Goal: Information Seeking & Learning: Learn about a topic

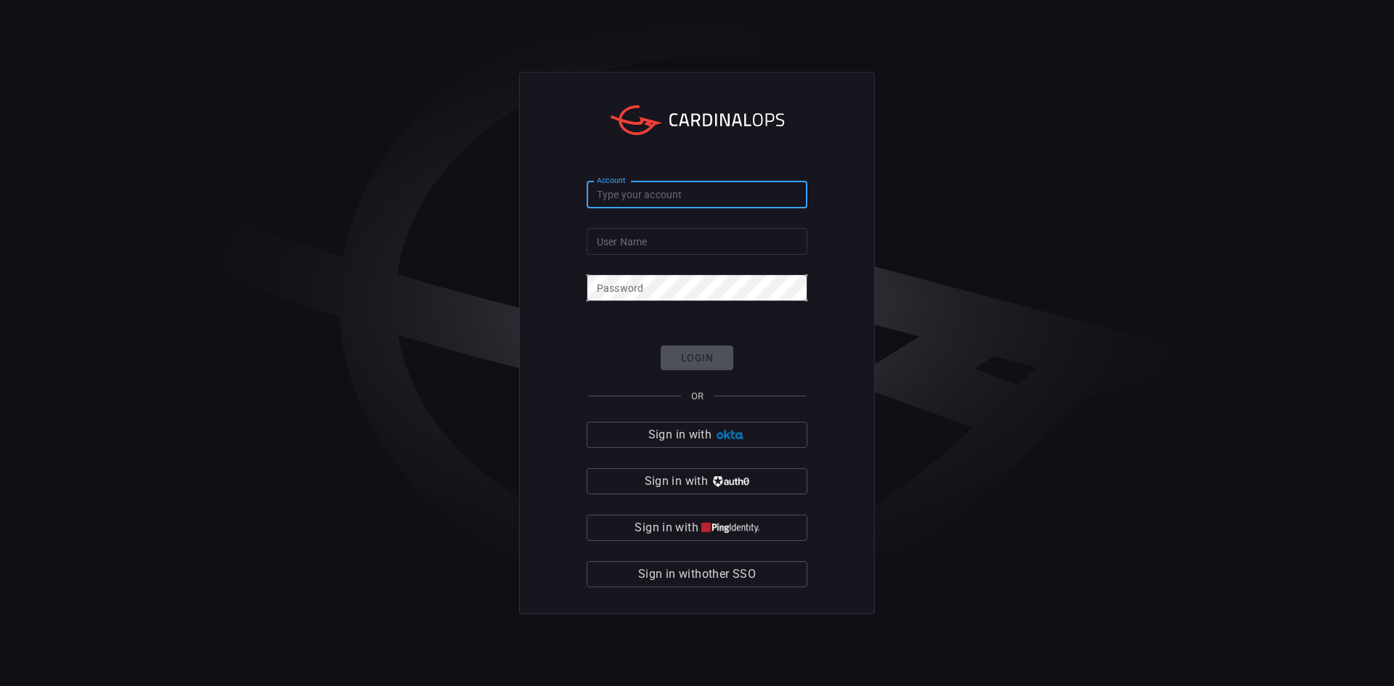
click at [698, 195] on input "Account" at bounding box center [697, 195] width 221 height 27
type input "simplot"
click at [643, 251] on input "User Name" at bounding box center [697, 241] width 221 height 27
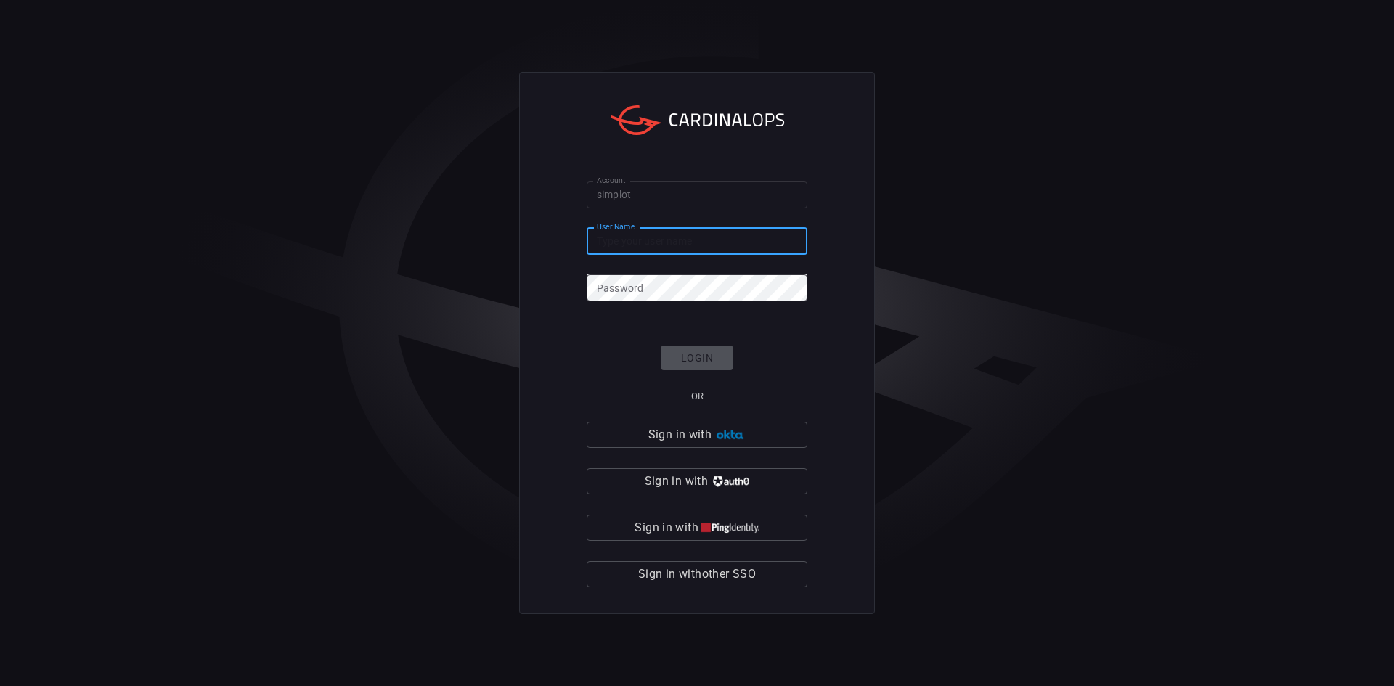
type input "[PERSON_NAME].[PERSON_NAME]"
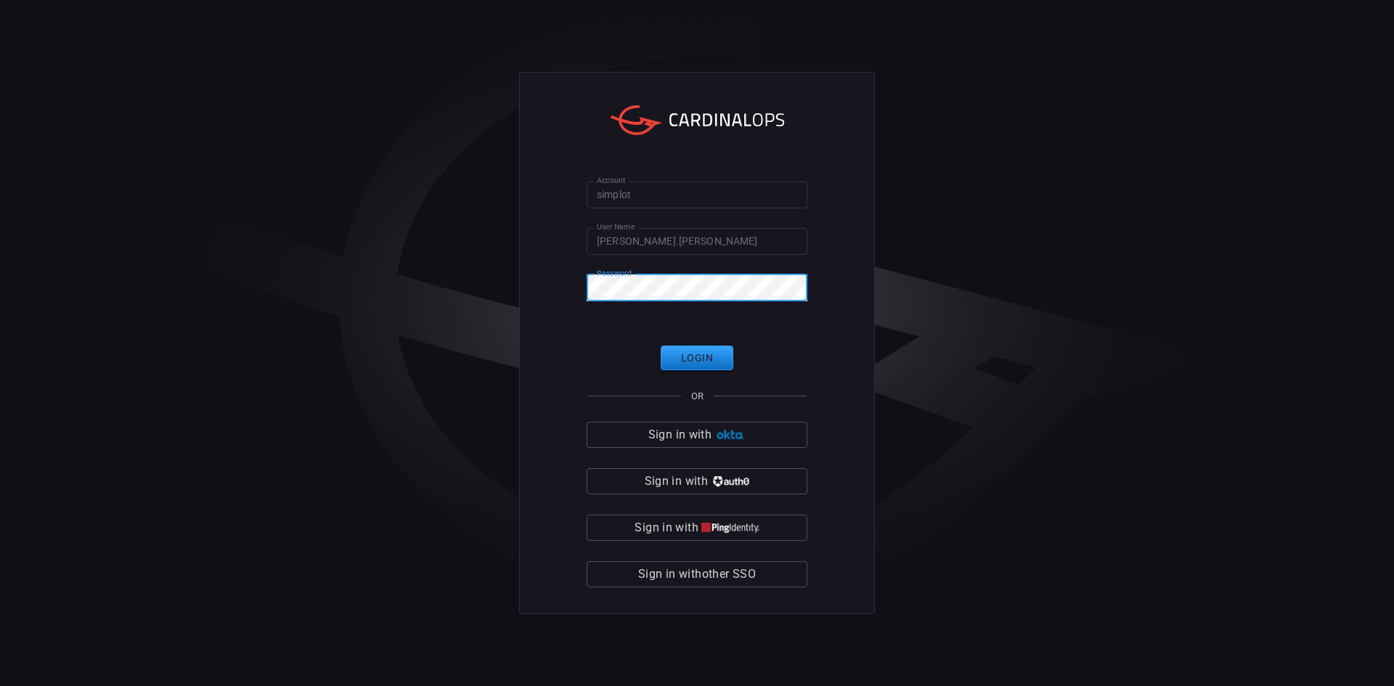
click button "Login" at bounding box center [697, 358] width 73 height 25
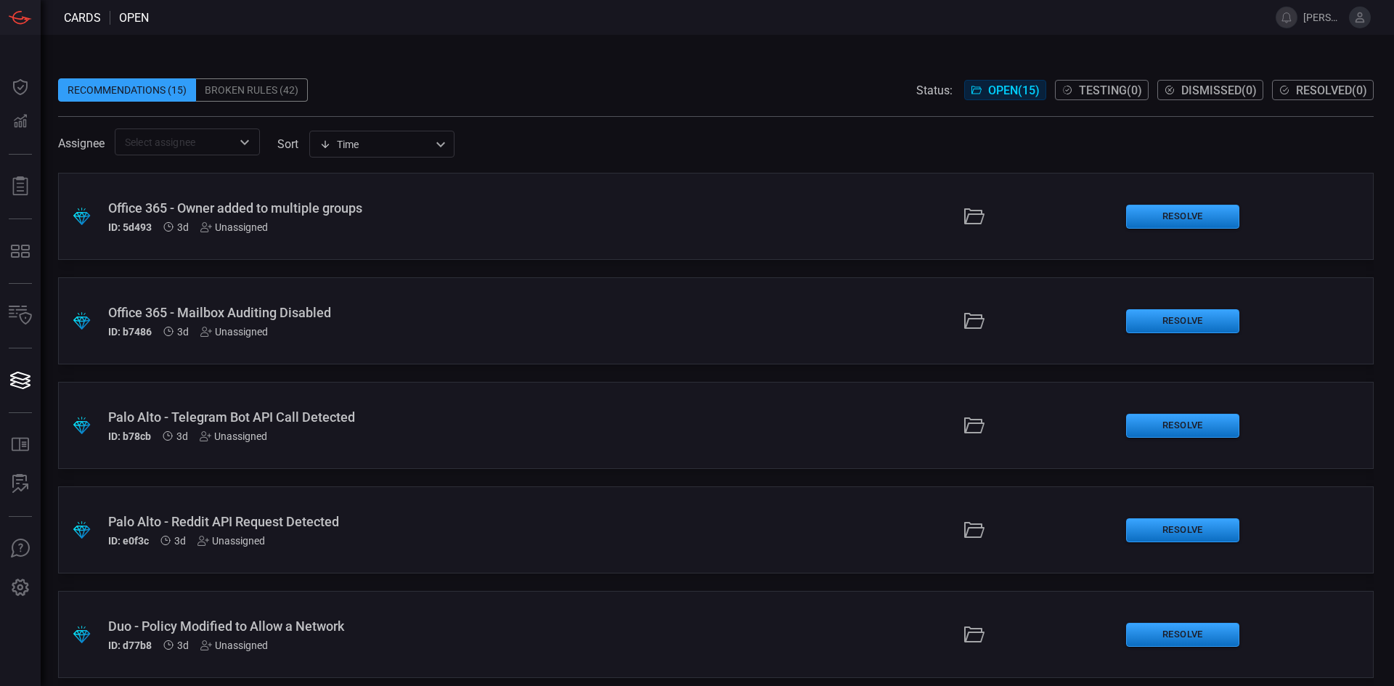
click at [1360, 17] on icon at bounding box center [1360, 17] width 9 height 10
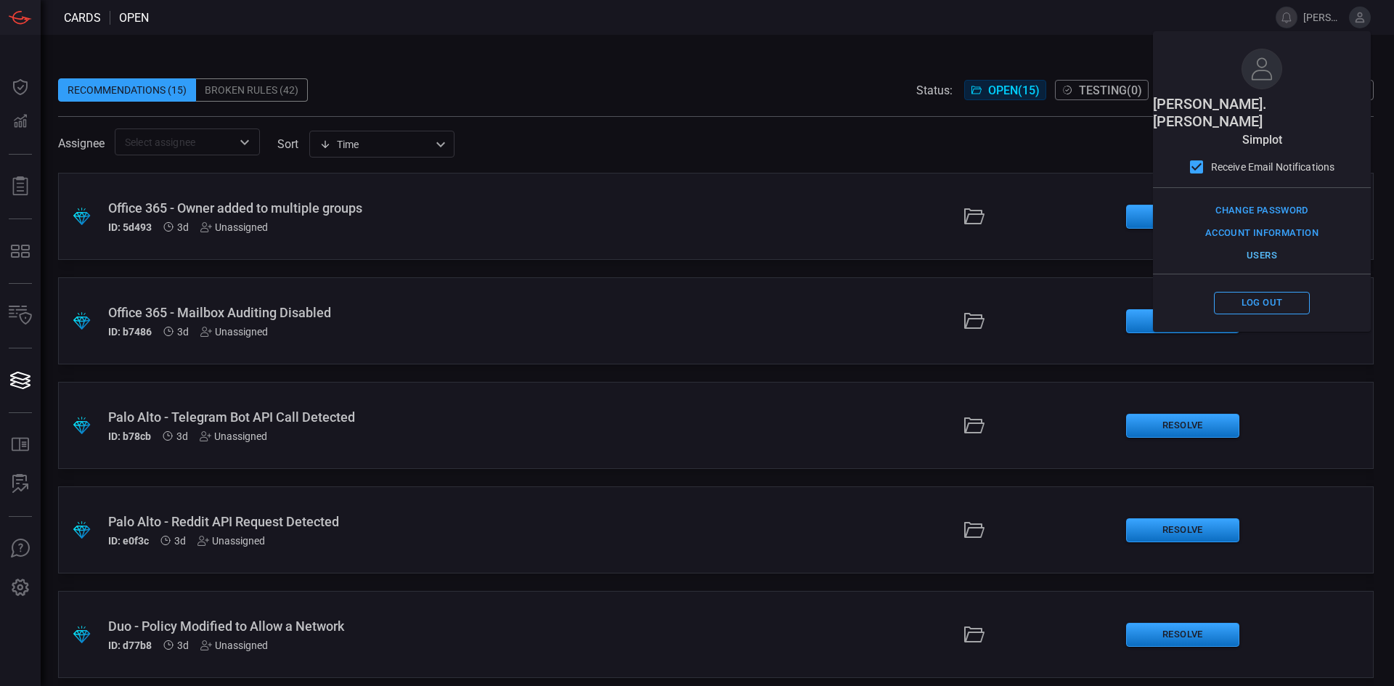
click at [1264, 245] on button "Users" at bounding box center [1262, 256] width 96 height 23
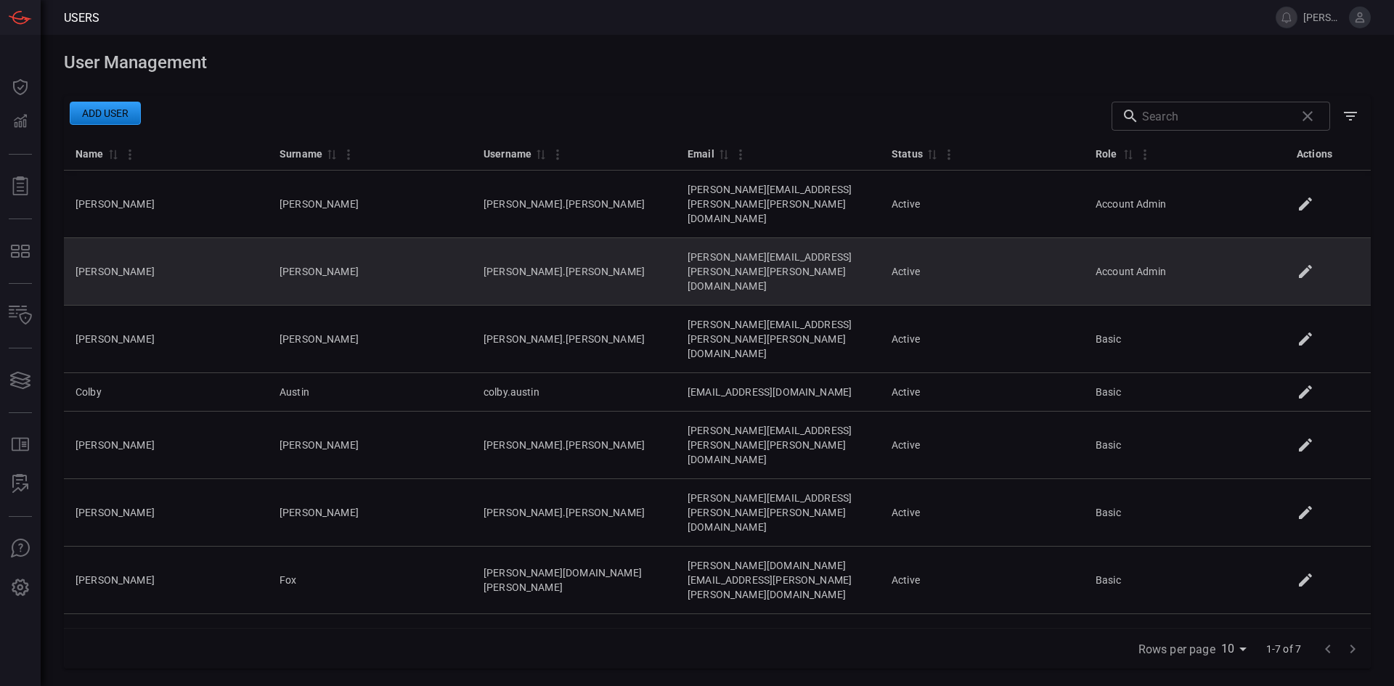
click at [1310, 265] on icon at bounding box center [1305, 271] width 13 height 13
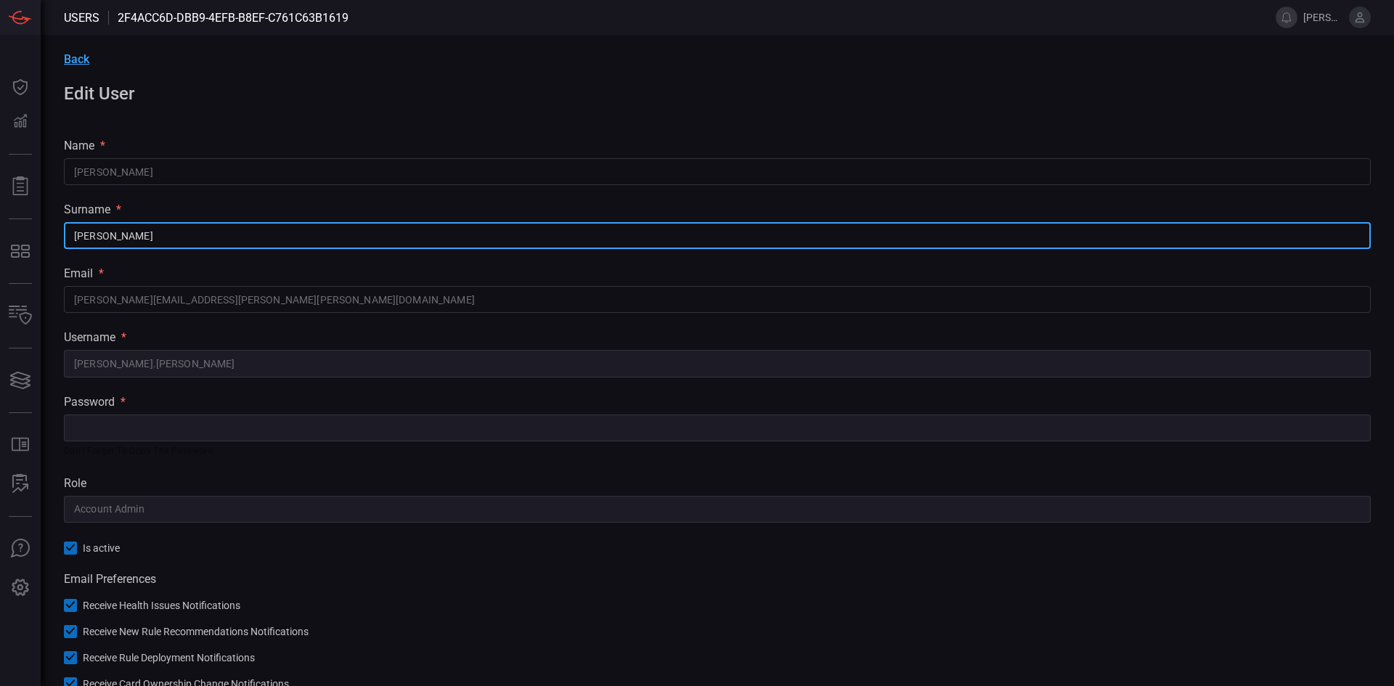
click at [119, 249] on input "Jorgensen" at bounding box center [717, 235] width 1307 height 27
click at [113, 229] on input "Jorgensen" at bounding box center [717, 235] width 1307 height 27
click at [158, 235] on input "Jorgensen" at bounding box center [717, 235] width 1307 height 27
click at [218, 301] on input "erik.jorgensen@simplot.com" at bounding box center [717, 299] width 1307 height 27
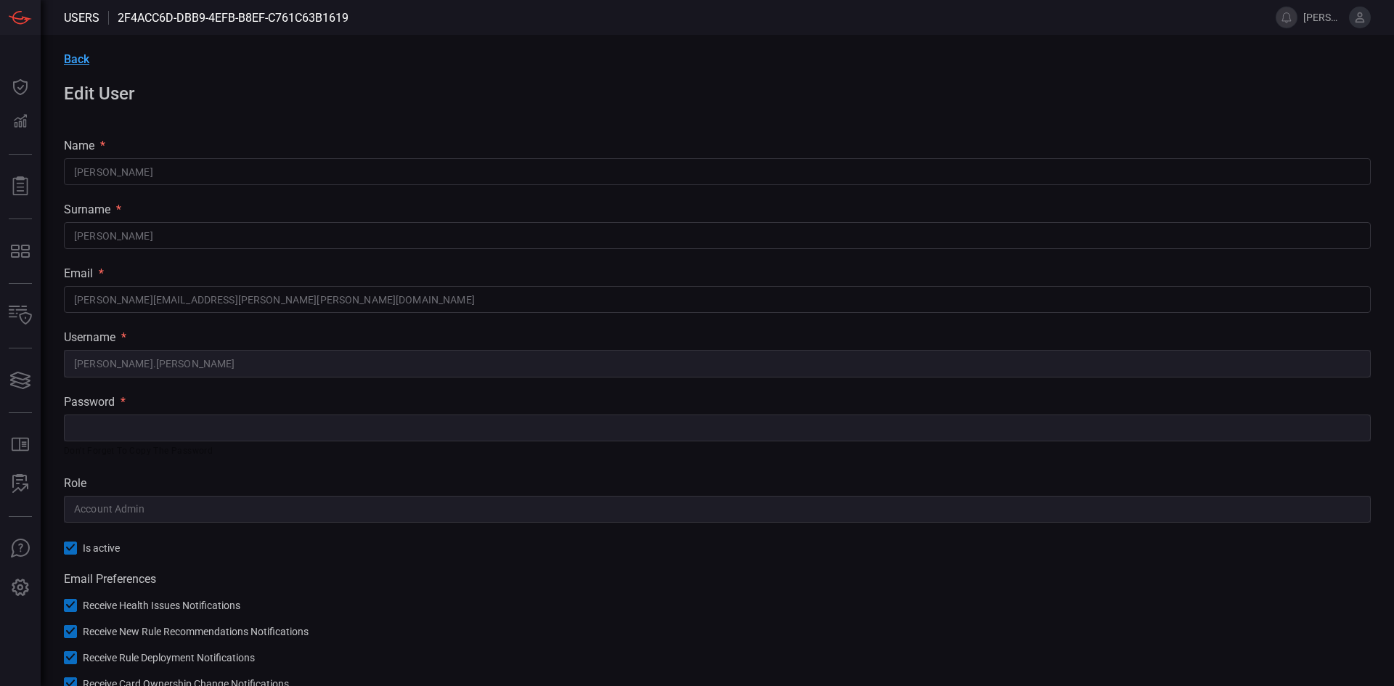
click at [216, 300] on input "erik.jorgensen@simplot.com" at bounding box center [717, 299] width 1307 height 27
click at [84, 58] on span "Back" at bounding box center [76, 59] width 25 height 14
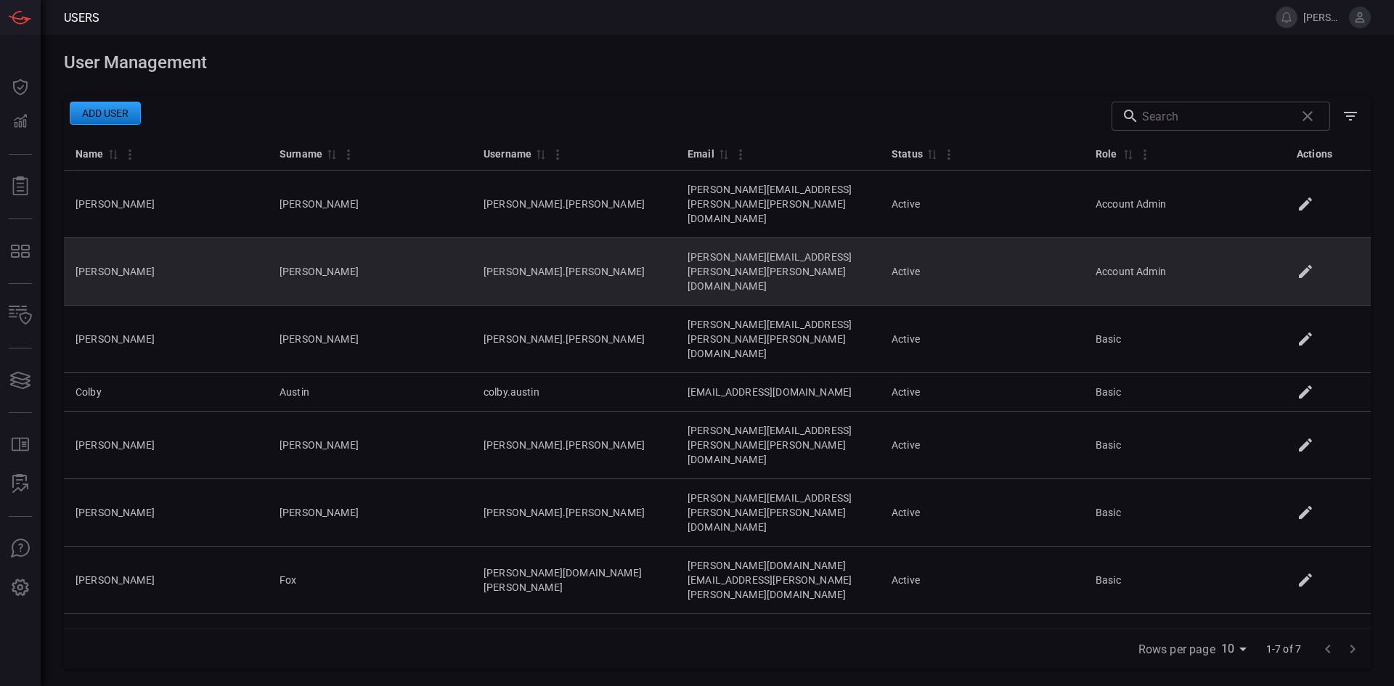
click at [134, 238] on td "Erik" at bounding box center [166, 272] width 204 height 68
click at [676, 238] on td "erik.jorgensen@simplot.com" at bounding box center [778, 272] width 204 height 68
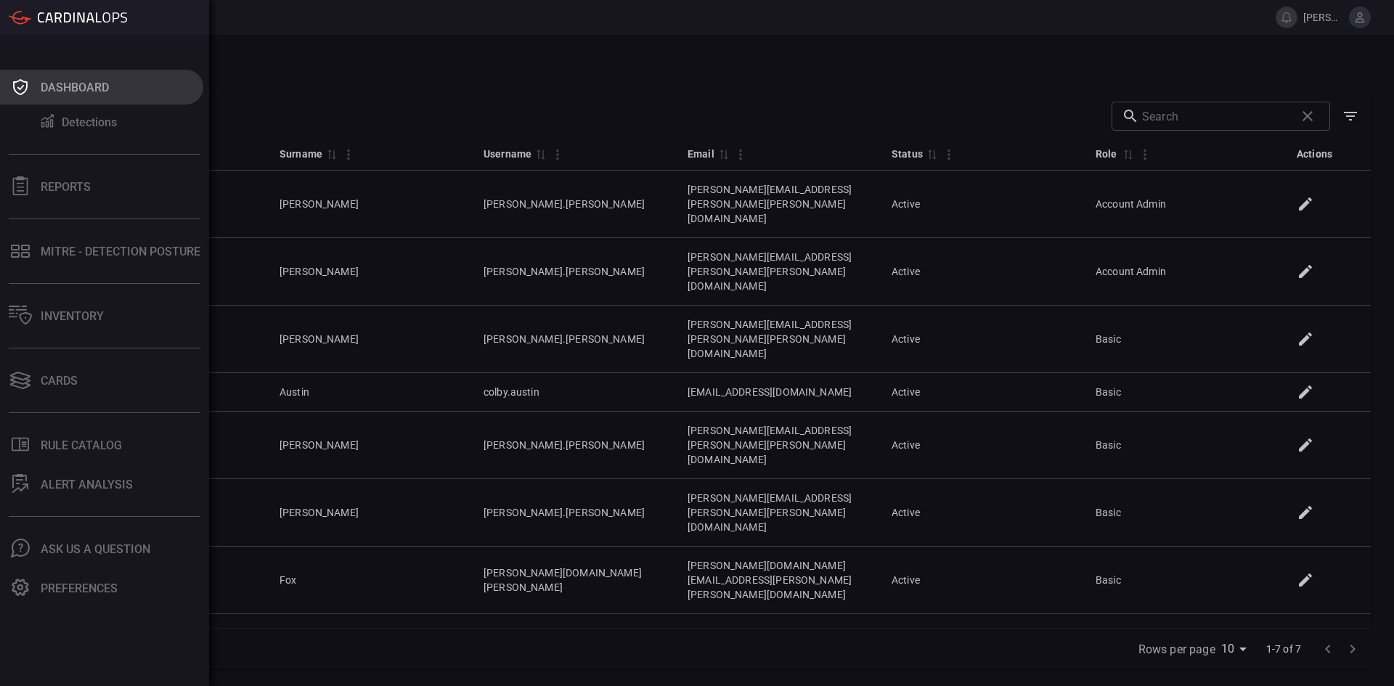
click at [23, 90] on icon at bounding box center [20, 87] width 23 height 20
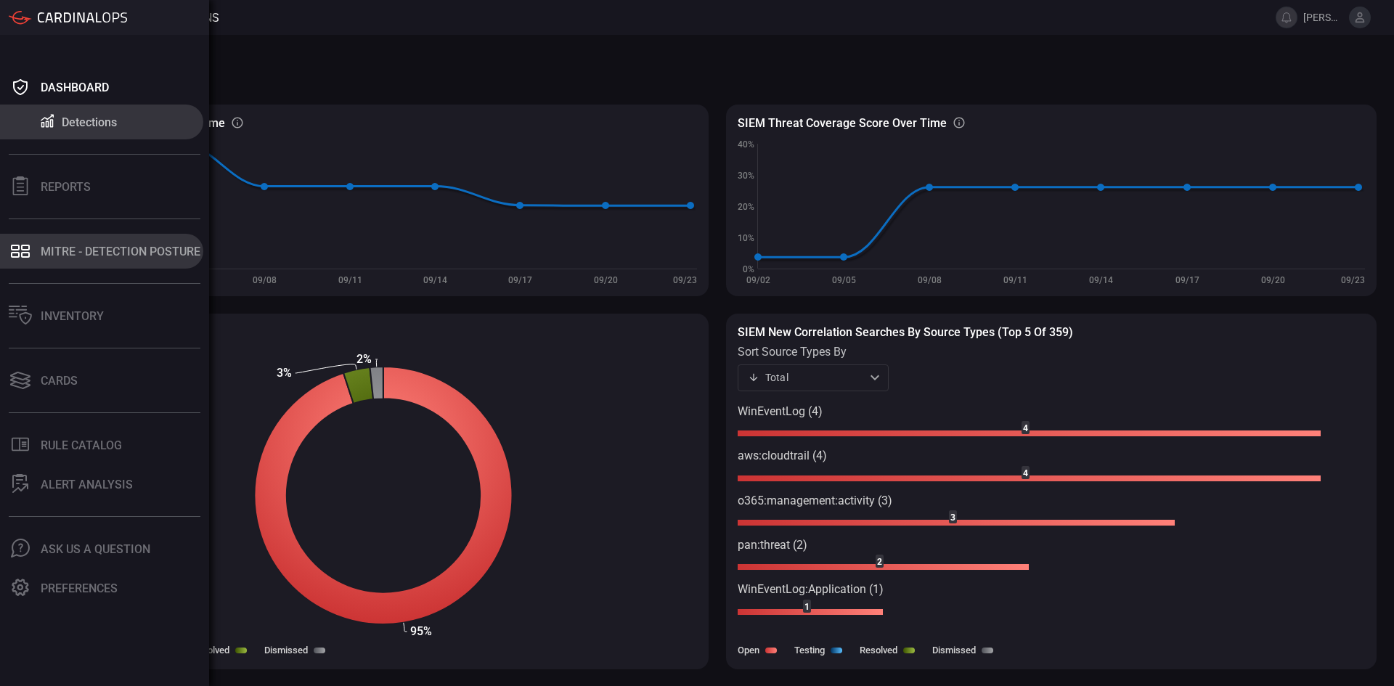
click at [80, 250] on div "MITRE - Detection Posture" at bounding box center [121, 252] width 160 height 14
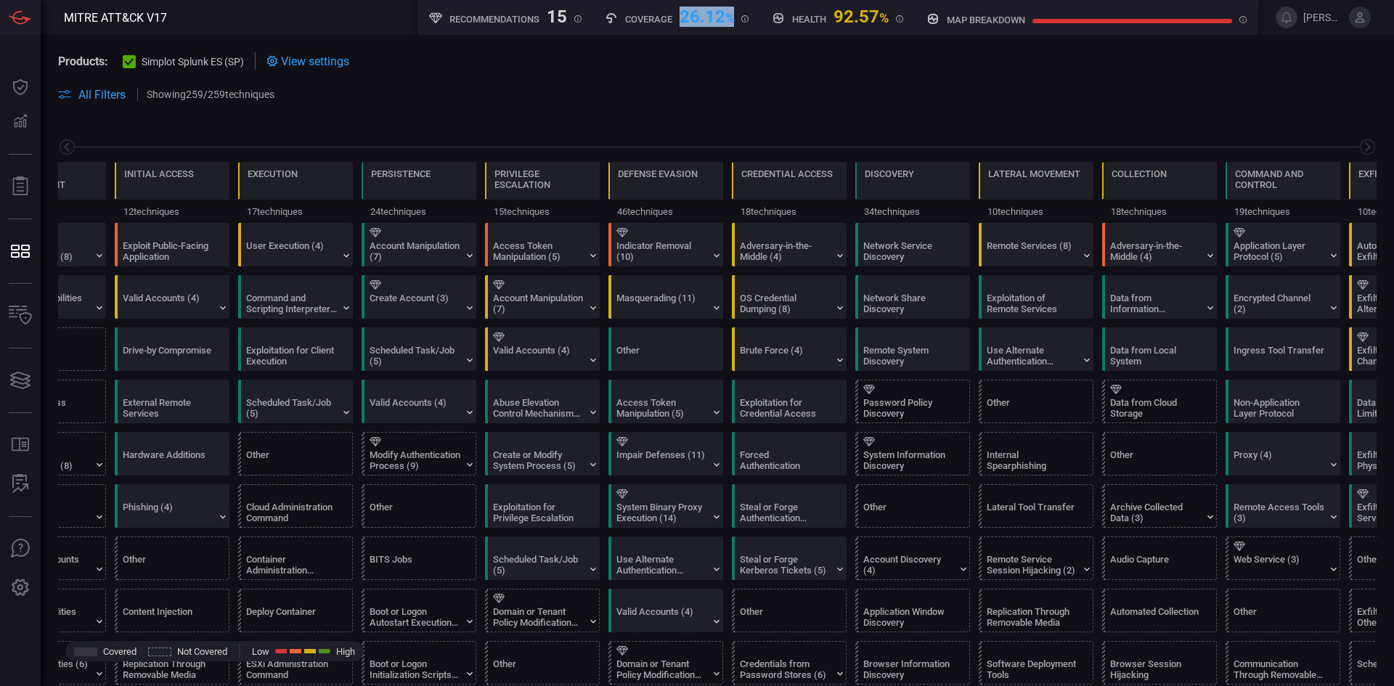
drag, startPoint x: 677, startPoint y: 15, endPoint x: 750, endPoint y: 17, distance: 72.6
click at [750, 17] on div "Coverage 26.12 %" at bounding box center [677, 17] width 168 height 35
click at [983, 91] on span at bounding box center [831, 94] width 1091 height 17
click at [773, 73] on span at bounding box center [717, 78] width 1319 height 16
click at [982, 87] on span at bounding box center [831, 94] width 1091 height 17
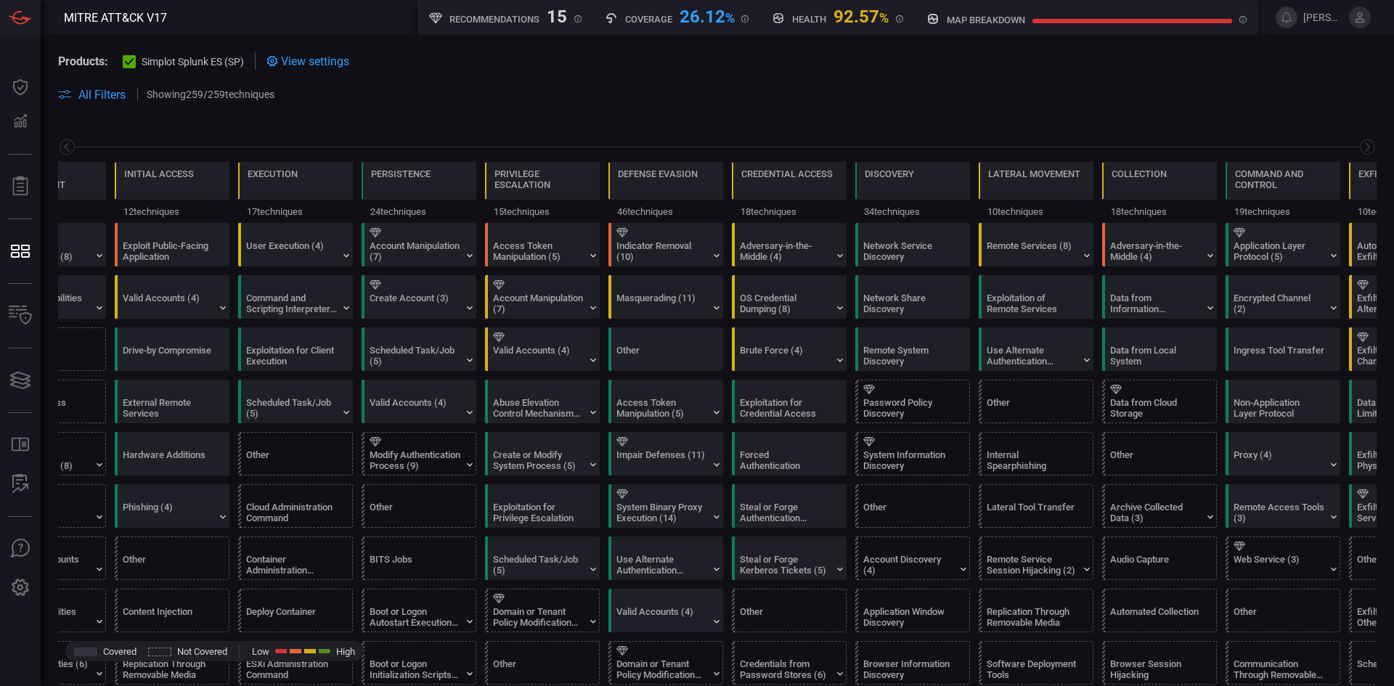
click at [310, 60] on span "View settings" at bounding box center [315, 61] width 68 height 14
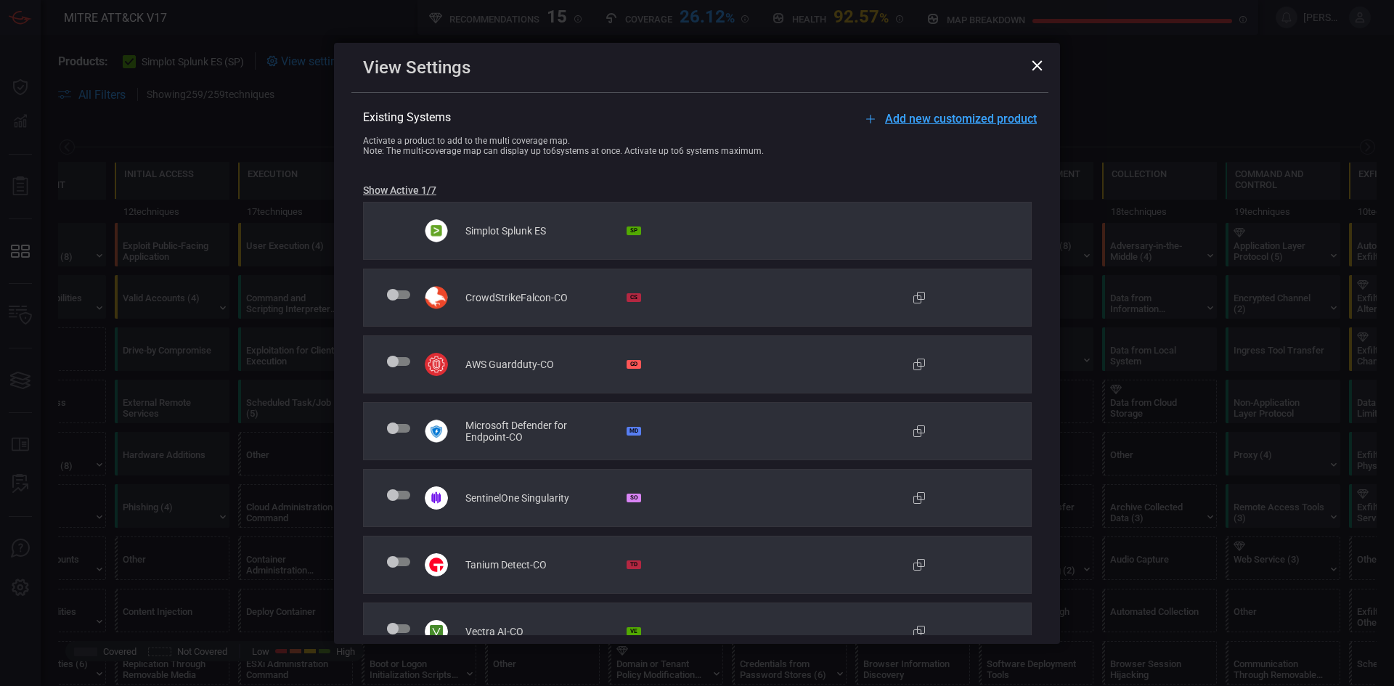
click at [1041, 67] on icon at bounding box center [1037, 65] width 11 height 11
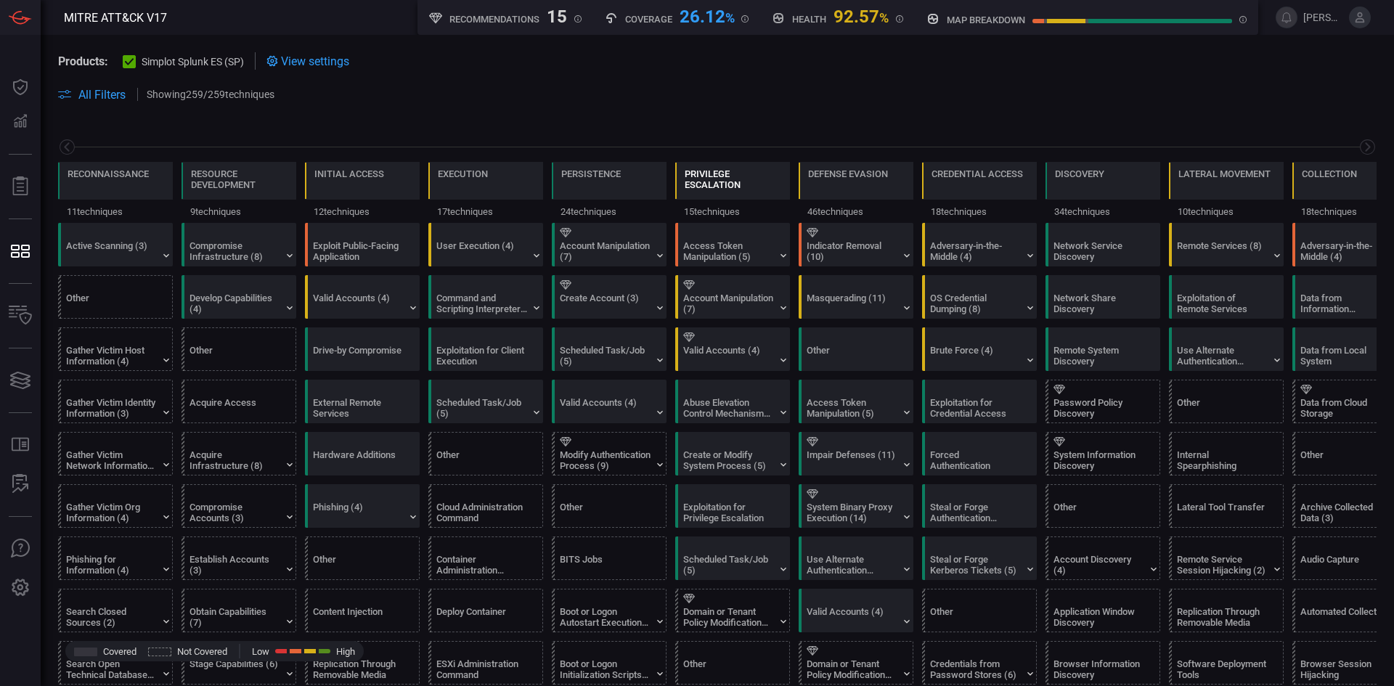
scroll to position [0, 190]
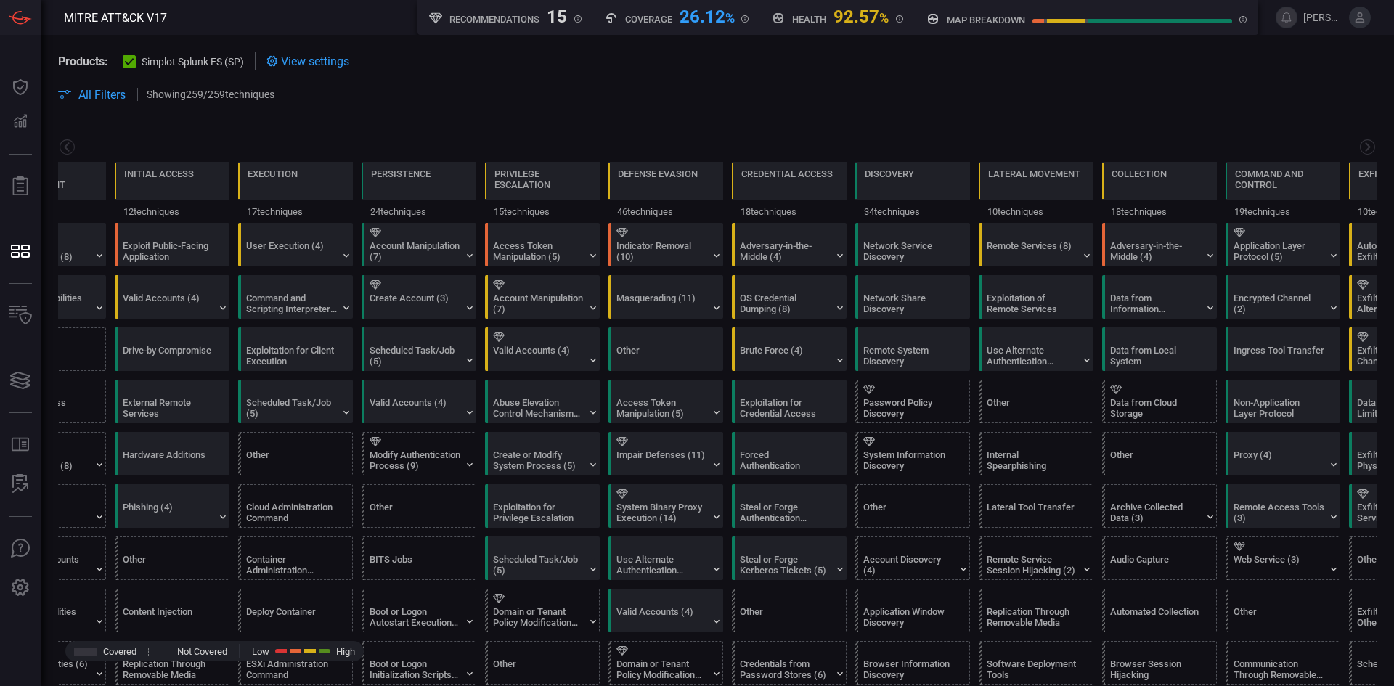
click at [110, 97] on span "All Filters" at bounding box center [101, 95] width 47 height 14
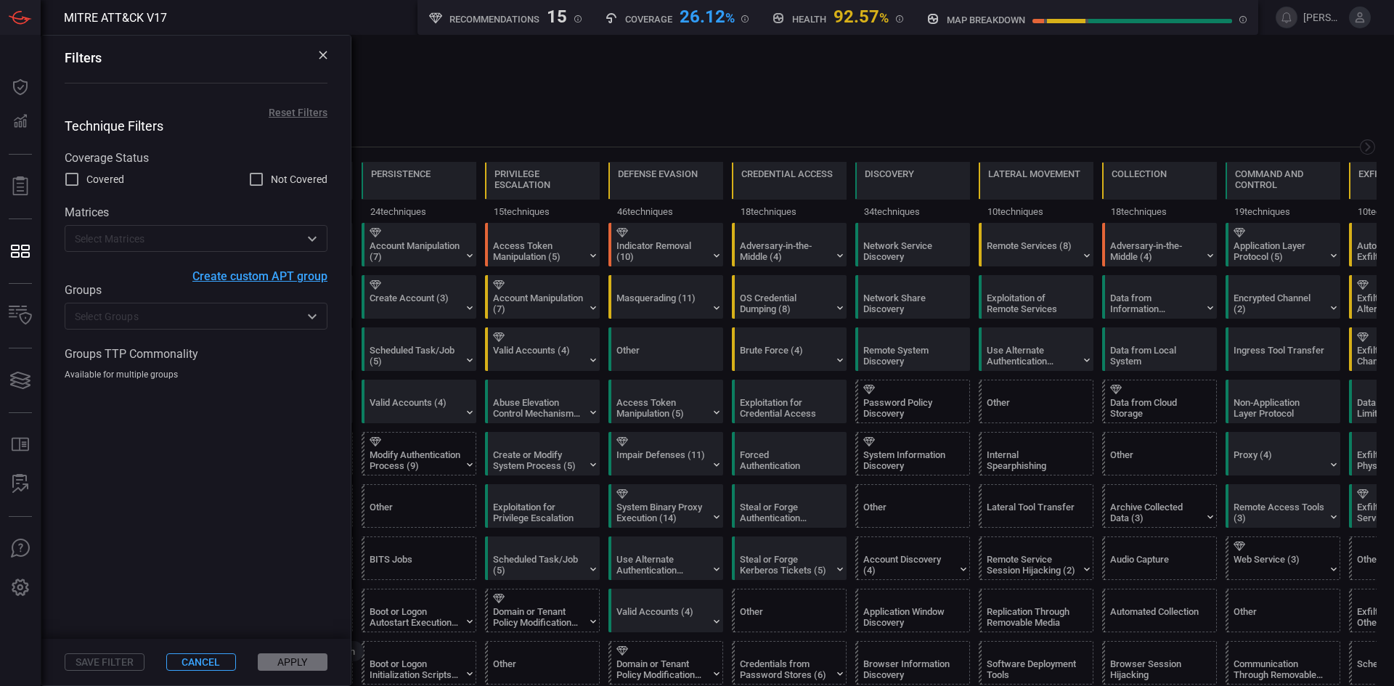
click at [293, 182] on span "Not Covered" at bounding box center [299, 179] width 57 height 15
click at [265, 182] on input "Not Covered" at bounding box center [256, 179] width 17 height 17
checkbox input "true"
click at [307, 234] on icon "Open" at bounding box center [312, 238] width 17 height 17
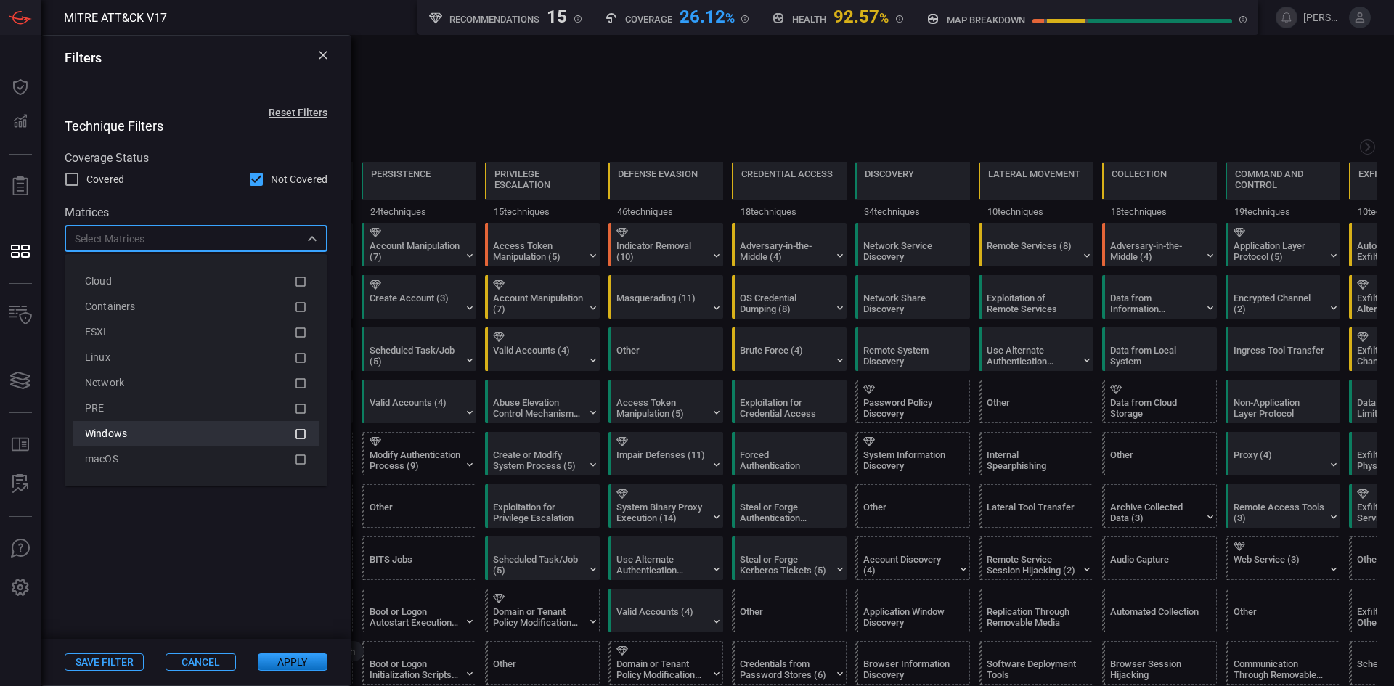
click at [143, 431] on div "Windows" at bounding box center [189, 433] width 209 height 15
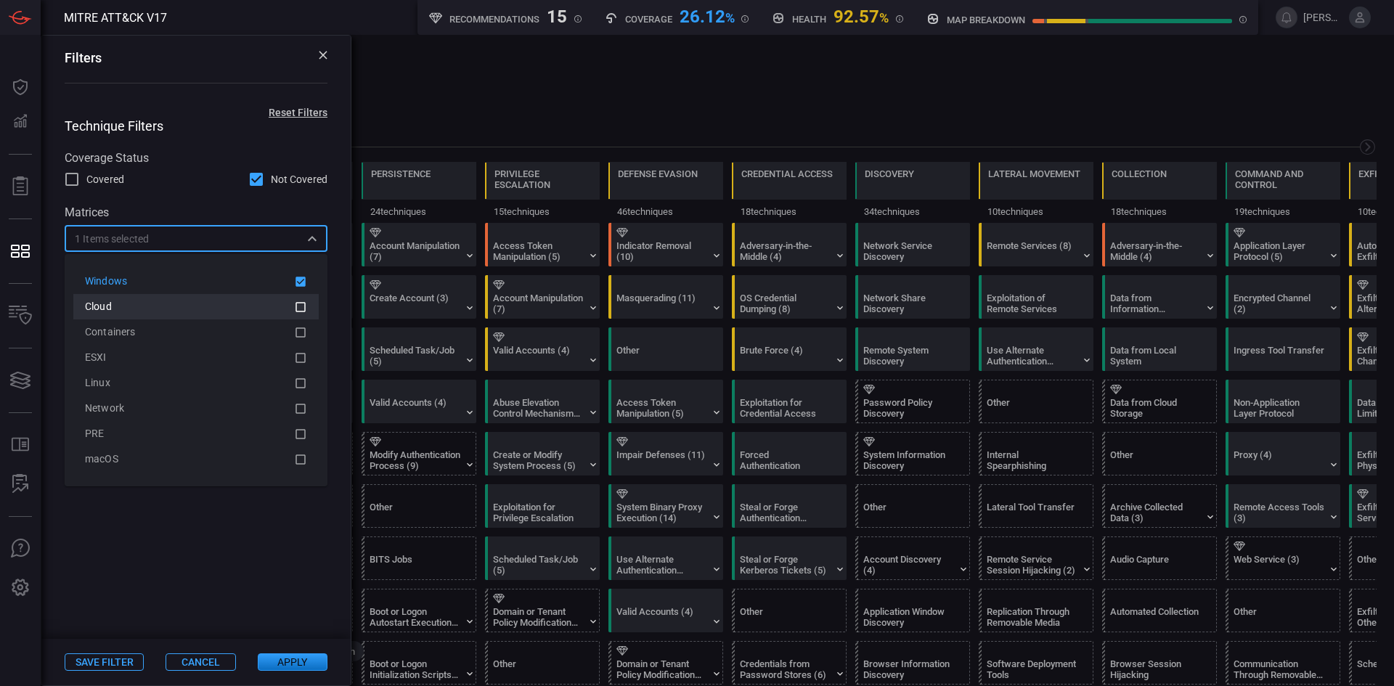
click at [299, 305] on icon at bounding box center [300, 306] width 13 height 17
click at [262, 561] on span at bounding box center [195, 509] width 309 height 258
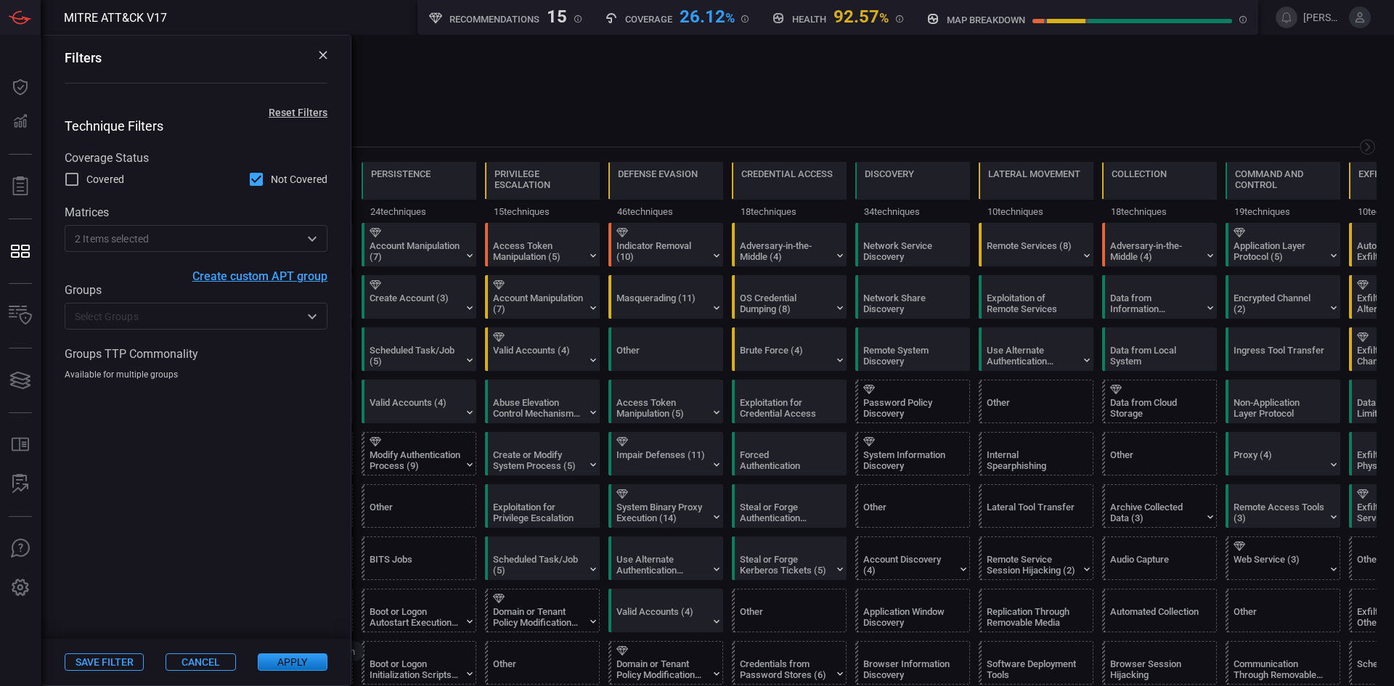
click at [314, 325] on icon "Open" at bounding box center [312, 316] width 17 height 17
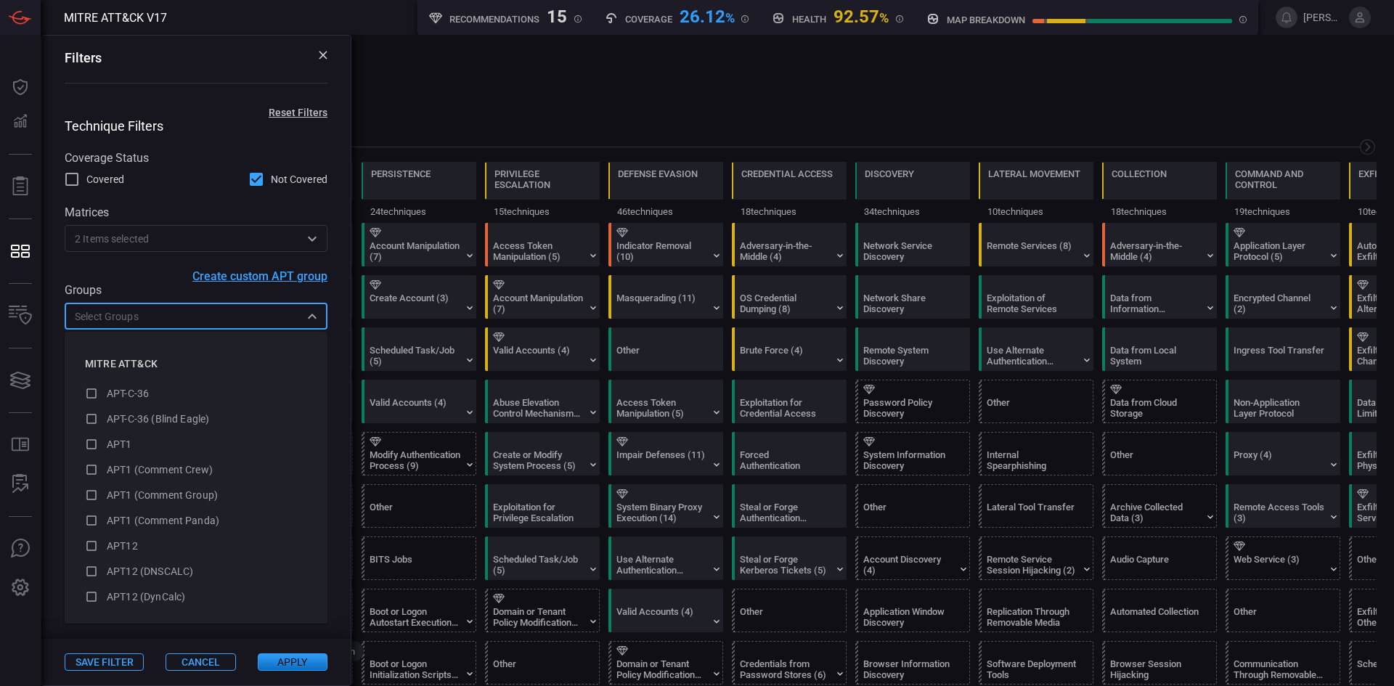
click at [317, 319] on icon "Close" at bounding box center [312, 316] width 17 height 17
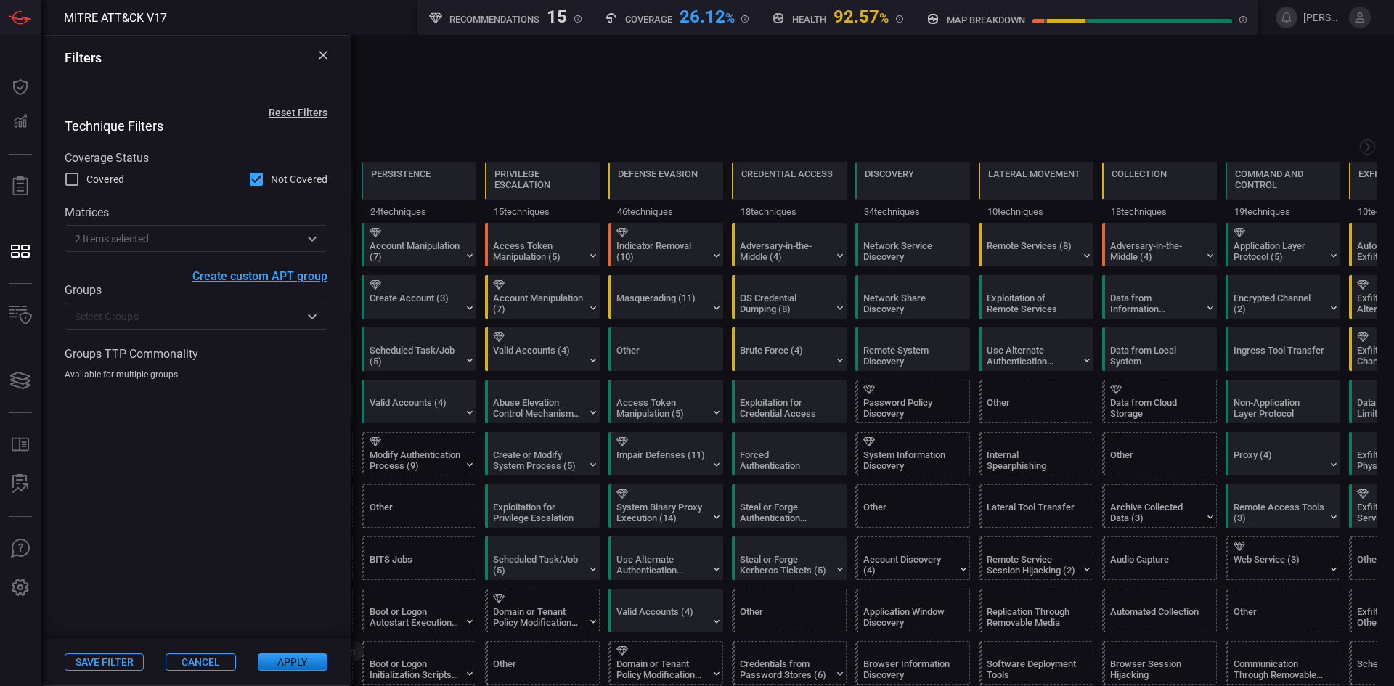
click at [200, 491] on span at bounding box center [195, 509] width 309 height 258
click at [243, 463] on span at bounding box center [195, 509] width 309 height 258
click at [301, 661] on button "Apply" at bounding box center [293, 662] width 70 height 17
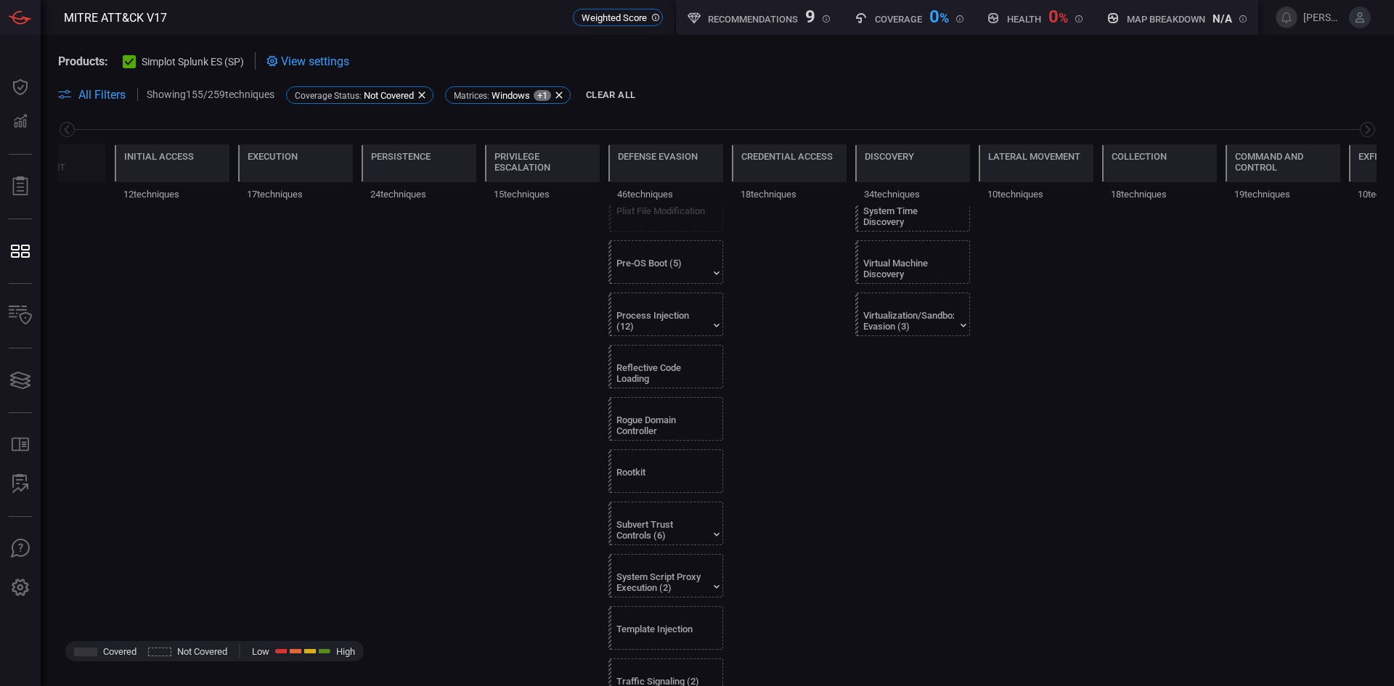
scroll to position [1670, 0]
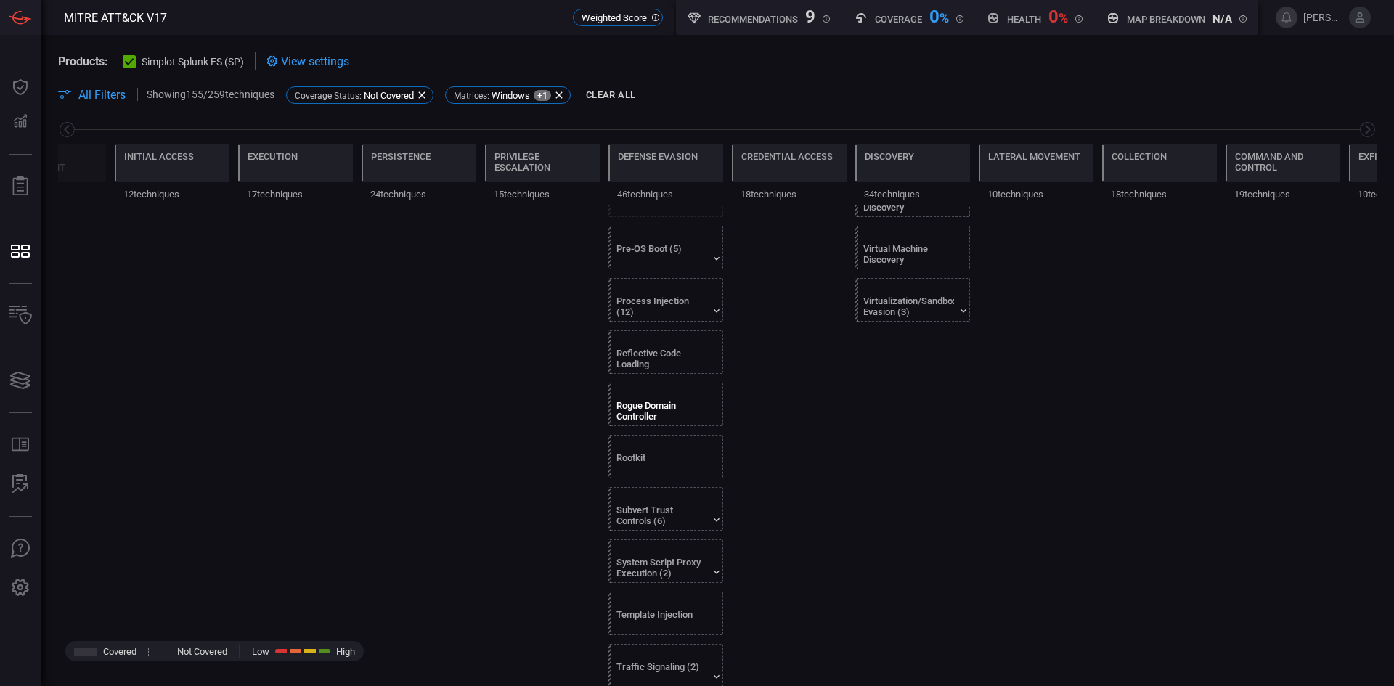
click at [646, 406] on div "Rogue Domain Controller" at bounding box center [661, 411] width 91 height 22
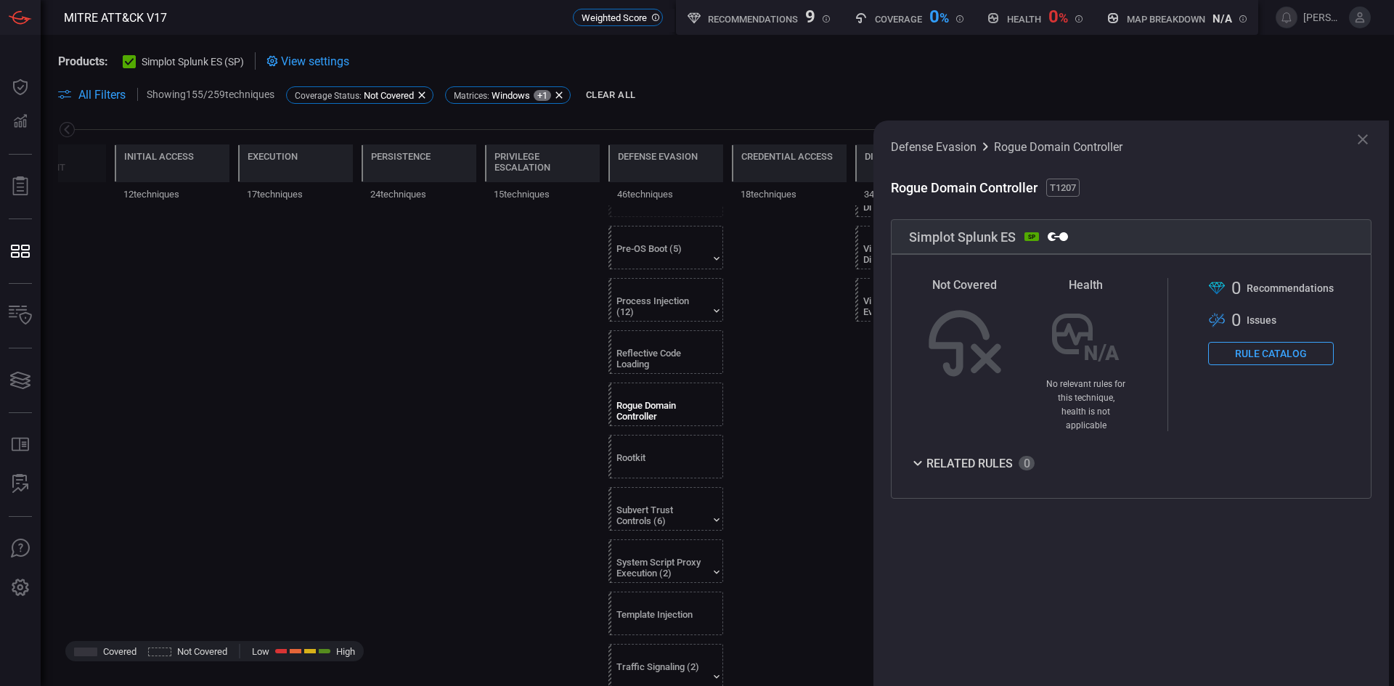
click at [914, 461] on icon at bounding box center [917, 463] width 8 height 5
click at [914, 455] on icon at bounding box center [917, 463] width 17 height 17
click at [1261, 353] on button "Rule Catalog" at bounding box center [1271, 353] width 126 height 23
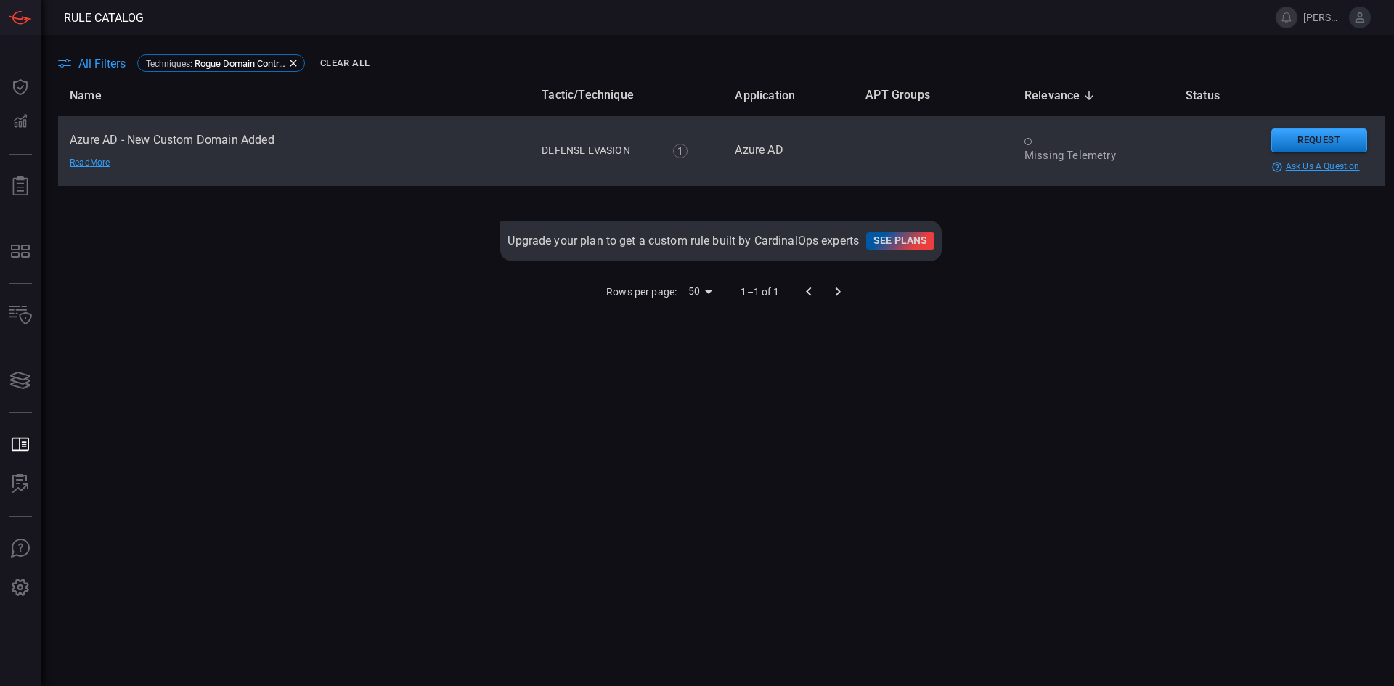
click at [88, 156] on td "Azure AD - New Custom Domain Added Read More" at bounding box center [294, 151] width 472 height 70
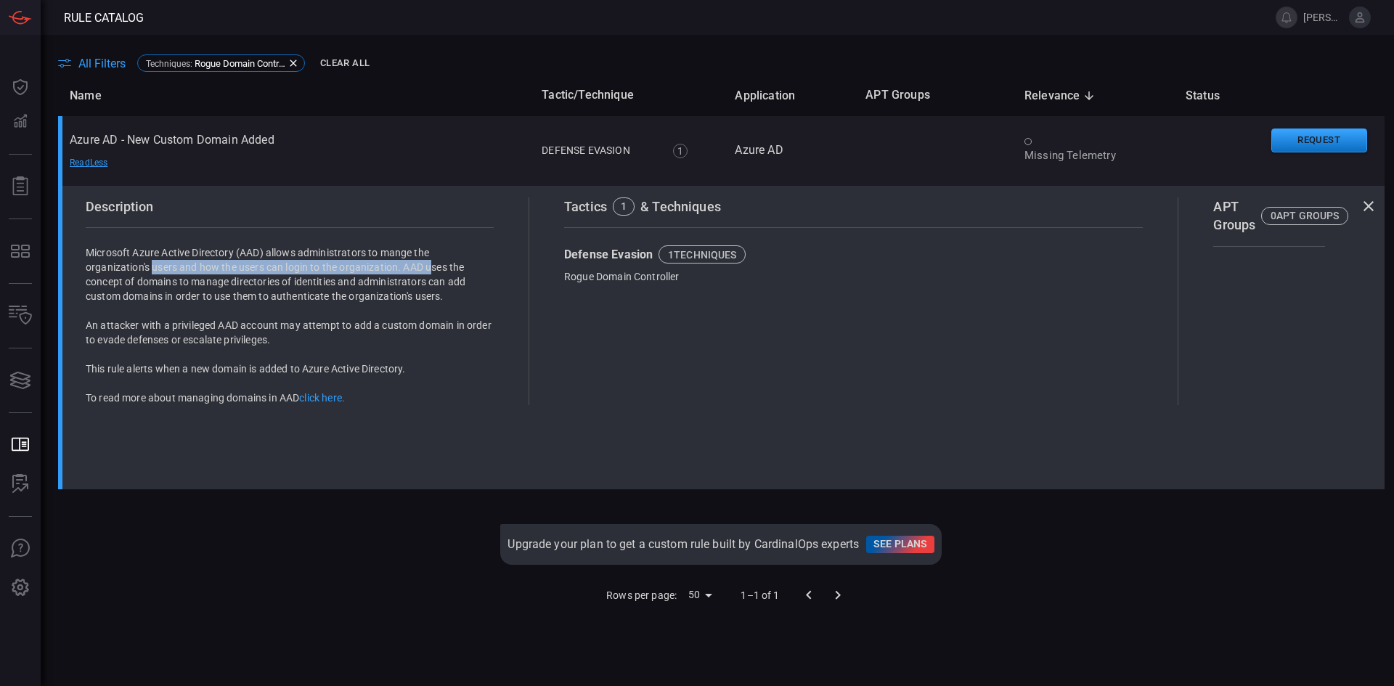
drag, startPoint x: 181, startPoint y: 266, endPoint x: 444, endPoint y: 282, distance: 264.0
click at [440, 274] on p "Microsoft Azure Active Directory (AAD) allows administrators to mange the organ…" at bounding box center [290, 274] width 408 height 58
click at [277, 282] on p "Microsoft Azure Active Directory (AAD) allows administrators to mange the organ…" at bounding box center [290, 274] width 408 height 58
drag, startPoint x: 126, startPoint y: 280, endPoint x: 423, endPoint y: 280, distance: 297.7
click at [449, 278] on p "Microsoft Azure Active Directory (AAD) allows administrators to mange the organ…" at bounding box center [290, 274] width 408 height 58
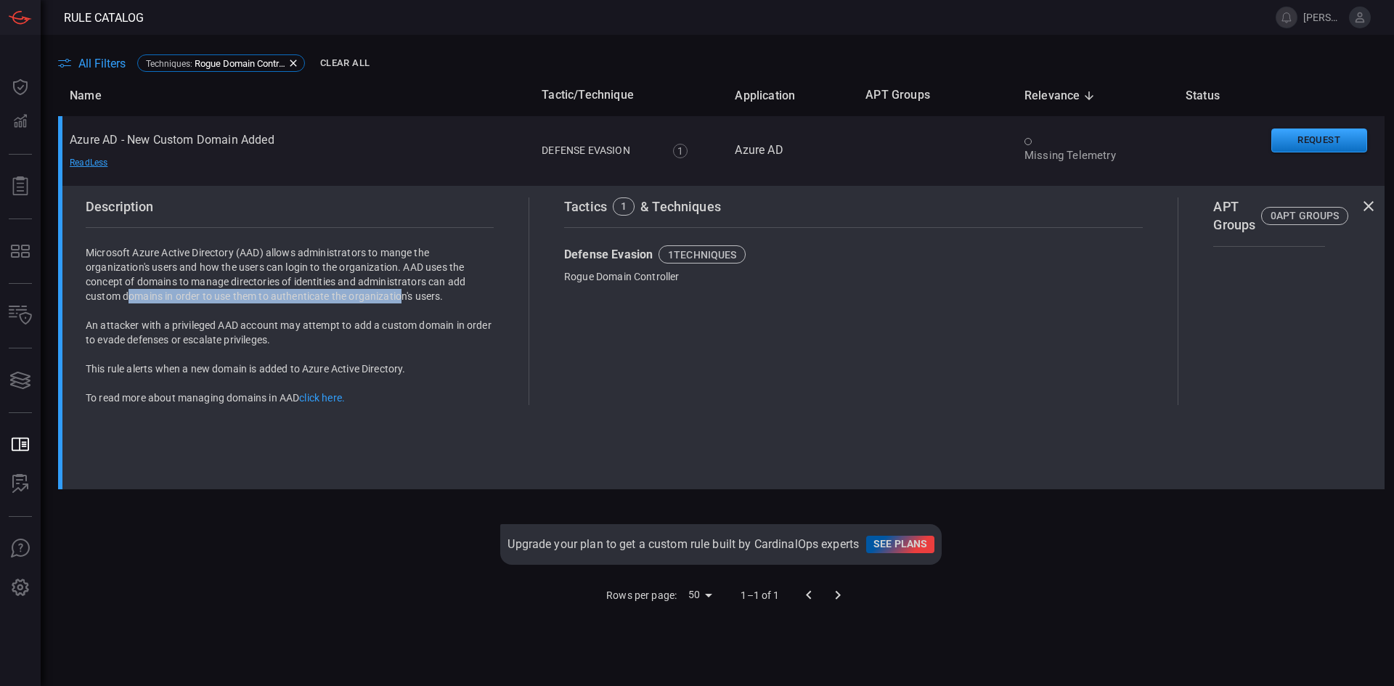
drag, startPoint x: 127, startPoint y: 293, endPoint x: 420, endPoint y: 299, distance: 292.7
click at [419, 299] on p "Microsoft Azure Active Directory (AAD) allows administrators to mange the organ…" at bounding box center [290, 274] width 408 height 58
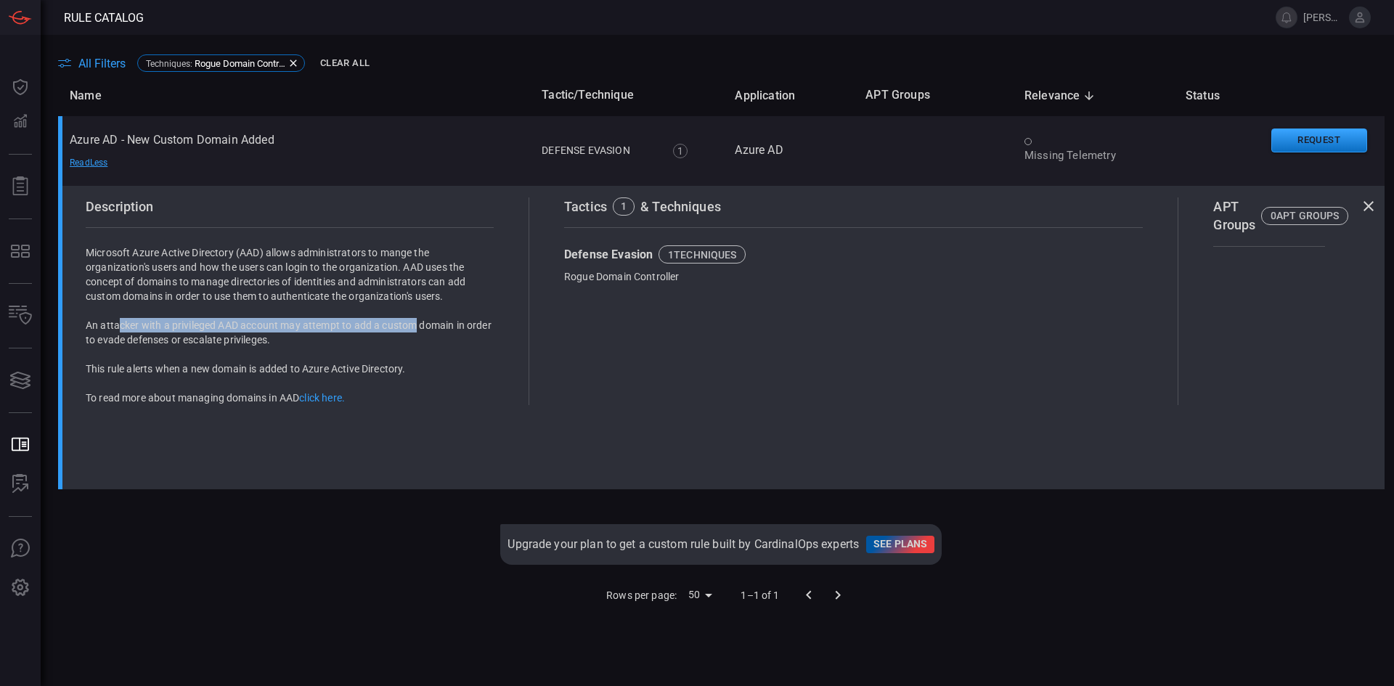
drag, startPoint x: 418, startPoint y: 322, endPoint x: 113, endPoint y: 328, distance: 304.3
click at [115, 321] on p "An attacker with a privileged AAD account may attempt to add a custom domain in…" at bounding box center [290, 332] width 408 height 29
drag, startPoint x: 120, startPoint y: 350, endPoint x: 241, endPoint y: 346, distance: 121.3
click at [236, 346] on div "Microsoft Azure Active Directory (AAD) allows administrators to mange the organ…" at bounding box center [290, 325] width 408 height 160
click at [257, 349] on div "Microsoft Azure Active Directory (AAD) allows administrators to mange the organ…" at bounding box center [290, 325] width 408 height 160
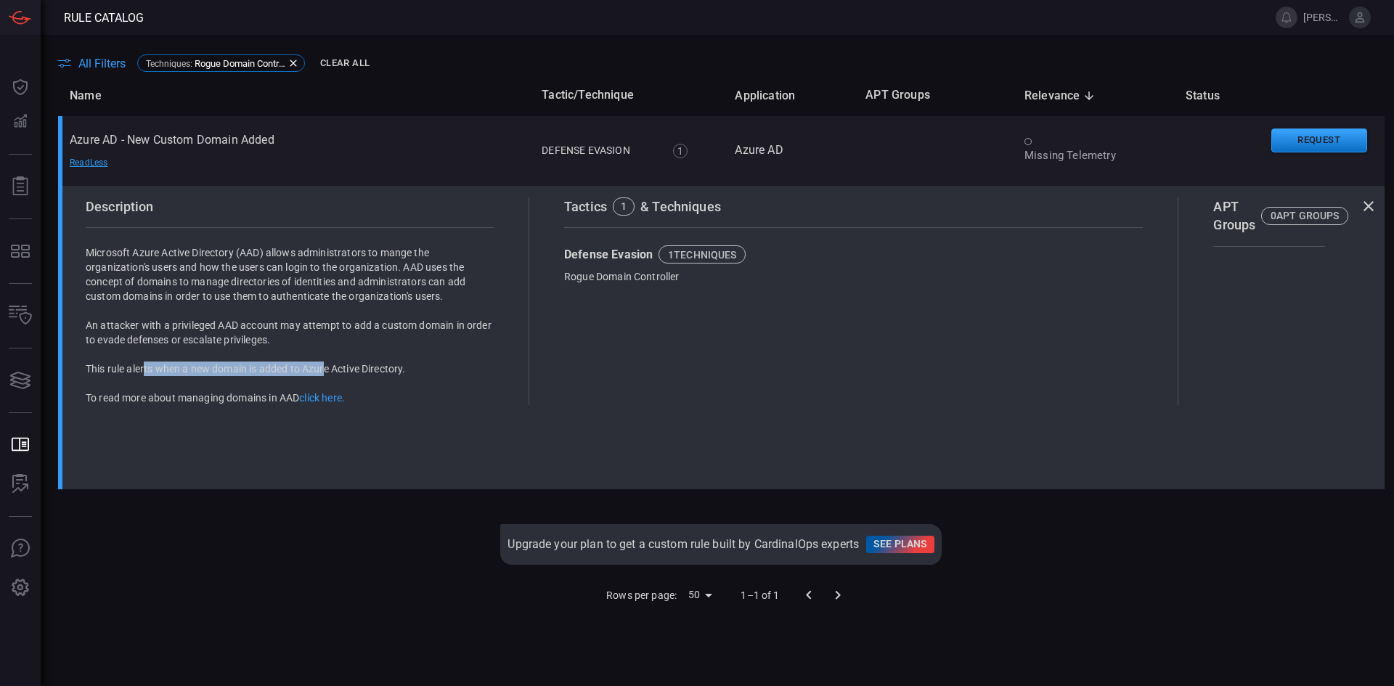
drag, startPoint x: 147, startPoint y: 370, endPoint x: 330, endPoint y: 370, distance: 183.0
click at [329, 370] on p "This rule alerts when a new domain is added to Azure Active Directory." at bounding box center [290, 369] width 408 height 15
click at [335, 369] on p "This rule alerts when a new domain is added to Azure Active Directory." at bounding box center [290, 369] width 408 height 15
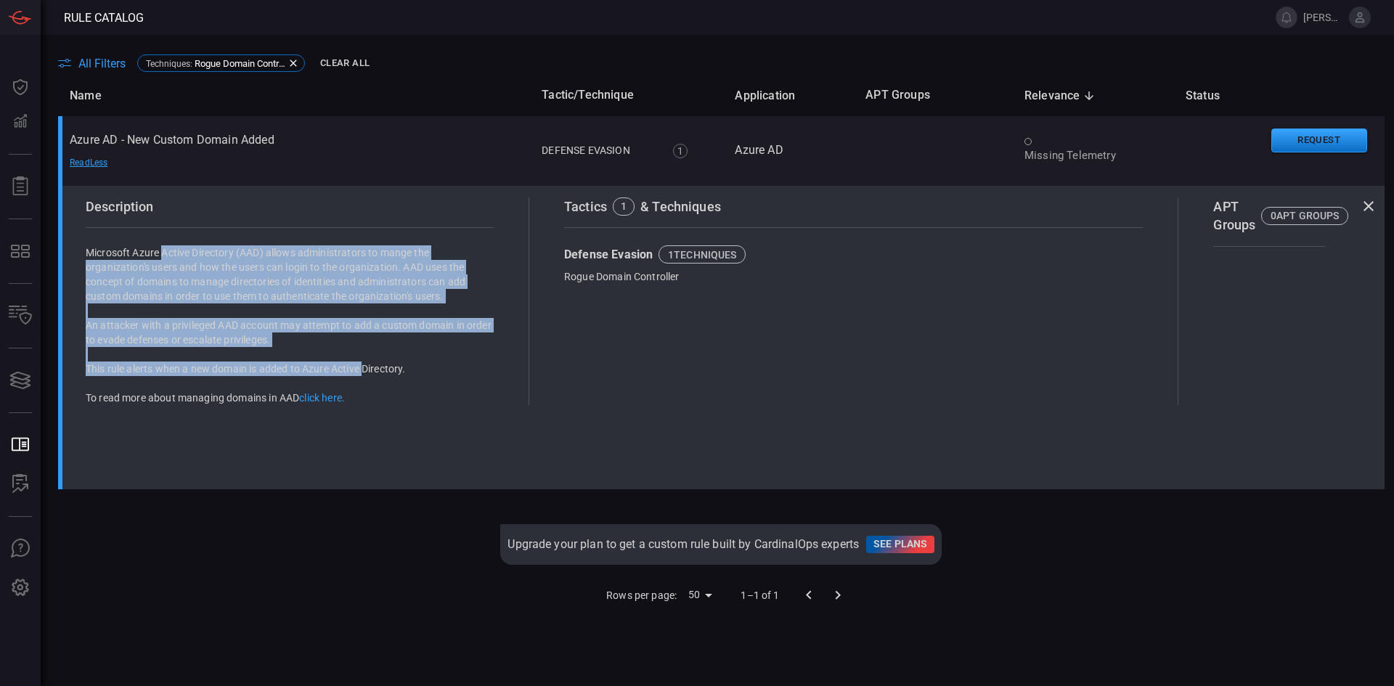
drag, startPoint x: 369, startPoint y: 369, endPoint x: 164, endPoint y: 259, distance: 232.3
click at [164, 259] on div "Microsoft Azure Active Directory (AAD) allows administrators to mange the organ…" at bounding box center [290, 325] width 408 height 160
click at [219, 315] on div "Microsoft Azure Active Directory (AAD) allows administrators to mange the organ…" at bounding box center [290, 325] width 408 height 160
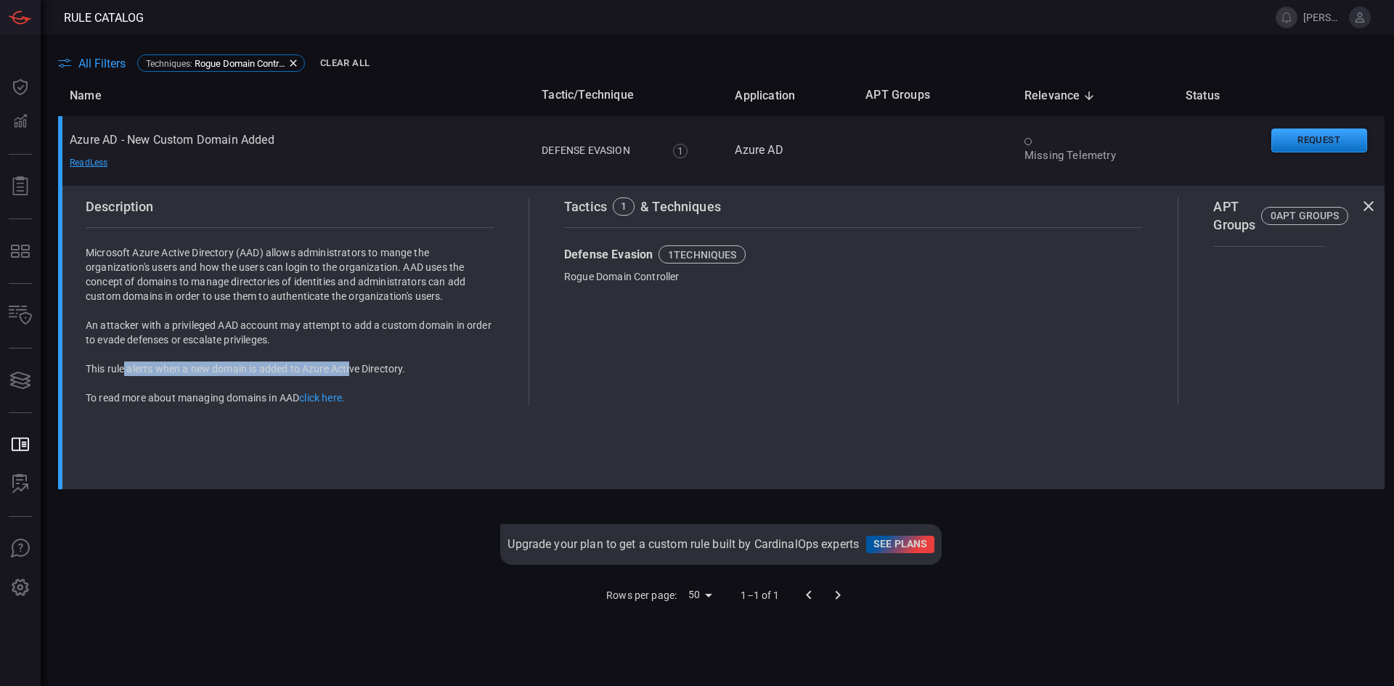
drag, startPoint x: 137, startPoint y: 370, endPoint x: 359, endPoint y: 372, distance: 221.5
click at [359, 372] on p "This rule alerts when a new domain is added to Azure Active Directory." at bounding box center [290, 369] width 408 height 15
click at [365, 372] on p "This rule alerts when a new domain is added to Azure Active Directory." at bounding box center [290, 369] width 408 height 15
drag, startPoint x: 368, startPoint y: 369, endPoint x: 103, endPoint y: 376, distance: 265.1
click at [107, 369] on p "This rule alerts when a new domain is added to Azure Active Directory." at bounding box center [290, 369] width 408 height 15
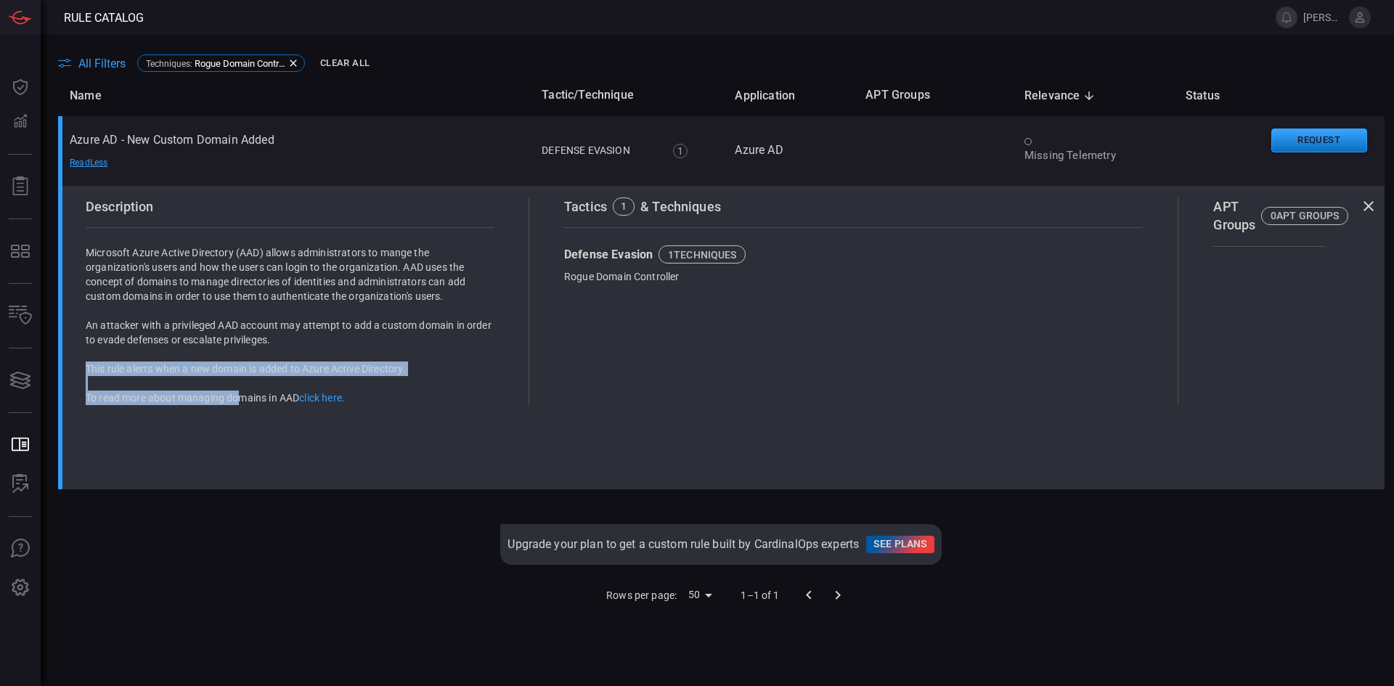
drag, startPoint x: 145, startPoint y: 389, endPoint x: 290, endPoint y: 391, distance: 145.2
click at [245, 394] on div "Microsoft Azure Active Directory (AAD) allows administrators to mange the organ…" at bounding box center [290, 325] width 408 height 160
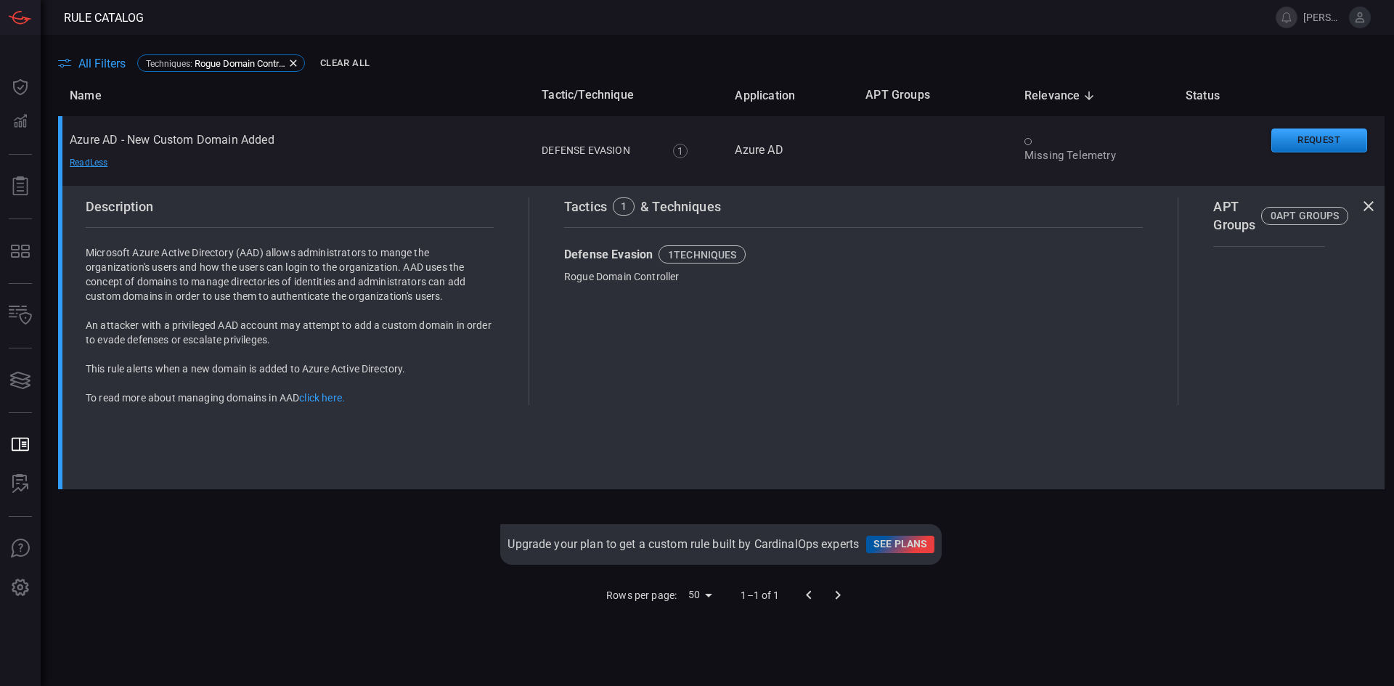
click at [290, 391] on p "To read more about managing domains in AAD click here." at bounding box center [290, 398] width 408 height 15
click at [319, 397] on link "click here." at bounding box center [322, 398] width 46 height 12
click at [1361, 207] on icon at bounding box center [1368, 206] width 17 height 17
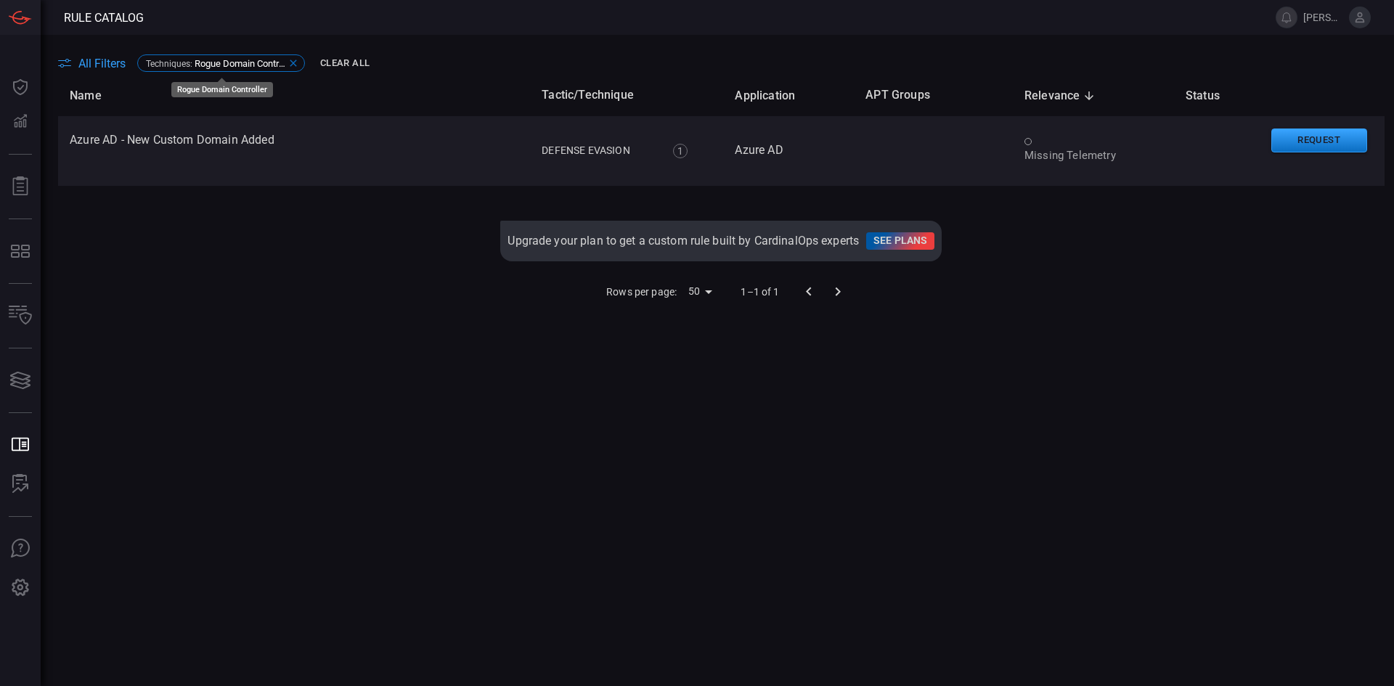
click at [294, 62] on icon at bounding box center [294, 63] width 12 height 12
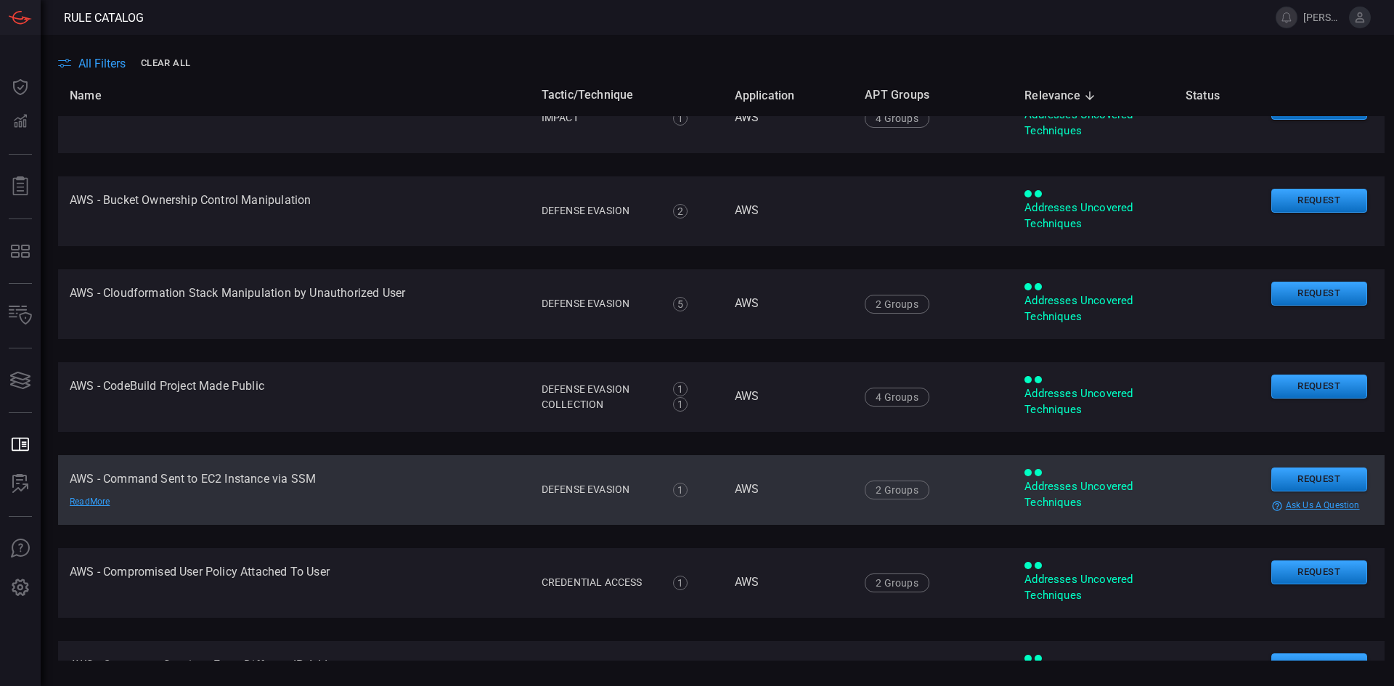
scroll to position [871, 0]
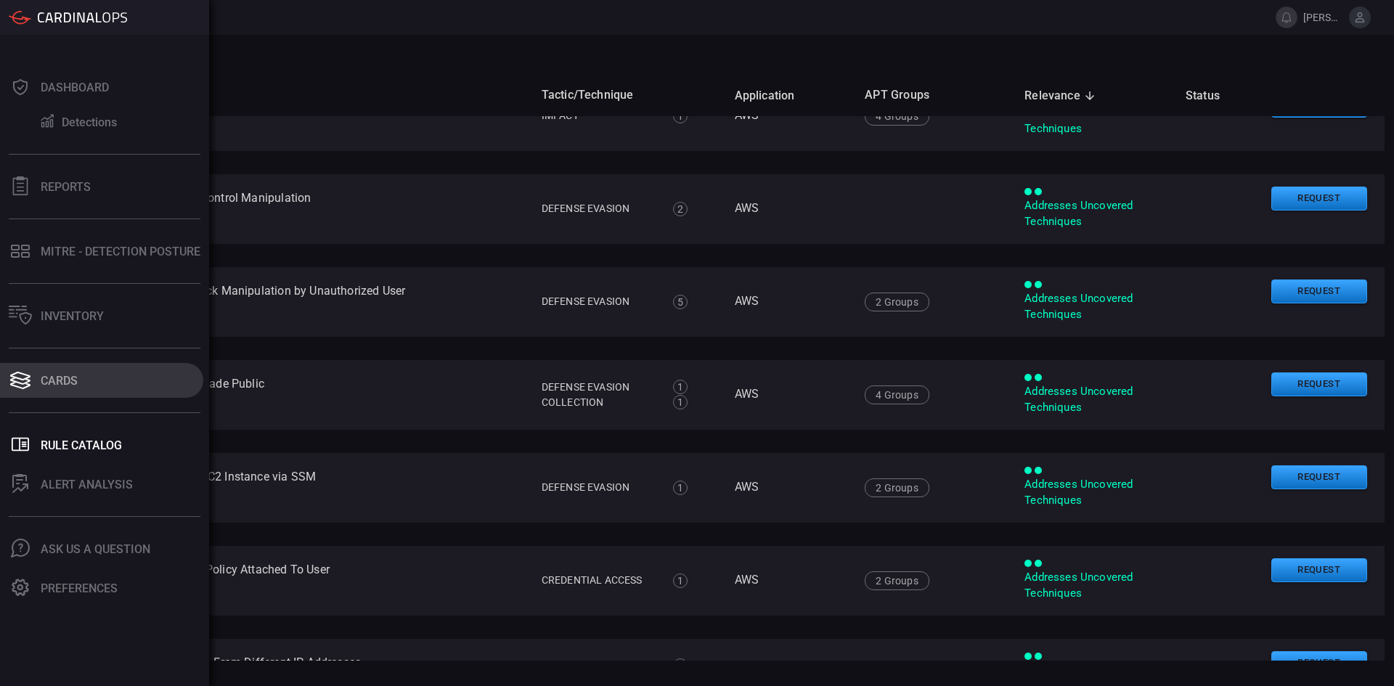
click at [63, 380] on div "Cards" at bounding box center [59, 381] width 37 height 14
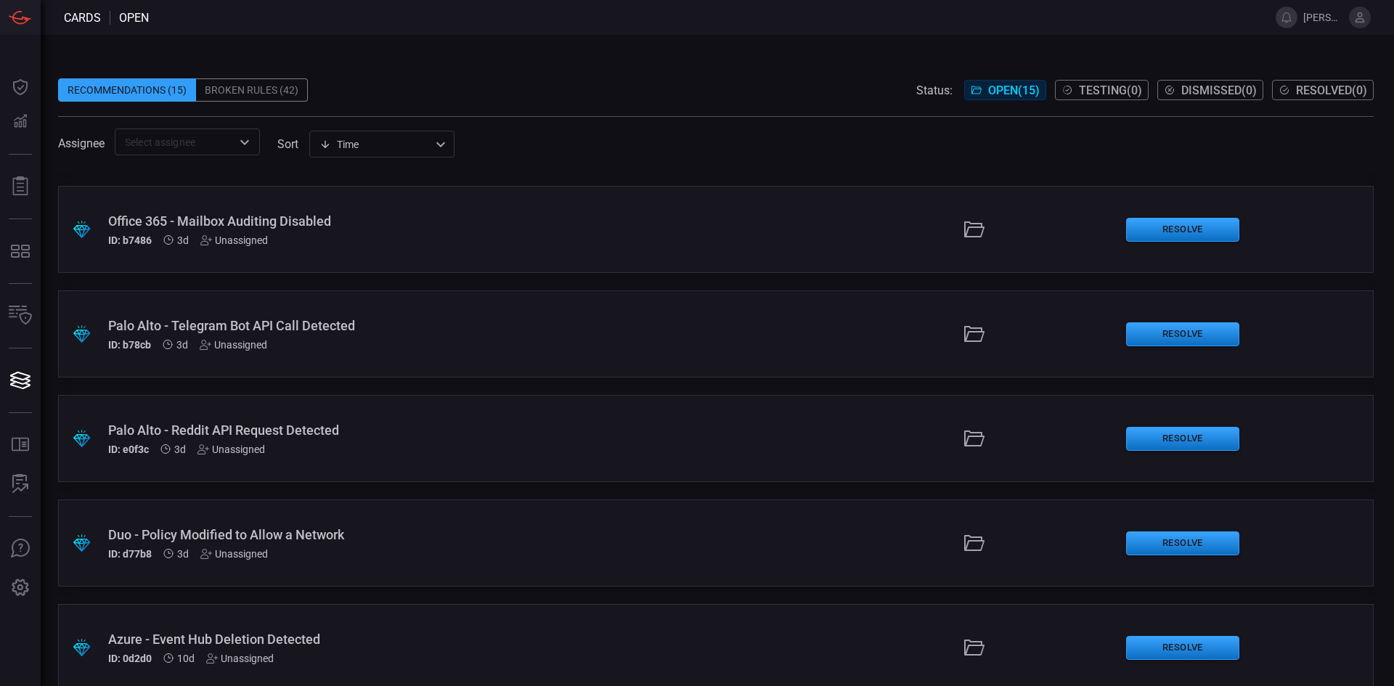
drag, startPoint x: 611, startPoint y: 317, endPoint x: 614, endPoint y: 351, distance: 35.0
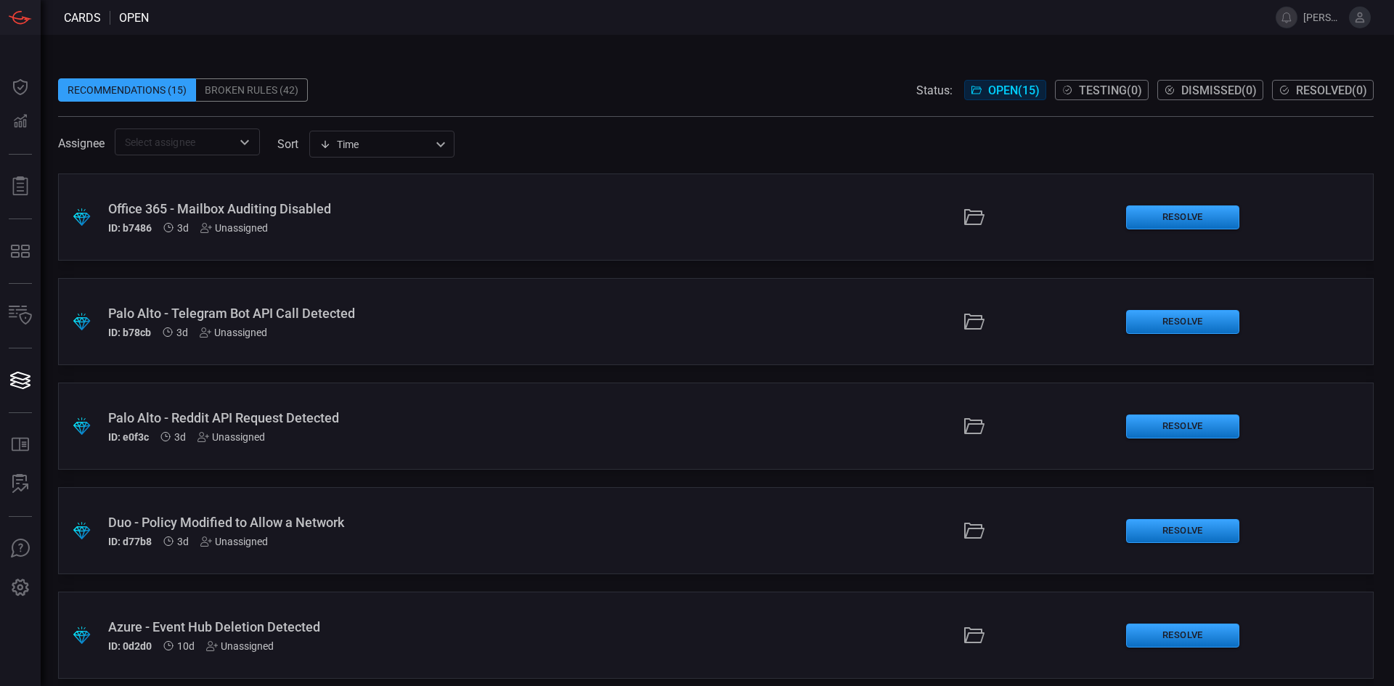
click at [191, 212] on div "Office 365 - Mailbox Auditing Disabled" at bounding box center [338, 208] width 461 height 15
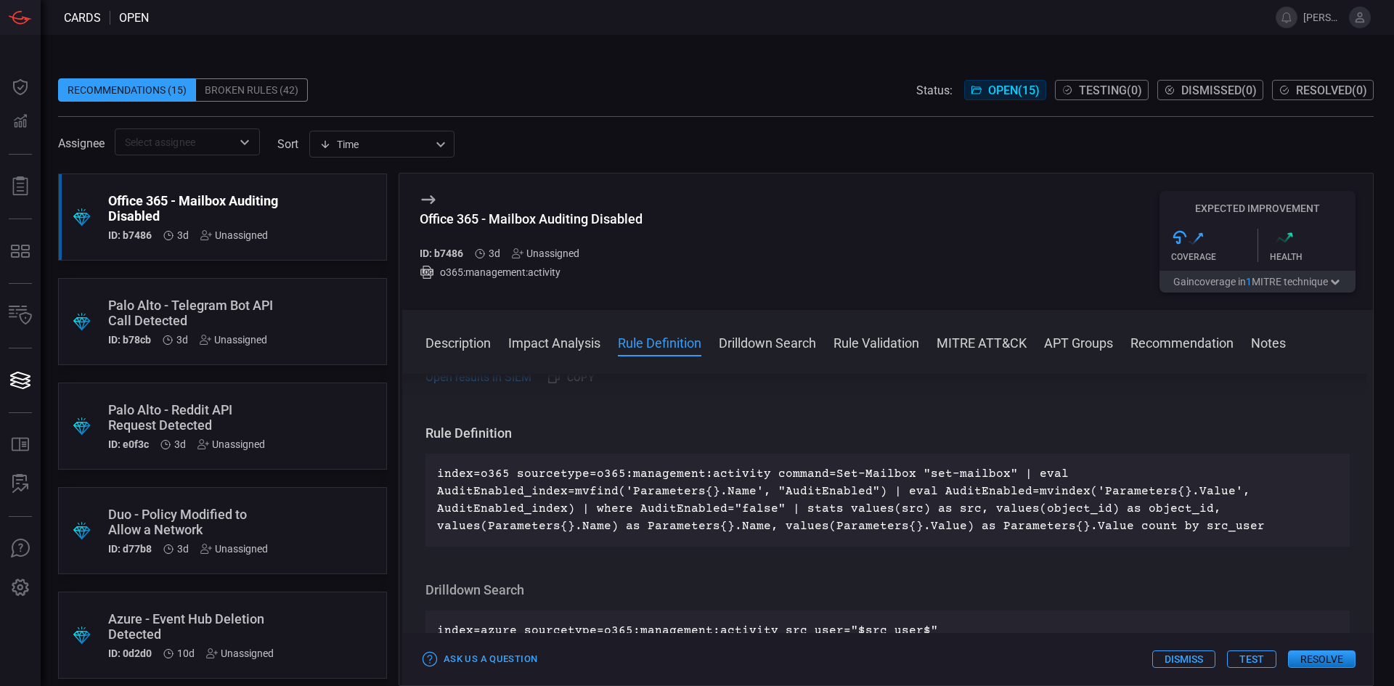
scroll to position [581, 0]
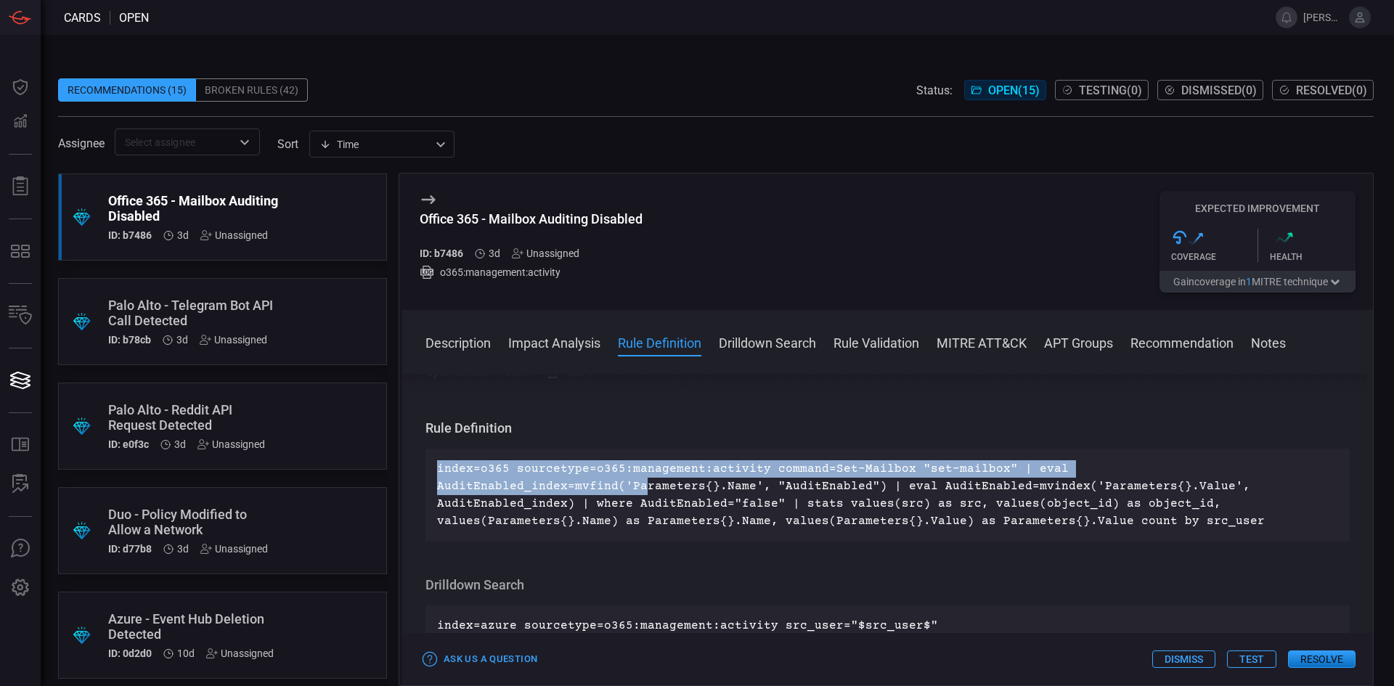
drag, startPoint x: 439, startPoint y: 468, endPoint x: 646, endPoint y: 492, distance: 209.0
click at [642, 491] on p "index=o365 sourcetype=o365:management:activity command=Set-Mailbox "set-mailbox…" at bounding box center [887, 495] width 901 height 70
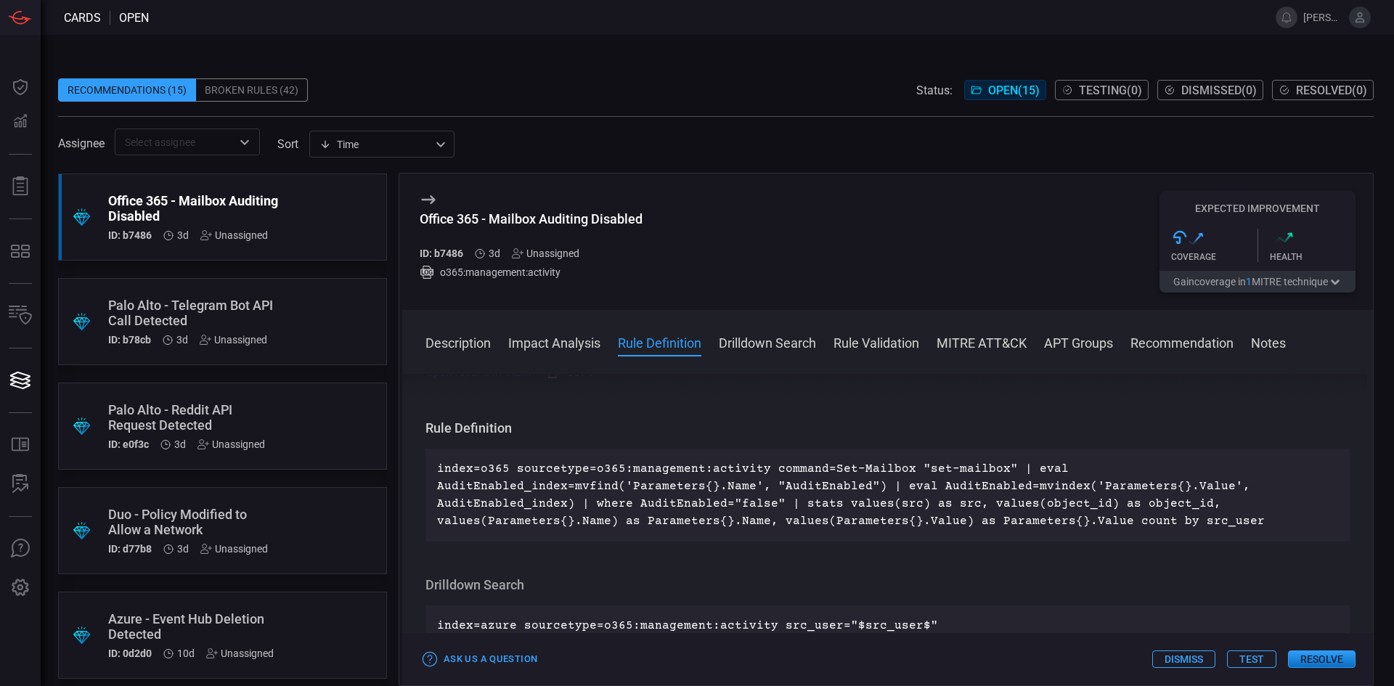
click at [720, 500] on p "index=o365 sourcetype=o365:management:activity command=Set-Mailbox "set-mailbox…" at bounding box center [887, 495] width 901 height 70
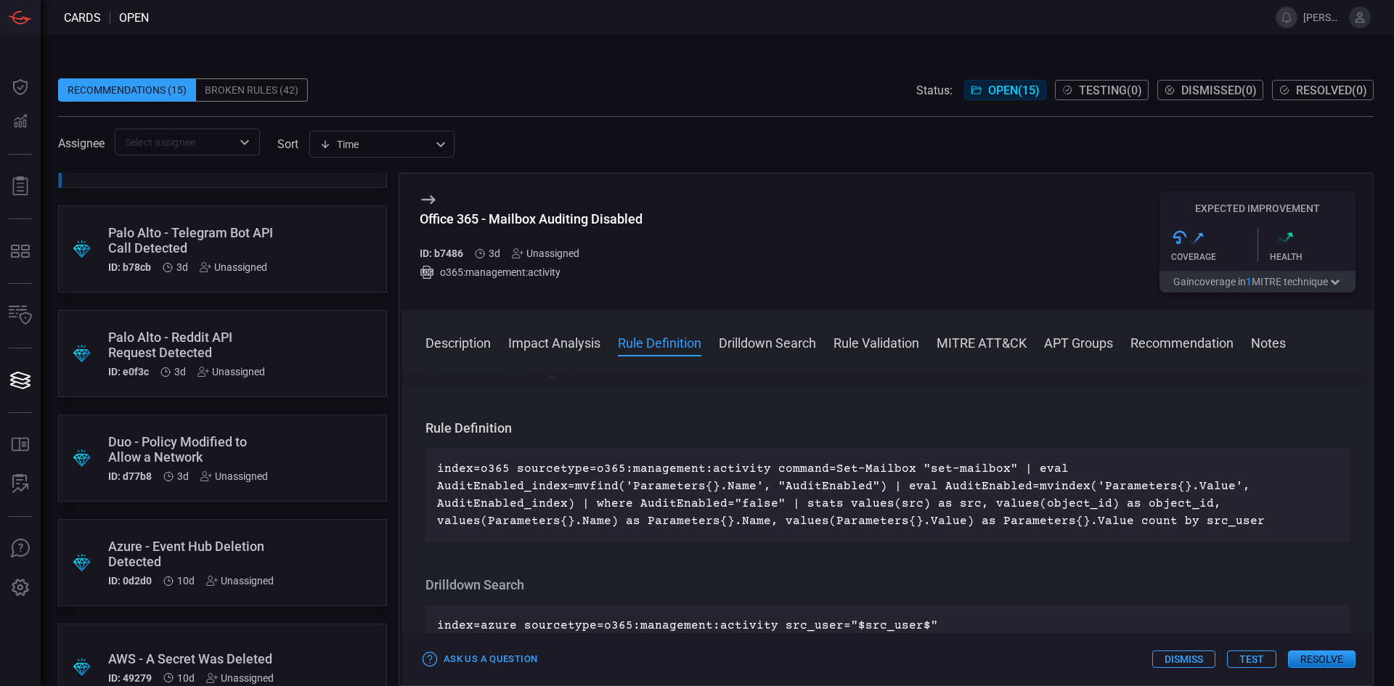
click at [156, 452] on div "Duo - Policy Modified to Allow a Network" at bounding box center [195, 449] width 174 height 30
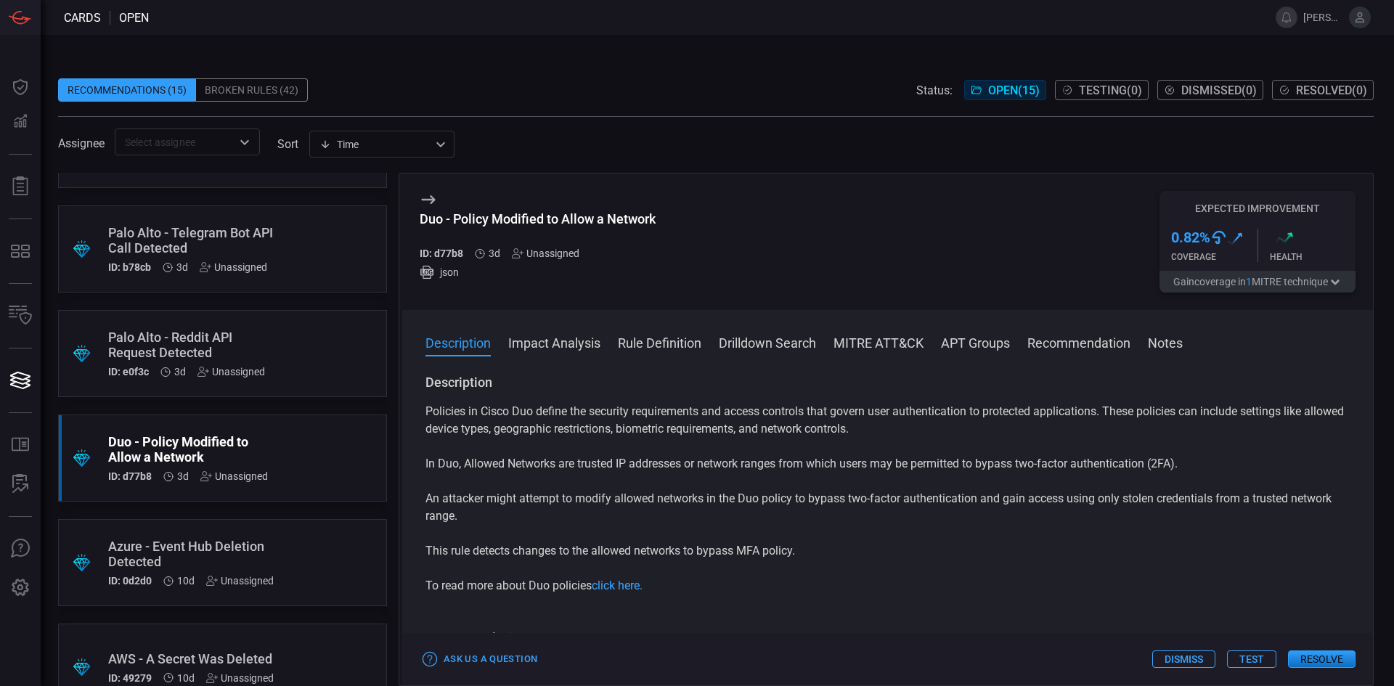
click at [671, 346] on button "Rule Definition" at bounding box center [660, 341] width 84 height 17
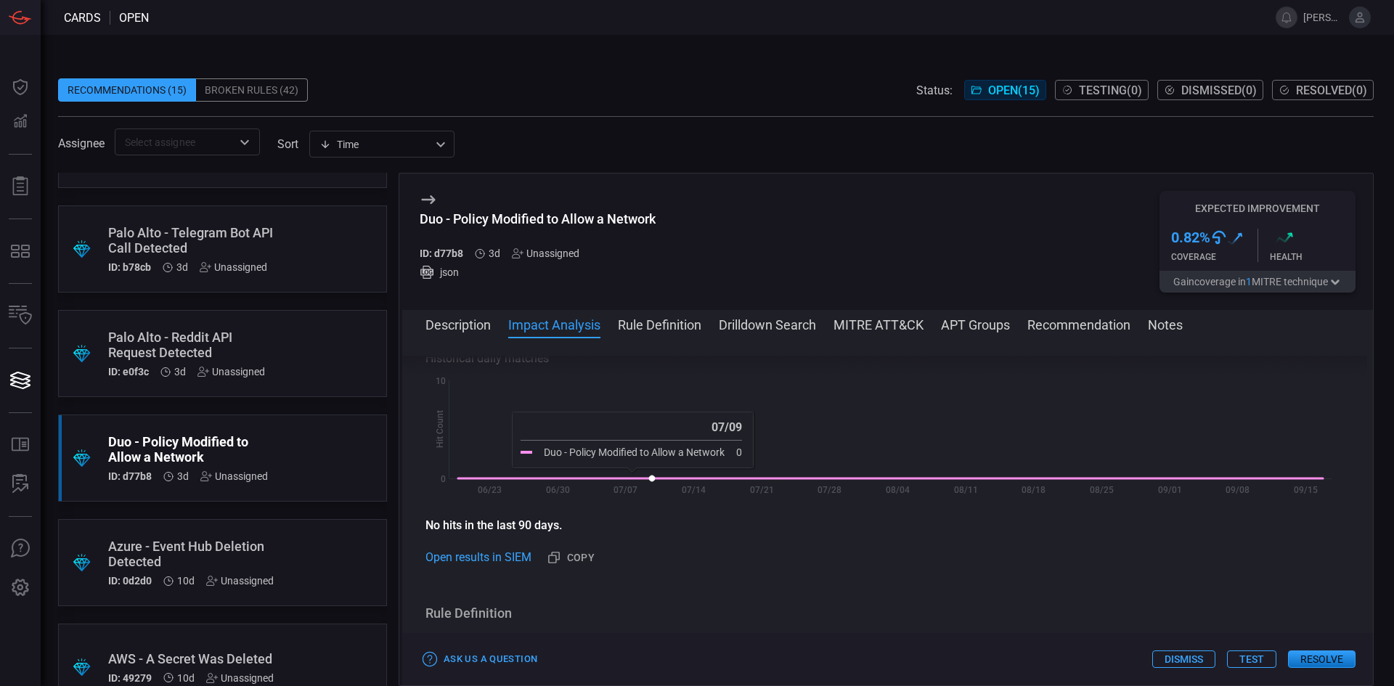
scroll to position [218, 0]
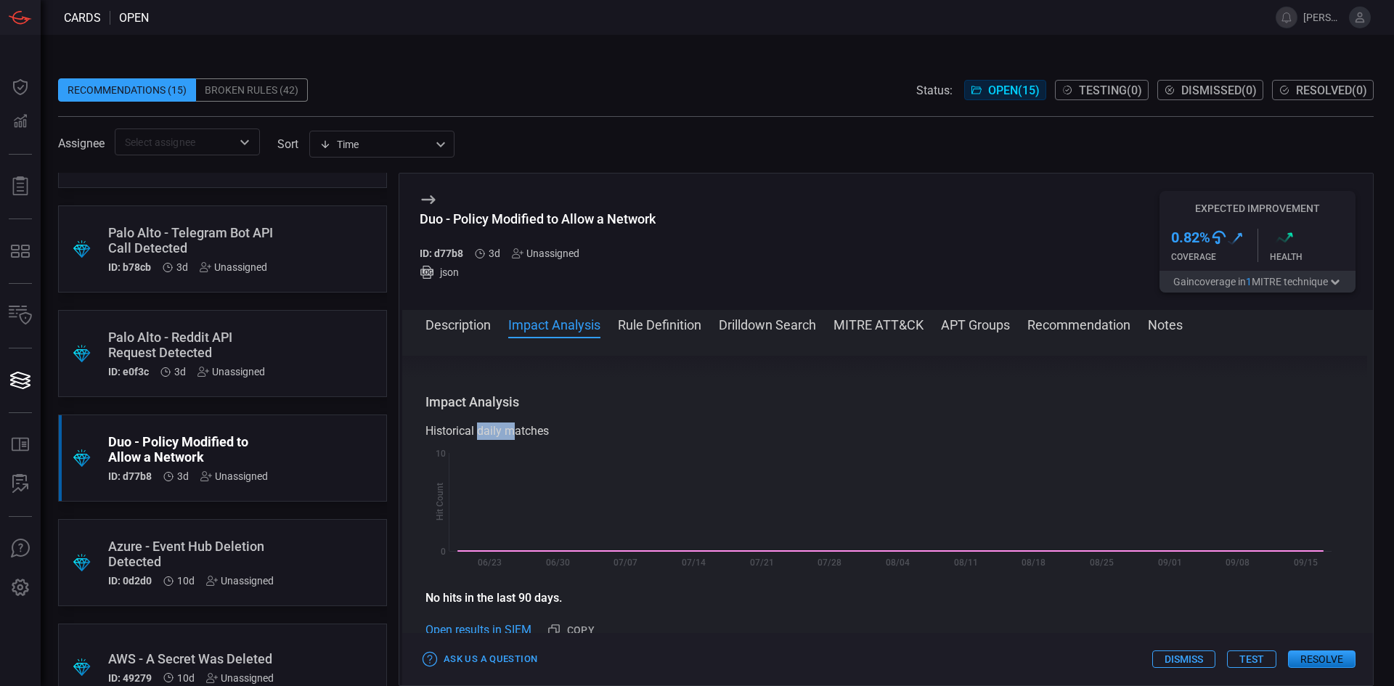
drag, startPoint x: 478, startPoint y: 428, endPoint x: 517, endPoint y: 429, distance: 39.2
click at [517, 429] on div "Historical daily matches" at bounding box center [888, 431] width 924 height 17
click at [520, 429] on div "Historical daily matches" at bounding box center [888, 431] width 924 height 17
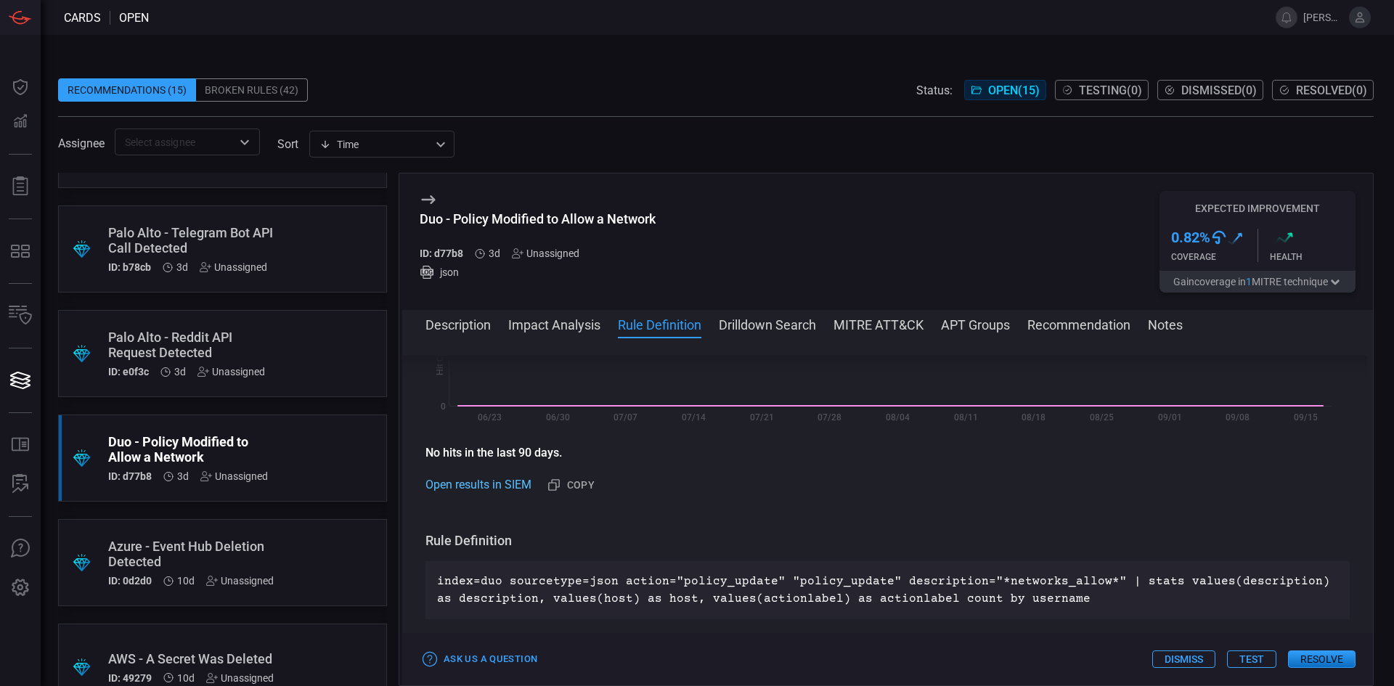
click at [470, 485] on link "Open results in SIEM" at bounding box center [479, 484] width 106 height 17
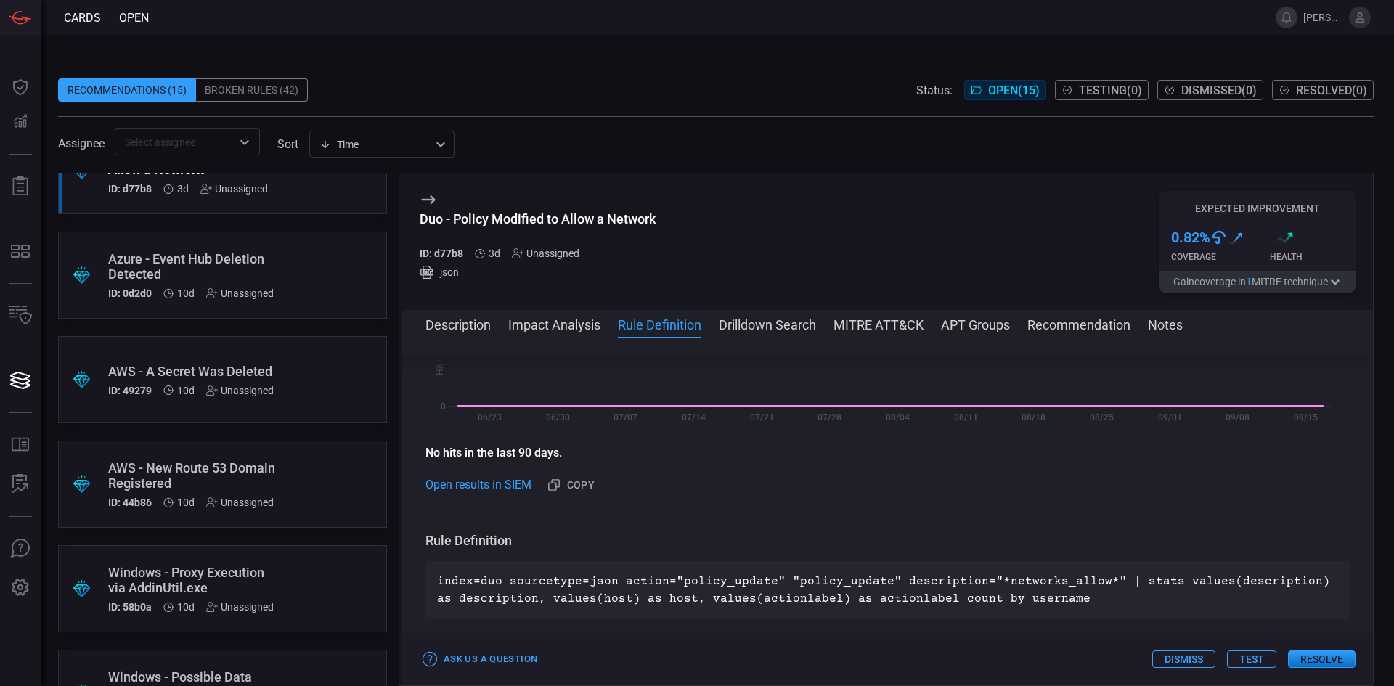
scroll to position [508, 0]
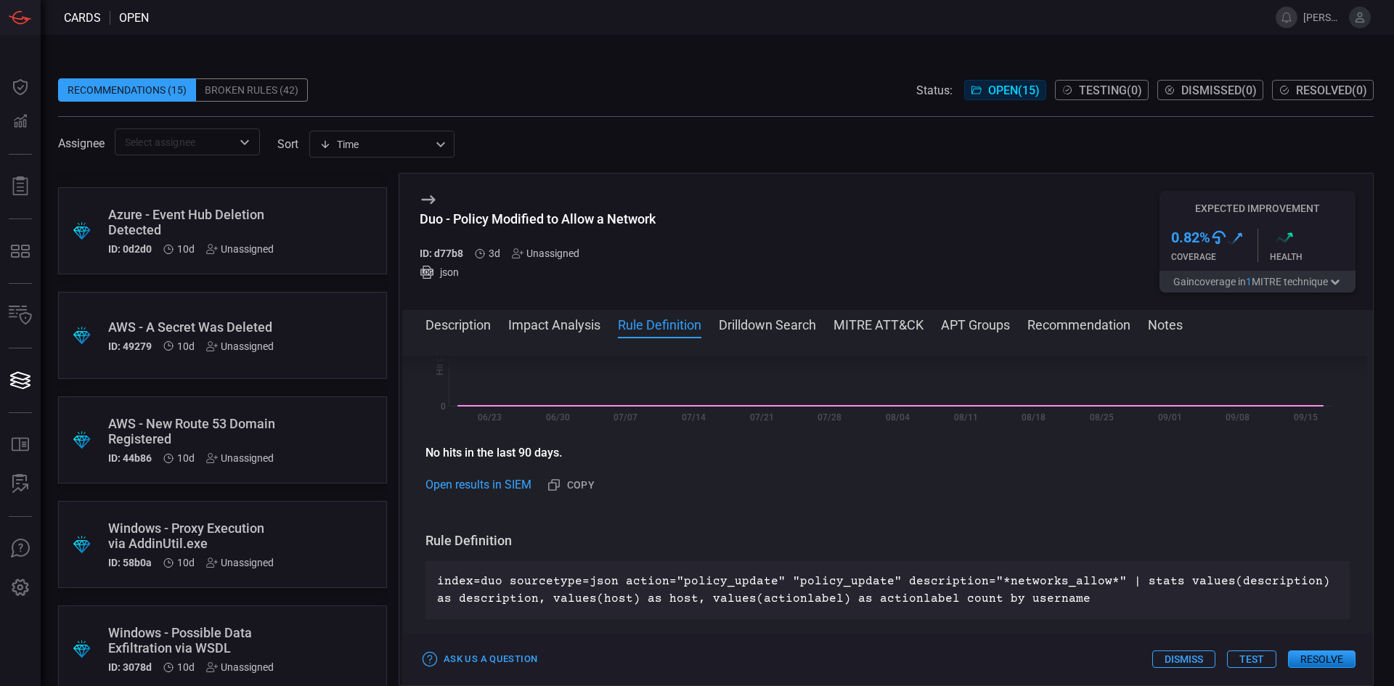
click at [212, 330] on div "AWS - A Secret Was Deleted" at bounding box center [195, 326] width 174 height 15
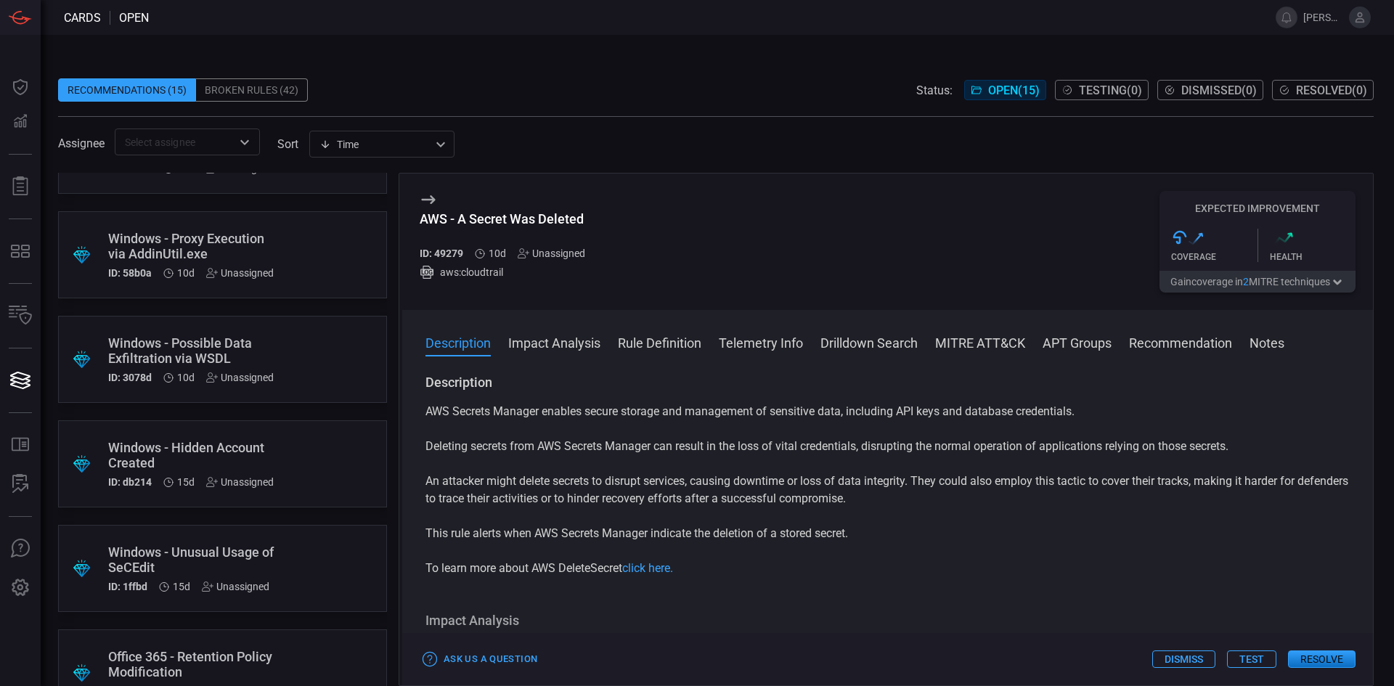
scroll to position [799, 0]
click at [229, 235] on div "Windows - Proxy Execution via AddinUtil.exe" at bounding box center [195, 245] width 174 height 30
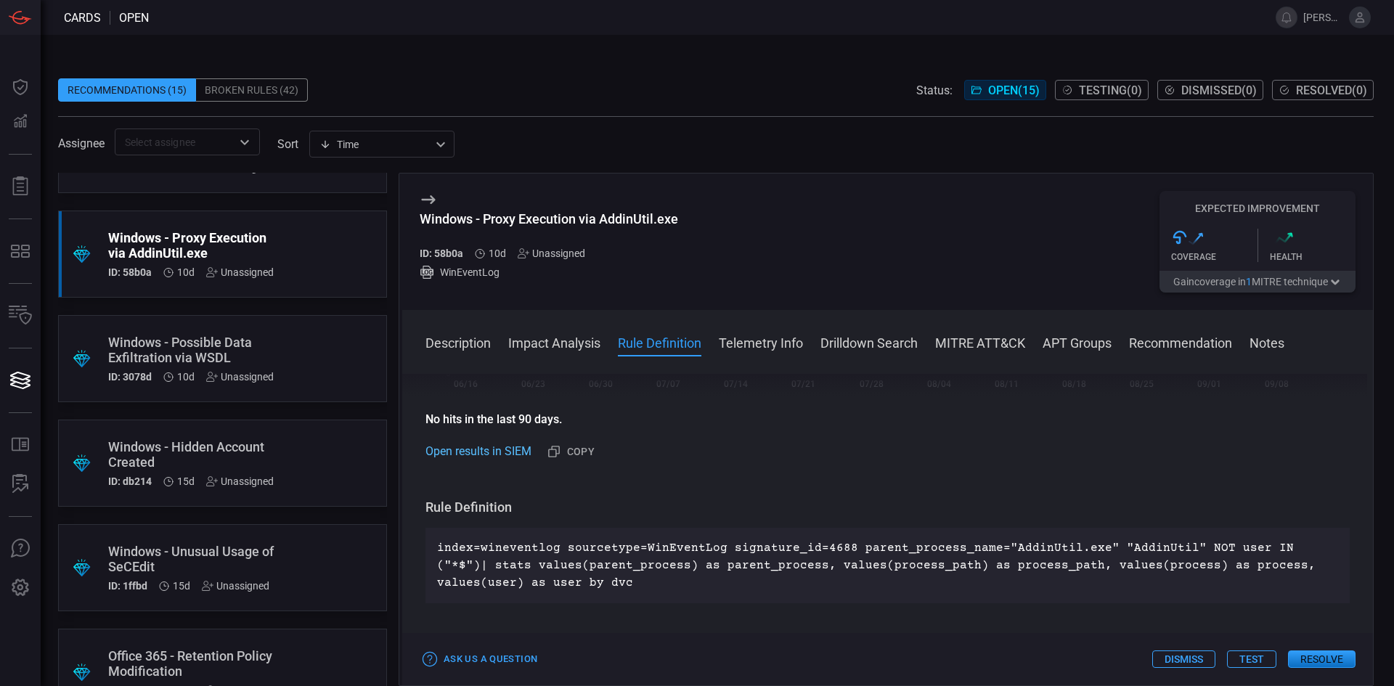
scroll to position [363, 0]
click at [487, 450] on link "Open results in SIEM" at bounding box center [479, 450] width 106 height 17
click at [620, 547] on p "index=wineventlog sourcetype=WinEventLog signature_id=4688 parent_process_name=…" at bounding box center [887, 565] width 901 height 52
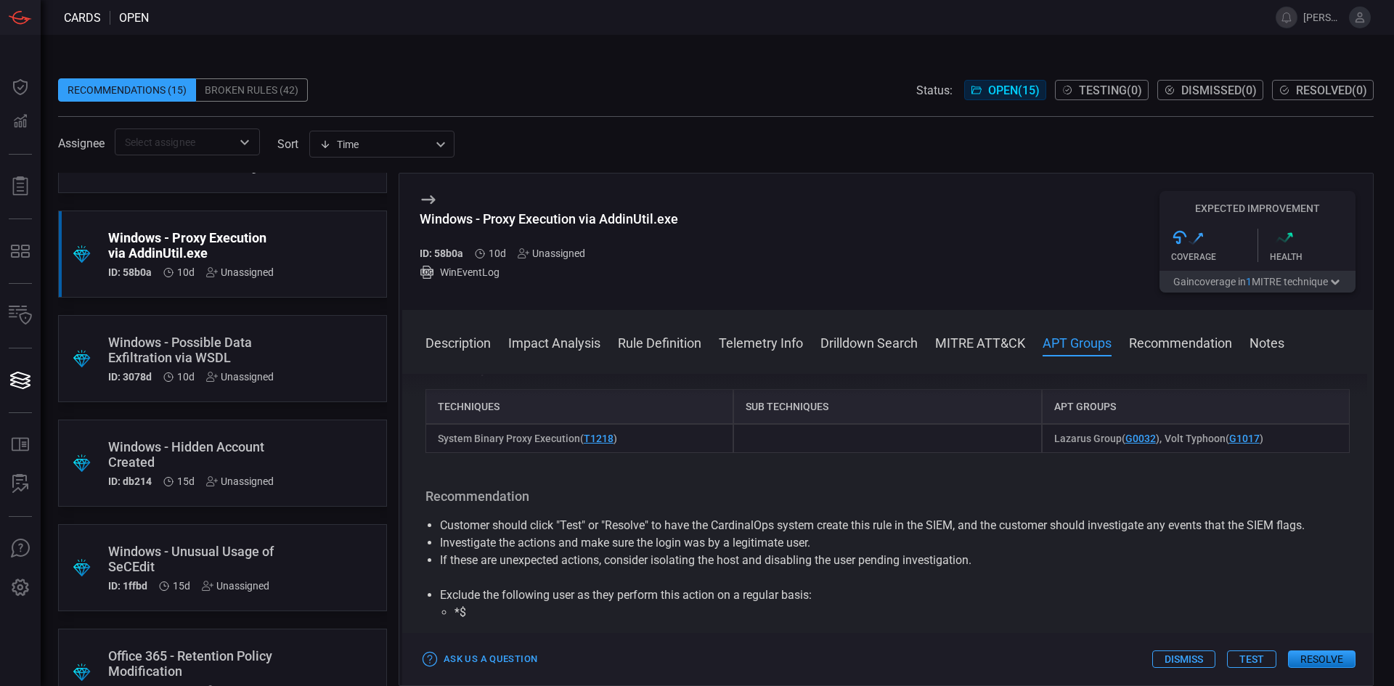
scroll to position [871, 0]
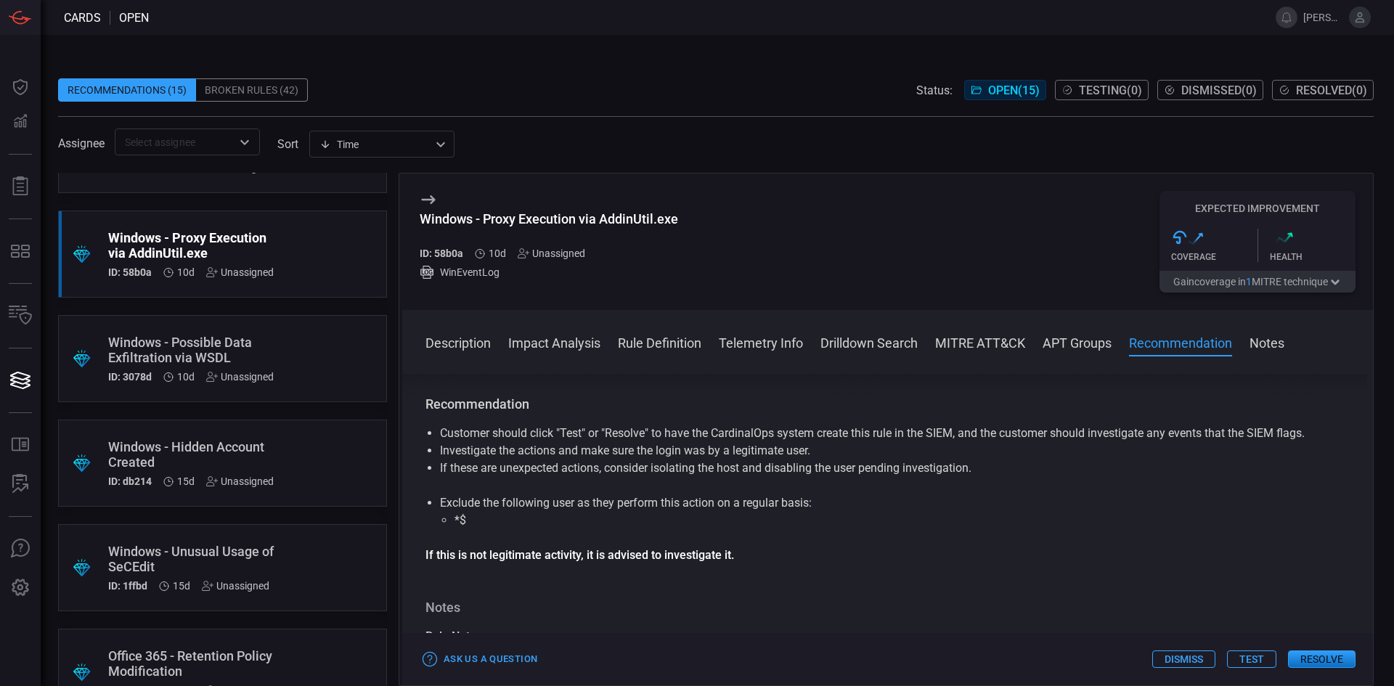
drag, startPoint x: 1070, startPoint y: 516, endPoint x: 1012, endPoint y: 579, distance: 85.3
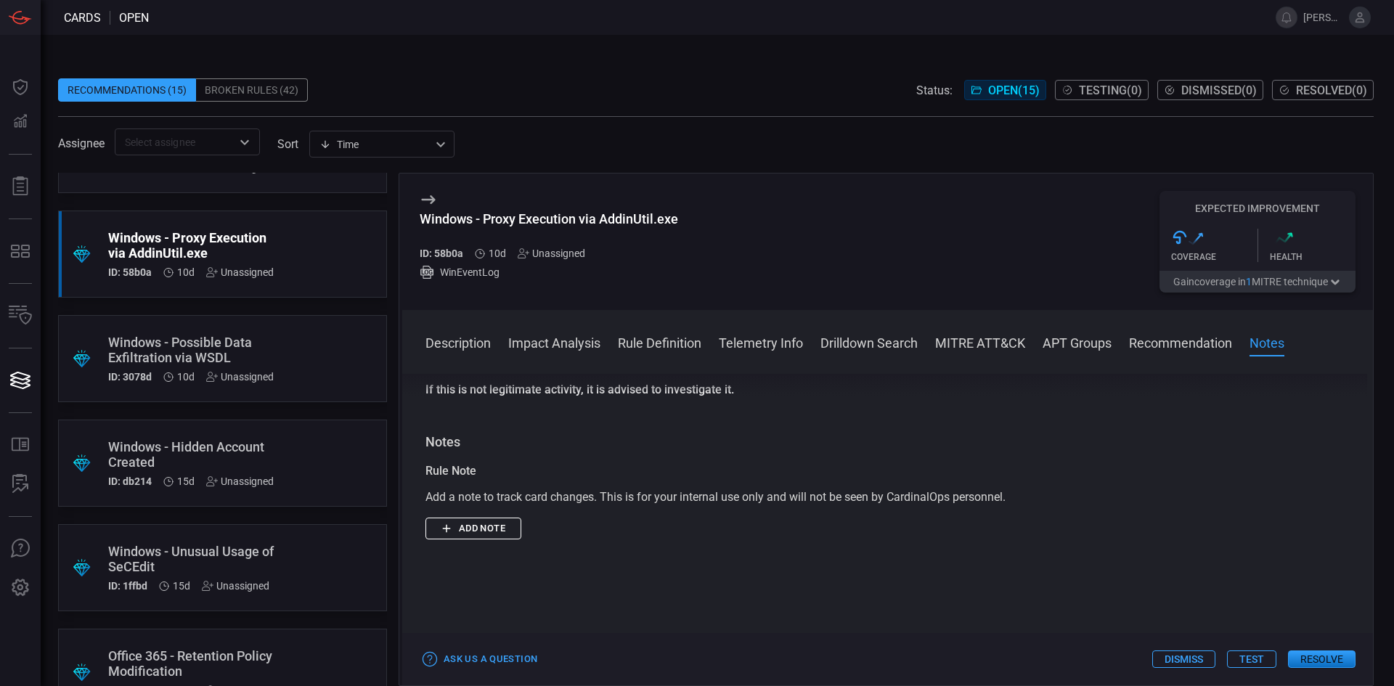
drag, startPoint x: 1083, startPoint y: 553, endPoint x: 1072, endPoint y: 594, distance: 41.9
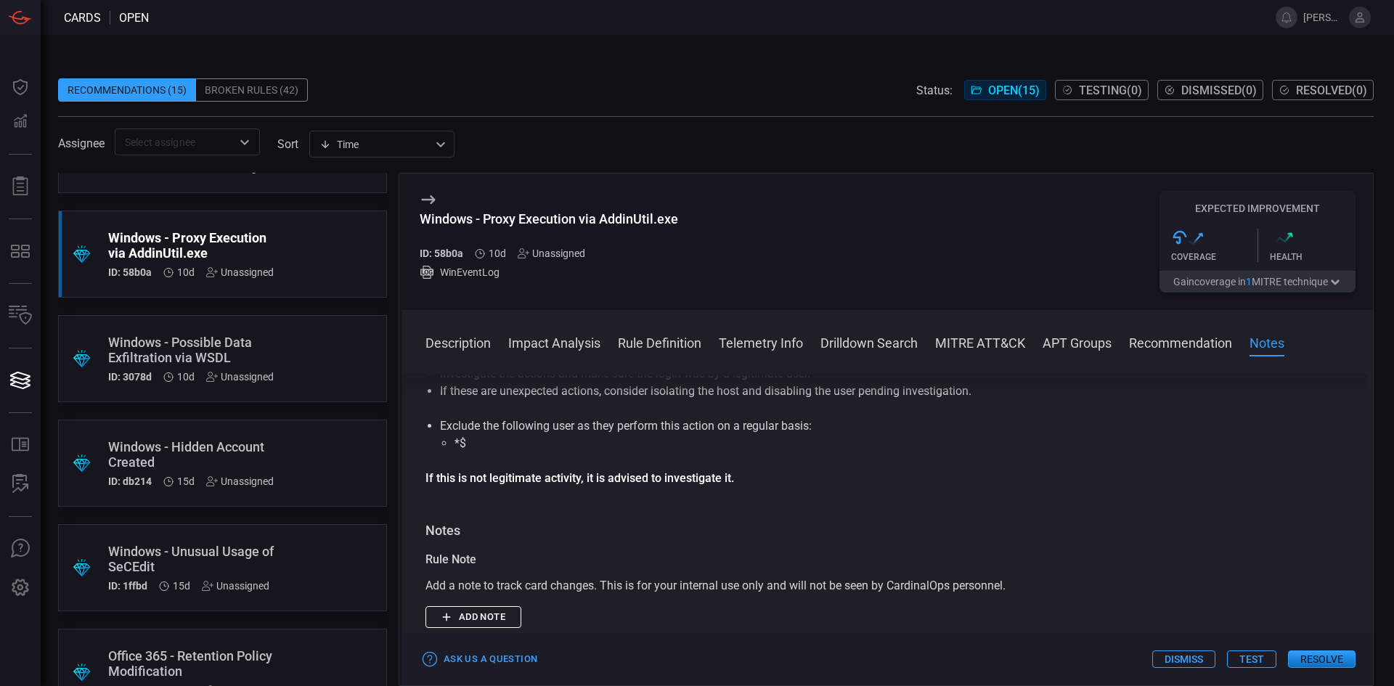
drag, startPoint x: 1070, startPoint y: 589, endPoint x: 1070, endPoint y: 518, distance: 70.4
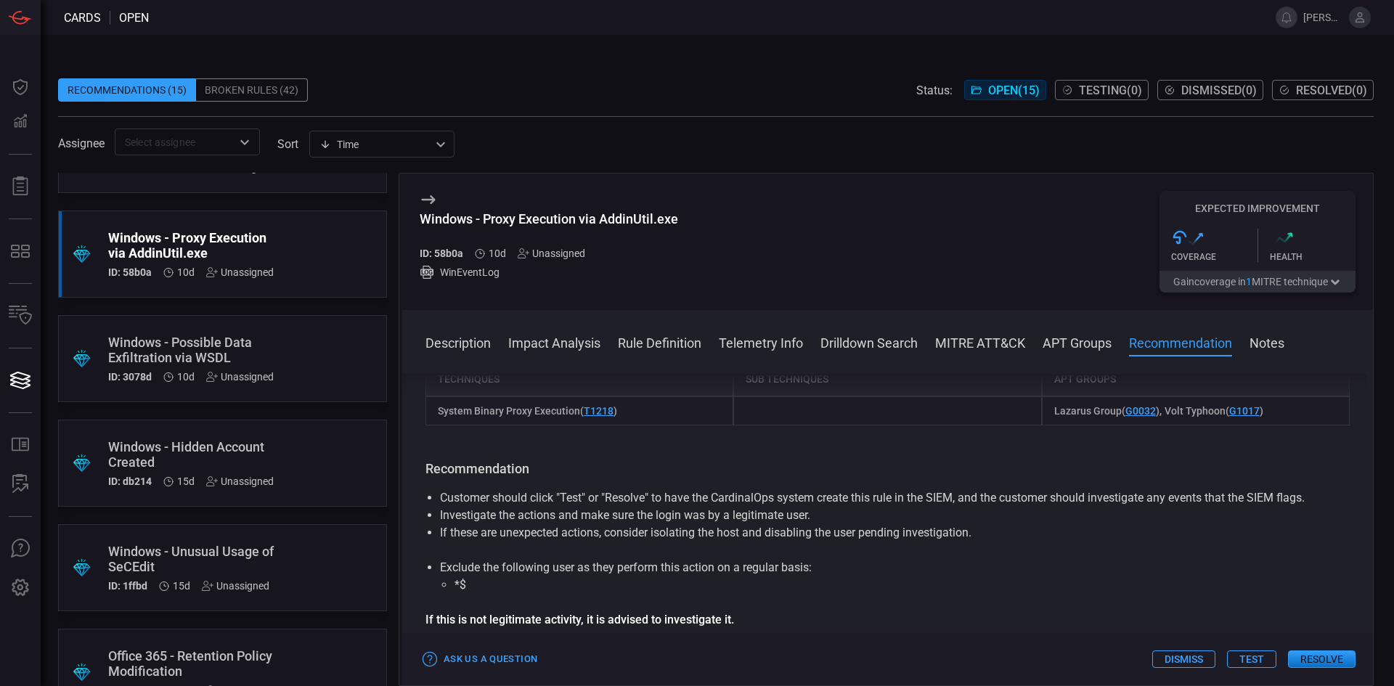
drag, startPoint x: 935, startPoint y: 545, endPoint x: 938, endPoint y: 511, distance: 34.3
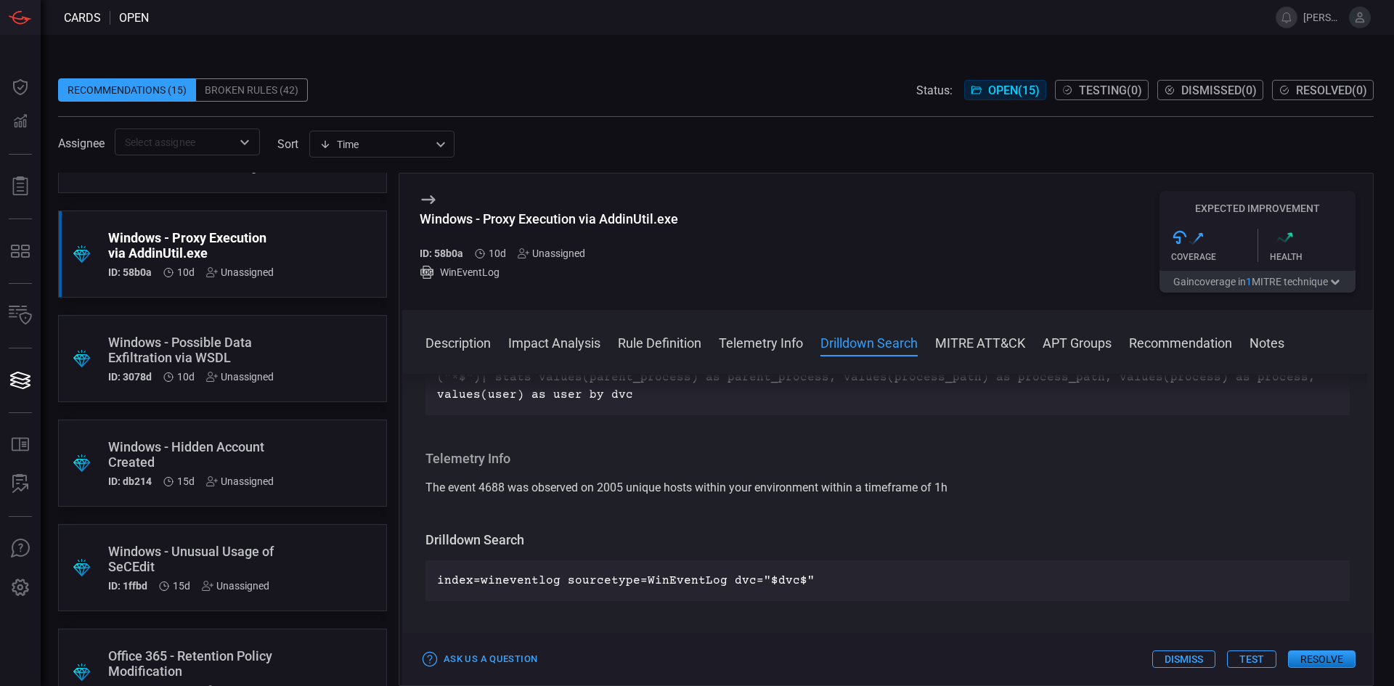
drag, startPoint x: 938, startPoint y: 511, endPoint x: 945, endPoint y: 447, distance: 65.0
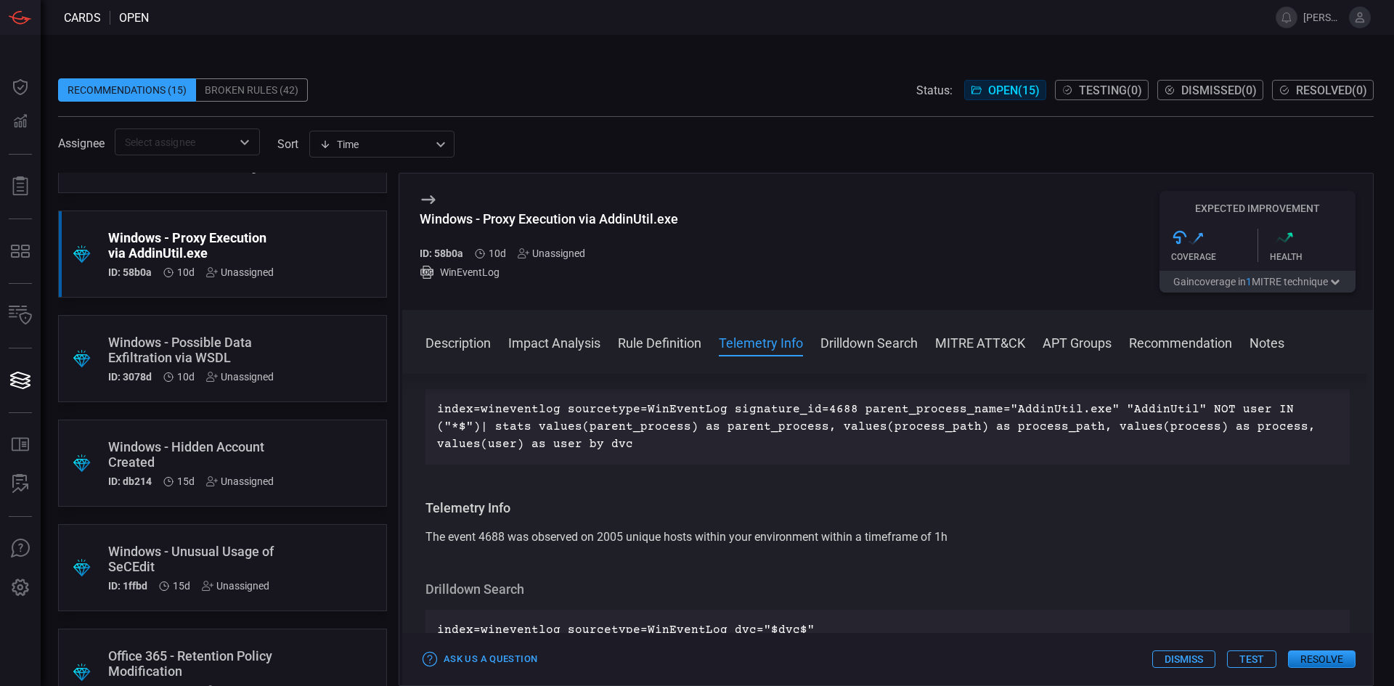
drag, startPoint x: 1014, startPoint y: 551, endPoint x: 1013, endPoint y: 529, distance: 21.8
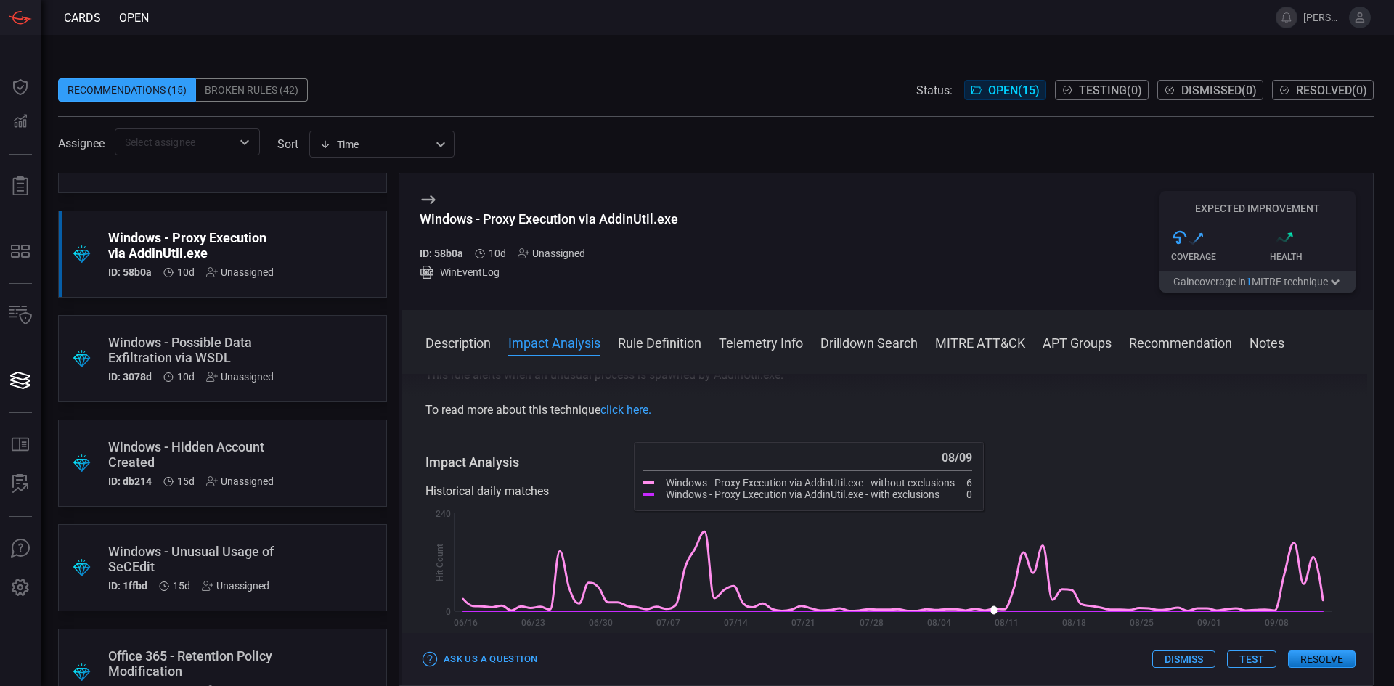
scroll to position [84, 0]
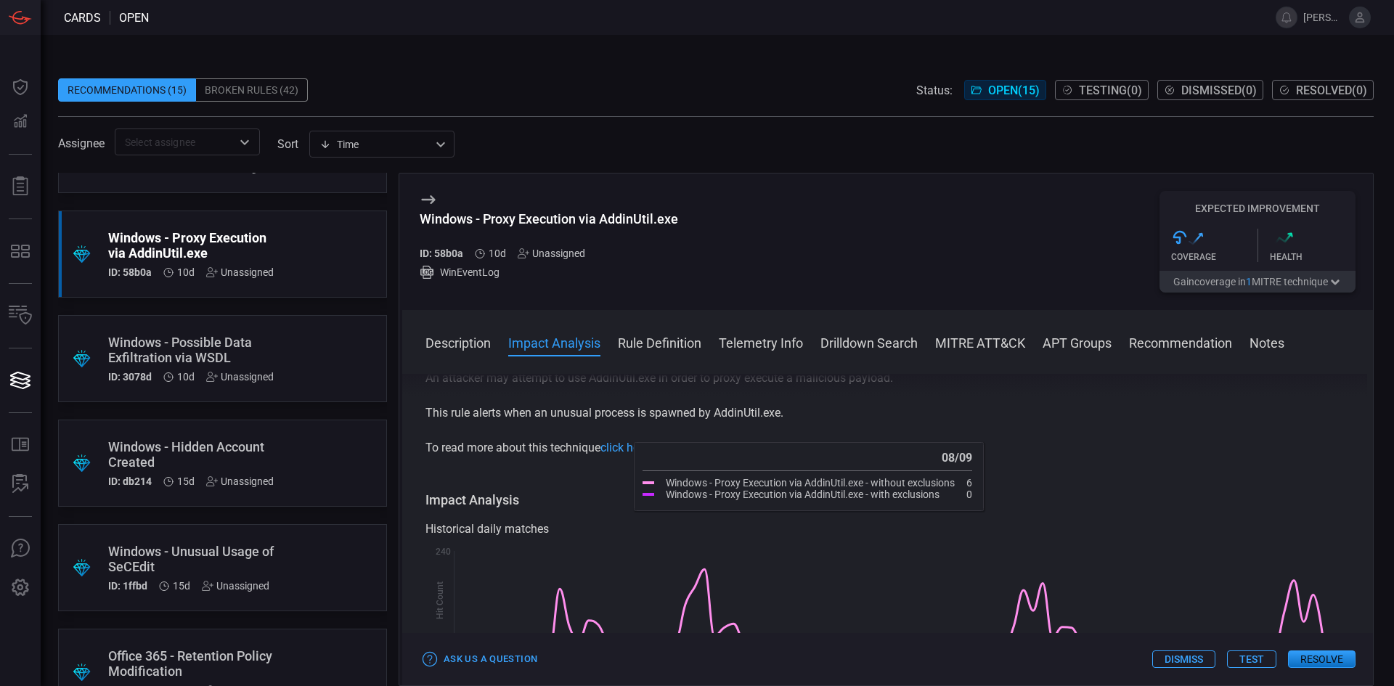
drag, startPoint x: 992, startPoint y: 502, endPoint x: 992, endPoint y: 468, distance: 33.4
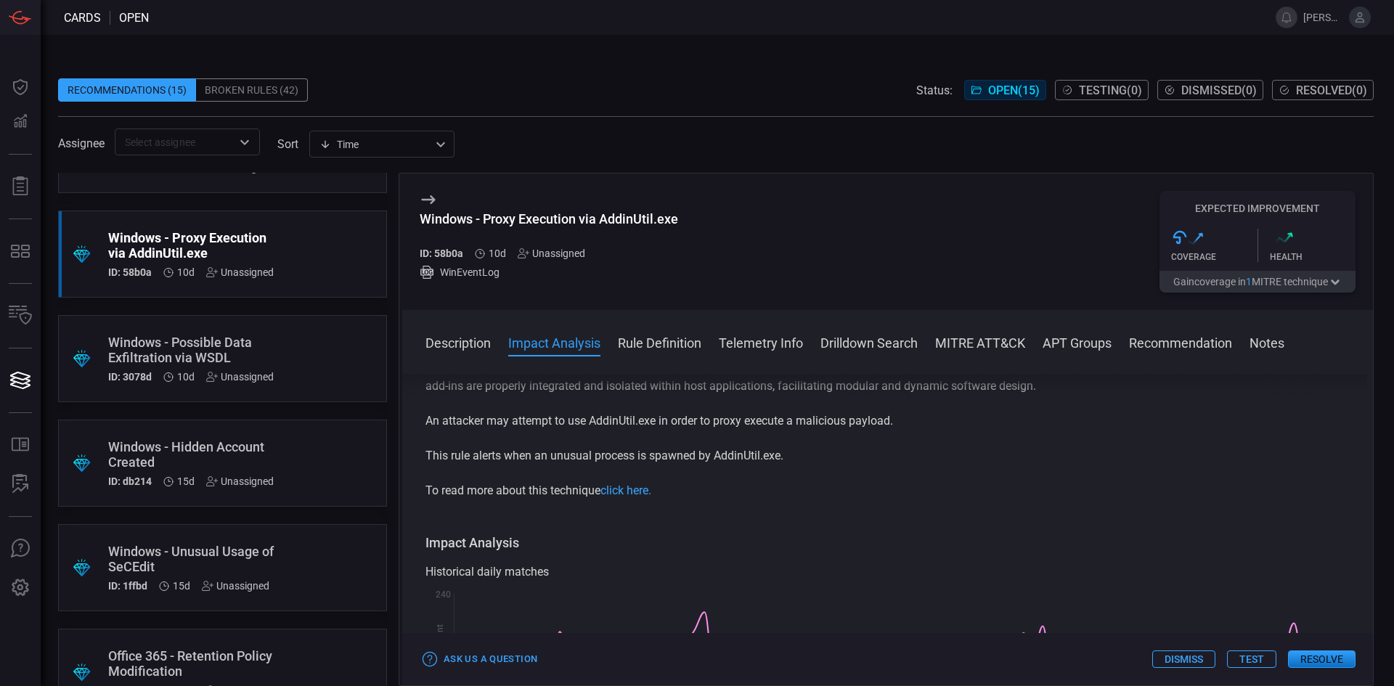
drag, startPoint x: 1003, startPoint y: 399, endPoint x: 1012, endPoint y: 349, distance: 51.0
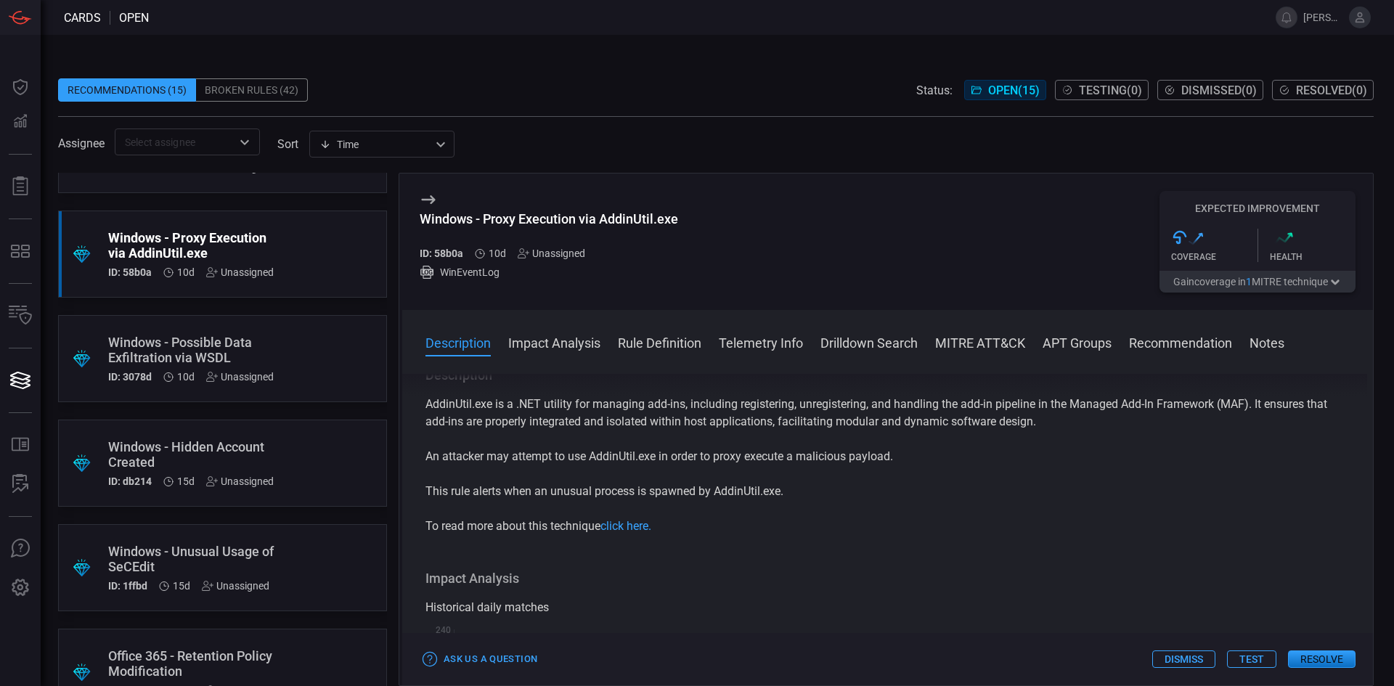
scroll to position [0, 0]
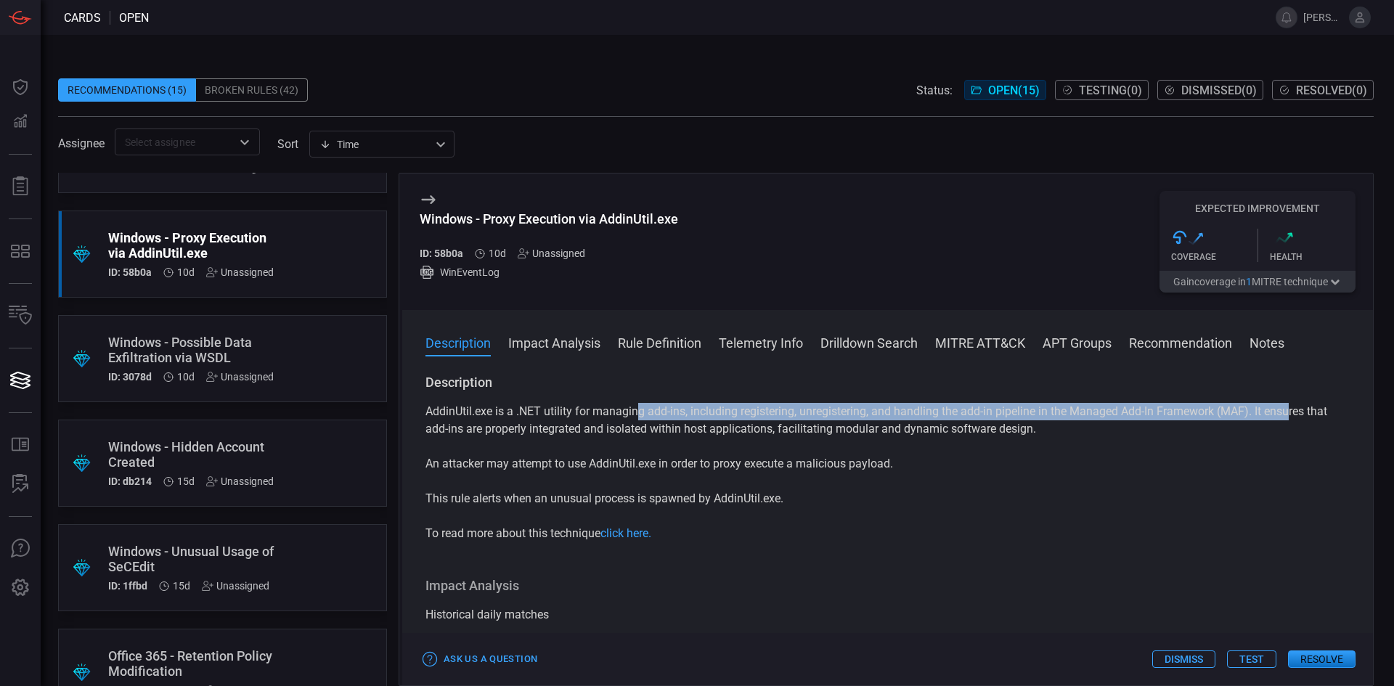
drag, startPoint x: 1291, startPoint y: 418, endPoint x: 596, endPoint y: 420, distance: 694.9
click at [616, 416] on p "AddinUtil.exe is a .NET utility for managing add-ins, including registering, un…" at bounding box center [888, 420] width 924 height 35
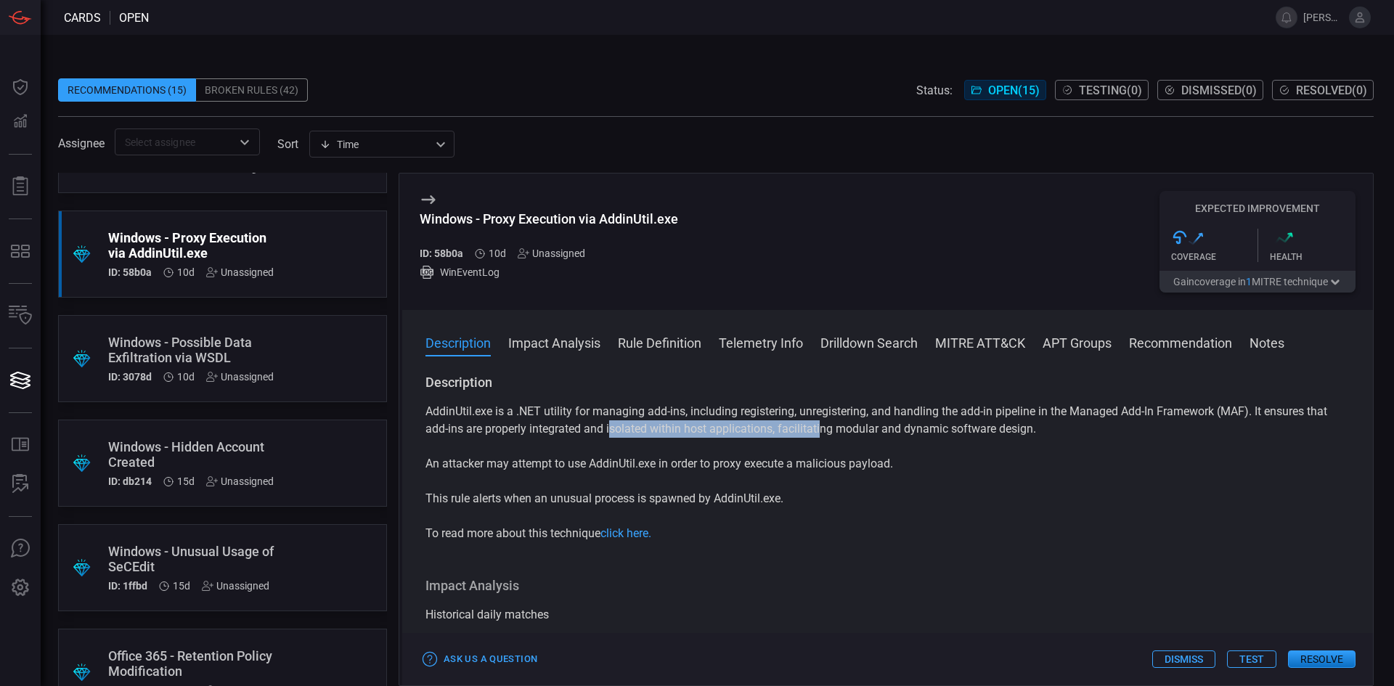
drag, startPoint x: 614, startPoint y: 434, endPoint x: 873, endPoint y: 436, distance: 259.2
click at [843, 433] on p "AddinUtil.exe is a .NET utility for managing add-ins, including registering, un…" at bounding box center [888, 420] width 924 height 35
drag, startPoint x: 972, startPoint y: 454, endPoint x: 995, endPoint y: 461, distance: 23.7
click at [983, 455] on div "AddinUtil.exe is a .NET utility for managing add-ins, including registering, un…" at bounding box center [888, 472] width 924 height 139
drag, startPoint x: 1055, startPoint y: 473, endPoint x: 1094, endPoint y: 475, distance: 38.5
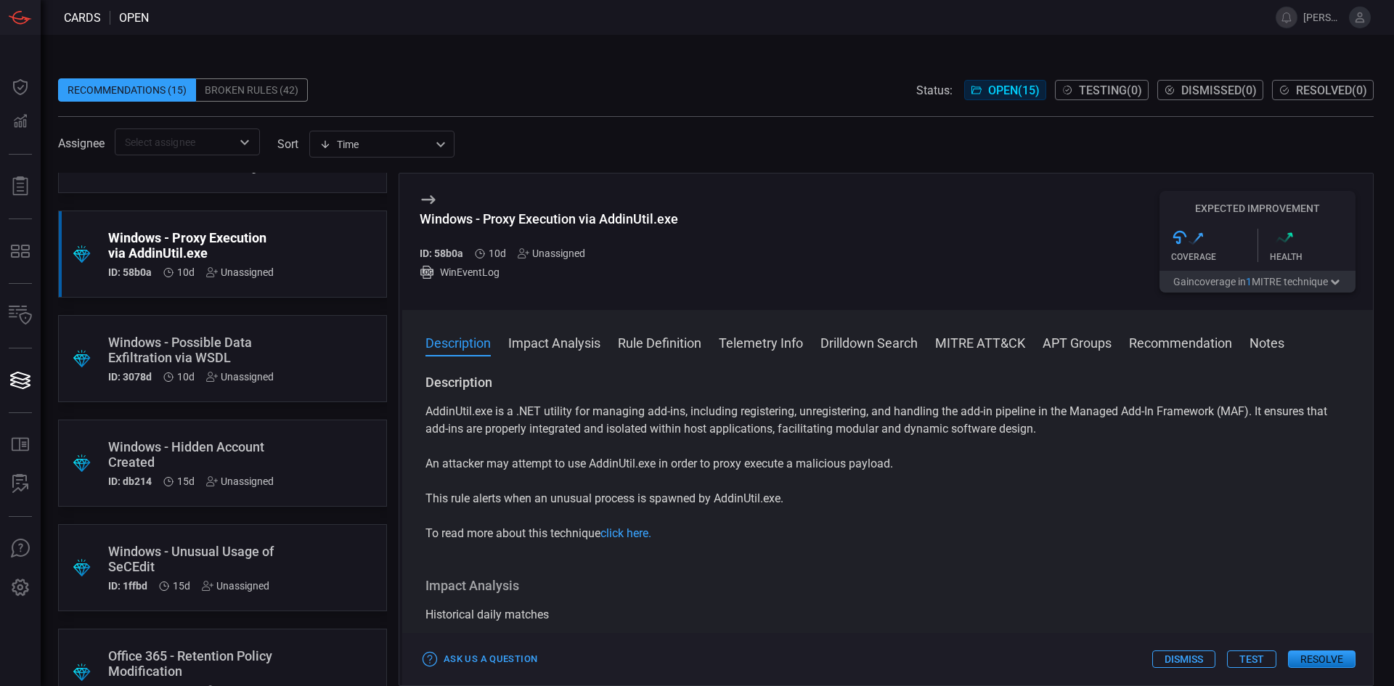
click at [1061, 474] on div "AddinUtil.exe is a .NET utility for managing add-ins, including registering, un…" at bounding box center [888, 472] width 924 height 139
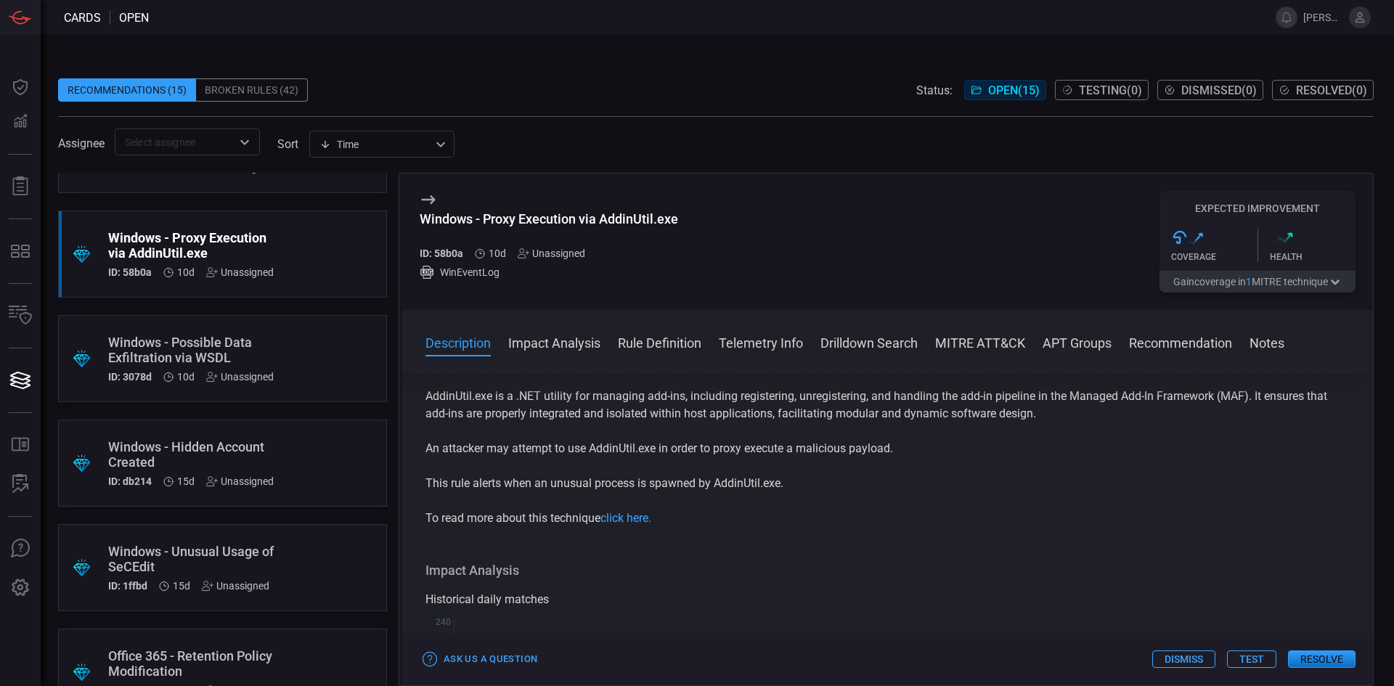
drag, startPoint x: 1154, startPoint y: 471, endPoint x: 1164, endPoint y: 509, distance: 39.8
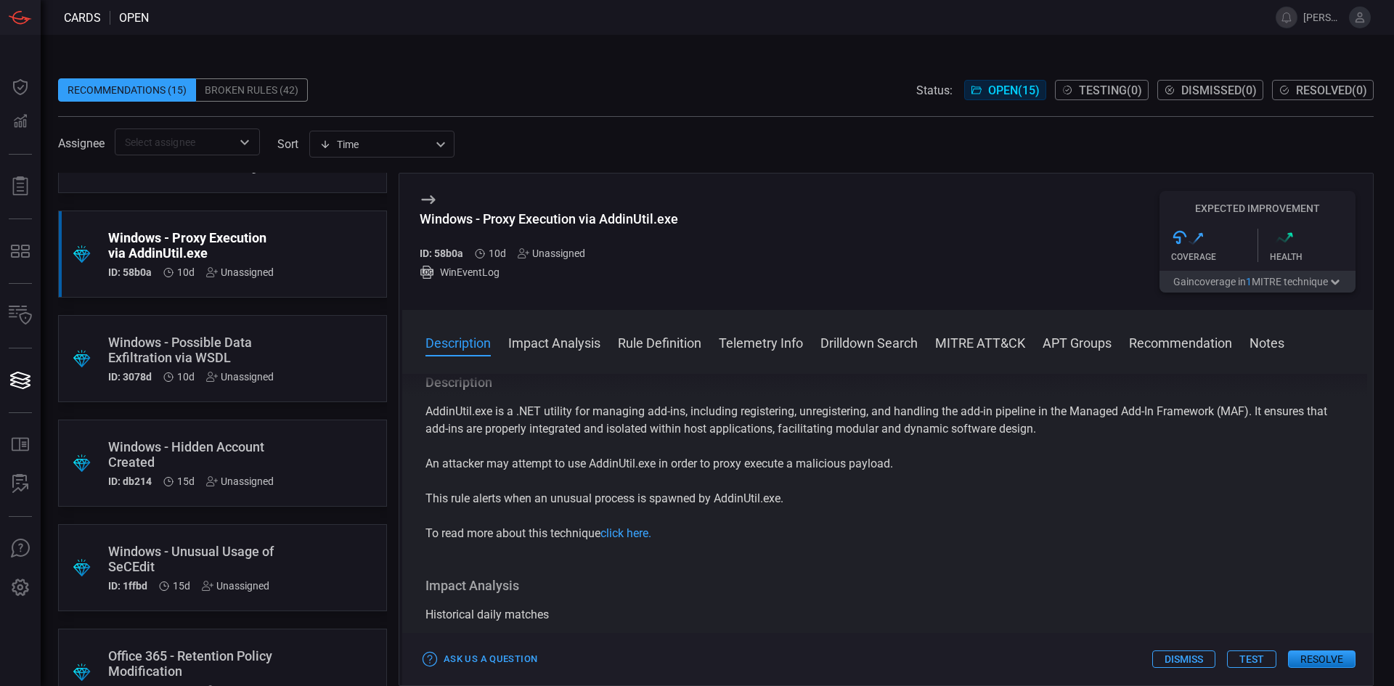
drag, startPoint x: 1014, startPoint y: 429, endPoint x: 816, endPoint y: 368, distance: 206.7
click at [552, 342] on button "Impact Analysis" at bounding box center [554, 341] width 92 height 17
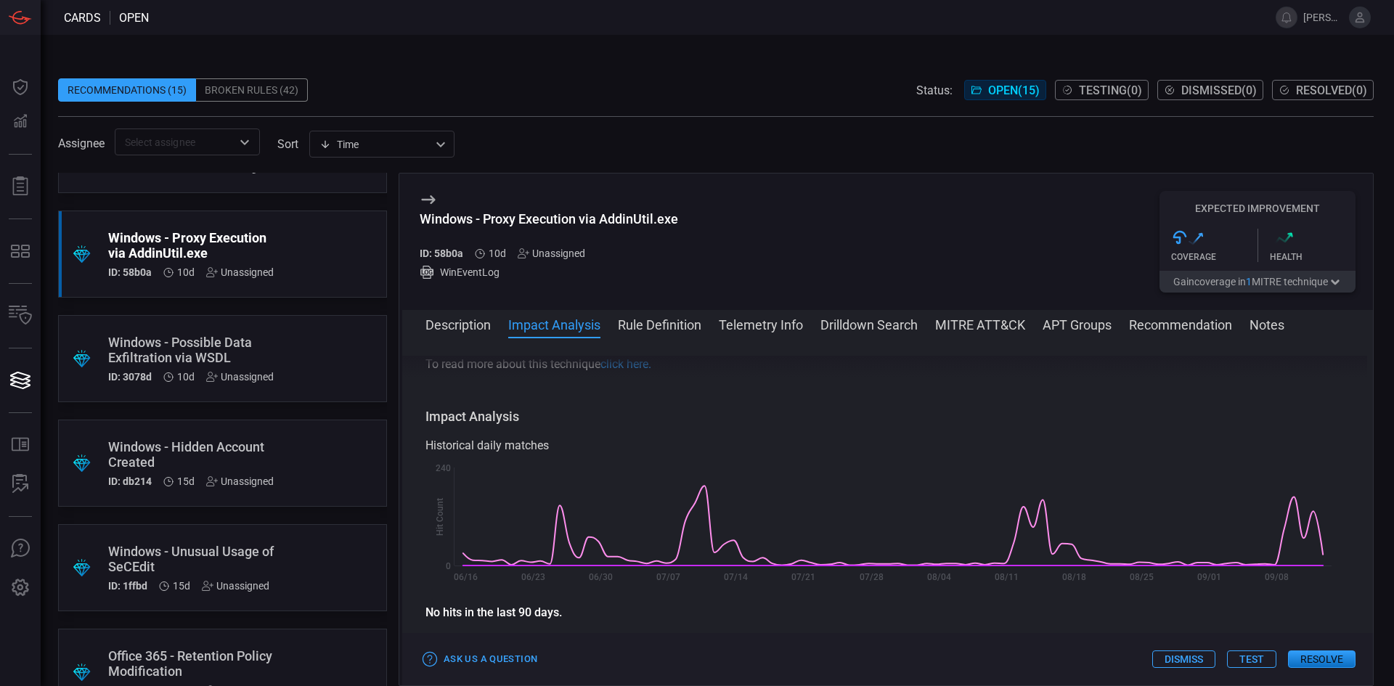
scroll to position [189, 0]
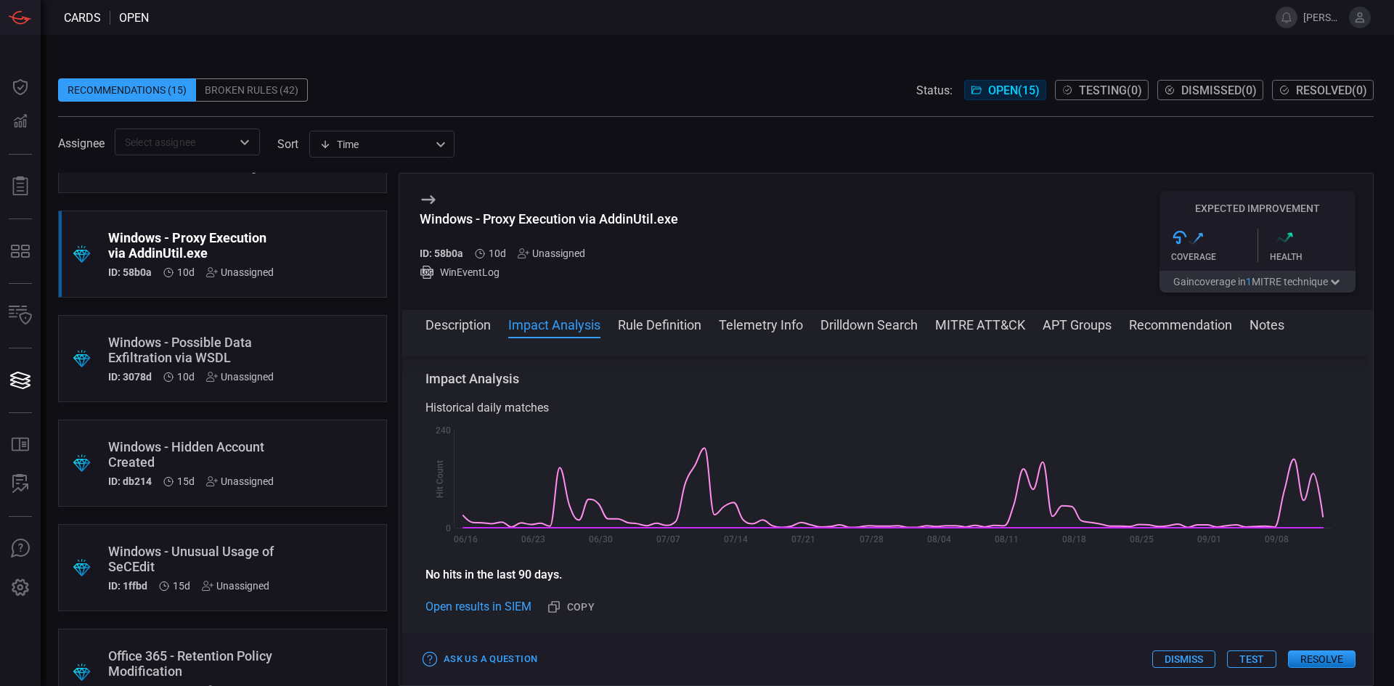
click at [671, 330] on button "Rule Definition" at bounding box center [660, 323] width 84 height 17
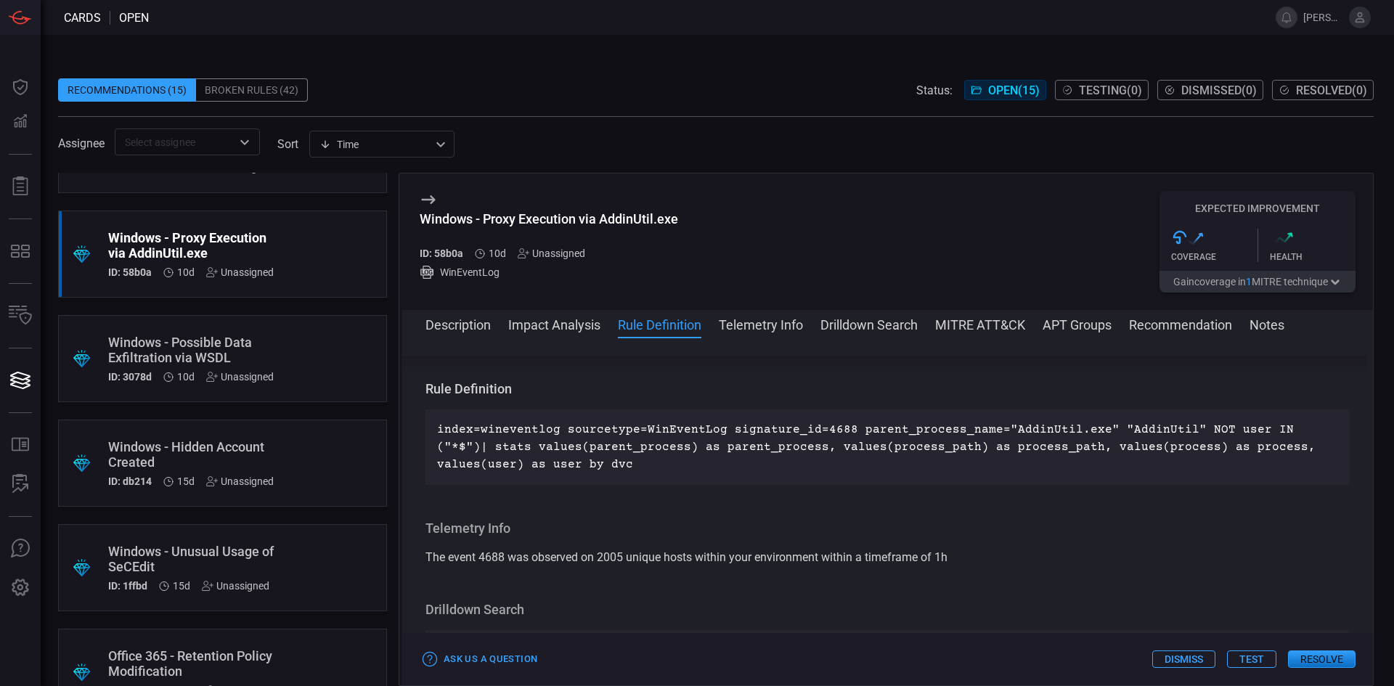
scroll to position [473, 0]
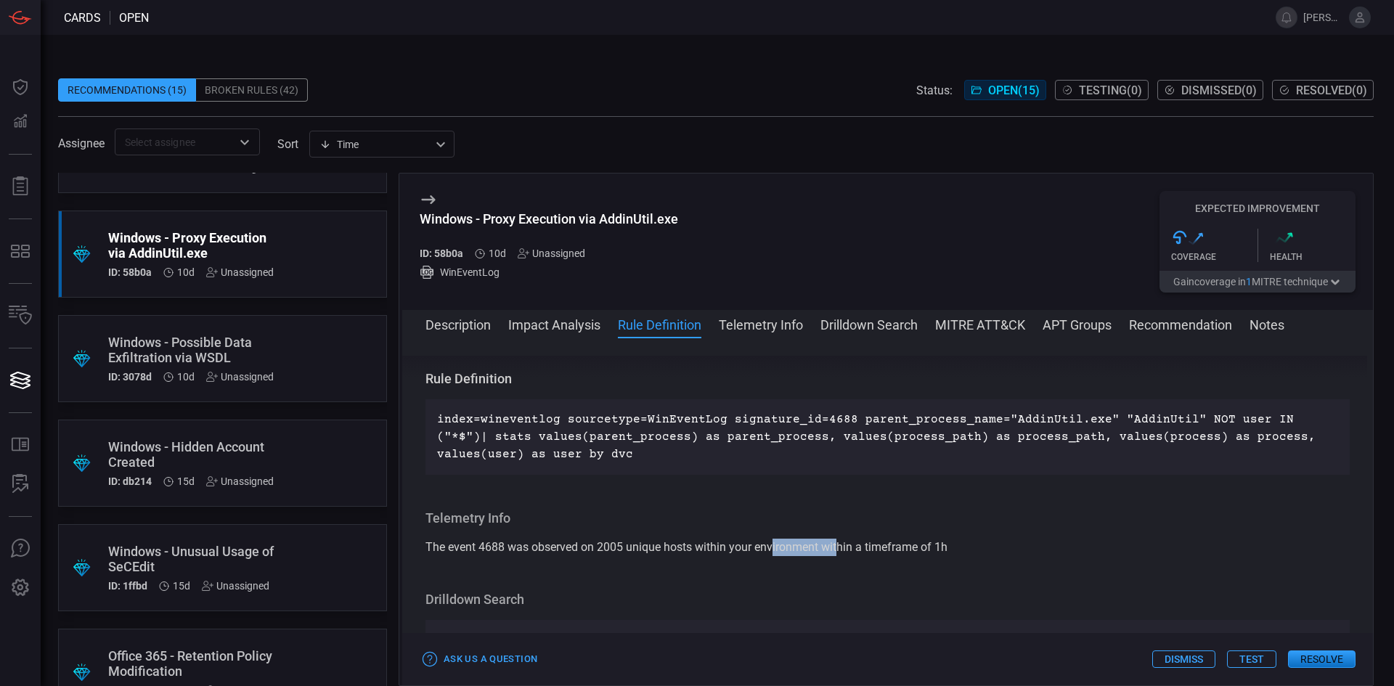
drag, startPoint x: 801, startPoint y: 545, endPoint x: 894, endPoint y: 540, distance: 93.1
click at [873, 542] on span "The event 4688 was observed on 2005 unique hosts within your environment within…" at bounding box center [687, 547] width 522 height 14
click at [957, 537] on div "Telemetry Info The event 4688 was observed on 2005 unique hosts within your env…" at bounding box center [888, 533] width 924 height 46
drag, startPoint x: 935, startPoint y: 545, endPoint x: 610, endPoint y: 559, distance: 325.6
click at [709, 549] on span "The event 4688 was observed on 2005 unique hosts within your environment within…" at bounding box center [687, 547] width 522 height 14
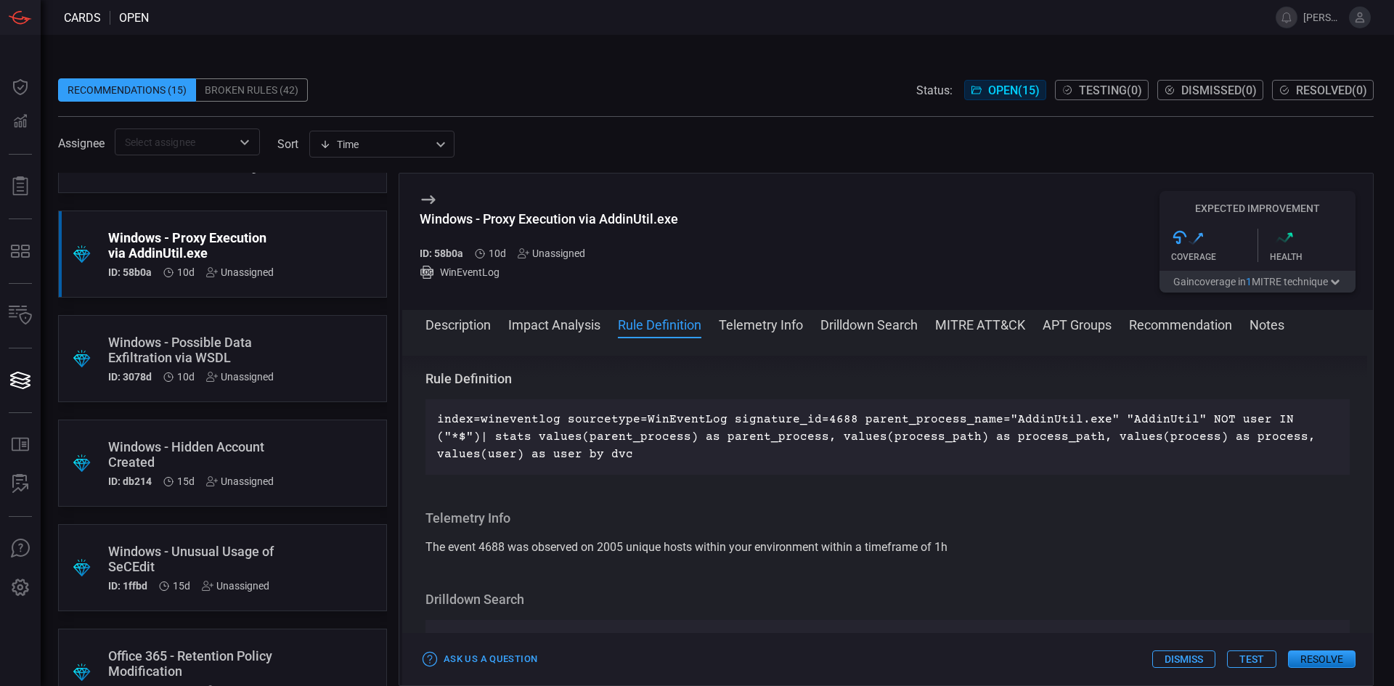
click at [604, 565] on div "Description AddinUtil.exe is a .NET utility for managing add-ins, including reg…" at bounding box center [887, 509] width 971 height 306
click at [762, 324] on button "Telemetry Info" at bounding box center [761, 323] width 84 height 17
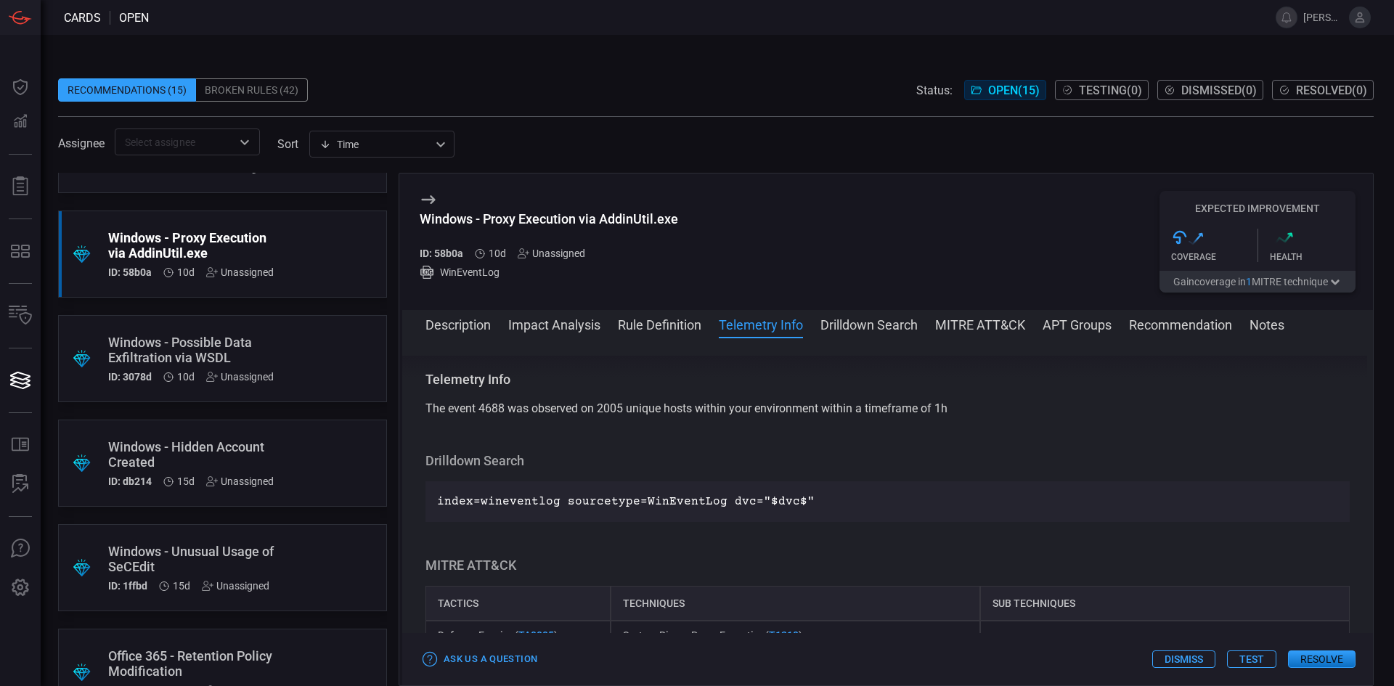
scroll to position [612, 0]
click at [891, 322] on button "Drilldown Search" at bounding box center [869, 323] width 97 height 17
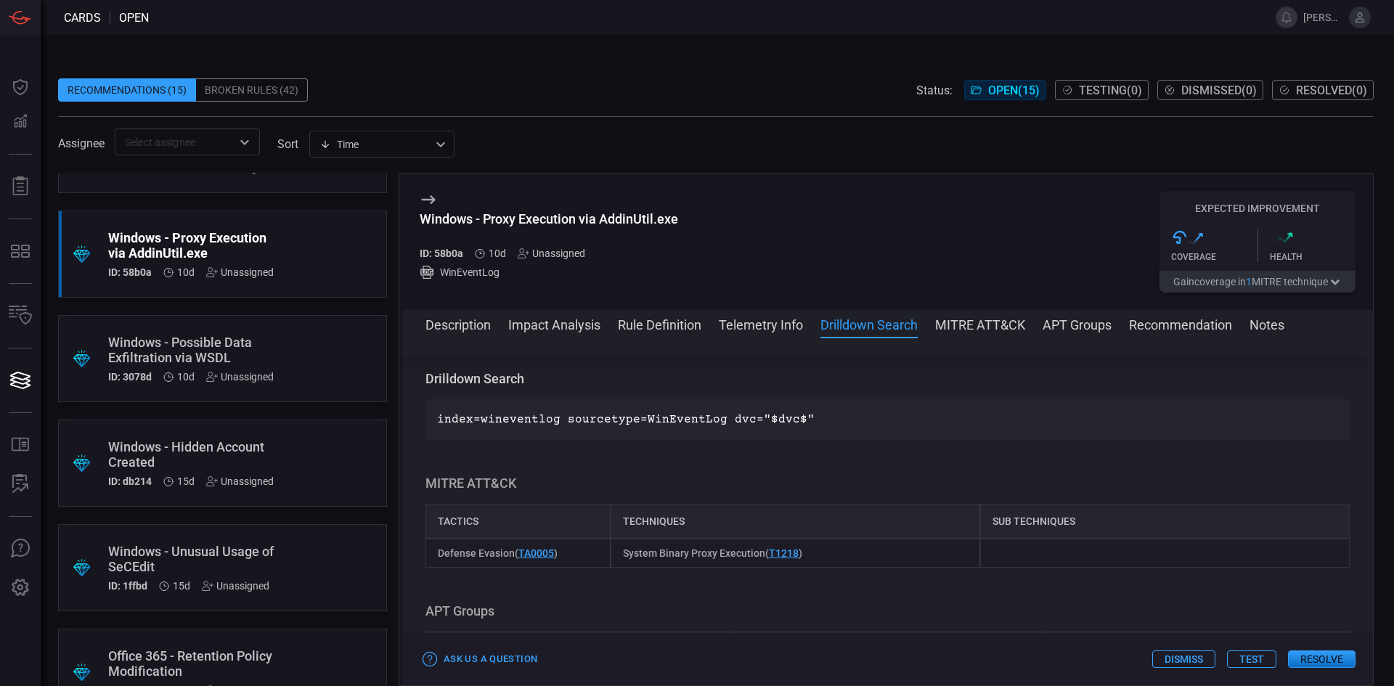
click at [977, 325] on button "MITRE ATT&CK" at bounding box center [980, 323] width 90 height 17
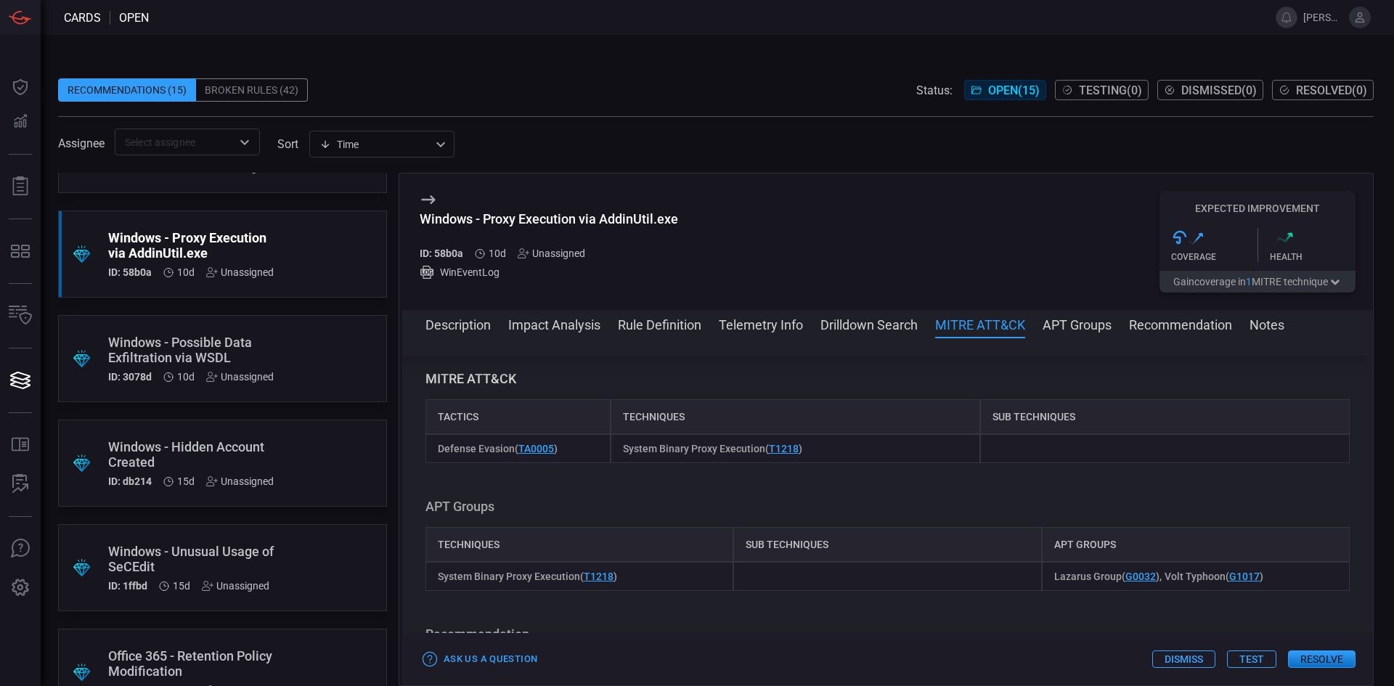
click at [1108, 328] on button "APT Groups" at bounding box center [1077, 323] width 69 height 17
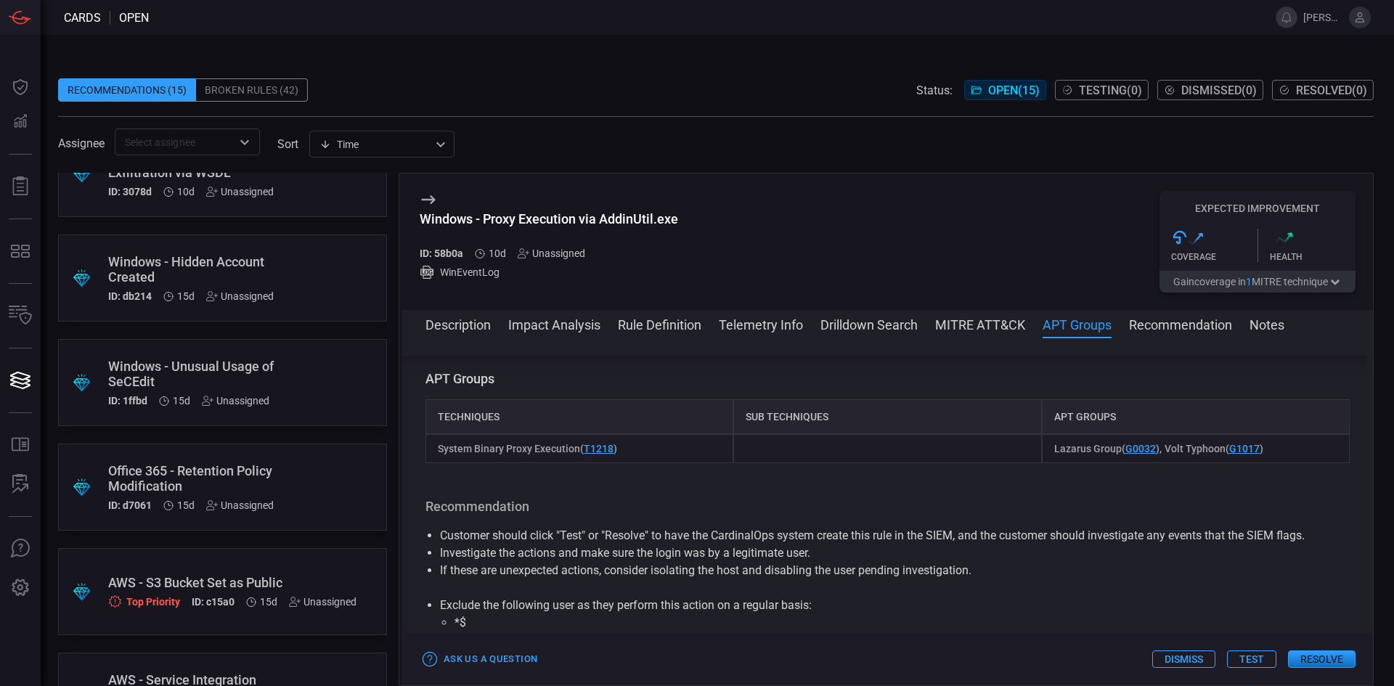
scroll to position [1017, 0]
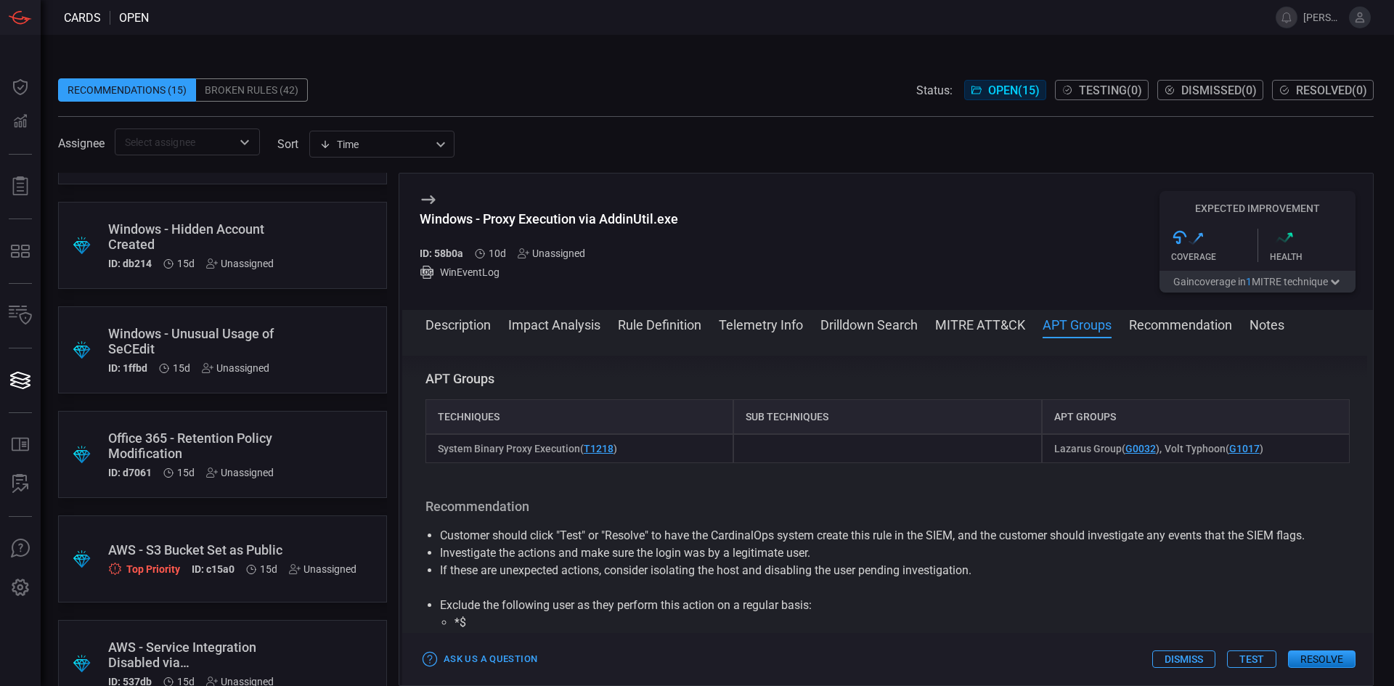
click at [311, 243] on div ".suggested_cards_icon{fill:url(#suggested_cards_icon);} Windows - Hidden Accoun…" at bounding box center [222, 245] width 329 height 87
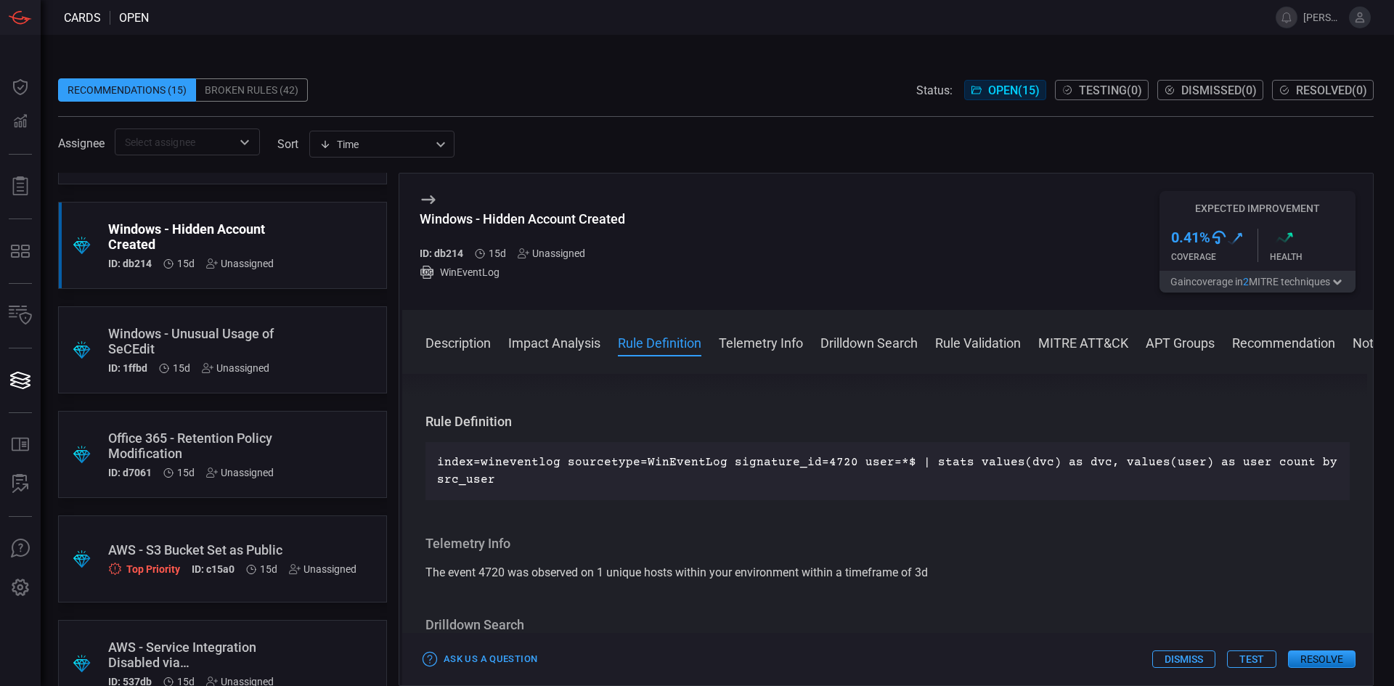
scroll to position [508, 0]
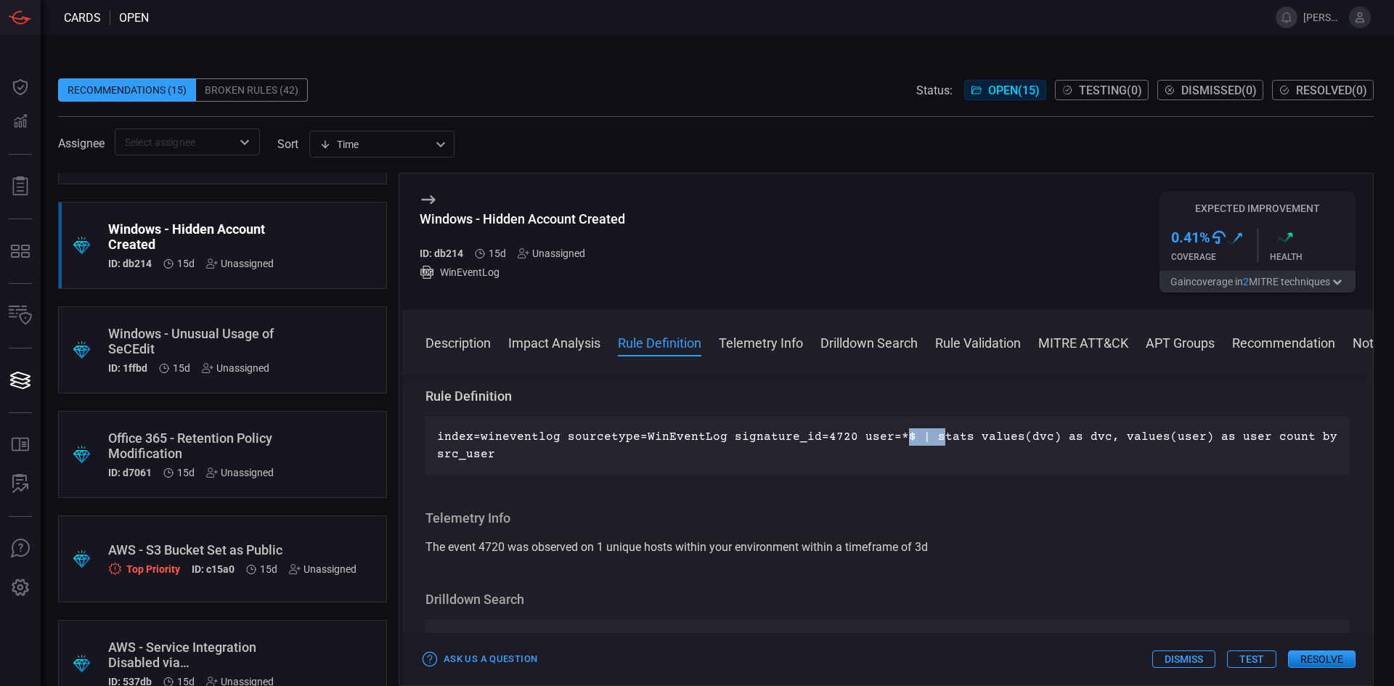
drag, startPoint x: 892, startPoint y: 439, endPoint x: 998, endPoint y: 442, distance: 106.8
click at [977, 440] on p "index=wineventlog sourcetype=WinEventLog signature_id=4720 user=*$ | stats valu…" at bounding box center [887, 445] width 901 height 35
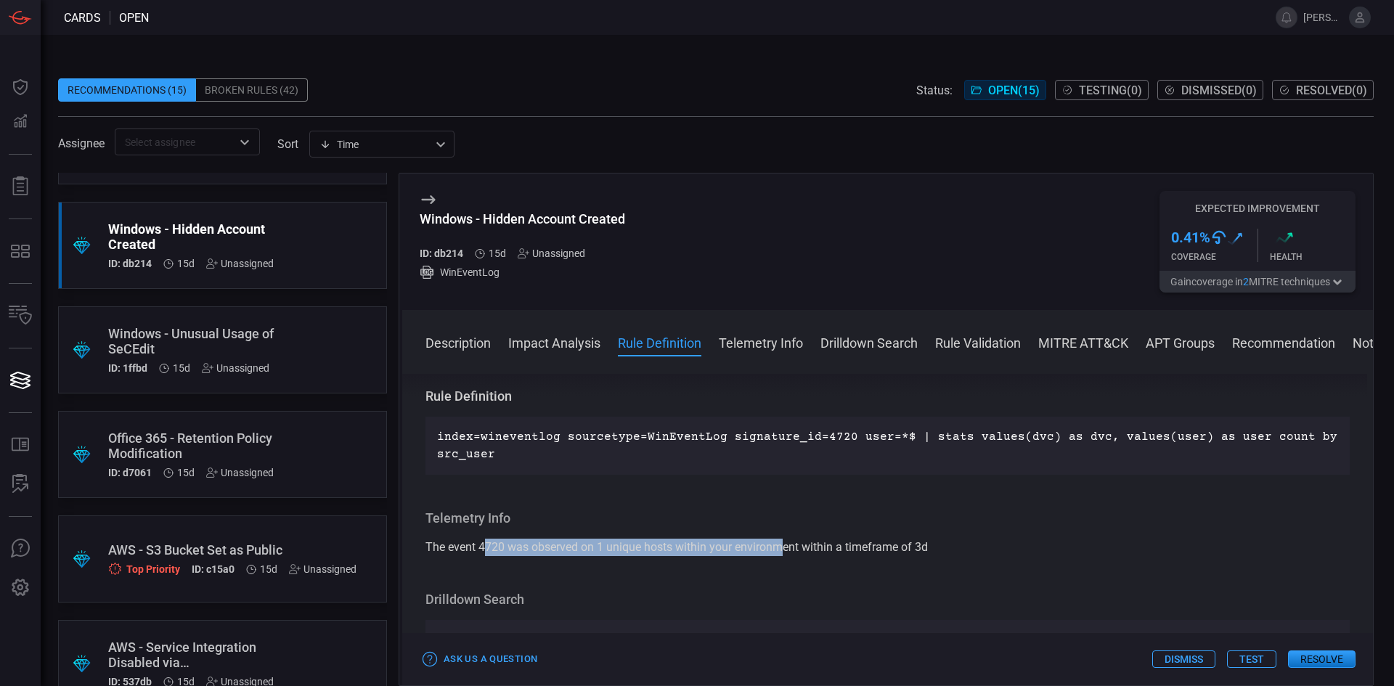
drag, startPoint x: 521, startPoint y: 542, endPoint x: 799, endPoint y: 544, distance: 278.1
click at [785, 544] on span "The event 4720 was observed on 1 unique hosts within your environment within a …" at bounding box center [677, 547] width 502 height 14
click at [870, 543] on span "The event 4720 was observed on 1 unique hosts within your environment within a …" at bounding box center [677, 547] width 502 height 14
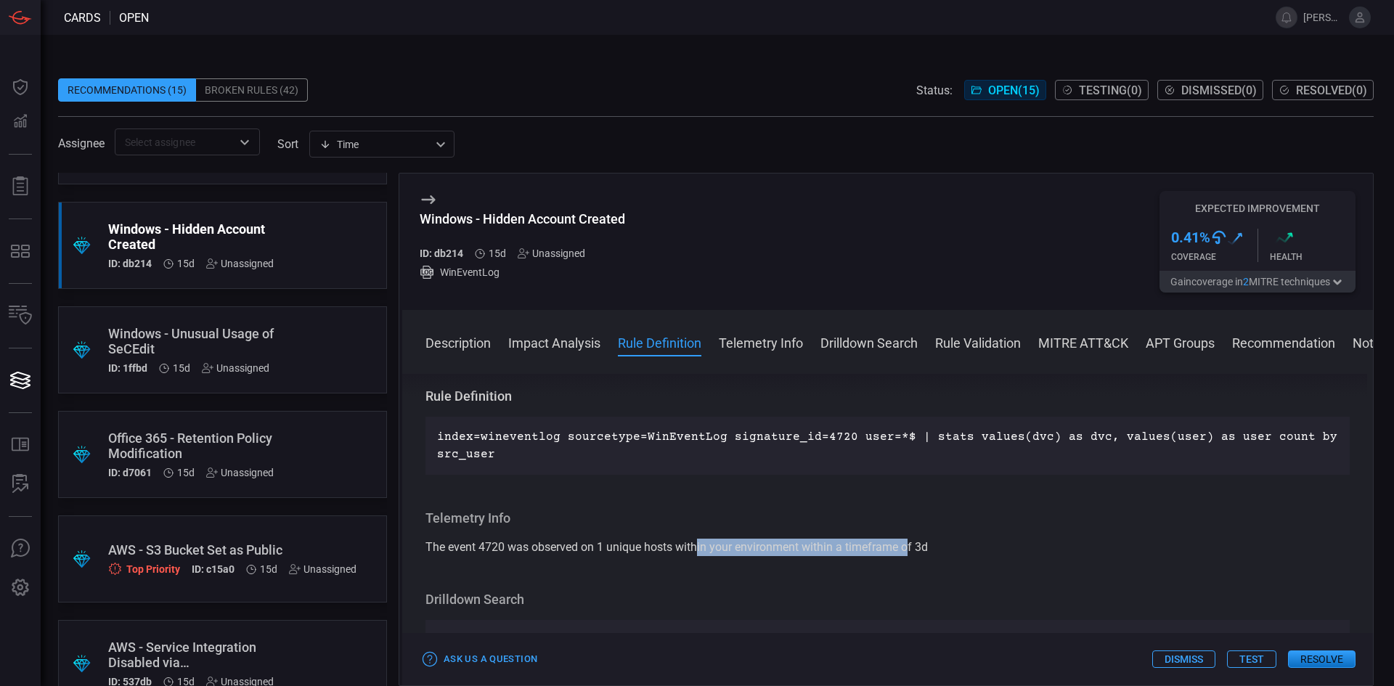
drag, startPoint x: 874, startPoint y: 549, endPoint x: 677, endPoint y: 548, distance: 196.8
click at [677, 548] on span "The event 4720 was observed on 1 unique hosts within your environment within a …" at bounding box center [677, 547] width 502 height 14
click at [468, 546] on span "The event 4720 was observed on 1 unique hosts within your environment within a …" at bounding box center [677, 547] width 502 height 14
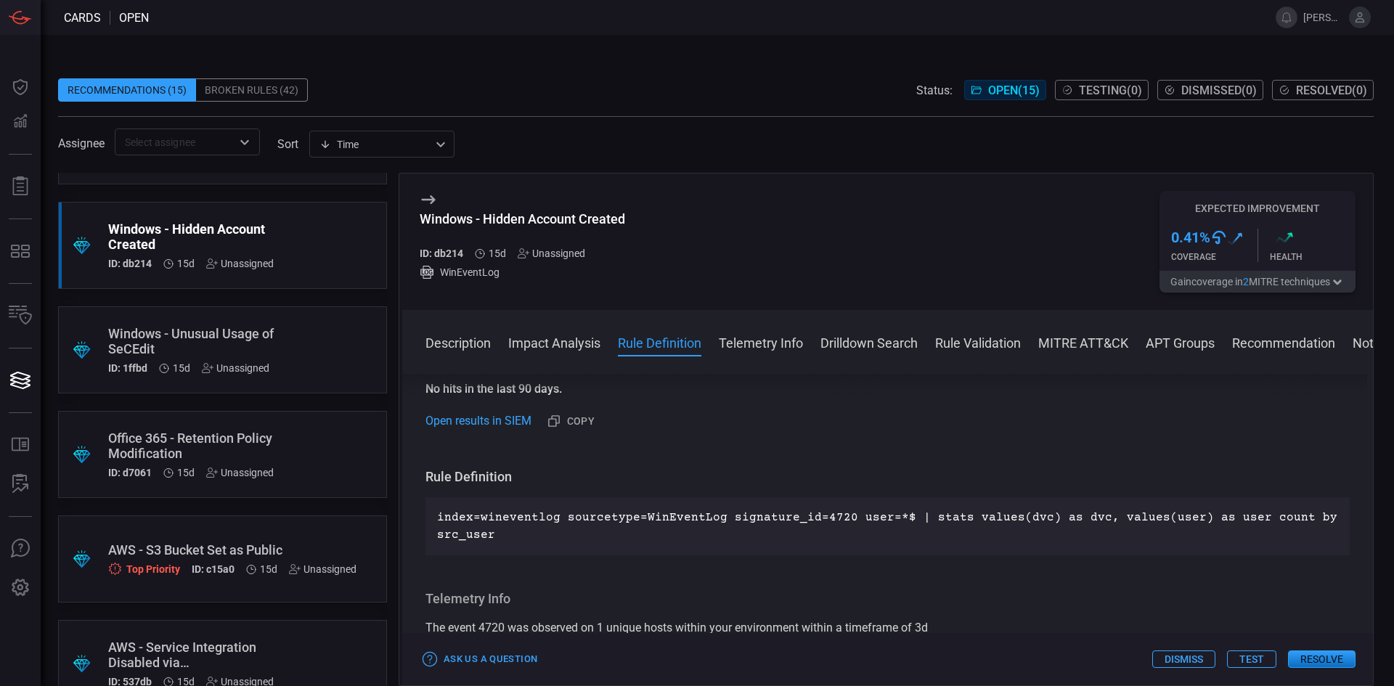
scroll to position [436, 0]
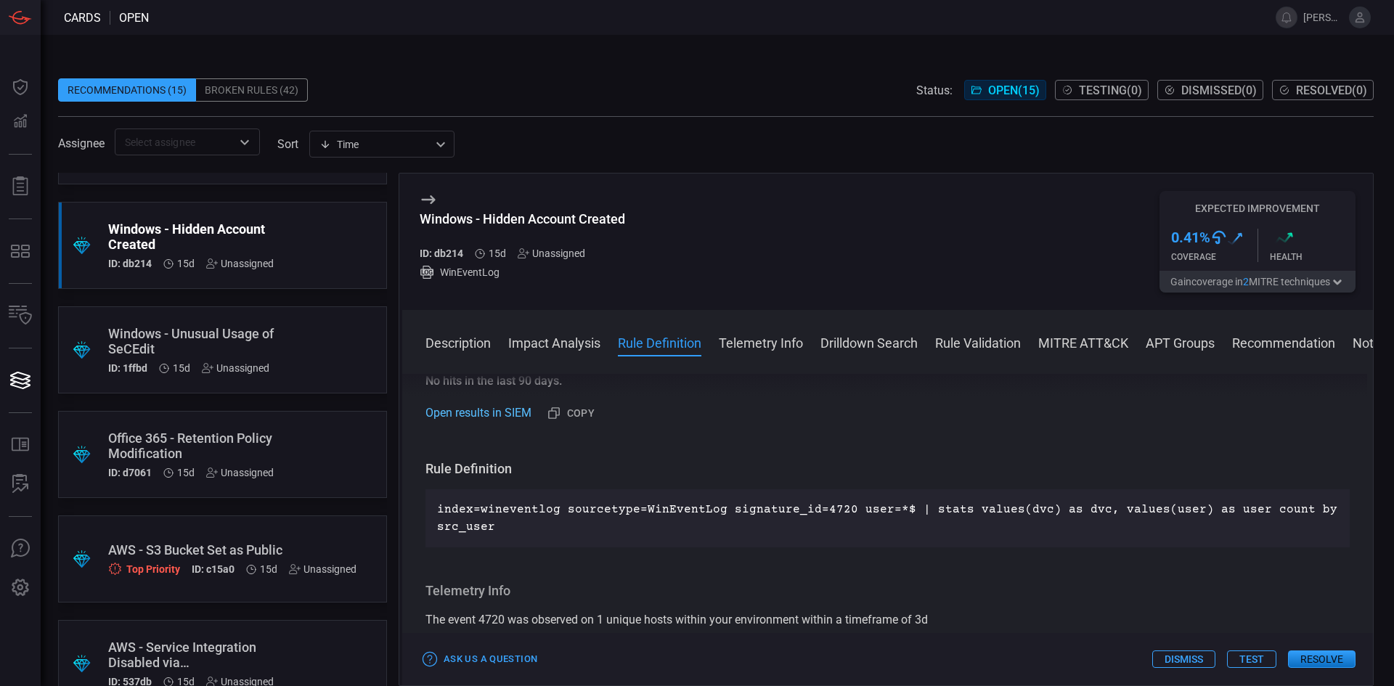
click at [496, 413] on link "Open results in SIEM" at bounding box center [479, 412] width 106 height 17
click at [280, 350] on div ".suggested_cards_icon{fill:url(#suggested_cards_icon);} Windows - Unusual Usage…" at bounding box center [222, 349] width 329 height 87
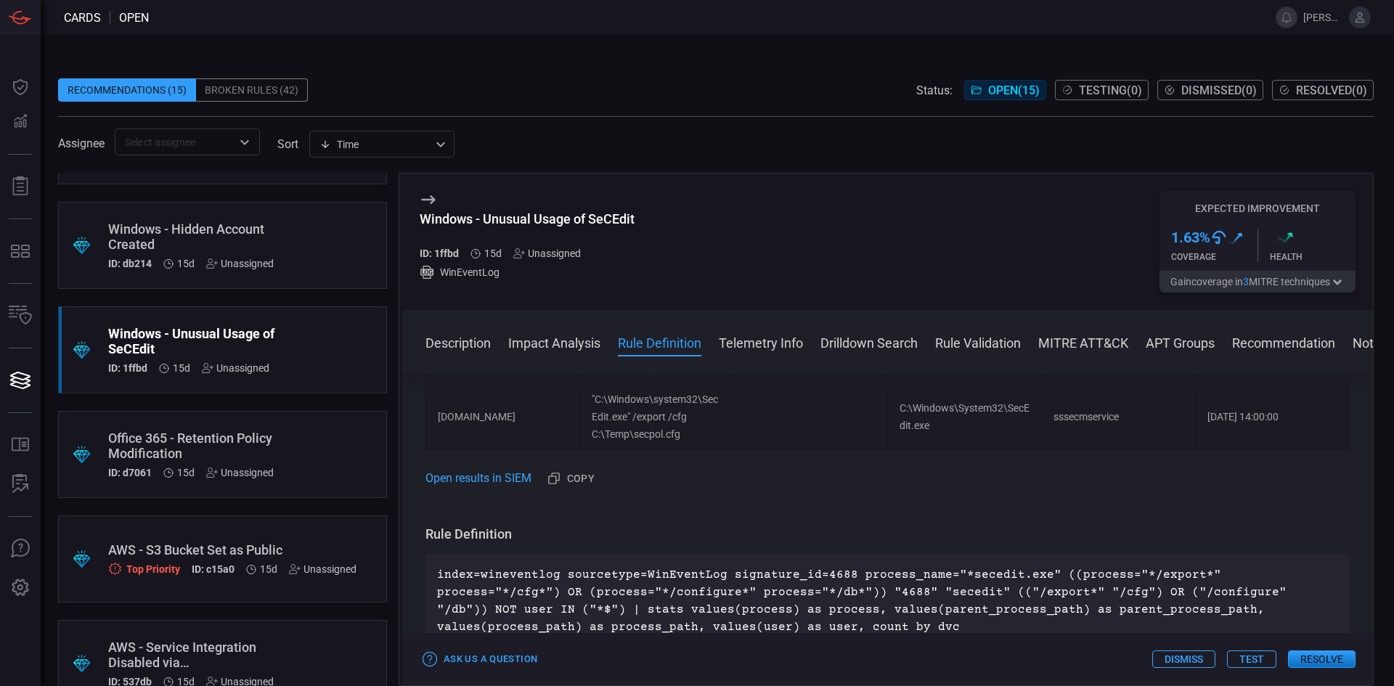
scroll to position [581, 0]
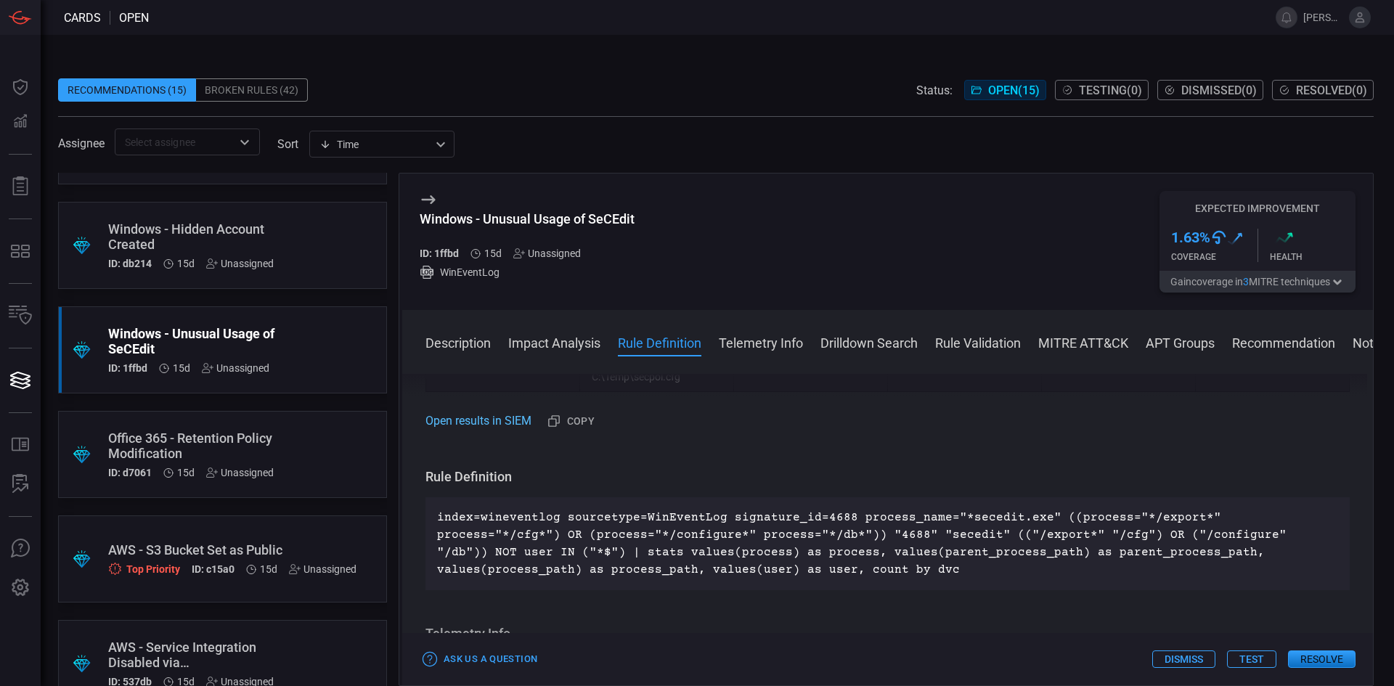
click at [515, 416] on link "Open results in SIEM" at bounding box center [479, 420] width 106 height 17
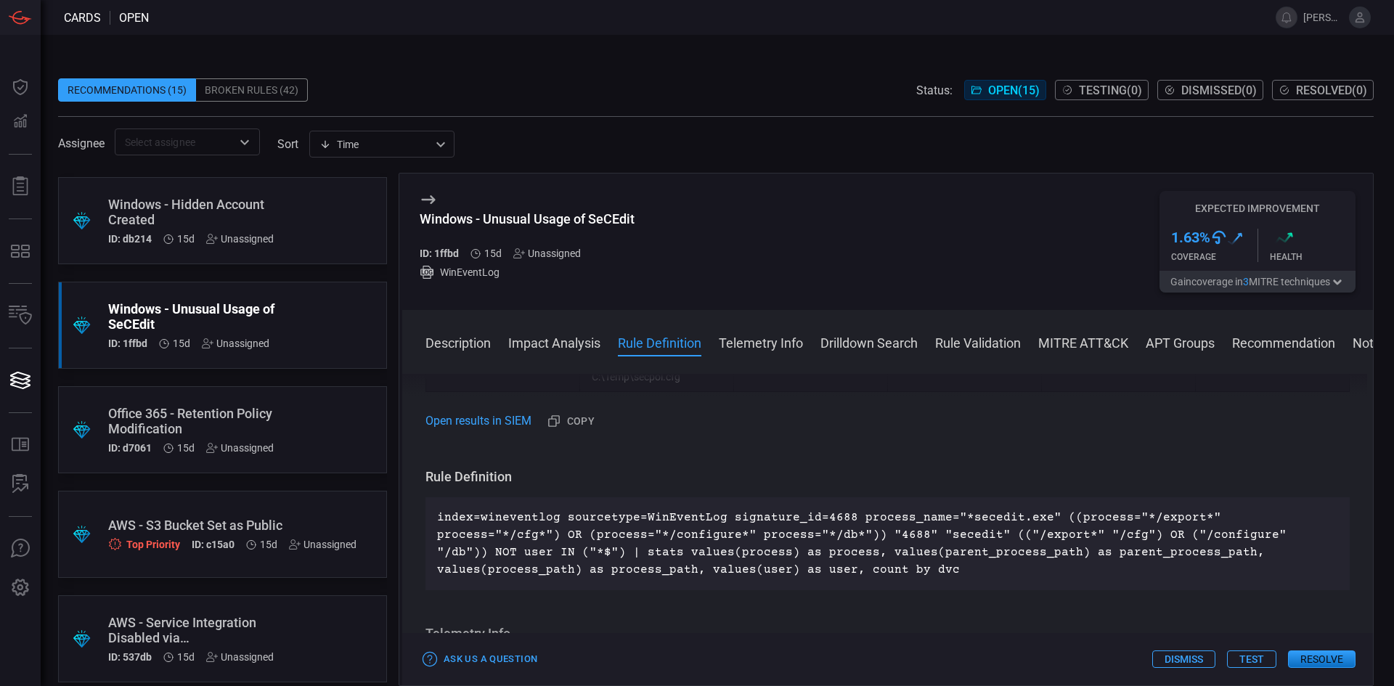
scroll to position [1055, 0]
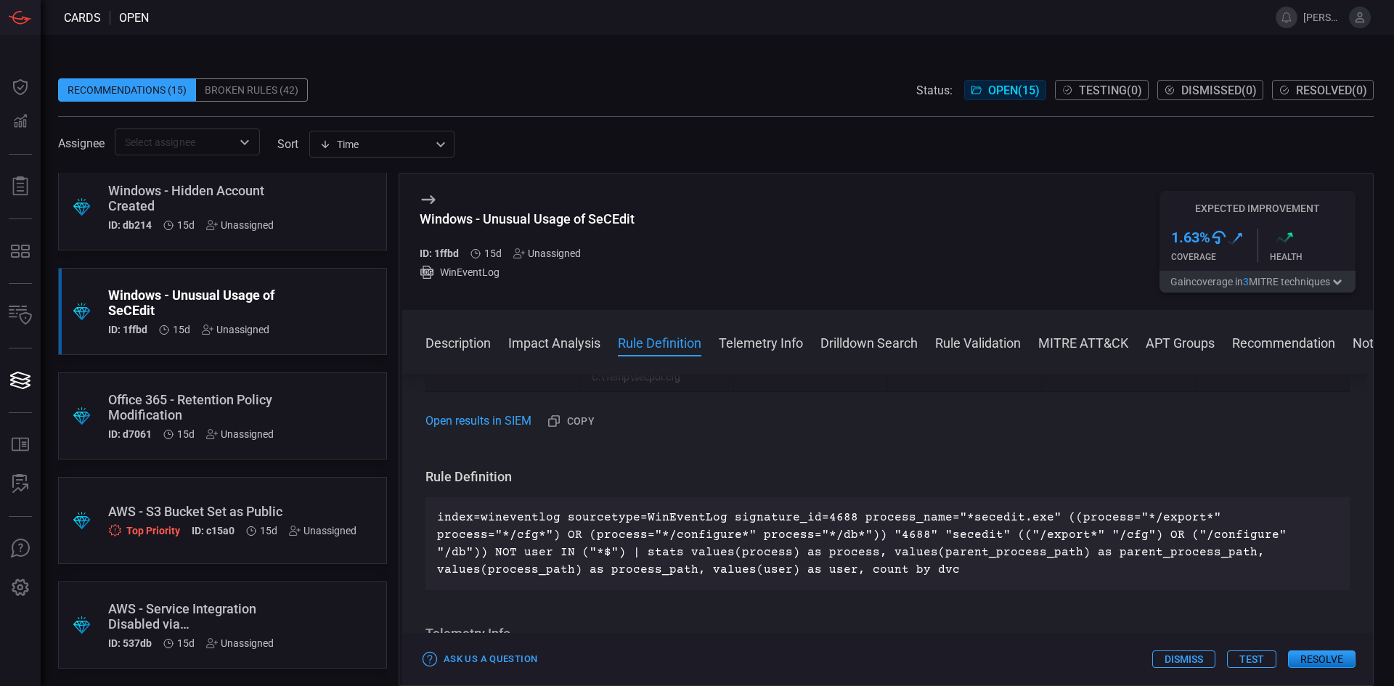
click at [164, 529] on div "Top Priority" at bounding box center [144, 531] width 72 height 14
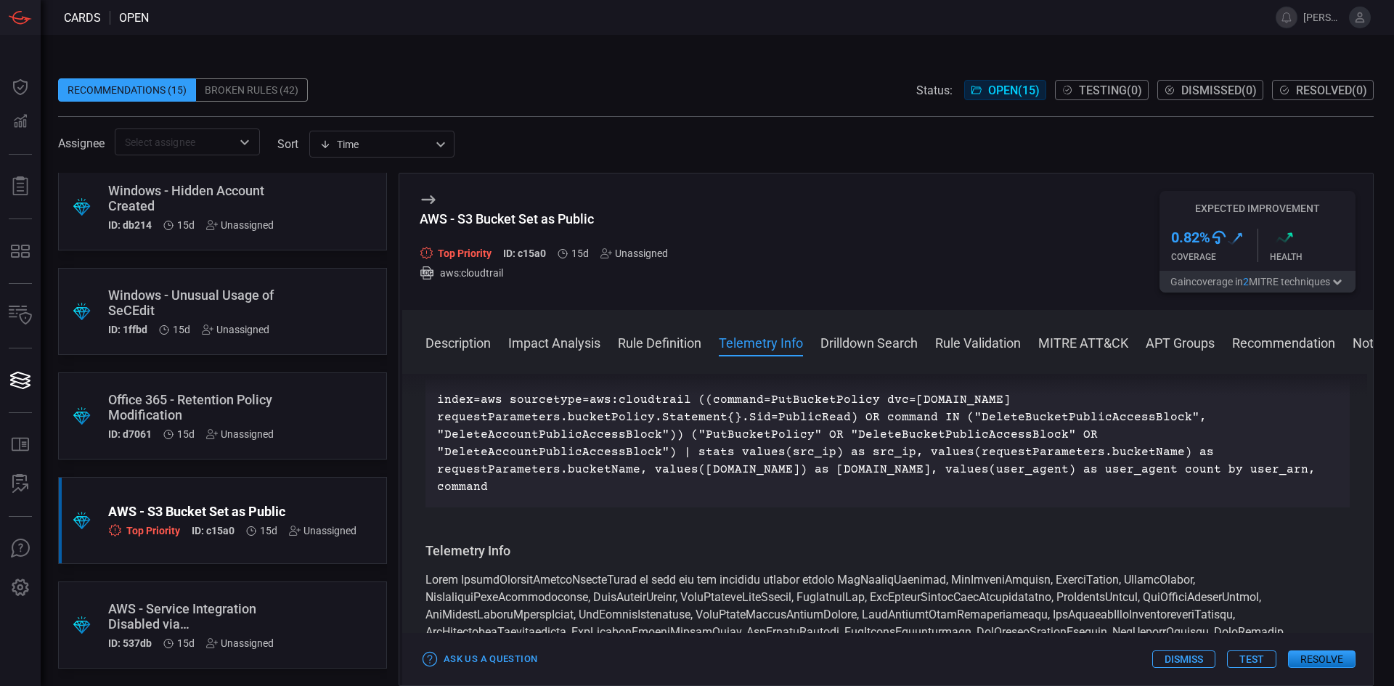
scroll to position [1307, 0]
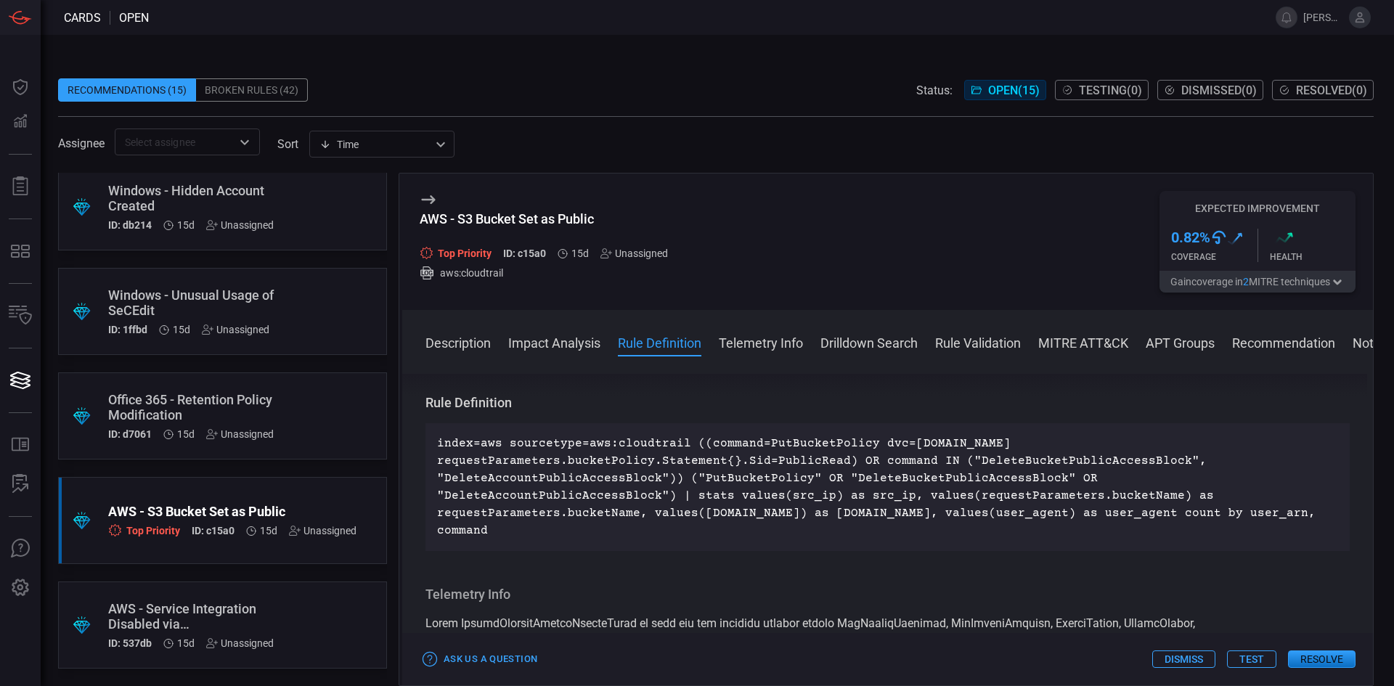
click at [508, 356] on link "Open results in SIEM" at bounding box center [479, 346] width 106 height 17
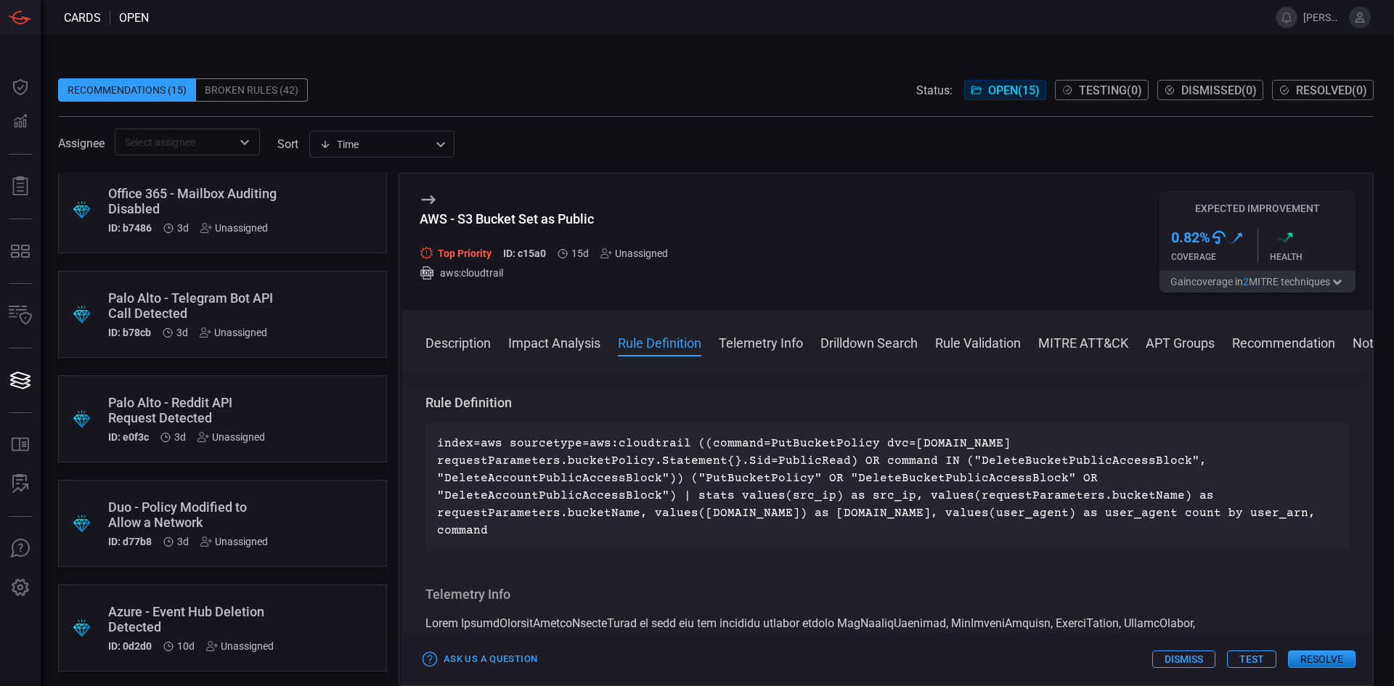
scroll to position [0, 0]
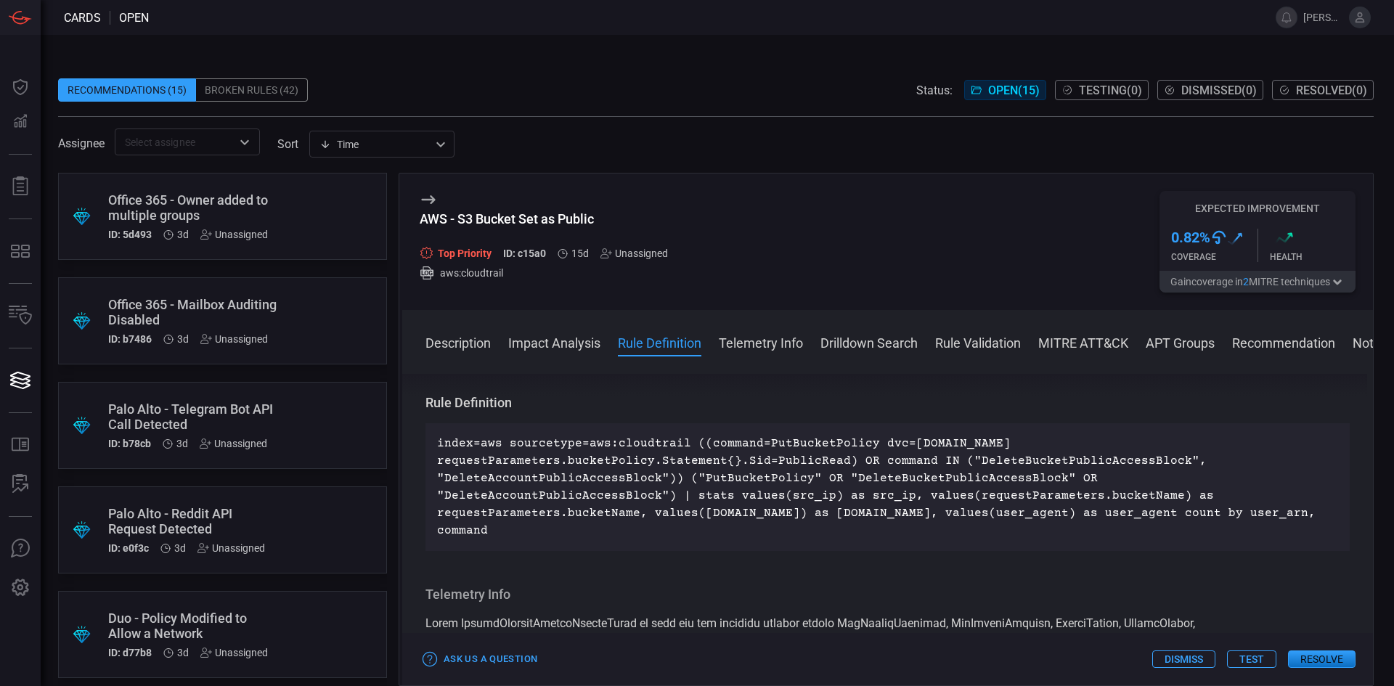
click at [190, 197] on div "Office 365 - Owner added to multiple groups" at bounding box center [195, 207] width 174 height 30
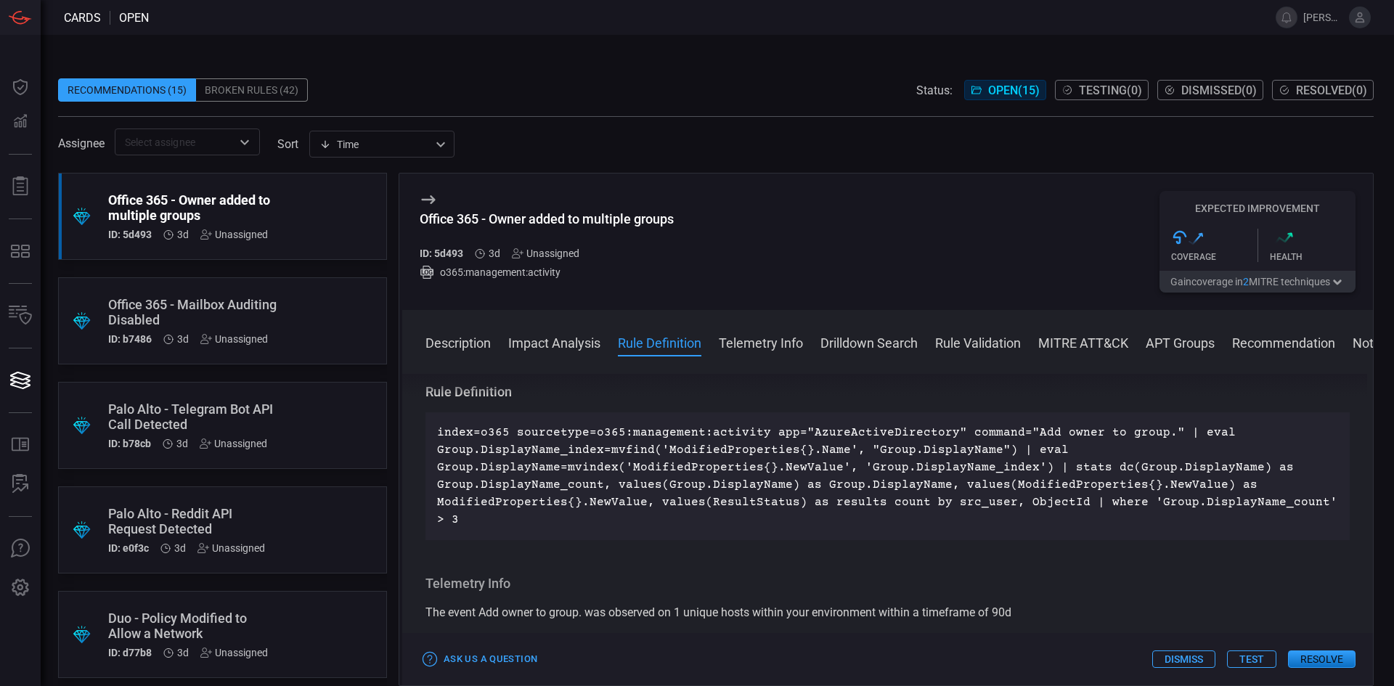
scroll to position [1380, 0]
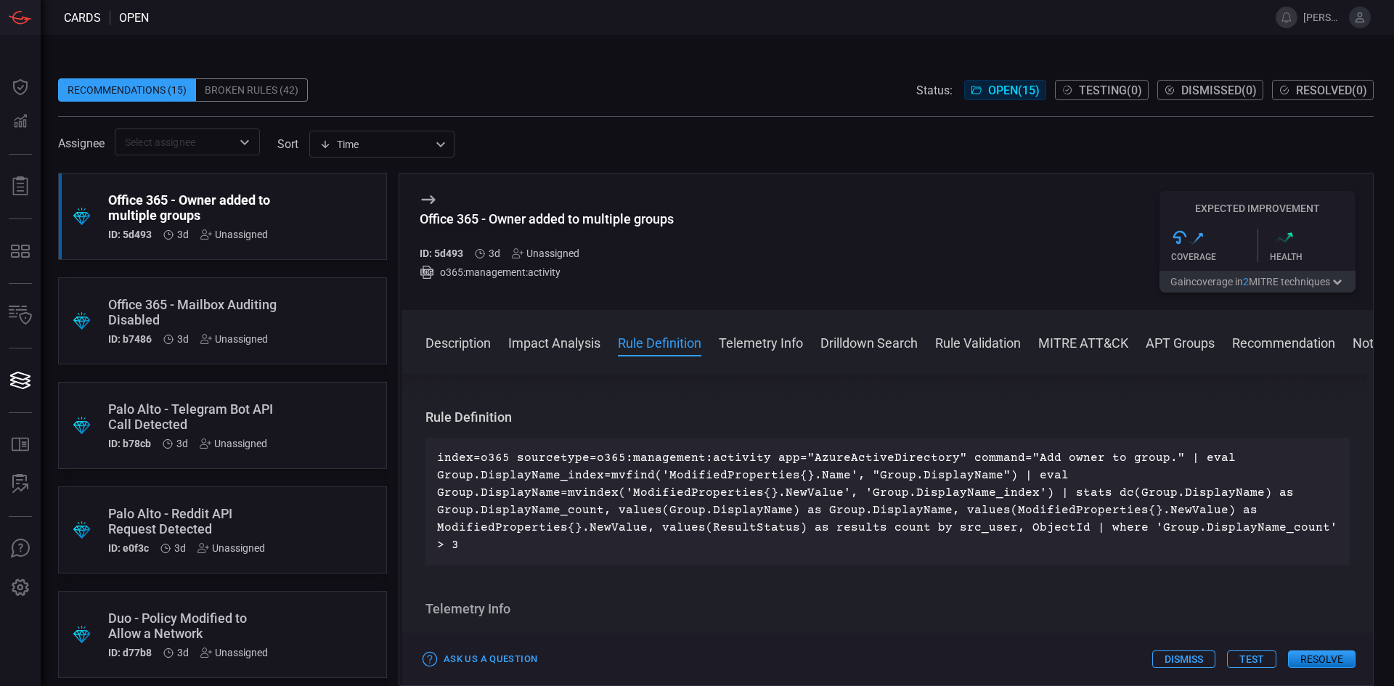
click at [497, 370] on link "Open results in SIEM" at bounding box center [479, 361] width 106 height 17
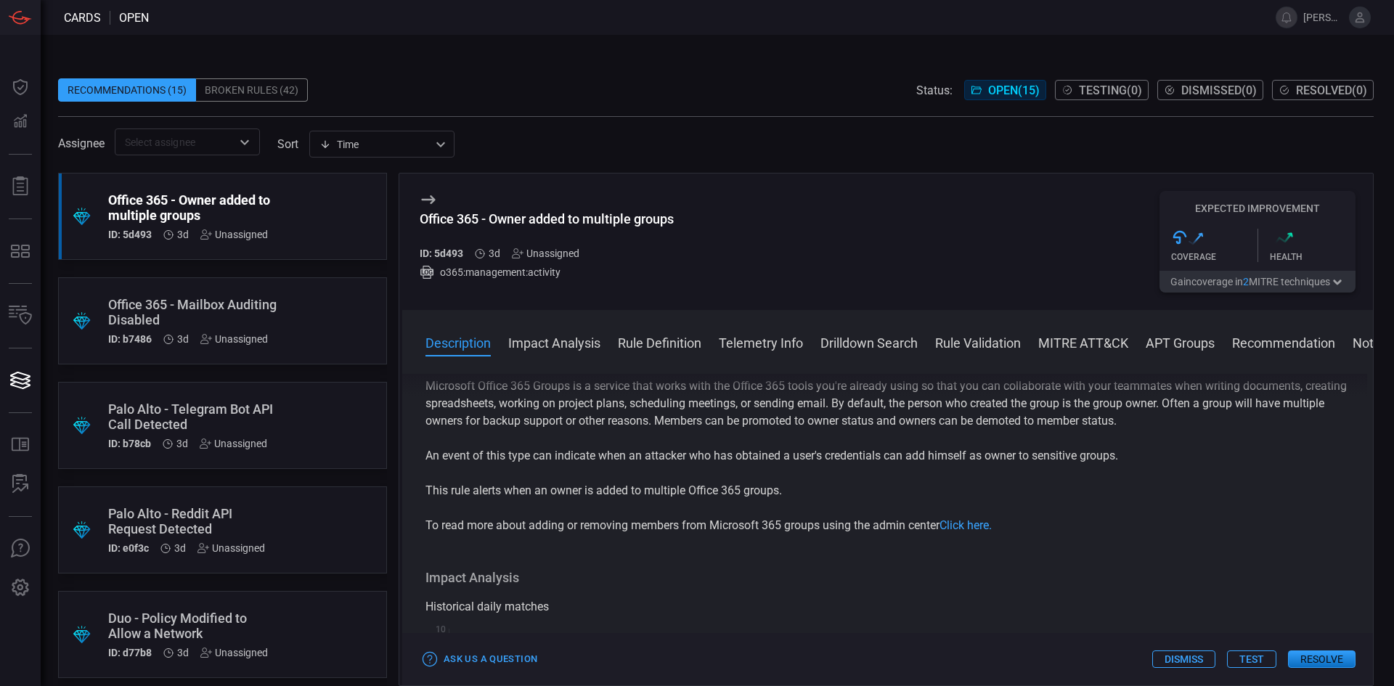
scroll to position [0, 0]
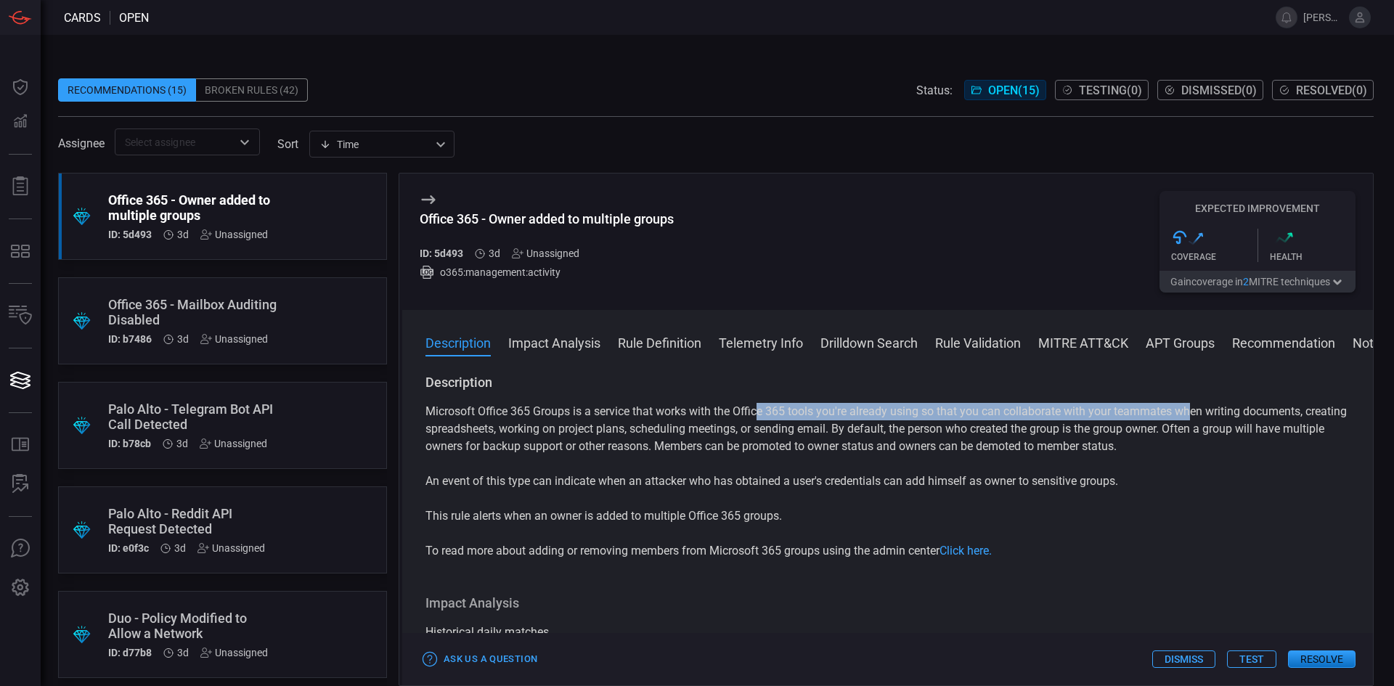
drag, startPoint x: 762, startPoint y: 419, endPoint x: 1245, endPoint y: 419, distance: 482.9
click at [1226, 419] on p "Microsoft Office 365 Groups is a service that works with the Office 365 tools y…" at bounding box center [888, 429] width 924 height 52
click at [1272, 483] on p "An event of this type can indicate when an attacker who has obtained a user's c…" at bounding box center [888, 481] width 924 height 17
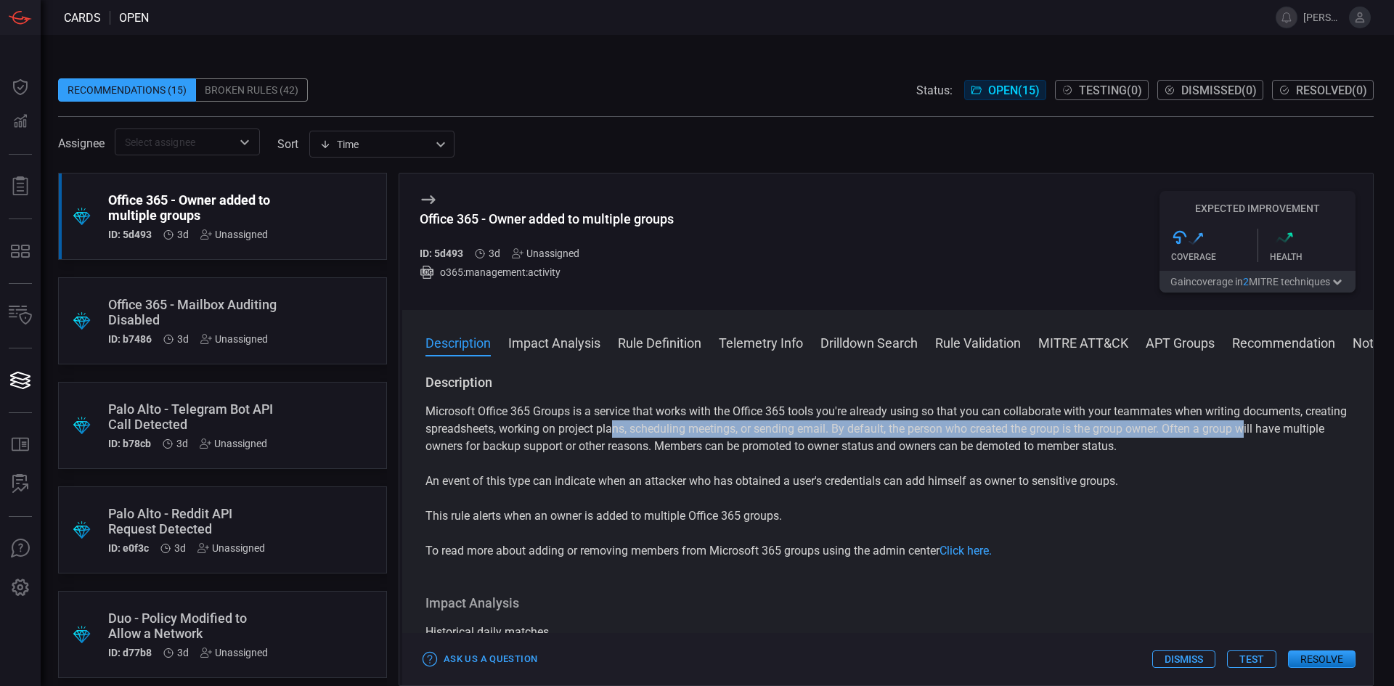
drag, startPoint x: 1295, startPoint y: 432, endPoint x: 563, endPoint y: 450, distance: 732.1
click at [628, 439] on p "Microsoft Office 365 Groups is a service that works with the Office 365 tools y…" at bounding box center [888, 429] width 924 height 52
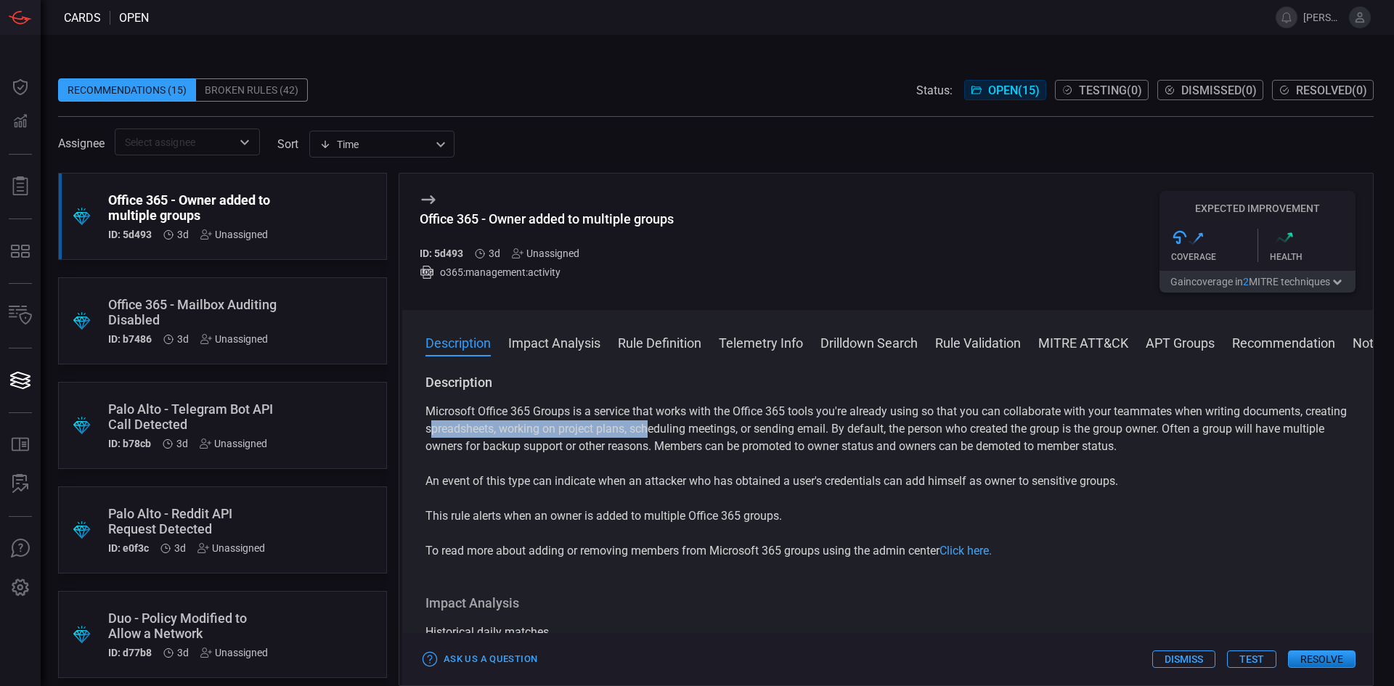
drag, startPoint x: 524, startPoint y: 431, endPoint x: 786, endPoint y: 435, distance: 262.2
click at [736, 433] on p "Microsoft Office 365 Groups is a service that works with the Office 365 tools y…" at bounding box center [888, 429] width 924 height 52
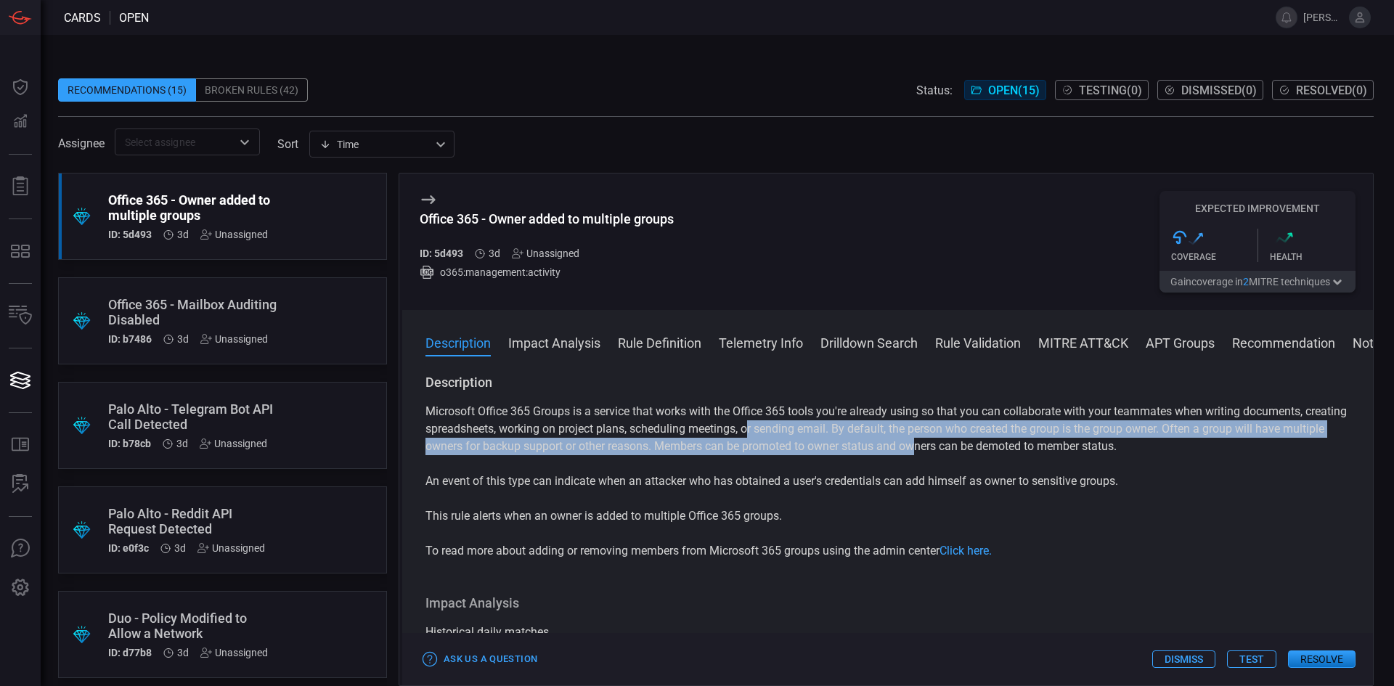
drag, startPoint x: 794, startPoint y: 435, endPoint x: 1012, endPoint y: 449, distance: 219.0
click at [966, 447] on p "Microsoft Office 365 Groups is a service that works with the Office 365 tools y…" at bounding box center [888, 429] width 924 height 52
click at [1114, 436] on p "Microsoft Office 365 Groups is a service that works with the Office 365 tools y…" at bounding box center [888, 429] width 924 height 52
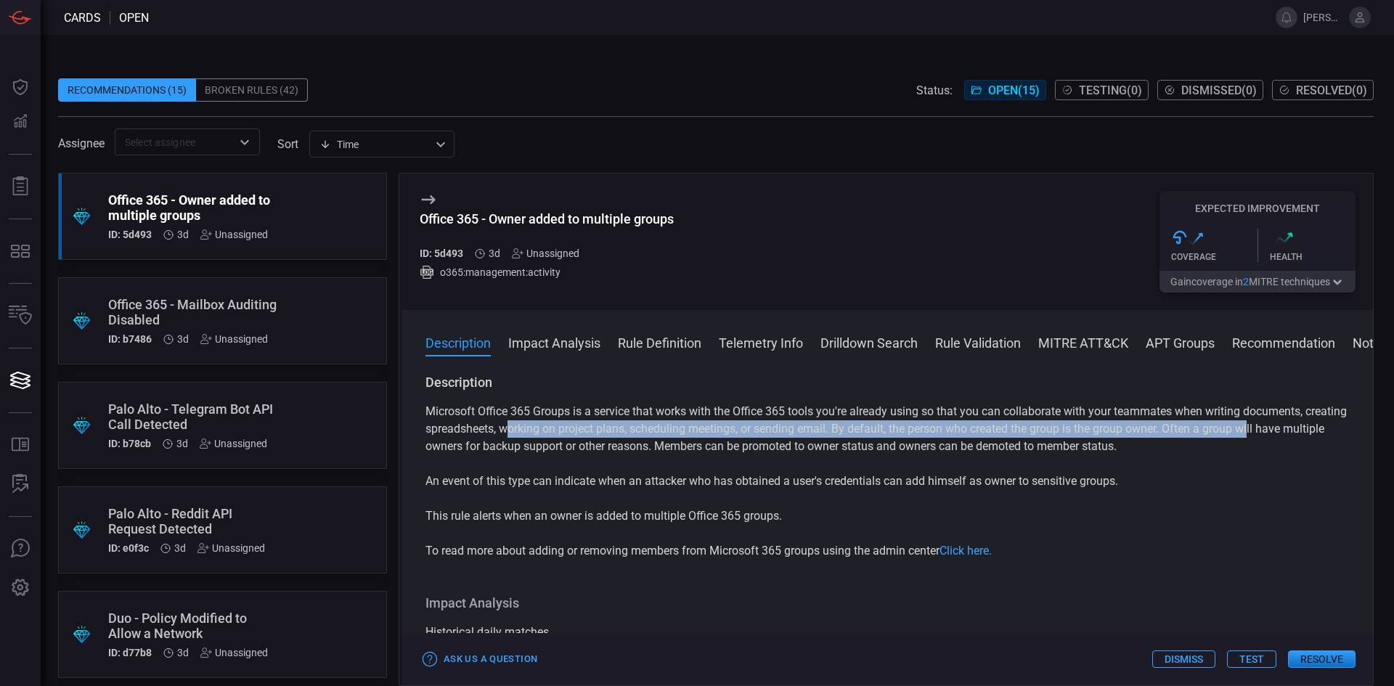
drag, startPoint x: 1300, startPoint y: 430, endPoint x: 553, endPoint y: 434, distance: 747.2
click at [553, 434] on p "Microsoft Office 365 Groups is a service that works with the Office 365 tools y…" at bounding box center [888, 429] width 924 height 52
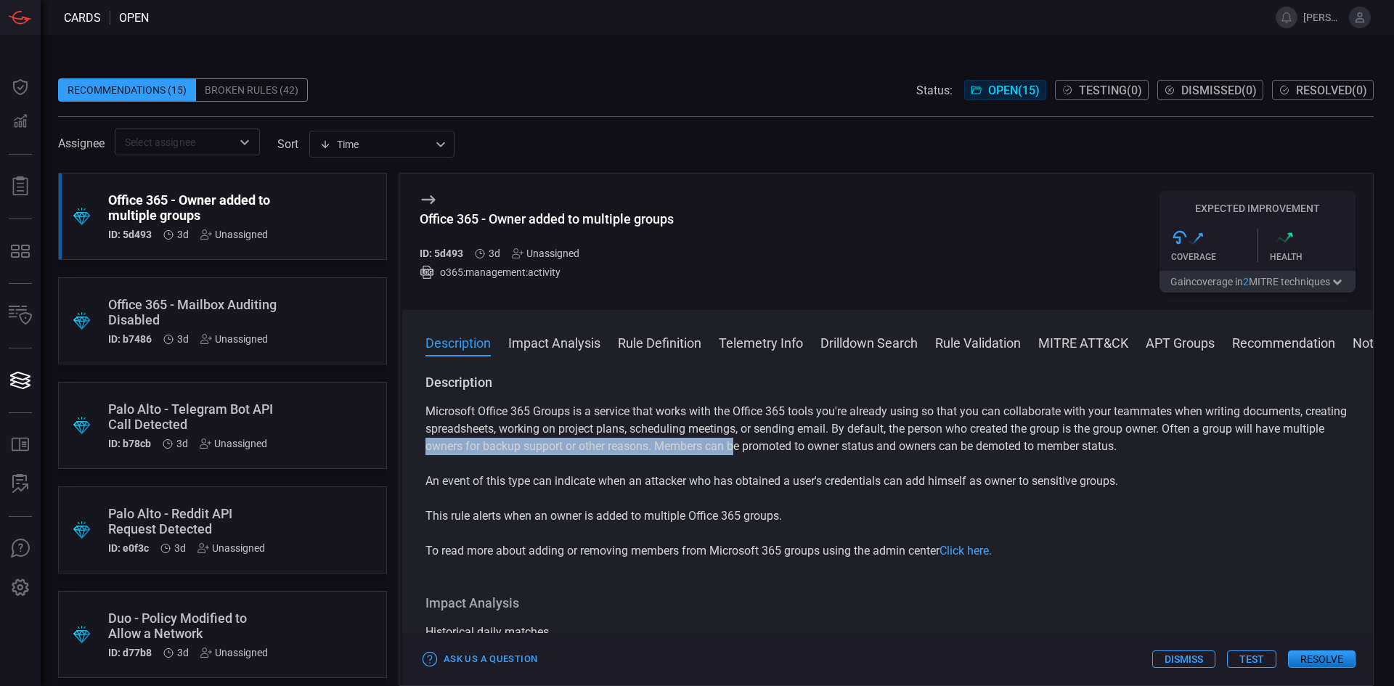
drag, startPoint x: 468, startPoint y: 452, endPoint x: 810, endPoint y: 452, distance: 342.0
click at [803, 452] on p "Microsoft Office 365 Groups is a service that works with the Office 365 tools y…" at bounding box center [888, 429] width 924 height 52
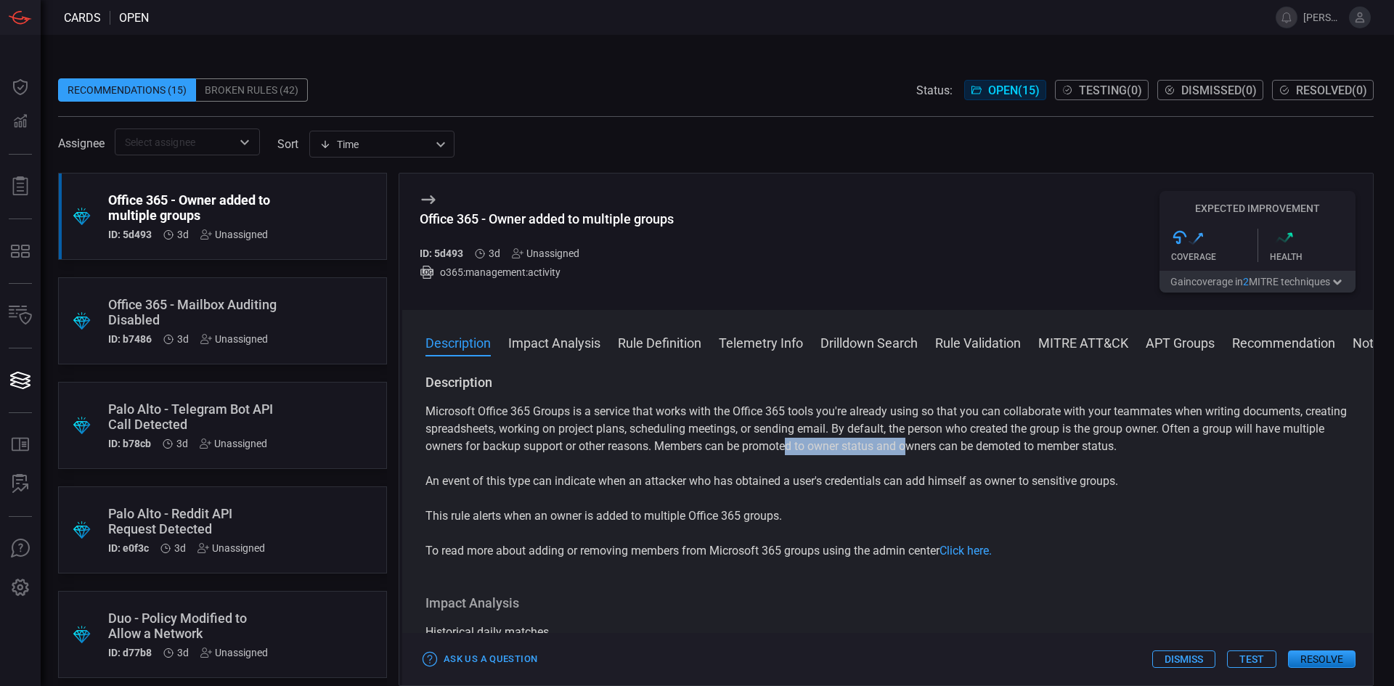
drag, startPoint x: 835, startPoint y: 452, endPoint x: 1017, endPoint y: 455, distance: 181.6
click at [971, 455] on p "Microsoft Office 365 Groups is a service that works with the Office 365 tools y…" at bounding box center [888, 429] width 924 height 52
click at [1110, 453] on p "Microsoft Office 365 Groups is a service that works with the Office 365 tools y…" at bounding box center [888, 429] width 924 height 52
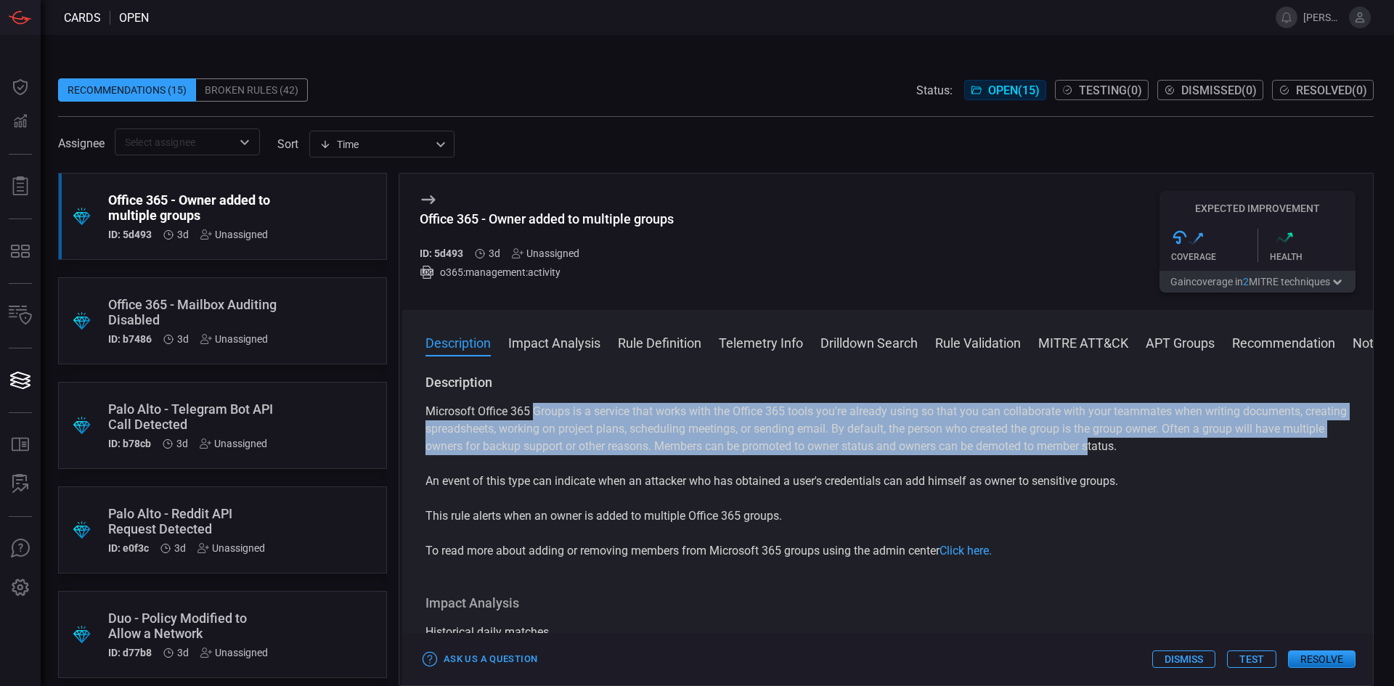
drag, startPoint x: 1139, startPoint y: 449, endPoint x: 535, endPoint y: 407, distance: 604.9
click at [535, 407] on p "Microsoft Office 365 Groups is a service that works with the Office 365 tools y…" at bounding box center [888, 429] width 924 height 52
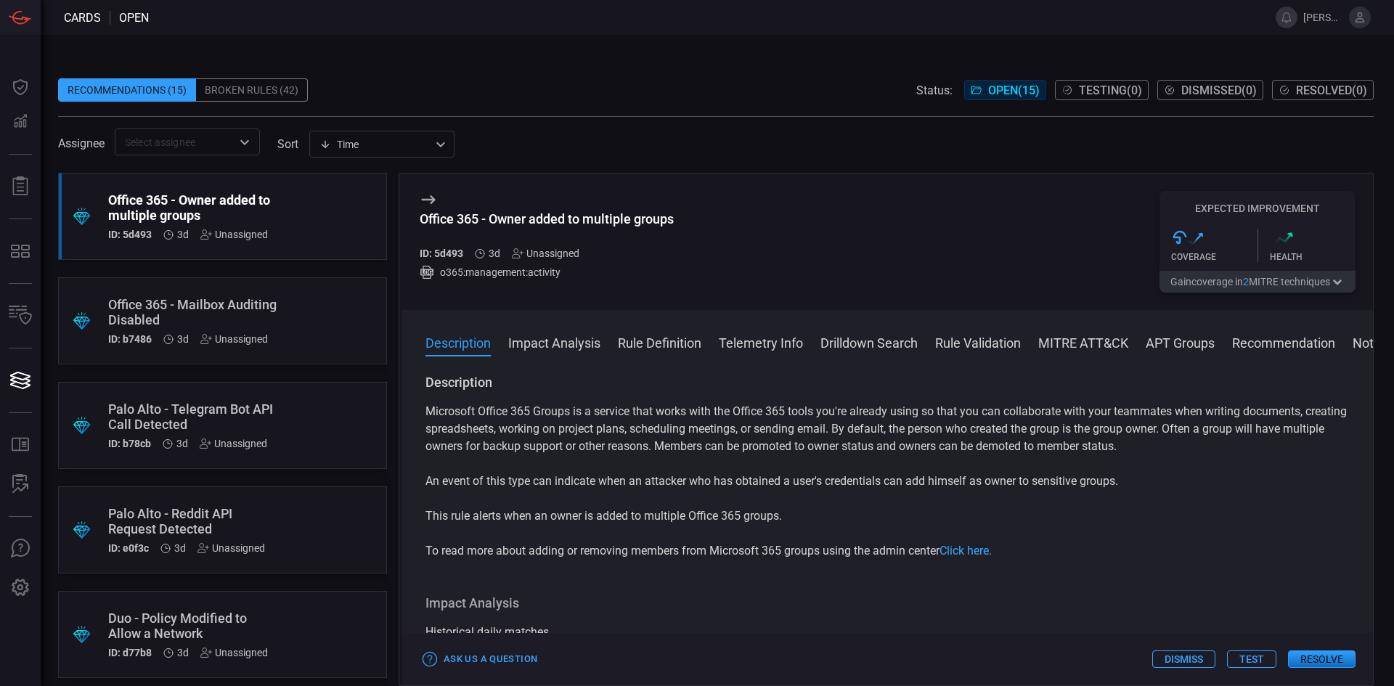
click at [587, 463] on div "Microsoft Office 365 Groups is a service that works with the Office 365 tools y…" at bounding box center [888, 481] width 924 height 157
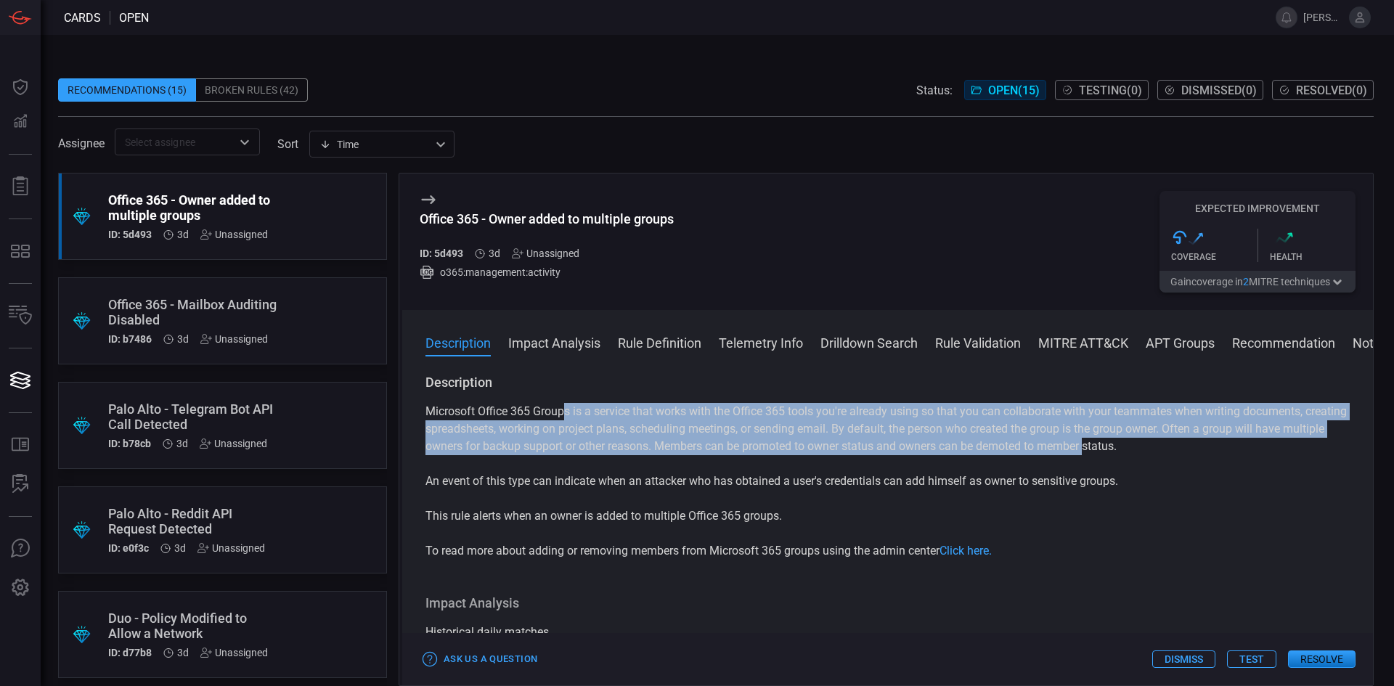
drag, startPoint x: 1136, startPoint y: 452, endPoint x: 550, endPoint y: 409, distance: 586.8
click at [550, 409] on p "Microsoft Office 365 Groups is a service that works with the Office 365 tools y…" at bounding box center [888, 429] width 924 height 52
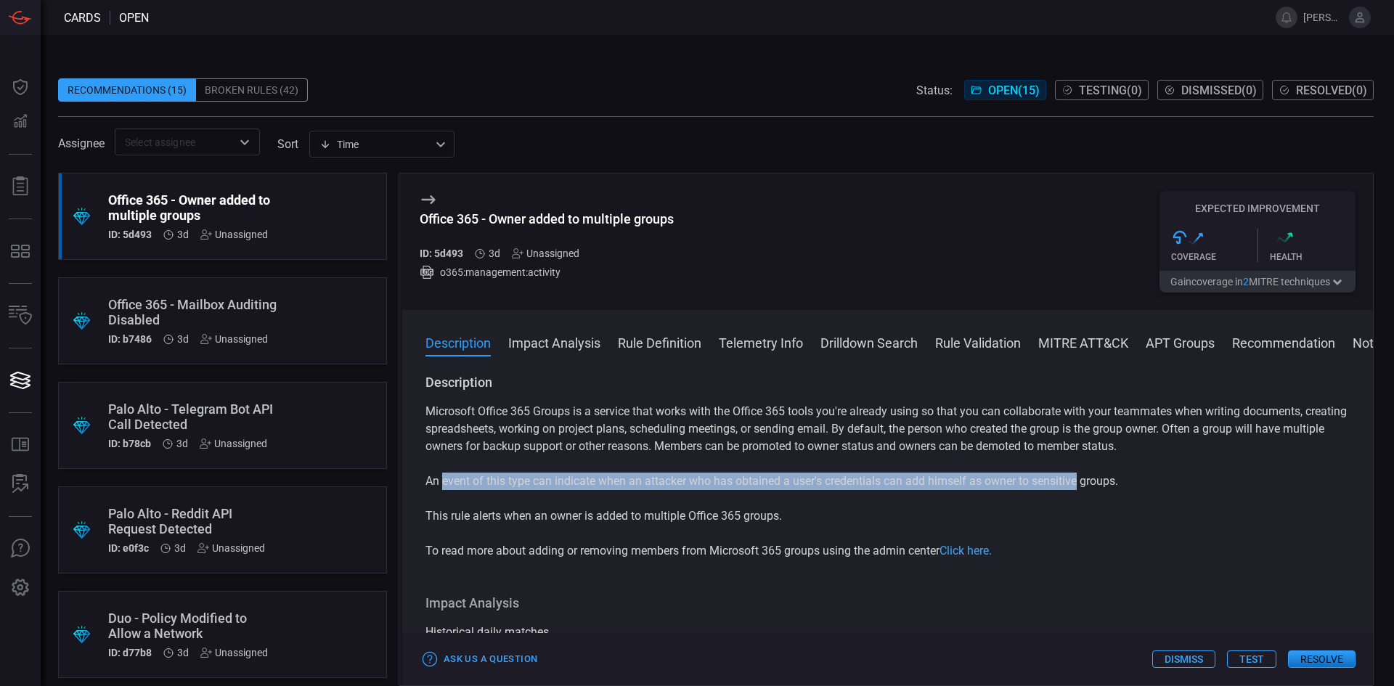
drag, startPoint x: 442, startPoint y: 477, endPoint x: 1082, endPoint y: 486, distance: 639.8
click at [1082, 486] on p "An event of this type can indicate when an attacker who has obtained a user's c…" at bounding box center [888, 481] width 924 height 17
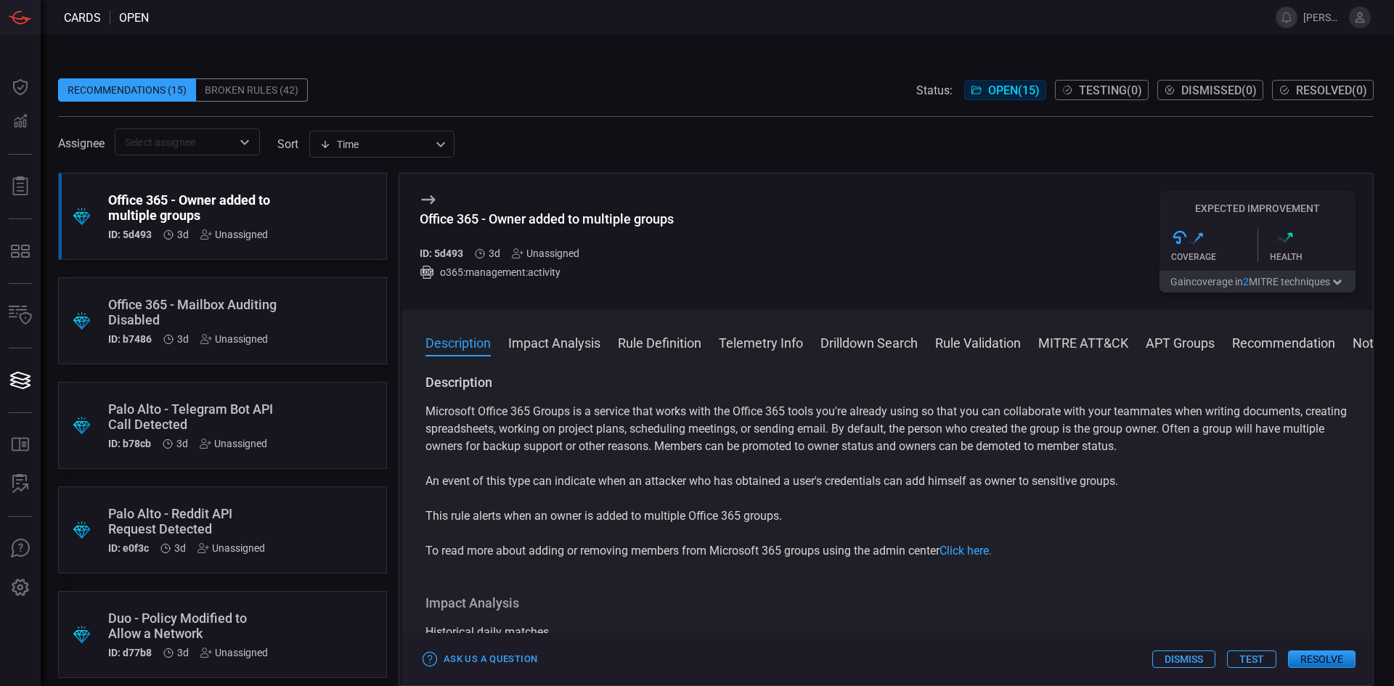
click at [1047, 465] on div "Microsoft Office 365 Groups is a service that works with the Office 365 tools y…" at bounding box center [888, 481] width 924 height 157
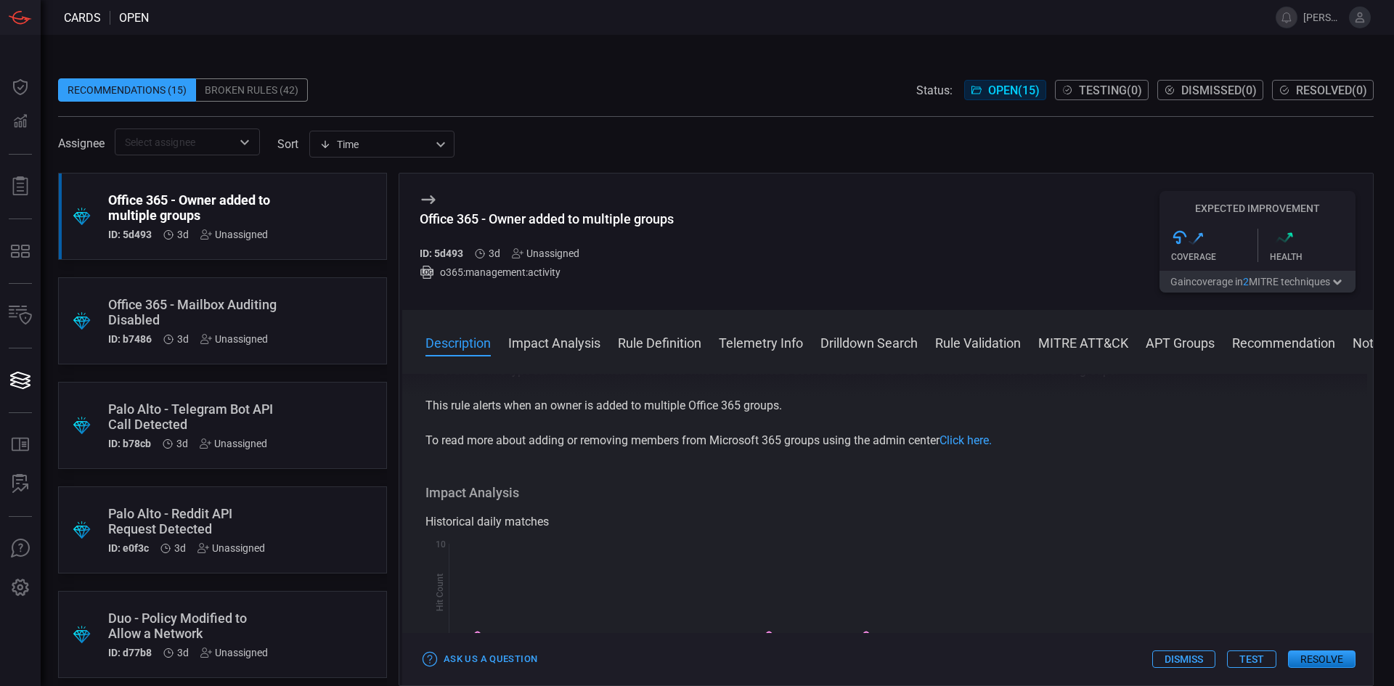
drag, startPoint x: 1136, startPoint y: 453, endPoint x: 1130, endPoint y: 483, distance: 30.3
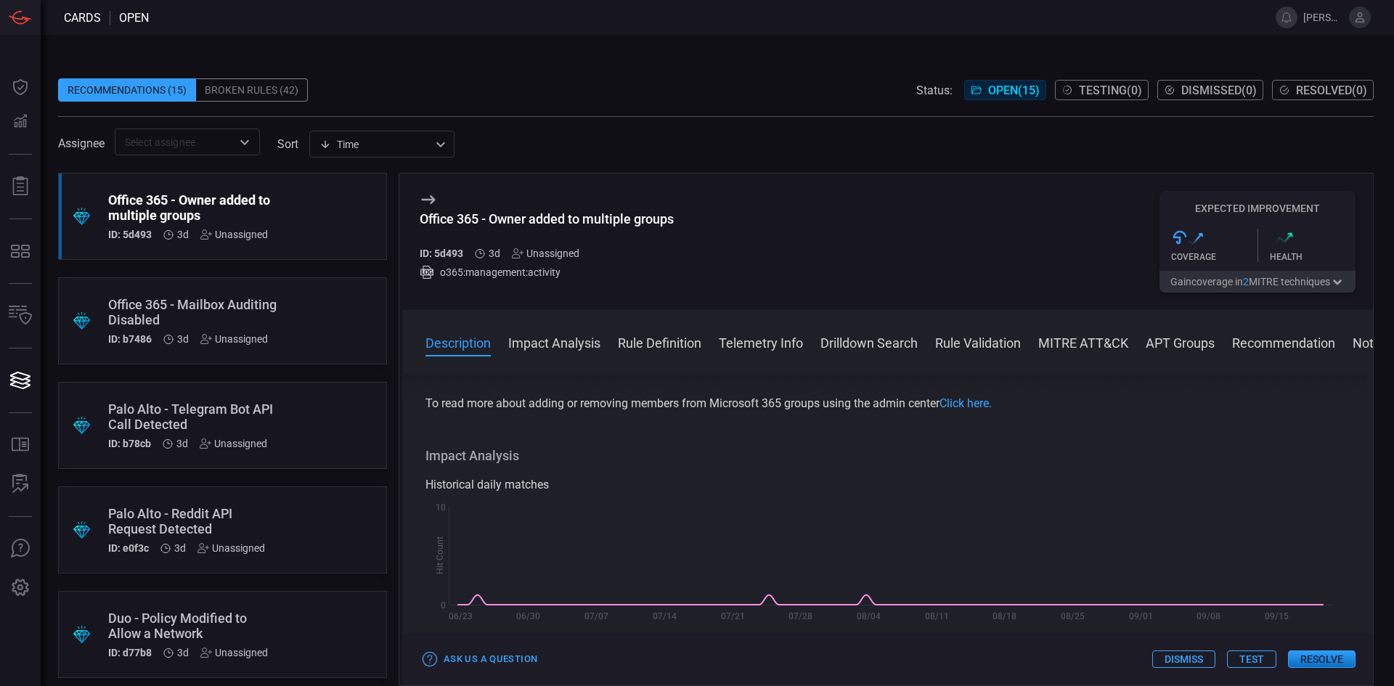
drag, startPoint x: 1115, startPoint y: 459, endPoint x: 1115, endPoint y: 477, distance: 18.2
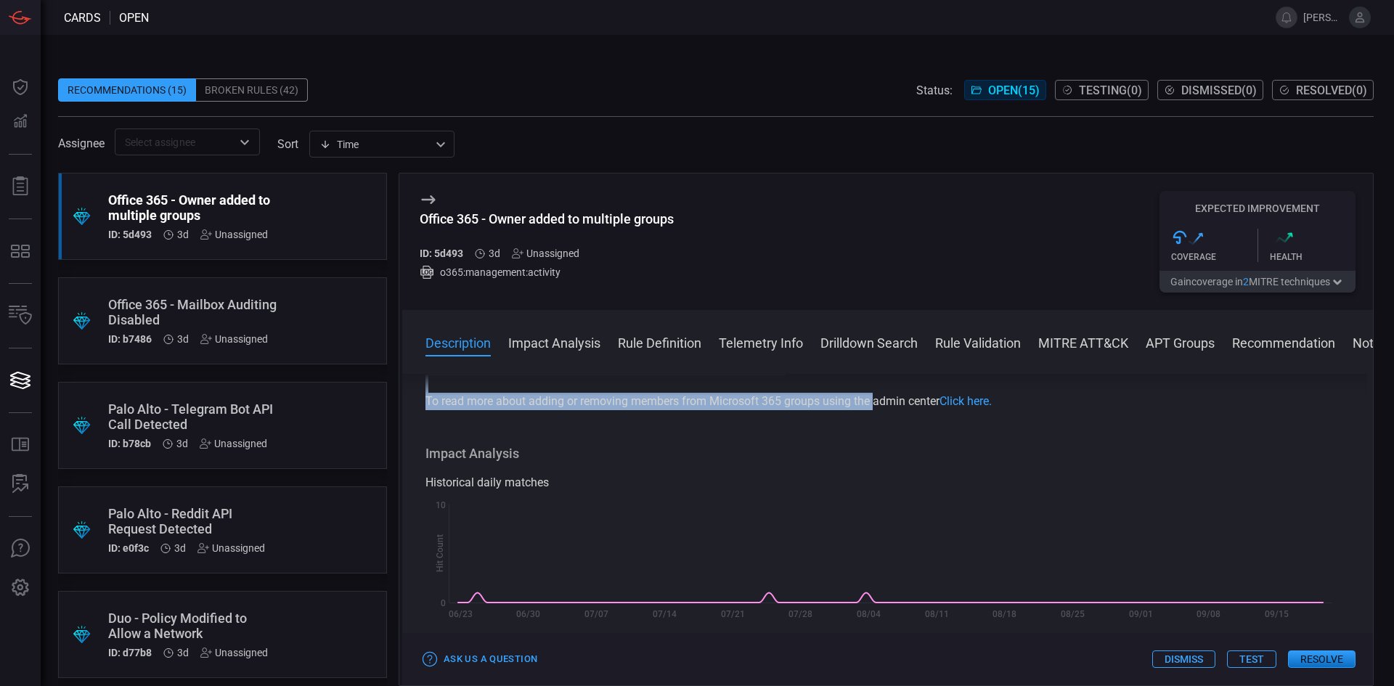
drag, startPoint x: 635, startPoint y: 396, endPoint x: 913, endPoint y: 404, distance: 278.9
click at [913, 404] on div "Description Microsoft Office 365 Groups is a service that works with the Office…" at bounding box center [887, 527] width 971 height 306
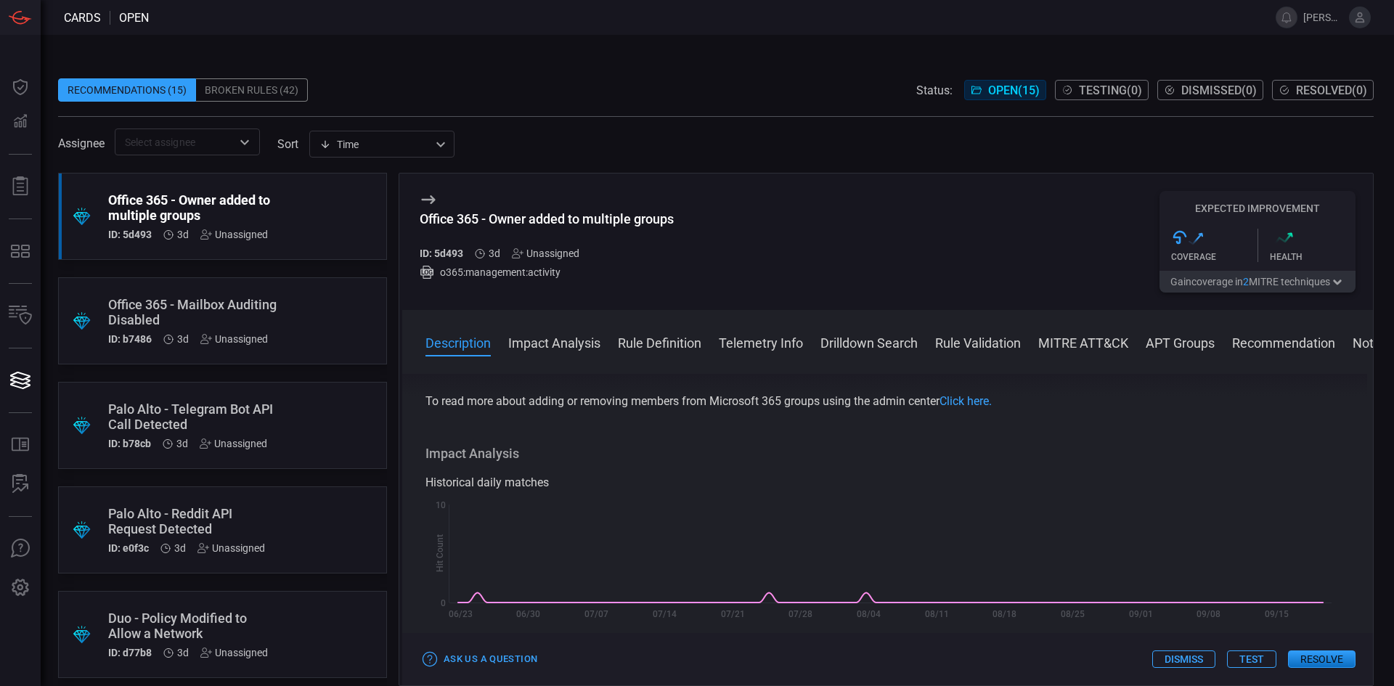
drag, startPoint x: 1149, startPoint y: 433, endPoint x: 1134, endPoint y: 464, distance: 34.7
click at [1151, 436] on div "Description Microsoft Office 365 Groups is a service that works with the Office…" at bounding box center [887, 527] width 971 height 306
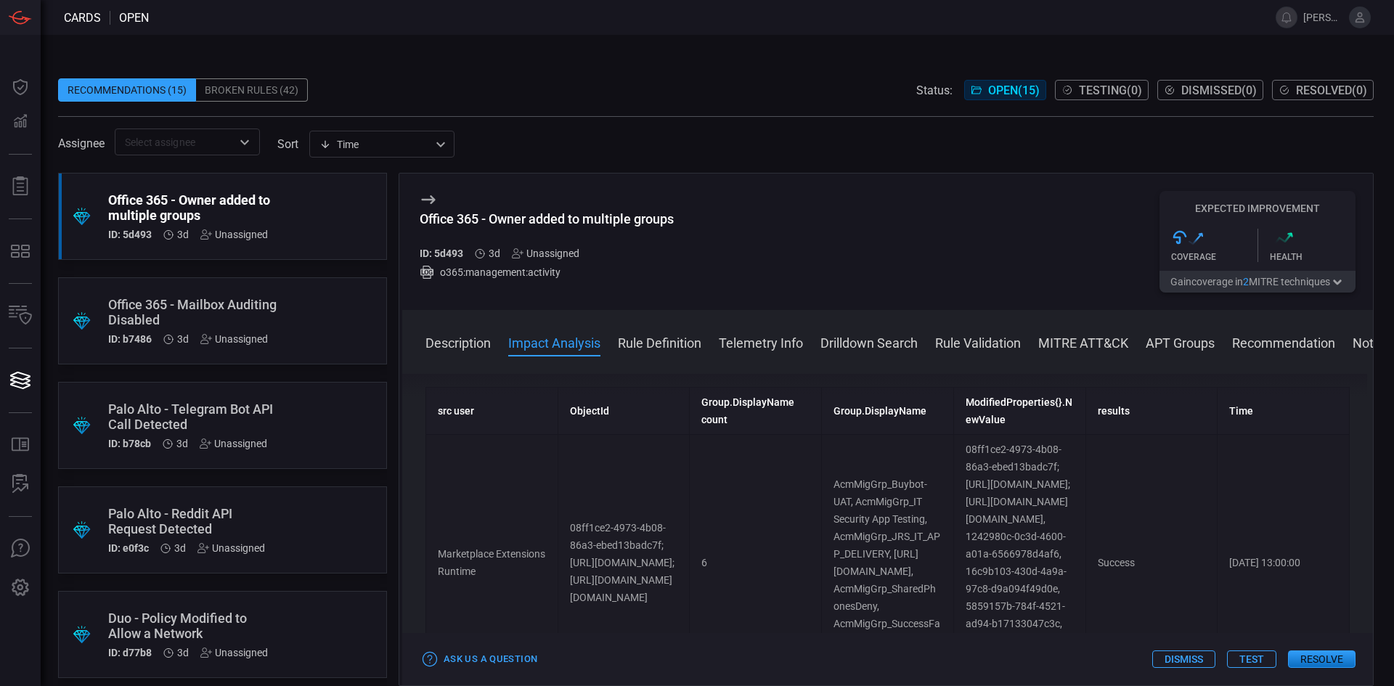
scroll to position [440, 0]
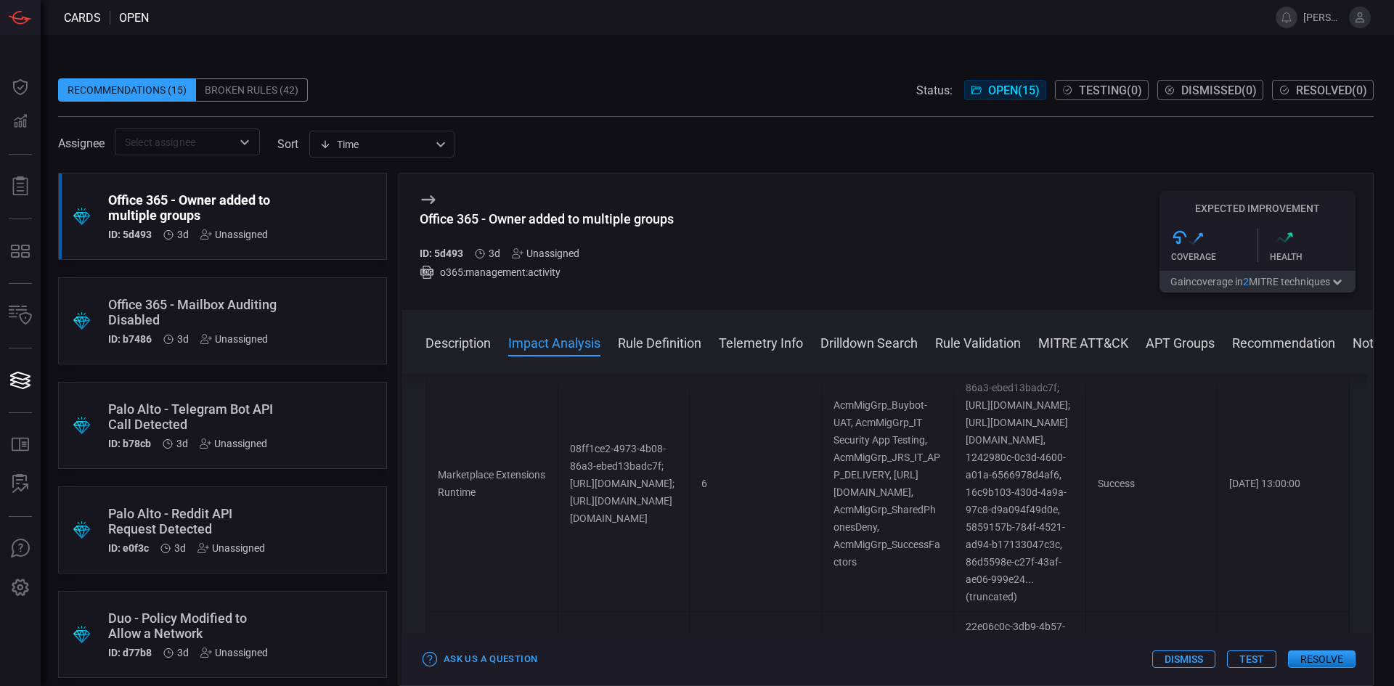
drag, startPoint x: 1064, startPoint y: 490, endPoint x: 1060, endPoint y: 517, distance: 27.1
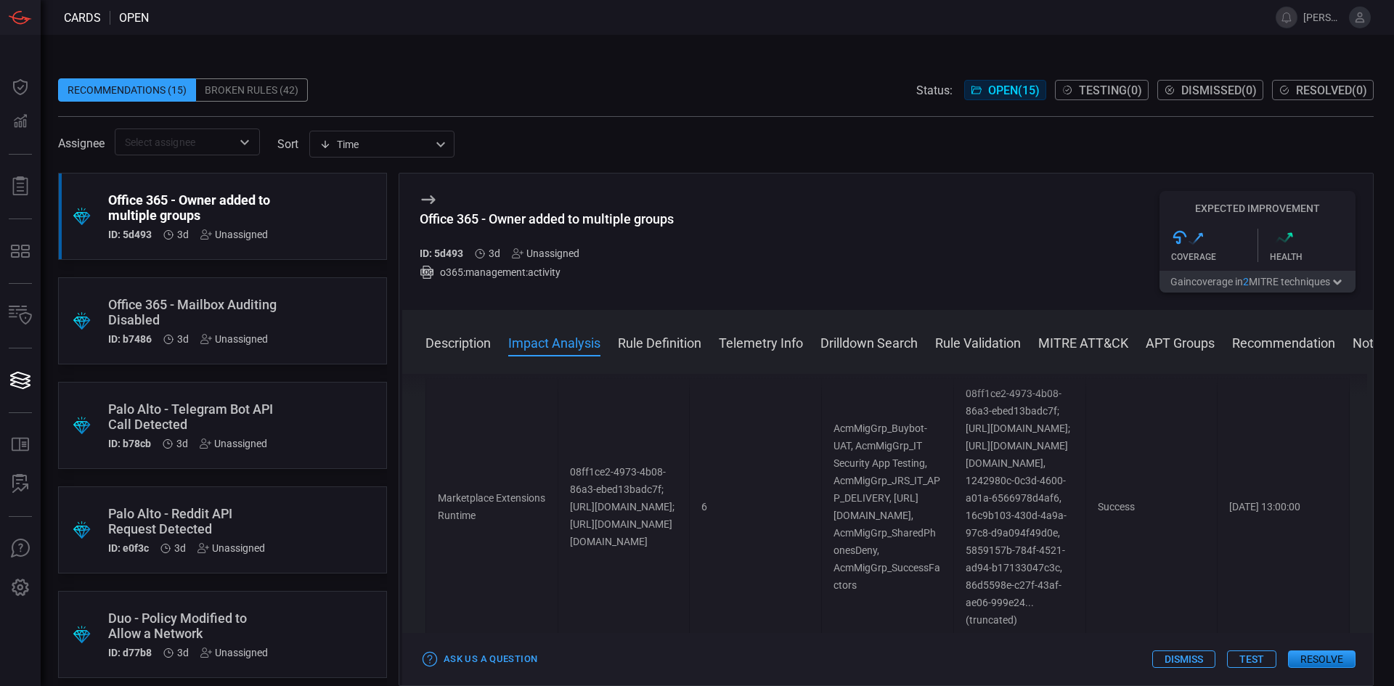
scroll to position [518, 0]
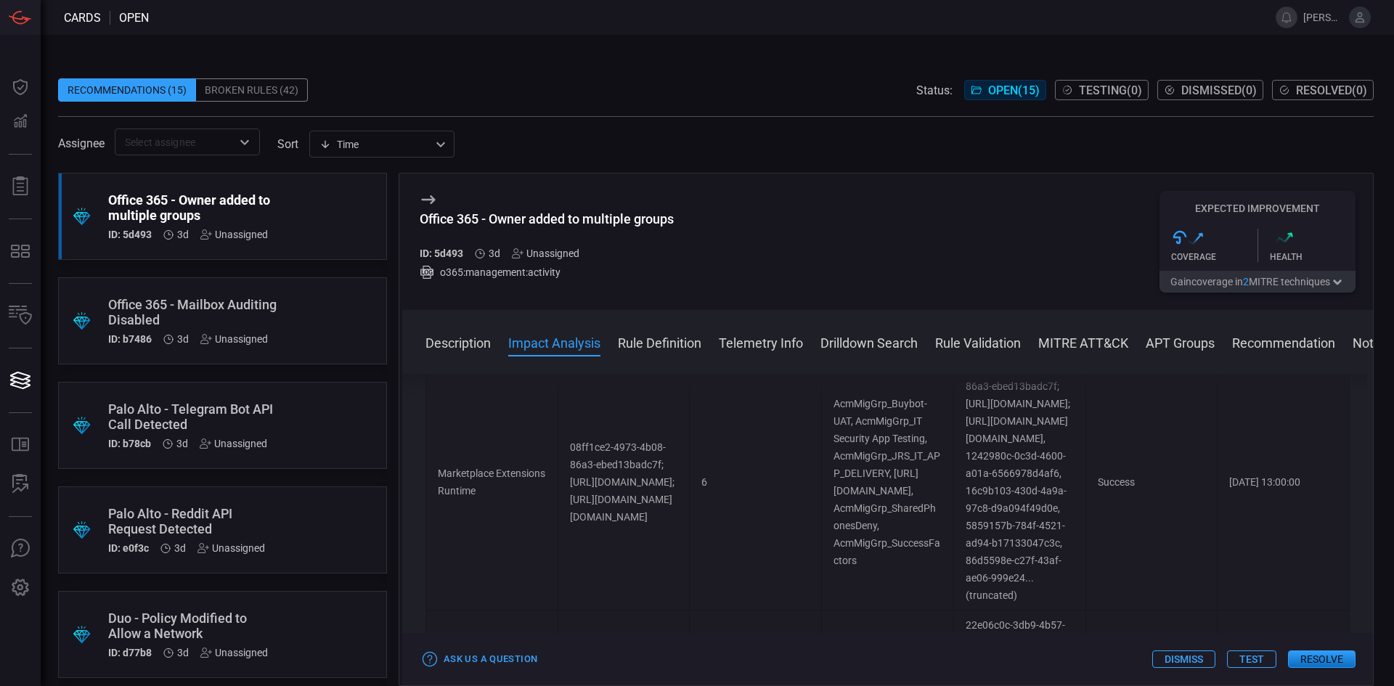
drag, startPoint x: 759, startPoint y: 491, endPoint x: 774, endPoint y: 463, distance: 31.5
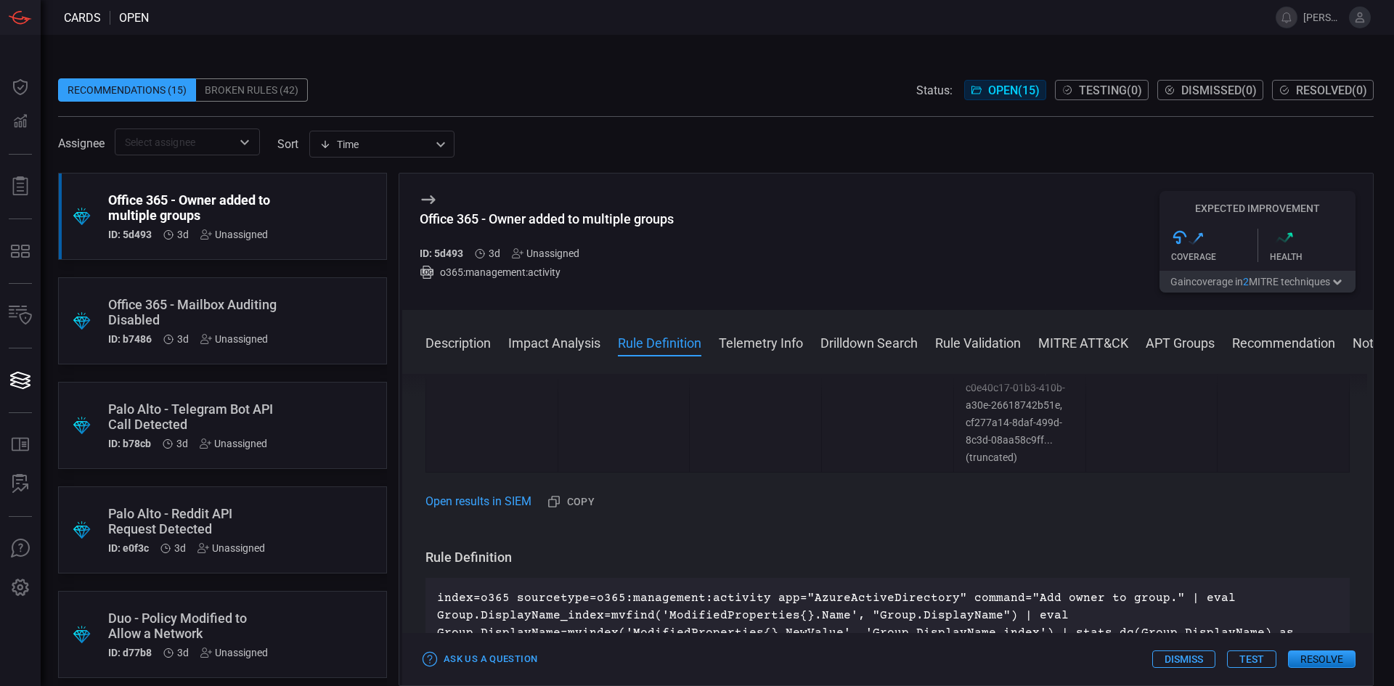
scroll to position [1167, 0]
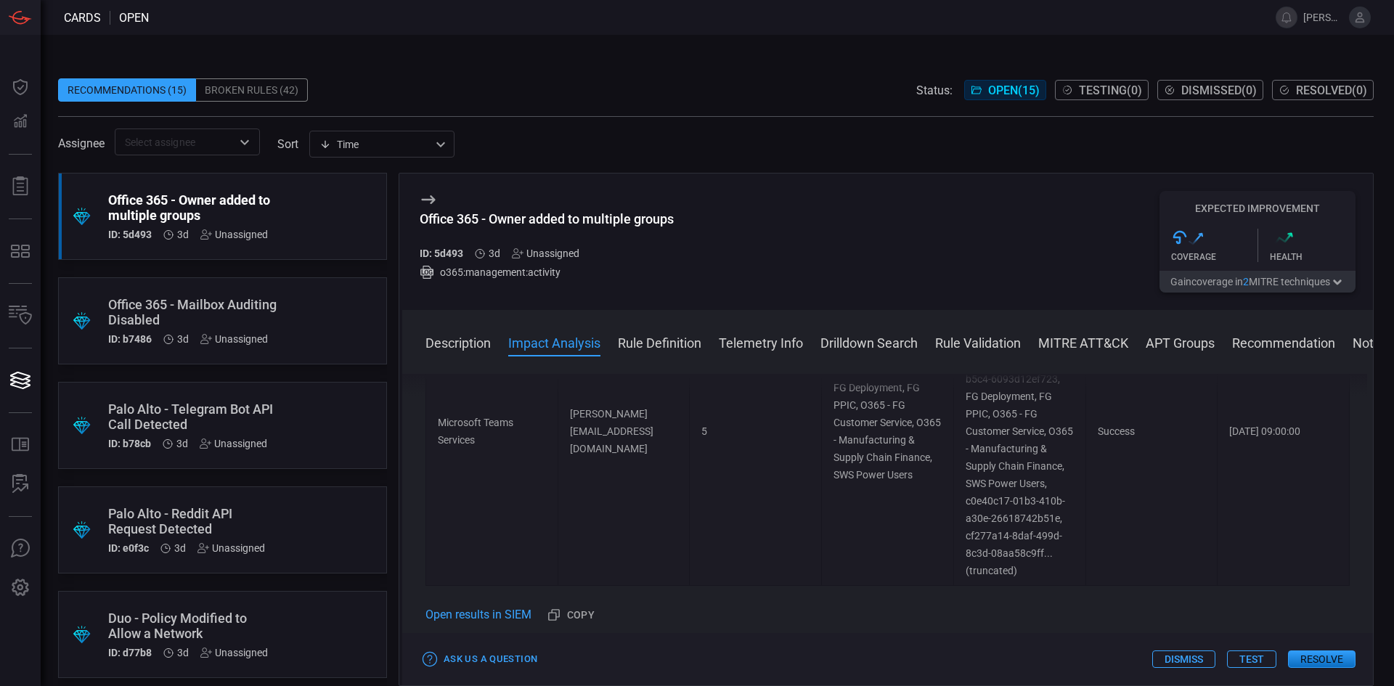
drag, startPoint x: 732, startPoint y: 492, endPoint x: 795, endPoint y: 535, distance: 76.3
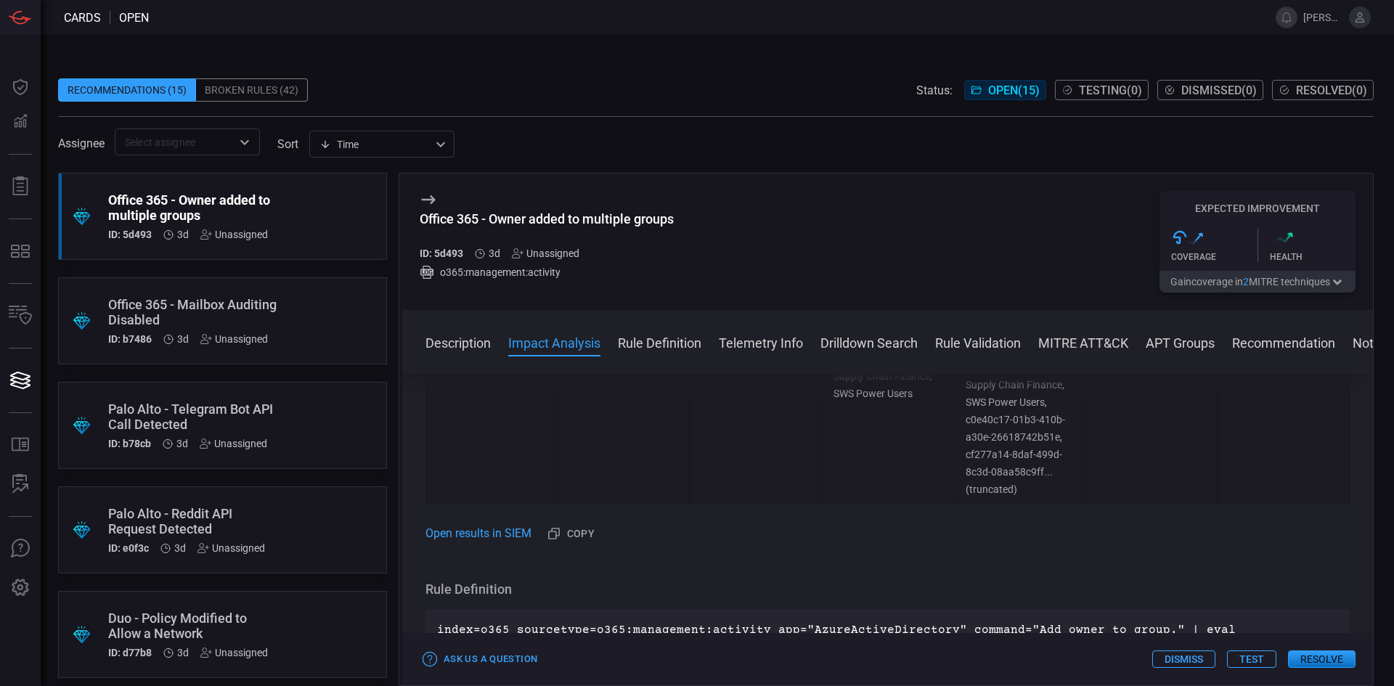
drag, startPoint x: 795, startPoint y: 536, endPoint x: 809, endPoint y: 583, distance: 49.2
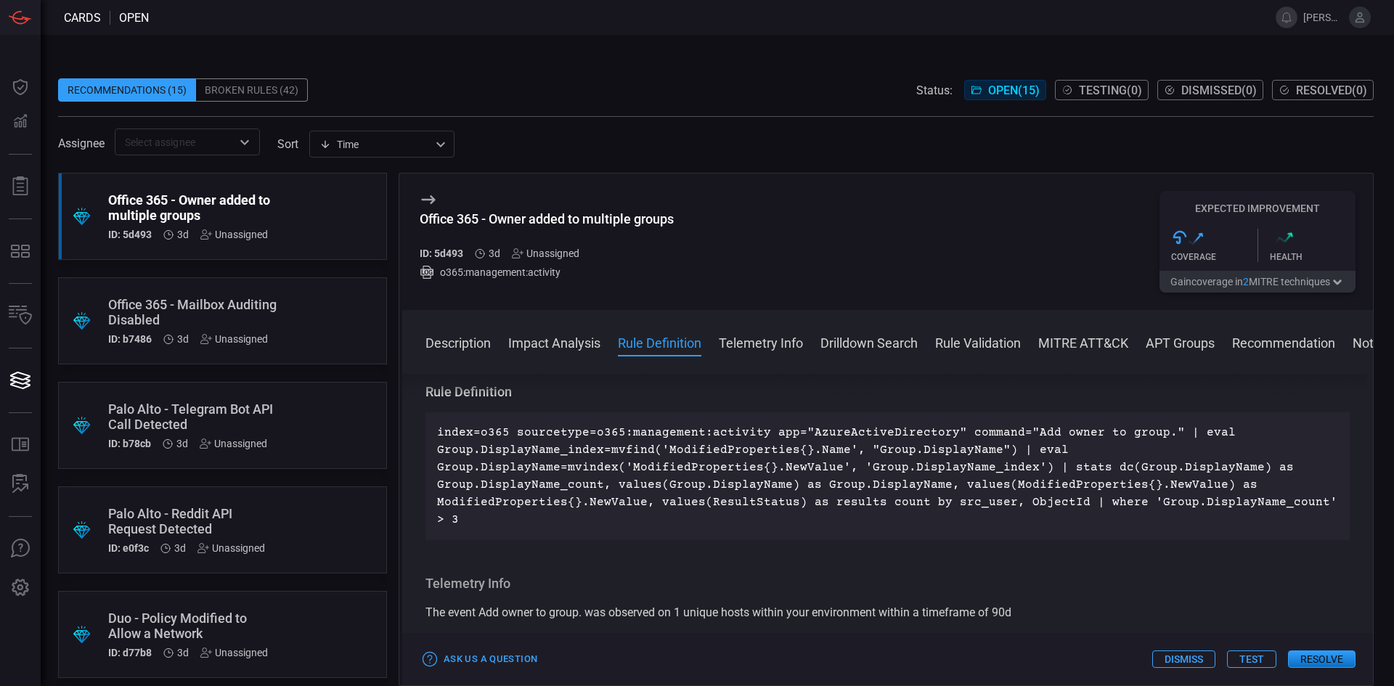
drag, startPoint x: 797, startPoint y: 504, endPoint x: 799, endPoint y: 513, distance: 9.7
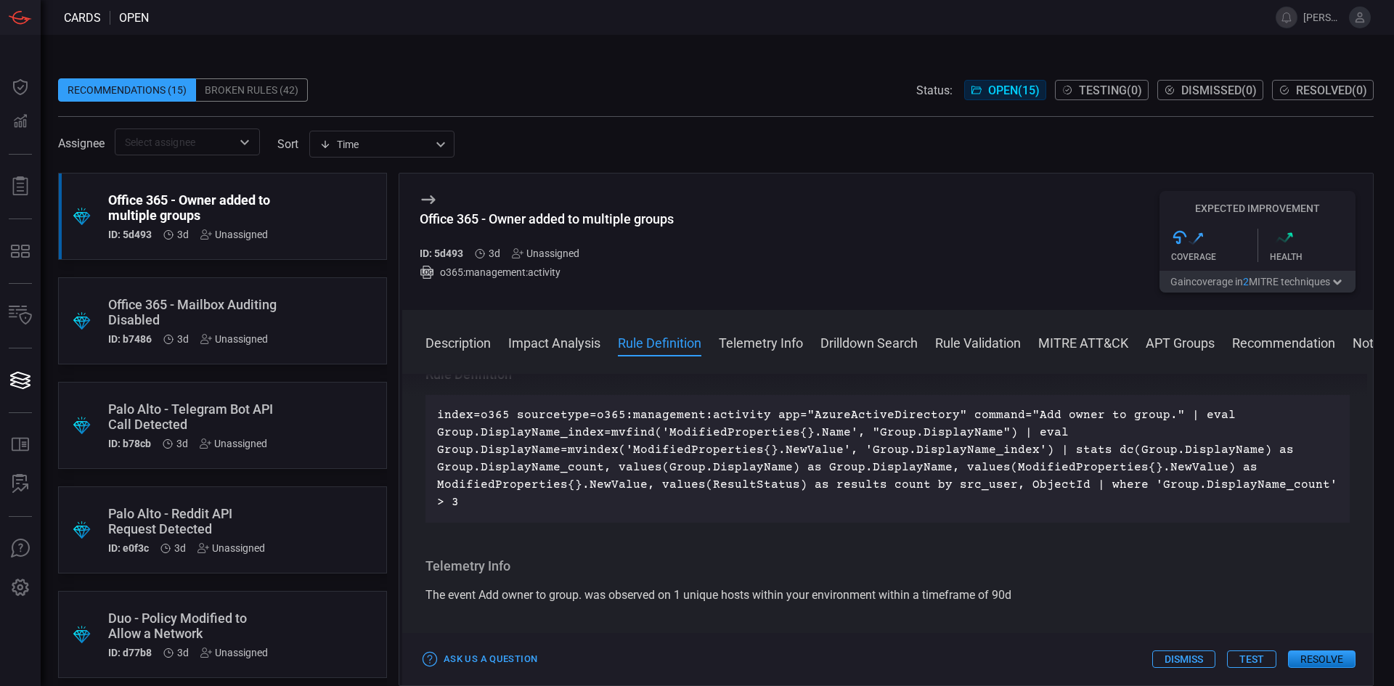
drag, startPoint x: 805, startPoint y: 537, endPoint x: 814, endPoint y: 562, distance: 26.2
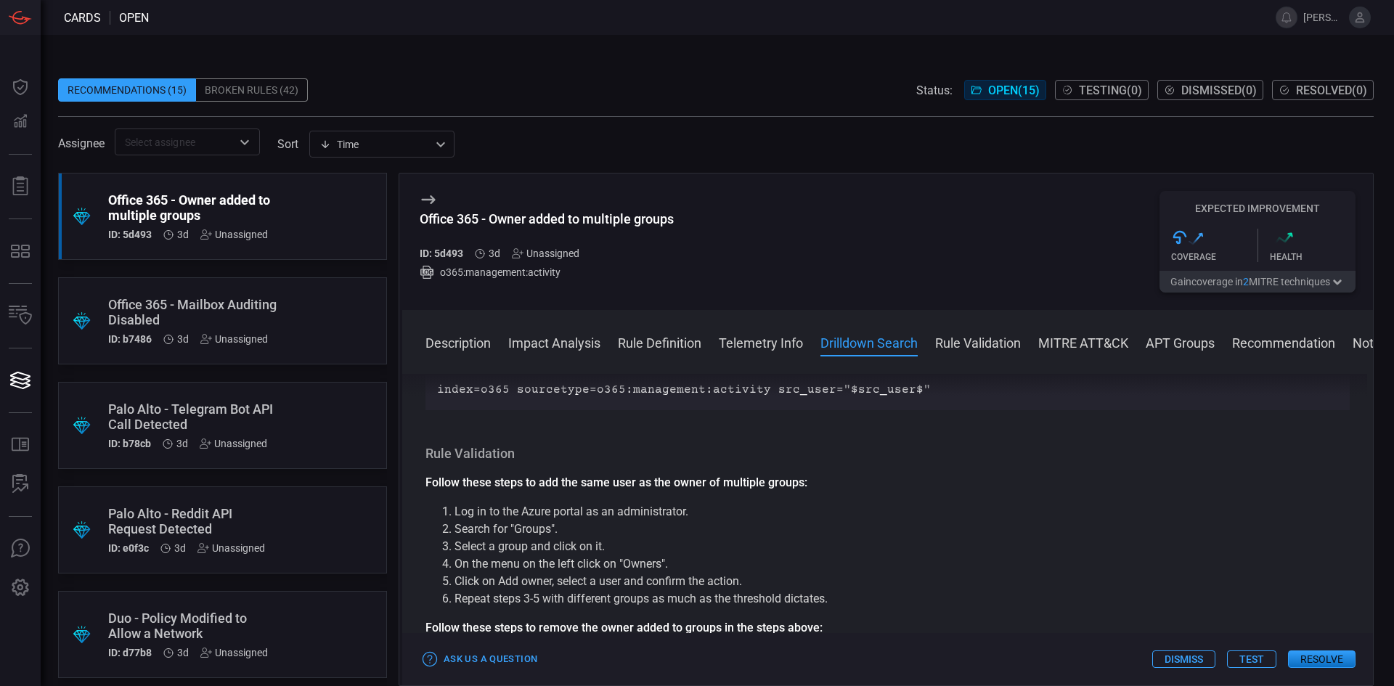
scroll to position [1730, 0]
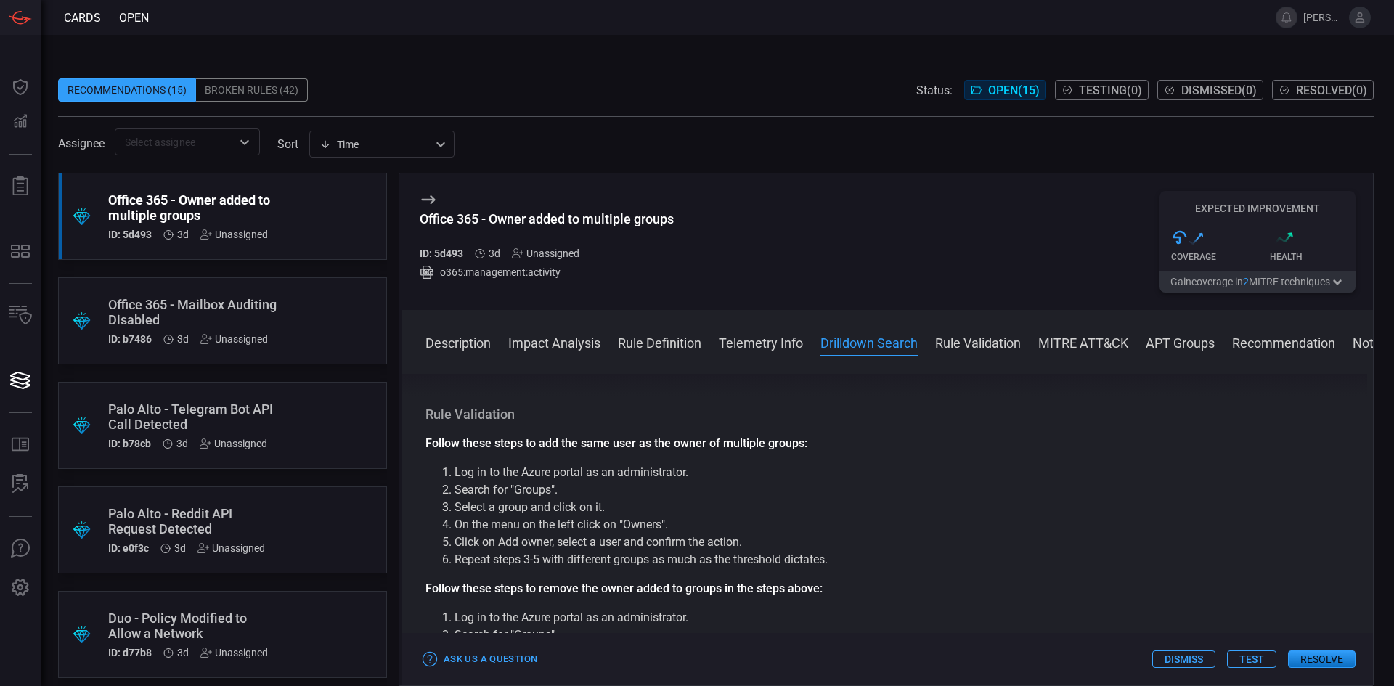
drag, startPoint x: 950, startPoint y: 550, endPoint x: 958, endPoint y: 590, distance: 40.2
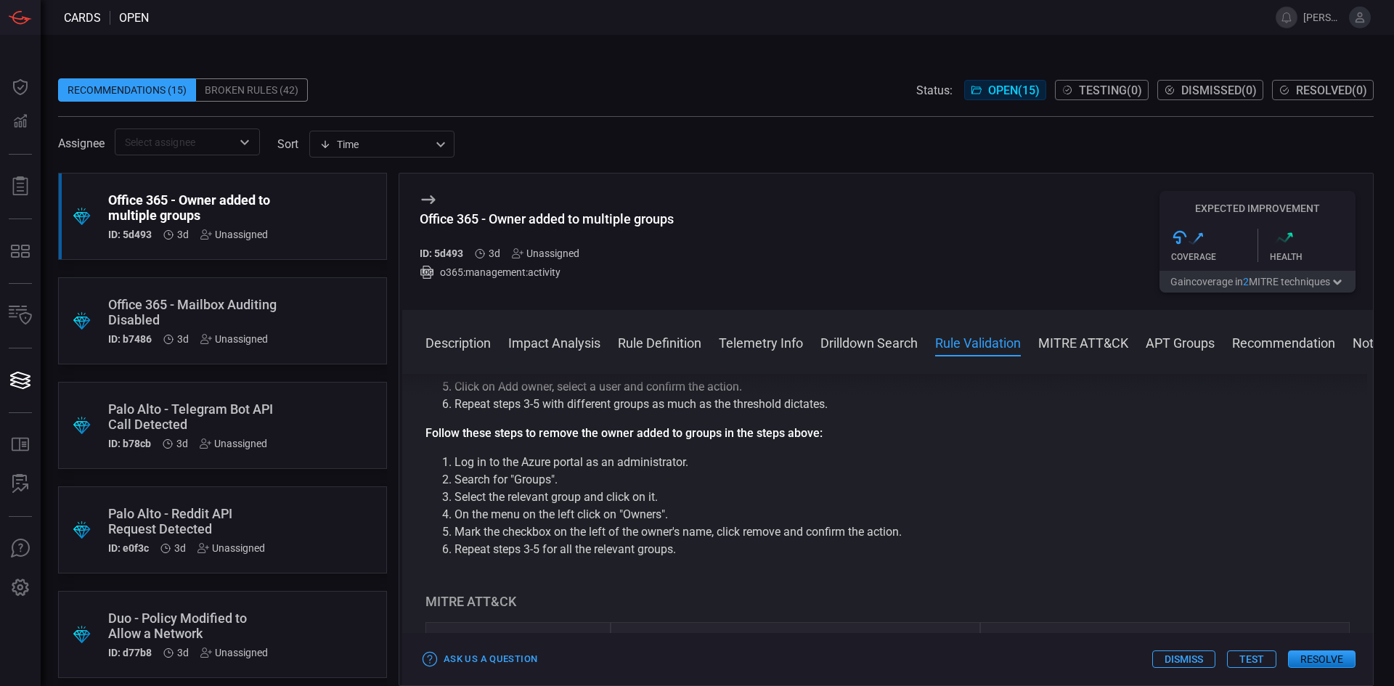
drag, startPoint x: 862, startPoint y: 510, endPoint x: 882, endPoint y: 537, distance: 32.7
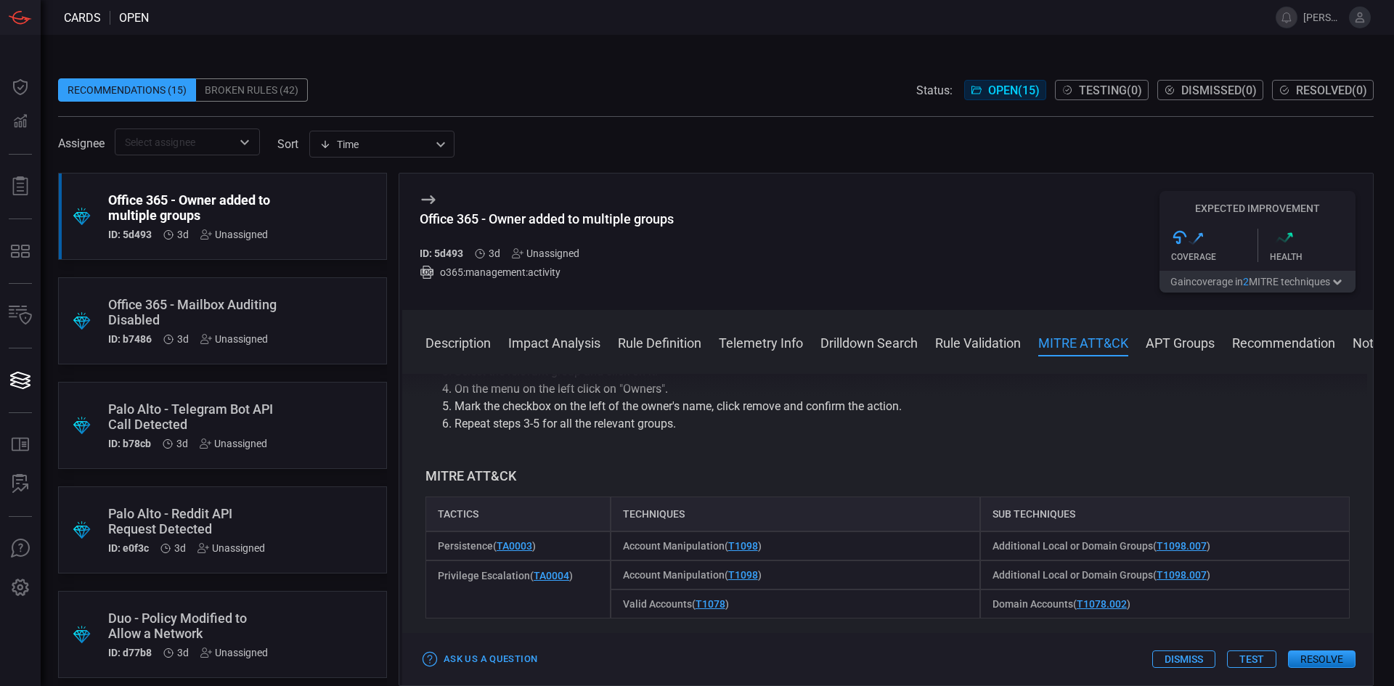
drag, startPoint x: 882, startPoint y: 537, endPoint x: 910, endPoint y: 578, distance: 50.1
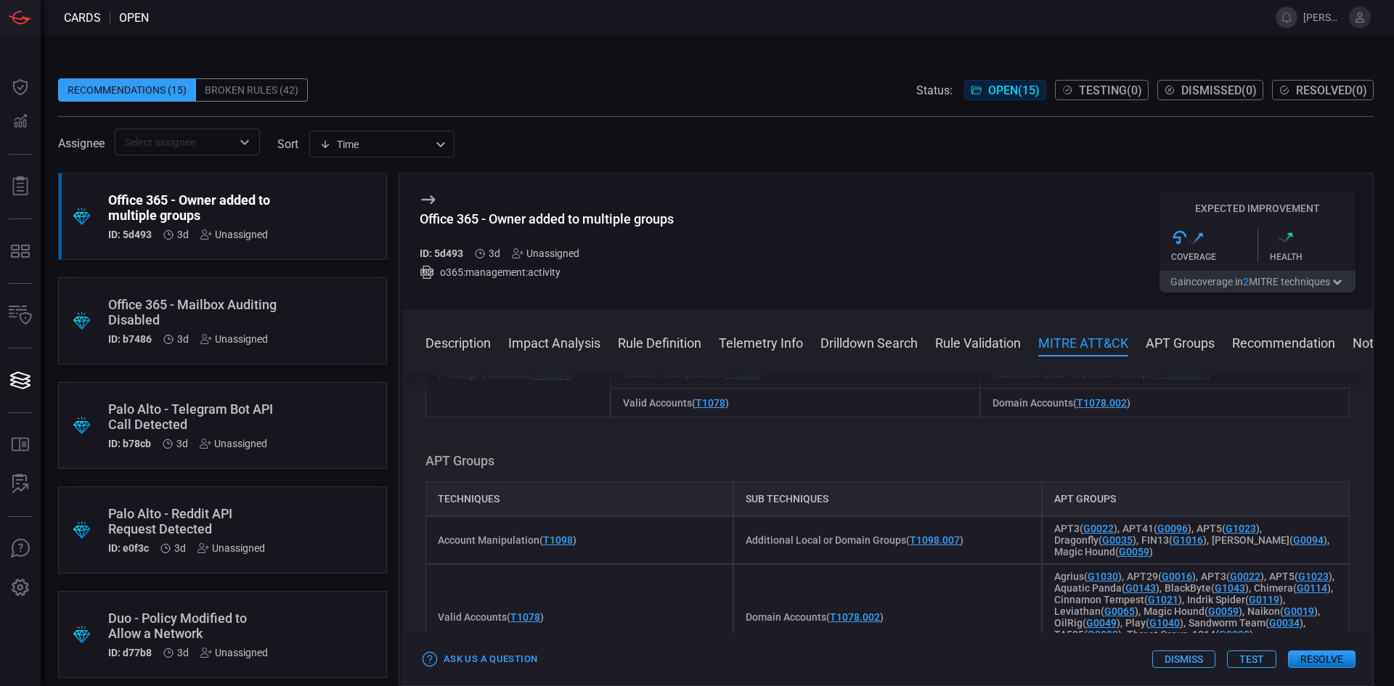
drag, startPoint x: 936, startPoint y: 536, endPoint x: 944, endPoint y: 553, distance: 18.5
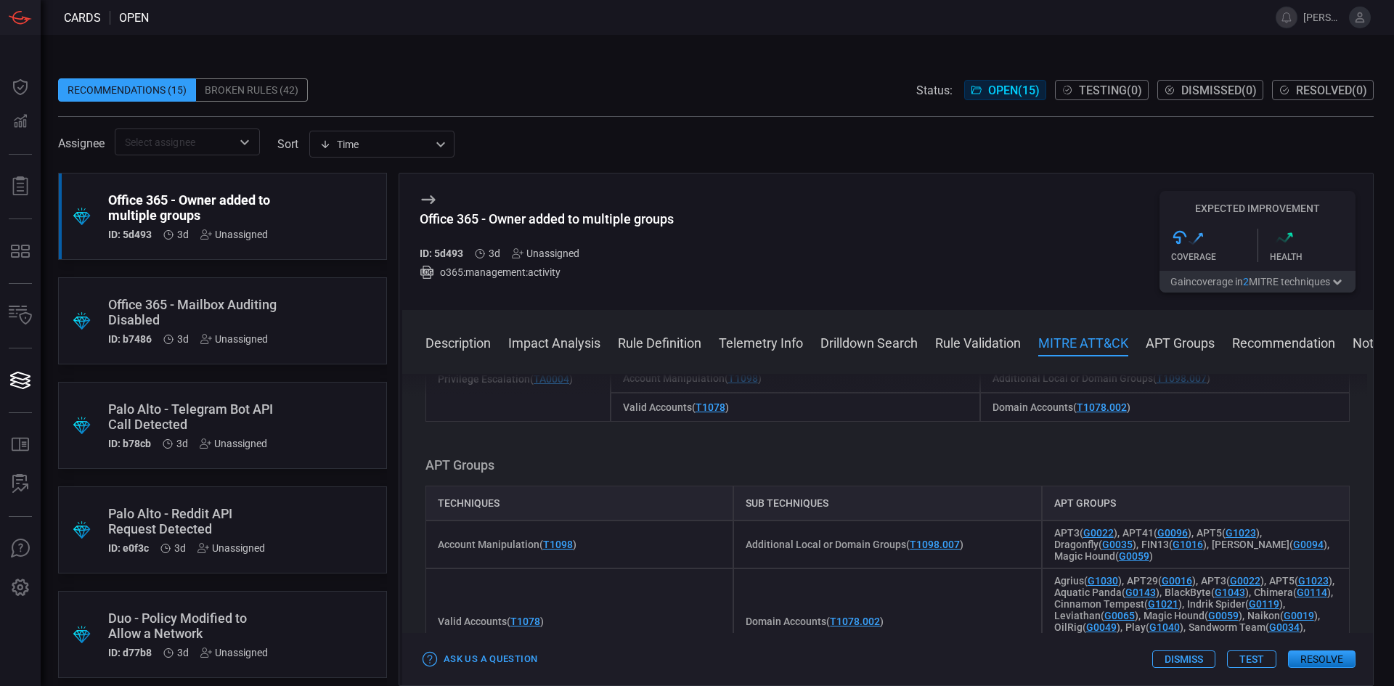
drag, startPoint x: 938, startPoint y: 537, endPoint x: 932, endPoint y: 510, distance: 26.9
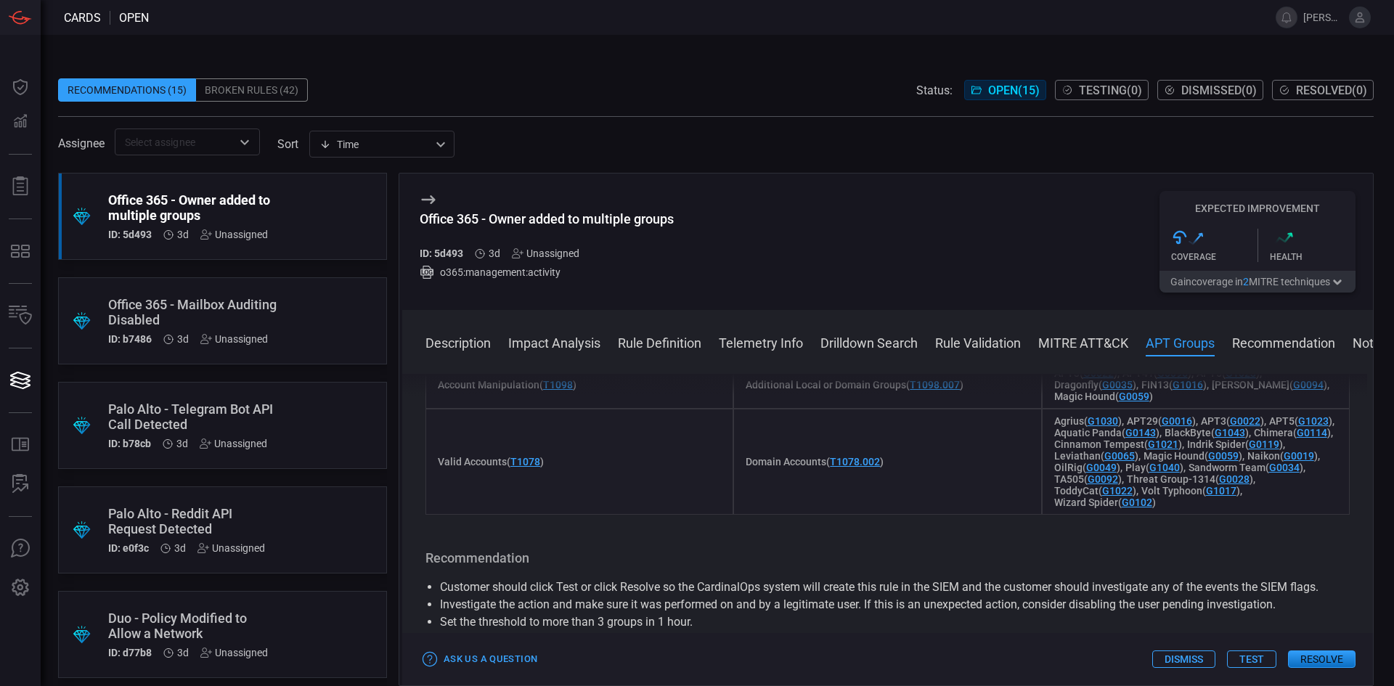
drag, startPoint x: 932, startPoint y: 510, endPoint x: 947, endPoint y: 565, distance: 56.6
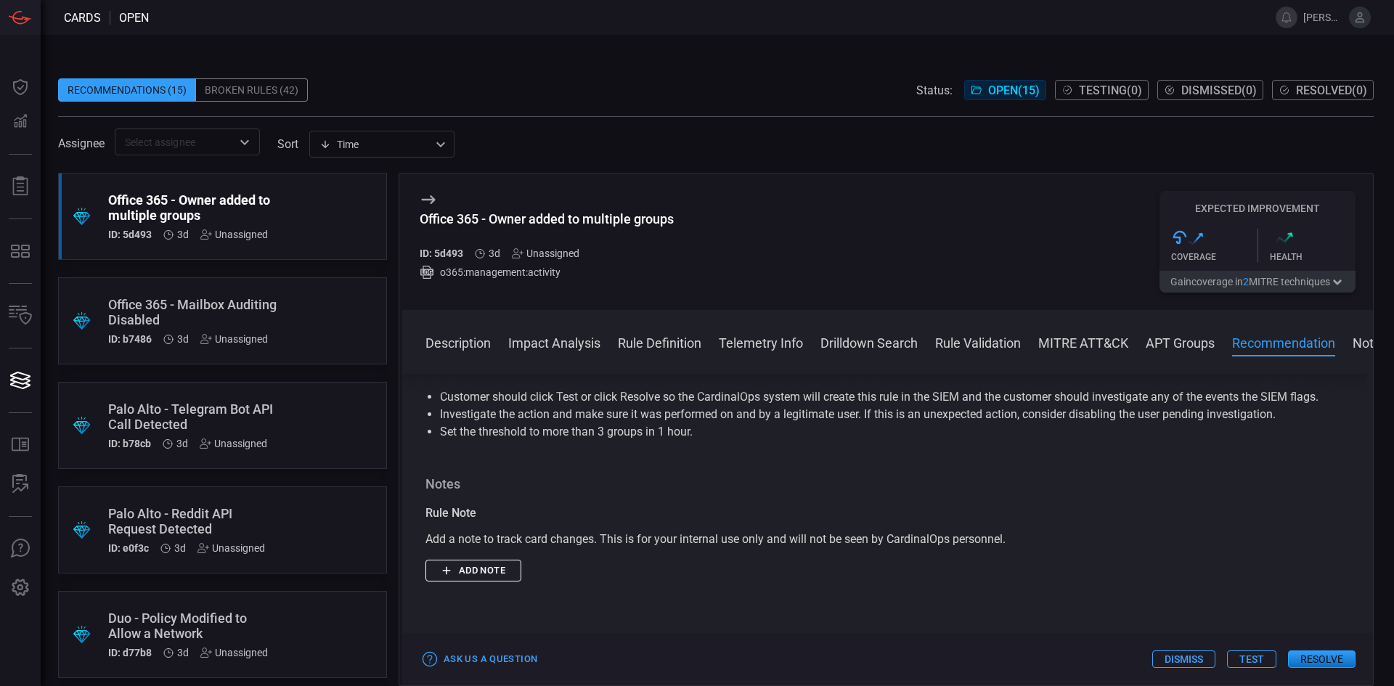
scroll to position [2612, 0]
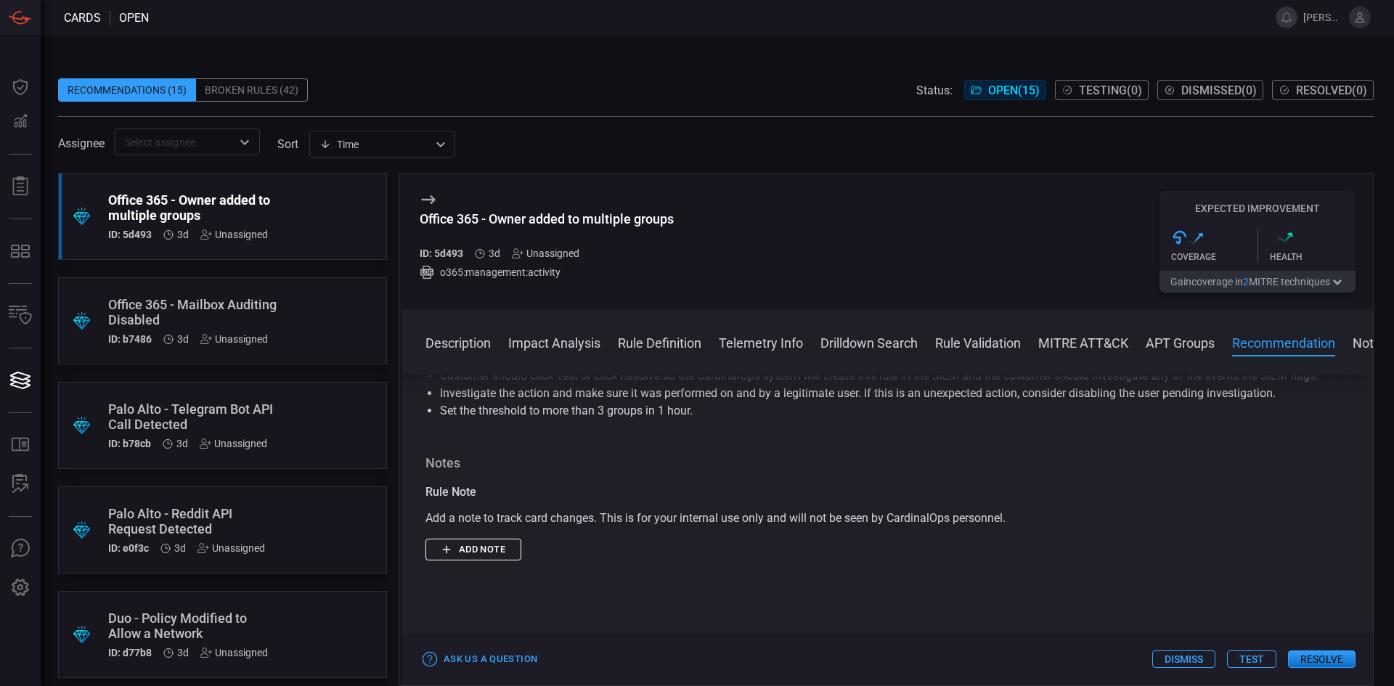
drag, startPoint x: 942, startPoint y: 518, endPoint x: 958, endPoint y: 553, distance: 38.0
drag, startPoint x: 958, startPoint y: 553, endPoint x: 966, endPoint y: 577, distance: 25.7
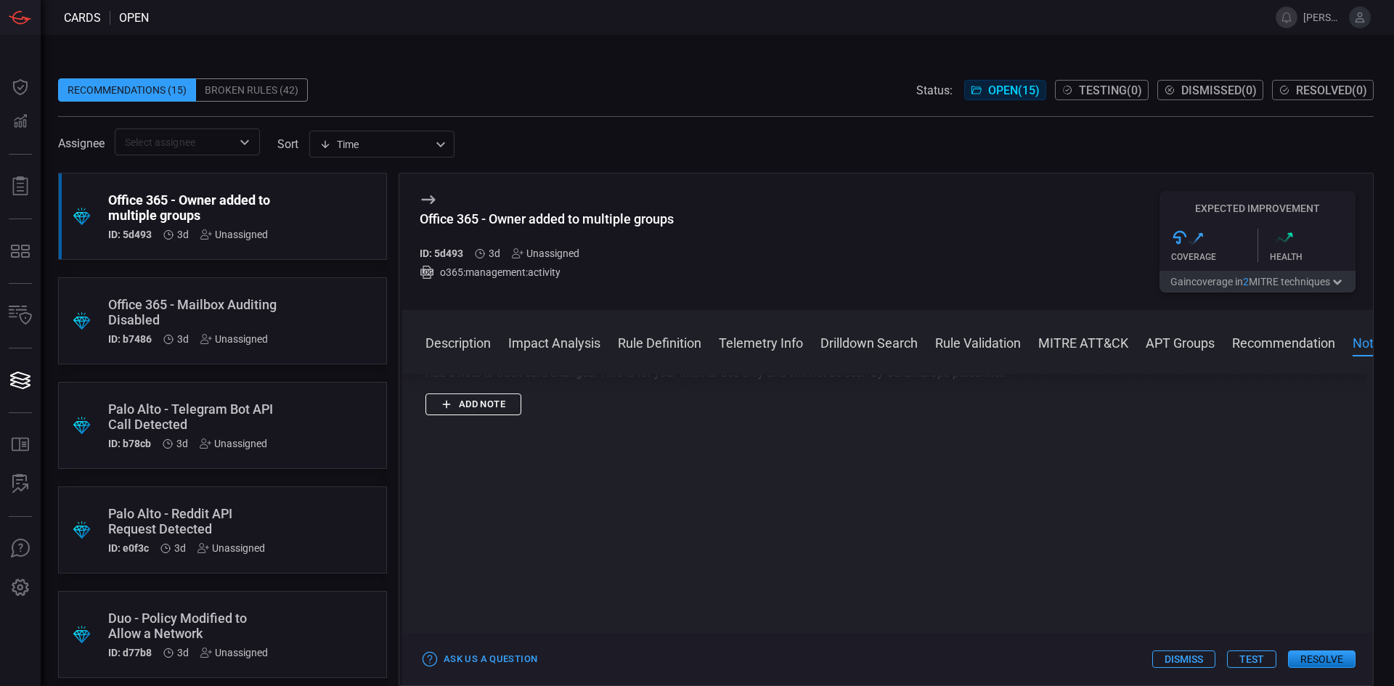
drag, startPoint x: 966, startPoint y: 577, endPoint x: 884, endPoint y: 572, distance: 81.5
drag, startPoint x: 993, startPoint y: 489, endPoint x: 998, endPoint y: 630, distance: 141.0
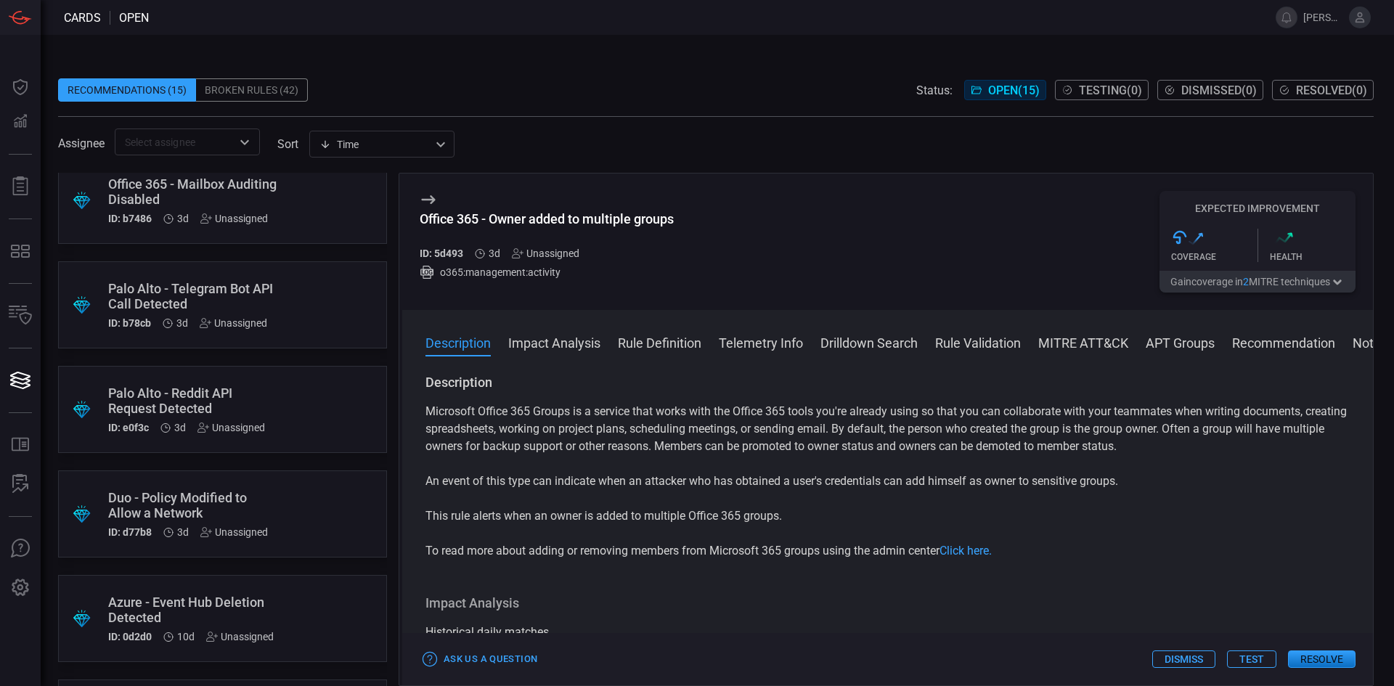
scroll to position [145, 0]
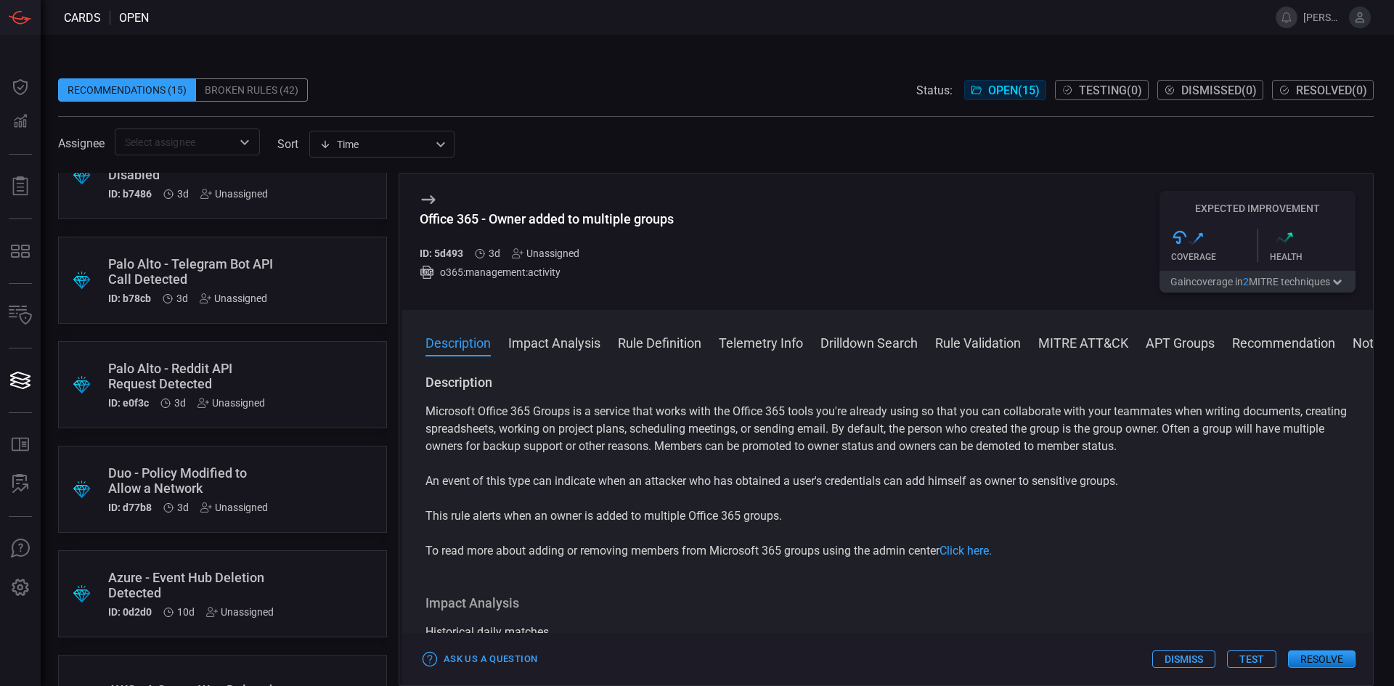
click at [251, 282] on div "Palo Alto - Telegram Bot API Call Detected" at bounding box center [195, 271] width 174 height 30
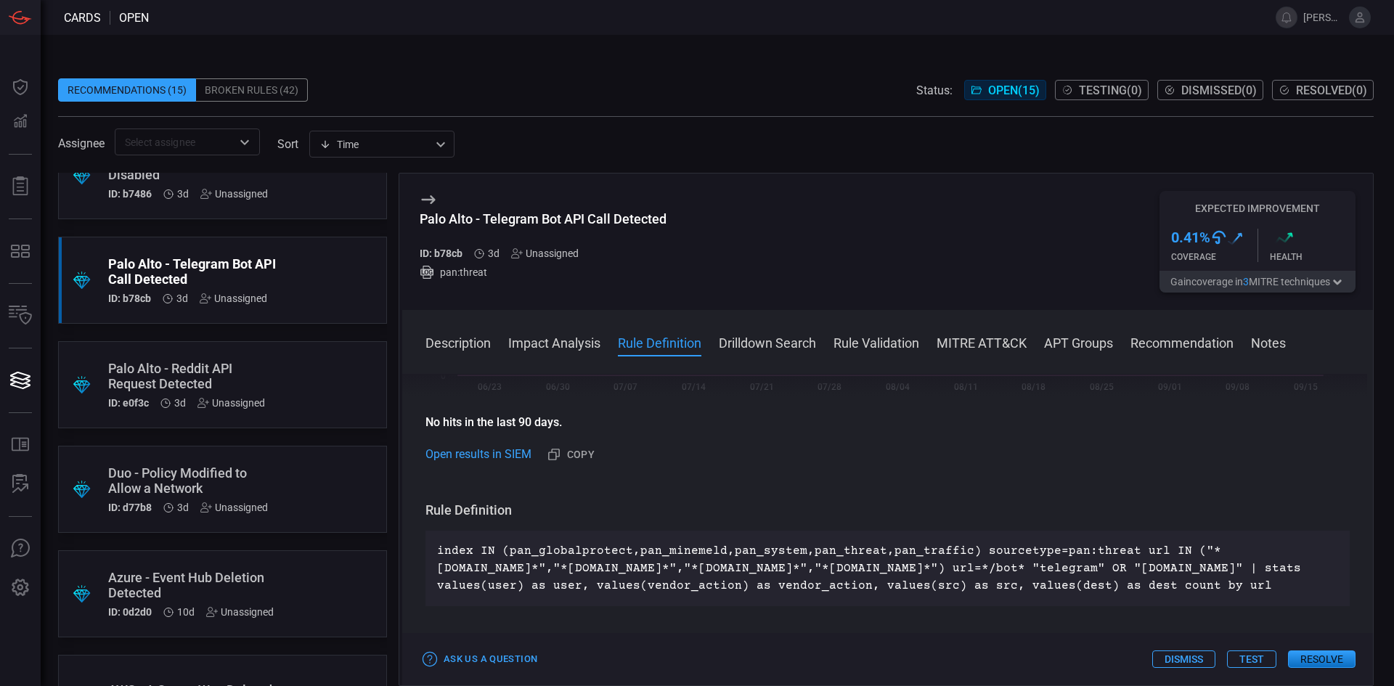
scroll to position [436, 0]
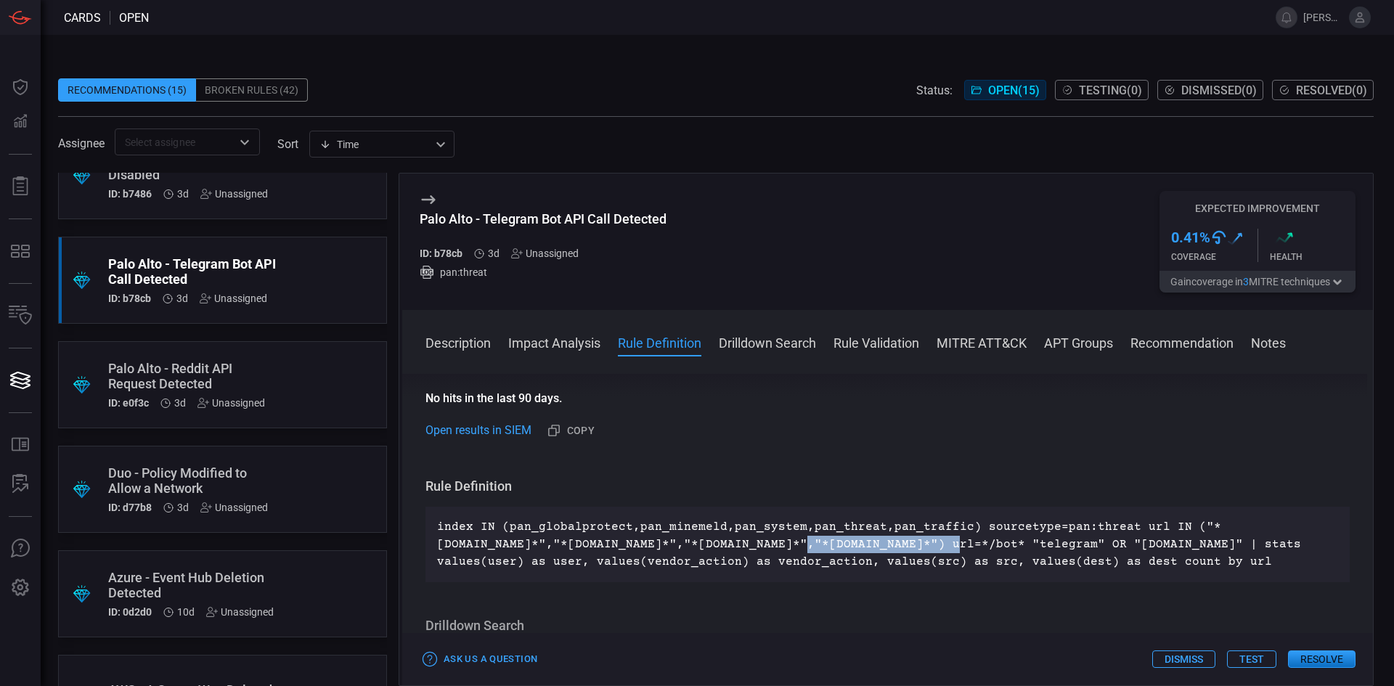
drag, startPoint x: 816, startPoint y: 542, endPoint x: 1000, endPoint y: 554, distance: 184.1
click at [982, 550] on p "index IN (pan_globalprotect,pan_minemeld,pan_system,pan_threat,pan_traffic) sou…" at bounding box center [887, 544] width 901 height 52
click at [1000, 554] on p "index IN (pan_globalprotect,pan_minemeld,pan_system,pan_threat,pan_traffic) sou…" at bounding box center [887, 544] width 901 height 52
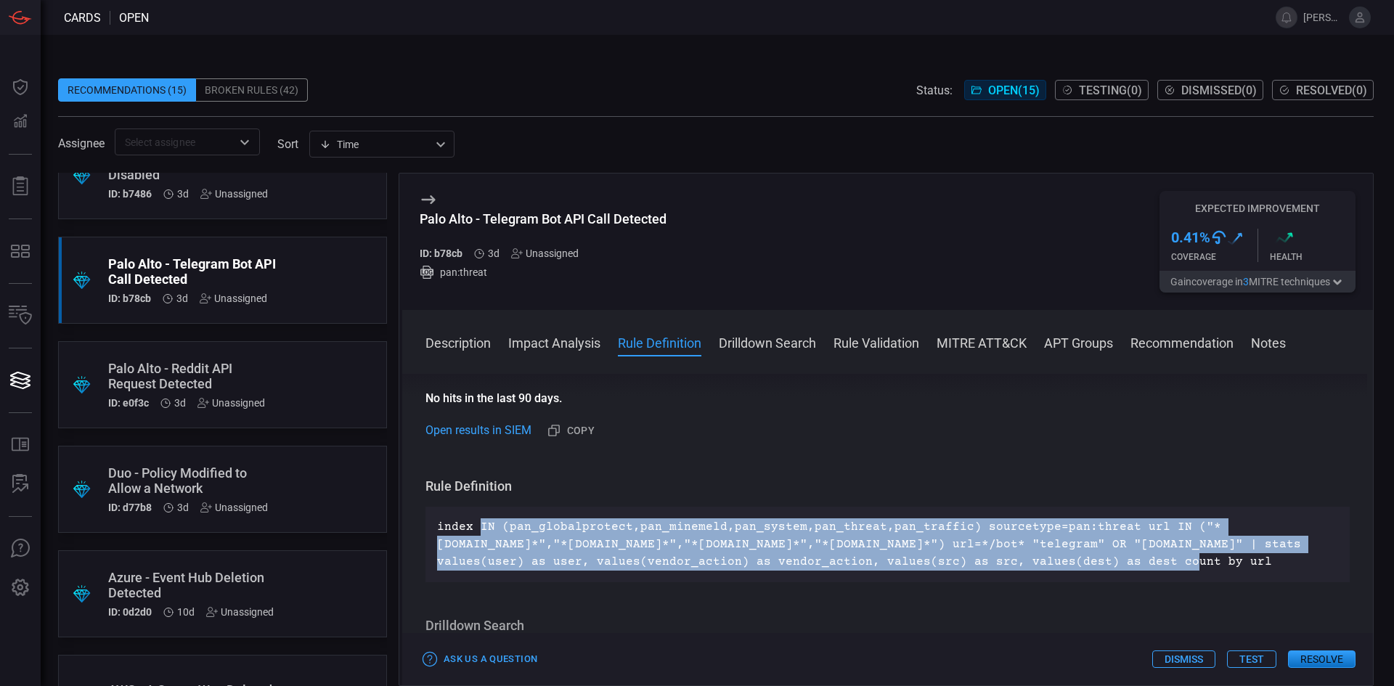
drag, startPoint x: 1210, startPoint y: 566, endPoint x: 481, endPoint y: 528, distance: 730.7
click at [481, 528] on p "index IN (pan_globalprotect,pan_minemeld,pan_system,pan_threat,pan_traffic) sou…" at bounding box center [887, 544] width 901 height 52
drag, startPoint x: 481, startPoint y: 540, endPoint x: 481, endPoint y: 531, distance: 9.4
click at [481, 539] on p "index IN (pan_globalprotect,pan_minemeld,pan_system,pan_threat,pan_traffic) sou…" at bounding box center [887, 544] width 901 height 52
click at [479, 527] on p "index IN (pan_globalprotect,pan_minemeld,pan_system,pan_threat,pan_traffic) sou…" at bounding box center [887, 544] width 901 height 52
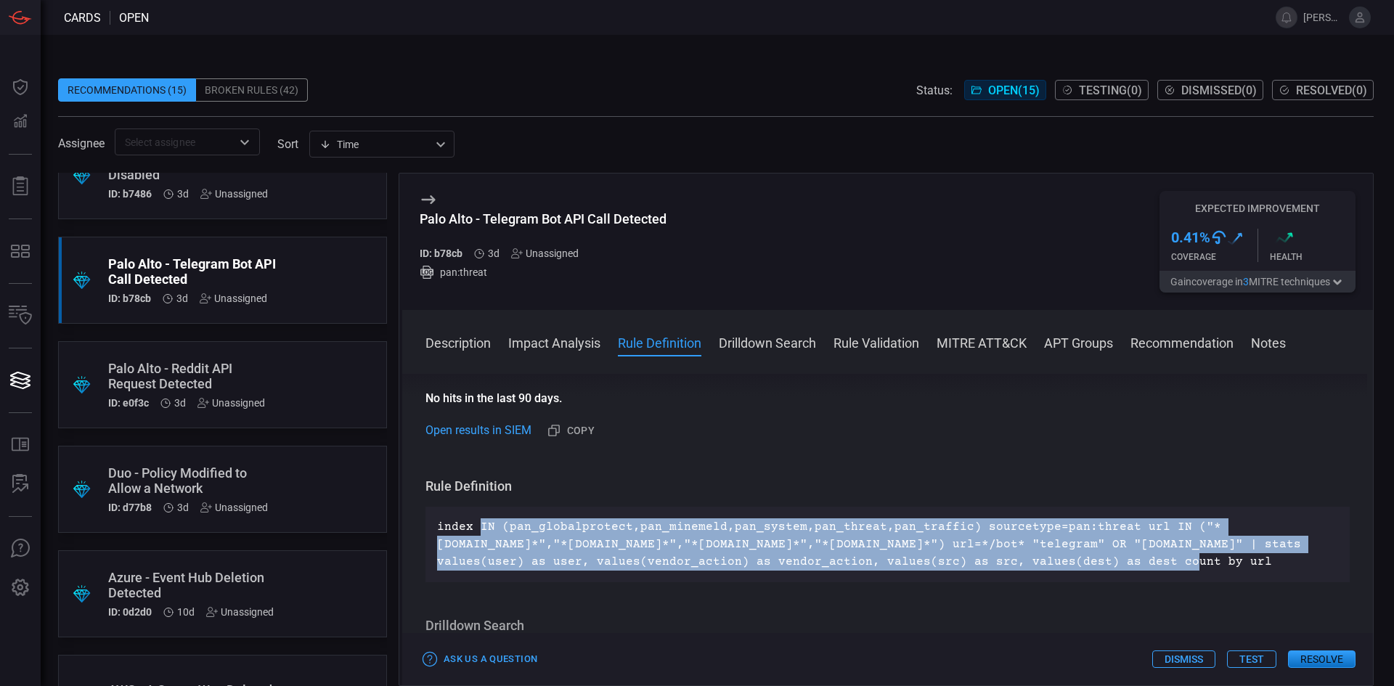
drag, startPoint x: 479, startPoint y: 527, endPoint x: 1207, endPoint y: 566, distance: 728.6
click at [1207, 566] on p "index IN (pan_globalprotect,pan_minemeld,pan_system,pan_threat,pan_traffic) sou…" at bounding box center [887, 544] width 901 height 52
click at [1207, 560] on p "index IN (pan_globalprotect,pan_minemeld,pan_system,pan_threat,pan_traffic) sou…" at bounding box center [887, 544] width 901 height 52
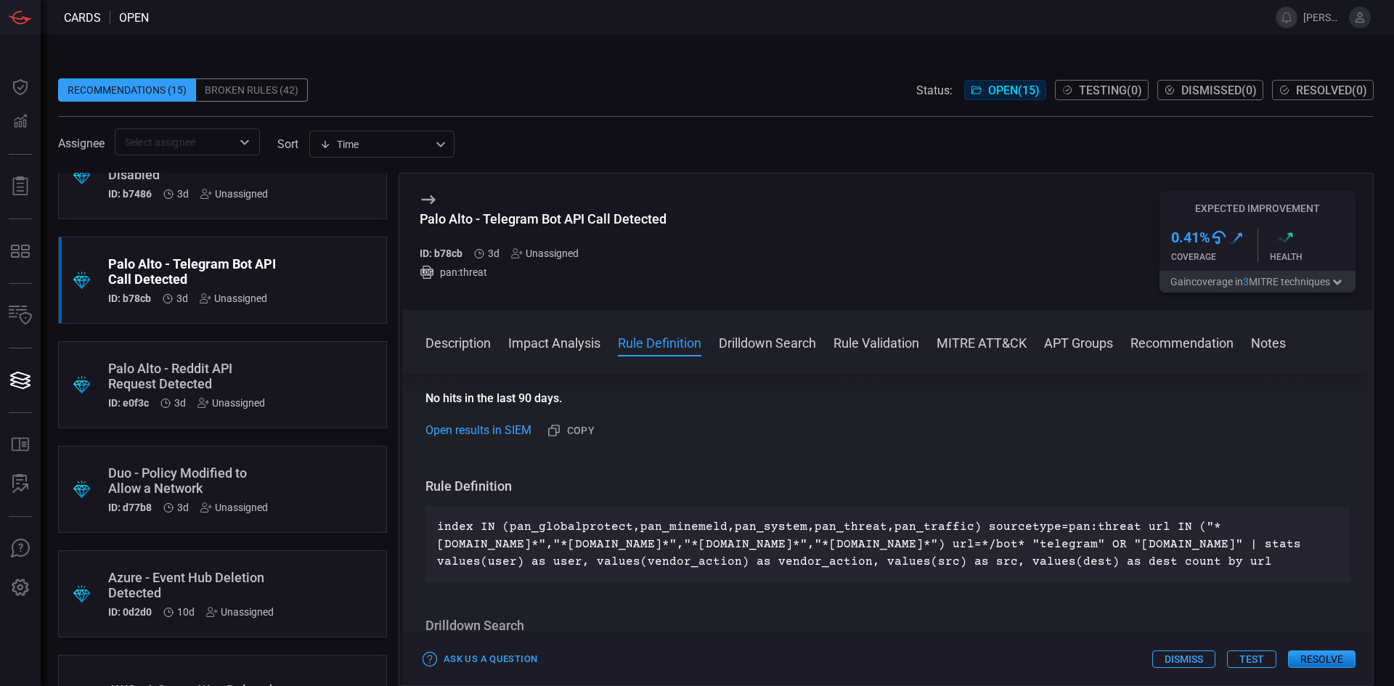
click at [228, 353] on div ".suggested_cards_icon{fill:url(#suggested_cards_icon);} Palo Alto - Reddit API …" at bounding box center [222, 384] width 329 height 87
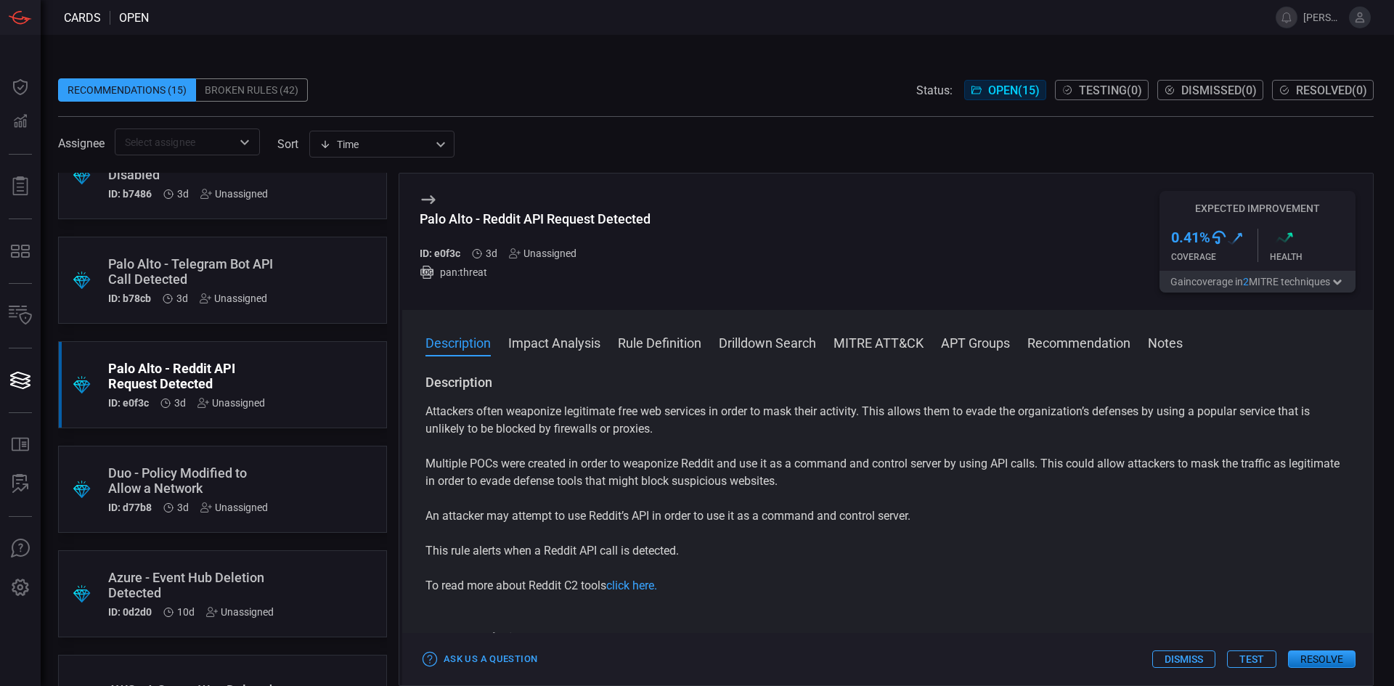
click at [473, 415] on p "Attackers often weaponize legitimate free web services in order to mask their a…" at bounding box center [888, 420] width 924 height 35
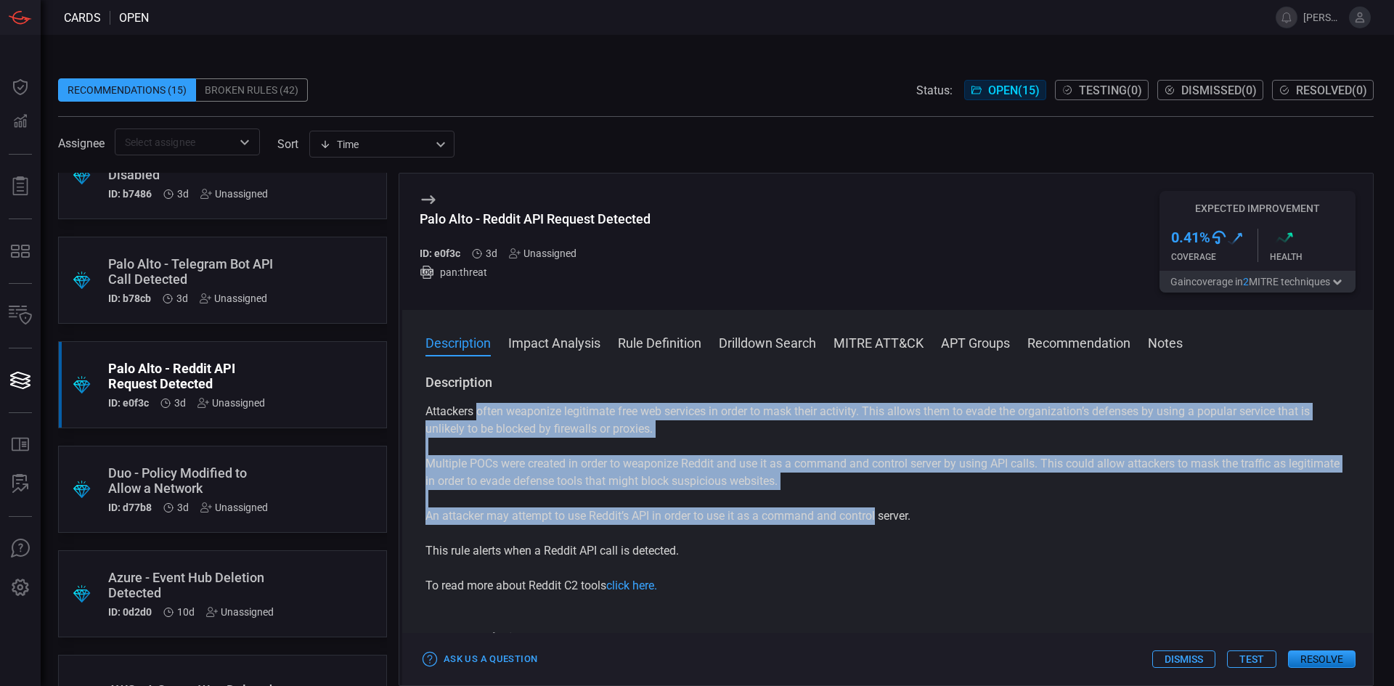
drag, startPoint x: 478, startPoint y: 411, endPoint x: 879, endPoint y: 516, distance: 414.9
click at [879, 516] on div "Attackers often weaponize legitimate free web services in order to mask their a…" at bounding box center [888, 499] width 924 height 192
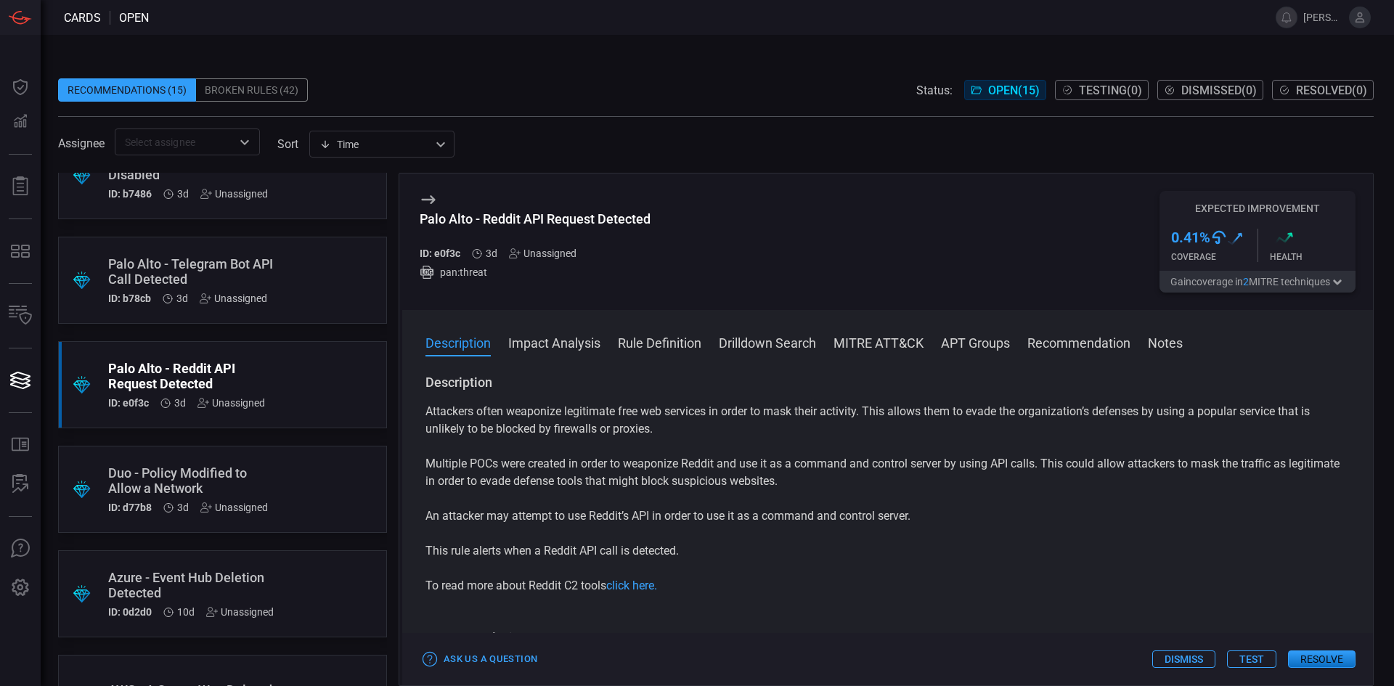
click at [886, 522] on p "An attacker may attempt to use Reddit’s API in order to use it as a command and…" at bounding box center [888, 516] width 924 height 17
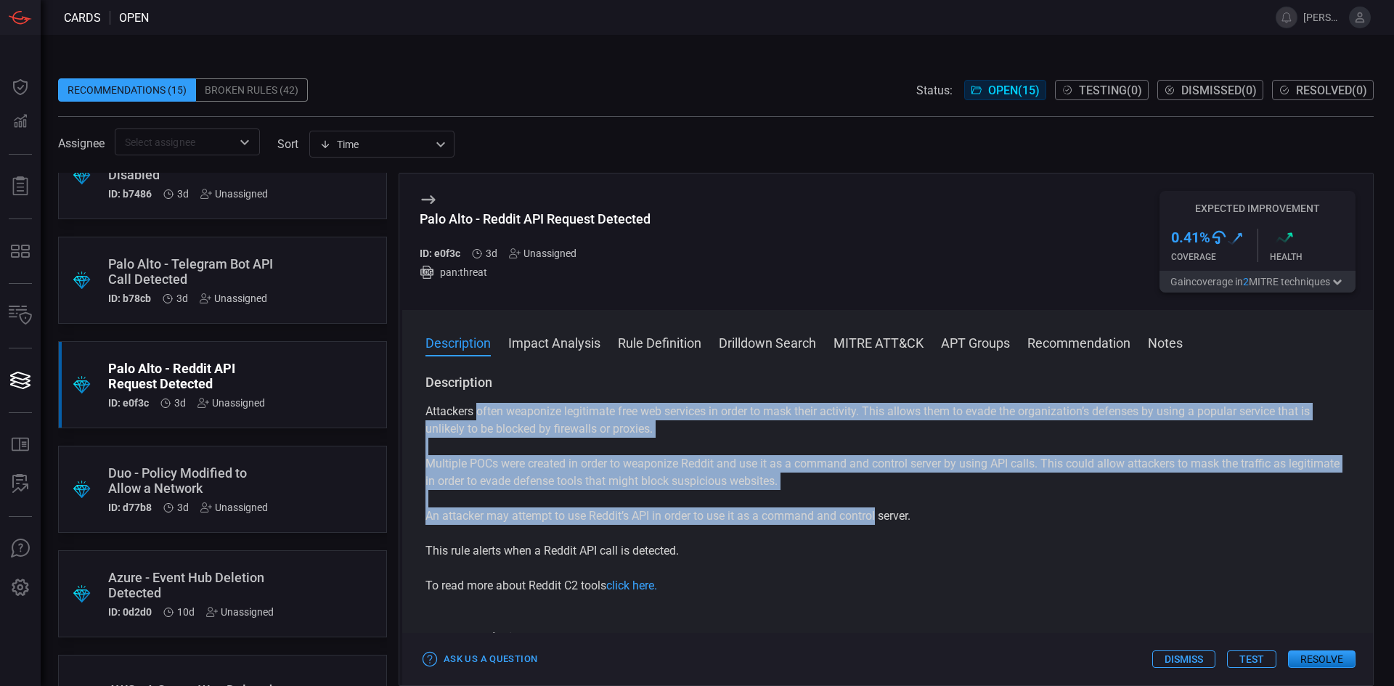
drag, startPoint x: 879, startPoint y: 518, endPoint x: 476, endPoint y: 410, distance: 417.1
click at [476, 410] on div "Attackers often weaponize legitimate free web services in order to mask their a…" at bounding box center [888, 499] width 924 height 192
click at [661, 428] on p "Attackers often weaponize legitimate free web services in order to mask their a…" at bounding box center [888, 420] width 924 height 35
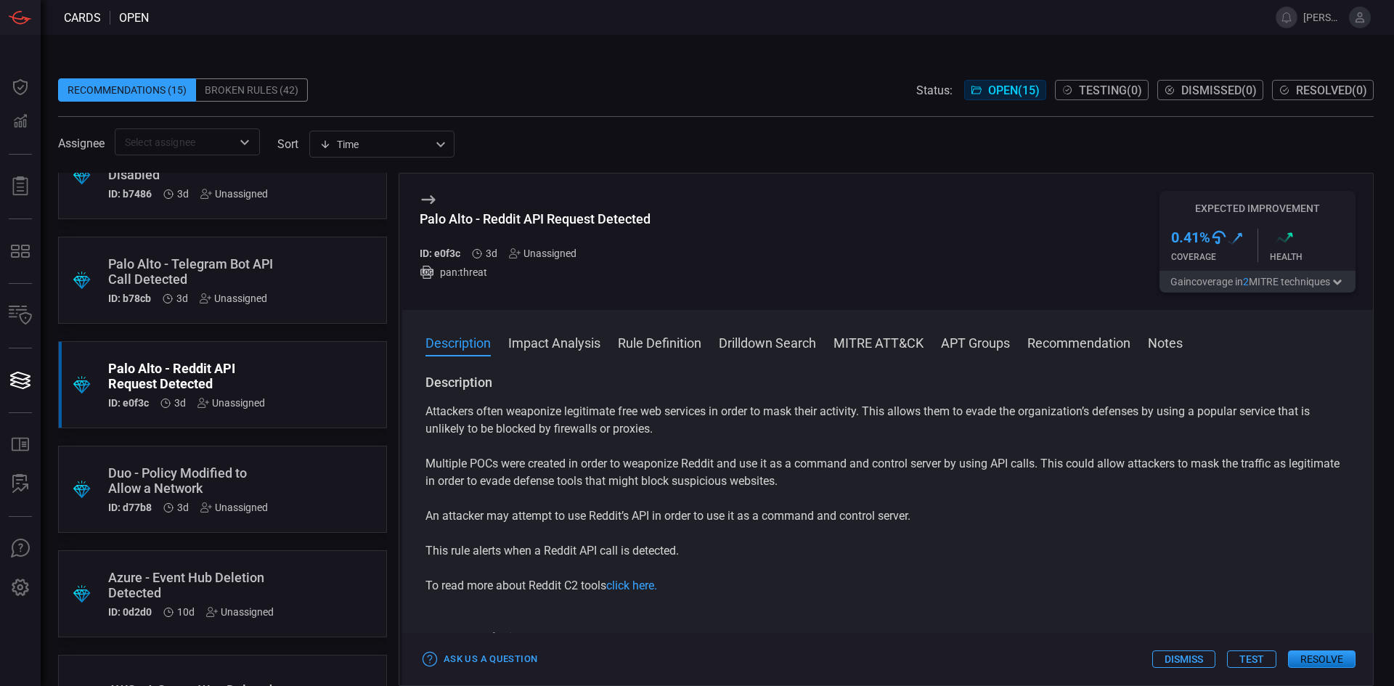
click at [493, 403] on div "Description Attackers often weaponize legitimate free web services in order to …" at bounding box center [888, 484] width 924 height 221
click at [198, 481] on div "Duo - Policy Modified to Allow a Network" at bounding box center [195, 480] width 174 height 30
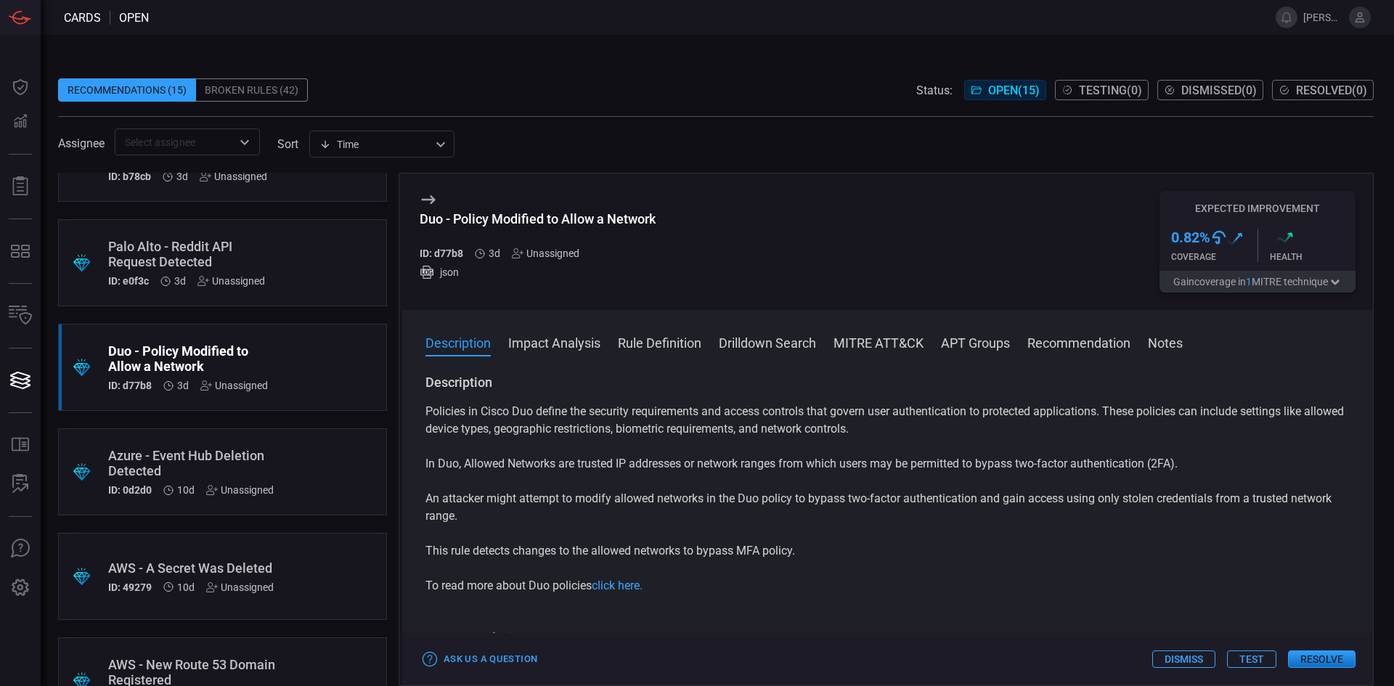
scroll to position [290, 0]
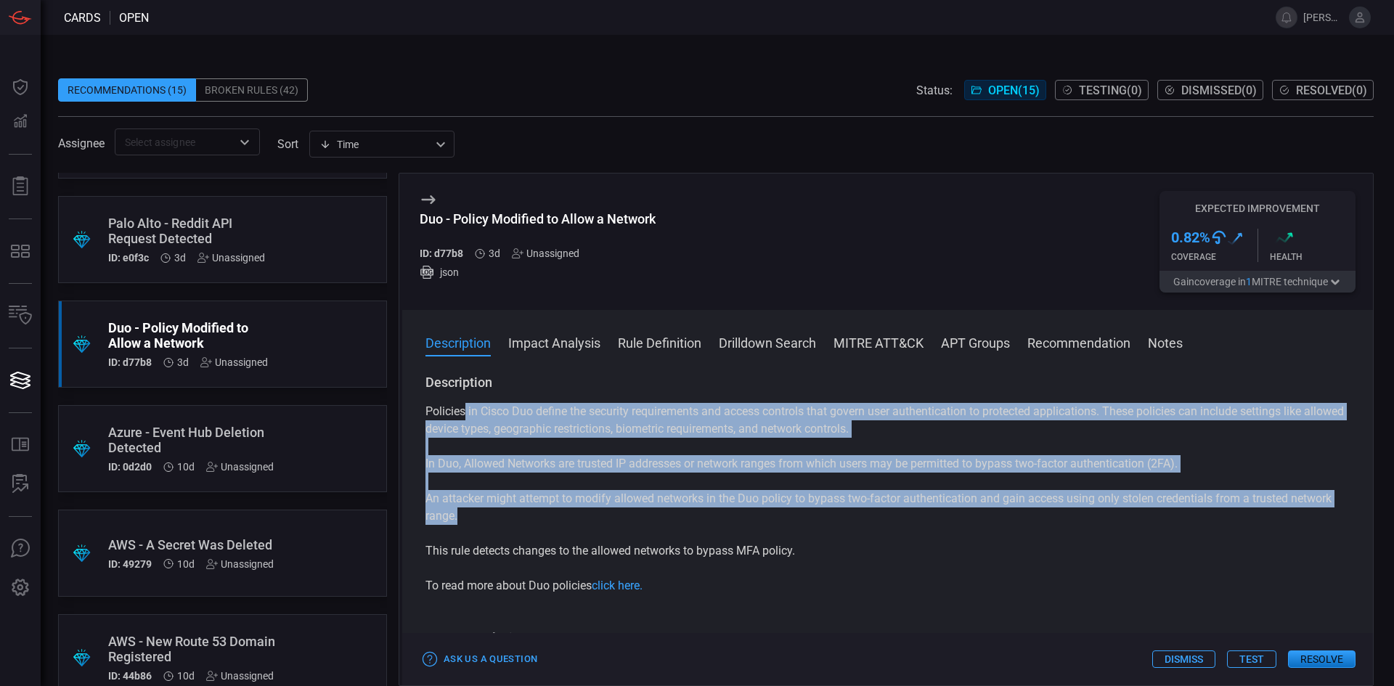
drag, startPoint x: 465, startPoint y: 408, endPoint x: 907, endPoint y: 517, distance: 454.7
click at [907, 517] on div "Policies in Cisco Duo define the security requirements and access controls that…" at bounding box center [888, 499] width 924 height 192
click at [1064, 479] on div "Policies in Cisco Duo define the security requirements and access controls that…" at bounding box center [888, 499] width 924 height 192
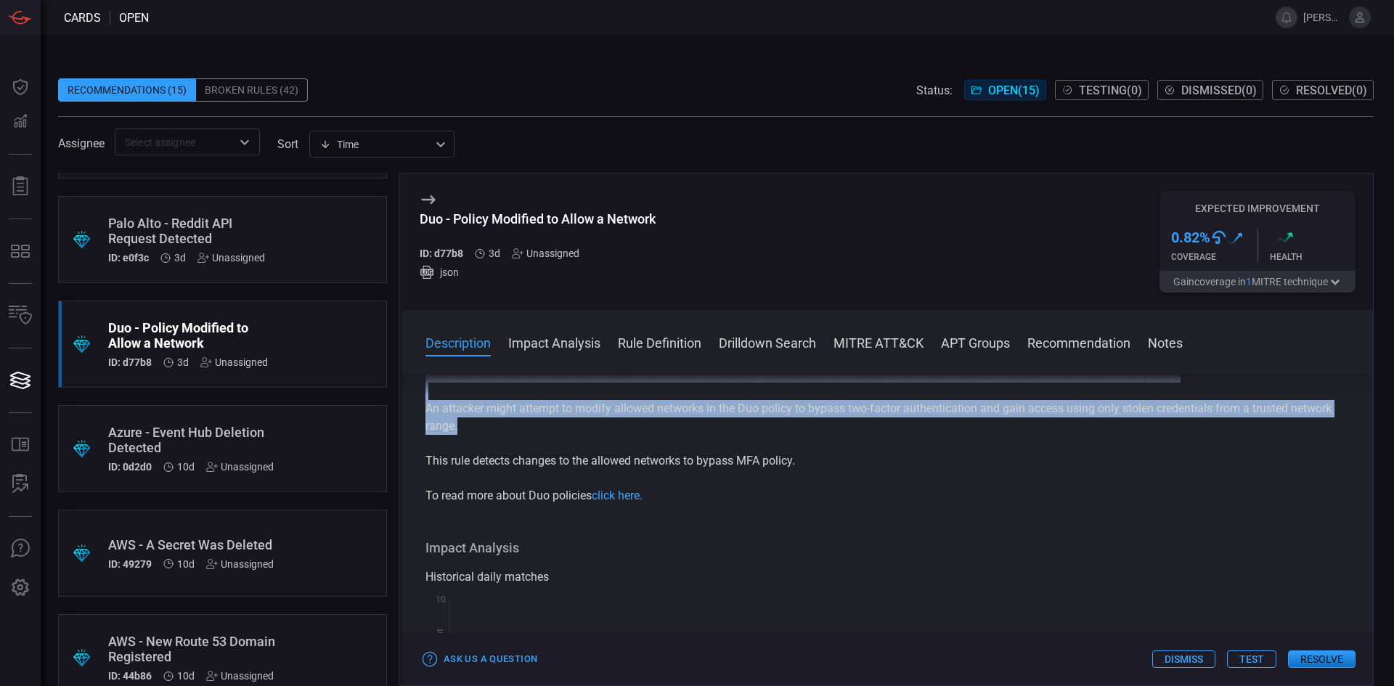
scroll to position [0, 0]
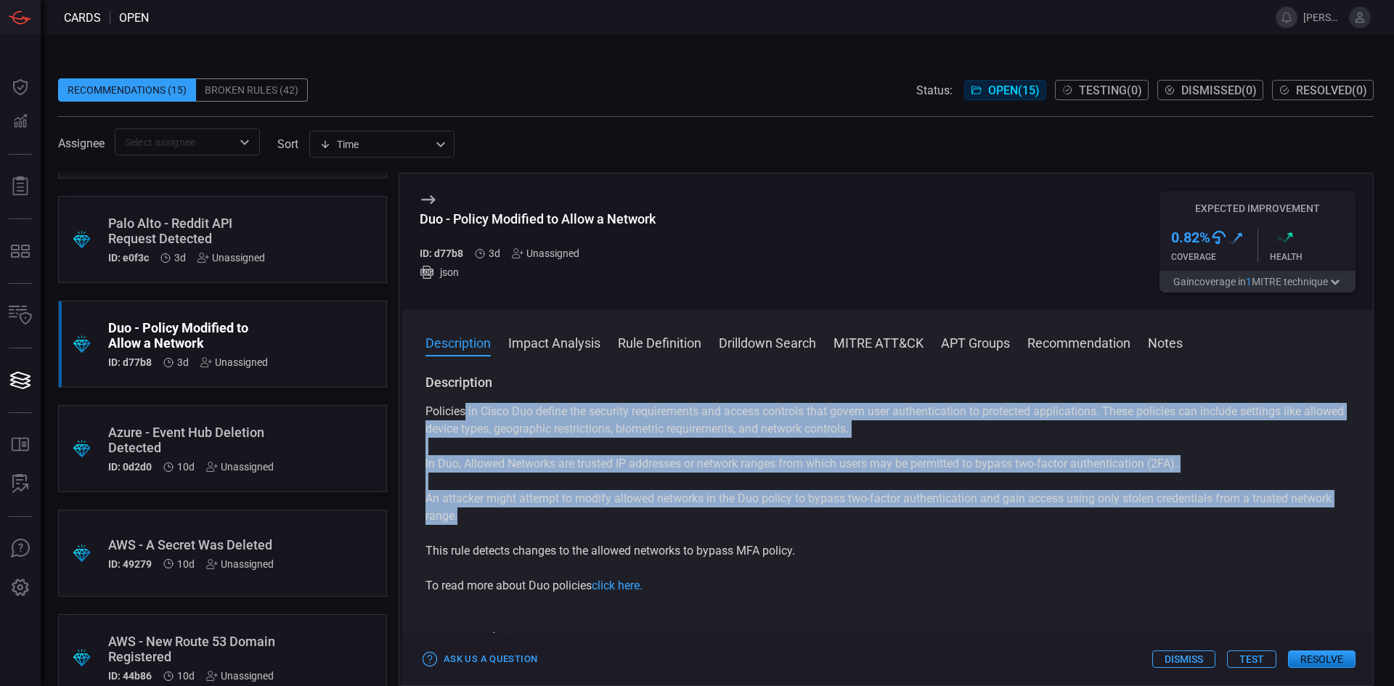
click at [510, 465] on p "In Duo, Allowed Networks are trusted IP addresses or network ranges from which …" at bounding box center [888, 463] width 924 height 17
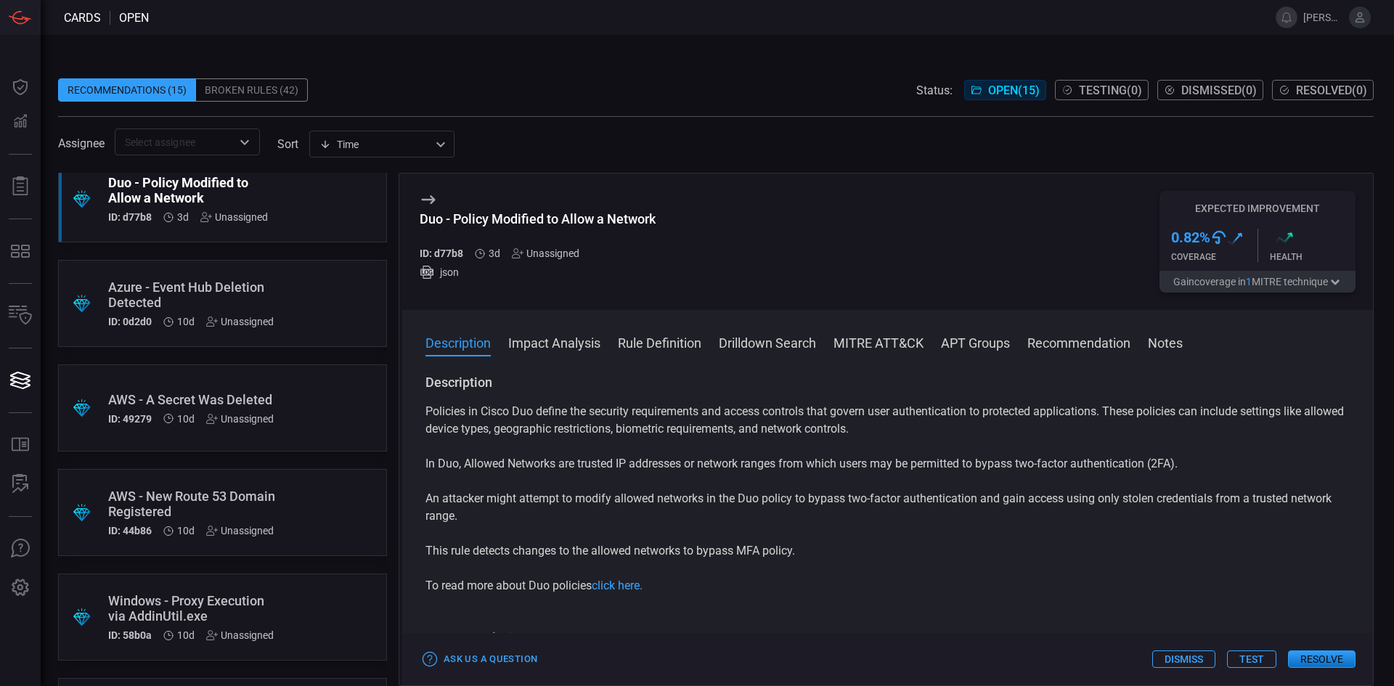
scroll to position [581, 0]
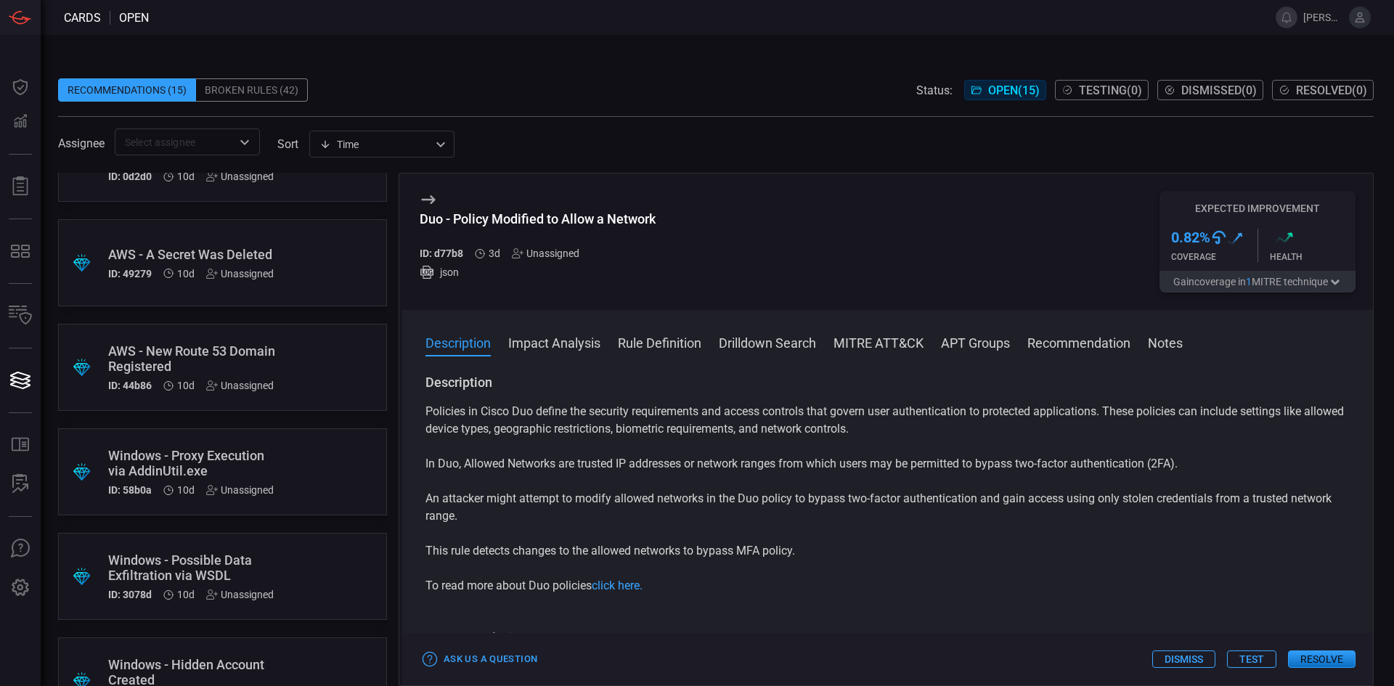
click at [202, 348] on div "AWS - New Route 53 Domain Registered" at bounding box center [195, 358] width 174 height 30
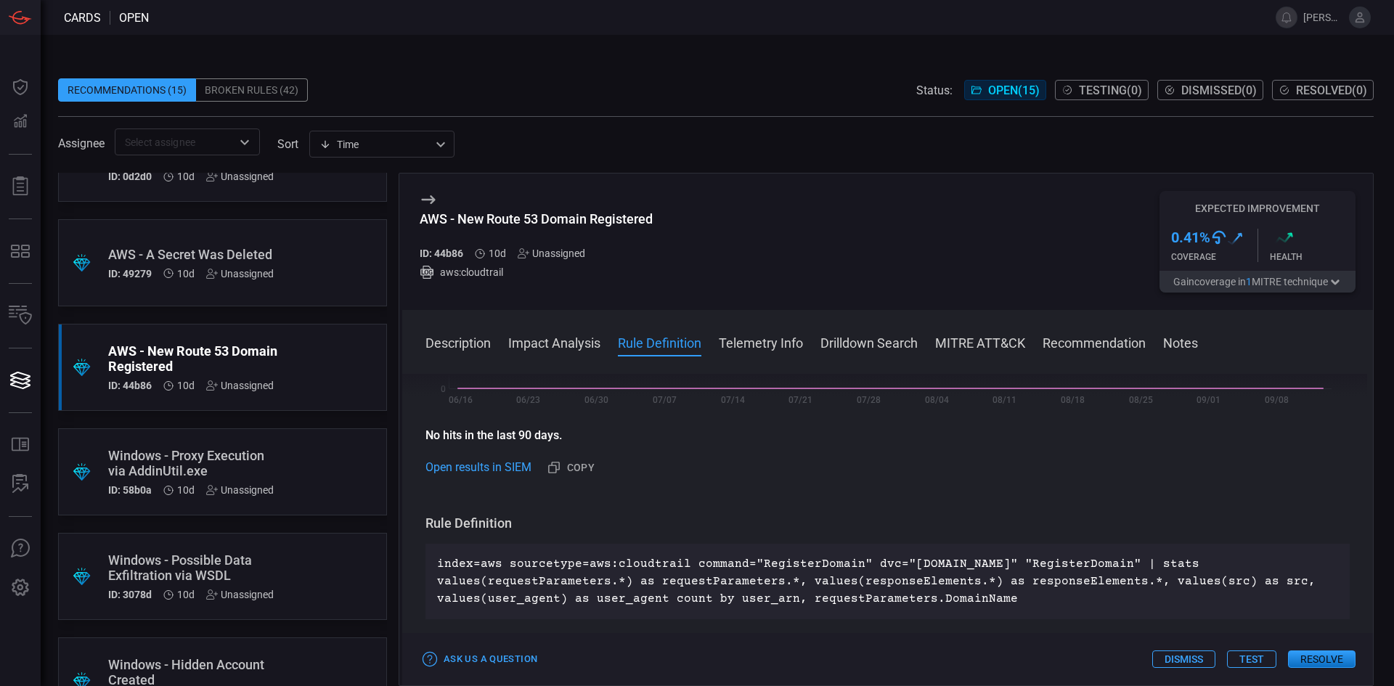
scroll to position [363, 0]
click at [494, 464] on link "Open results in SIEM" at bounding box center [479, 468] width 106 height 17
click at [225, 451] on div "Windows - Proxy Execution via AddinUtil.exe" at bounding box center [195, 463] width 174 height 30
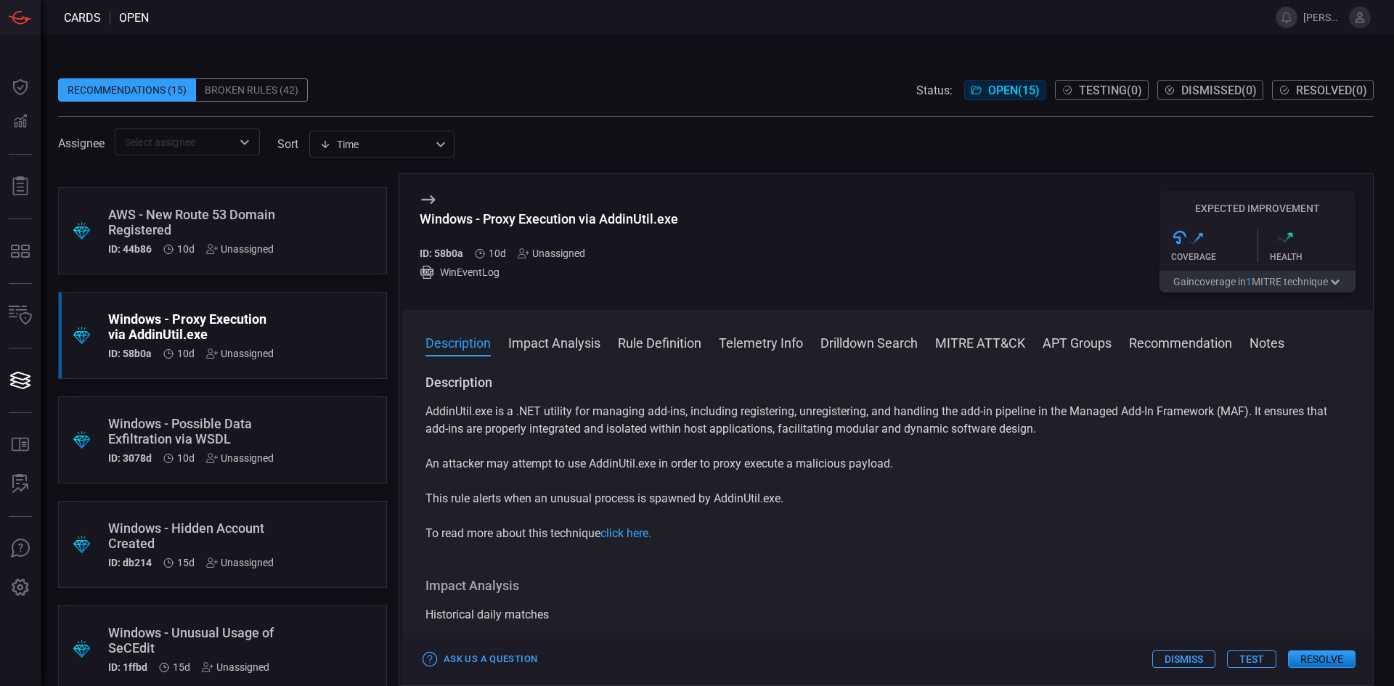
scroll to position [726, 0]
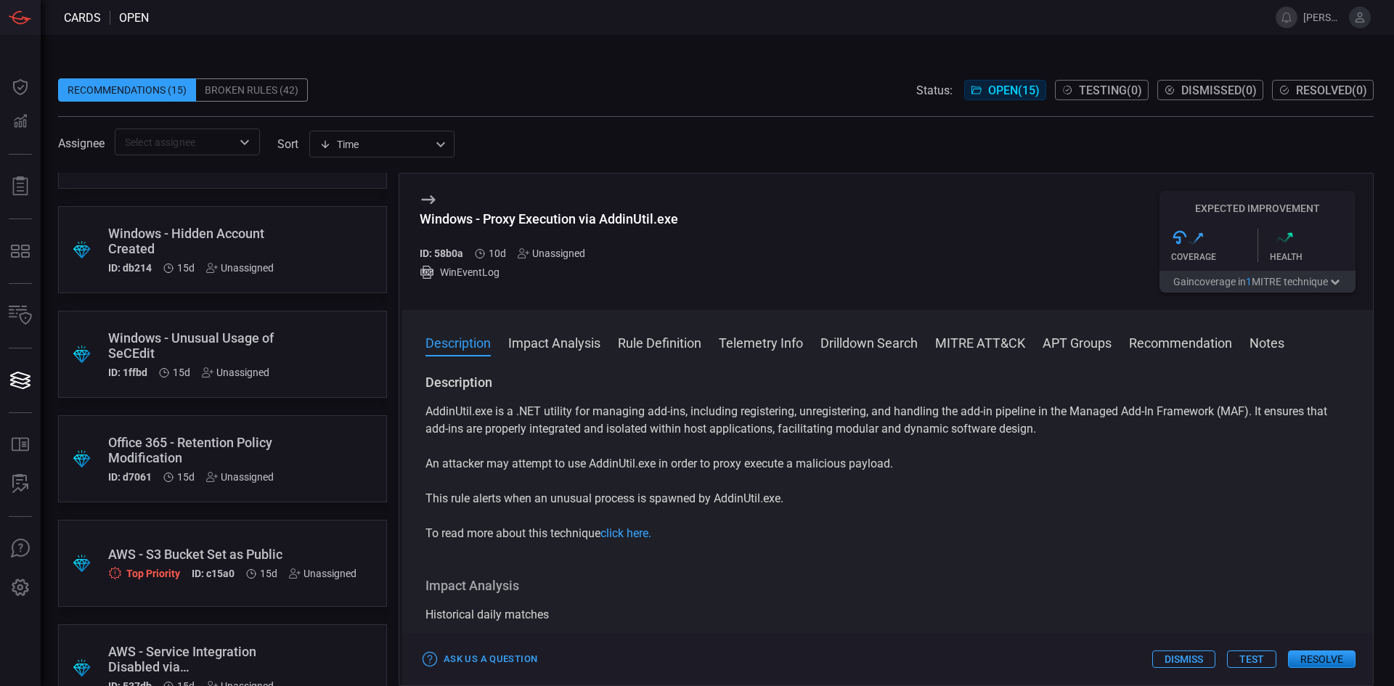
drag, startPoint x: 326, startPoint y: 404, endPoint x: 333, endPoint y: 433, distance: 29.8
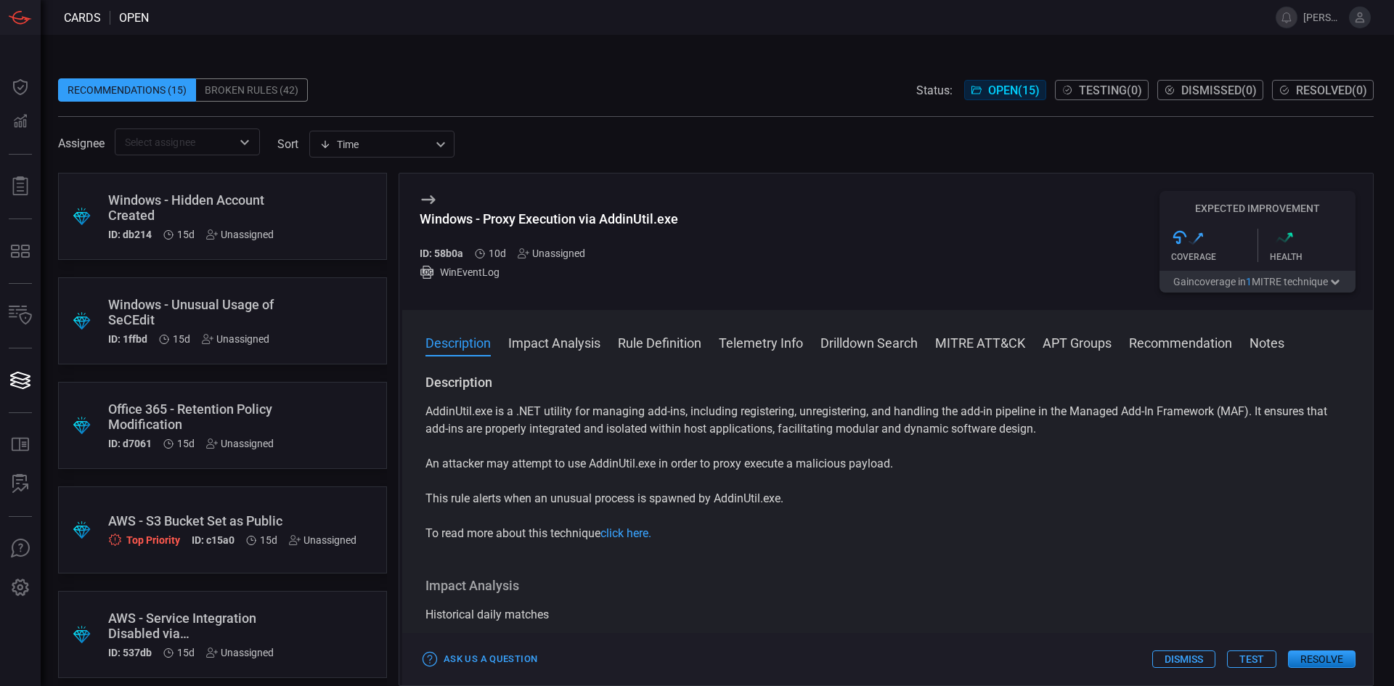
scroll to position [1055, 0]
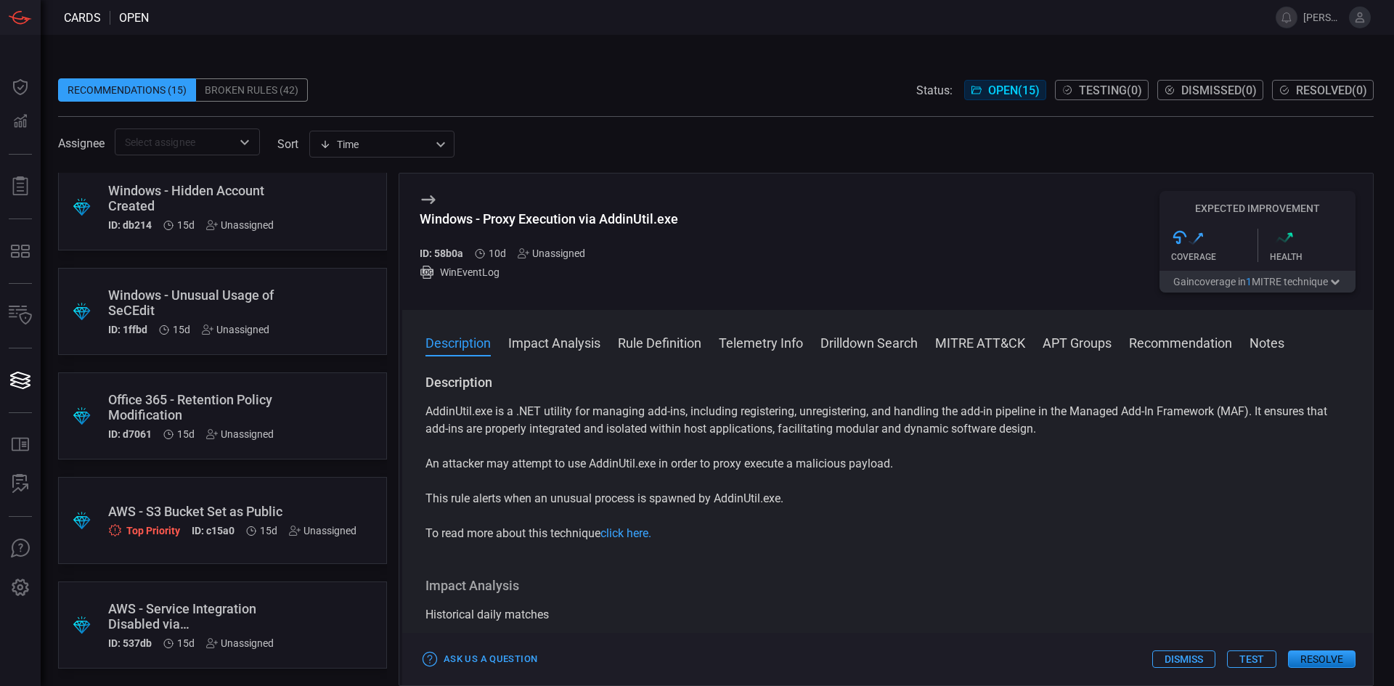
drag, startPoint x: 333, startPoint y: 433, endPoint x: 349, endPoint y: 511, distance: 80.0
click at [220, 509] on div "AWS - S3 Bucket Set as Public" at bounding box center [232, 511] width 248 height 15
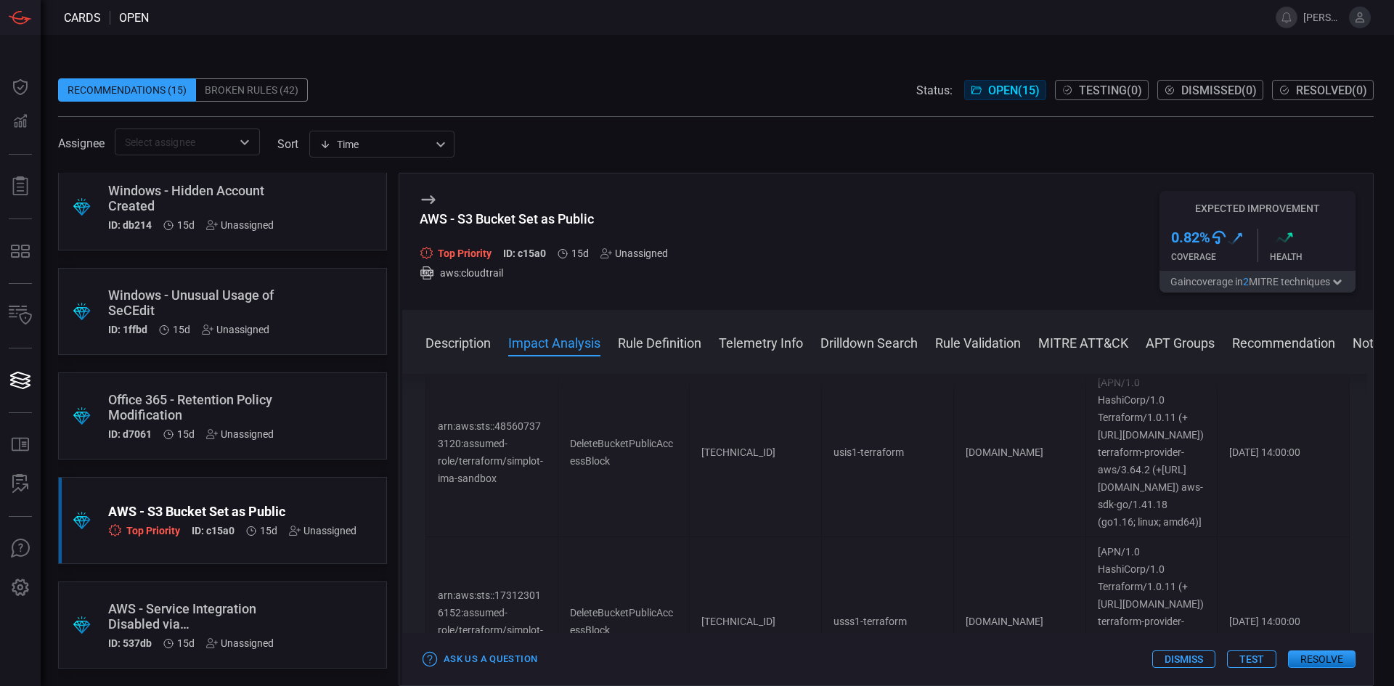
scroll to position [944, 0]
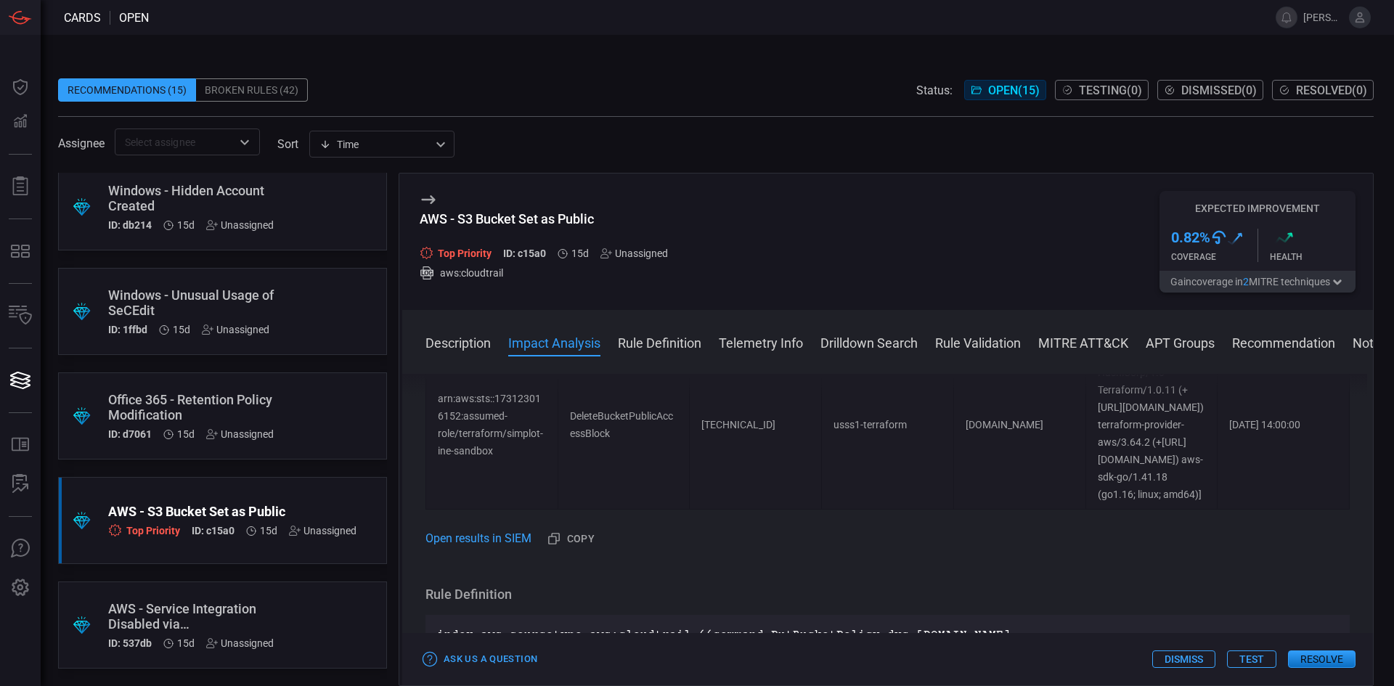
drag, startPoint x: 821, startPoint y: 524, endPoint x: 826, endPoint y: 577, distance: 53.2
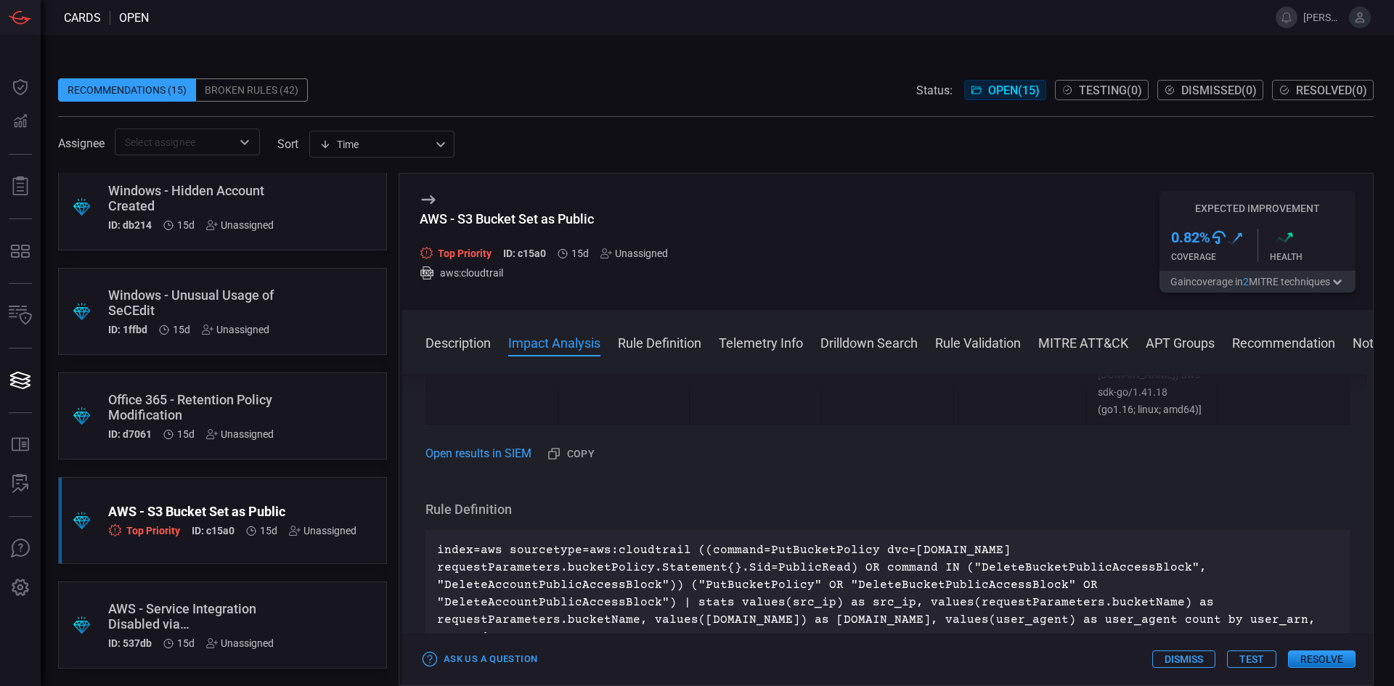
drag, startPoint x: 785, startPoint y: 517, endPoint x: 789, endPoint y: 529, distance: 12.2
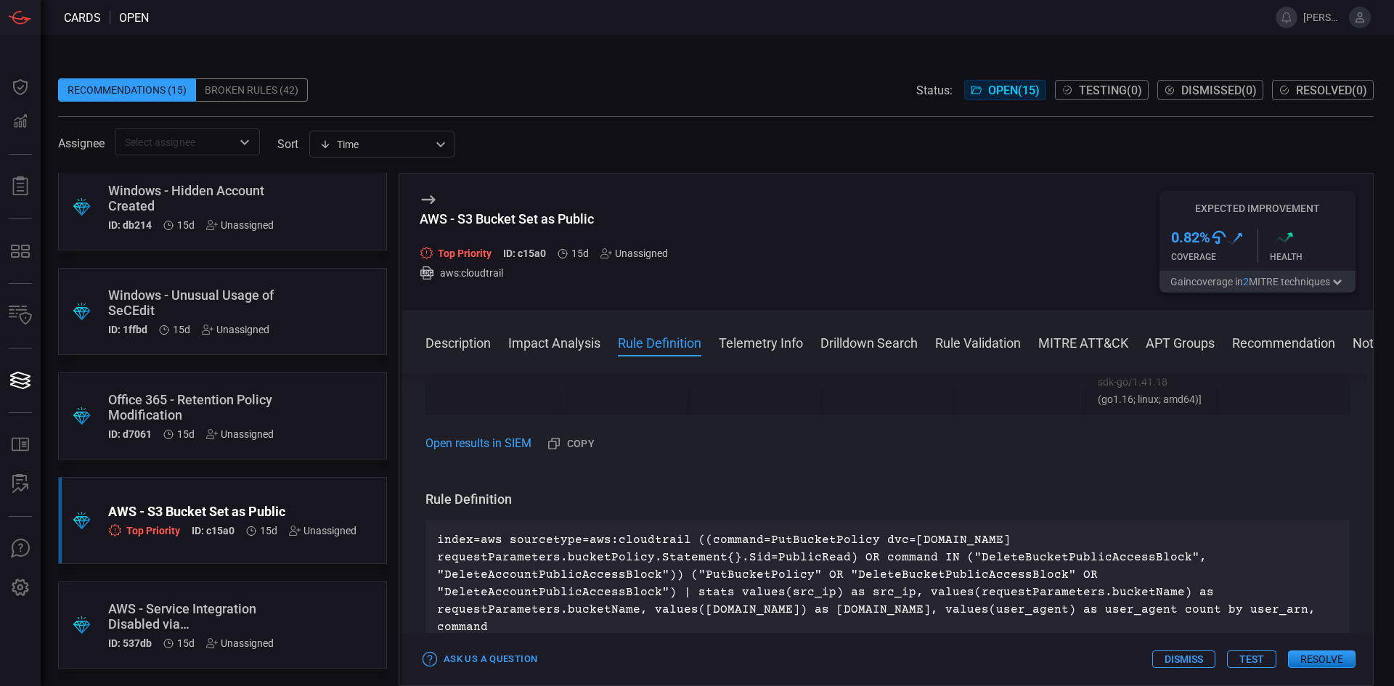
scroll to position [1138, 0]
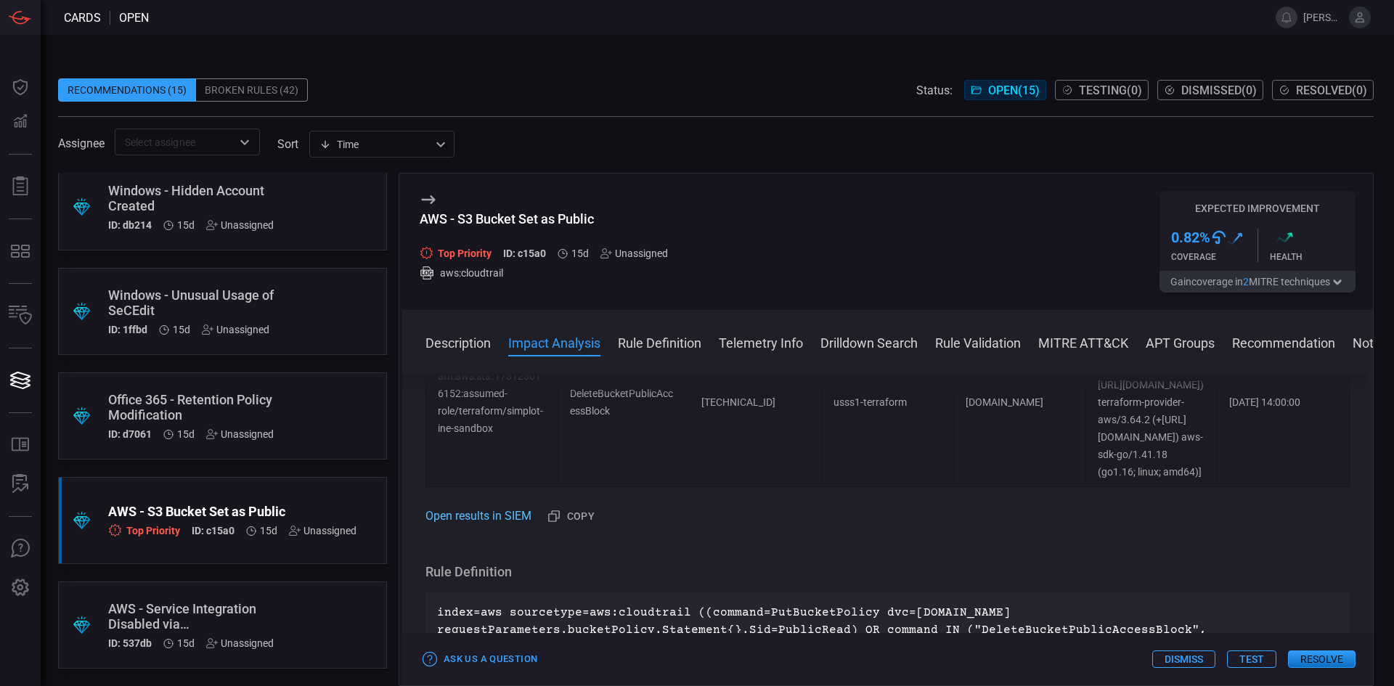
click at [493, 525] on link "Open results in SIEM" at bounding box center [479, 516] width 106 height 17
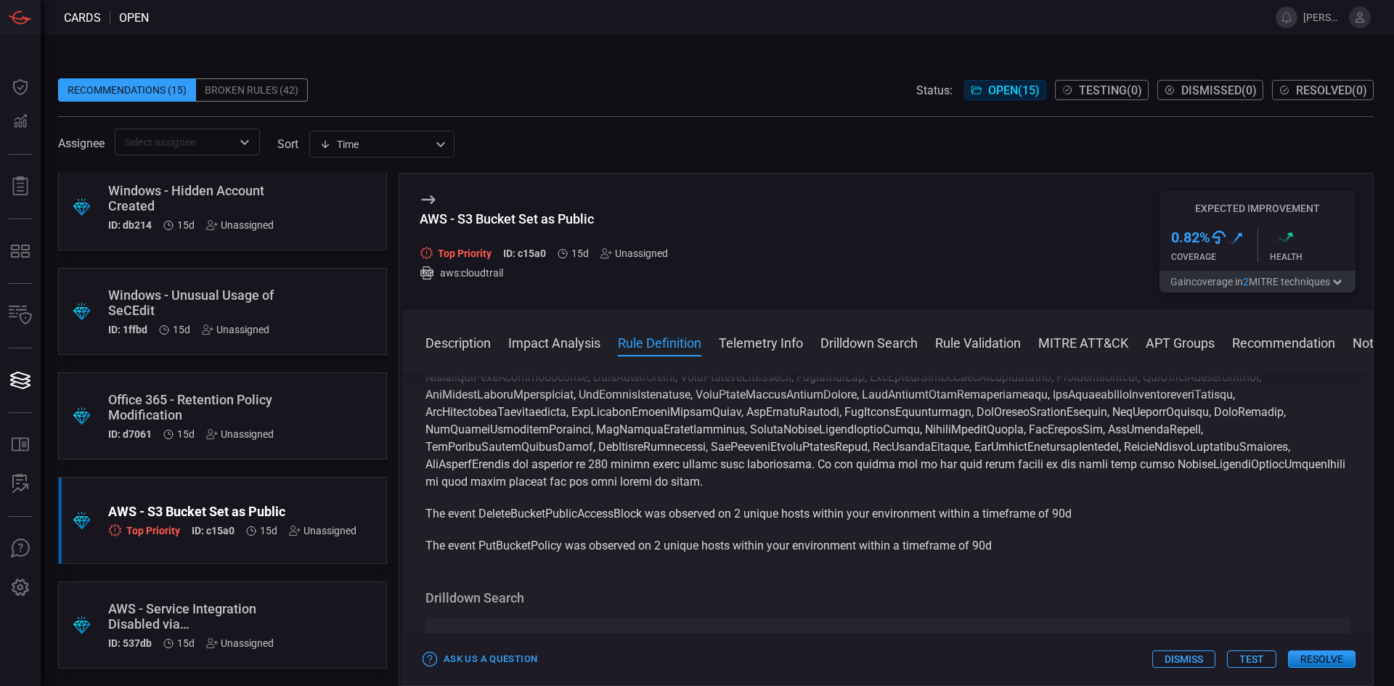
scroll to position [1573, 0]
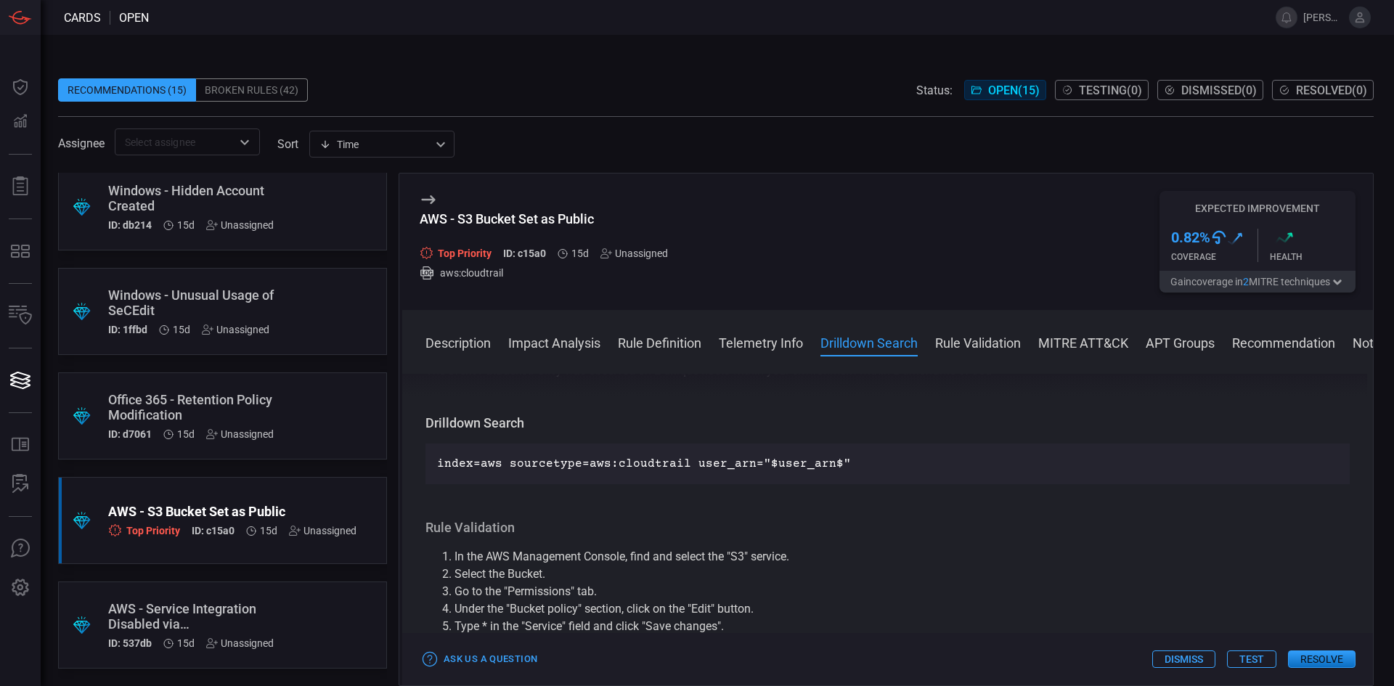
drag, startPoint x: 810, startPoint y: 440, endPoint x: 812, endPoint y: 475, distance: 34.9
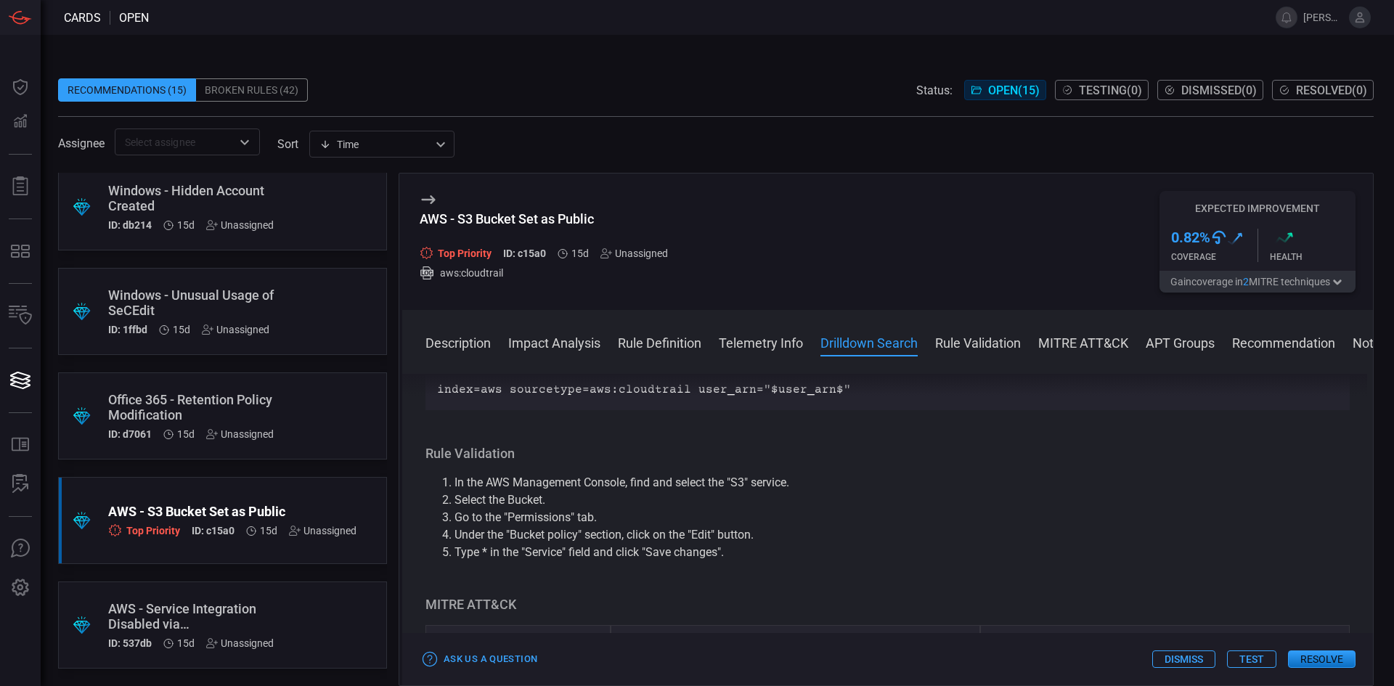
drag, startPoint x: 980, startPoint y: 443, endPoint x: 966, endPoint y: 437, distance: 14.3
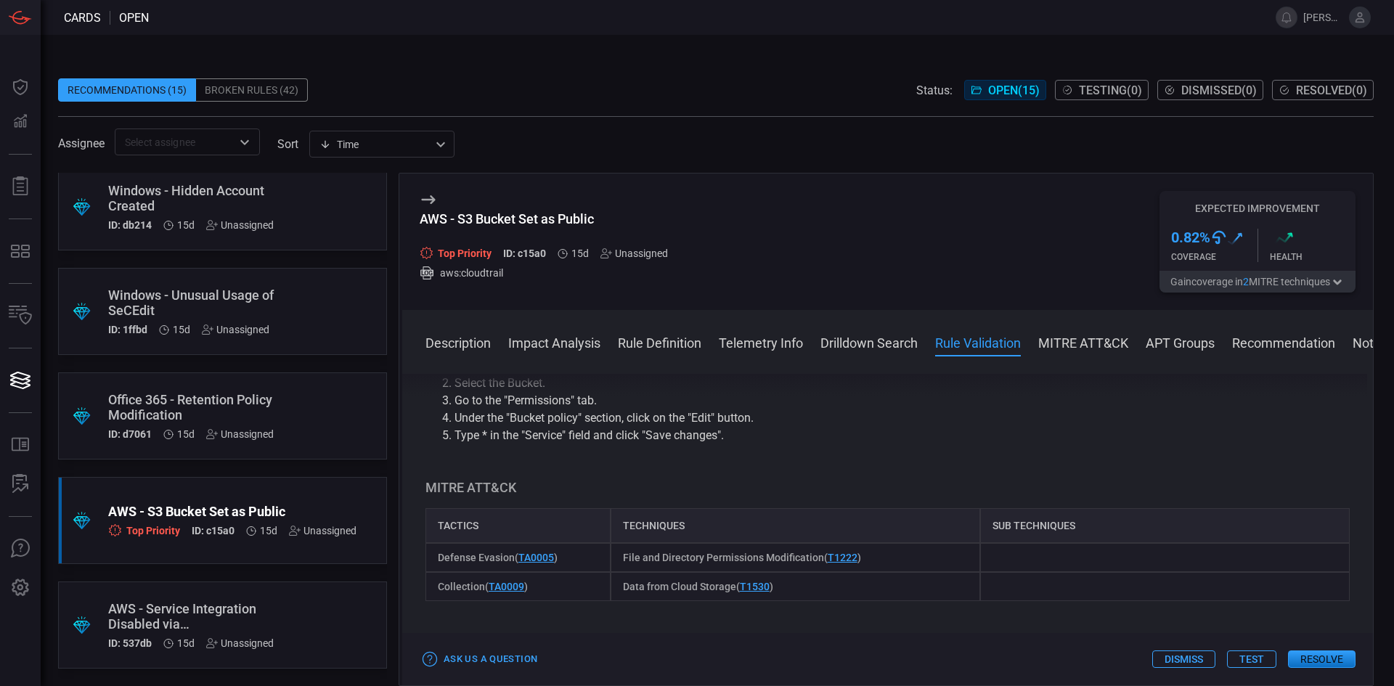
drag, startPoint x: 966, startPoint y: 436, endPoint x: 961, endPoint y: 531, distance: 94.5
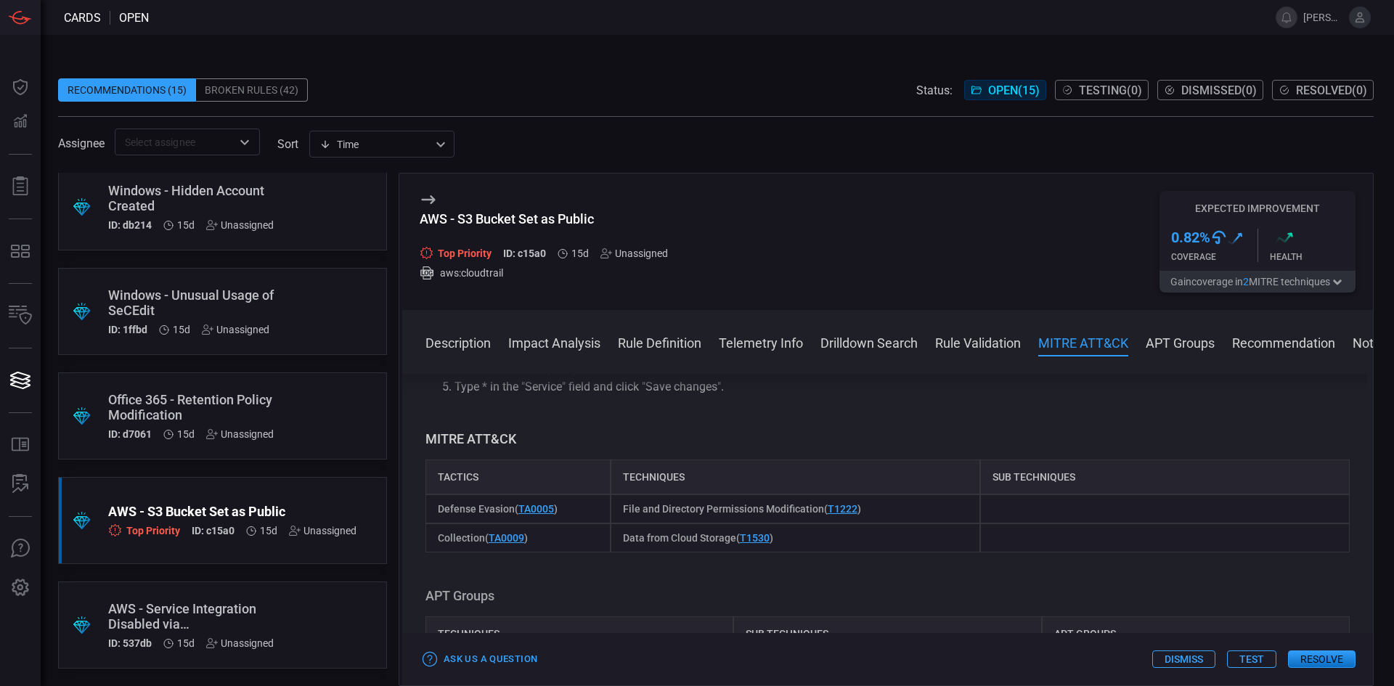
drag, startPoint x: 961, startPoint y: 531, endPoint x: 960, endPoint y: 555, distance: 24.7
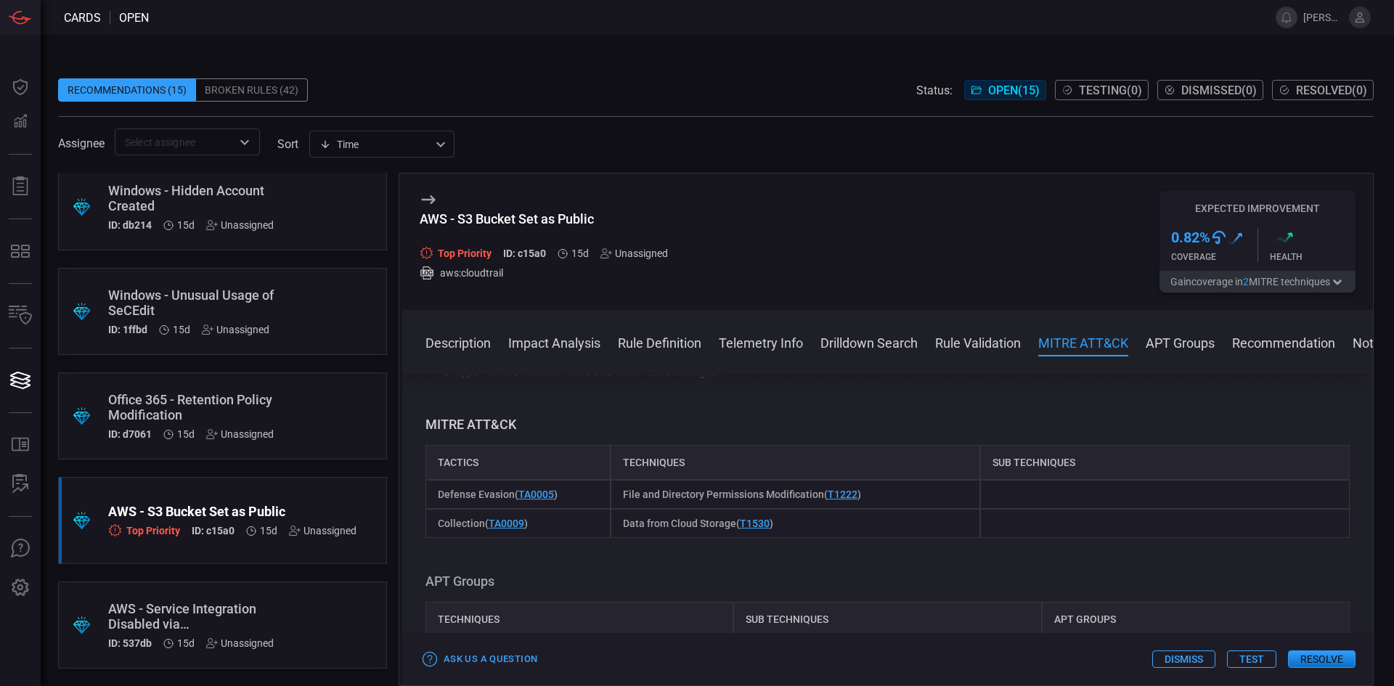
scroll to position [2014, 0]
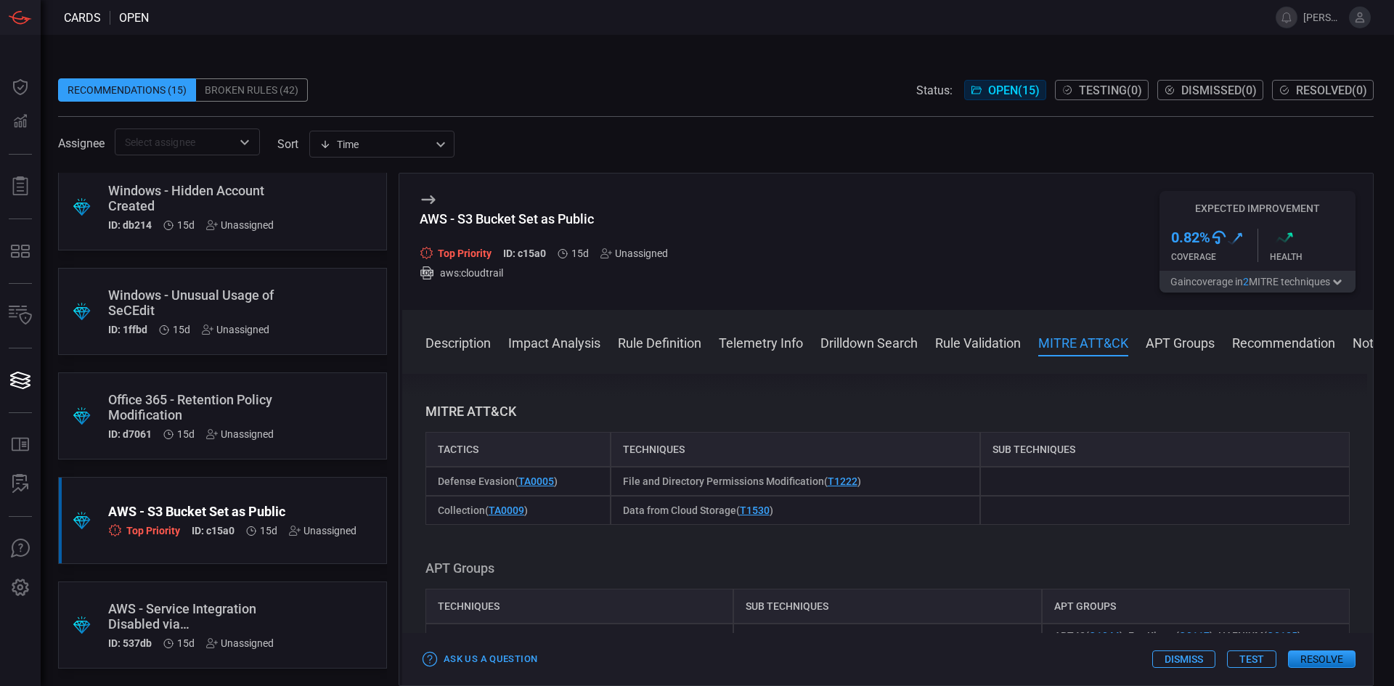
drag, startPoint x: 937, startPoint y: 507, endPoint x: 943, endPoint y: 531, distance: 24.8
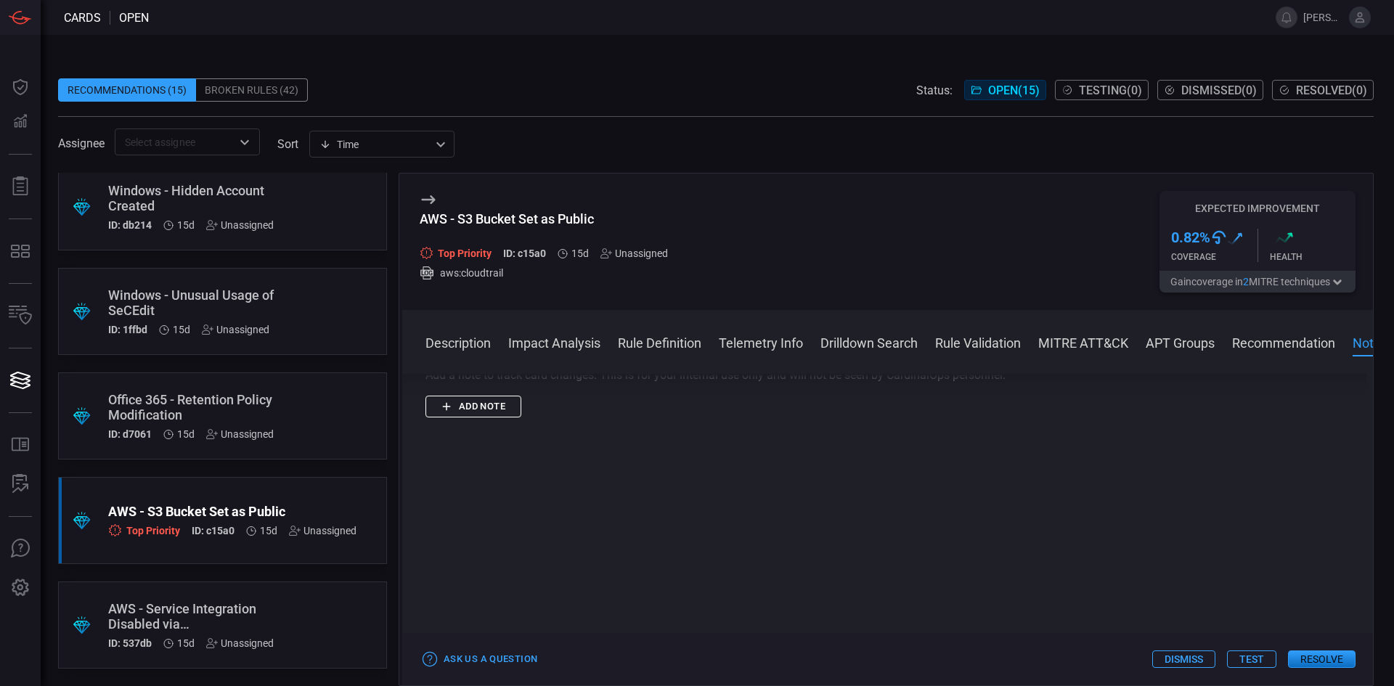
scroll to position [2522, 0]
drag, startPoint x: 1064, startPoint y: 476, endPoint x: 1056, endPoint y: 442, distance: 35.0
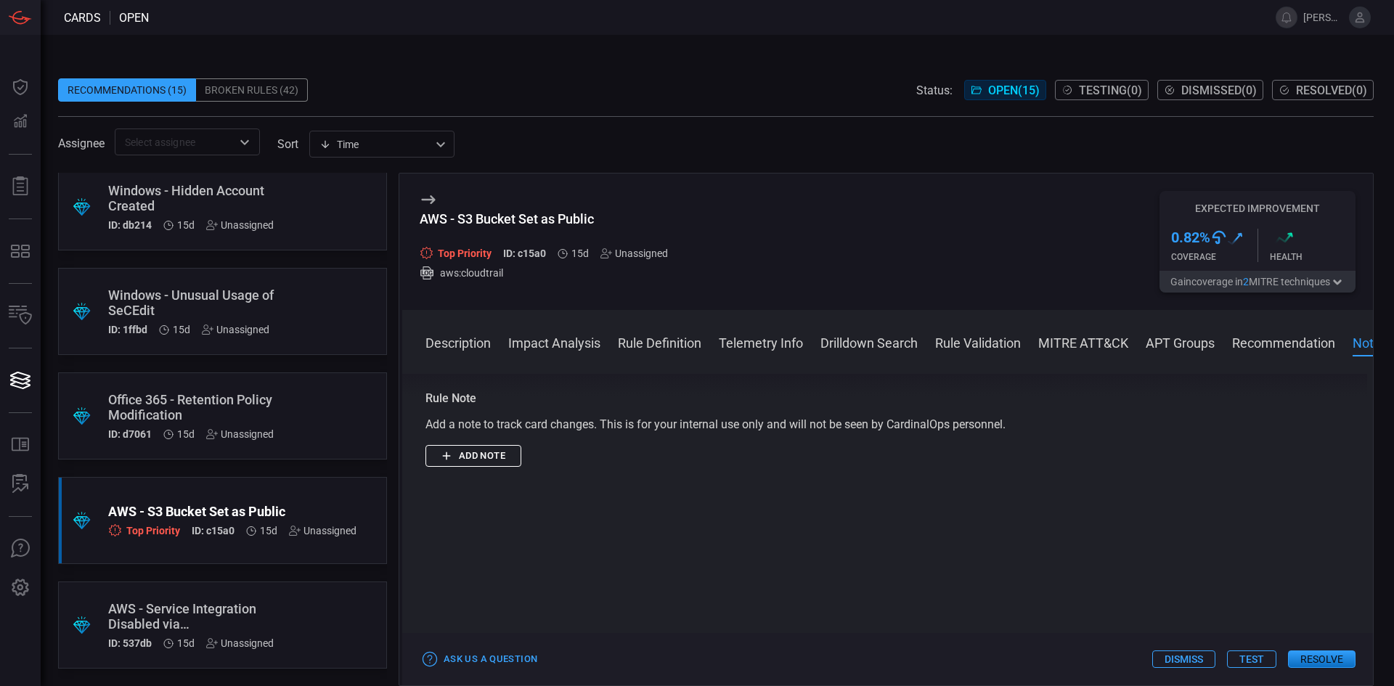
drag, startPoint x: 924, startPoint y: 476, endPoint x: 921, endPoint y: 415, distance: 60.3
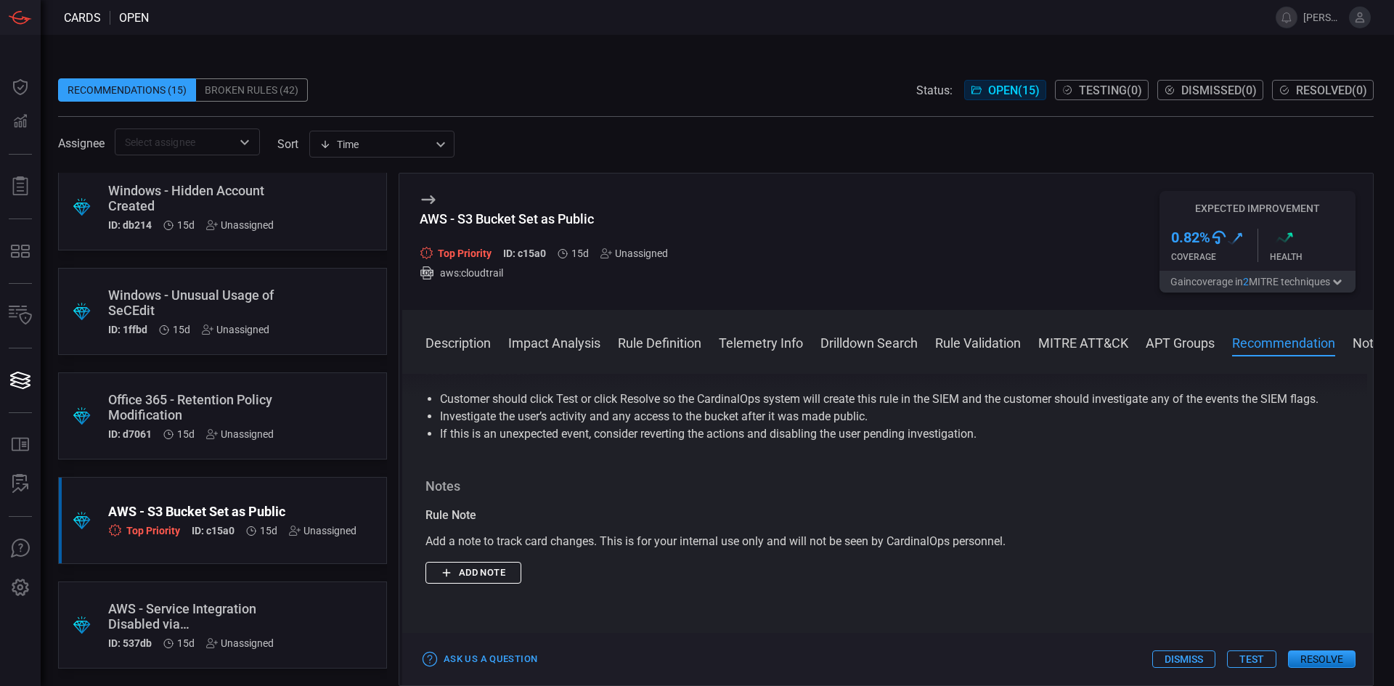
drag, startPoint x: 1005, startPoint y: 506, endPoint x: 992, endPoint y: 443, distance: 64.5
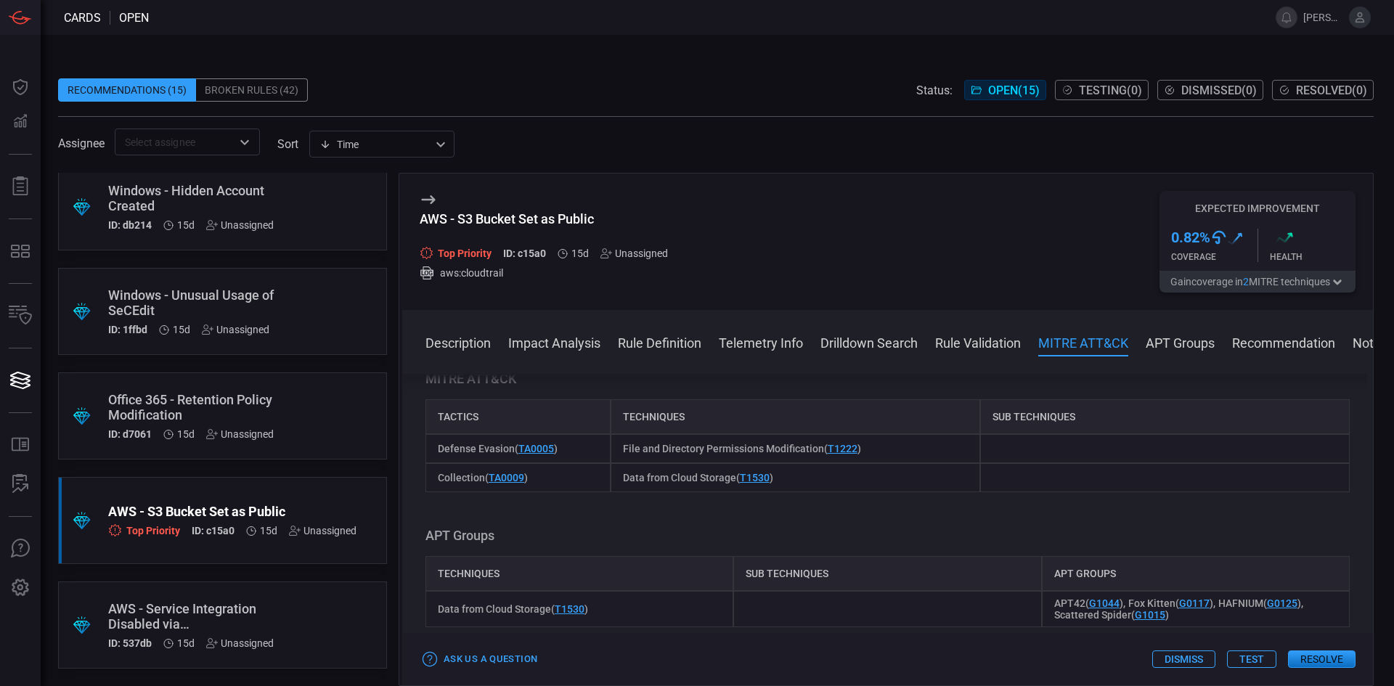
drag, startPoint x: 1014, startPoint y: 519, endPoint x: 980, endPoint y: 489, distance: 45.8
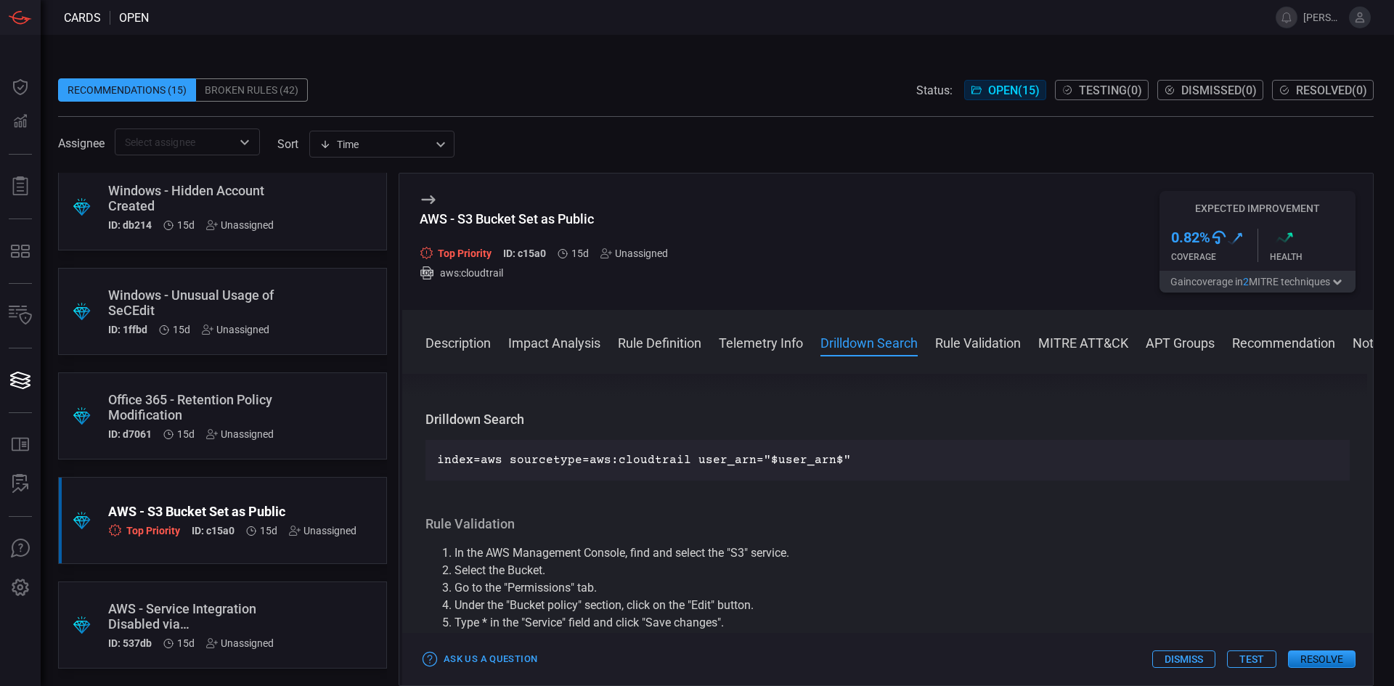
drag, startPoint x: 866, startPoint y: 468, endPoint x: 862, endPoint y: 448, distance: 20.8
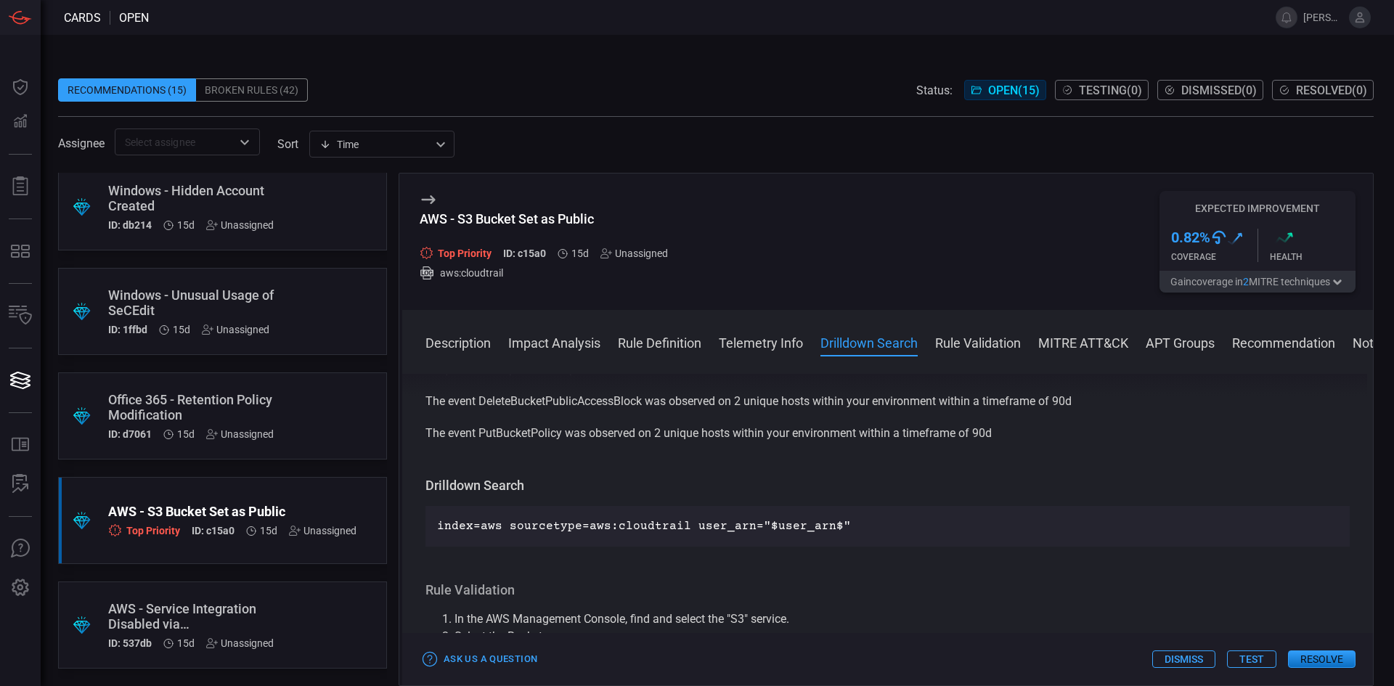
drag, startPoint x: 916, startPoint y: 548, endPoint x: 896, endPoint y: 500, distance: 51.8
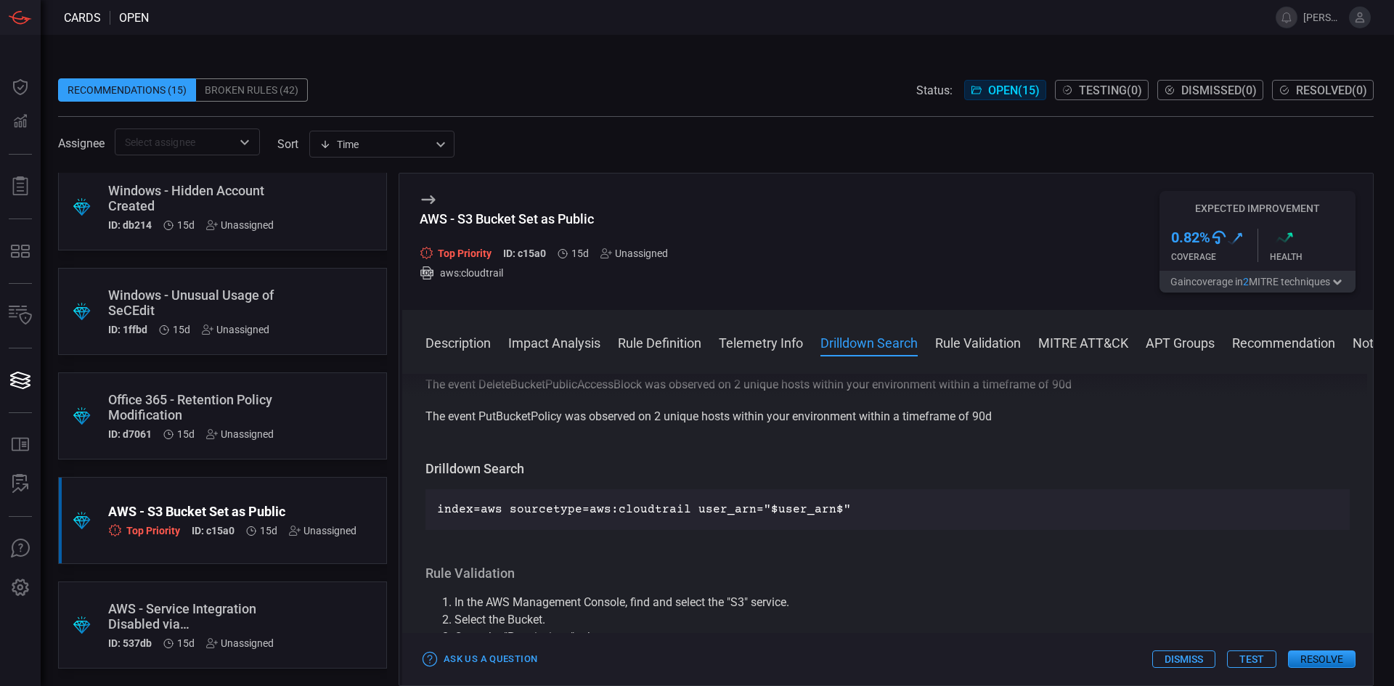
drag, startPoint x: 903, startPoint y: 489, endPoint x: 912, endPoint y: 515, distance: 27.1
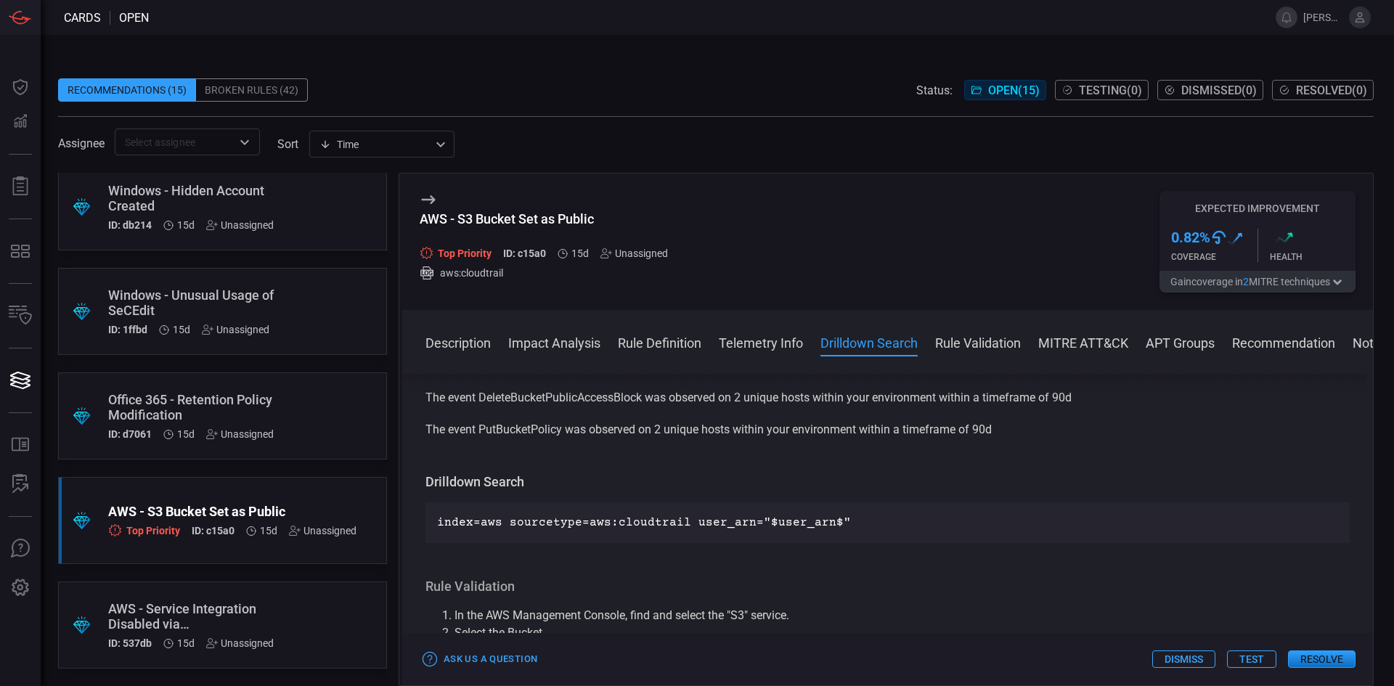
drag, startPoint x: 905, startPoint y: 545, endPoint x: 911, endPoint y: 595, distance: 49.7
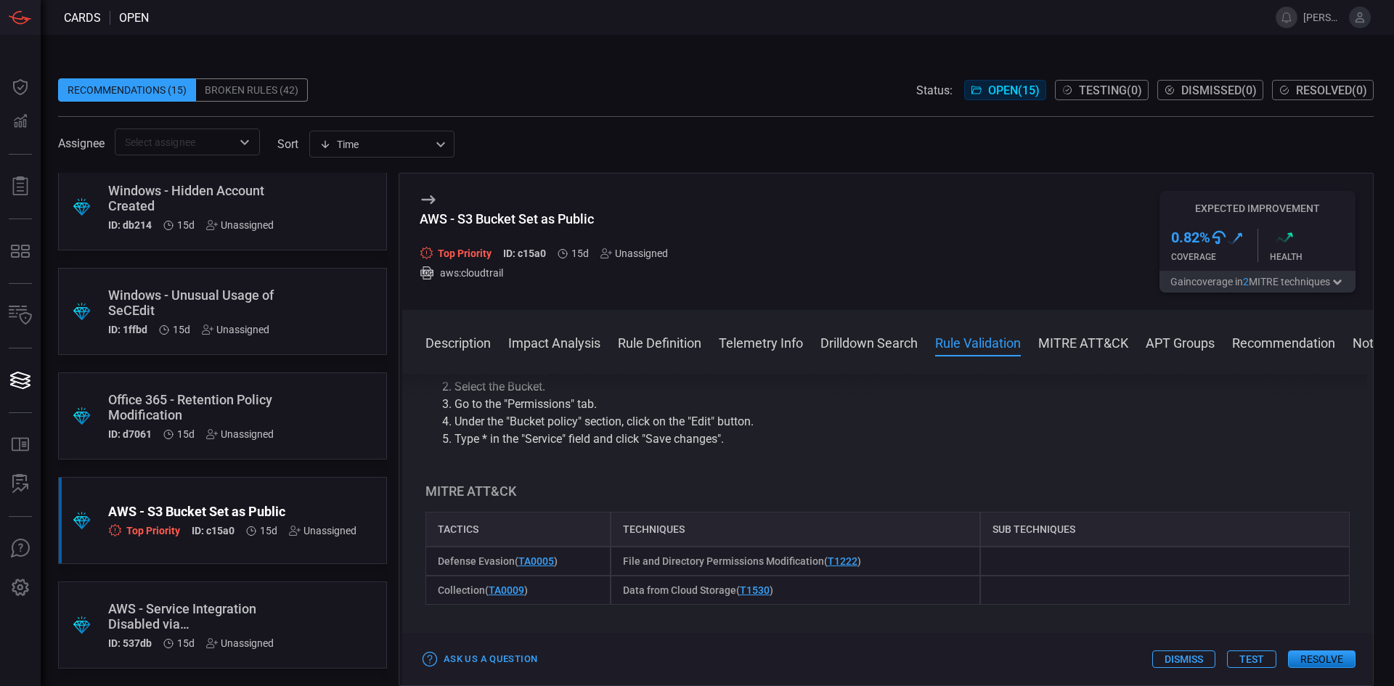
scroll to position [1940, 0]
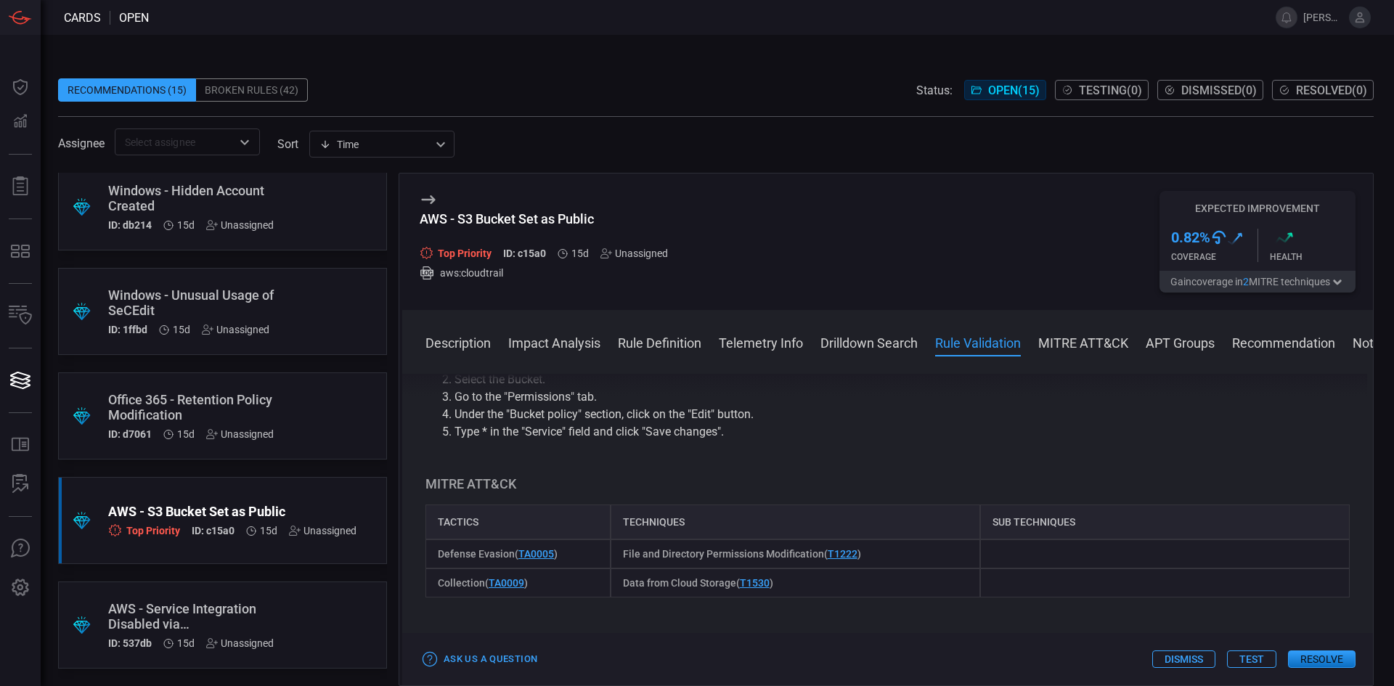
drag, startPoint x: 862, startPoint y: 526, endPoint x: 868, endPoint y: 569, distance: 43.2
drag, startPoint x: 868, startPoint y: 569, endPoint x: 707, endPoint y: 549, distance: 162.5
click at [707, 549] on div "Description Amazon Simple Storage Service (S3) is an object storage service tha…" at bounding box center [887, 527] width 971 height 306
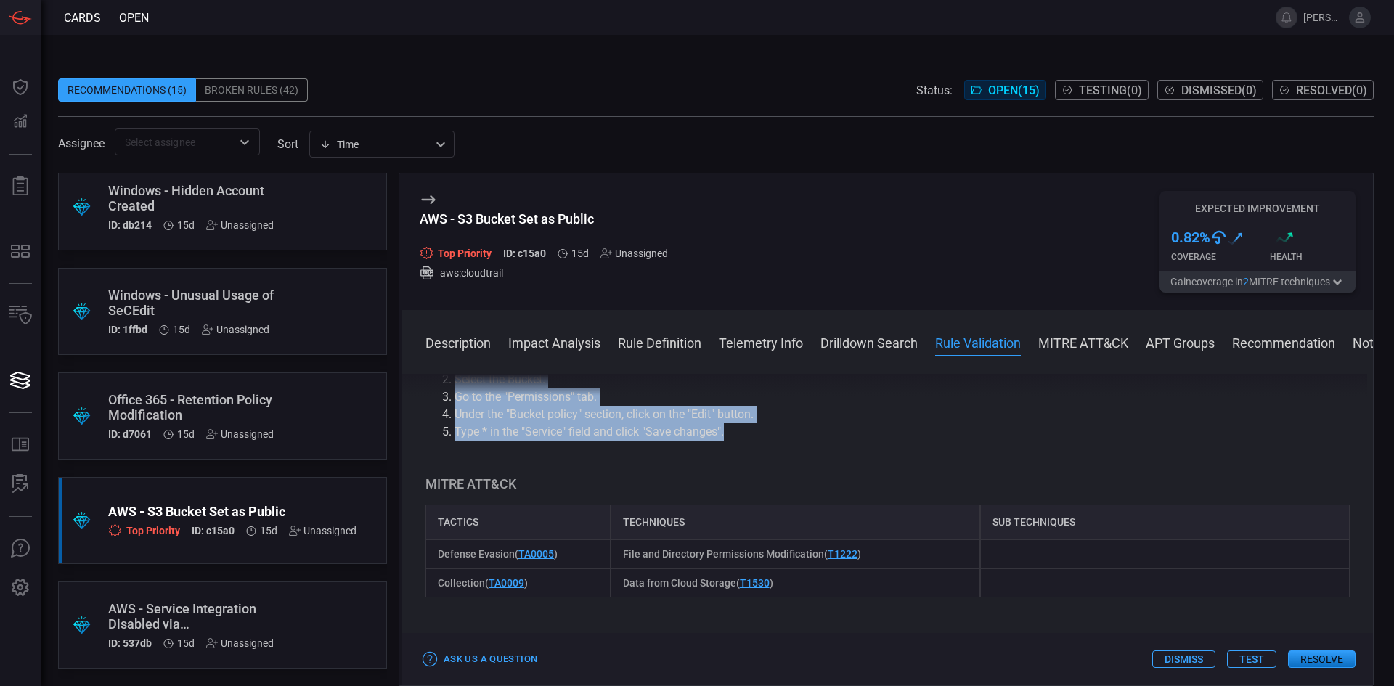
drag, startPoint x: 821, startPoint y: 519, endPoint x: 435, endPoint y: 466, distance: 389.2
click at [435, 441] on ol "In the AWS Management Console, find and select the "S3" service. Select the Buc…" at bounding box center [888, 397] width 924 height 87
click at [694, 423] on li "Under the "Bucket policy" section, click on the "Edit" button." at bounding box center [902, 414] width 895 height 17
drag, startPoint x: 443, startPoint y: 469, endPoint x: 832, endPoint y: 511, distance: 391.5
click at [832, 441] on ol "In the AWS Management Console, find and select the "S3" service. Select the Buc…" at bounding box center [888, 397] width 924 height 87
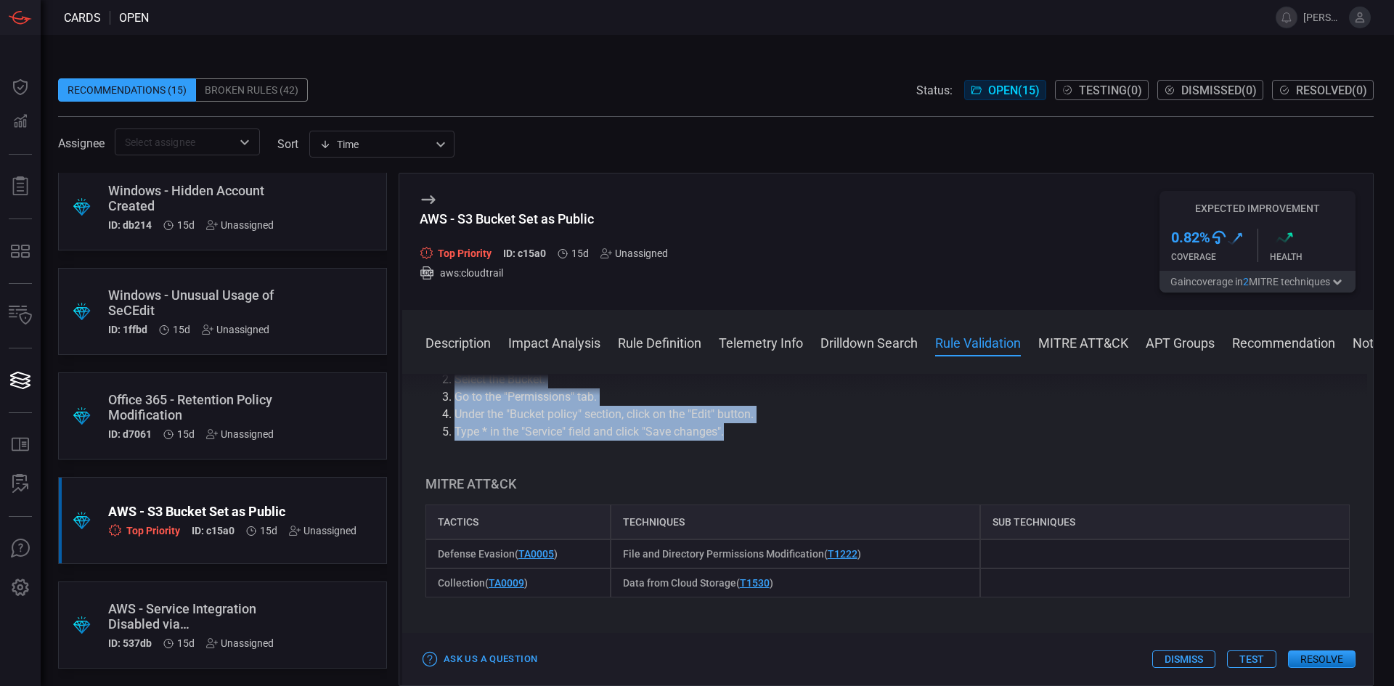
click at [862, 441] on li "Type * in the "Service" field and click "Save changes"." at bounding box center [902, 431] width 895 height 17
drag, startPoint x: 794, startPoint y: 506, endPoint x: 450, endPoint y: 463, distance: 346.1
click at [447, 441] on ol "In the AWS Management Console, find and select the "S3" service. Select the Buc…" at bounding box center [888, 397] width 924 height 87
click at [823, 423] on li "Under the "Bucket policy" section, click on the "Edit" button." at bounding box center [902, 414] width 895 height 17
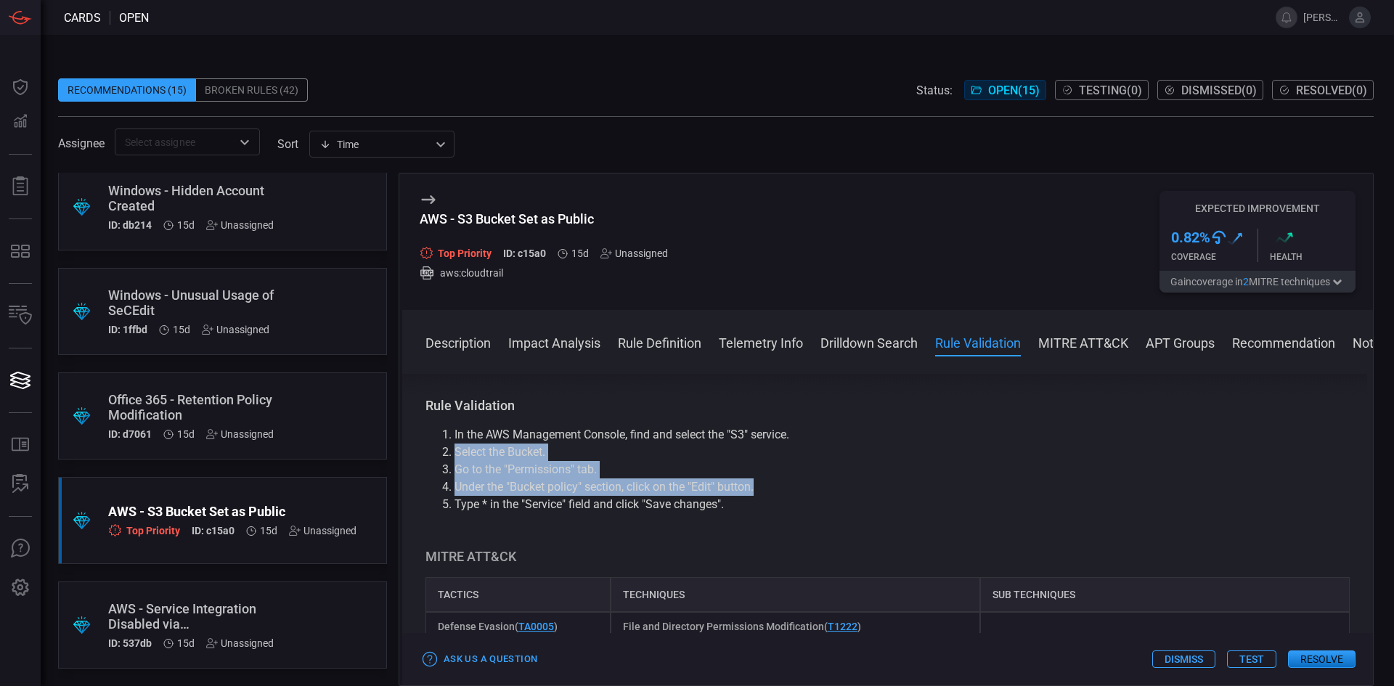
scroll to position [2158, 0]
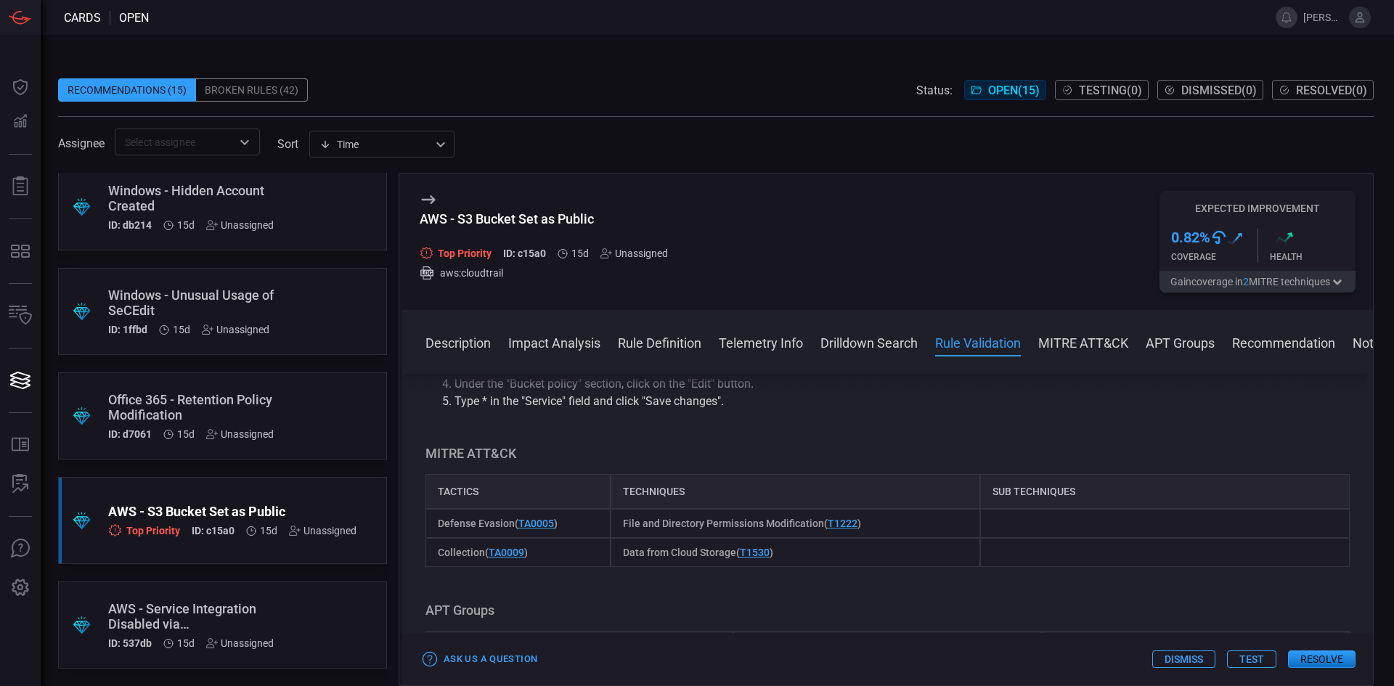
drag, startPoint x: 1012, startPoint y: 497, endPoint x: 1089, endPoint y: 441, distance: 95.1
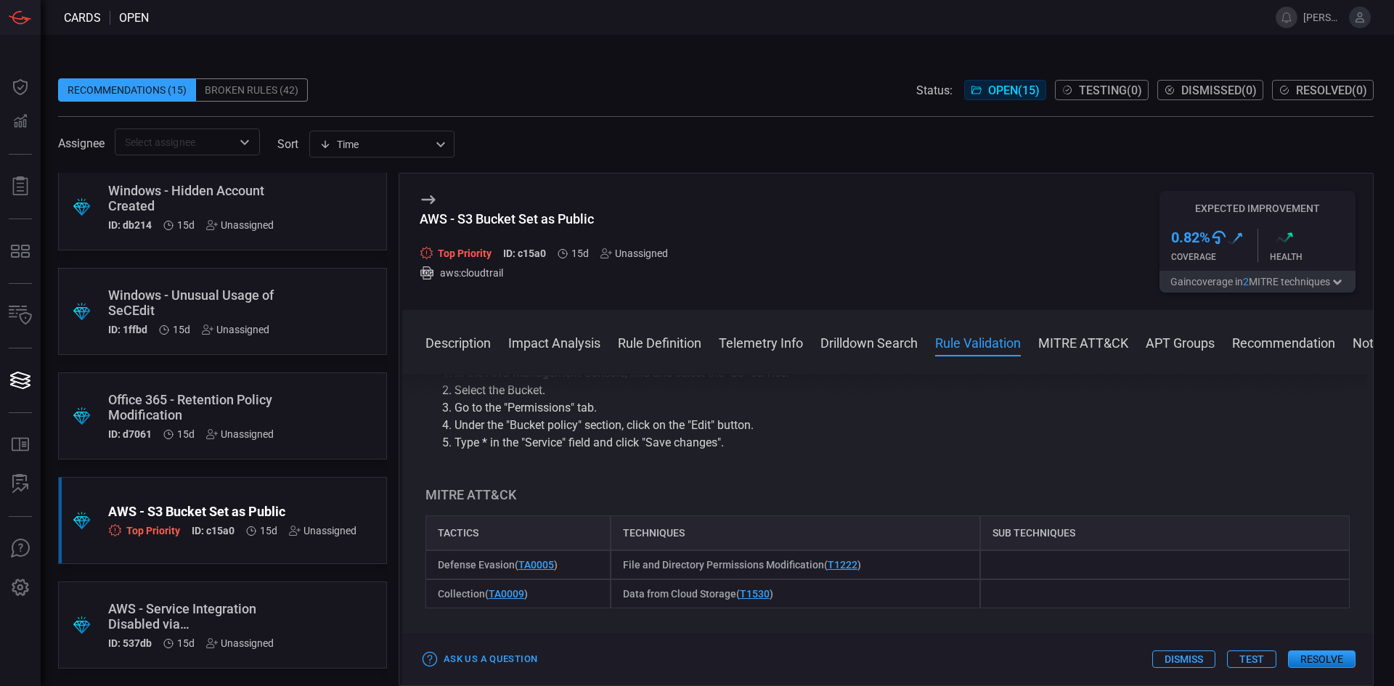
click at [1180, 338] on button "APT Groups" at bounding box center [1180, 341] width 69 height 17
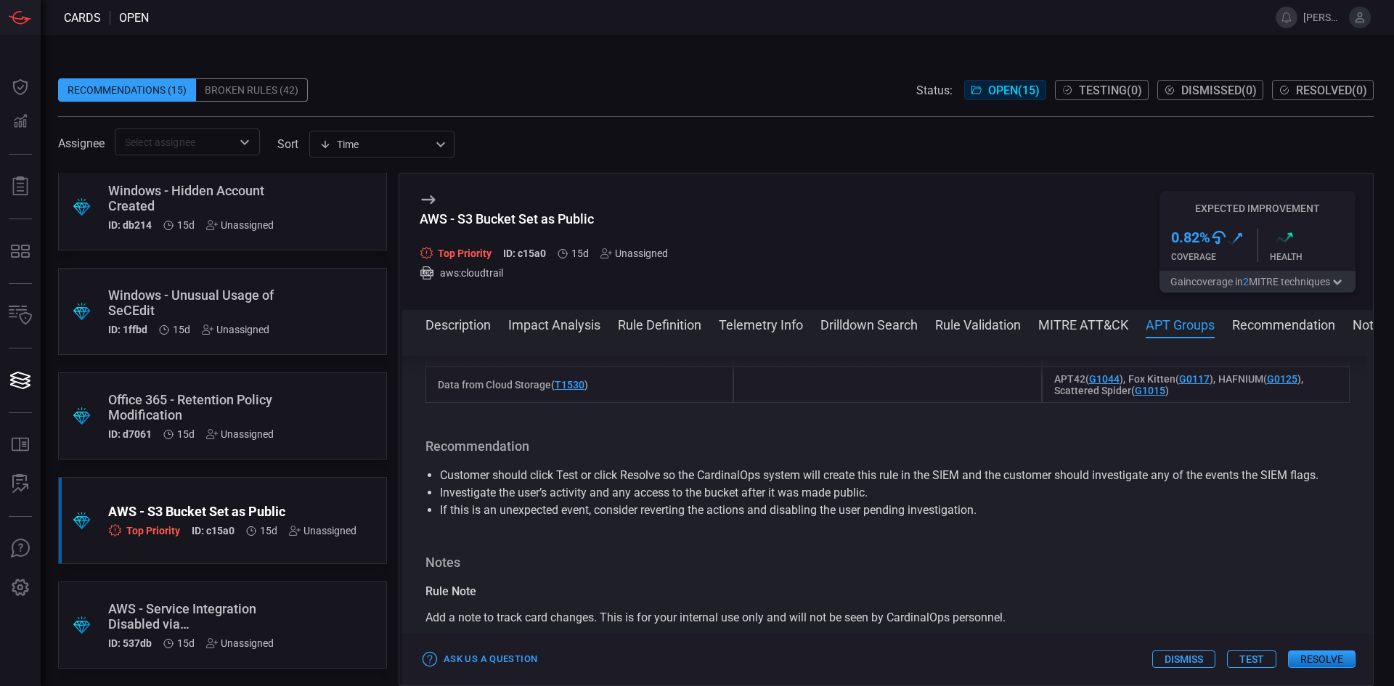
scroll to position [2271, 0]
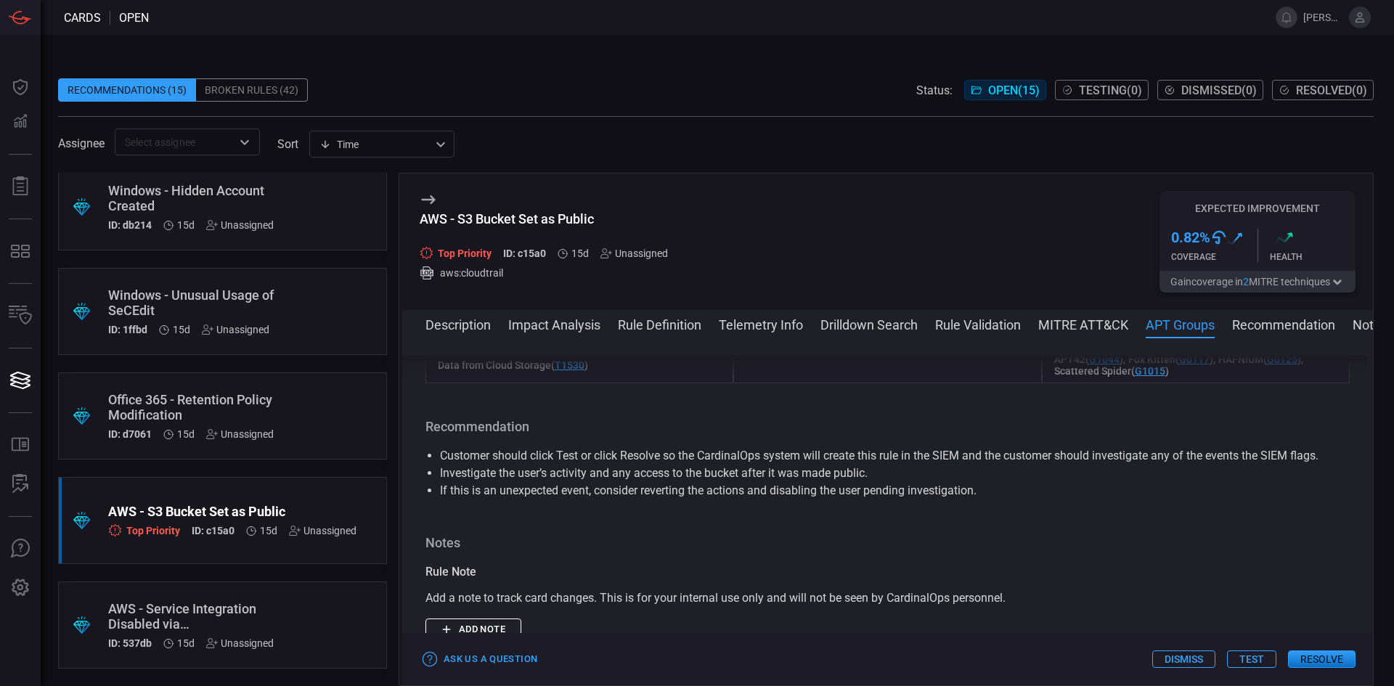
click at [1287, 322] on button "Recommendation" at bounding box center [1283, 323] width 103 height 17
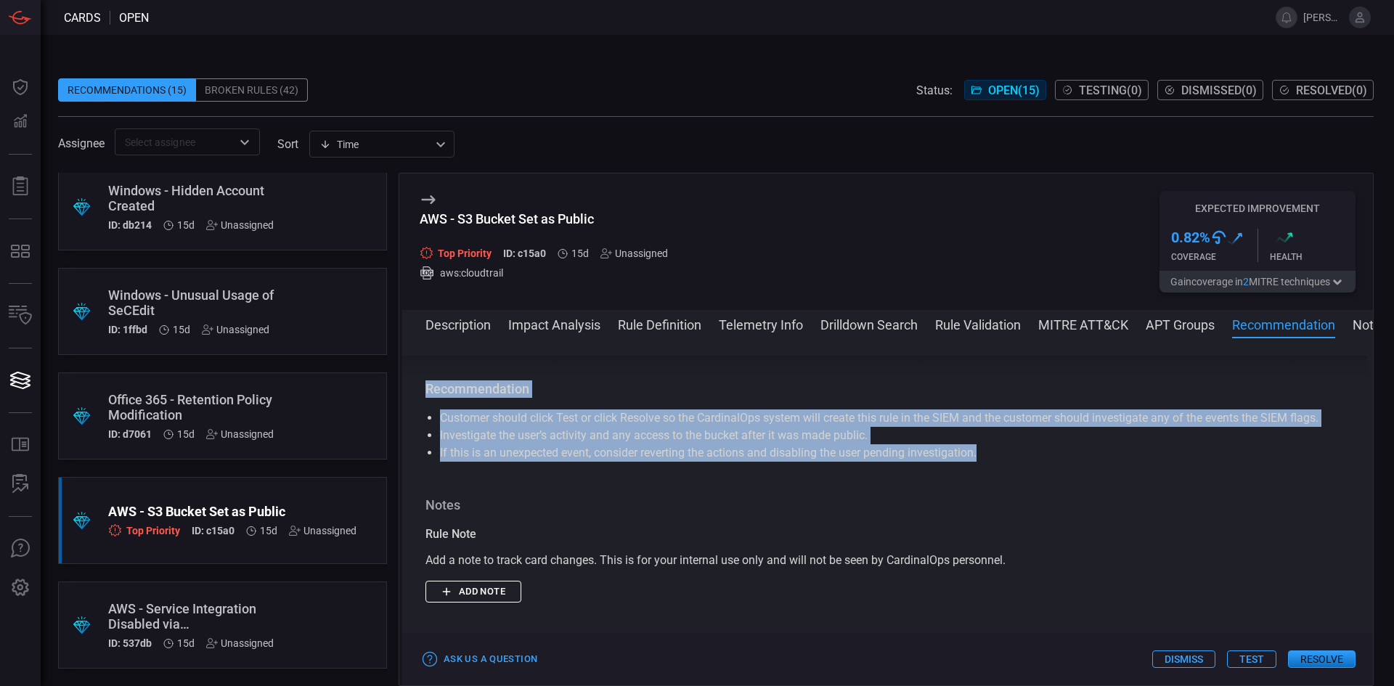
drag, startPoint x: 991, startPoint y: 460, endPoint x: 428, endPoint y: 364, distance: 571.6
click at [428, 364] on div "Description Amazon Simple Storage Service (S3) is an object storage service tha…" at bounding box center [887, 509] width 971 height 306
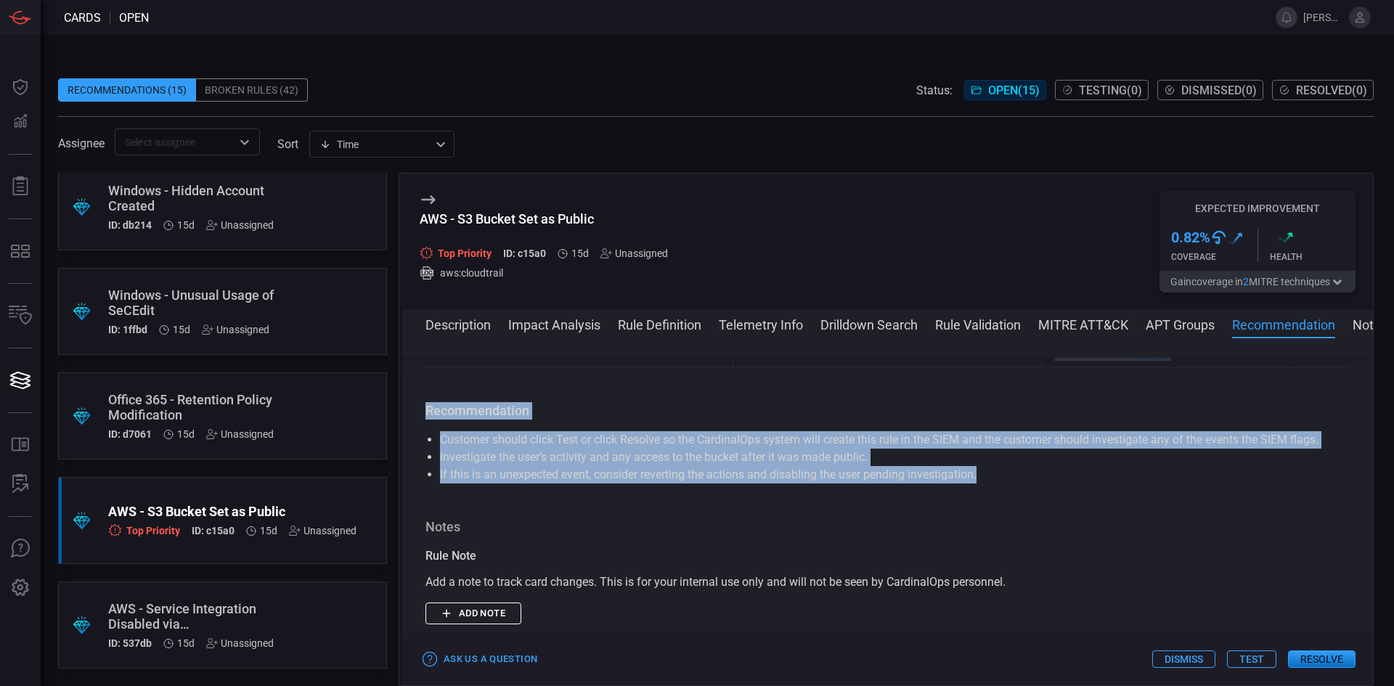
click at [860, 449] on li "Customer should click Test or click Resolve so the CardinalOps system will crea…" at bounding box center [887, 439] width 895 height 17
click at [1115, 466] on li "Investigate the user’s activity and any access to the bucket after it was made …" at bounding box center [887, 457] width 895 height 17
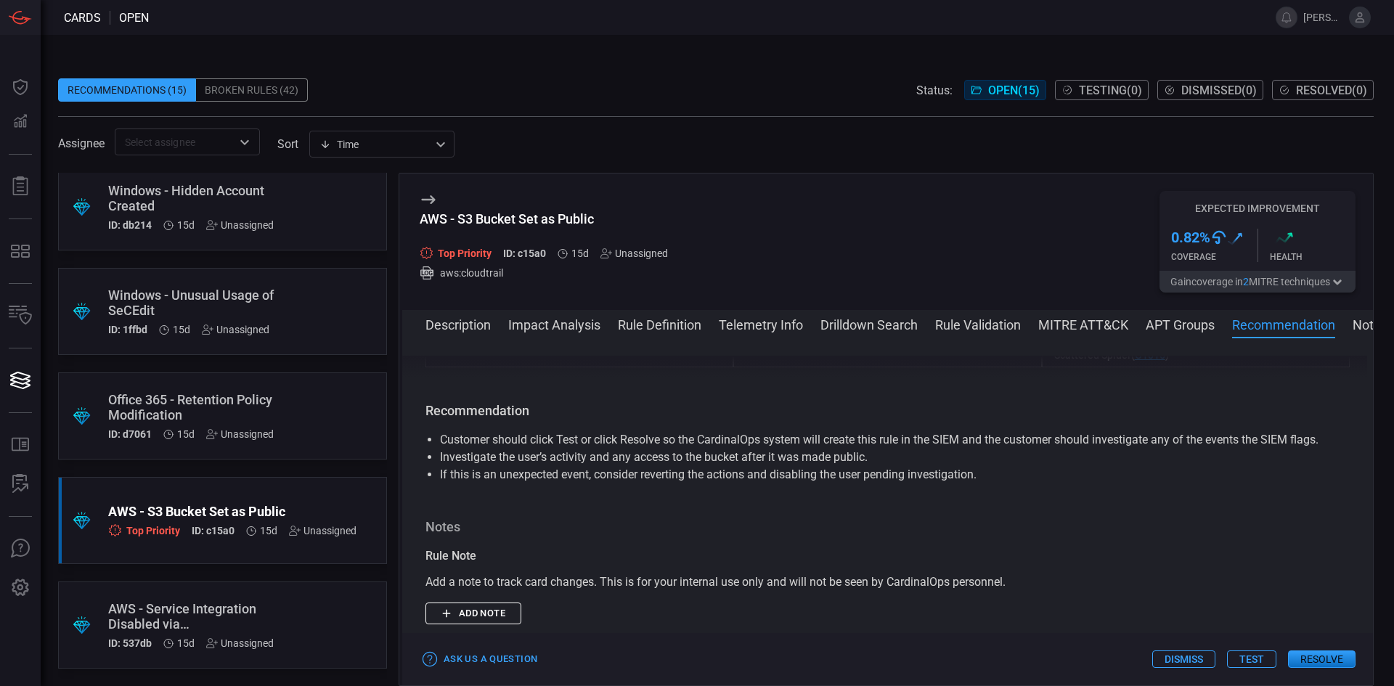
click at [471, 325] on button "Description" at bounding box center [458, 323] width 65 height 17
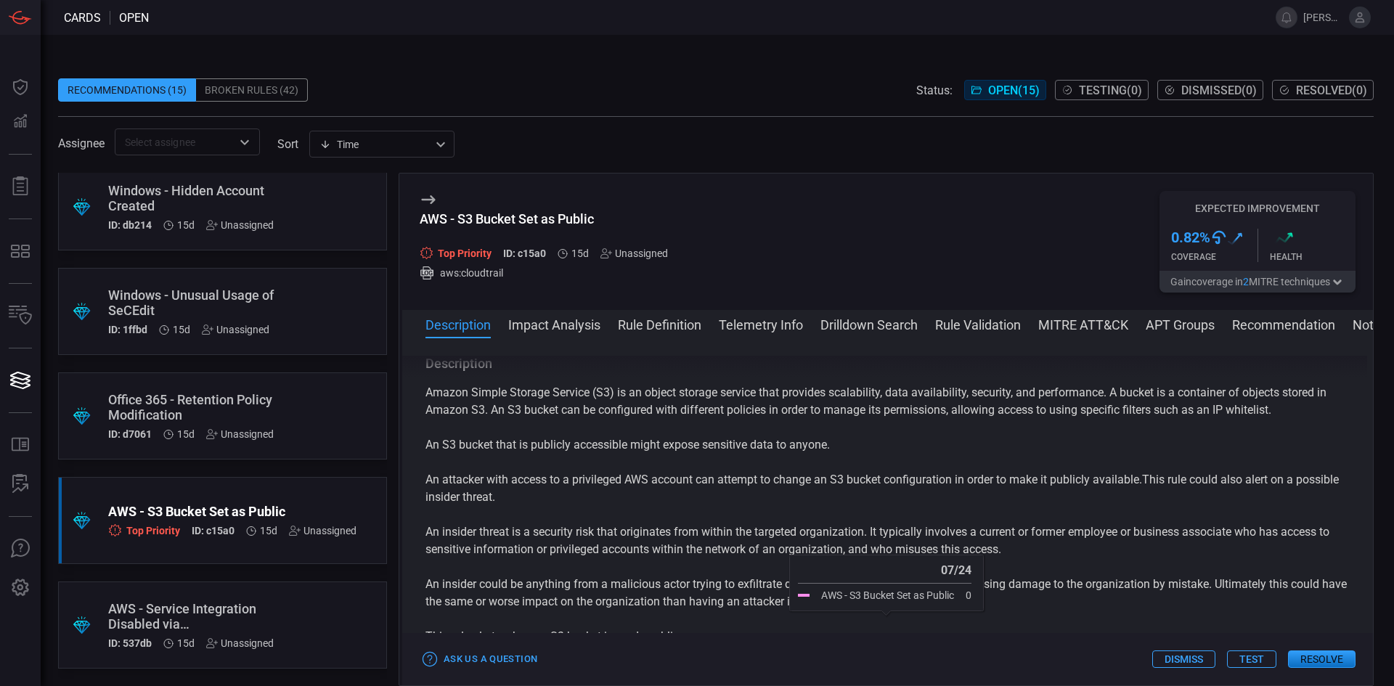
scroll to position [0, 0]
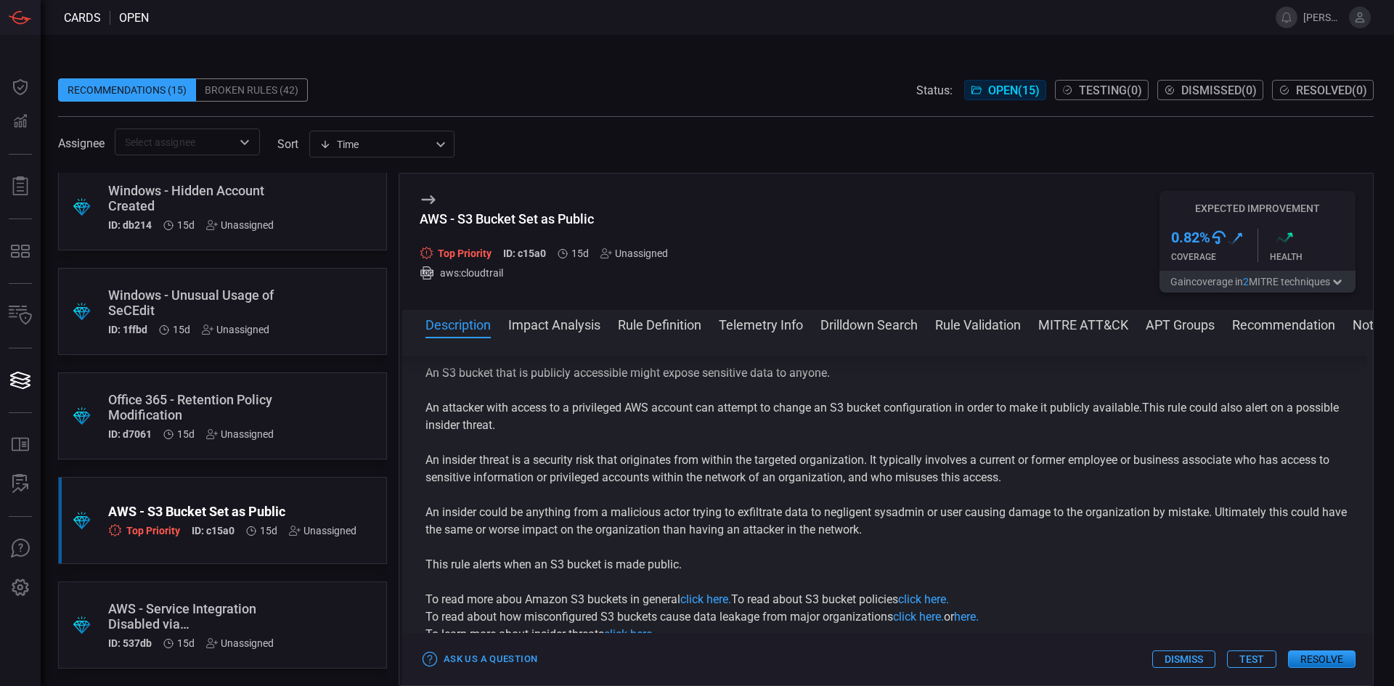
drag, startPoint x: 1093, startPoint y: 478, endPoint x: 1093, endPoint y: 494, distance: 16.0
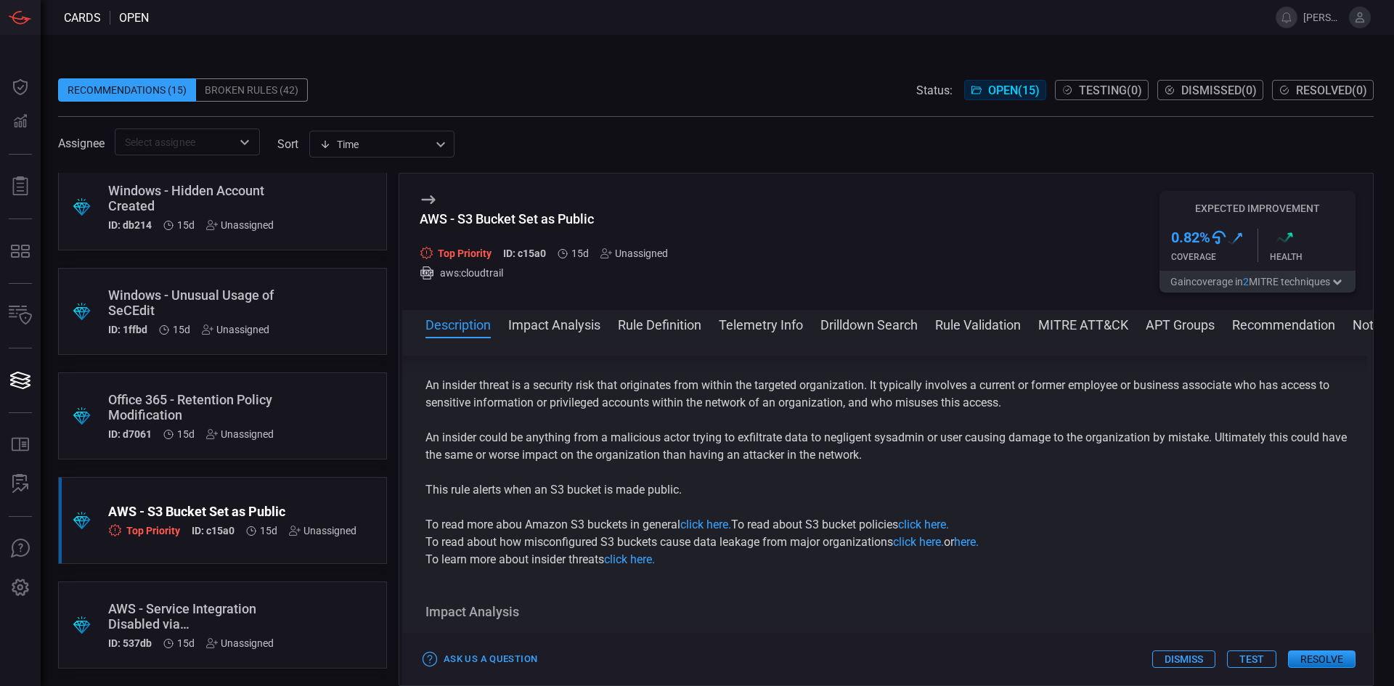
drag, startPoint x: 1093, startPoint y: 495, endPoint x: 1097, endPoint y: 529, distance: 33.7
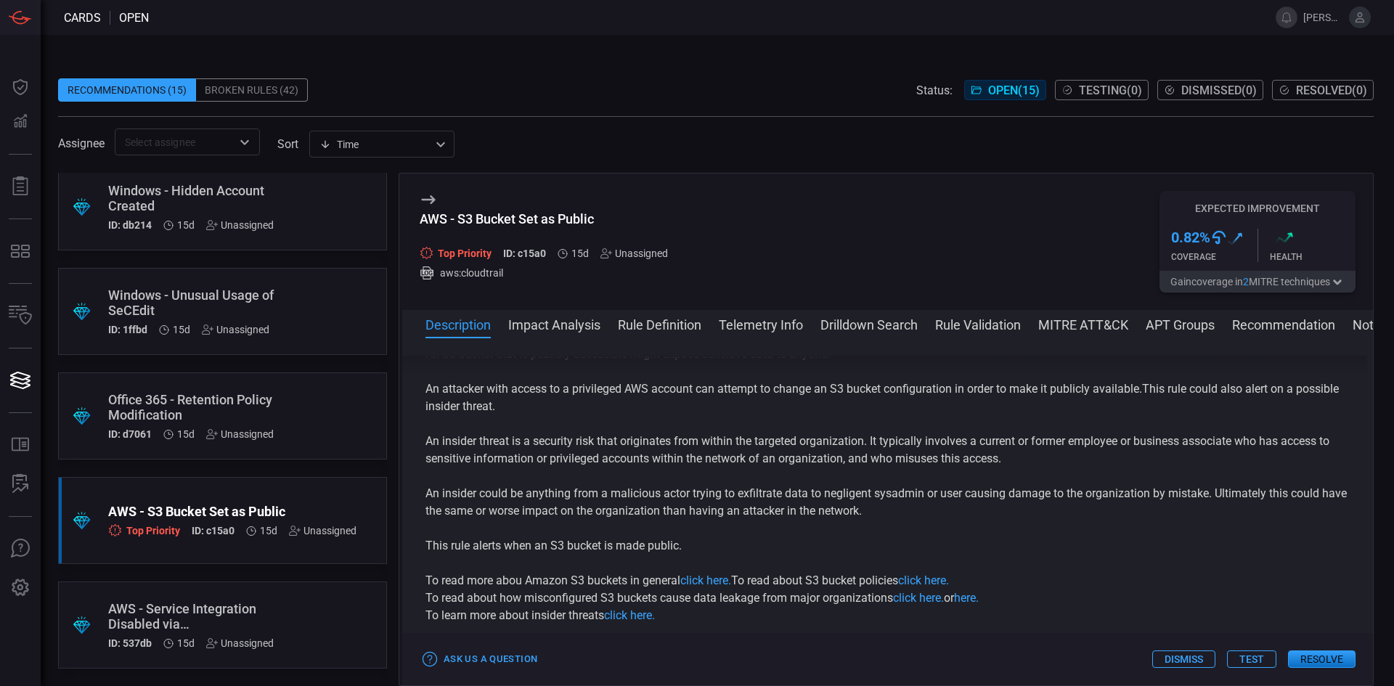
scroll to position [76, 0]
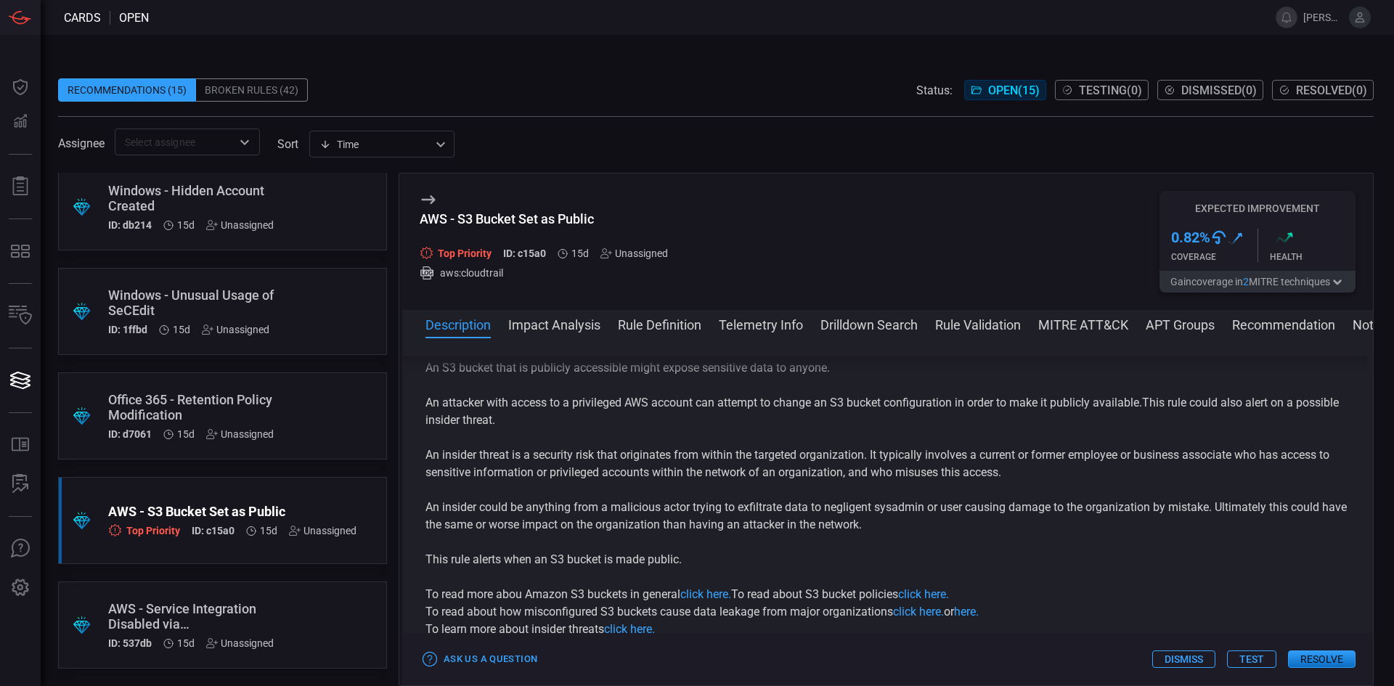
drag, startPoint x: 1097, startPoint y: 529, endPoint x: 1087, endPoint y: 498, distance: 32.1
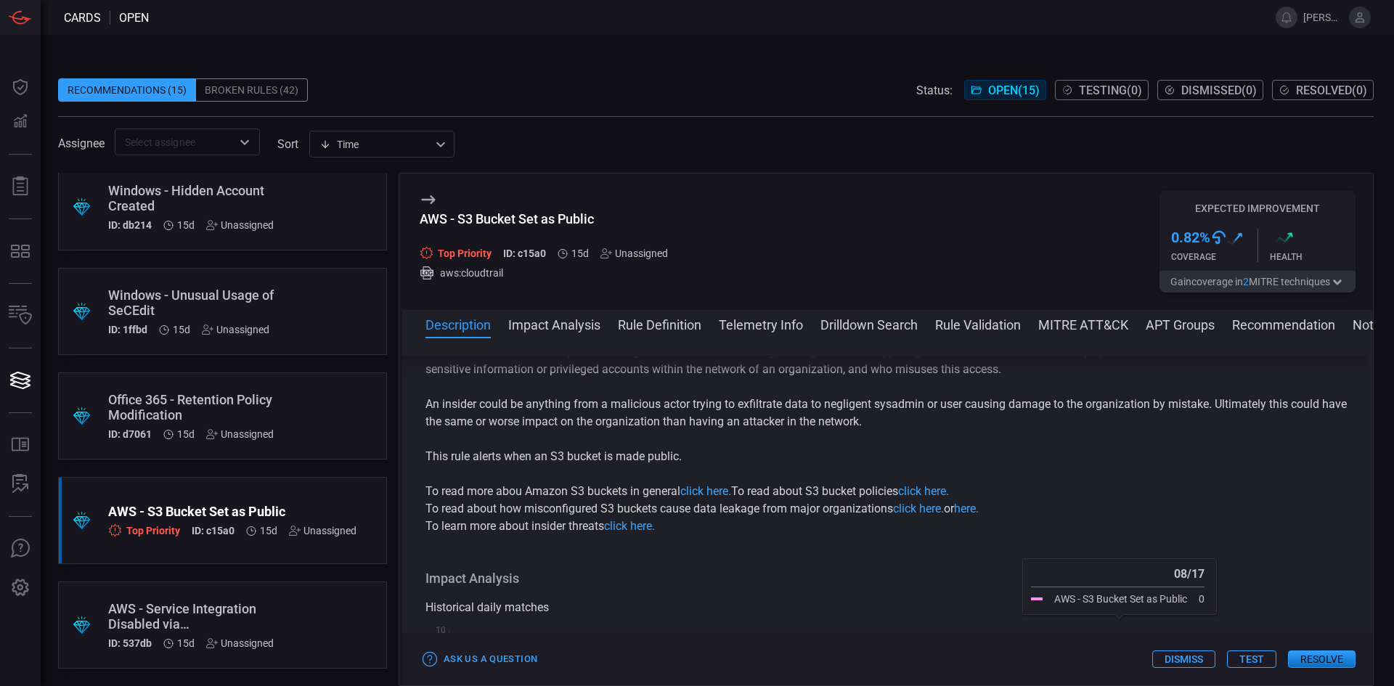
scroll to position [148, 0]
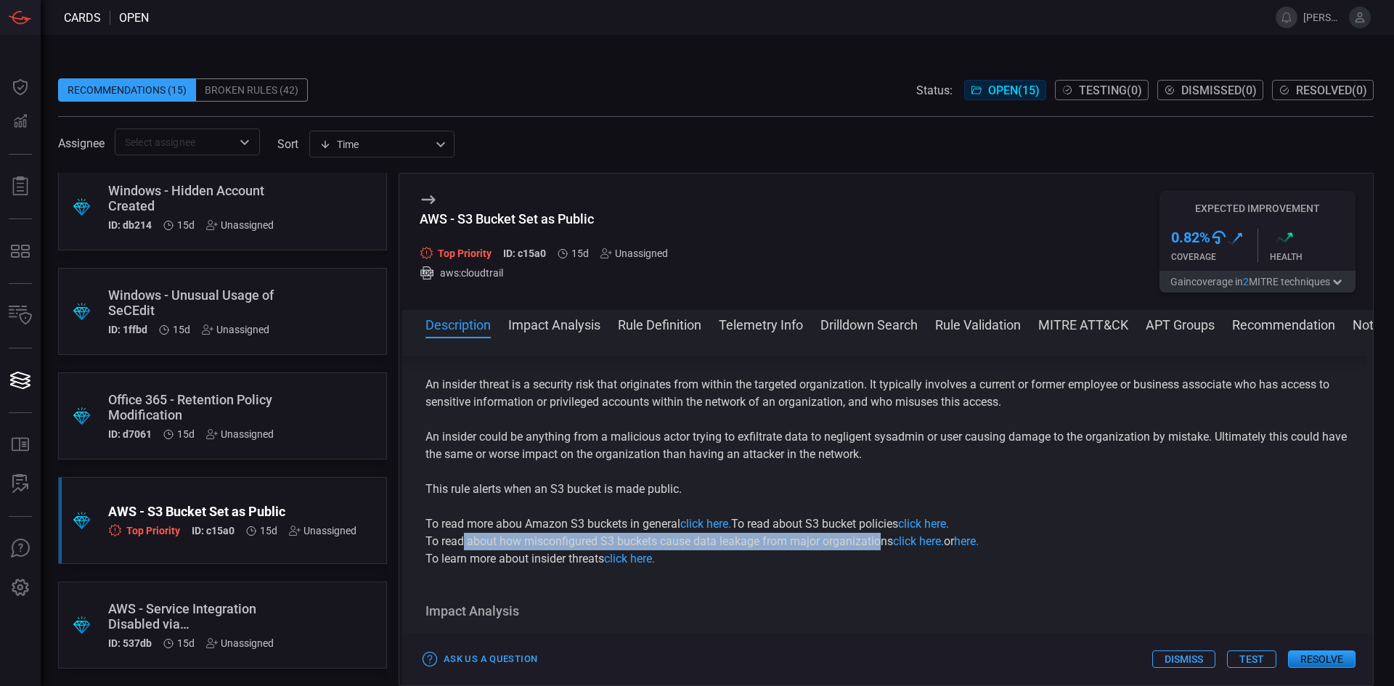
drag, startPoint x: 463, startPoint y: 537, endPoint x: 882, endPoint y: 545, distance: 419.0
click at [882, 545] on p "To read about how misconfigured S3 buckets cause data leakage from major organi…" at bounding box center [888, 541] width 924 height 17
drag, startPoint x: 790, startPoint y: 550, endPoint x: 749, endPoint y: 550, distance: 40.7
click at [789, 550] on p "To read about how misconfigured S3 buckets cause data leakage from major organi…" at bounding box center [888, 541] width 924 height 17
click at [426, 537] on p "To read about how misconfigured S3 buckets cause data leakage from major organi…" at bounding box center [888, 541] width 924 height 17
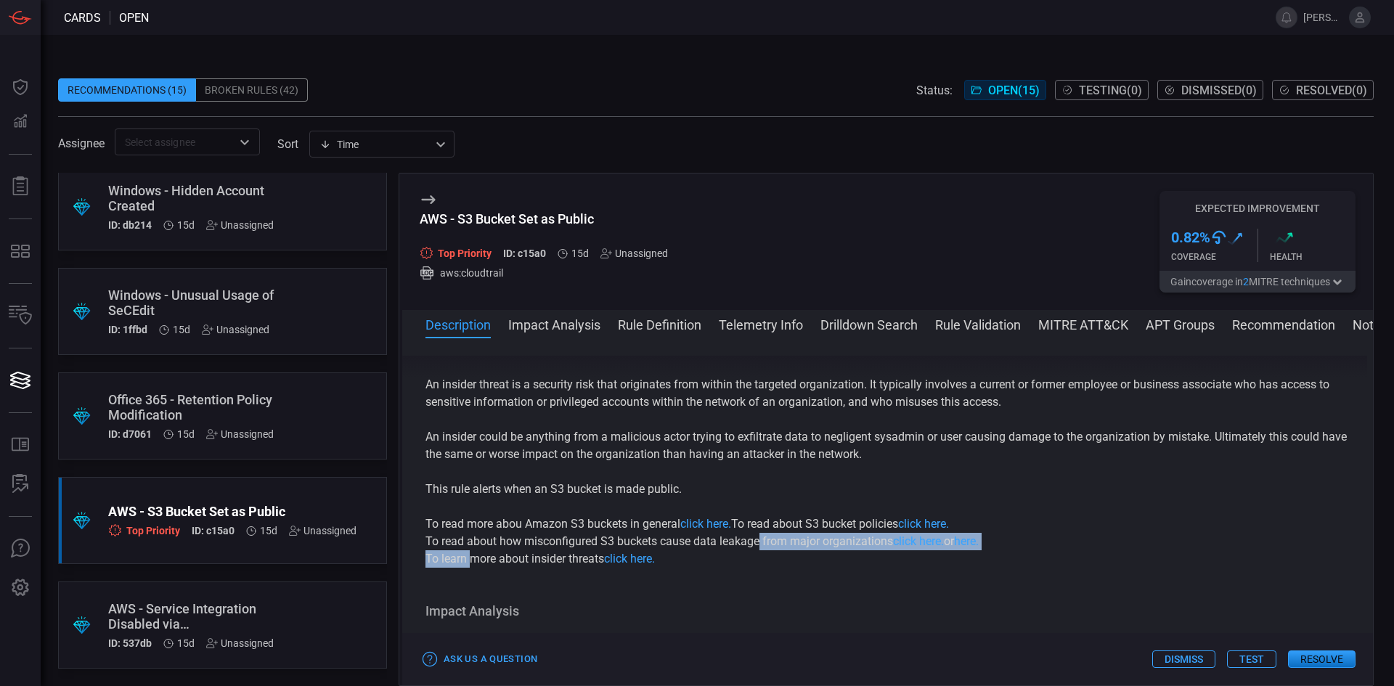
drag, startPoint x: 470, startPoint y: 551, endPoint x: 770, endPoint y: 537, distance: 300.2
click at [768, 537] on div "Amazon Simple Storage Service (S3) is an object storage service that provides s…" at bounding box center [888, 402] width 924 height 331
click at [808, 542] on p "To read about how misconfigured S3 buckets cause data leakage from major organi…" at bounding box center [888, 541] width 924 height 17
drag, startPoint x: 858, startPoint y: 541, endPoint x: 491, endPoint y: 550, distance: 367.5
click at [550, 550] on p "To read about how misconfigured S3 buckets cause data leakage from major organi…" at bounding box center [888, 541] width 924 height 17
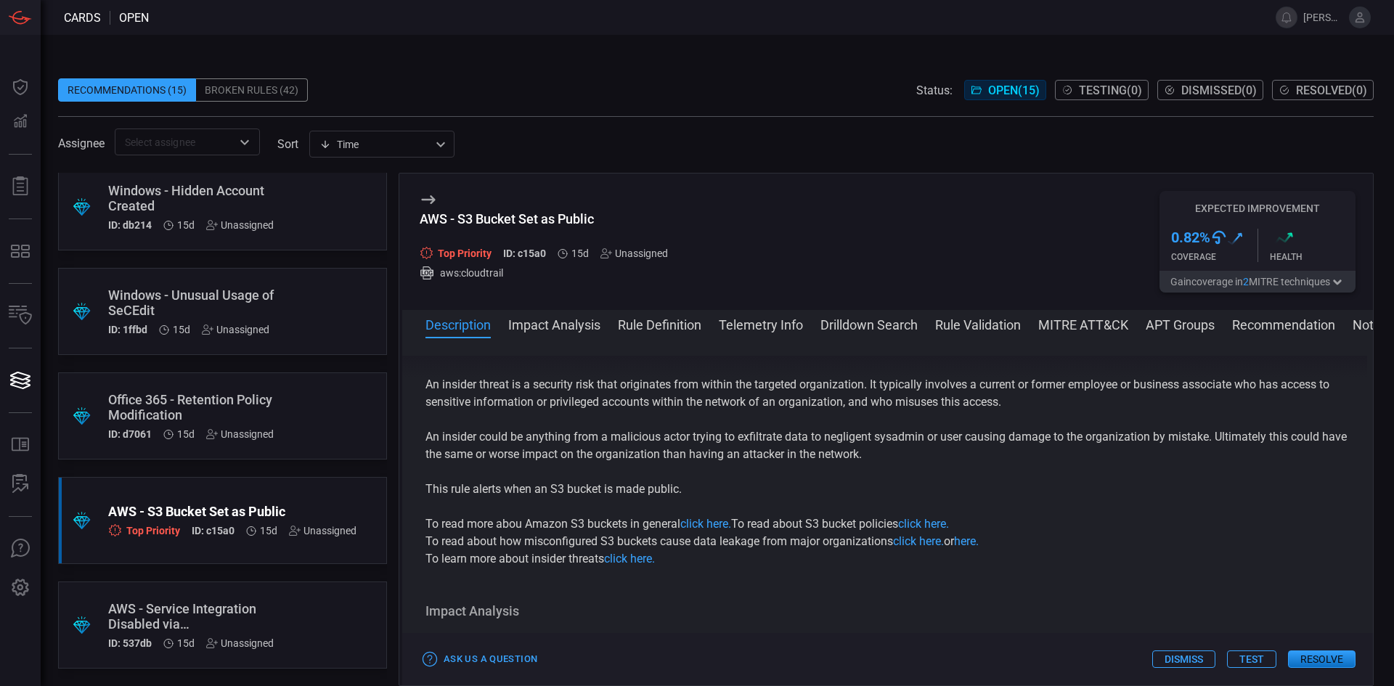
click at [457, 548] on p "To read about how misconfigured S3 buckets cause data leakage from major organi…" at bounding box center [888, 541] width 924 height 17
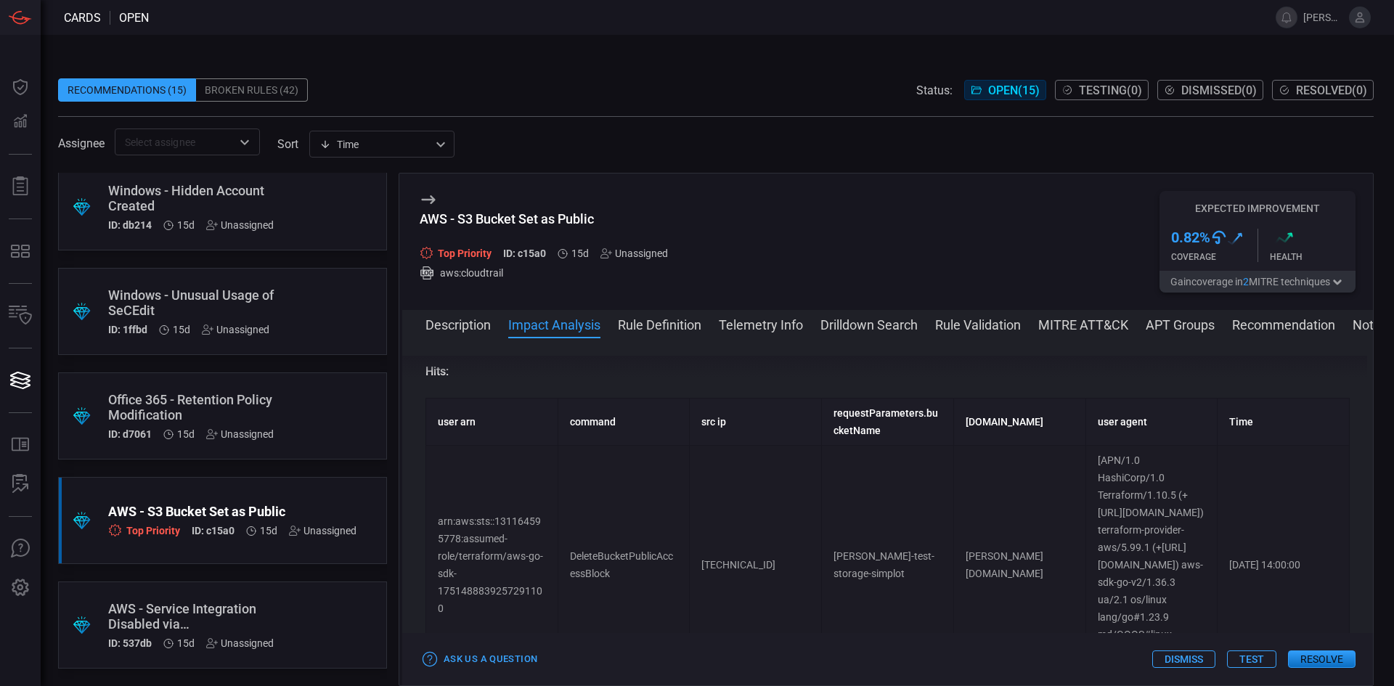
scroll to position [656, 0]
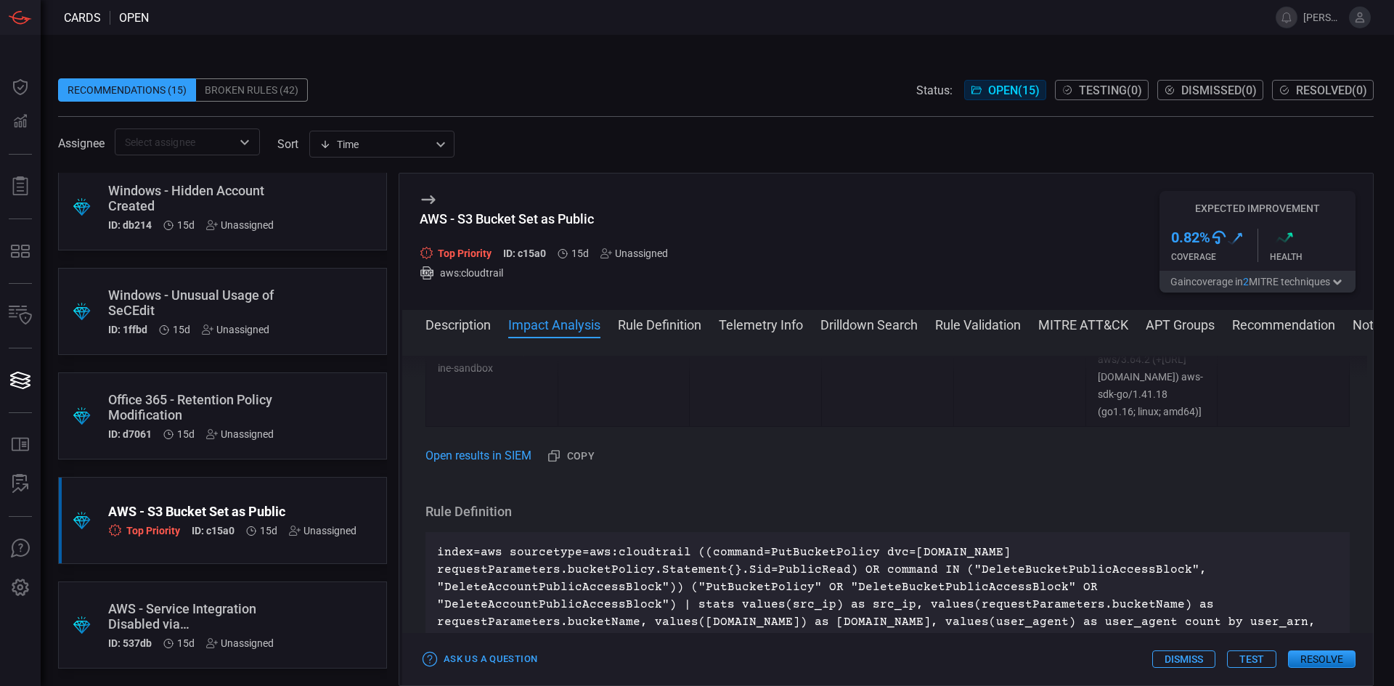
drag, startPoint x: 945, startPoint y: 497, endPoint x: 956, endPoint y: 554, distance: 58.5
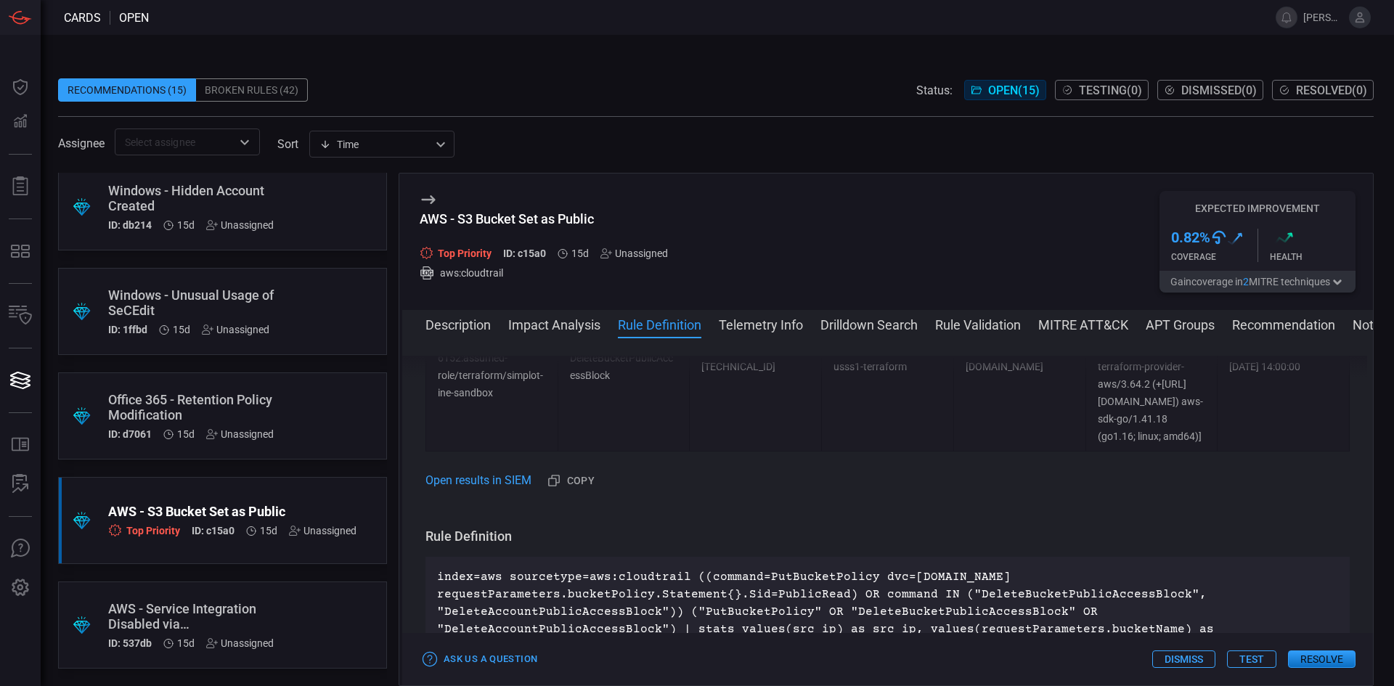
drag, startPoint x: 955, startPoint y: 518, endPoint x: 958, endPoint y: 472, distance: 46.6
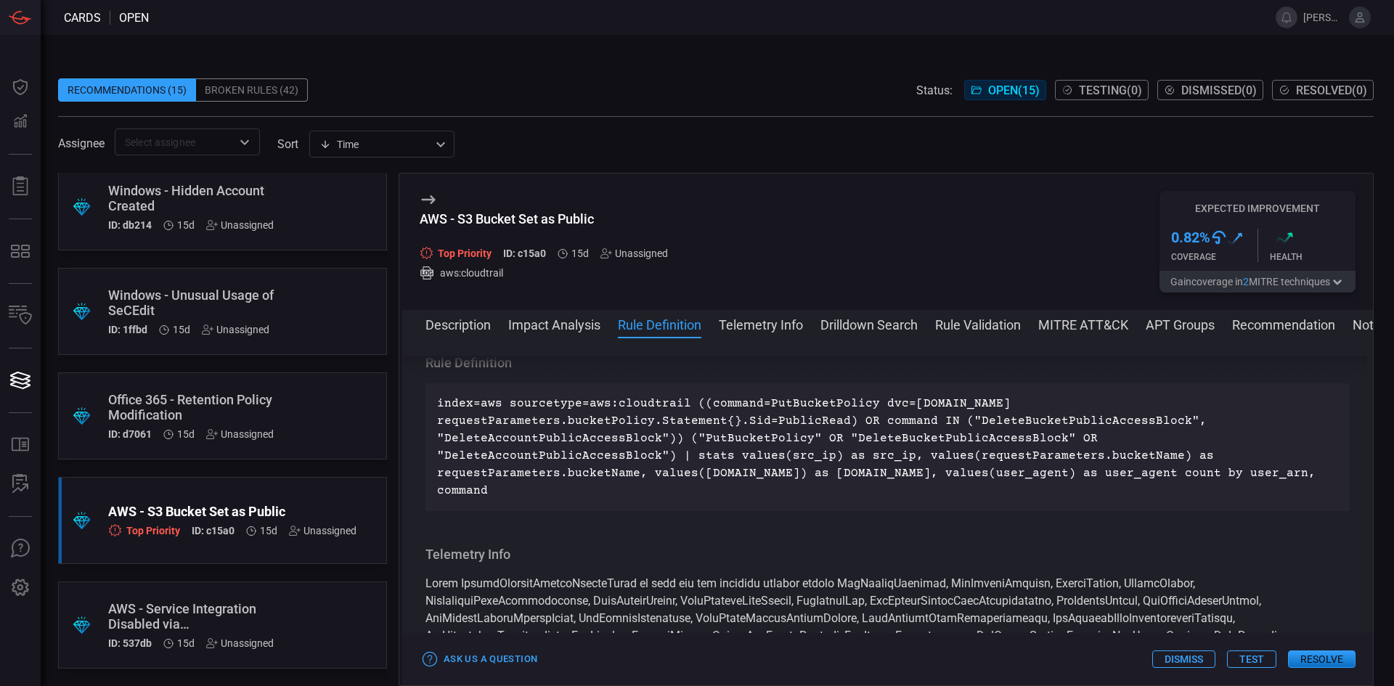
drag, startPoint x: 958, startPoint y: 472, endPoint x: 966, endPoint y: 514, distance: 42.9
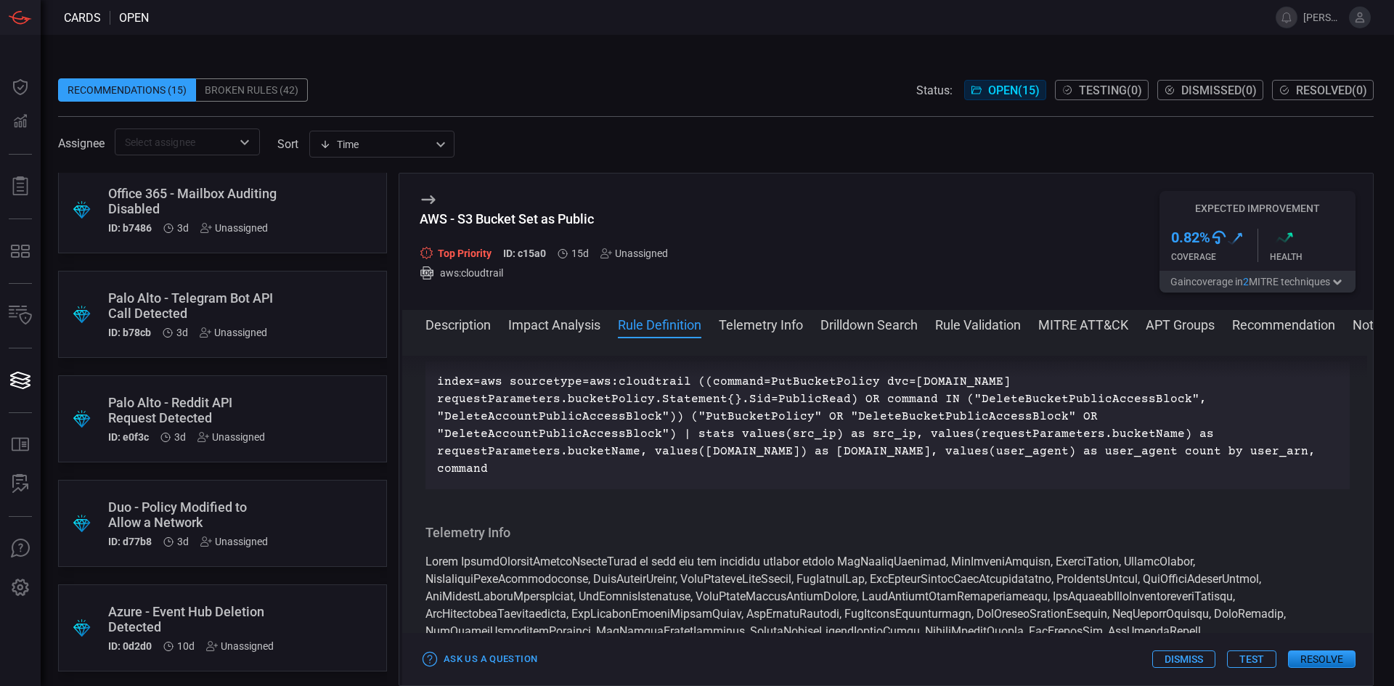
scroll to position [0, 0]
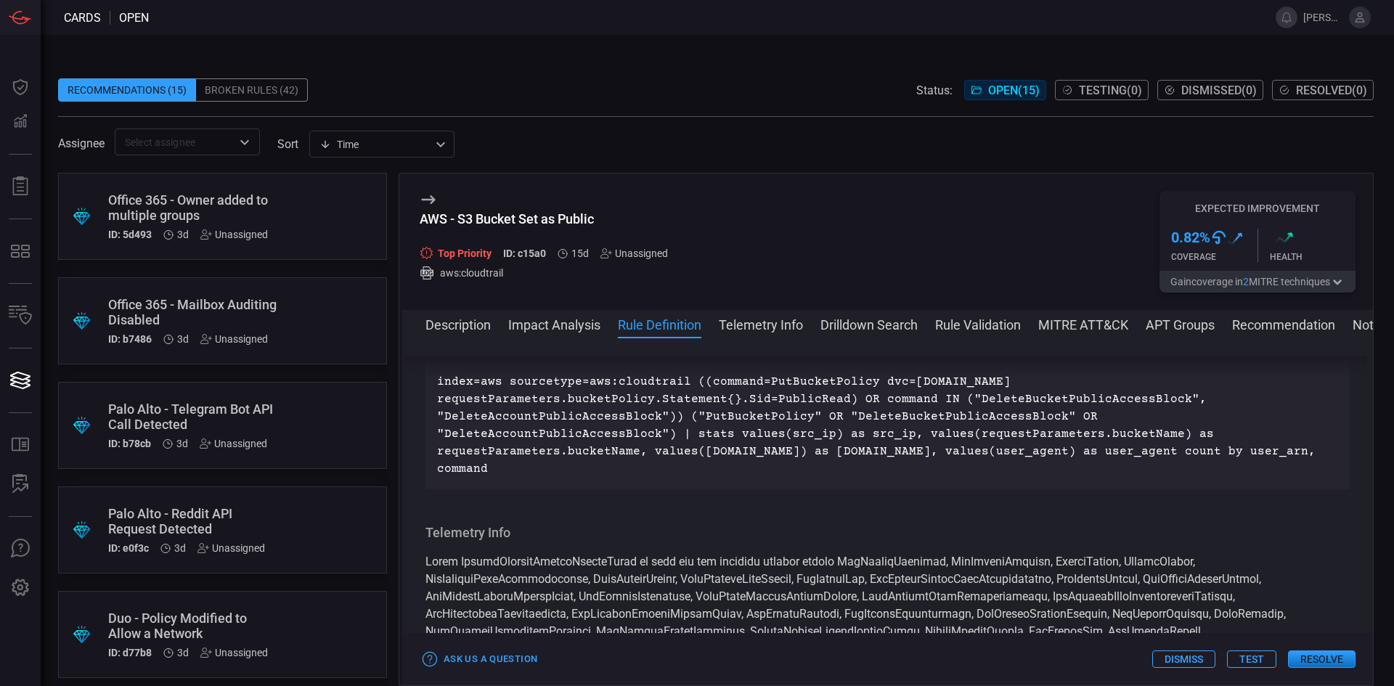
click at [263, 87] on div "Broken Rules (42)" at bounding box center [252, 89] width 112 height 23
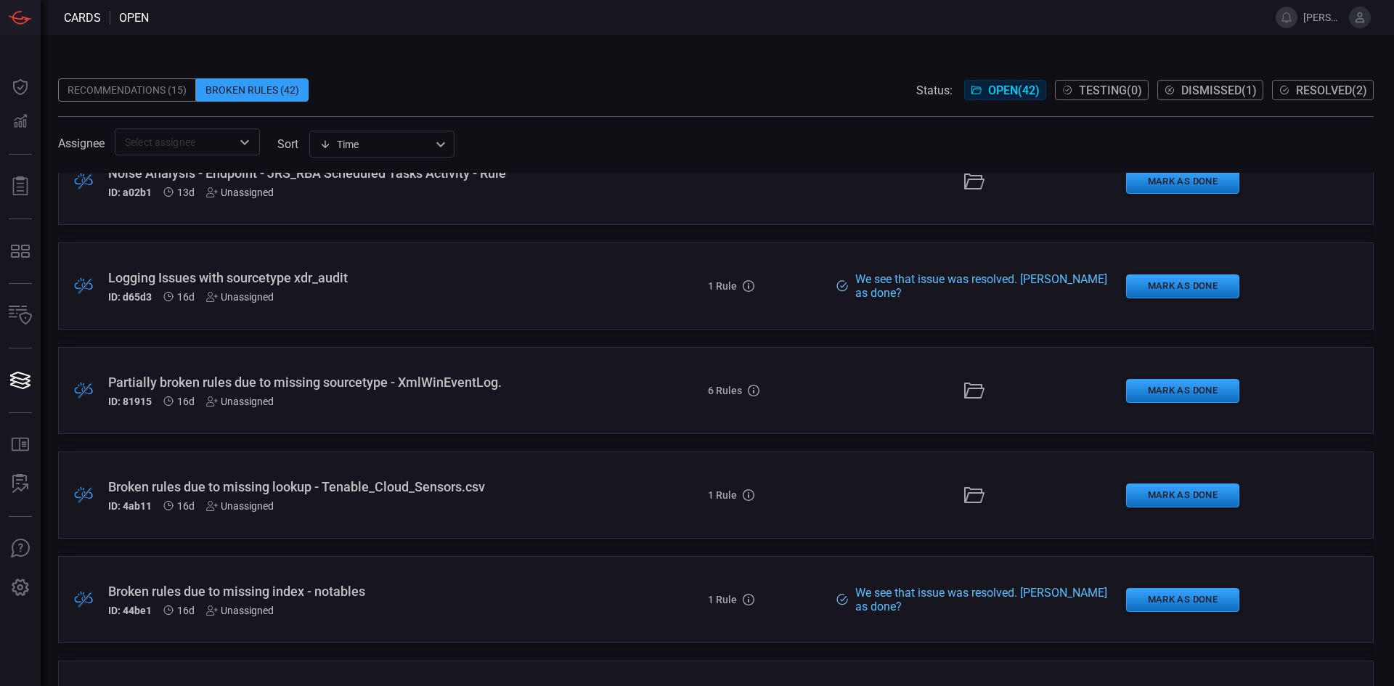
scroll to position [944, 0]
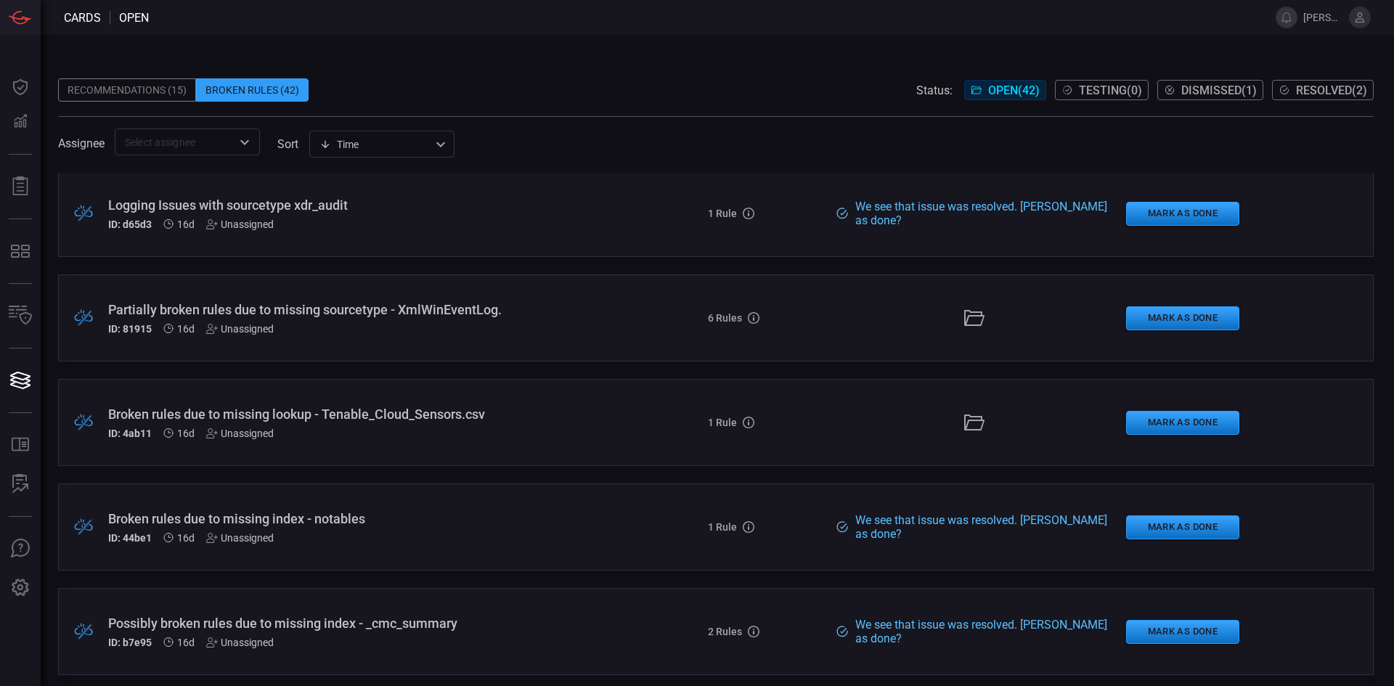
click at [460, 312] on div "Partially broken rules due to missing sourcetype - XmlWinEventLog." at bounding box center [338, 309] width 461 height 15
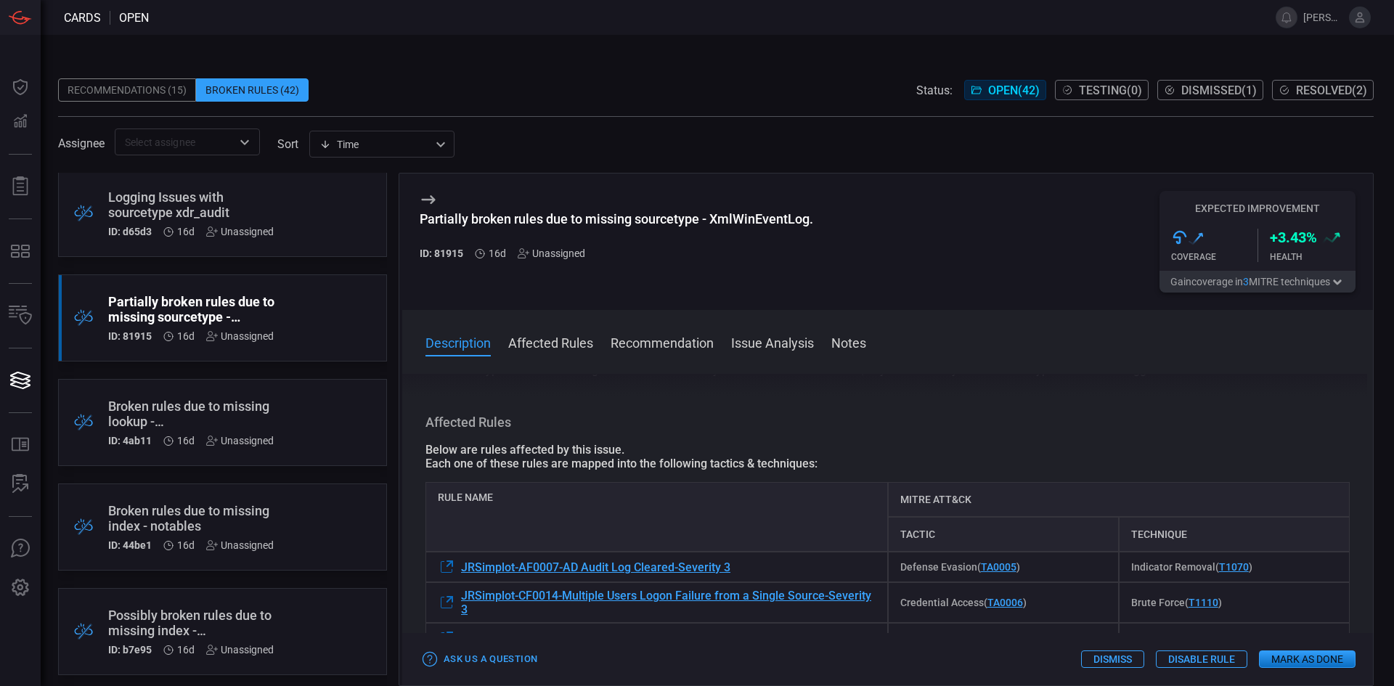
drag, startPoint x: 916, startPoint y: 431, endPoint x: 923, endPoint y: 464, distance: 34.2
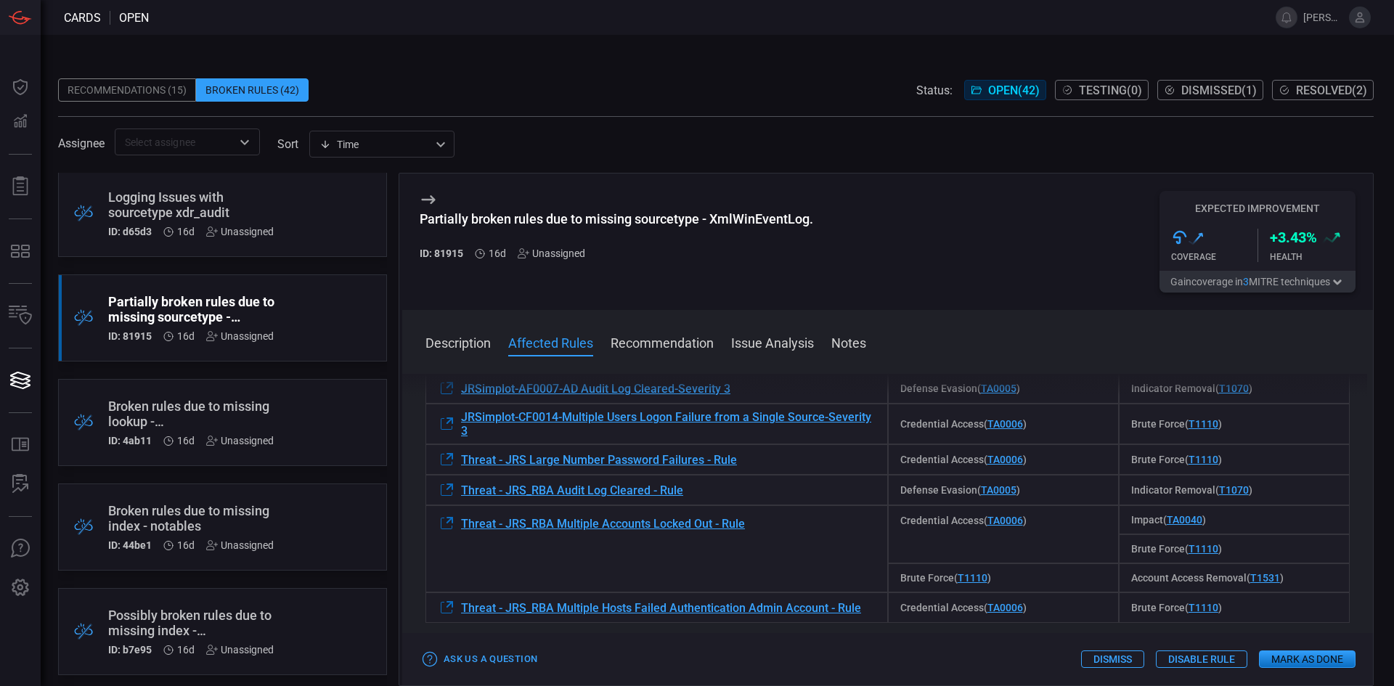
drag, startPoint x: 855, startPoint y: 498, endPoint x: 859, endPoint y: 510, distance: 13.1
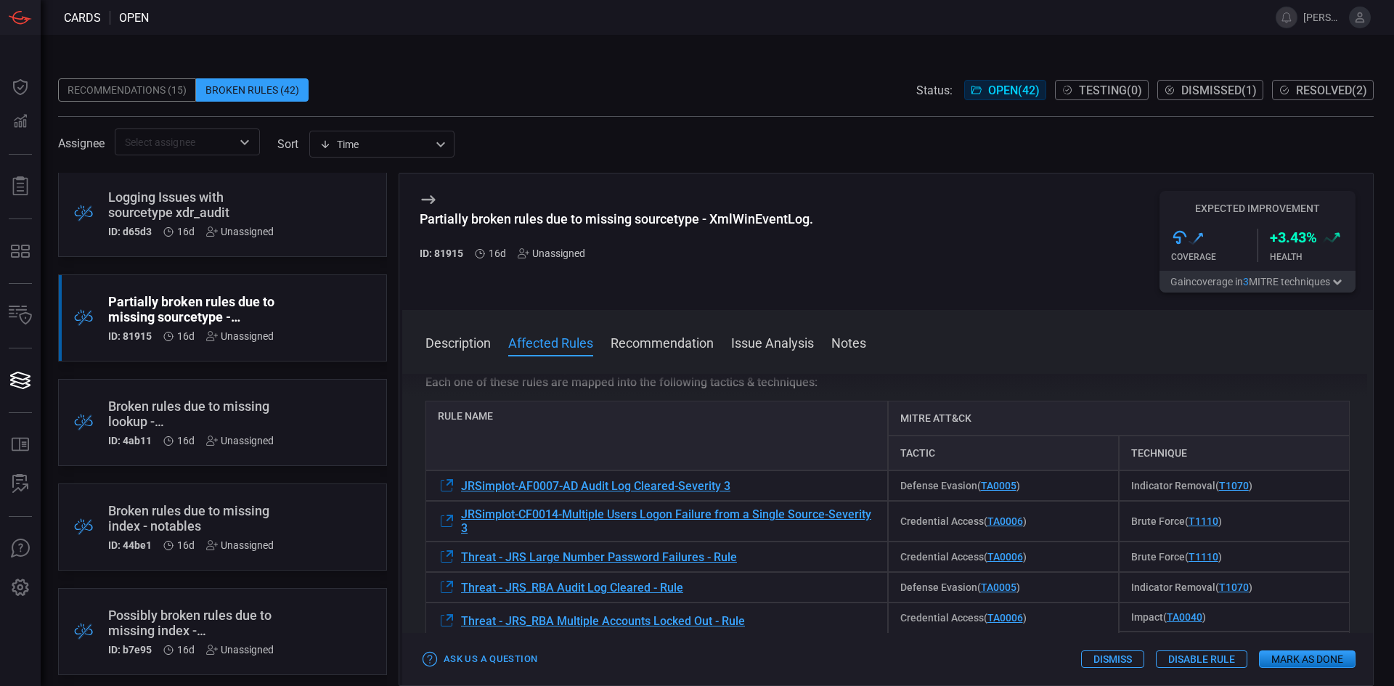
drag, startPoint x: 859, startPoint y: 510, endPoint x: 855, endPoint y: 476, distance: 35.0
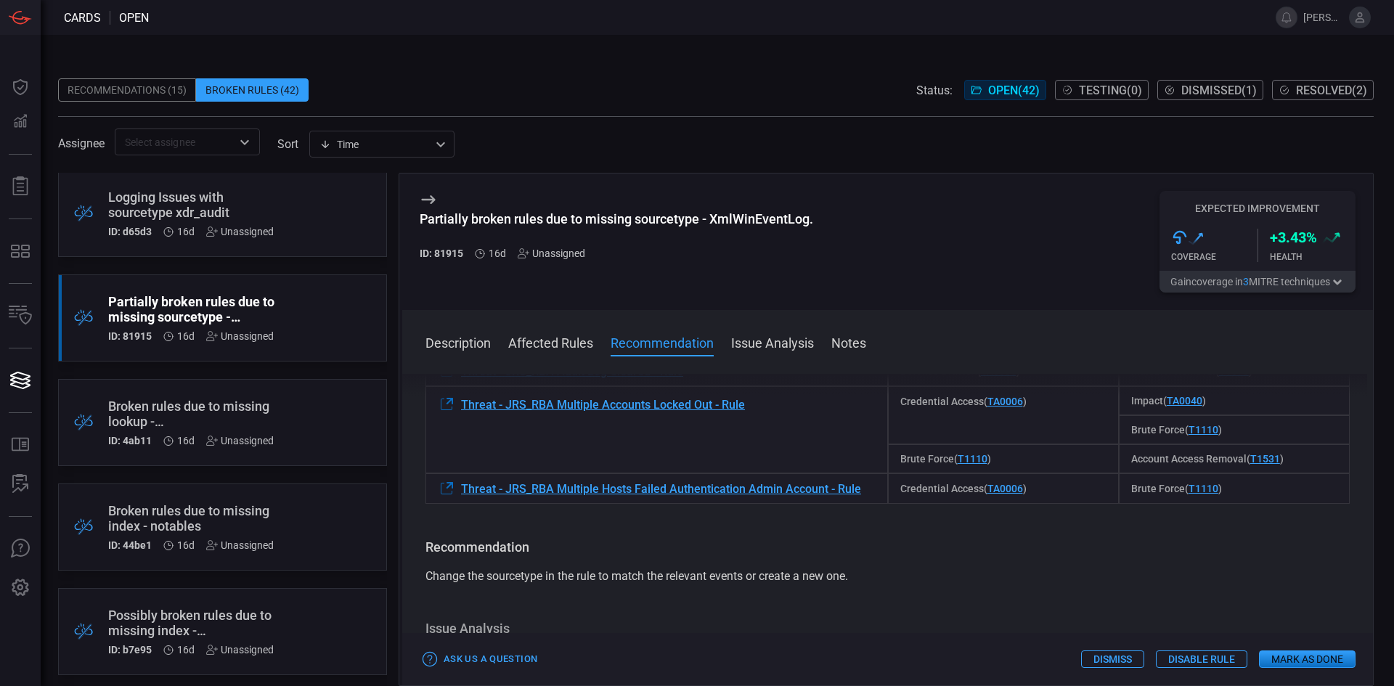
drag, startPoint x: 855, startPoint y: 476, endPoint x: 867, endPoint y: 532, distance: 57.8
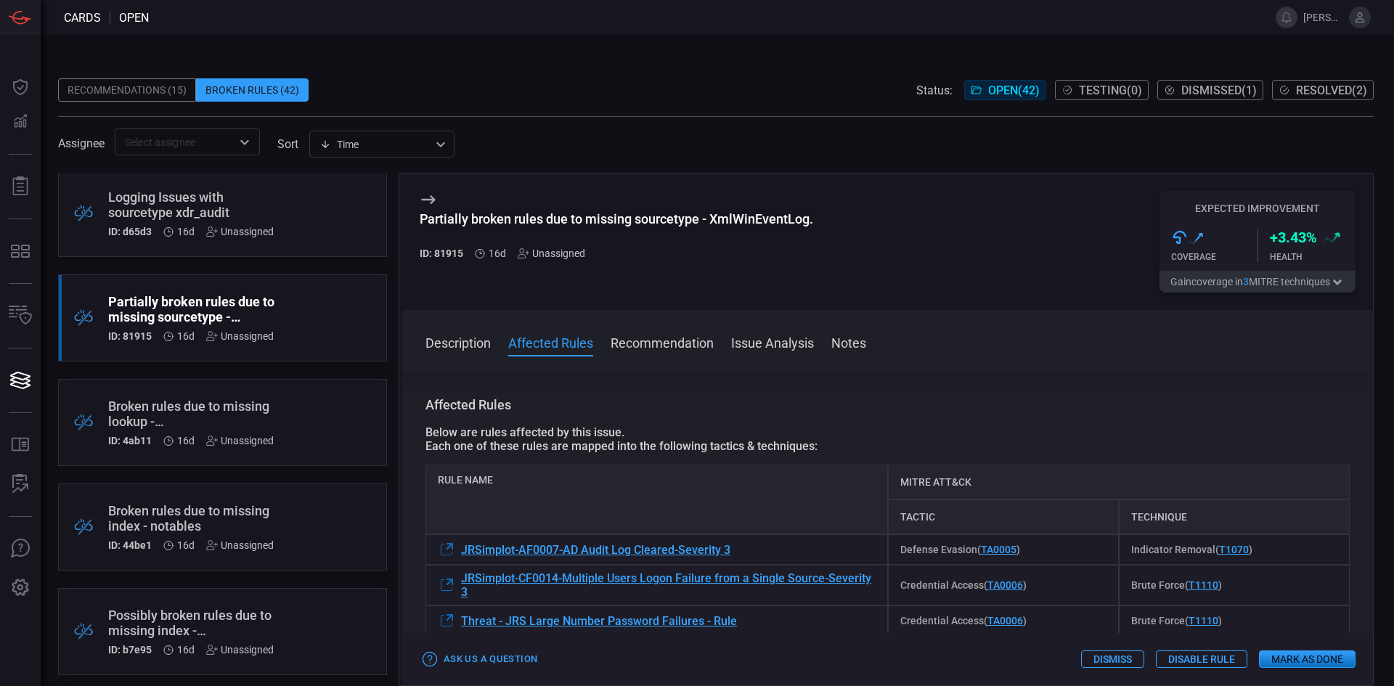
drag, startPoint x: 870, startPoint y: 559, endPoint x: 862, endPoint y: 502, distance: 57.2
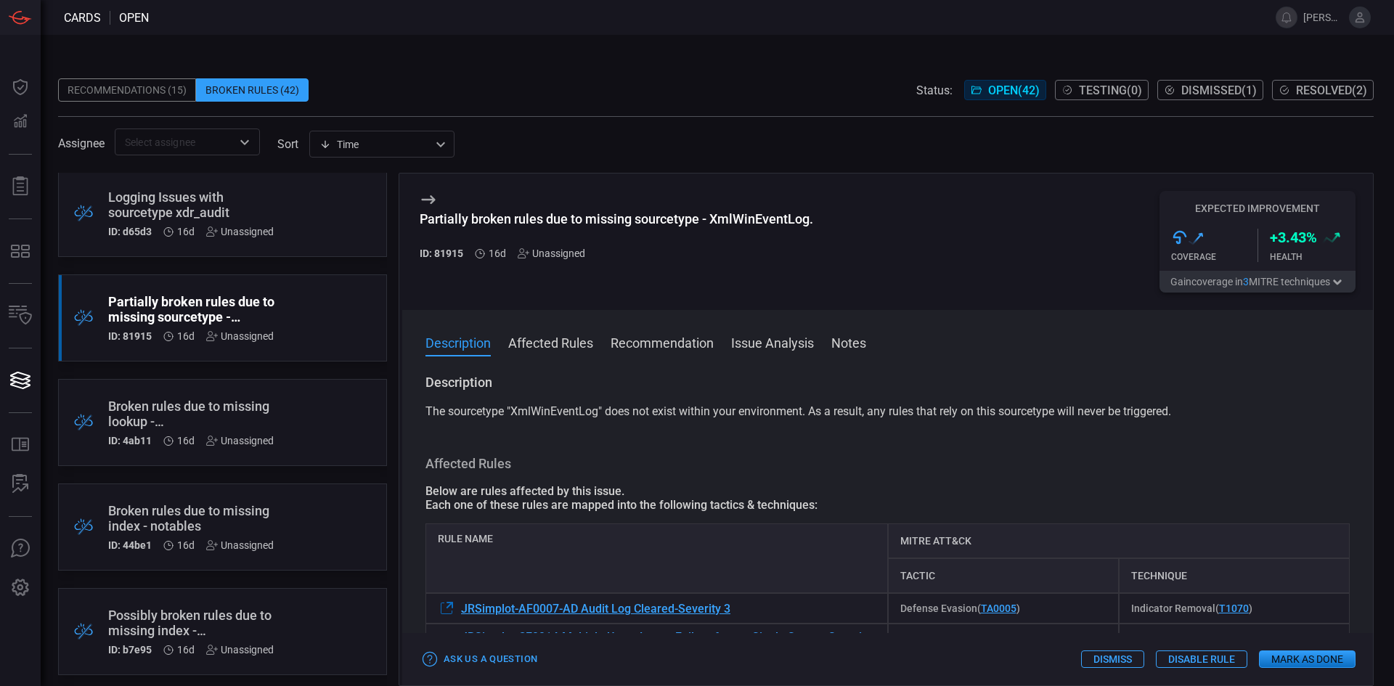
drag, startPoint x: 862, startPoint y: 502, endPoint x: 858, endPoint y: 439, distance: 63.3
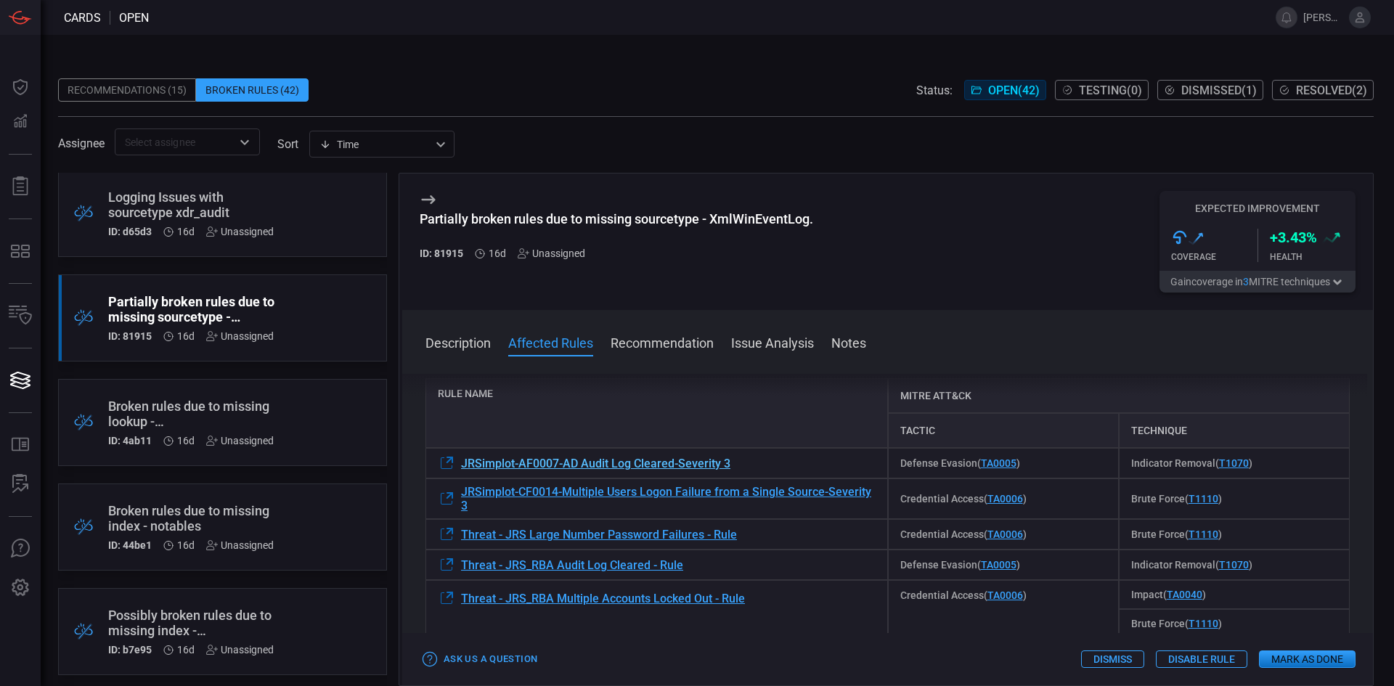
click at [667, 464] on span "JRSimplot-AF0007-AD Audit Log Cleared-Severity 3" at bounding box center [595, 464] width 269 height 14
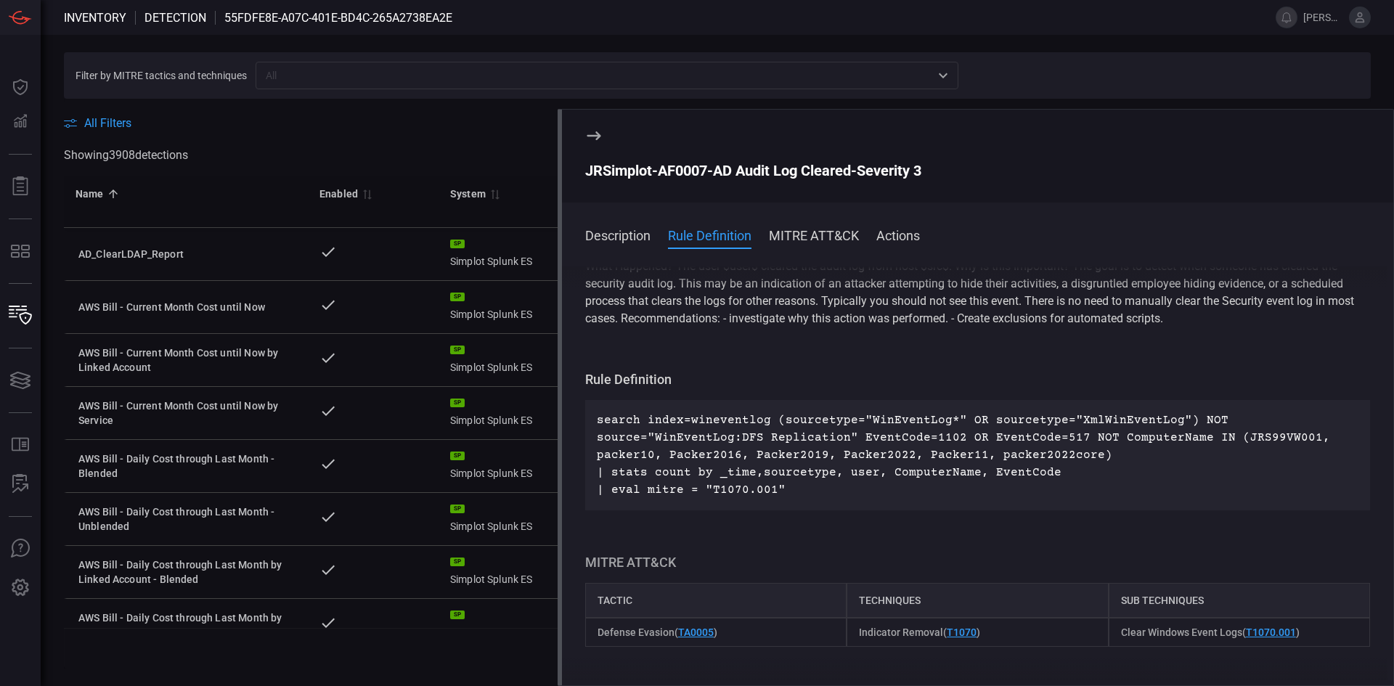
scroll to position [145, 0]
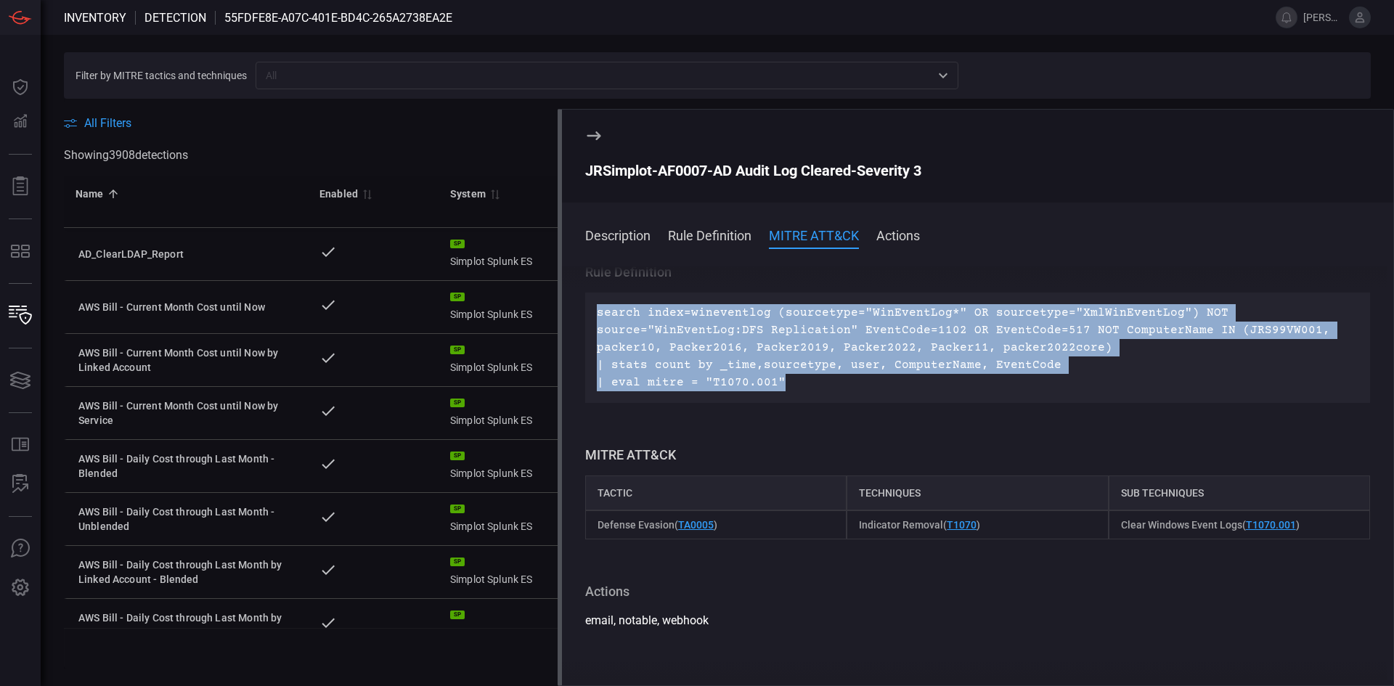
drag, startPoint x: 597, startPoint y: 313, endPoint x: 802, endPoint y: 387, distance: 217.7
click at [799, 392] on div "search index=wineventlog (sourcetype="WinEventLog*" OR sourcetype="XmlWinEventL…" at bounding box center [977, 348] width 785 height 110
click at [937, 346] on p "search index=wineventlog (sourcetype="WinEventLog*" OR sourcetype="XmlWinEventL…" at bounding box center [978, 347] width 762 height 87
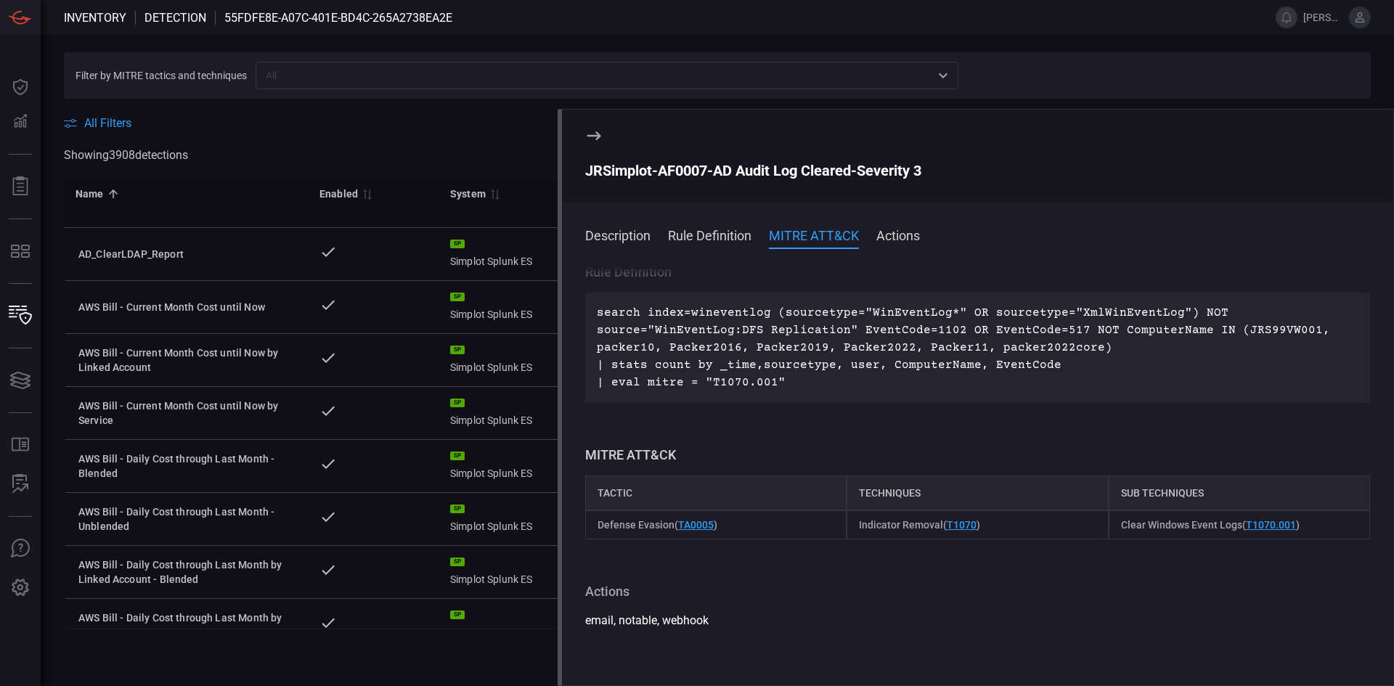
click at [1117, 366] on p "search index=wineventlog (sourcetype="WinEventLog*" OR sourcetype="XmlWinEventL…" at bounding box center [978, 347] width 762 height 87
click at [964, 353] on p "search index=wineventlog (sourcetype="WinEventLog*" OR sourcetype="XmlWinEventL…" at bounding box center [978, 347] width 762 height 87
click at [950, 308] on p "search index=wineventlog (sourcetype="WinEventLog*" OR sourcetype="XmlWinEventL…" at bounding box center [978, 347] width 762 height 87
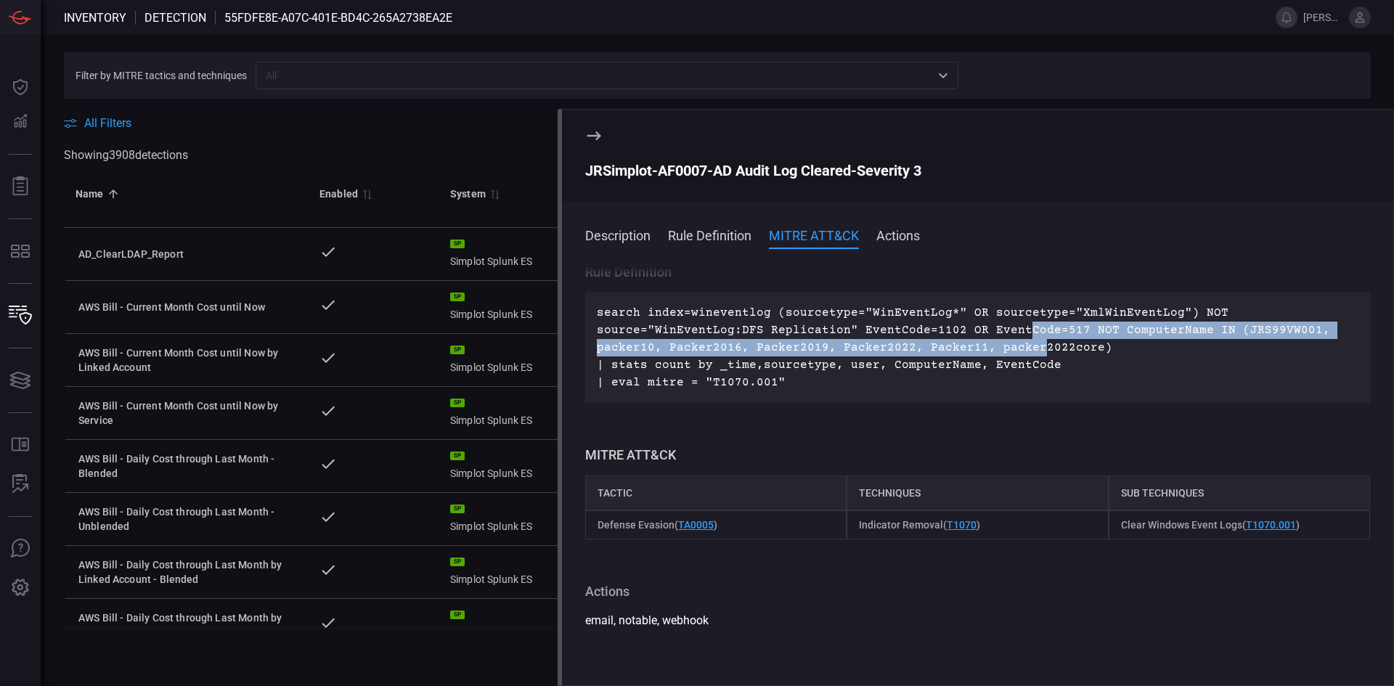
drag, startPoint x: 1018, startPoint y: 325, endPoint x: 1038, endPoint y: 355, distance: 36.1
click at [1034, 353] on p "search index=wineventlog (sourcetype="WinEventLog*" OR sourcetype="XmlWinEventL…" at bounding box center [978, 347] width 762 height 87
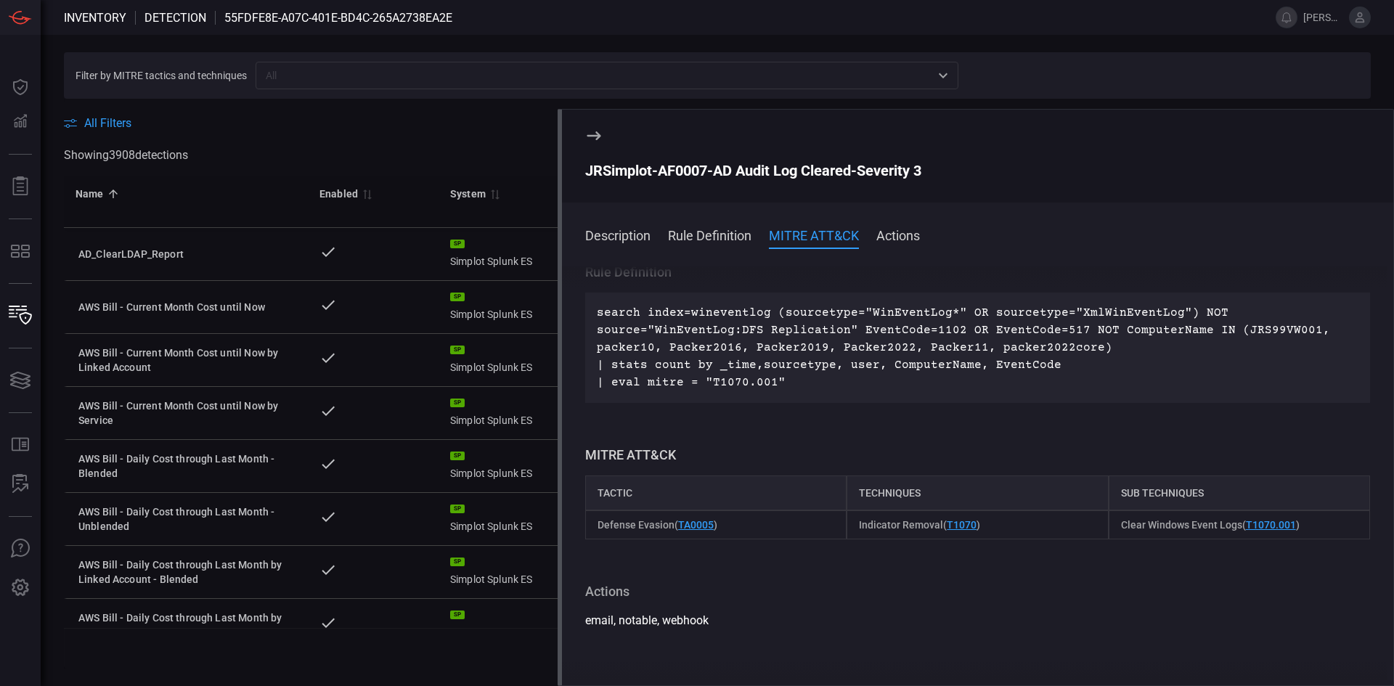
click at [1091, 369] on p "search index=wineventlog (sourcetype="WinEventLog*" OR sourcetype="XmlWinEventL…" at bounding box center [978, 347] width 762 height 87
click at [834, 382] on p "search index=wineventlog (sourcetype="WinEventLog*" OR sourcetype="XmlWinEventL…" at bounding box center [978, 347] width 762 height 87
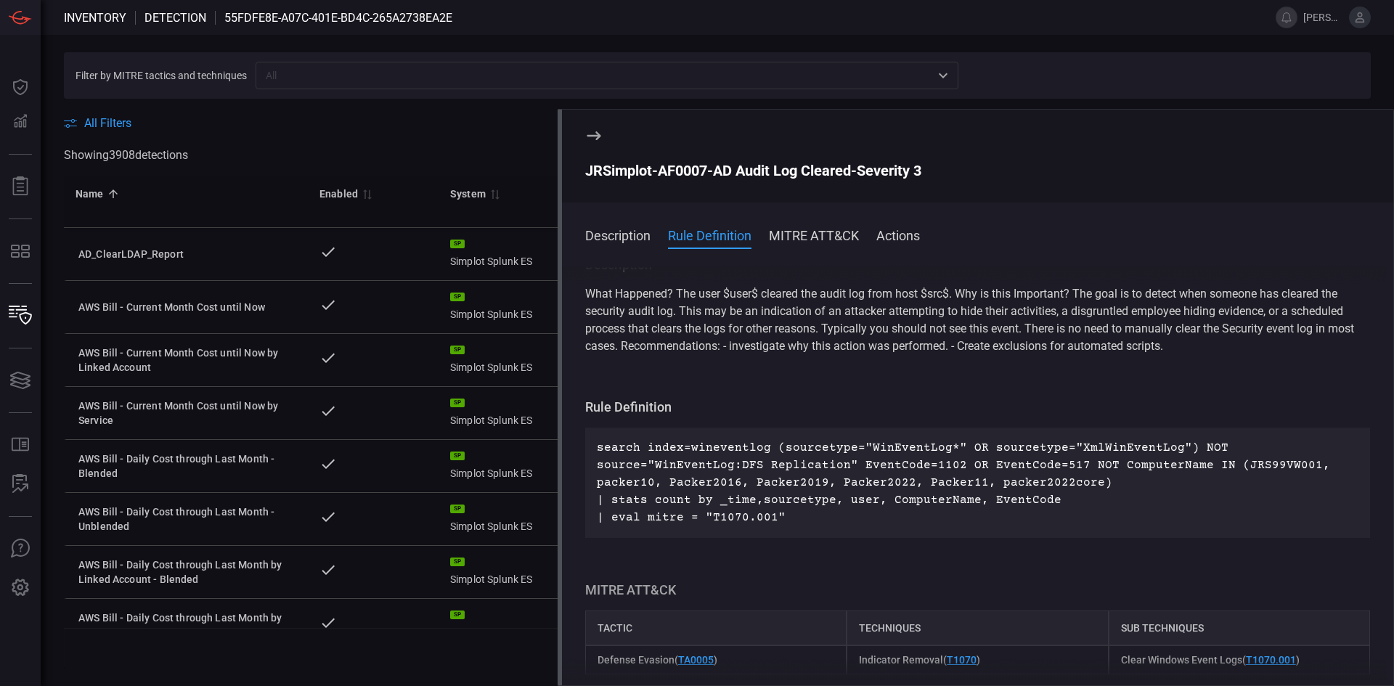
scroll to position [0, 0]
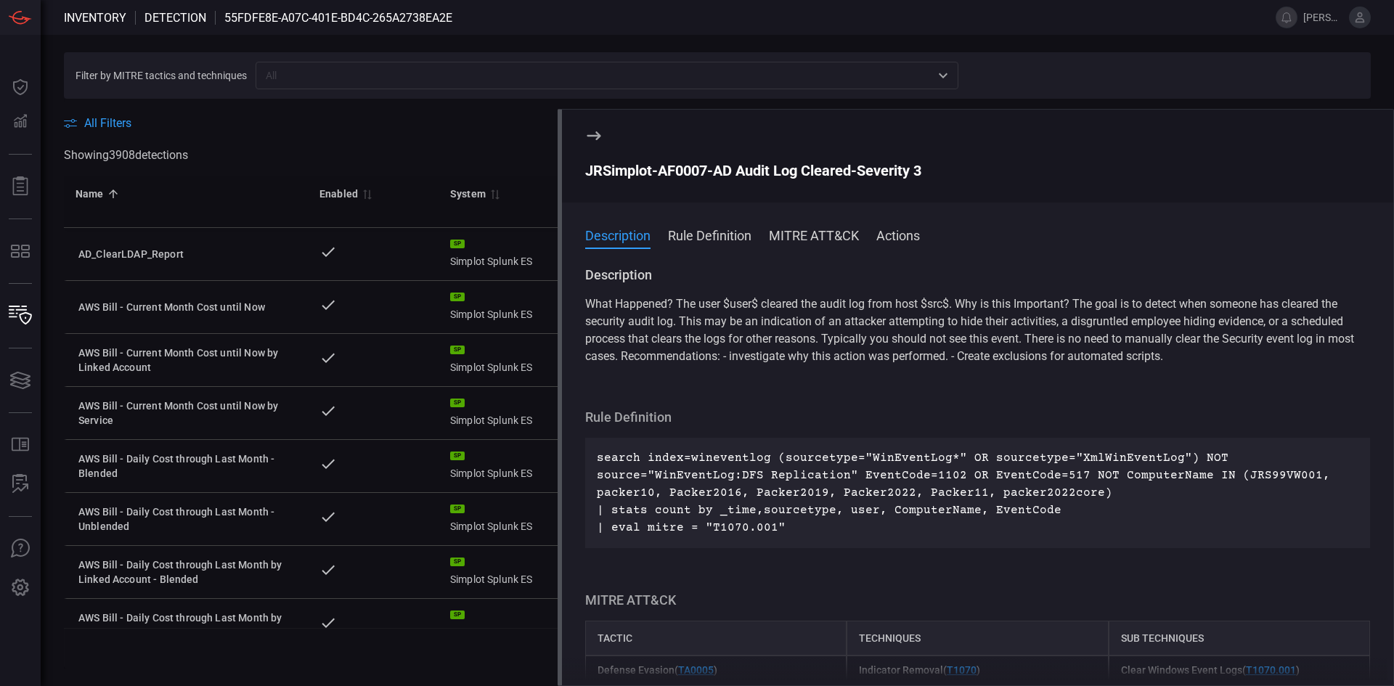
click at [896, 232] on button "Actions" at bounding box center [898, 234] width 44 height 17
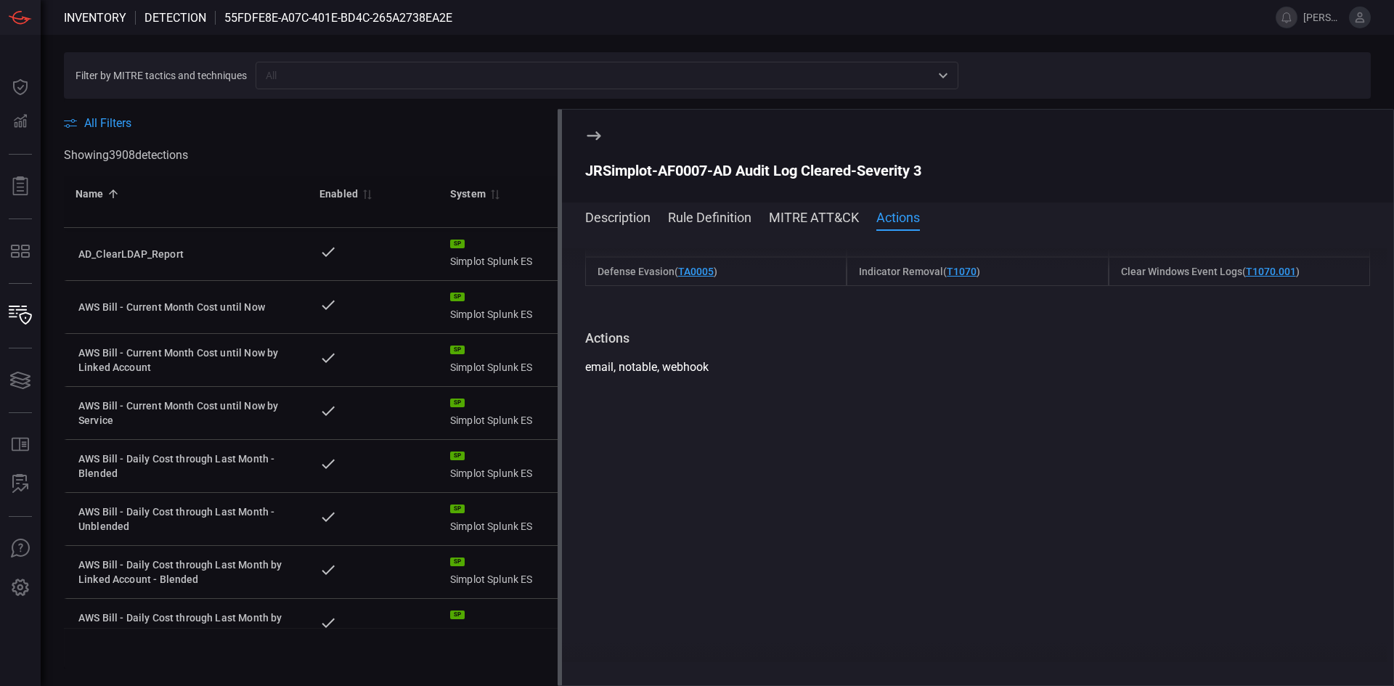
scroll to position [405, 0]
click at [816, 216] on button "MITRE ATT&CK" at bounding box center [814, 216] width 90 height 17
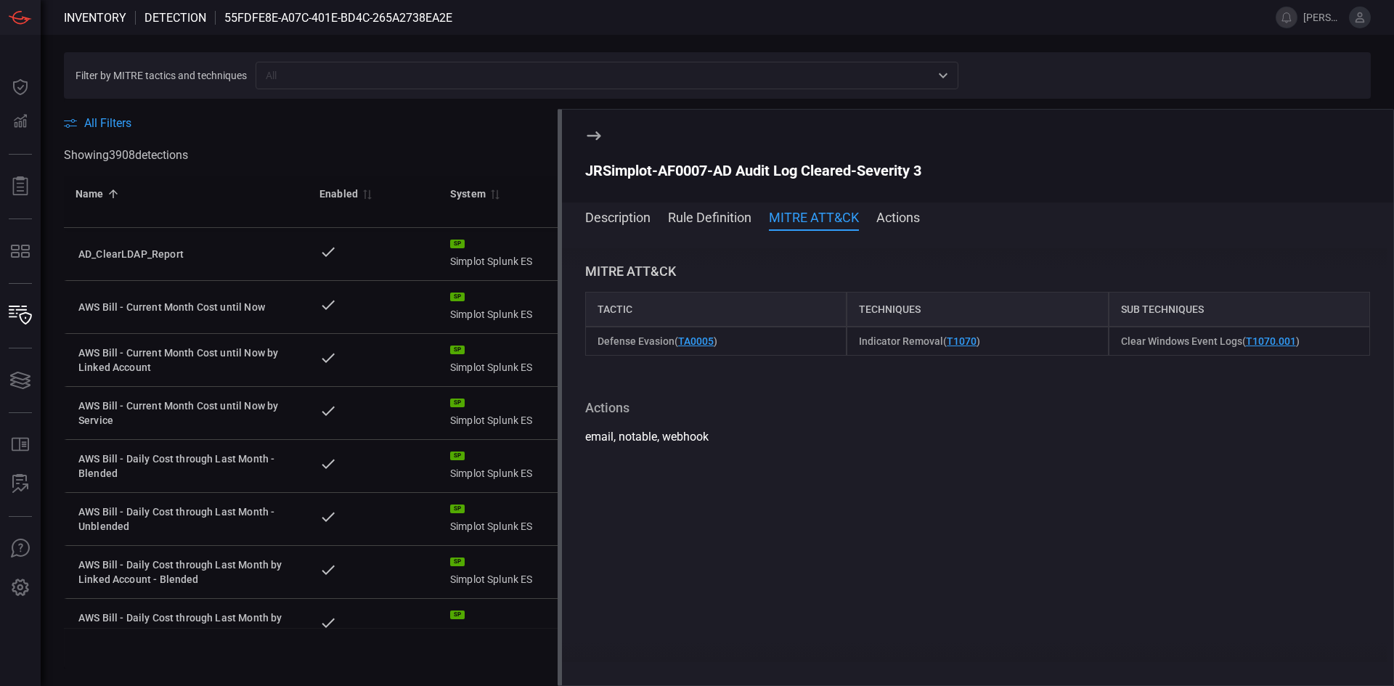
click at [718, 220] on button "Rule Definition" at bounding box center [710, 216] width 84 height 17
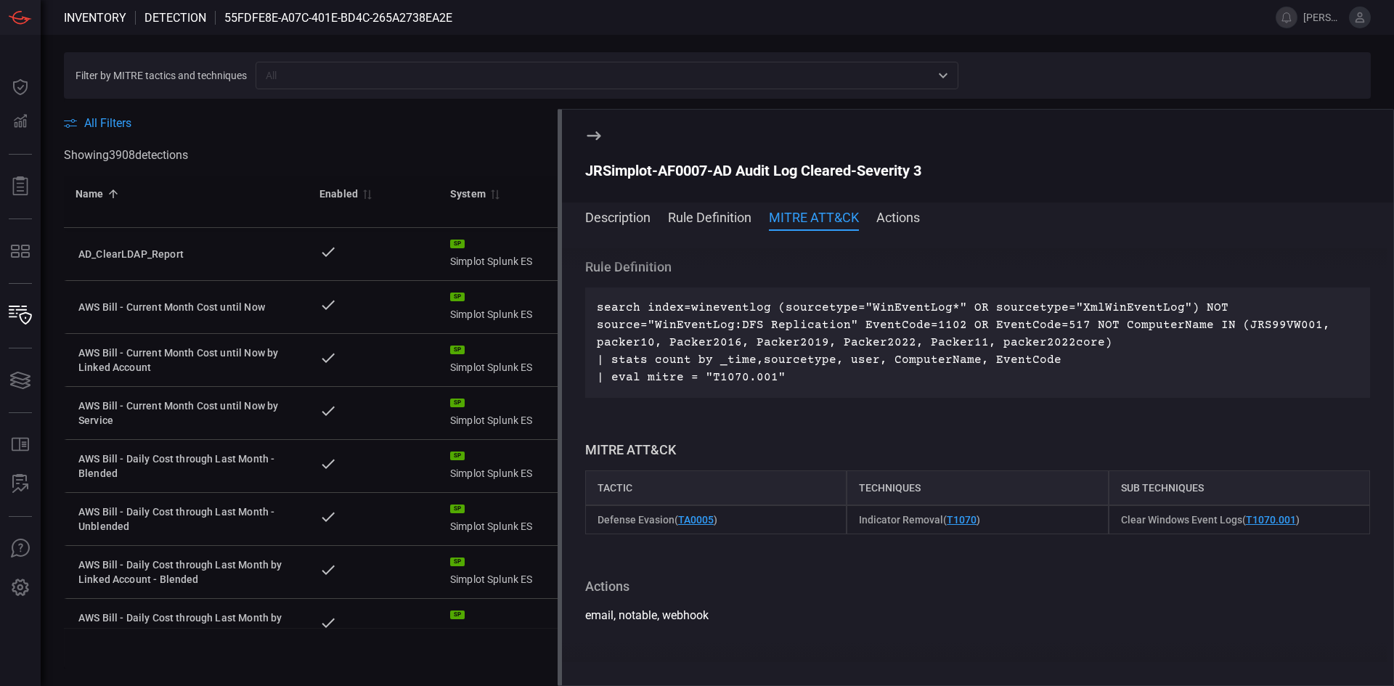
scroll to position [128, 0]
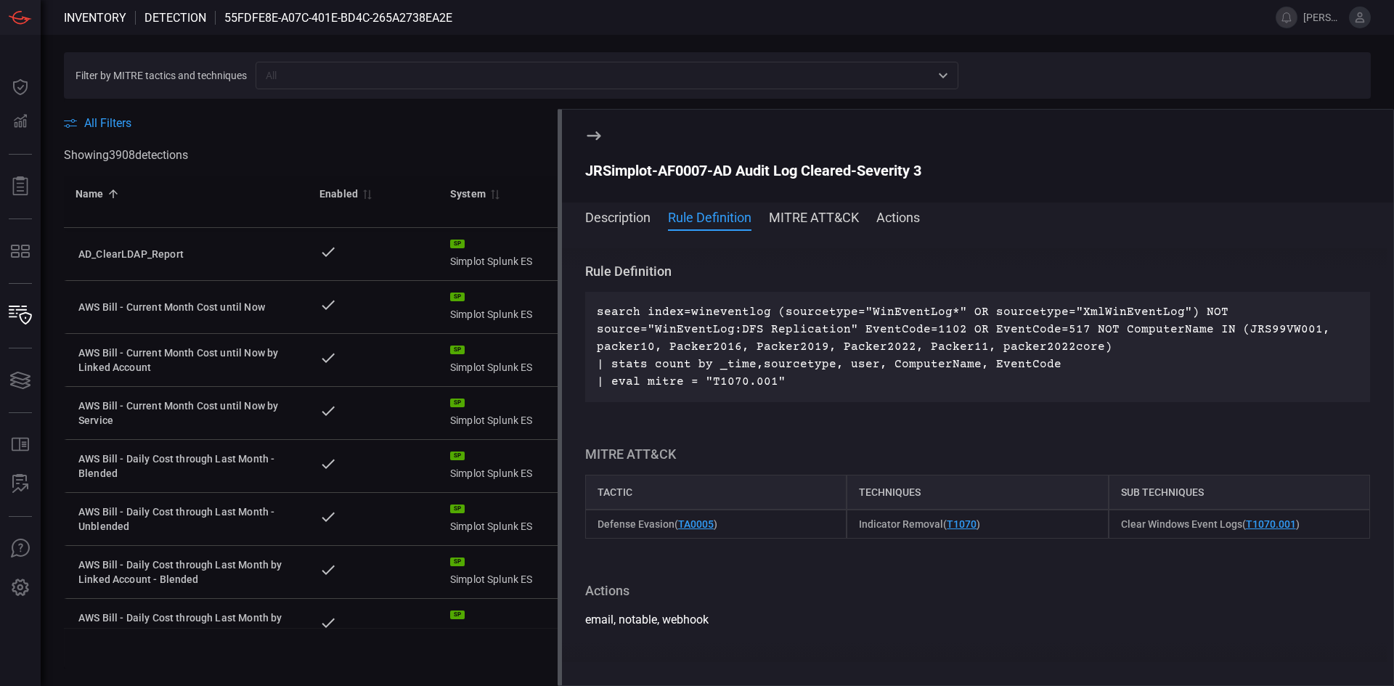
click at [610, 219] on button "Description" at bounding box center [617, 216] width 65 height 17
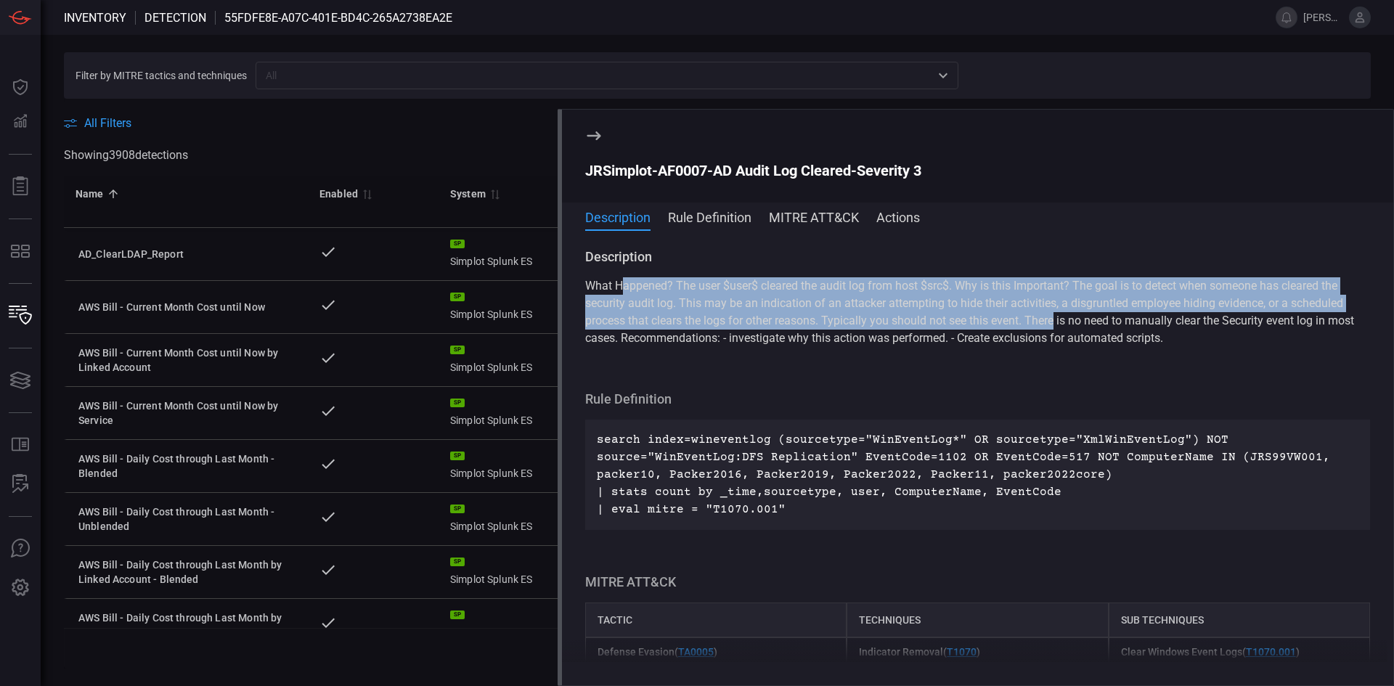
drag, startPoint x: 622, startPoint y: 287, endPoint x: 1072, endPoint y: 321, distance: 452.2
click at [1069, 320] on span "What Happened? The user $user$ cleared the audit log from host $src$. Why is th…" at bounding box center [969, 312] width 769 height 66
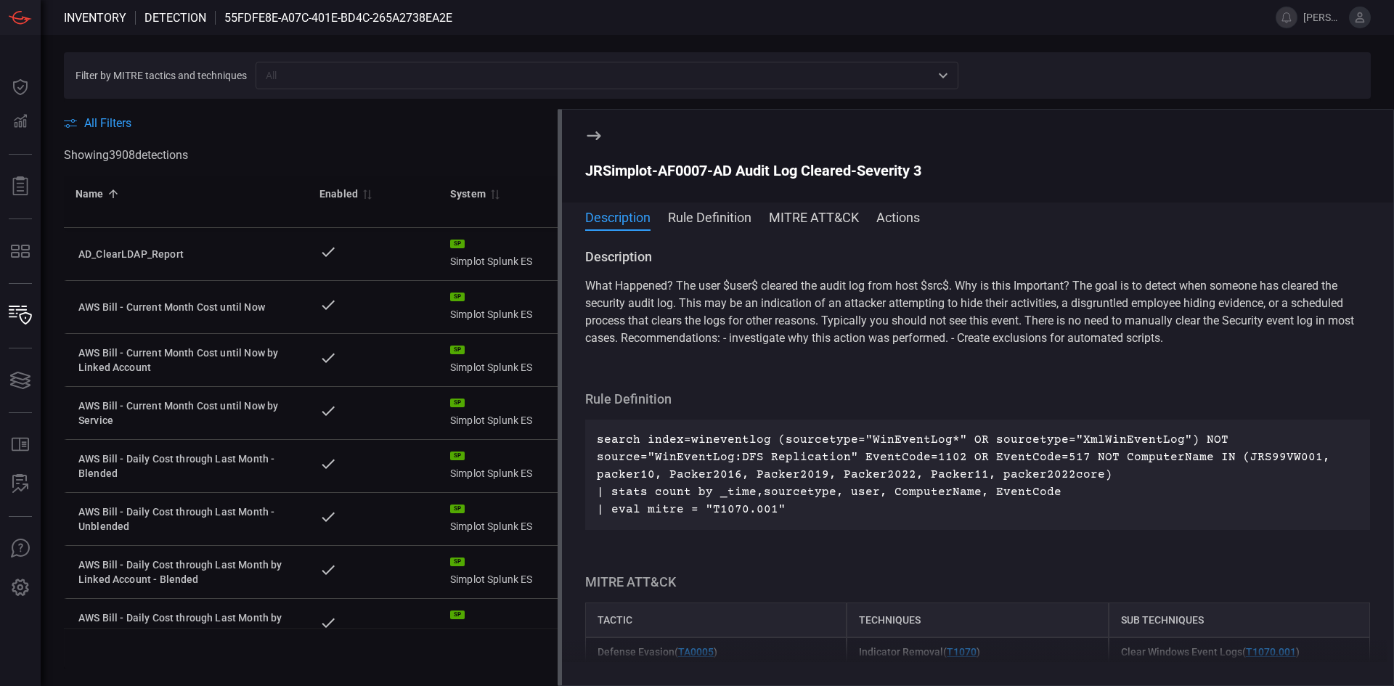
drag, startPoint x: 1075, startPoint y: 323, endPoint x: 884, endPoint y: 323, distance: 190.2
click at [1073, 323] on span "What Happened? The user $user$ cleared the audit log from host $src$. Why is th…" at bounding box center [969, 312] width 769 height 66
click at [598, 132] on icon at bounding box center [593, 135] width 17 height 17
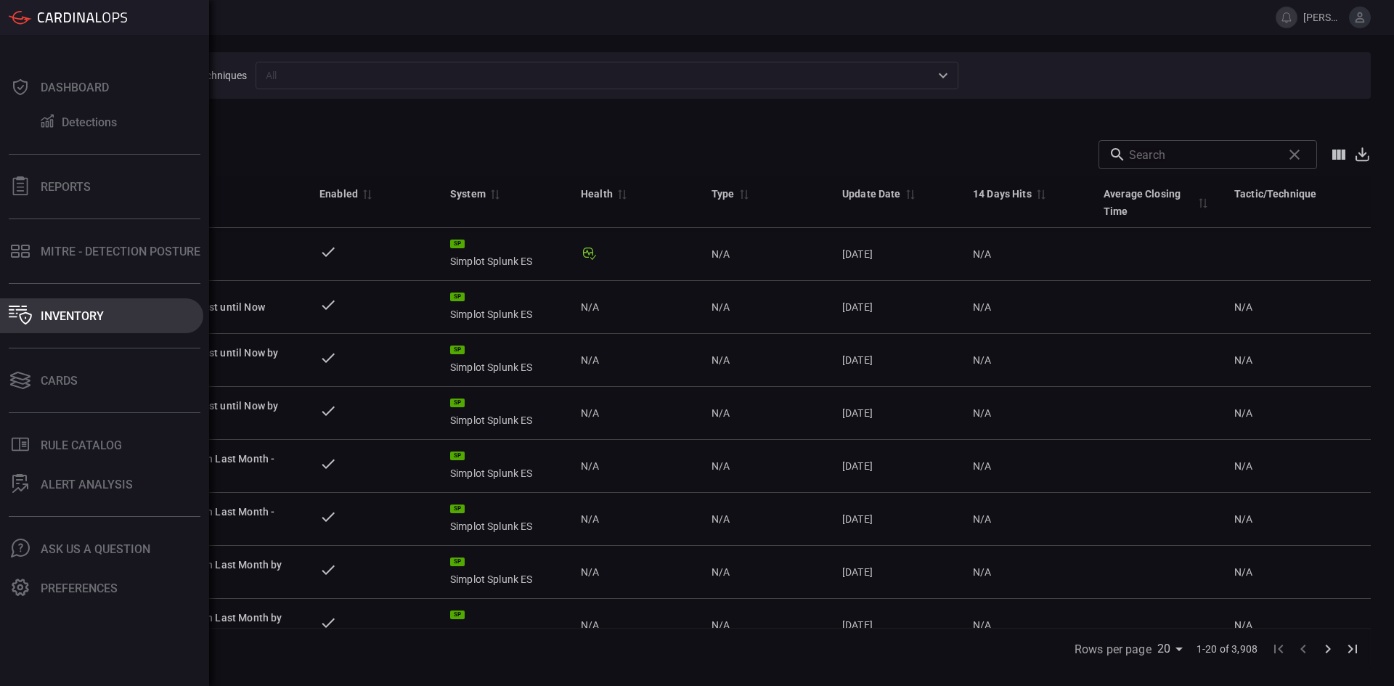
click at [84, 314] on div "Inventory" at bounding box center [72, 316] width 63 height 14
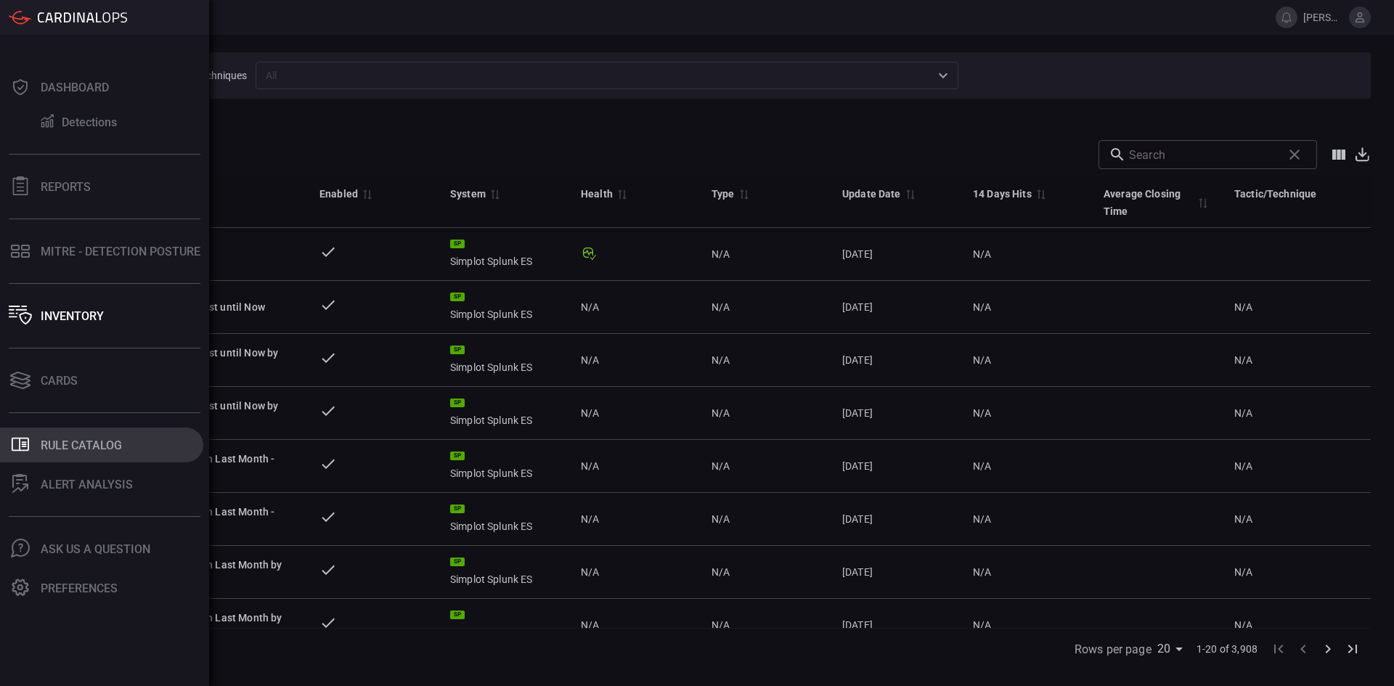
click at [78, 437] on button ".st0_rule_catalog_icon{fill: currentColor;} Rule Catalog" at bounding box center [101, 445] width 203 height 35
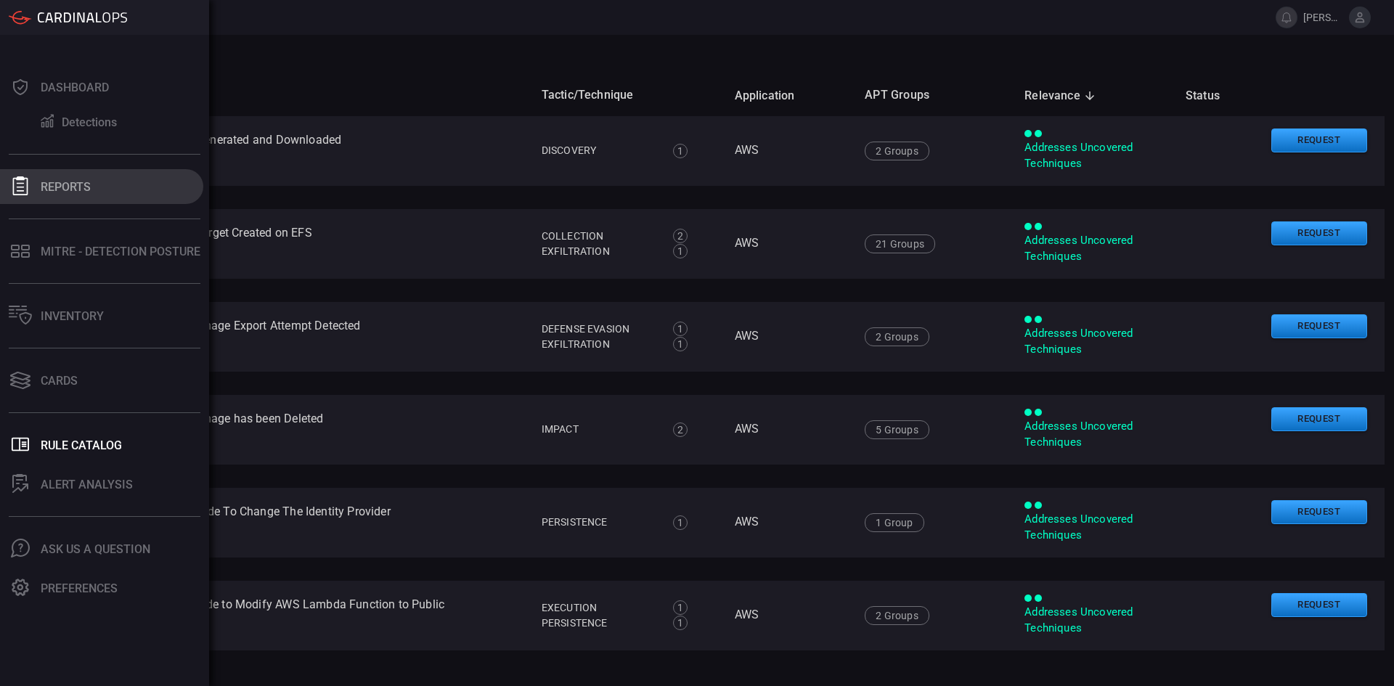
click at [55, 180] on div "Reports" at bounding box center [66, 187] width 50 height 14
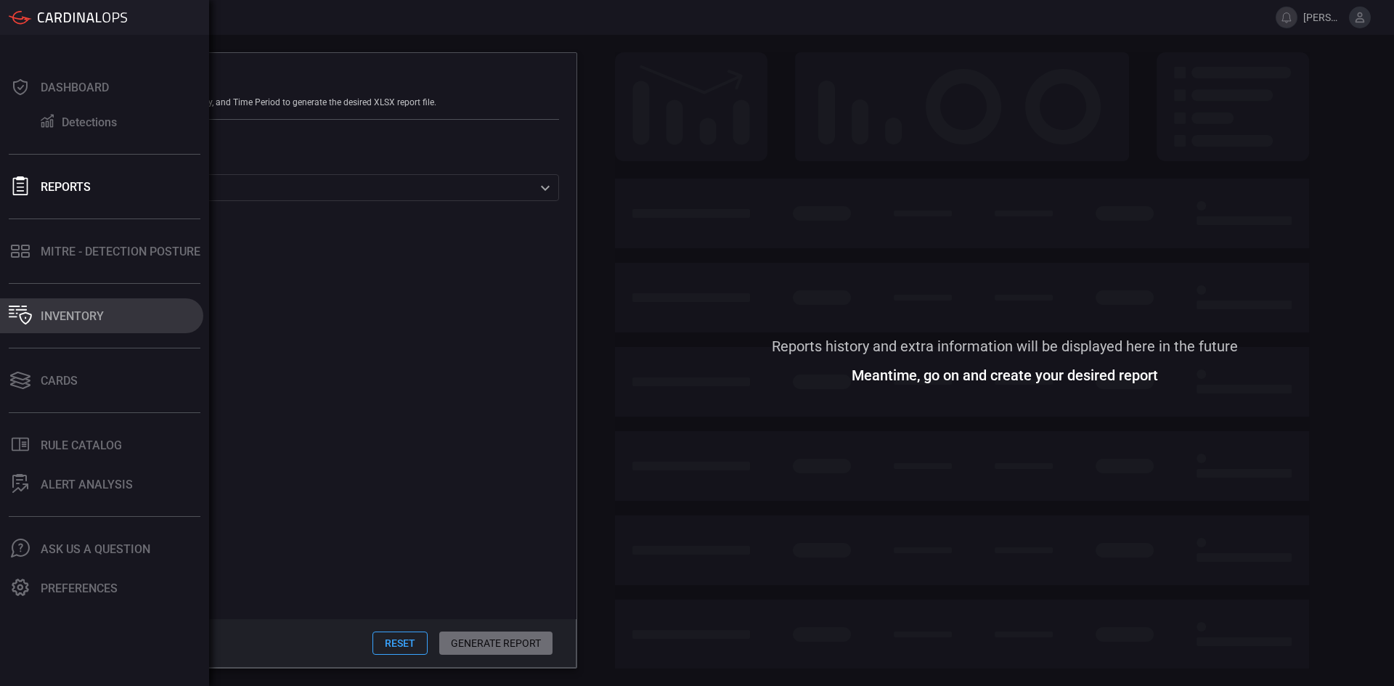
click at [73, 317] on div "Inventory" at bounding box center [72, 316] width 63 height 14
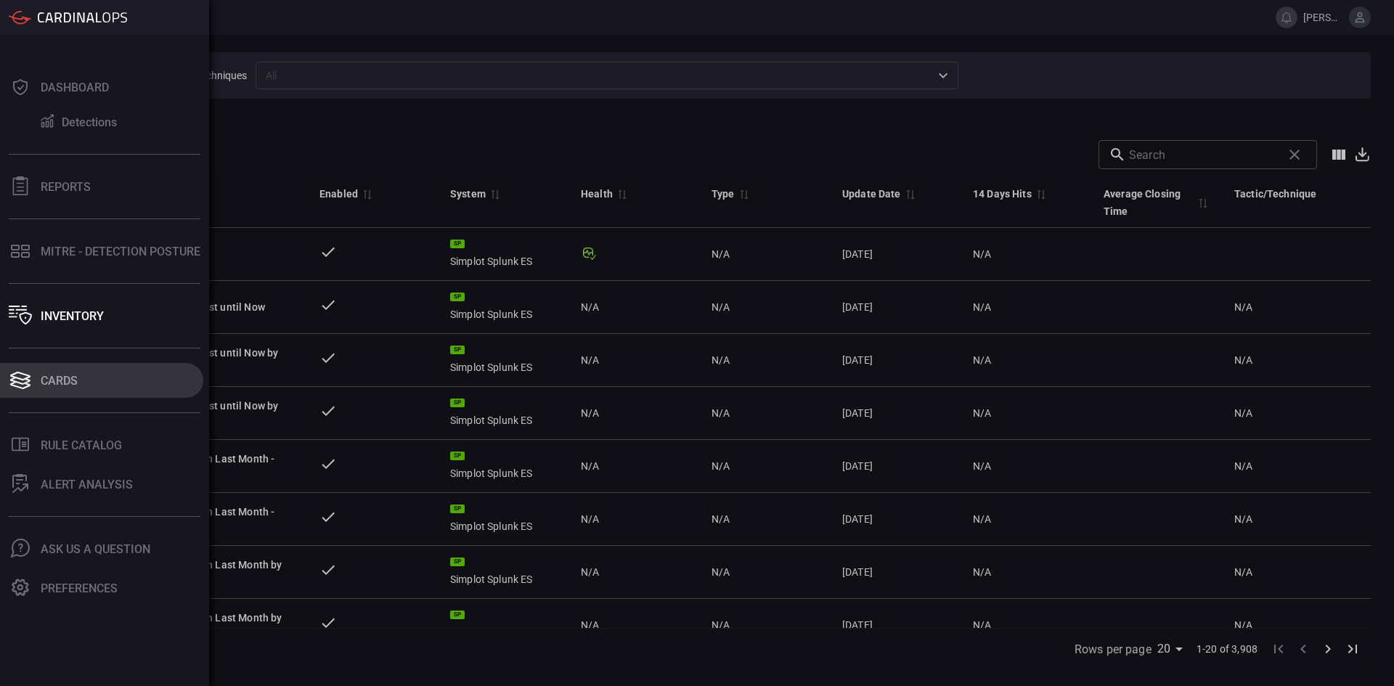
click at [65, 383] on div "Cards" at bounding box center [59, 381] width 37 height 14
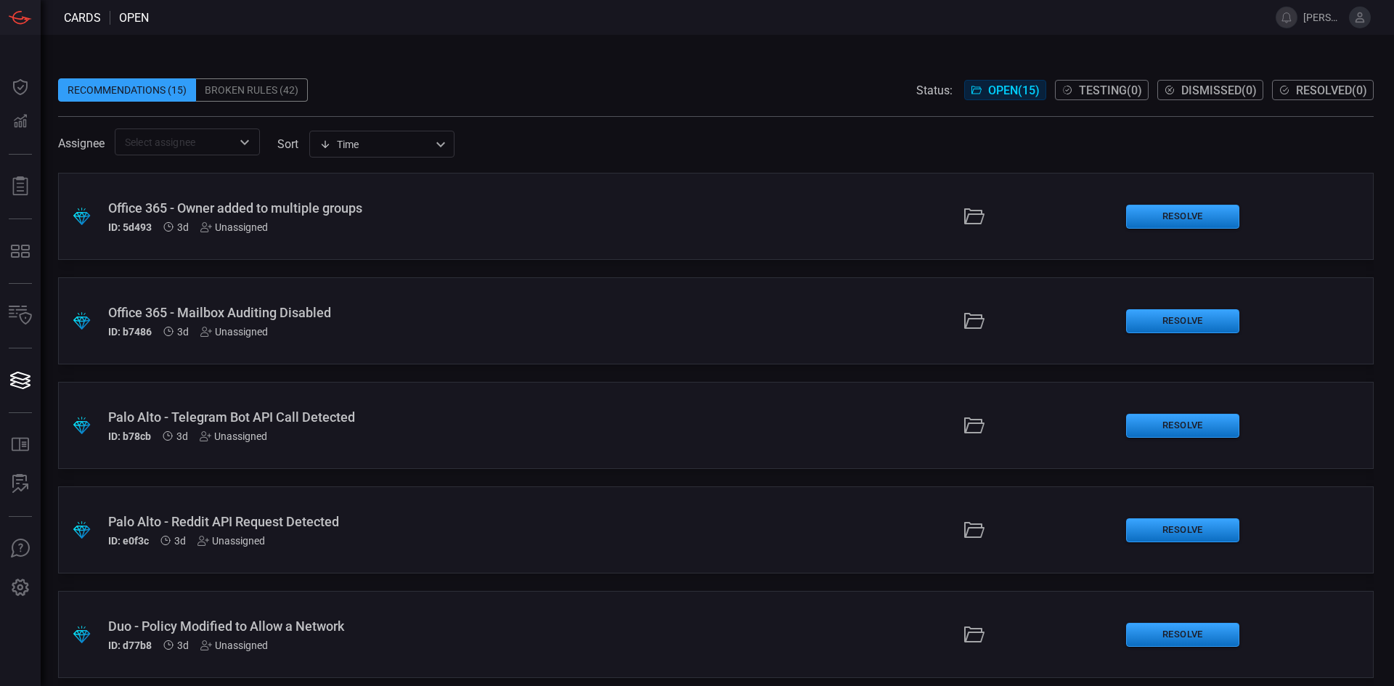
click at [250, 86] on div "Broken Rules (42)" at bounding box center [252, 89] width 112 height 23
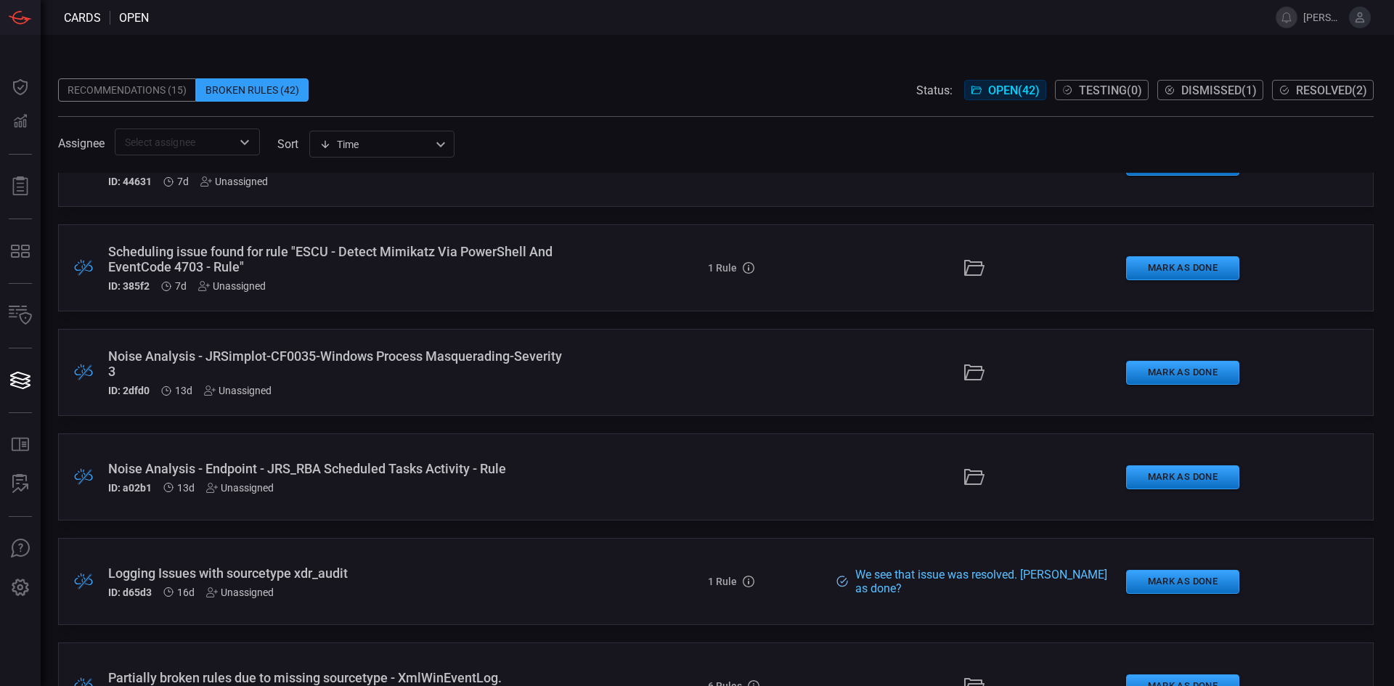
scroll to position [581, 0]
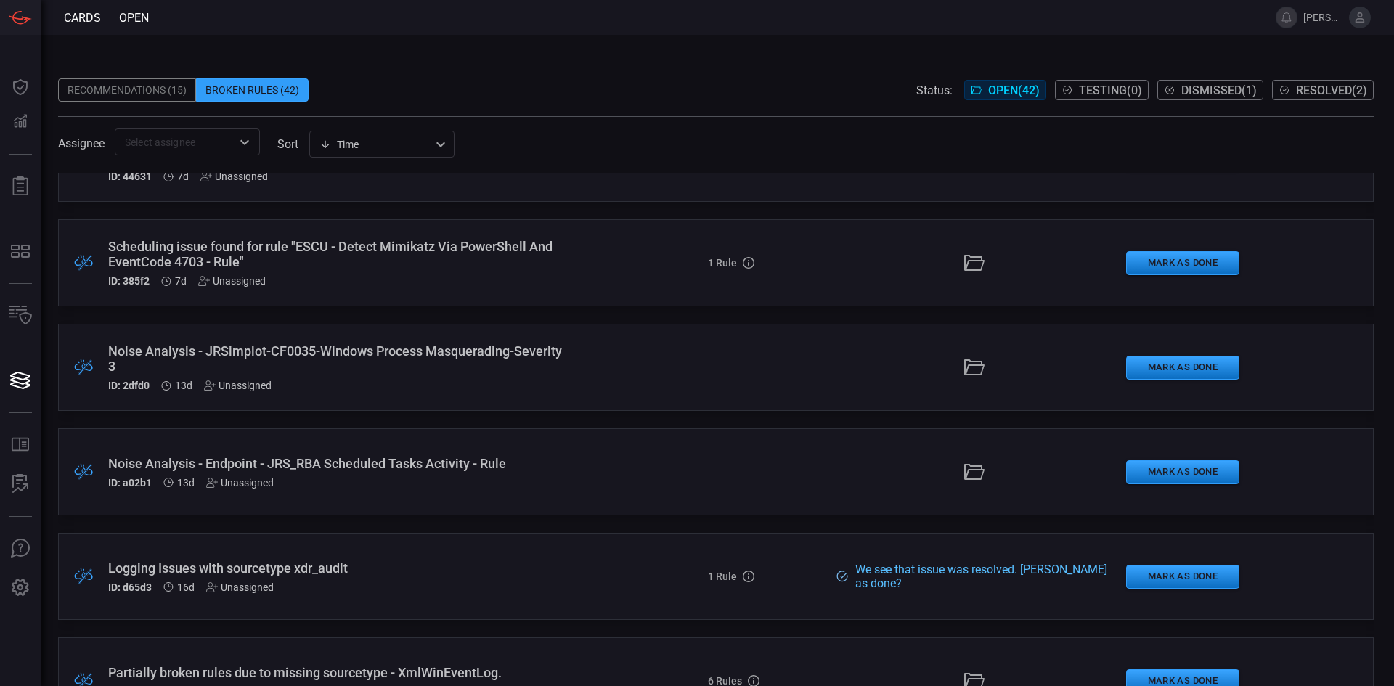
click at [365, 345] on div "Noise Analysis - JRSimplot-CF0035-Windows Process Masquerading-Severity 3" at bounding box center [338, 358] width 461 height 30
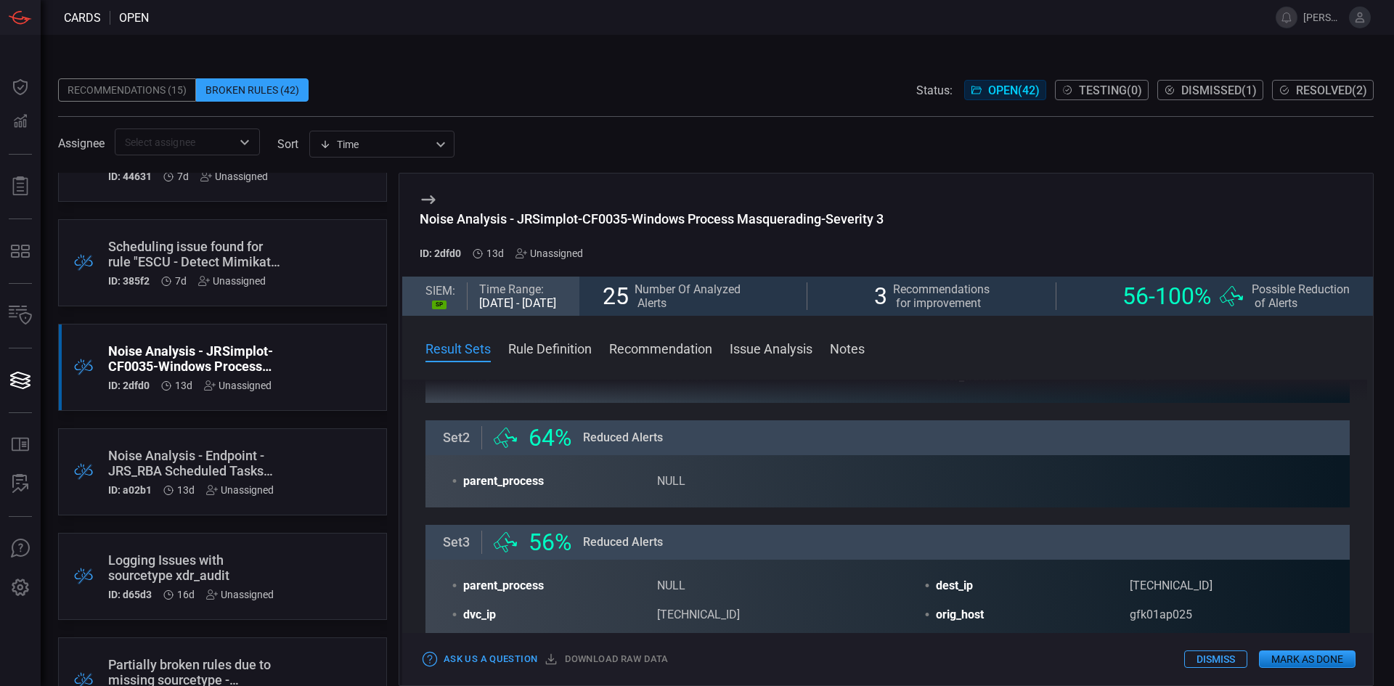
scroll to position [73, 0]
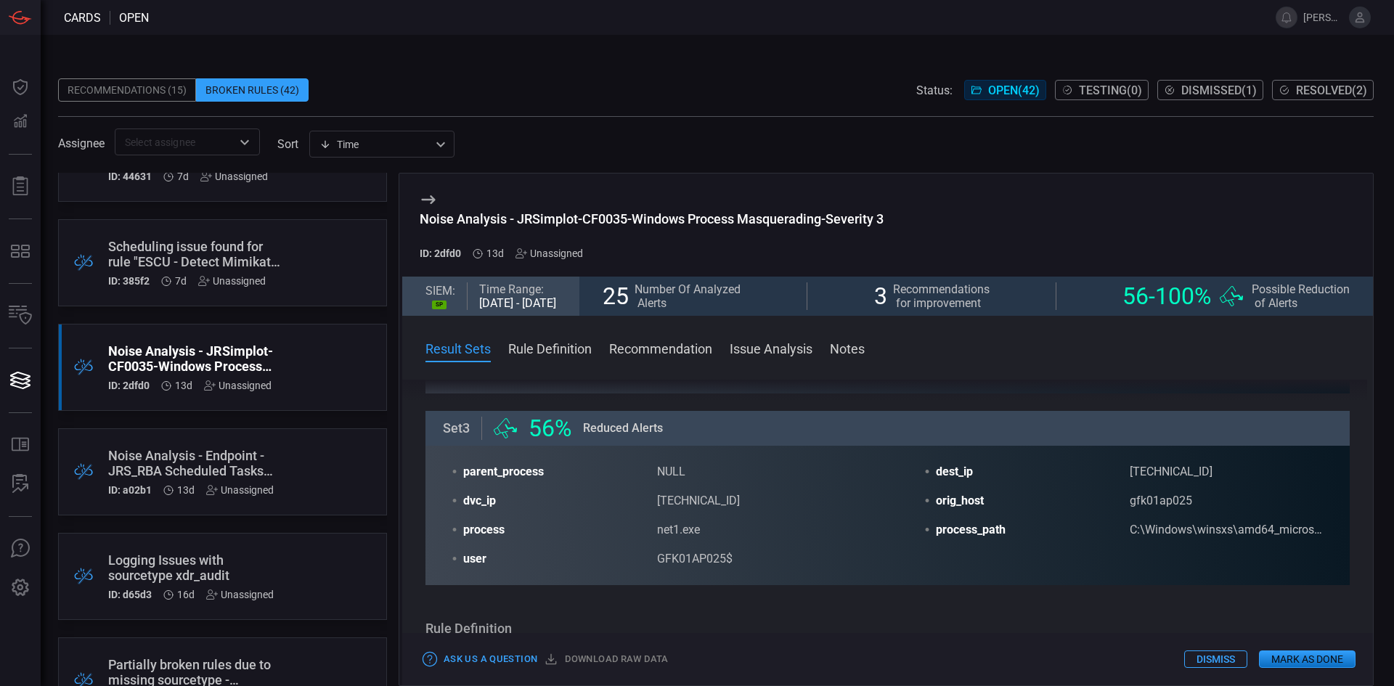
drag, startPoint x: 970, startPoint y: 561, endPoint x: 973, endPoint y: 600, distance: 39.3
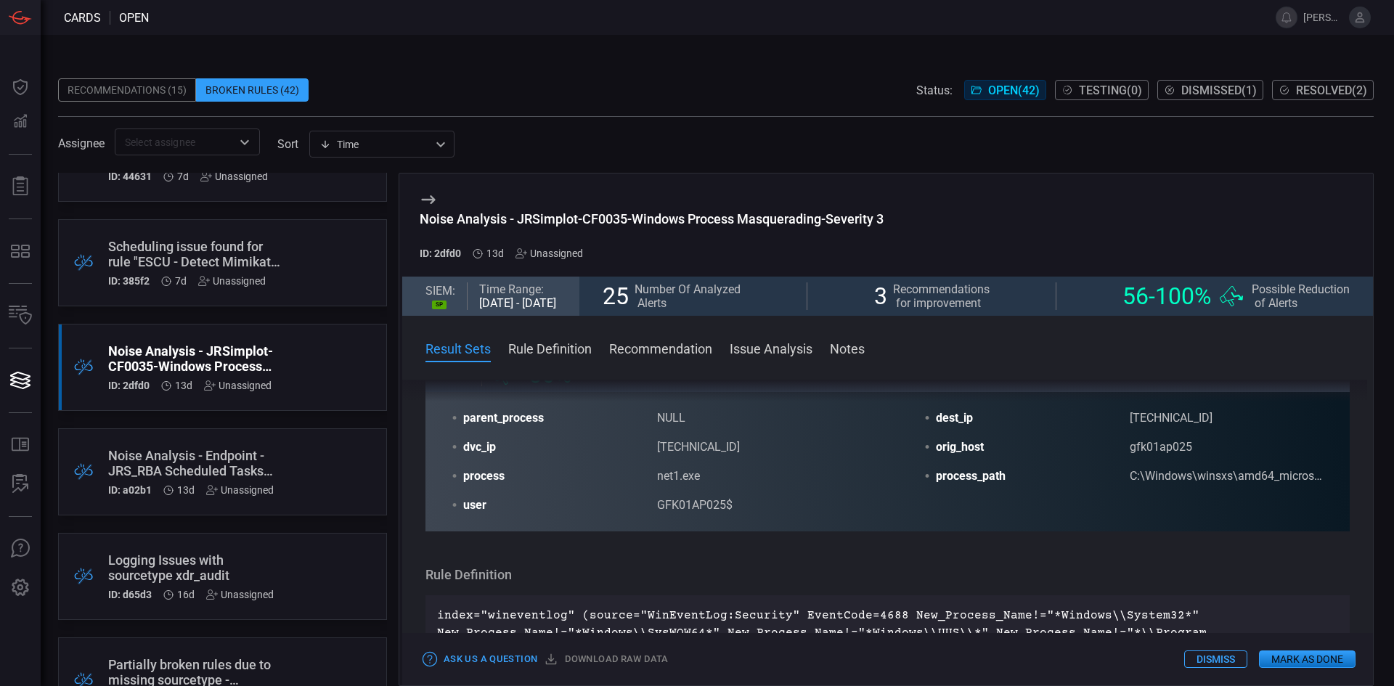
drag, startPoint x: 968, startPoint y: 555, endPoint x: 969, endPoint y: 577, distance: 21.8
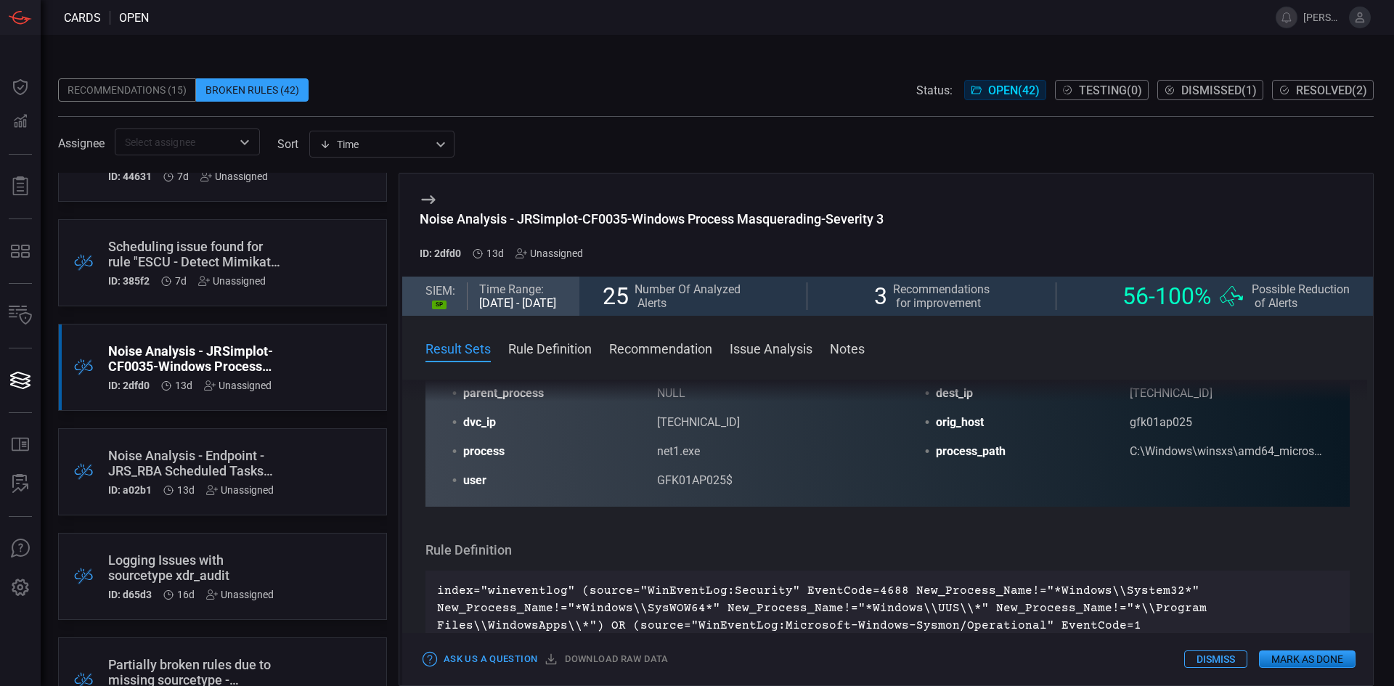
scroll to position [365, 0]
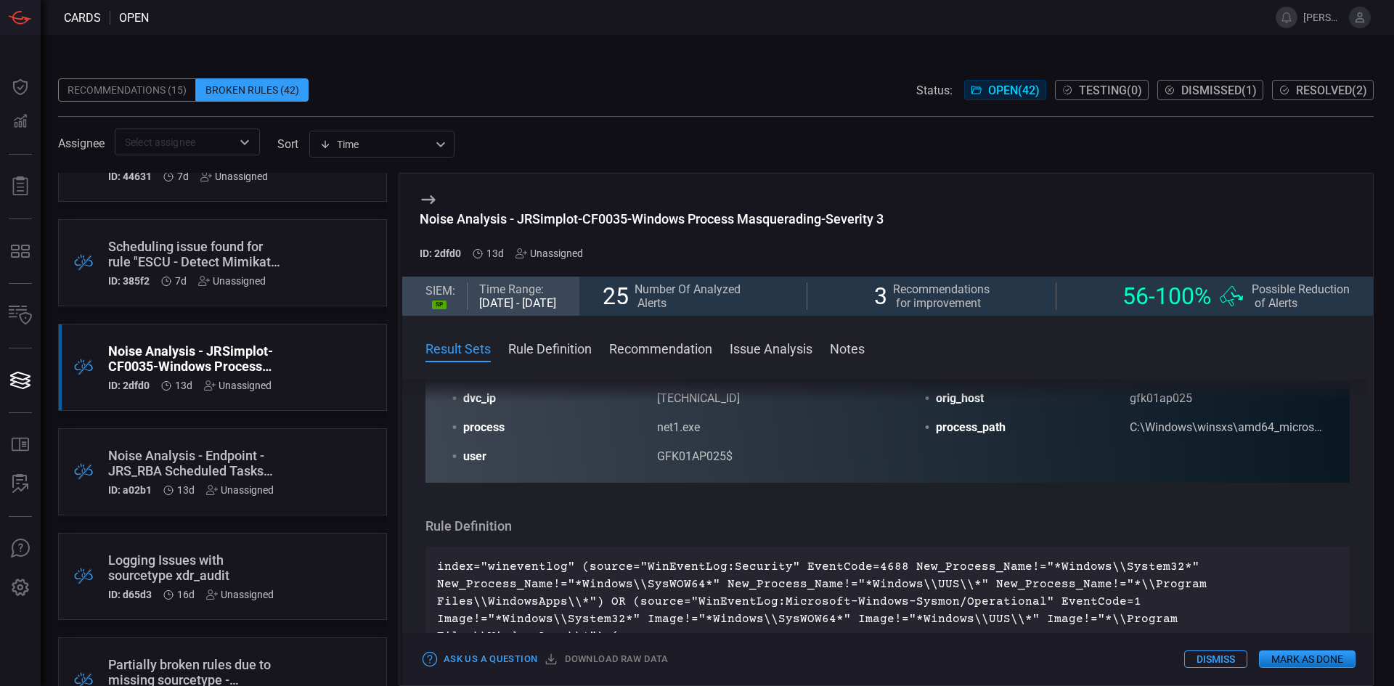
drag, startPoint x: 969, startPoint y: 577, endPoint x: 982, endPoint y: 614, distance: 39.3
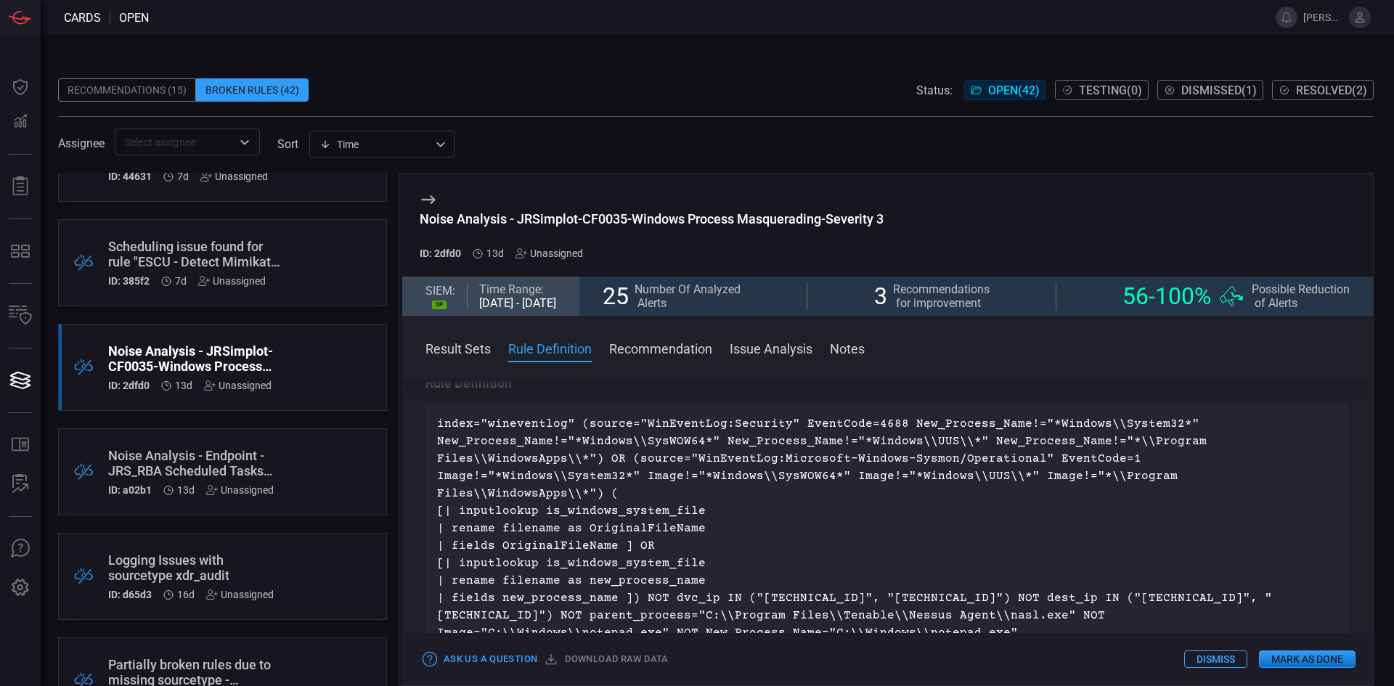
scroll to position [494, 0]
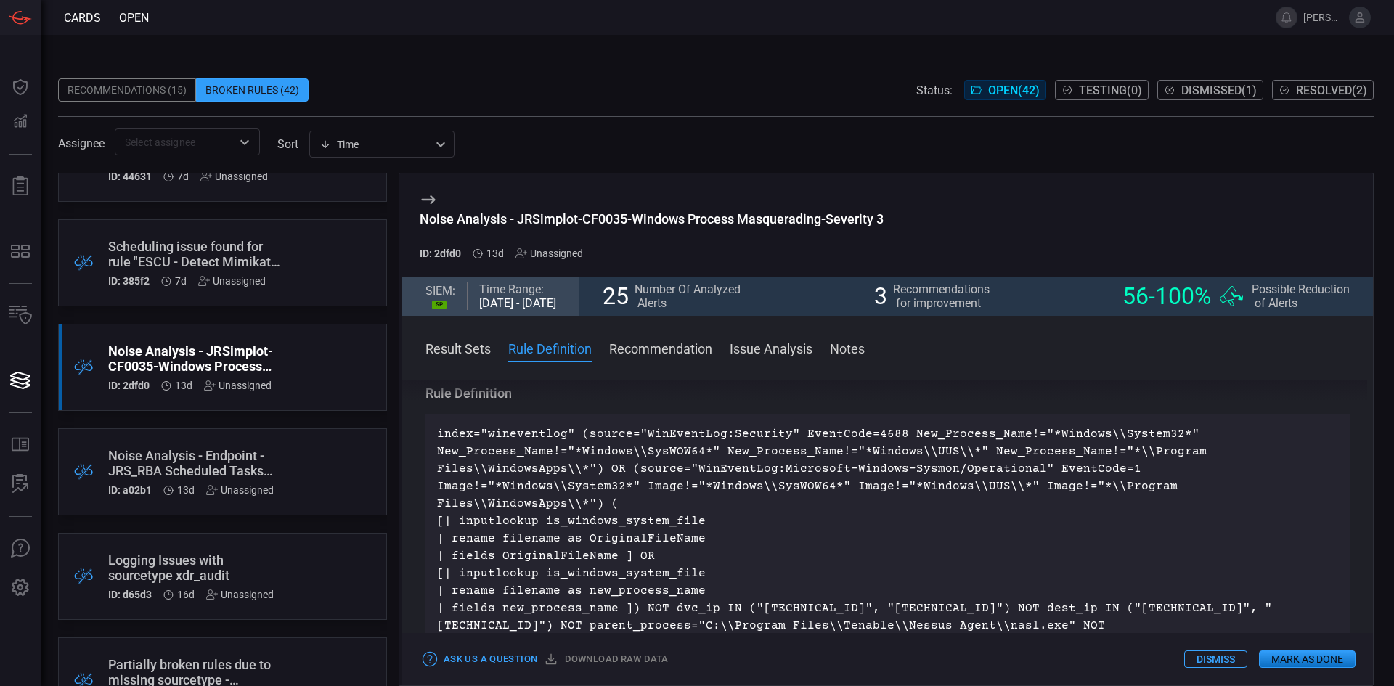
drag, startPoint x: 1033, startPoint y: 550, endPoint x: 1025, endPoint y: 521, distance: 29.4
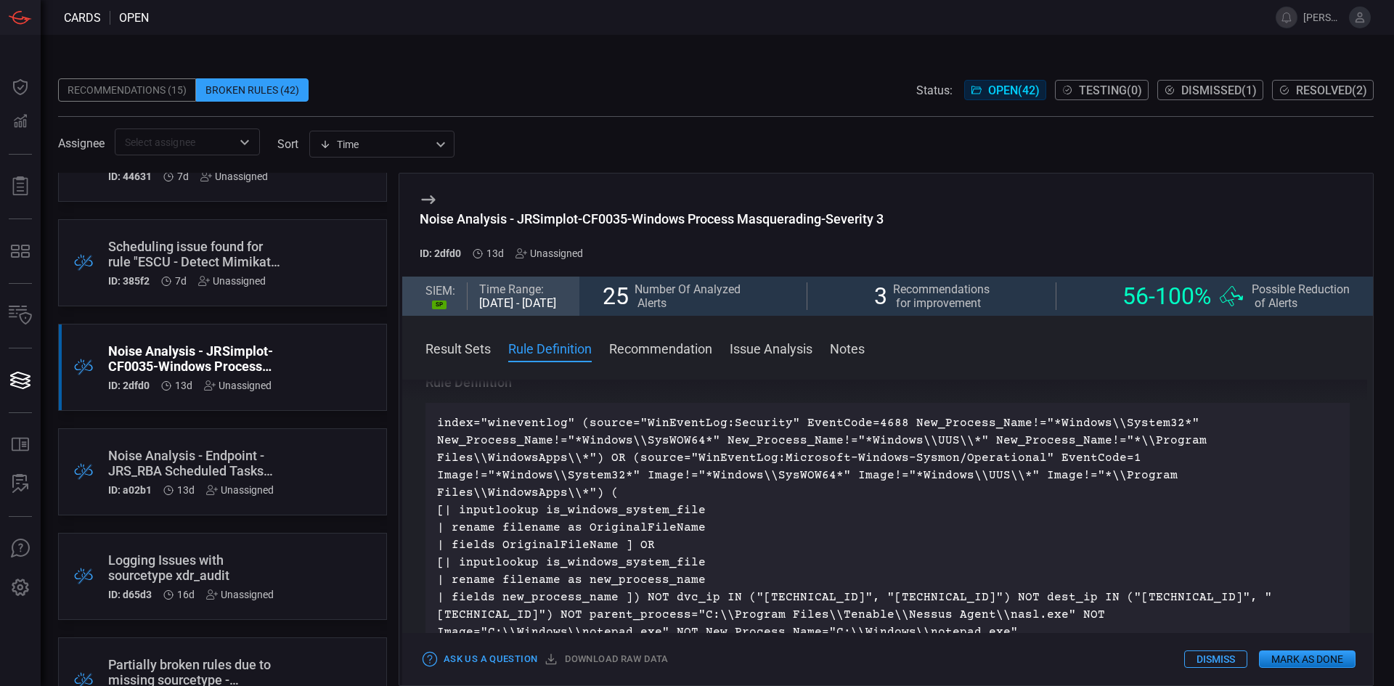
drag, startPoint x: 846, startPoint y: 491, endPoint x: 853, endPoint y: 515, distance: 25.0
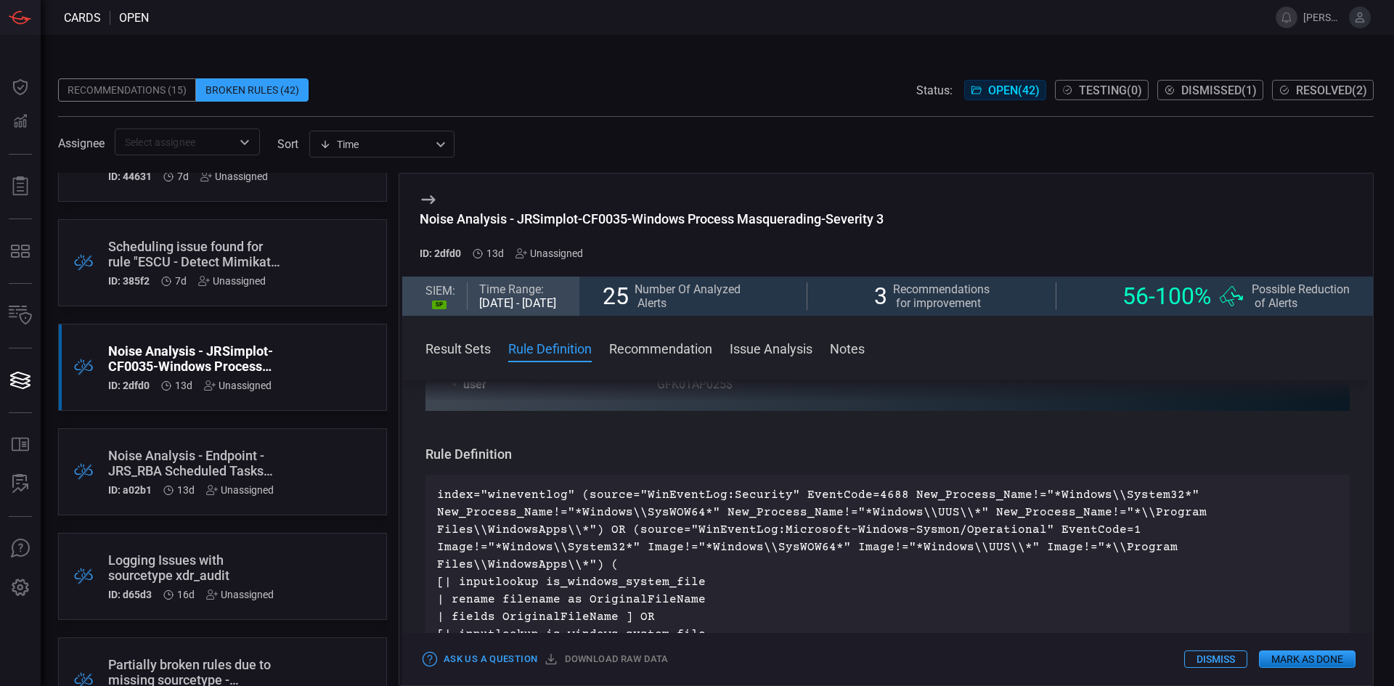
drag, startPoint x: 858, startPoint y: 542, endPoint x: 850, endPoint y: 502, distance: 40.7
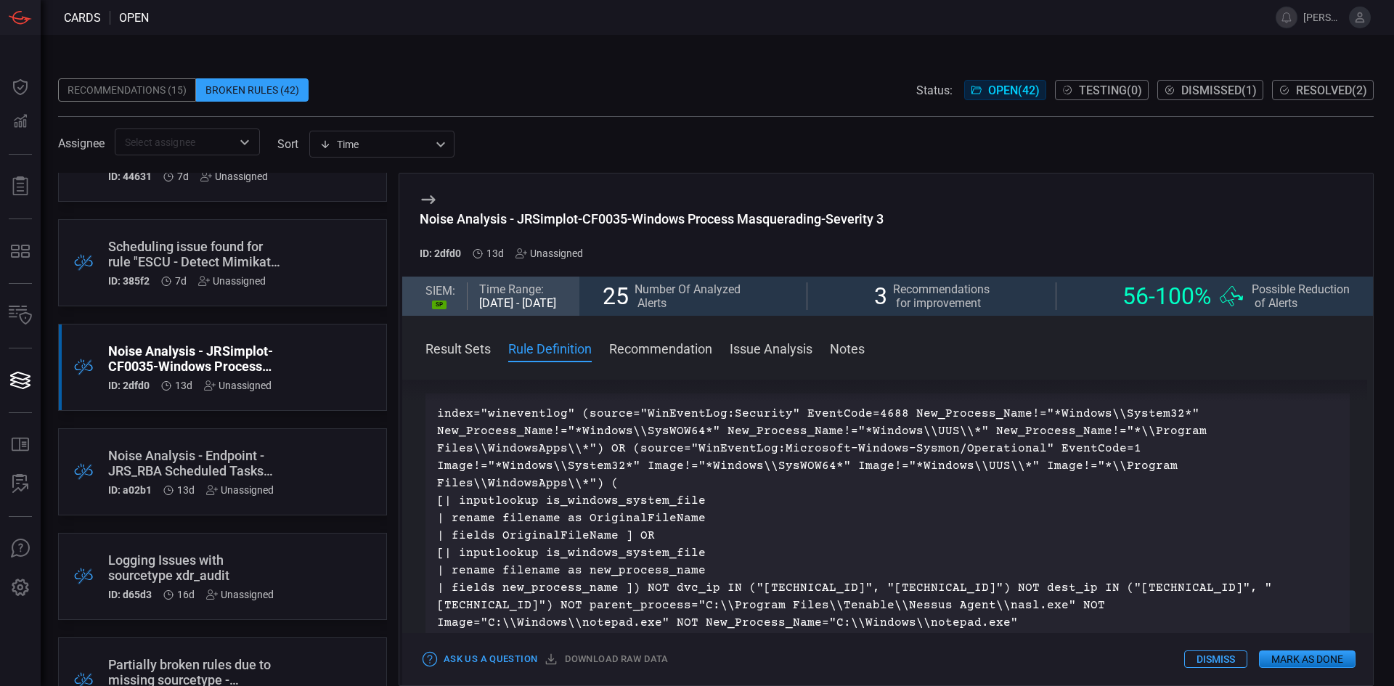
drag, startPoint x: 859, startPoint y: 499, endPoint x: 861, endPoint y: 552, distance: 53.1
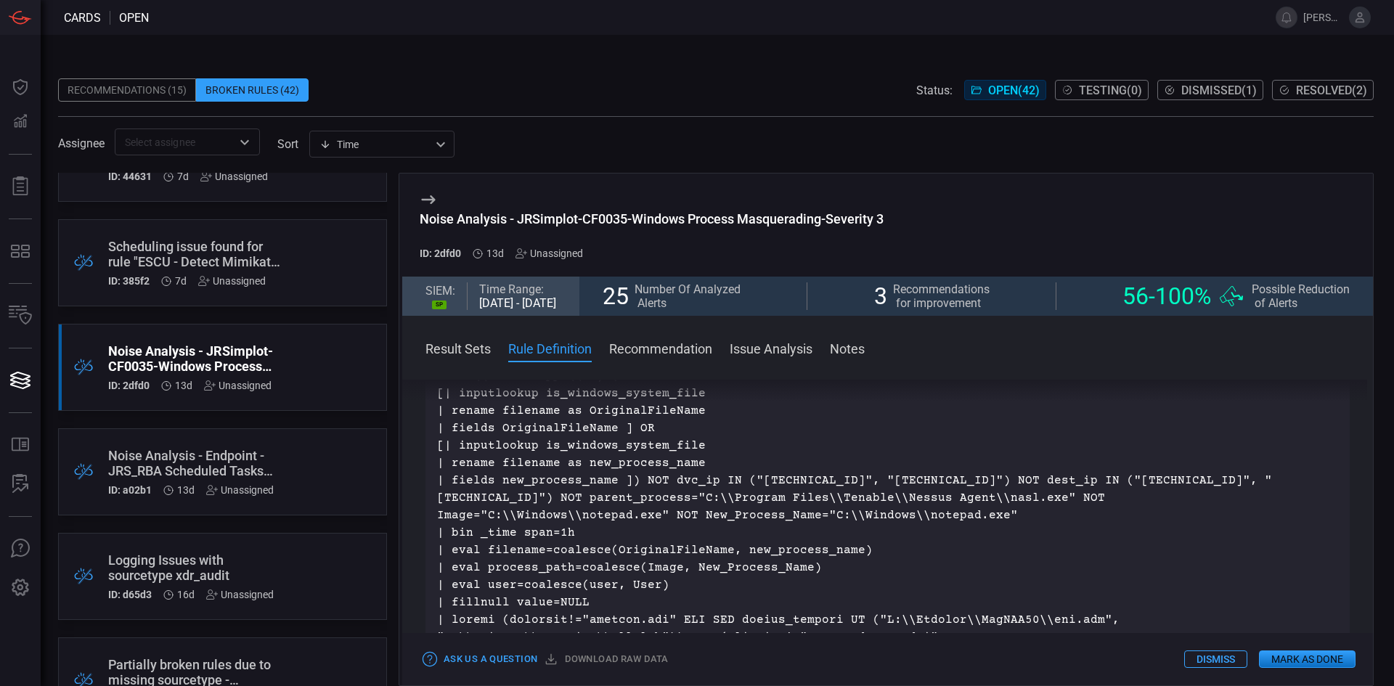
drag, startPoint x: 911, startPoint y: 525, endPoint x: 913, endPoint y: 558, distance: 32.7
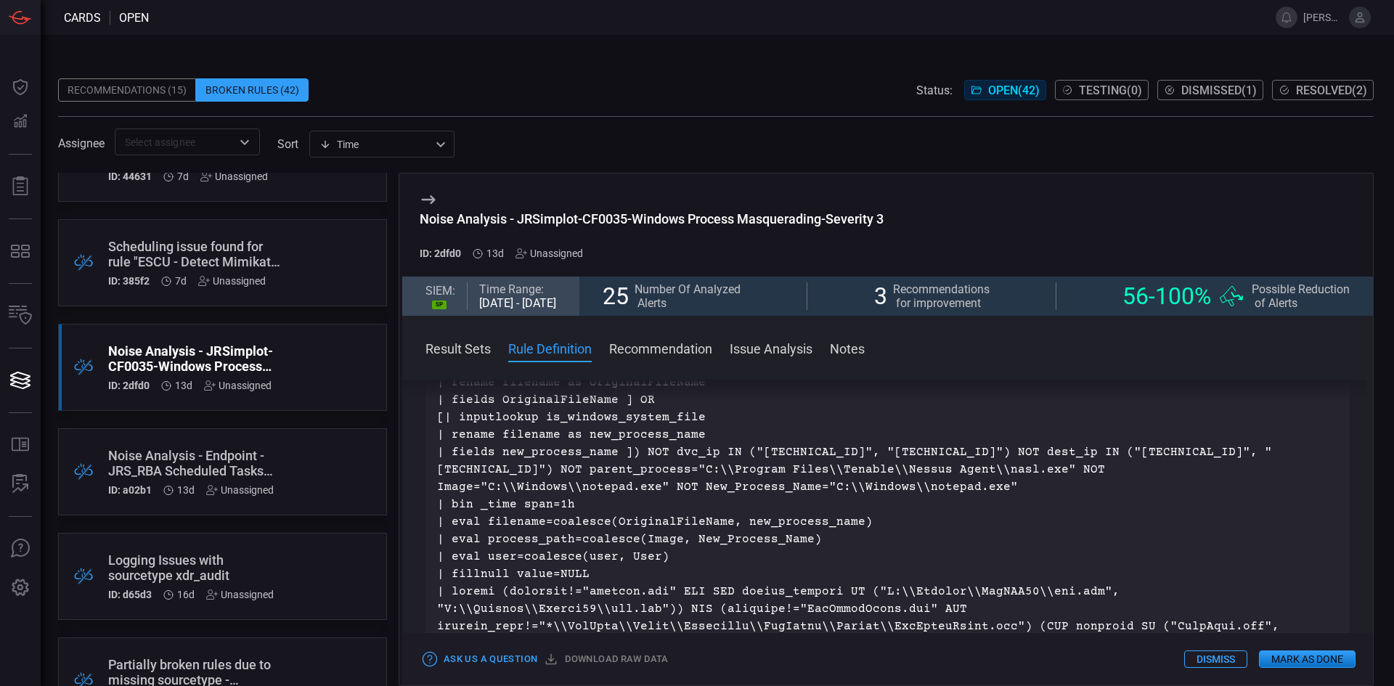
drag, startPoint x: 911, startPoint y: 551, endPoint x: 911, endPoint y: 581, distance: 29.8
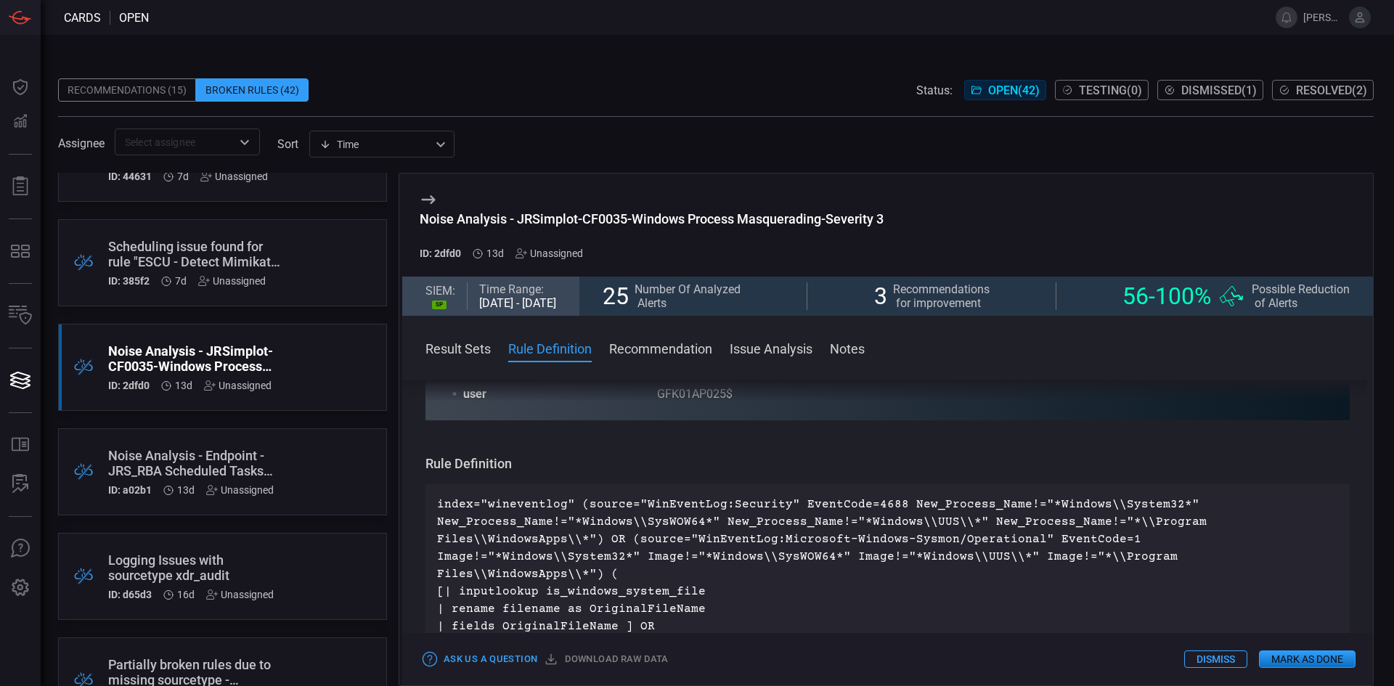
drag, startPoint x: 921, startPoint y: 580, endPoint x: 904, endPoint y: 534, distance: 49.6
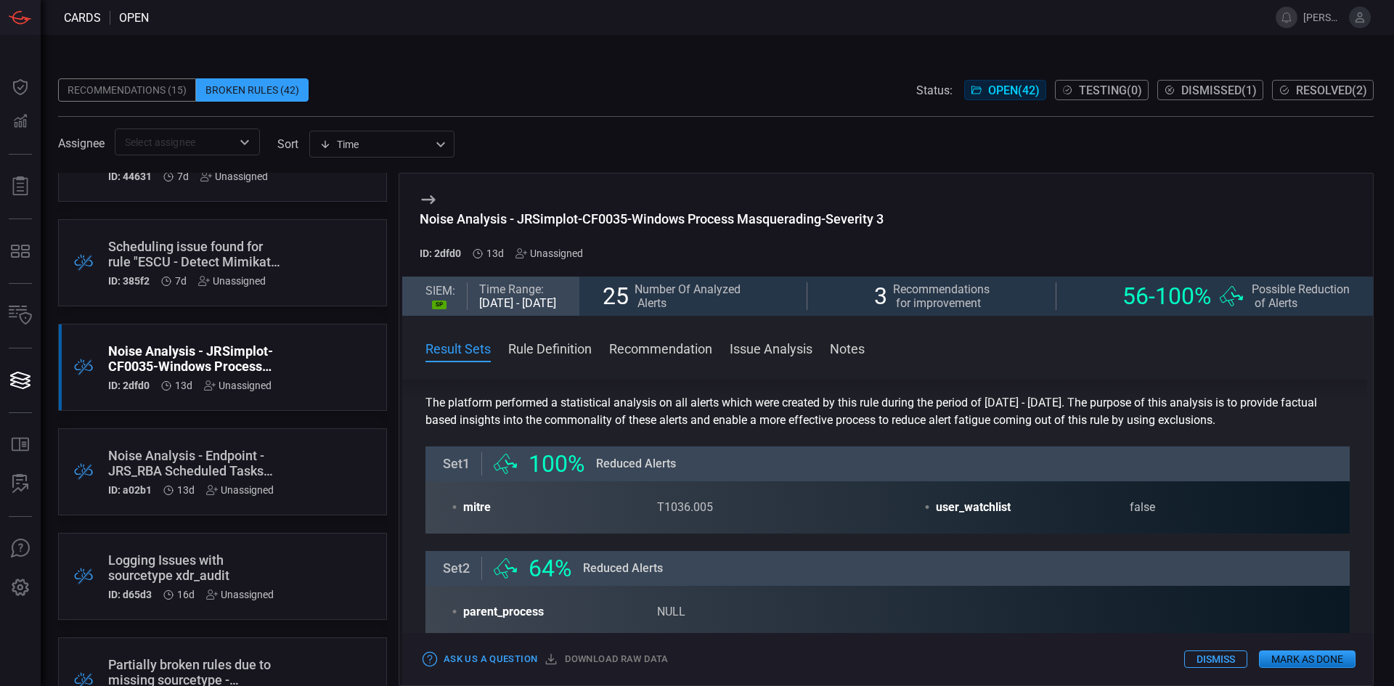
scroll to position [0, 0]
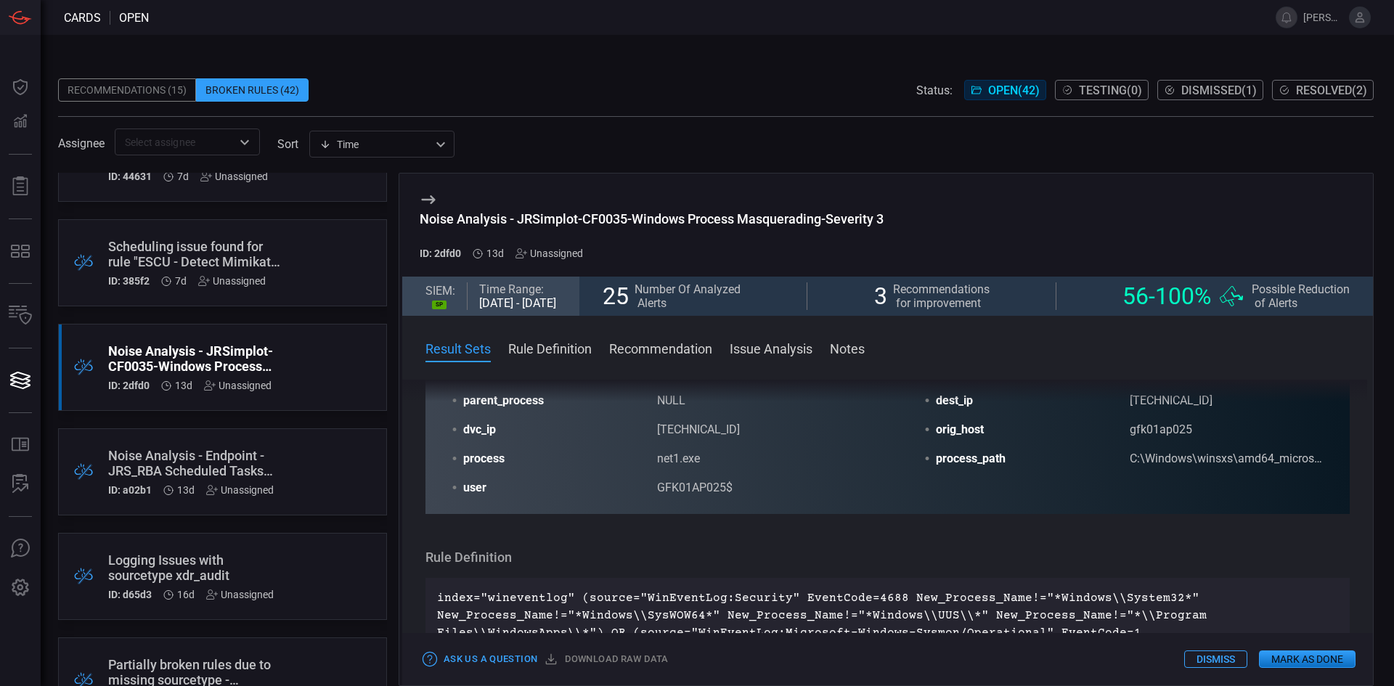
drag, startPoint x: 847, startPoint y: 439, endPoint x: 847, endPoint y: 487, distance: 48.6
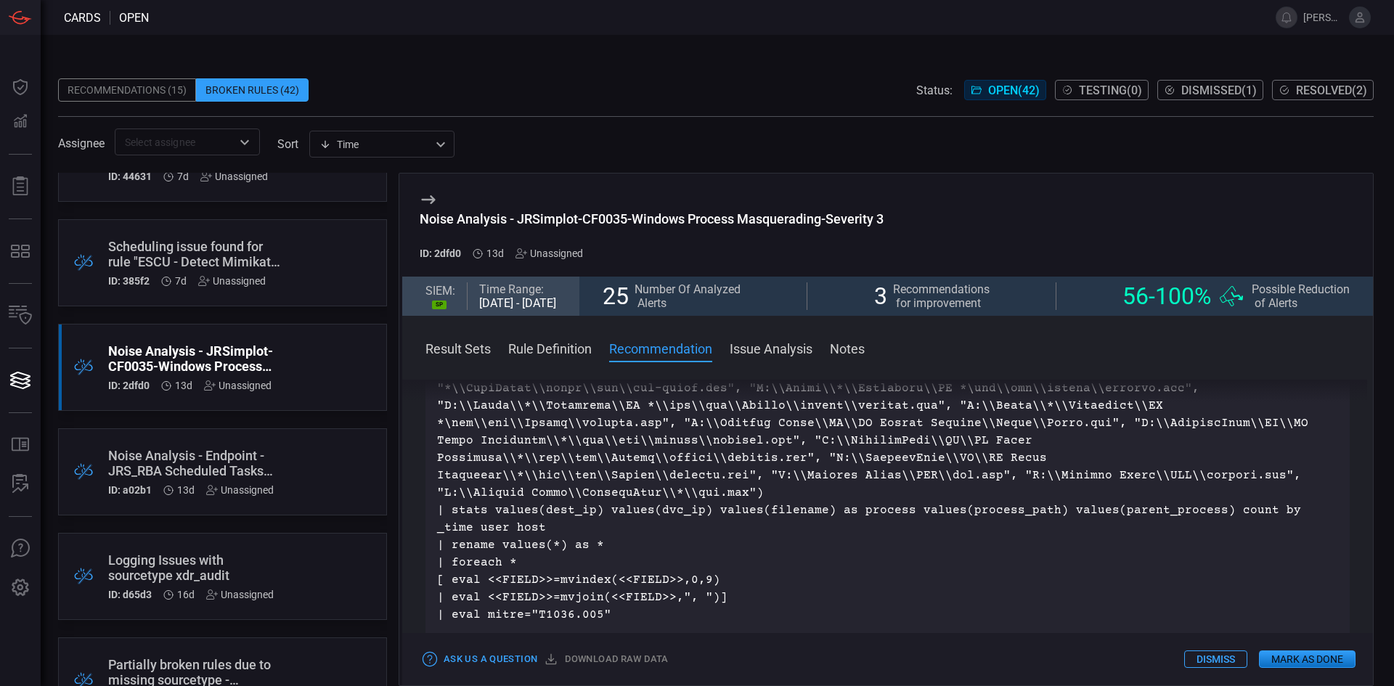
scroll to position [1110, 0]
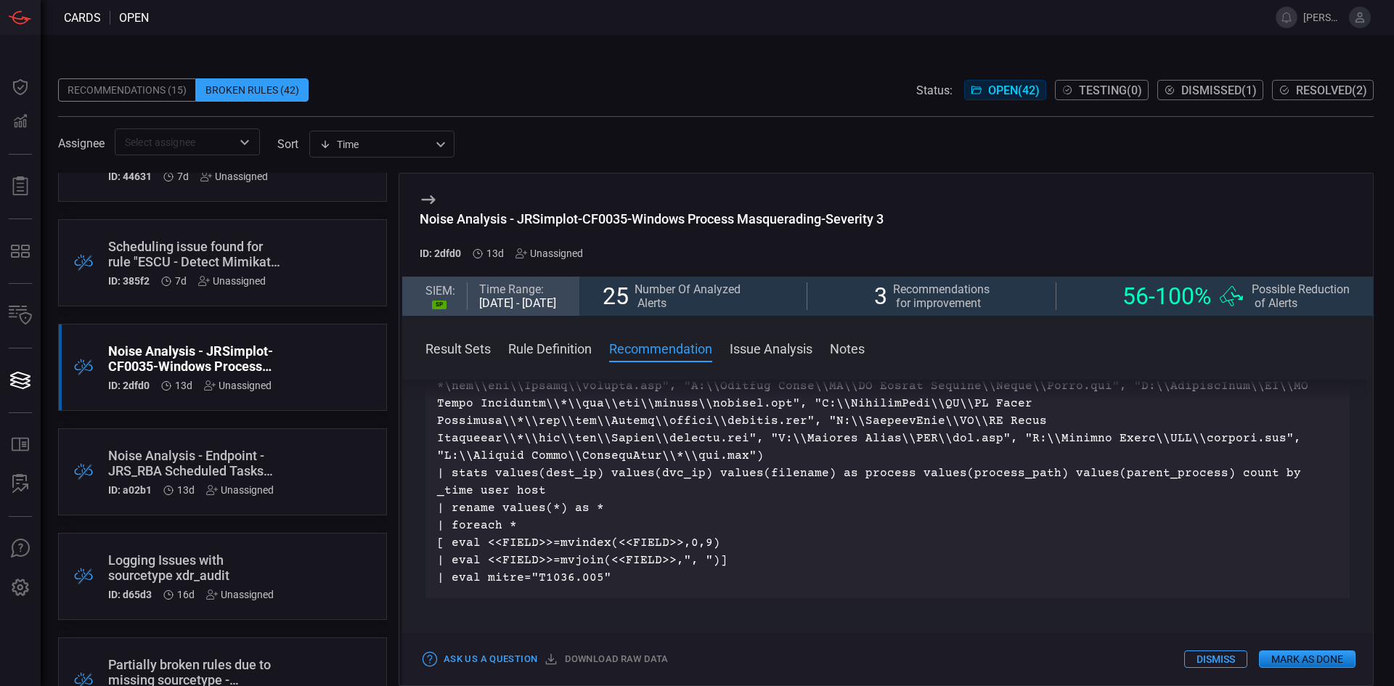
drag, startPoint x: 845, startPoint y: 485, endPoint x: 852, endPoint y: 537, distance: 52.7
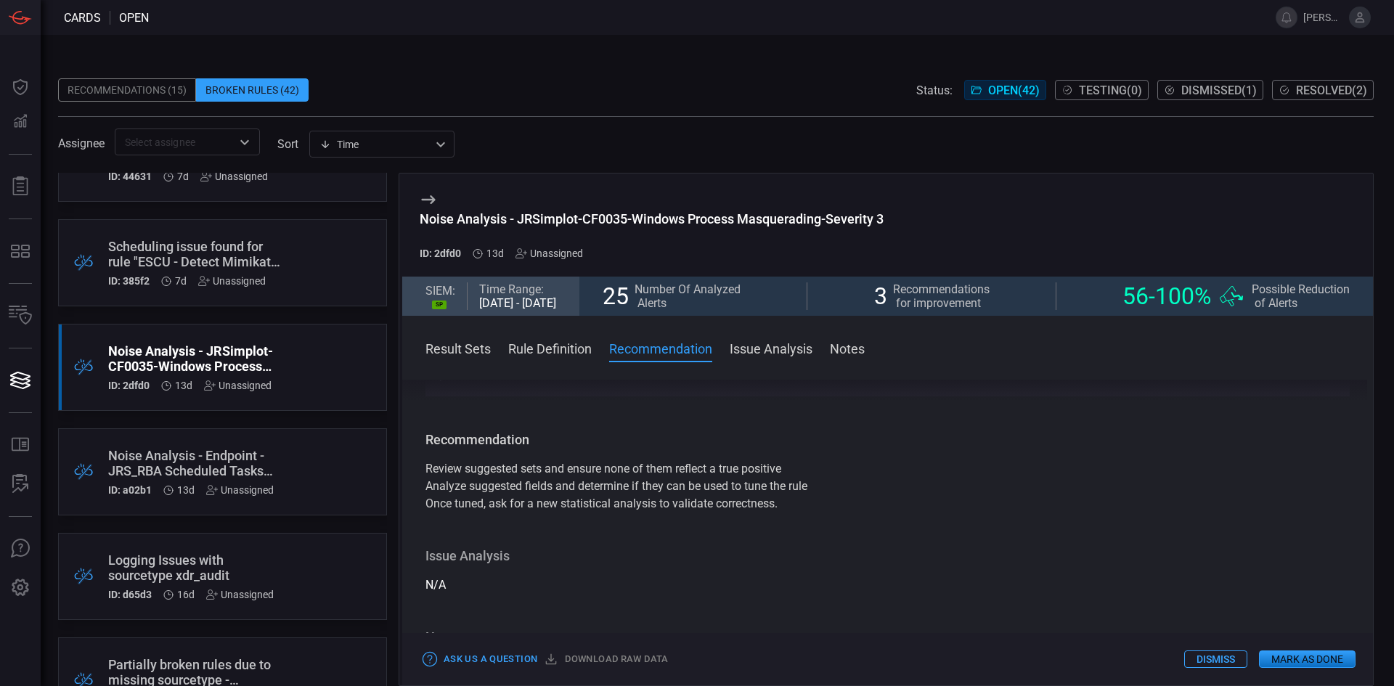
drag, startPoint x: 846, startPoint y: 491, endPoint x: 850, endPoint y: 514, distance: 23.5
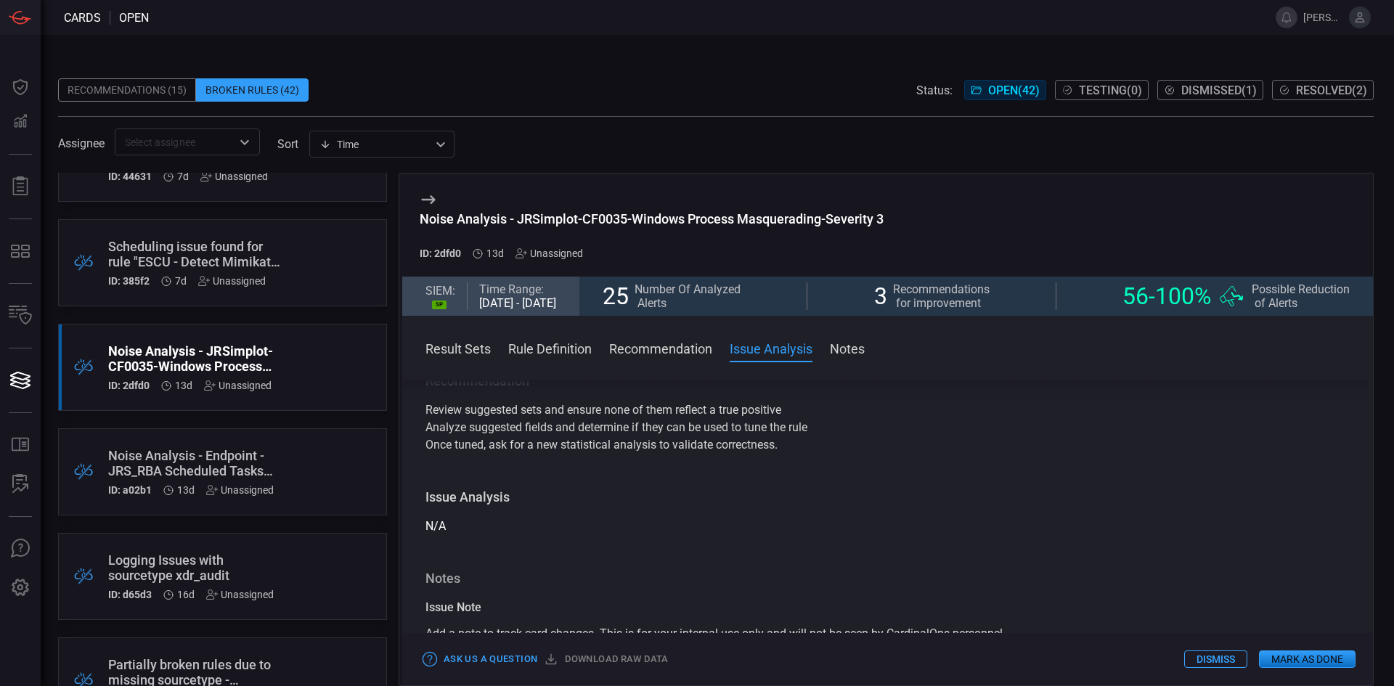
scroll to position [1367, 0]
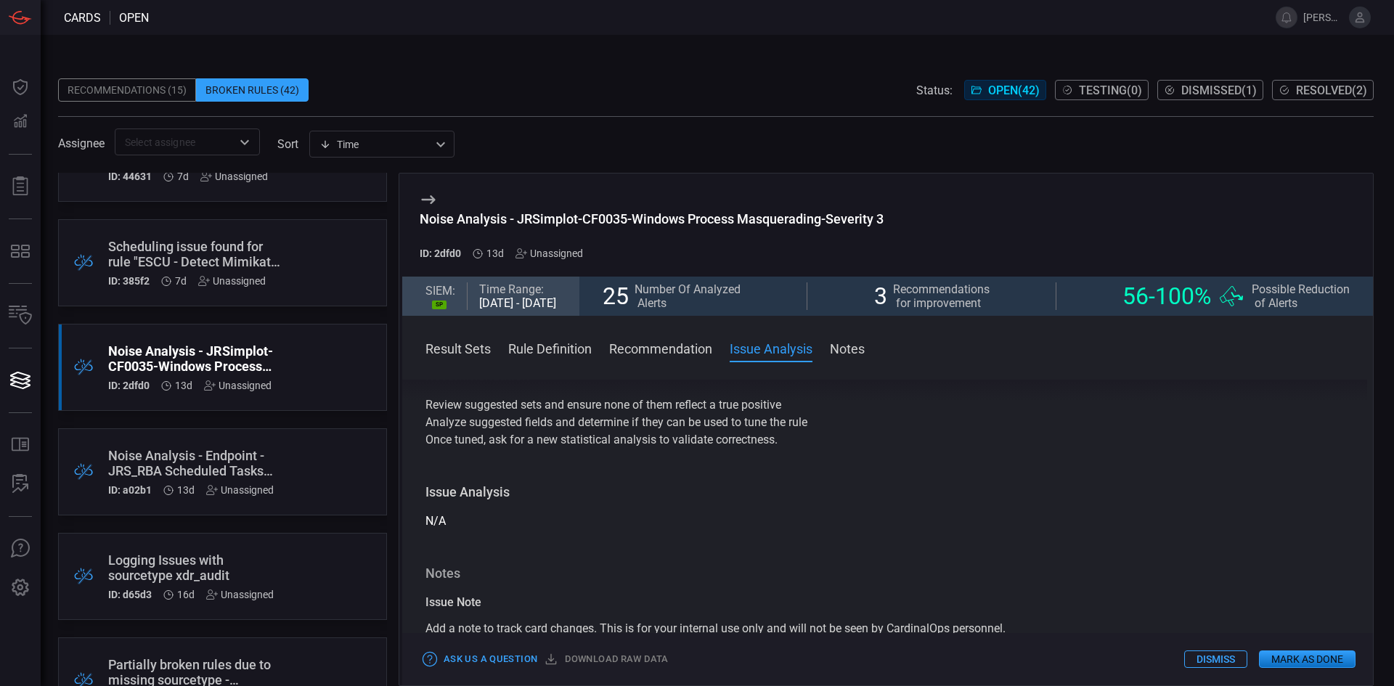
drag, startPoint x: 905, startPoint y: 461, endPoint x: 908, endPoint y: 478, distance: 17.0
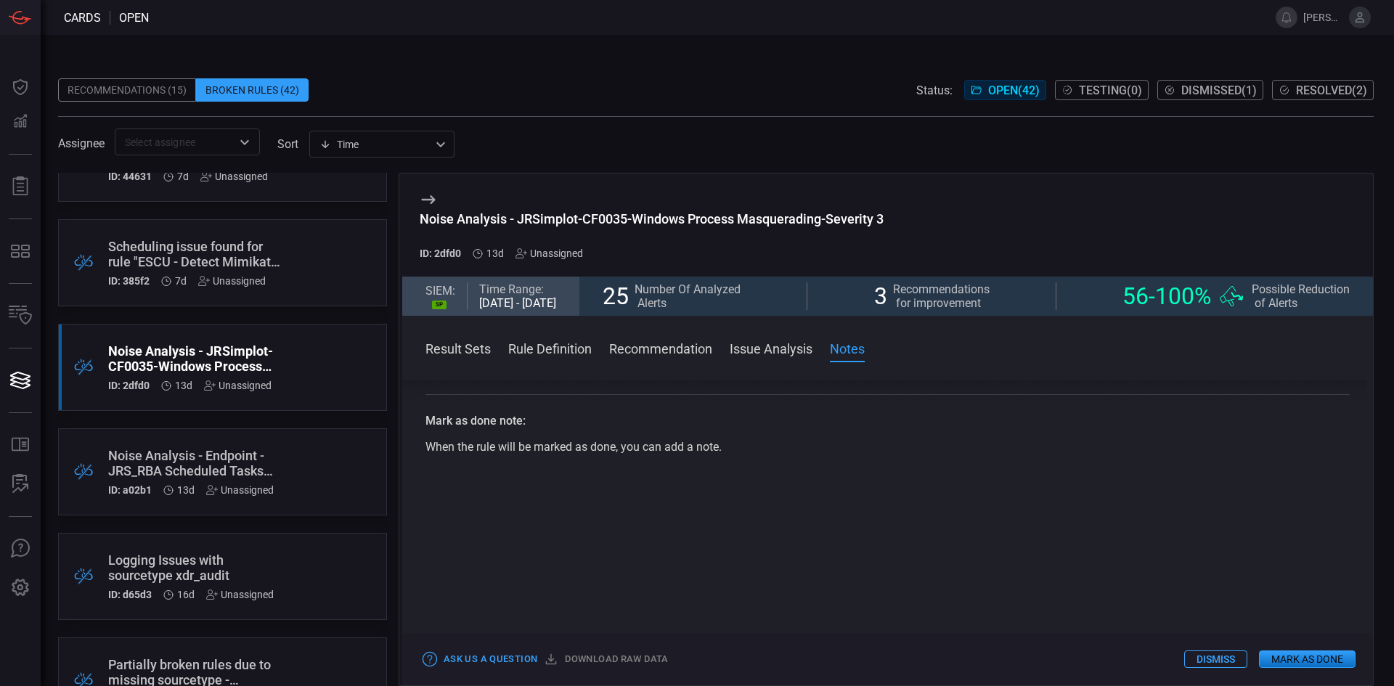
scroll to position [1679, 0]
drag, startPoint x: 901, startPoint y: 518, endPoint x: 903, endPoint y: 584, distance: 66.1
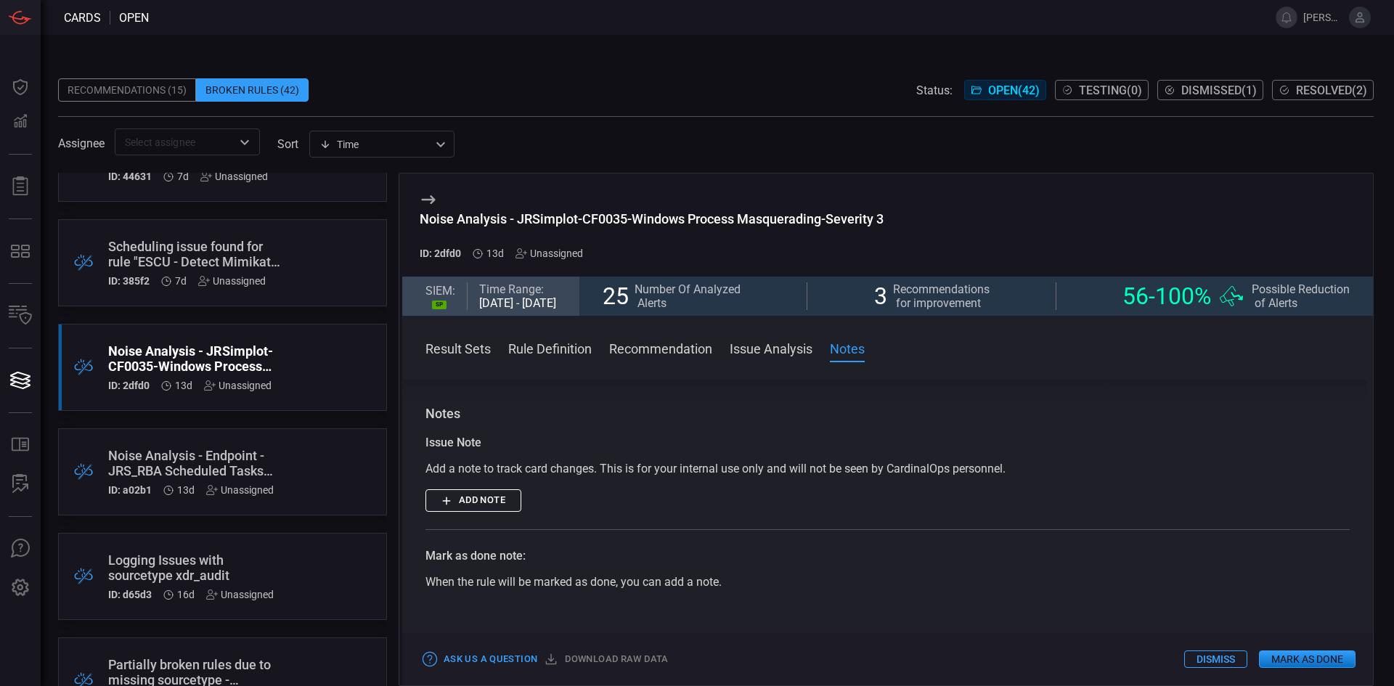
drag, startPoint x: 902, startPoint y: 575, endPoint x: 899, endPoint y: 489, distance: 86.5
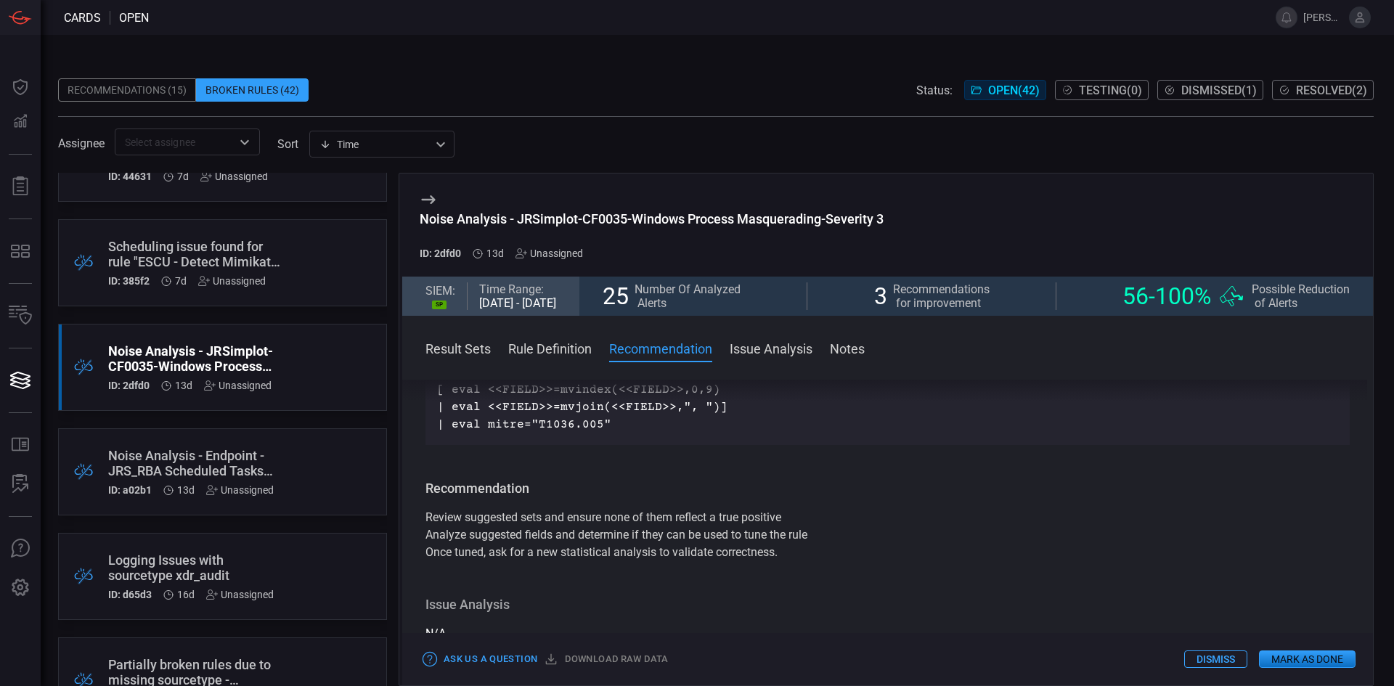
drag, startPoint x: 904, startPoint y: 512, endPoint x: 897, endPoint y: 453, distance: 59.2
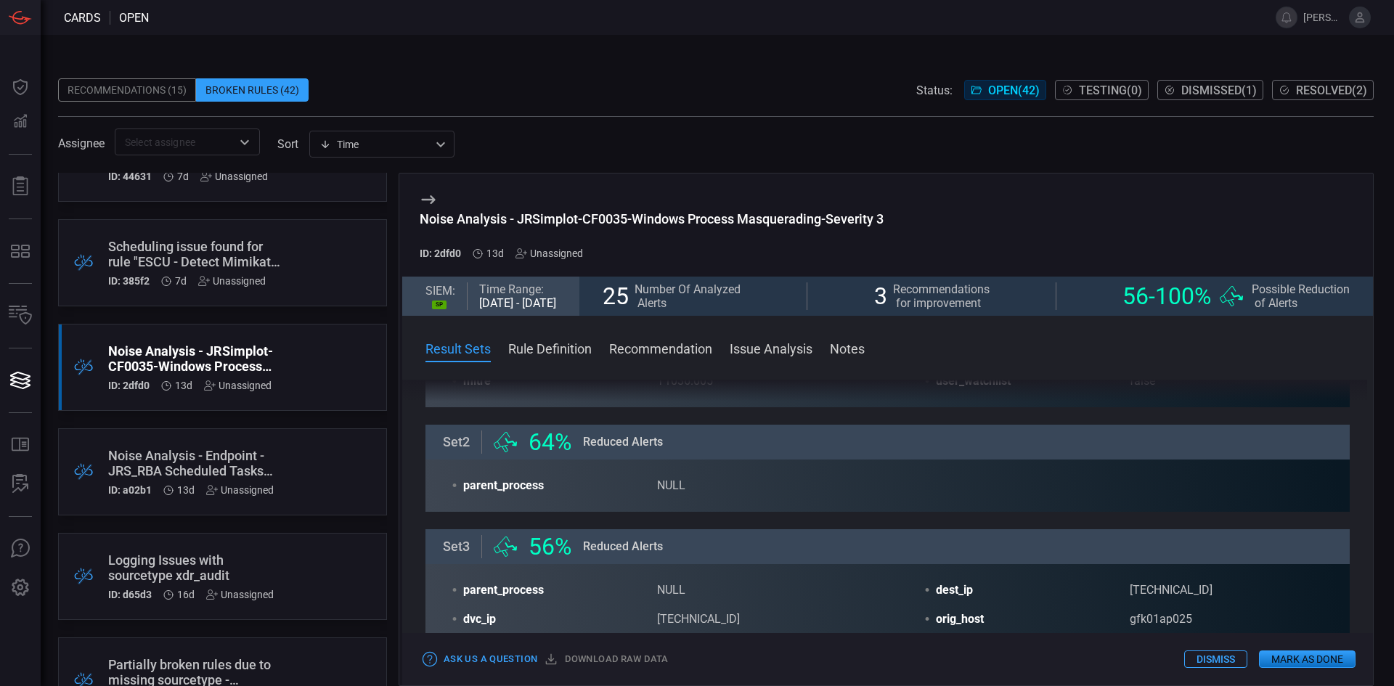
scroll to position [213, 0]
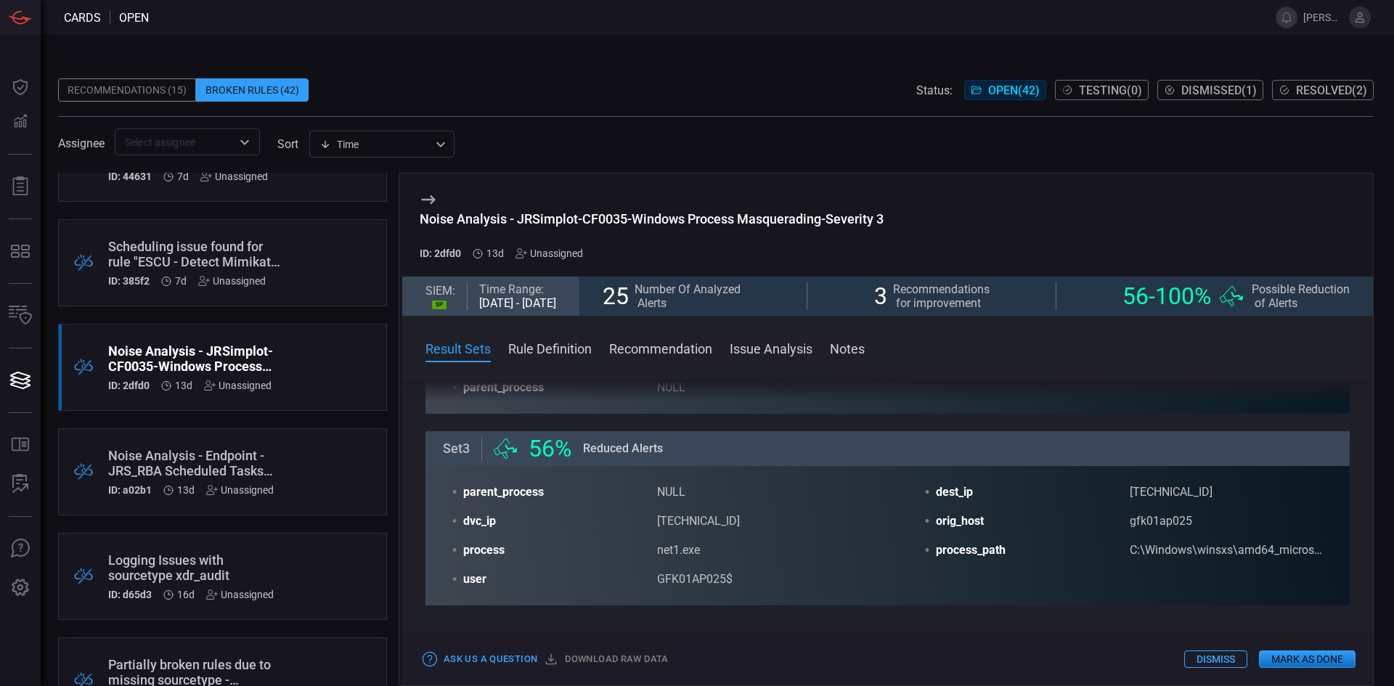
drag, startPoint x: 913, startPoint y: 598, endPoint x: 916, endPoint y: 620, distance: 22.7
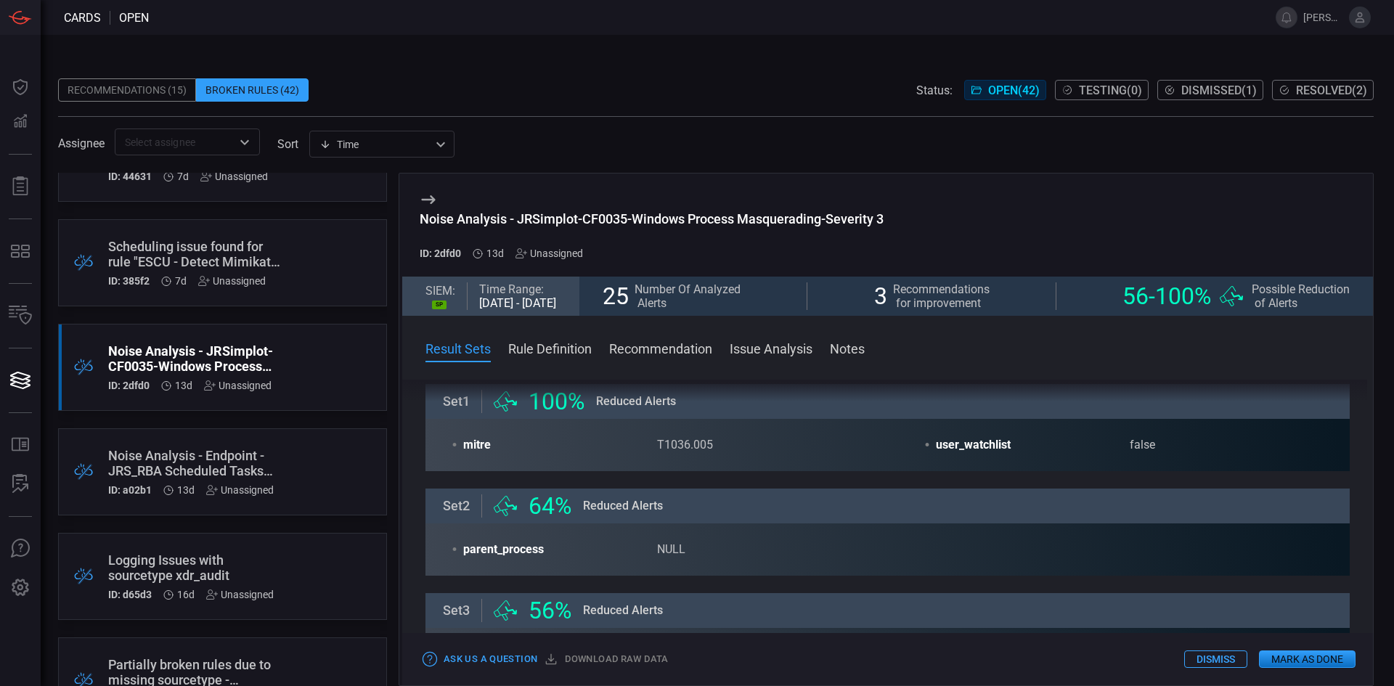
drag, startPoint x: 893, startPoint y: 578, endPoint x: 890, endPoint y: 515, distance: 63.2
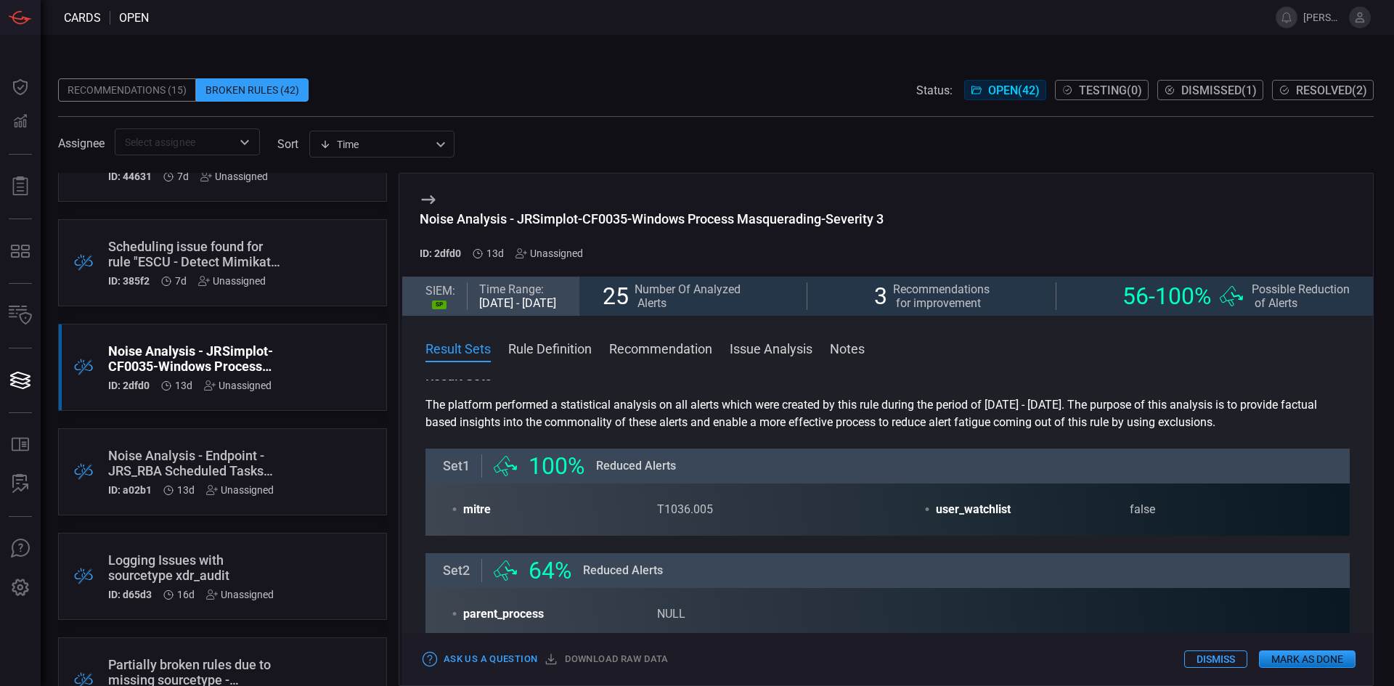
scroll to position [0, 0]
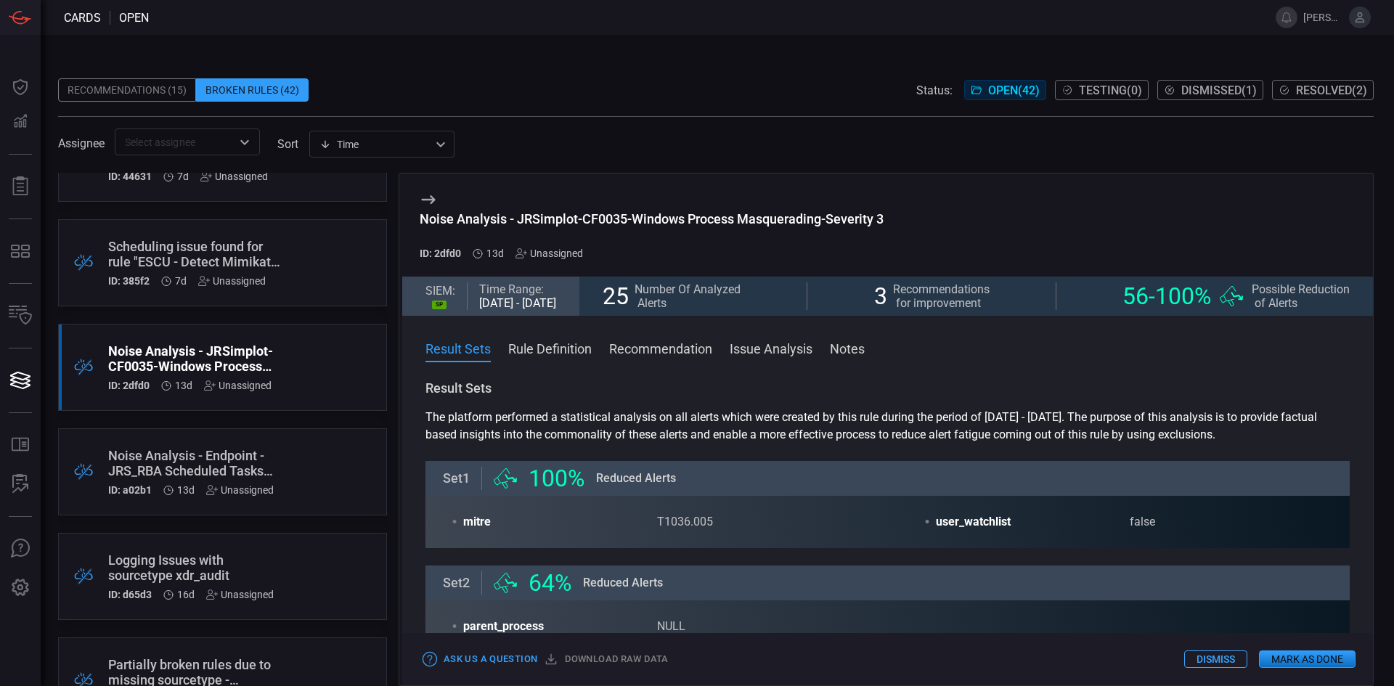
drag, startPoint x: 892, startPoint y: 538, endPoint x: 894, endPoint y: 503, distance: 34.9
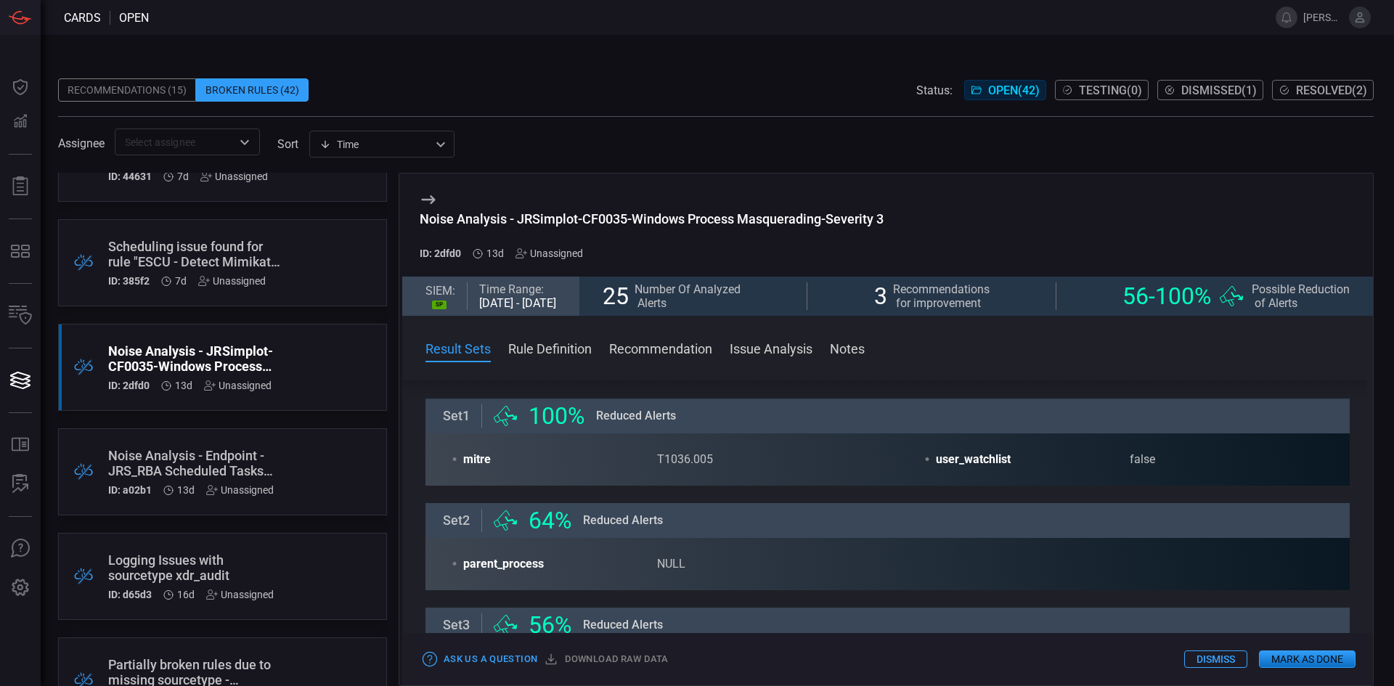
drag, startPoint x: 894, startPoint y: 503, endPoint x: 900, endPoint y: 543, distance: 40.4
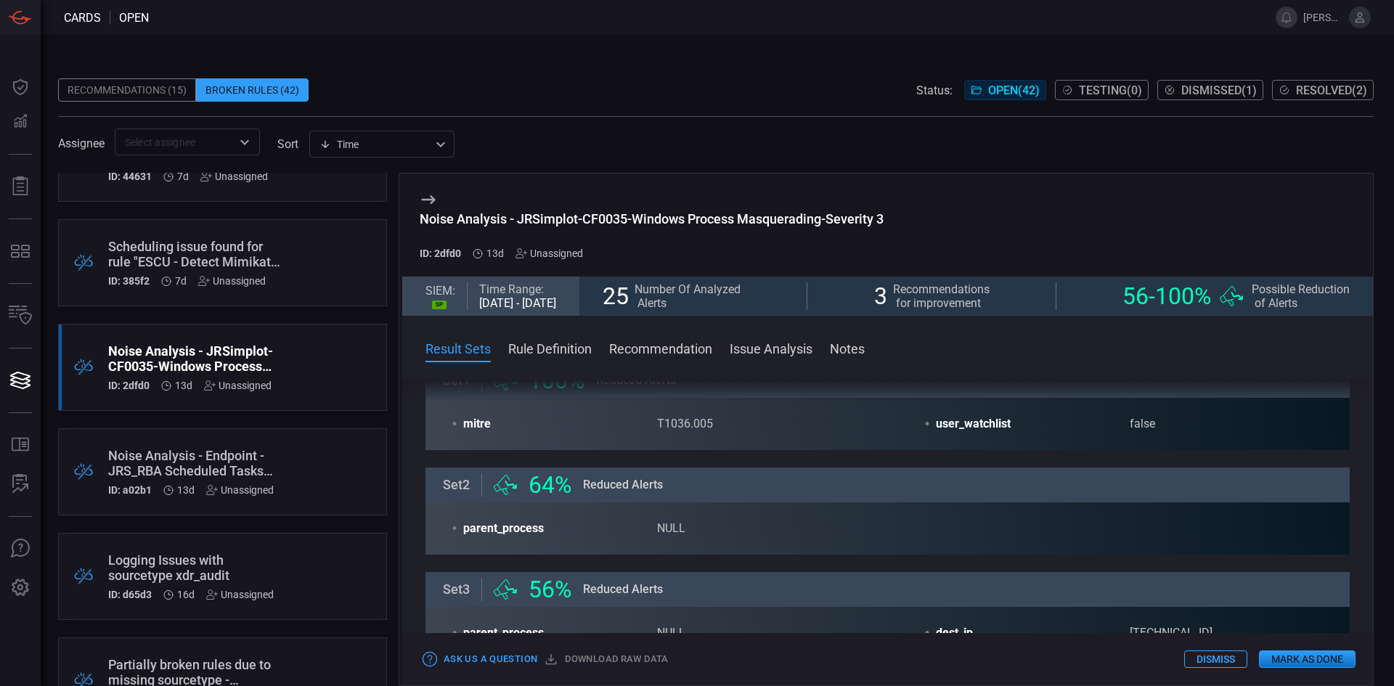
drag, startPoint x: 899, startPoint y: 491, endPoint x: 903, endPoint y: 518, distance: 27.1
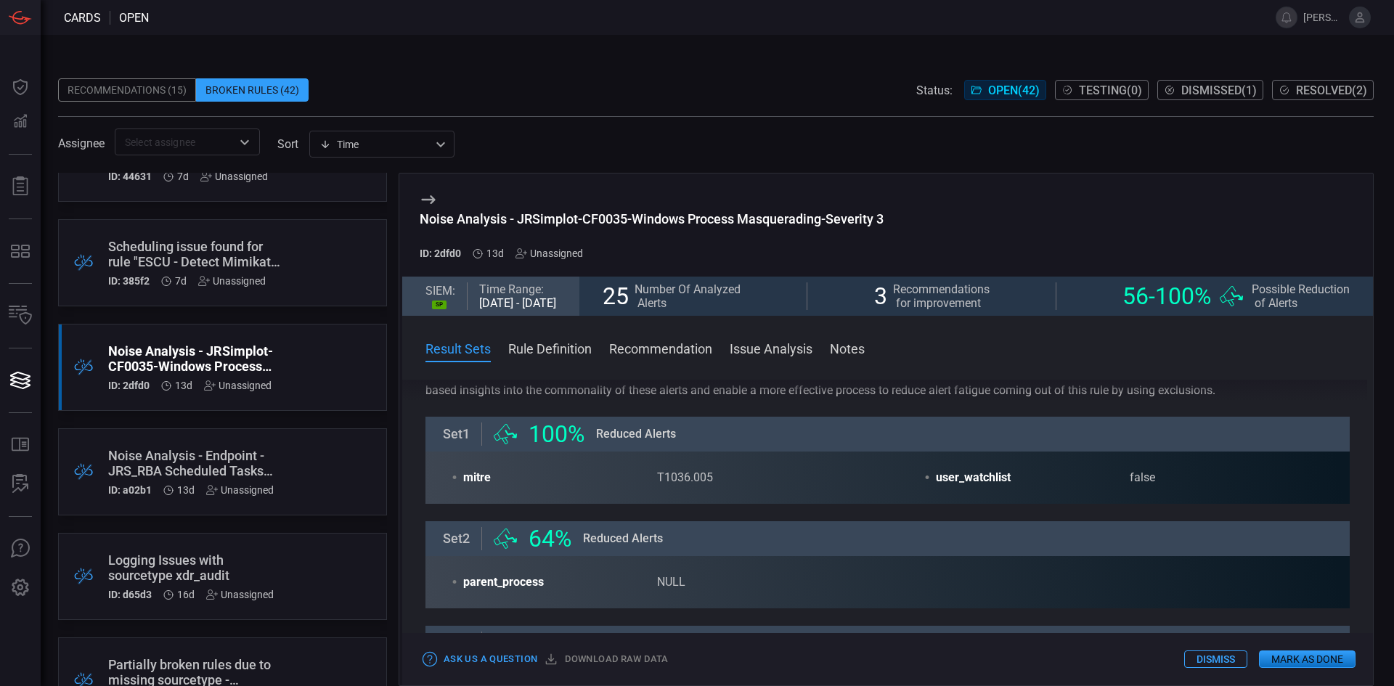
drag, startPoint x: 903, startPoint y: 518, endPoint x: 895, endPoint y: 469, distance: 49.2
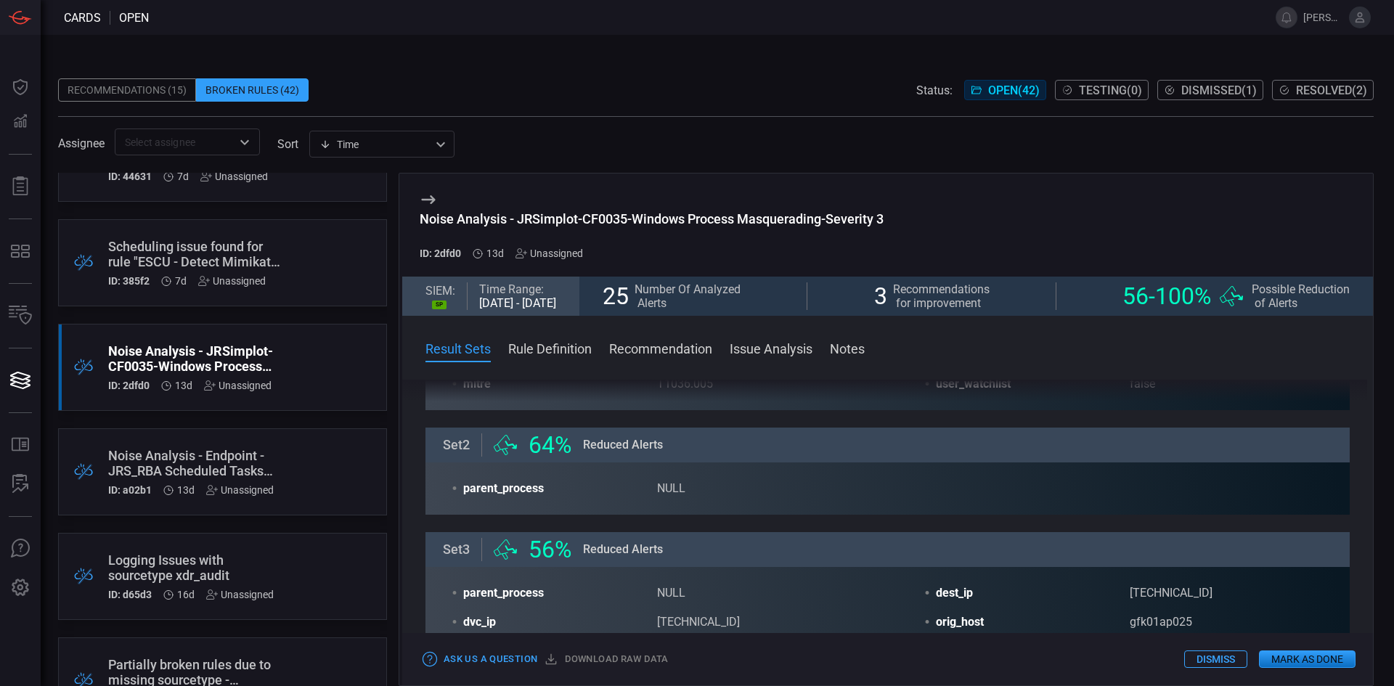
drag, startPoint x: 892, startPoint y: 491, endPoint x: 896, endPoint y: 524, distance: 32.9
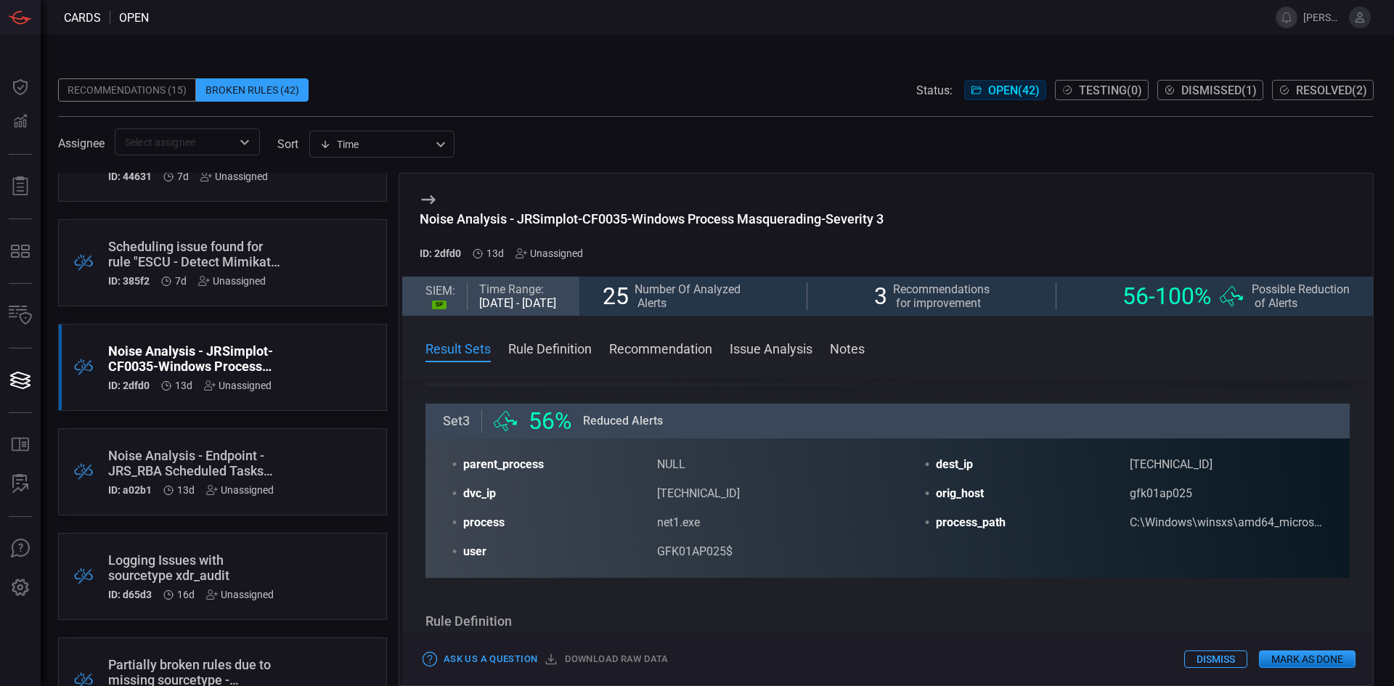
drag, startPoint x: 895, startPoint y: 484, endPoint x: 900, endPoint y: 518, distance: 34.5
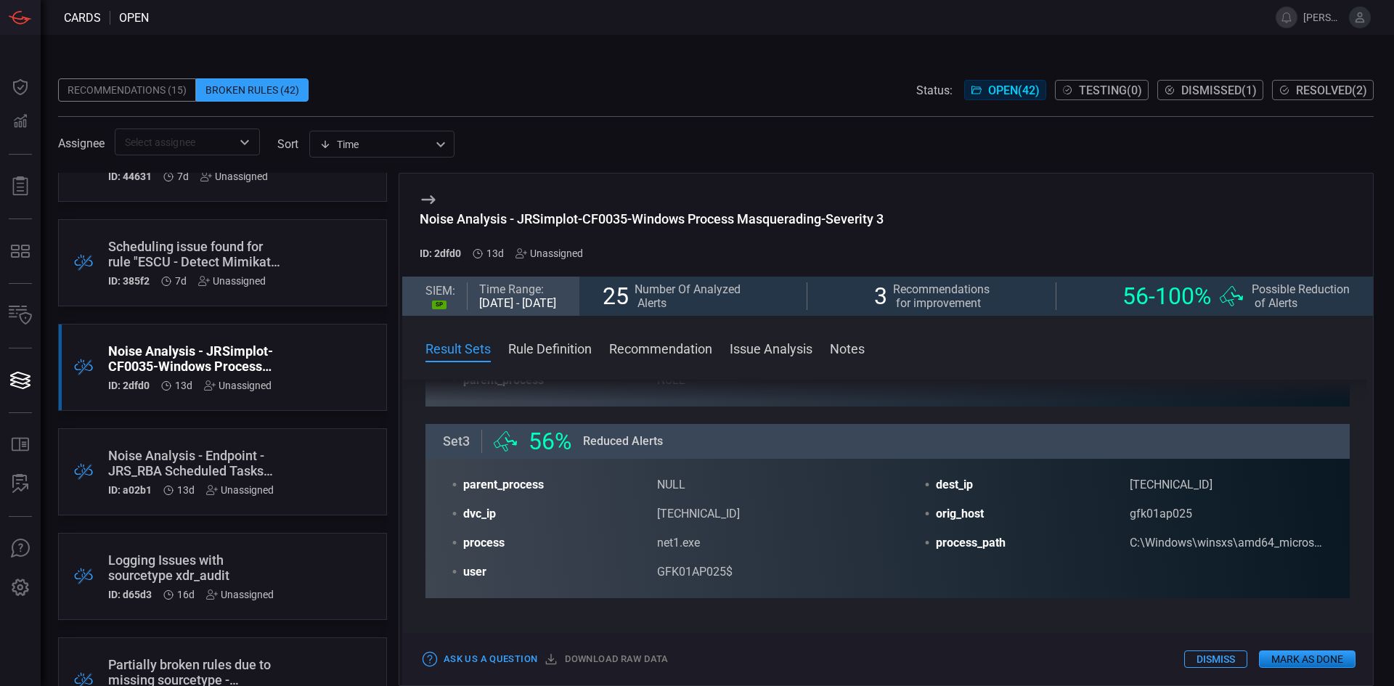
drag, startPoint x: 906, startPoint y: 550, endPoint x: 897, endPoint y: 498, distance: 53.0
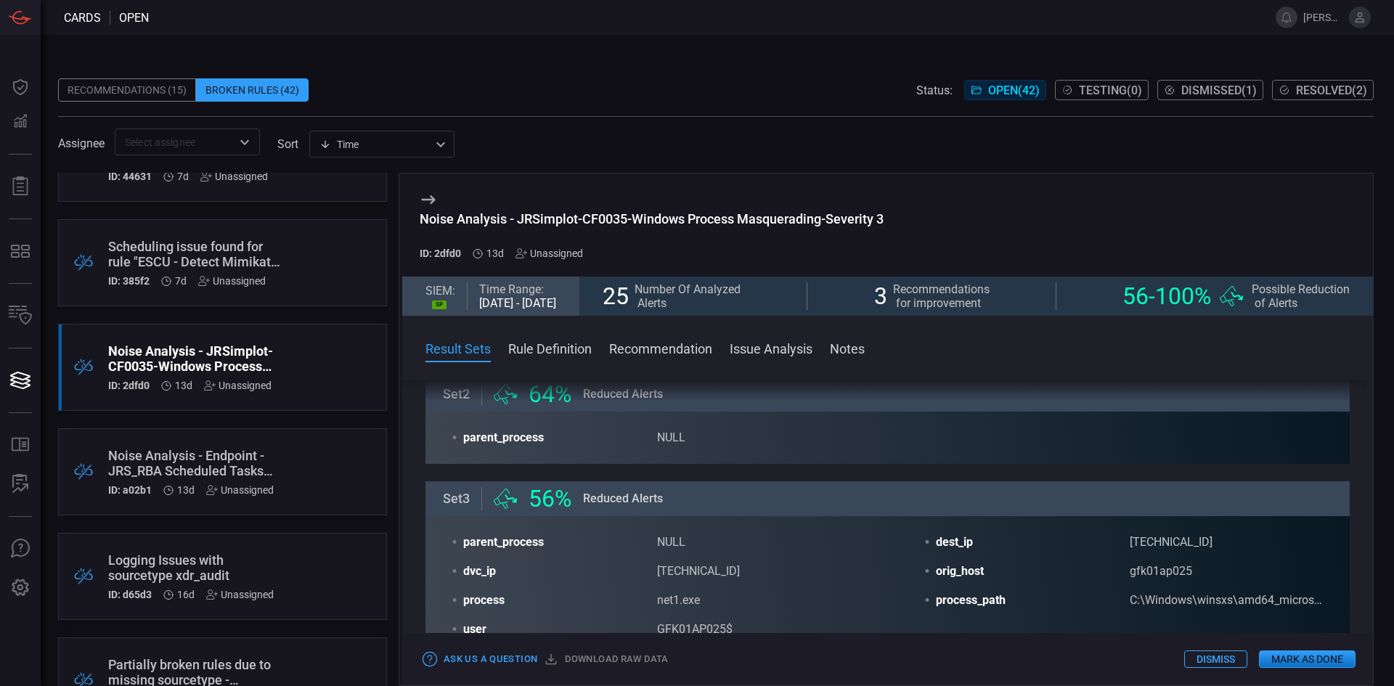
drag, startPoint x: 868, startPoint y: 484, endPoint x: 863, endPoint y: 519, distance: 35.1
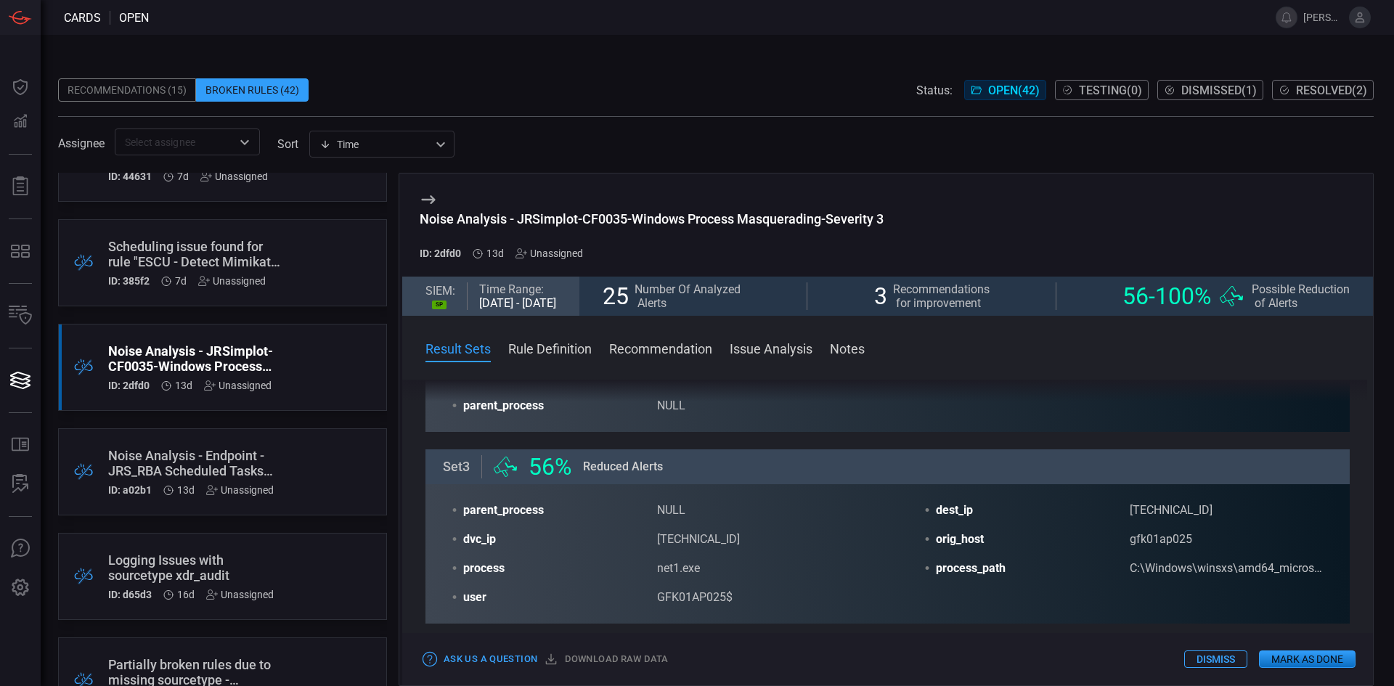
drag, startPoint x: 871, startPoint y: 547, endPoint x: 874, endPoint y: 570, distance: 22.7
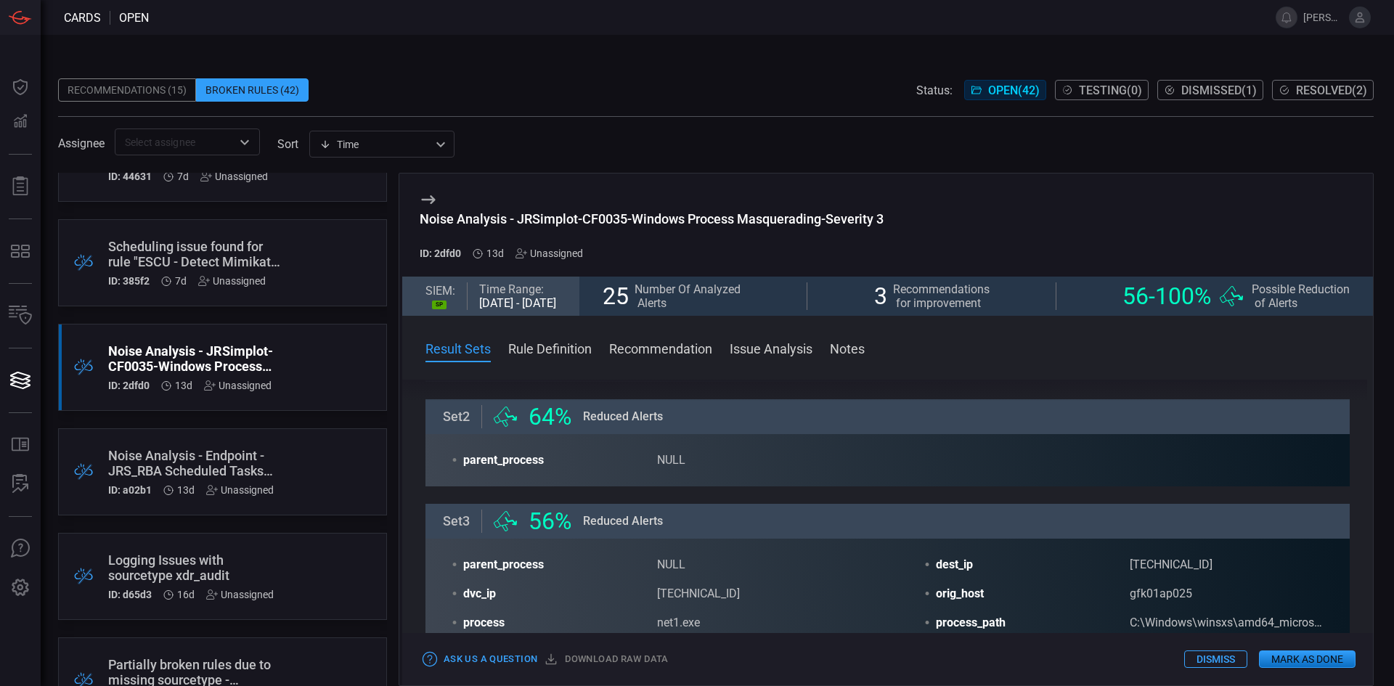
drag, startPoint x: 886, startPoint y: 614, endPoint x: 883, endPoint y: 563, distance: 51.6
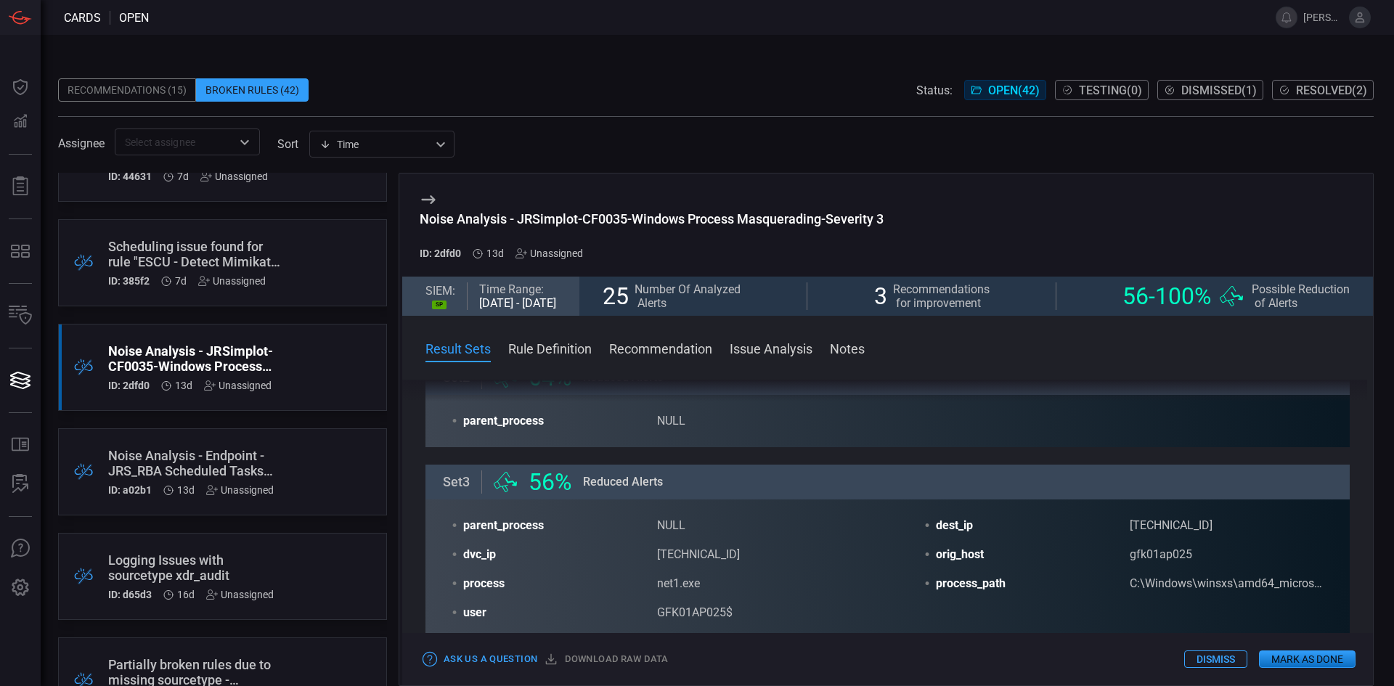
drag, startPoint x: 883, startPoint y: 536, endPoint x: 890, endPoint y: 571, distance: 35.6
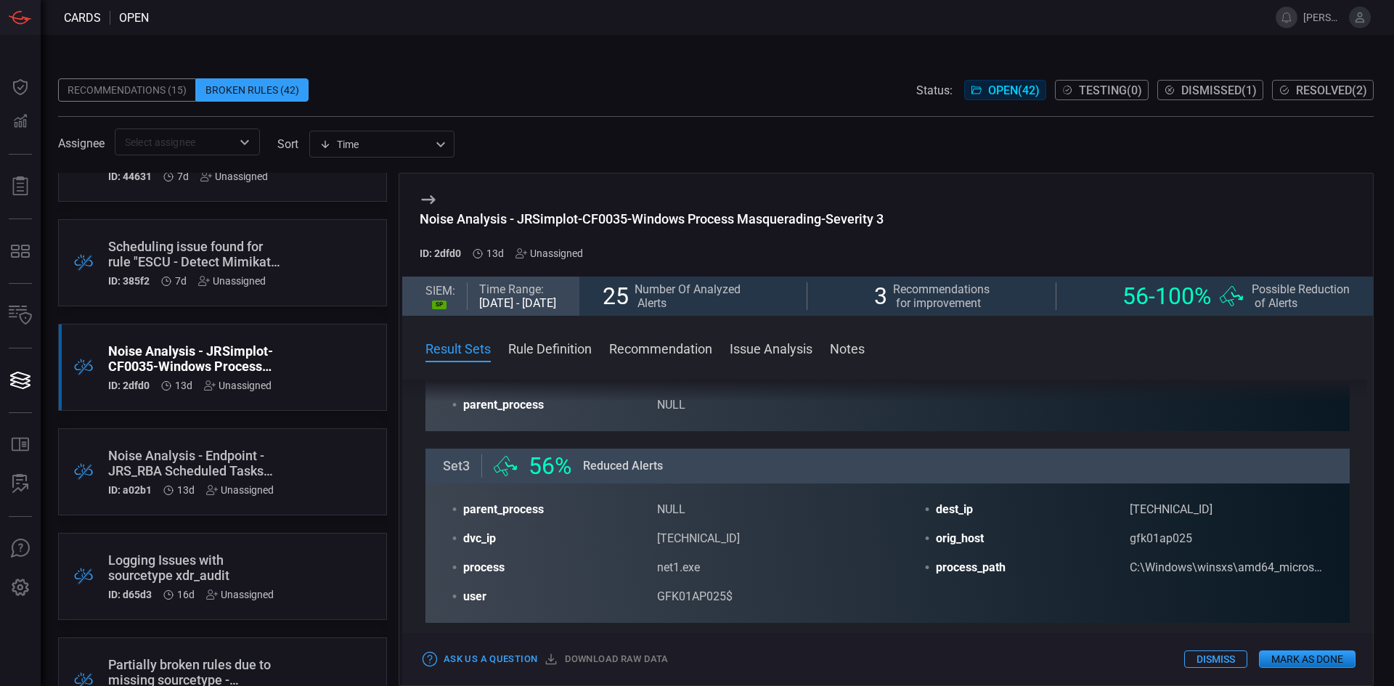
drag, startPoint x: 890, startPoint y: 571, endPoint x: 897, endPoint y: 590, distance: 20.7
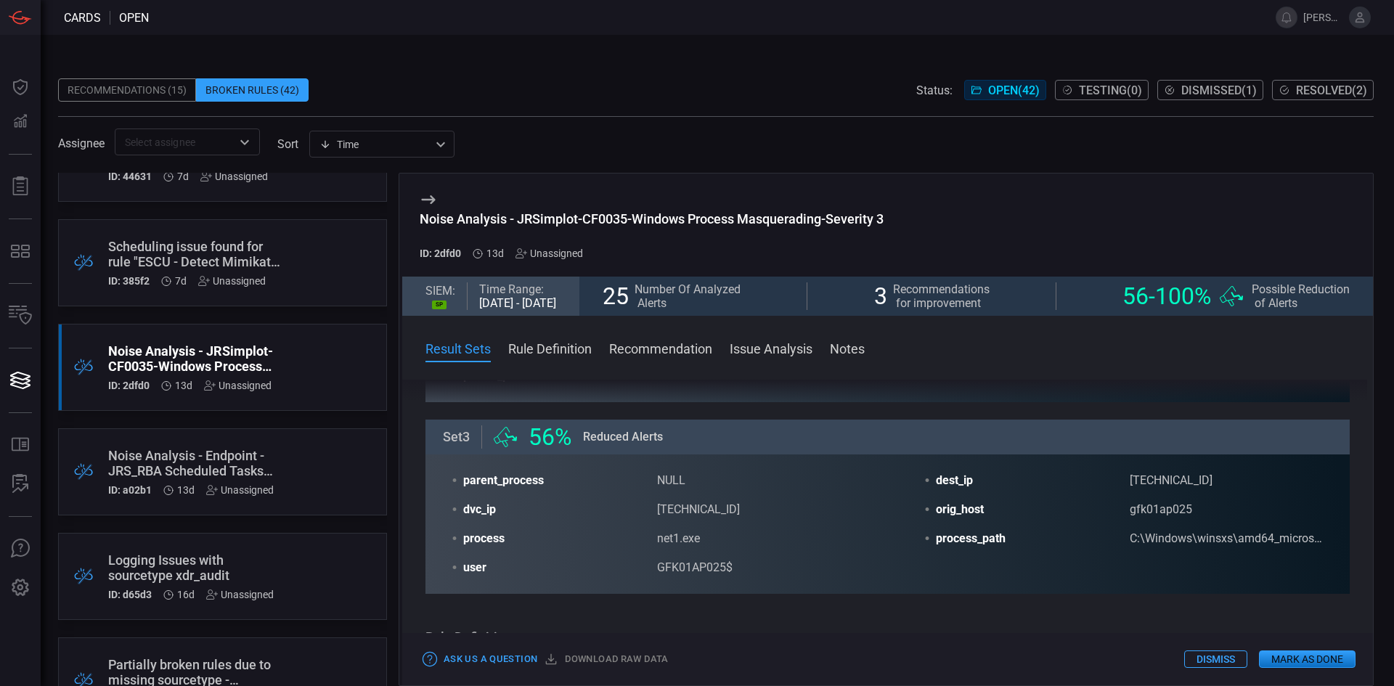
drag, startPoint x: 1106, startPoint y: 532, endPoint x: 1112, endPoint y: 568, distance: 36.9
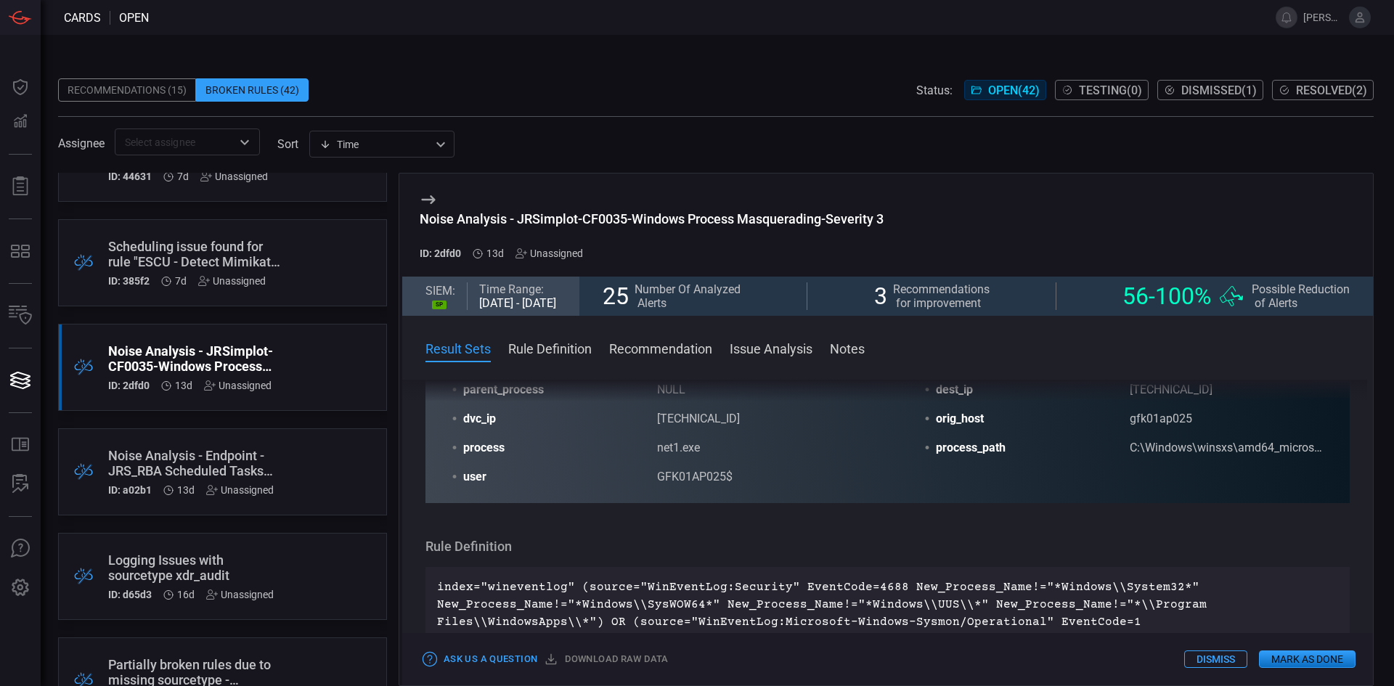
drag, startPoint x: 1108, startPoint y: 574, endPoint x: 1107, endPoint y: 612, distance: 38.5
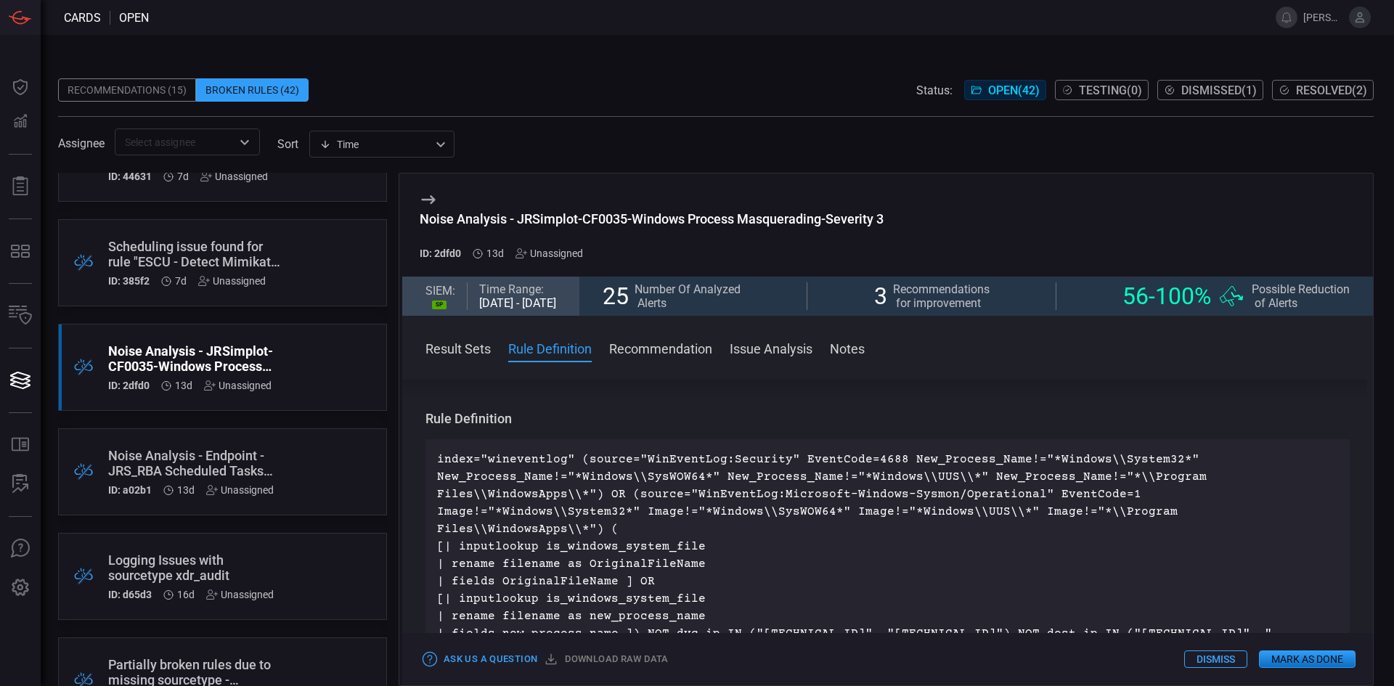
drag, startPoint x: 1062, startPoint y: 559, endPoint x: 1069, endPoint y: 593, distance: 34.0
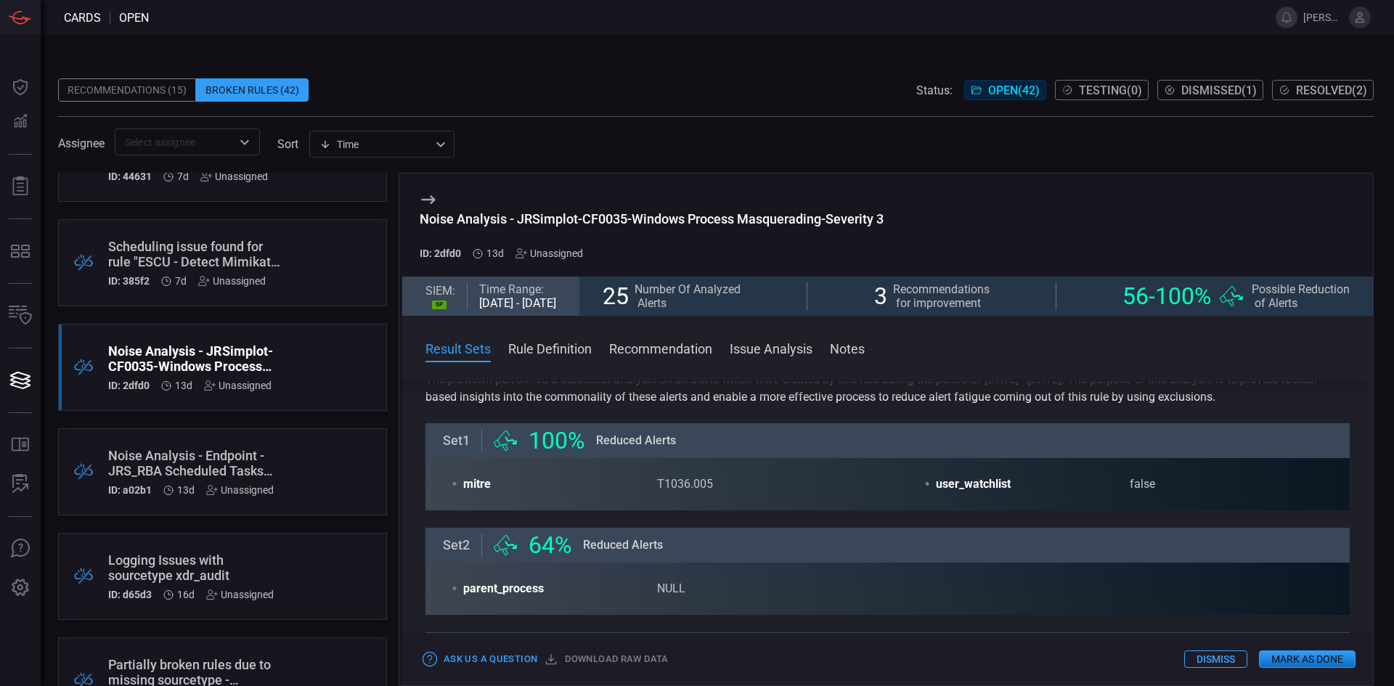
scroll to position [0, 0]
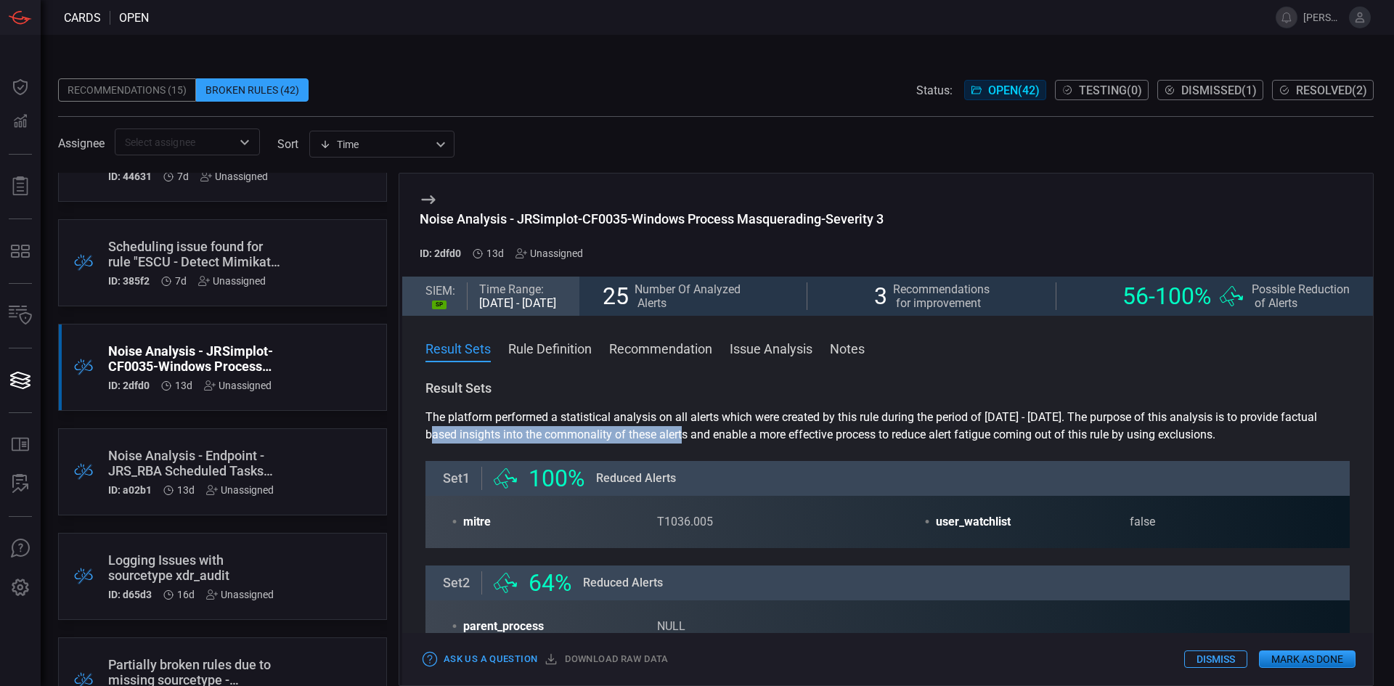
drag, startPoint x: 473, startPoint y: 436, endPoint x: 799, endPoint y: 420, distance: 326.4
click at [746, 427] on section "The platform performed a statistical analysis on all alerts which were created …" at bounding box center [888, 426] width 924 height 35
click at [884, 435] on section "The platform performed a statistical analysis on all alerts which were created …" at bounding box center [888, 426] width 924 height 35
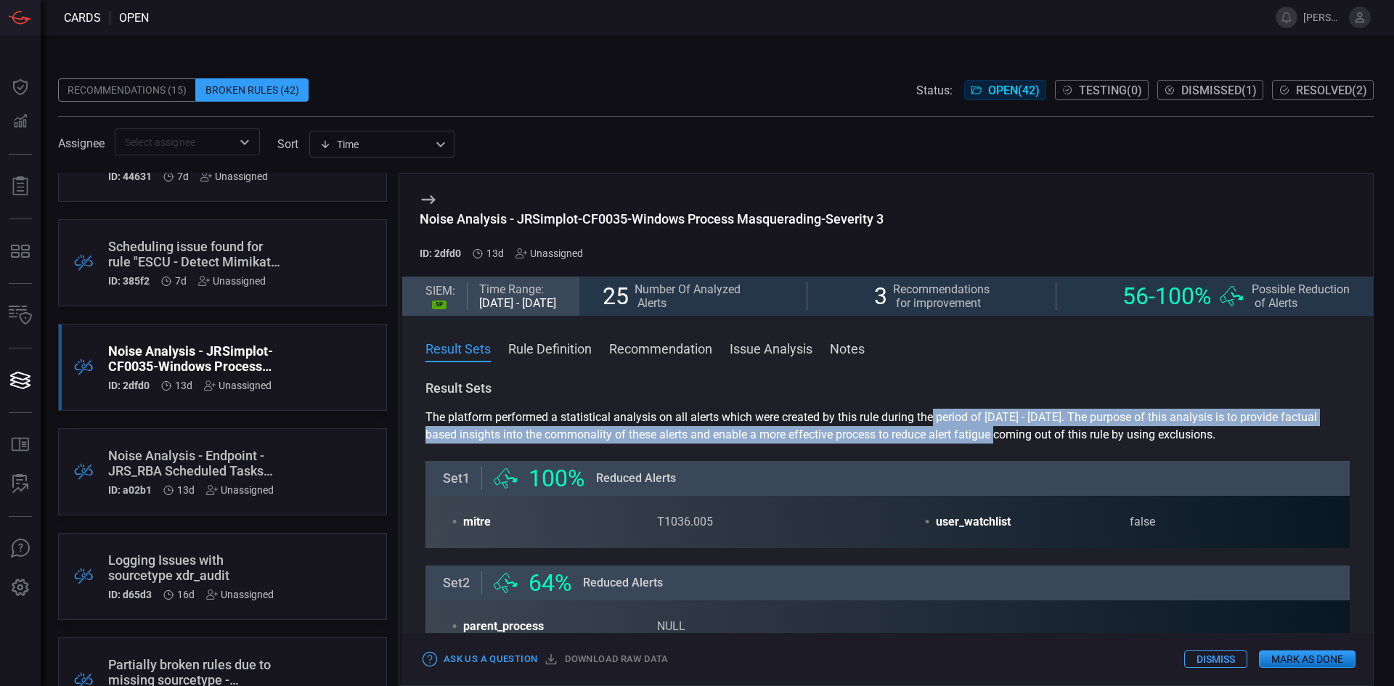
drag, startPoint x: 940, startPoint y: 412, endPoint x: 1131, endPoint y: 436, distance: 193.2
click at [1099, 438] on div "Result Sets The platform performed a statistical analysis on all alerts which w…" at bounding box center [888, 612] width 924 height 465
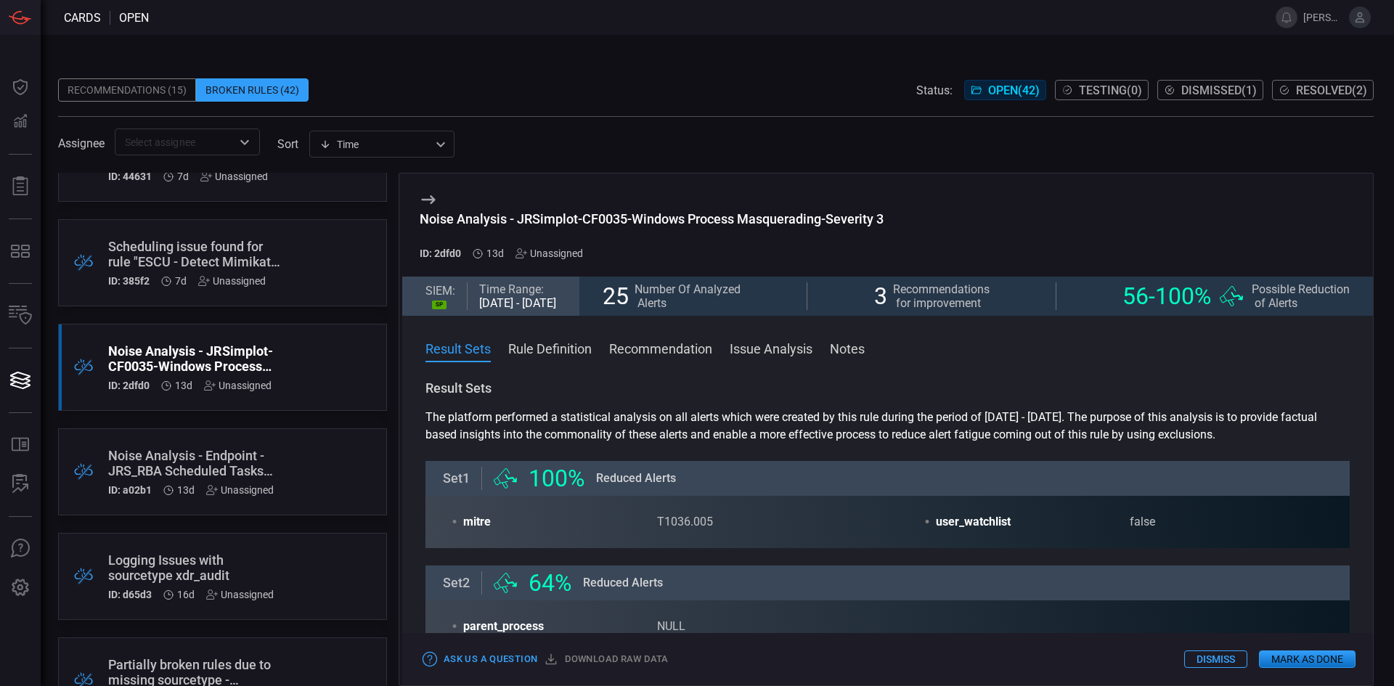
click at [1219, 436] on section "The platform performed a statistical analysis on all alerts which were created …" at bounding box center [888, 426] width 924 height 35
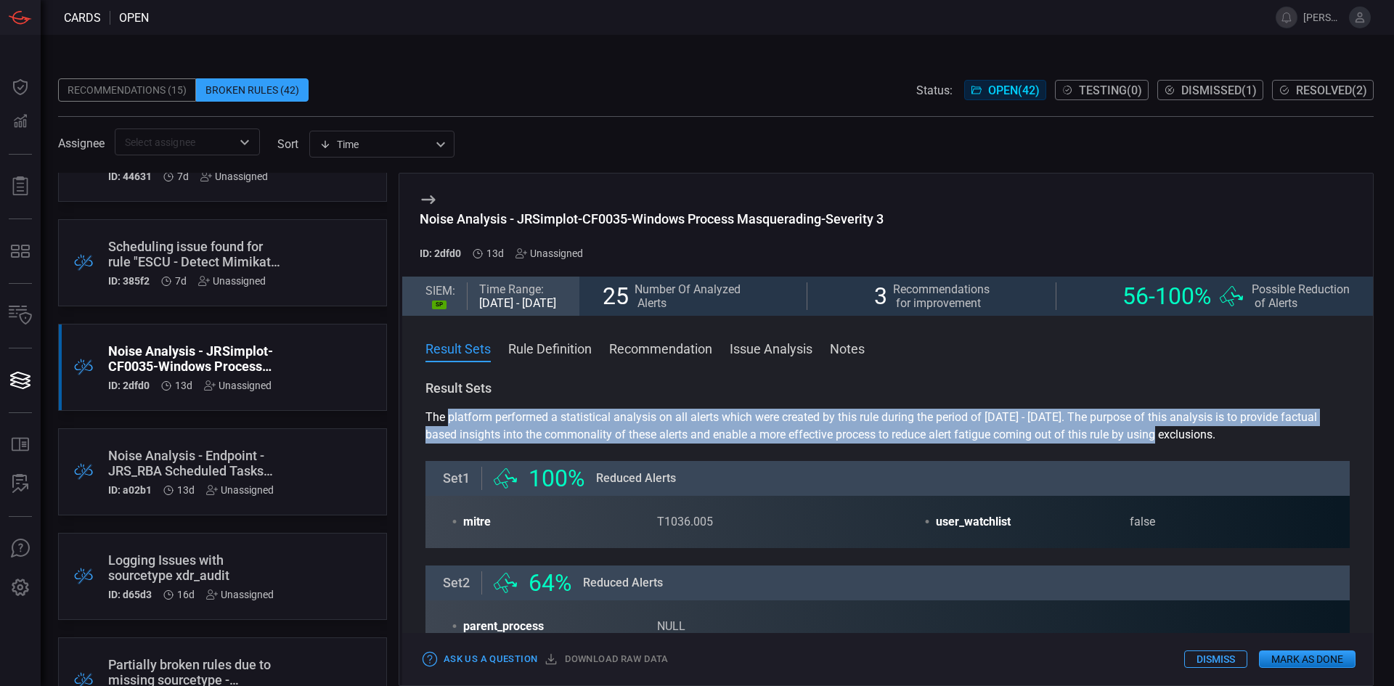
drag, startPoint x: 1201, startPoint y: 433, endPoint x: 452, endPoint y: 416, distance: 749.6
click at [449, 416] on section "The platform performed a statistical analysis on all alerts which were created …" at bounding box center [888, 426] width 924 height 35
click at [760, 426] on section "The platform performed a statistical analysis on all alerts which were created …" at bounding box center [888, 426] width 924 height 35
drag, startPoint x: 582, startPoint y: 431, endPoint x: 1006, endPoint y: 444, distance: 424.3
click at [1006, 444] on section "The platform performed a statistical analysis on all alerts which were created …" at bounding box center [888, 426] width 924 height 35
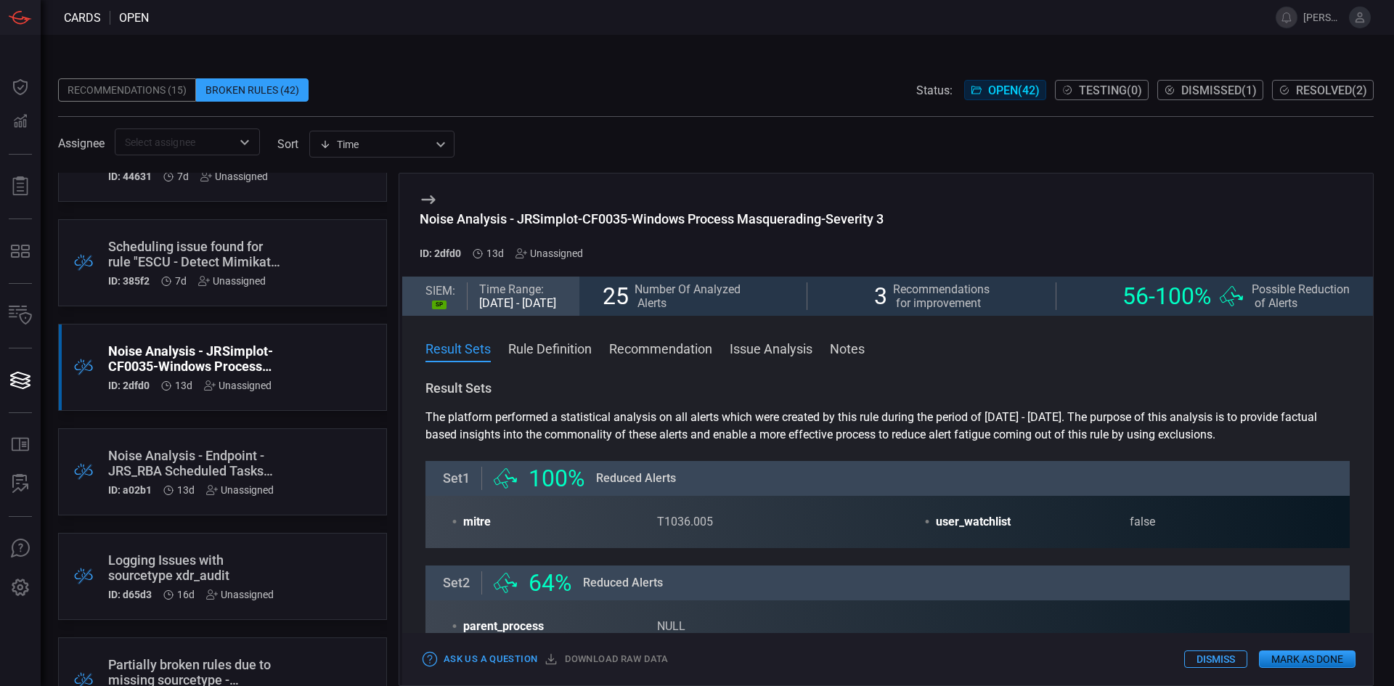
click at [1047, 444] on section "The platform performed a statistical analysis on all alerts which were created …" at bounding box center [888, 426] width 924 height 35
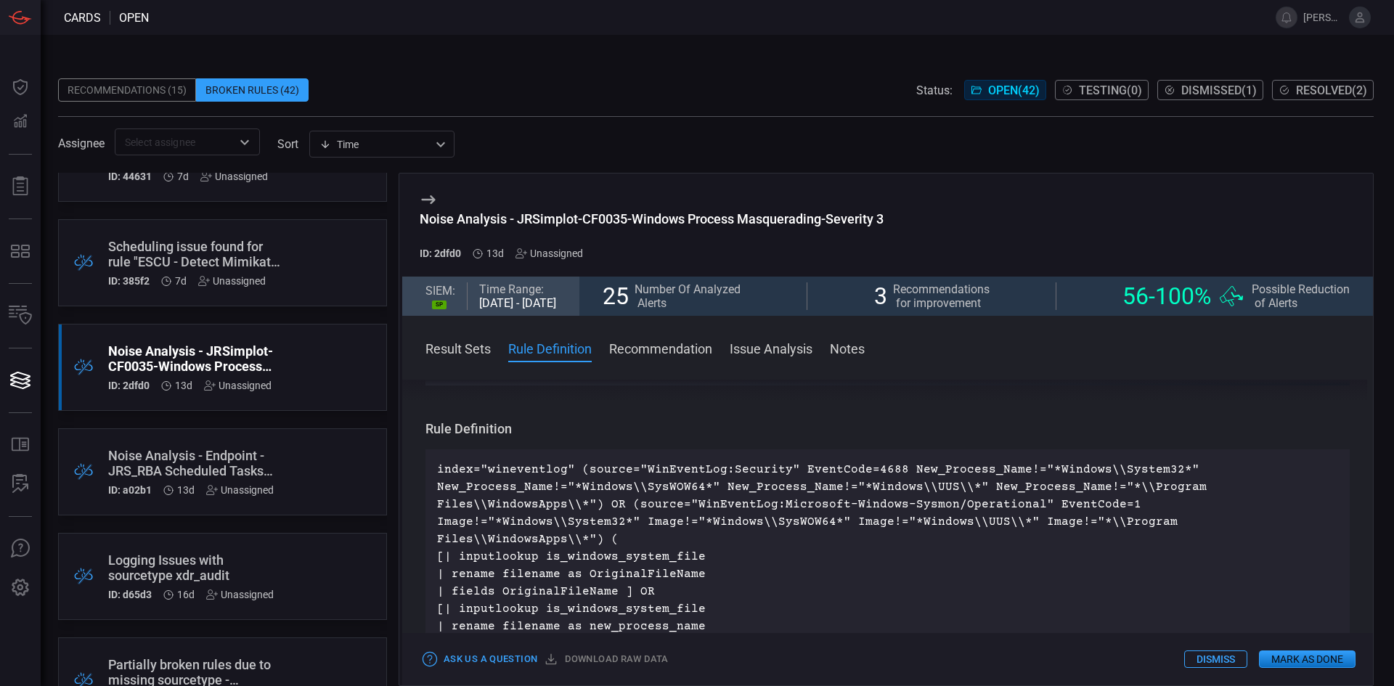
scroll to position [436, 0]
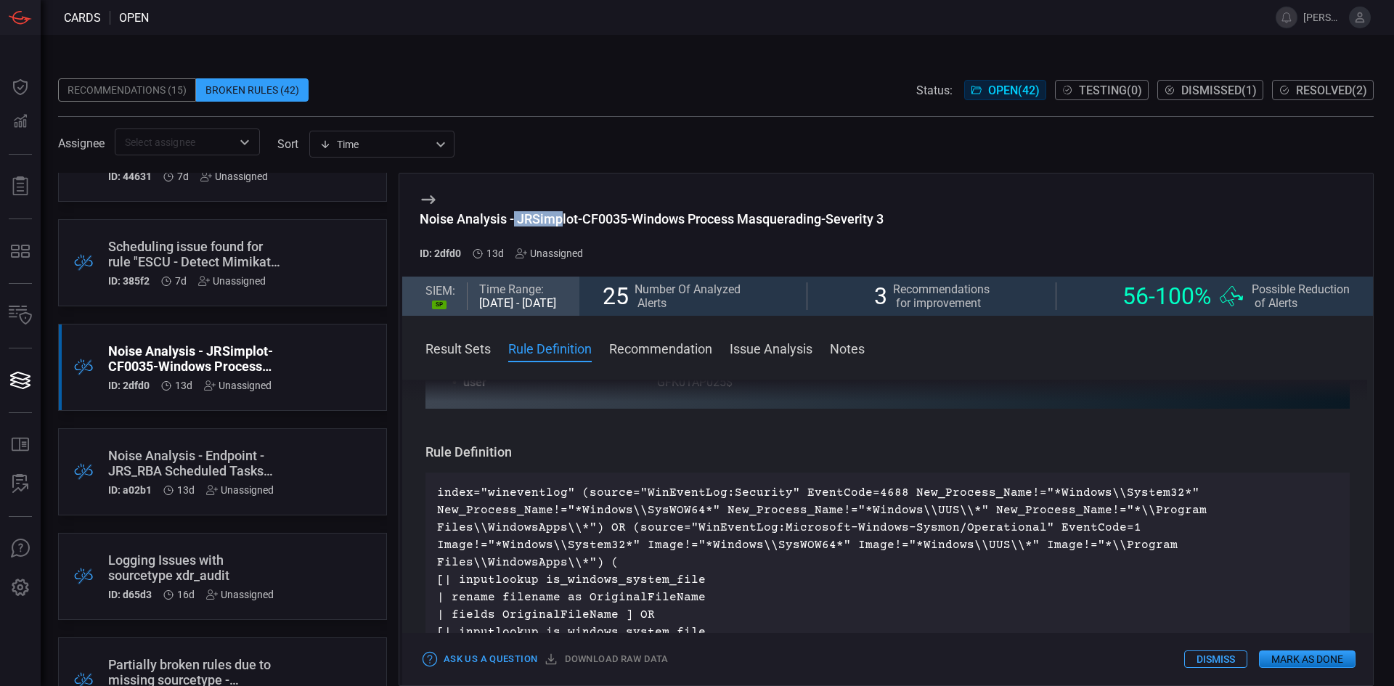
drag, startPoint x: 512, startPoint y: 213, endPoint x: 563, endPoint y: 214, distance: 51.6
click at [563, 214] on div "Noise Analysis - JRSimplot-CF0035-Windows Process Masquerading-Severity 3" at bounding box center [652, 218] width 464 height 15
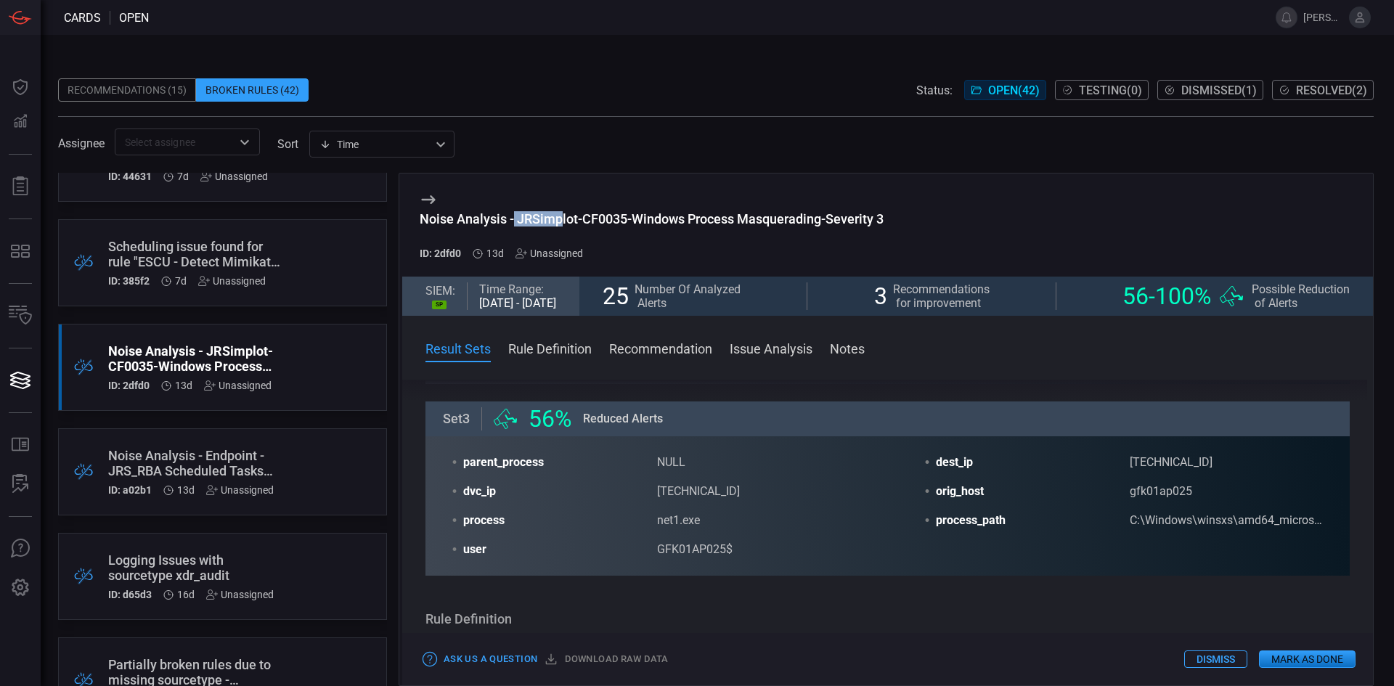
scroll to position [290, 0]
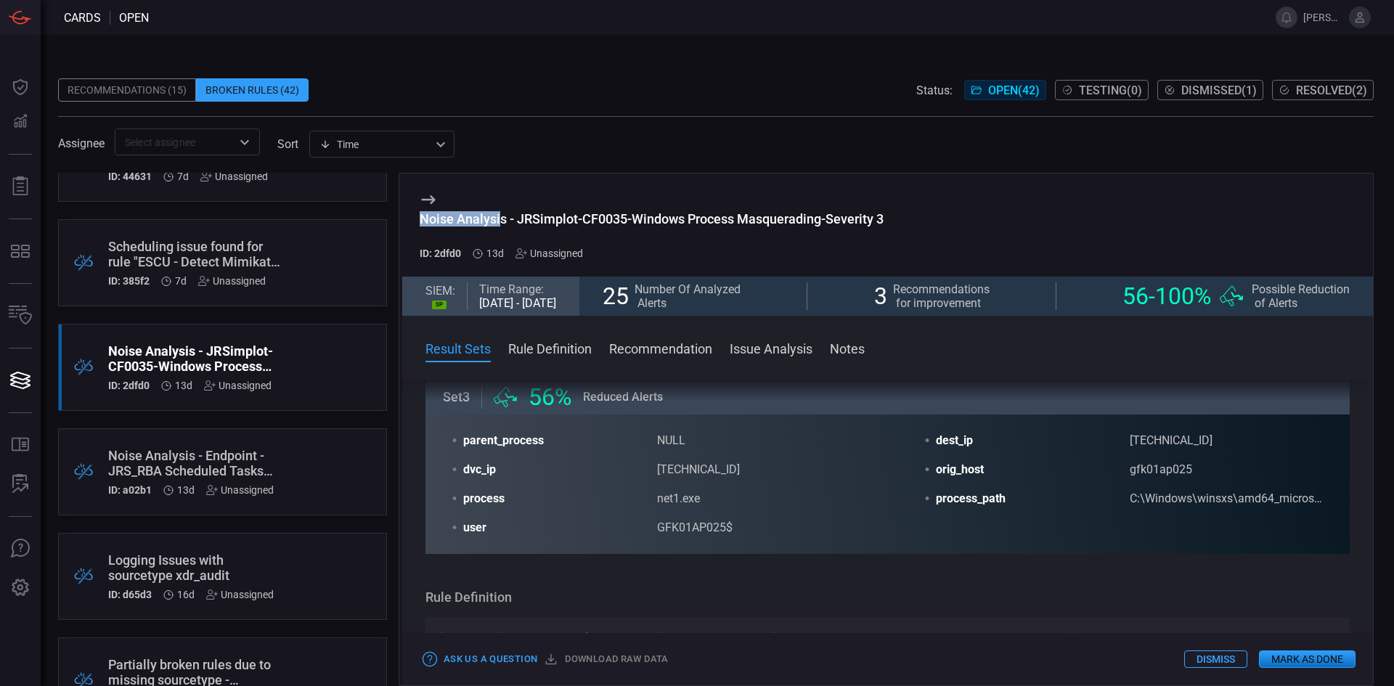
drag, startPoint x: 421, startPoint y: 218, endPoint x: 502, endPoint y: 222, distance: 80.7
click at [502, 222] on div "Noise Analysis - JRSimplot-CF0035-Windows Process Masquerading-Severity 3" at bounding box center [652, 218] width 464 height 15
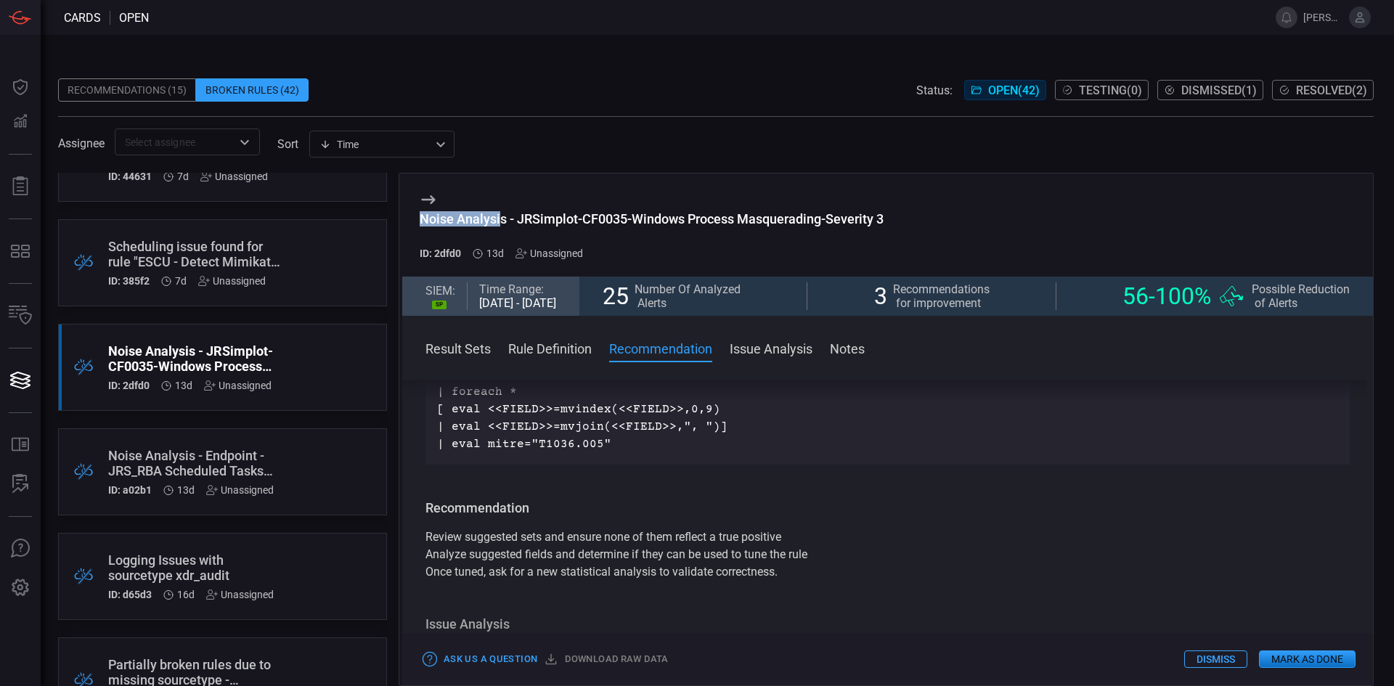
scroll to position [1234, 0]
drag, startPoint x: 793, startPoint y: 516, endPoint x: 651, endPoint y: 513, distance: 141.6
click at [648, 528] on p "Review suggested sets and ensure none of them reflect a true positive Analyze s…" at bounding box center [888, 554] width 924 height 52
click at [855, 528] on p "Review suggested sets and ensure none of them reflect a true positive Analyze s…" at bounding box center [888, 554] width 924 height 52
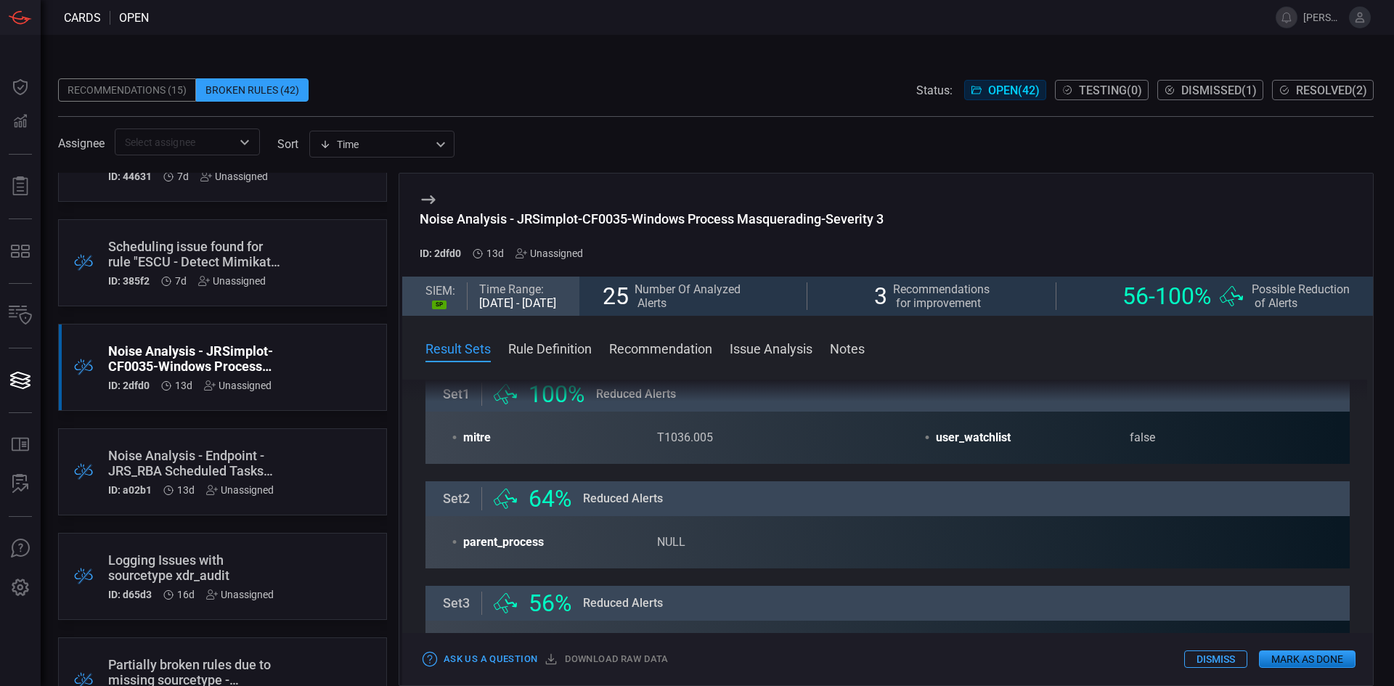
scroll to position [73, 0]
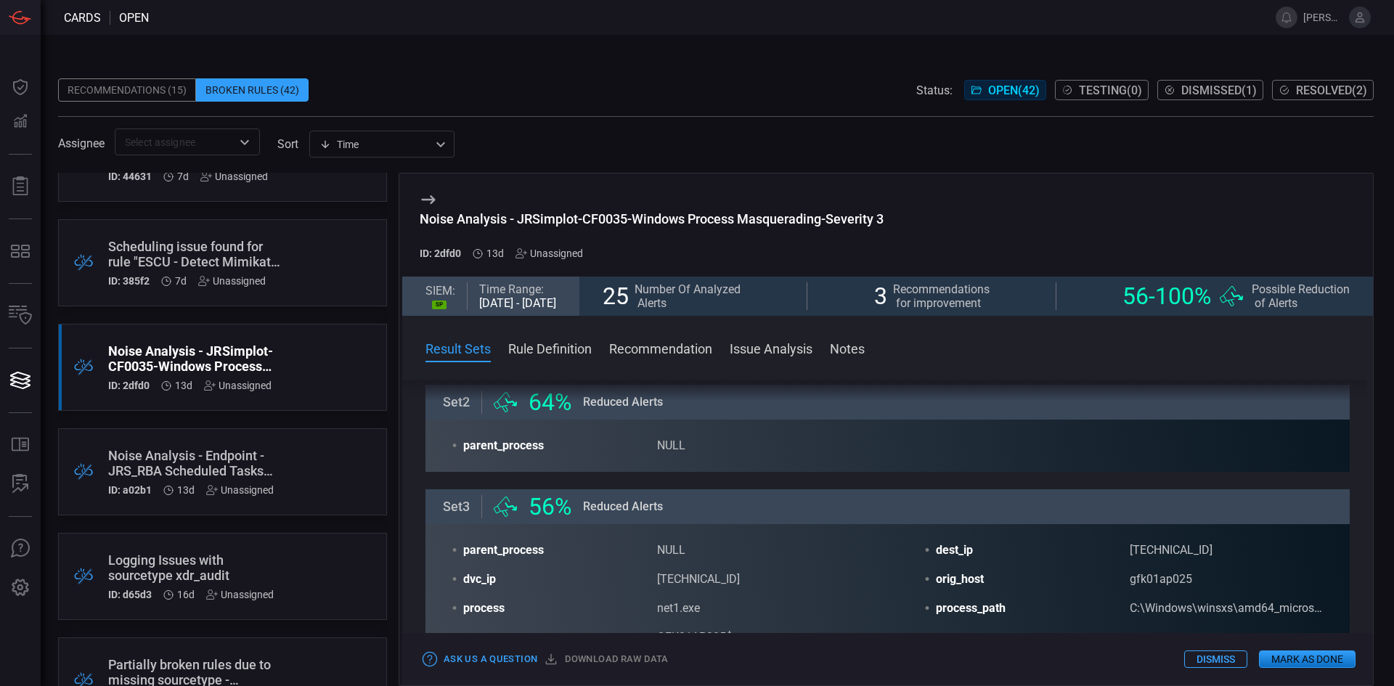
drag, startPoint x: 825, startPoint y: 507, endPoint x: 826, endPoint y: 559, distance: 52.3
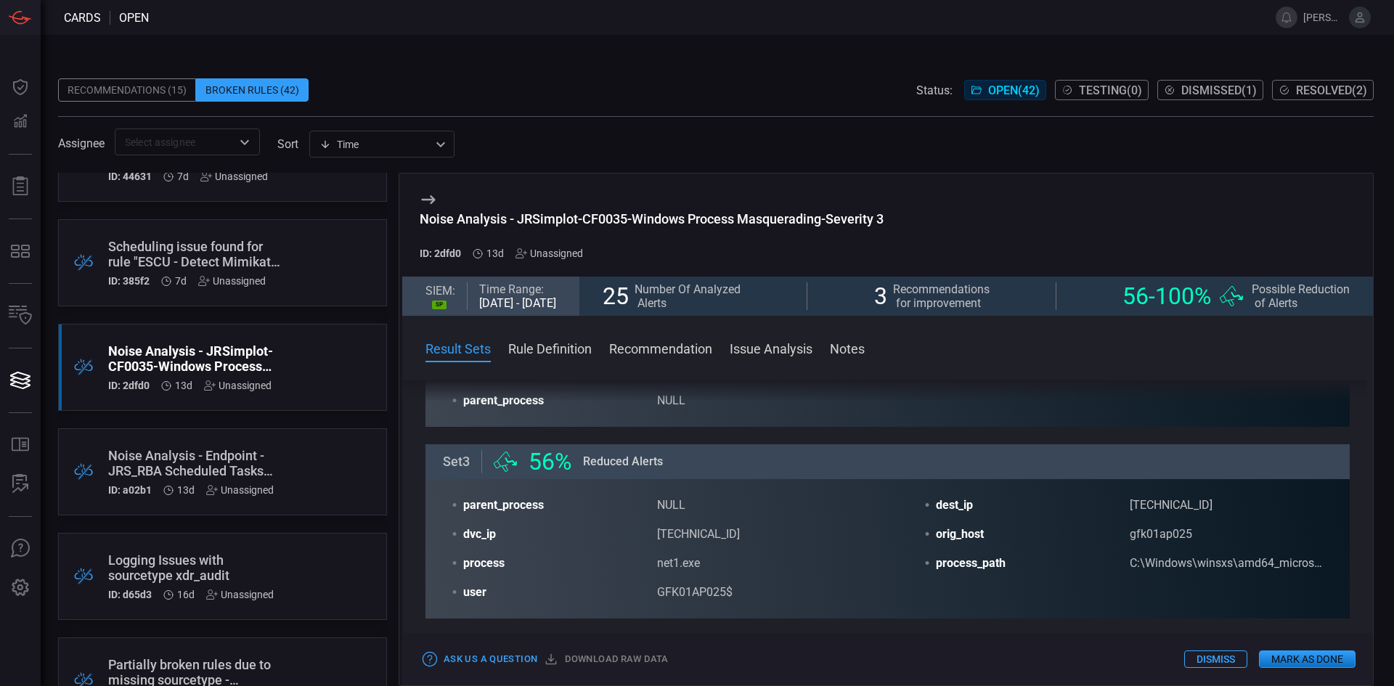
drag, startPoint x: 986, startPoint y: 561, endPoint x: 991, endPoint y: 592, distance: 31.6
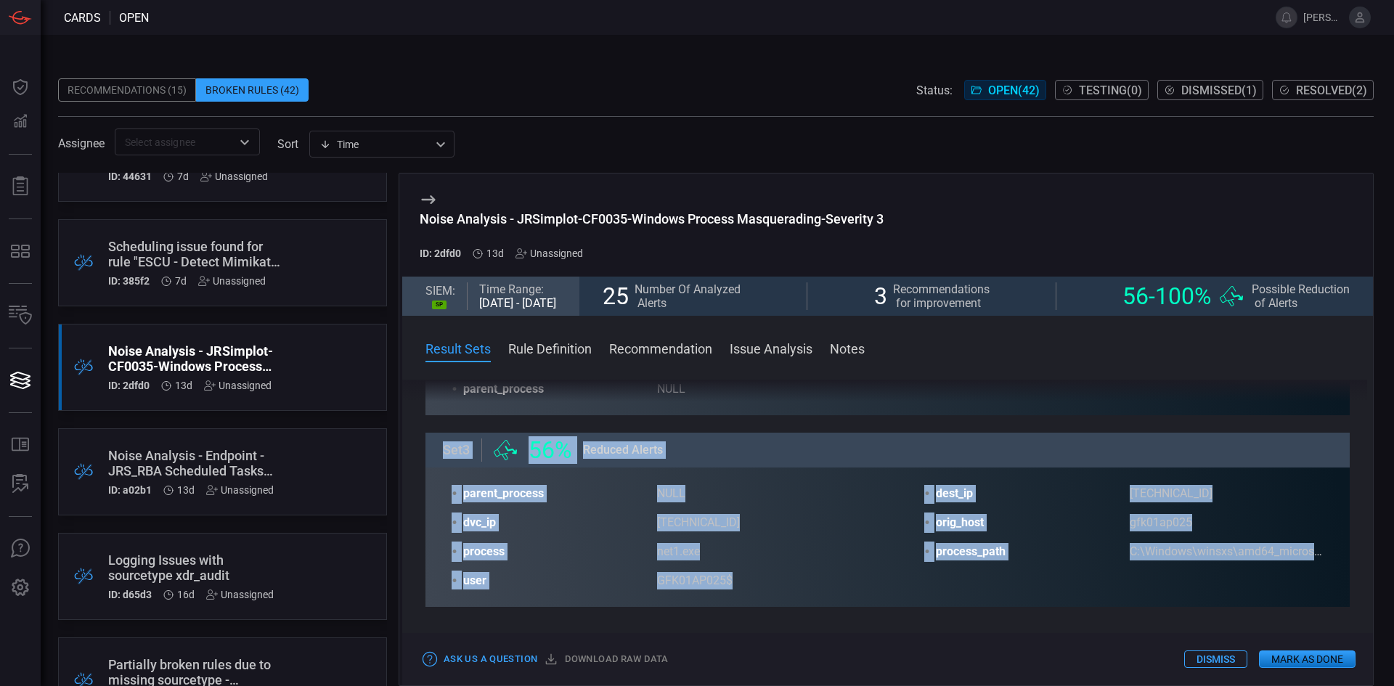
drag, startPoint x: 442, startPoint y: 450, endPoint x: 944, endPoint y: 618, distance: 529.0
click at [944, 618] on div "Result Sets The platform performed a statistical analysis on all alerts which w…" at bounding box center [887, 530] width 971 height 301
click at [968, 587] on article "• parent_process NULL • dest_ip 10.84.15.27 • dvc_ip 10.84.15.27 • orig_host gf…" at bounding box center [888, 537] width 872 height 105
click at [991, 537] on article "• parent_process NULL • dest_ip 10.84.15.27 • dvc_ip 10.84.15.27 • orig_host gf…" at bounding box center [888, 537] width 872 height 105
click at [985, 524] on span "orig_host" at bounding box center [1033, 522] width 194 height 17
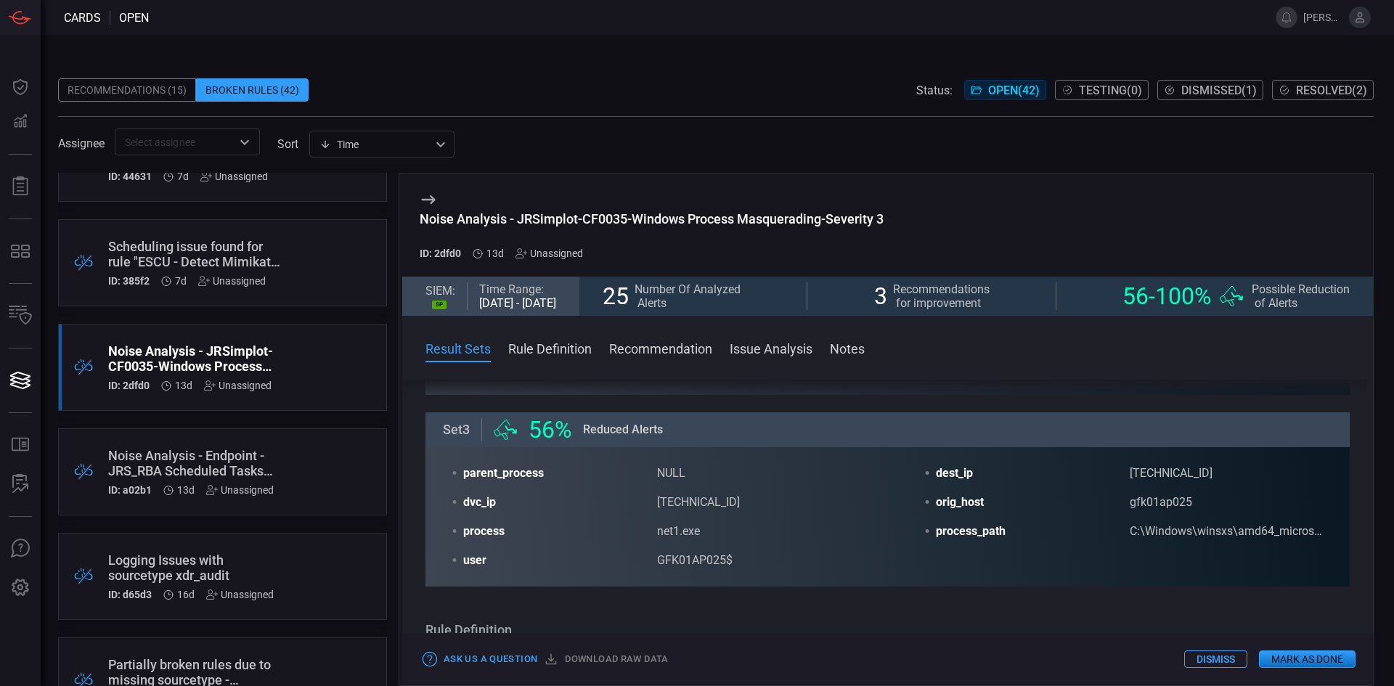
drag, startPoint x: 807, startPoint y: 518, endPoint x: 807, endPoint y: 564, distance: 45.7
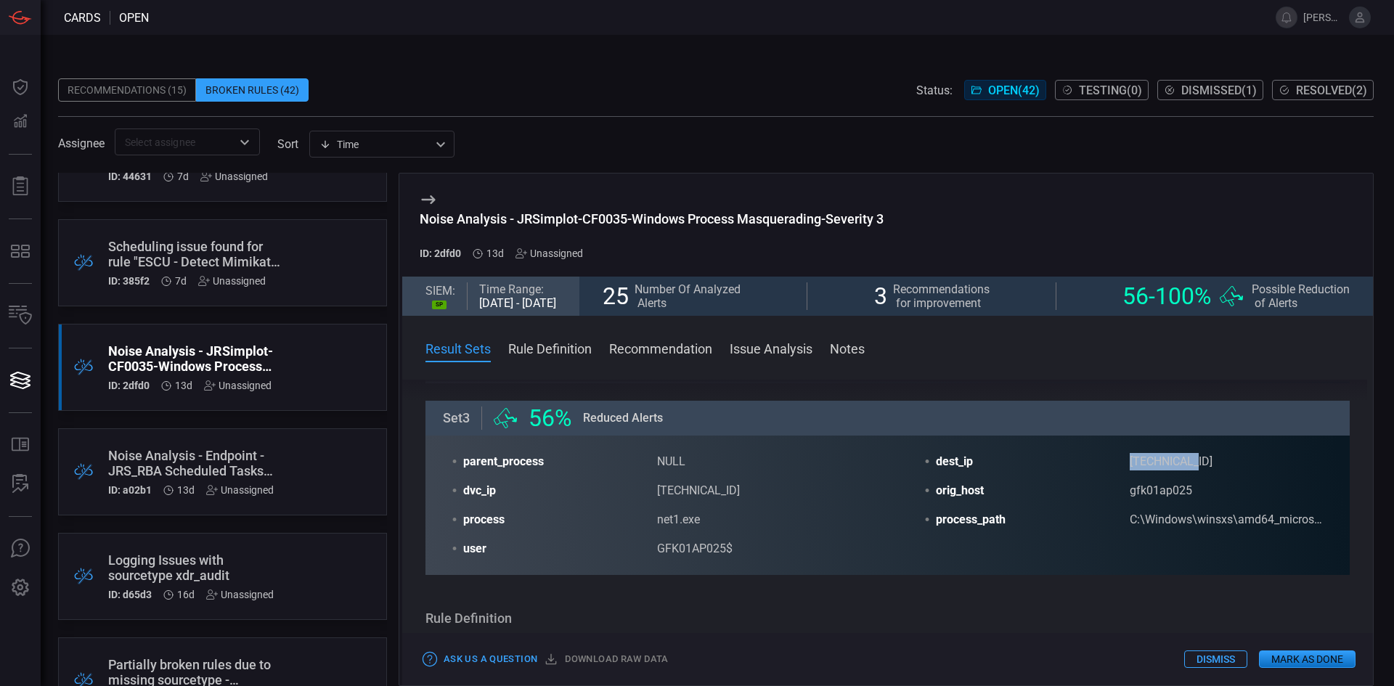
drag, startPoint x: 1196, startPoint y: 460, endPoint x: 1092, endPoint y: 460, distance: 103.8
click at [1092, 460] on div "• dest_ip 10.84.15.27" at bounding box center [1124, 461] width 400 height 17
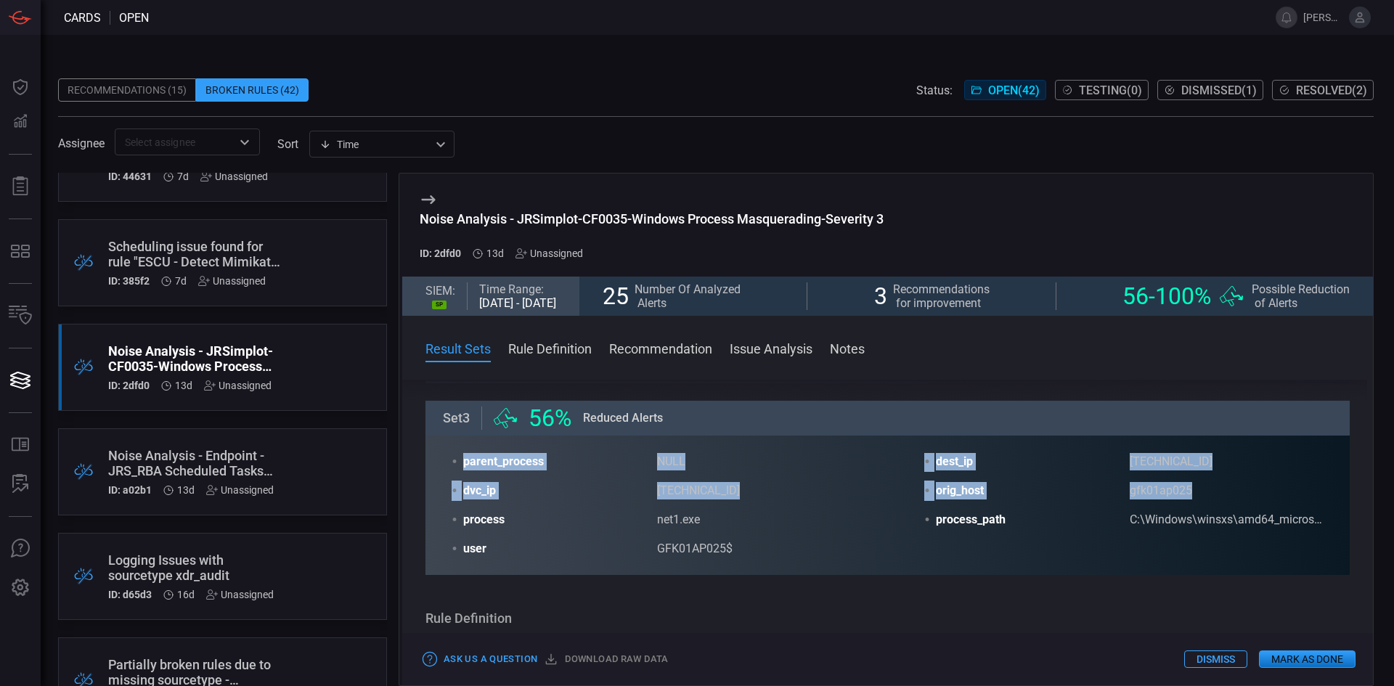
drag, startPoint x: 1193, startPoint y: 502, endPoint x: 457, endPoint y: 452, distance: 737.3
click at [457, 452] on div "• parent_process NULL • dest_ip 10.84.15.27 • dvc_ip 10.84.15.27 • orig_host gf…" at bounding box center [888, 505] width 924 height 139
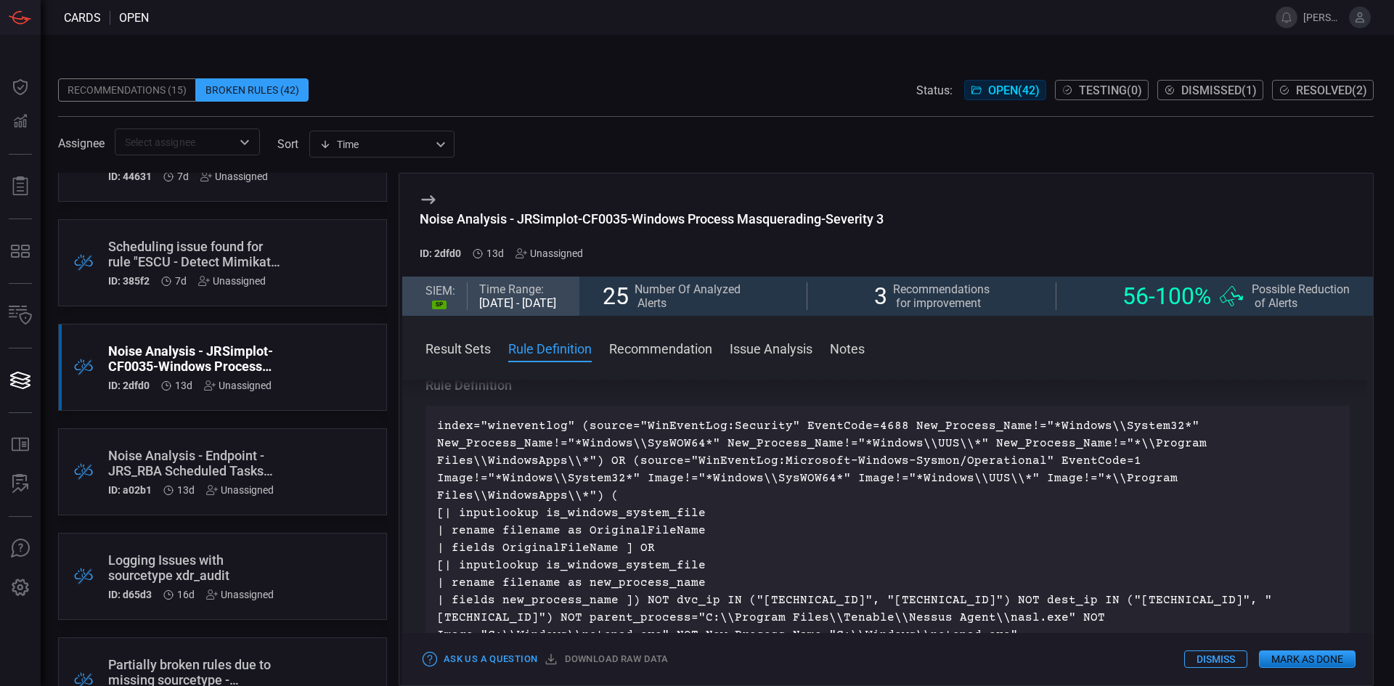
scroll to position [415, 0]
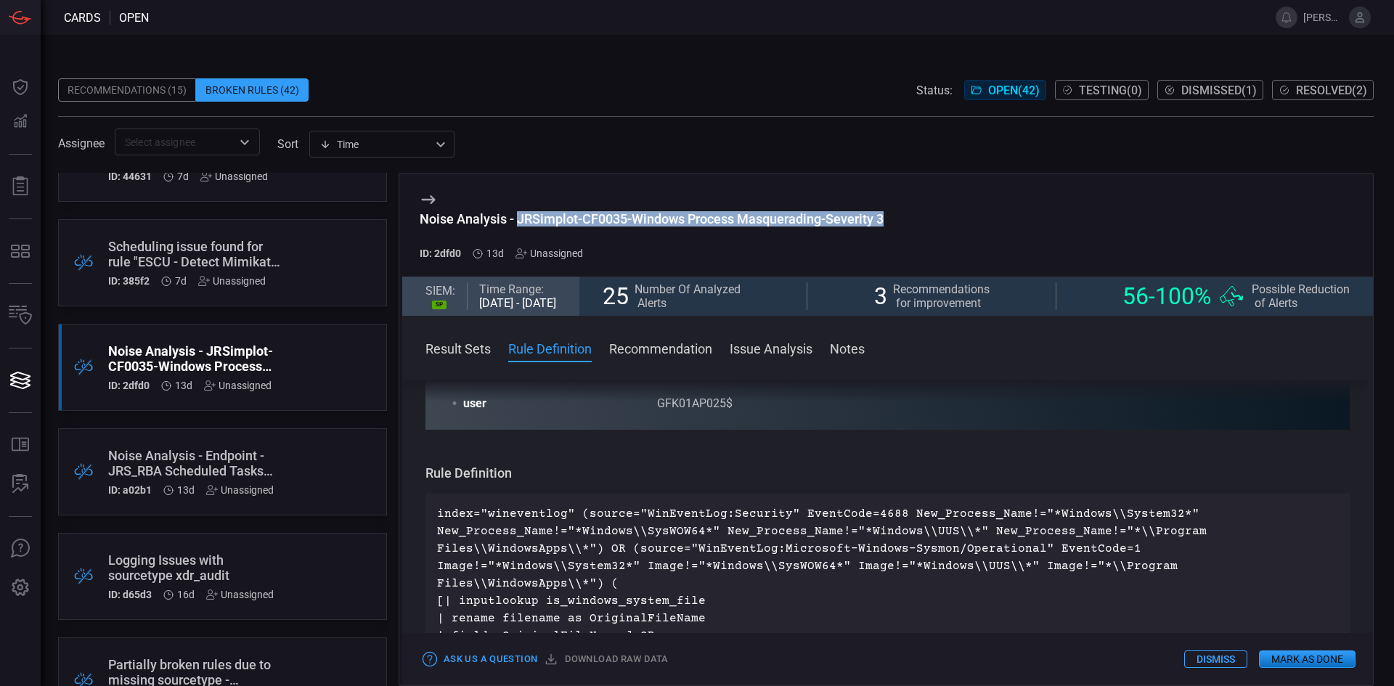
drag, startPoint x: 518, startPoint y: 220, endPoint x: 897, endPoint y: 322, distance: 392.4
click at [905, 223] on div "Noise Analysis - JRSimplot-CF0035-Windows Process Masquerading-Severity 3 ID: 2…" at bounding box center [887, 225] width 971 height 103
drag, startPoint x: 784, startPoint y: 526, endPoint x: 868, endPoint y: 584, distance: 101.7
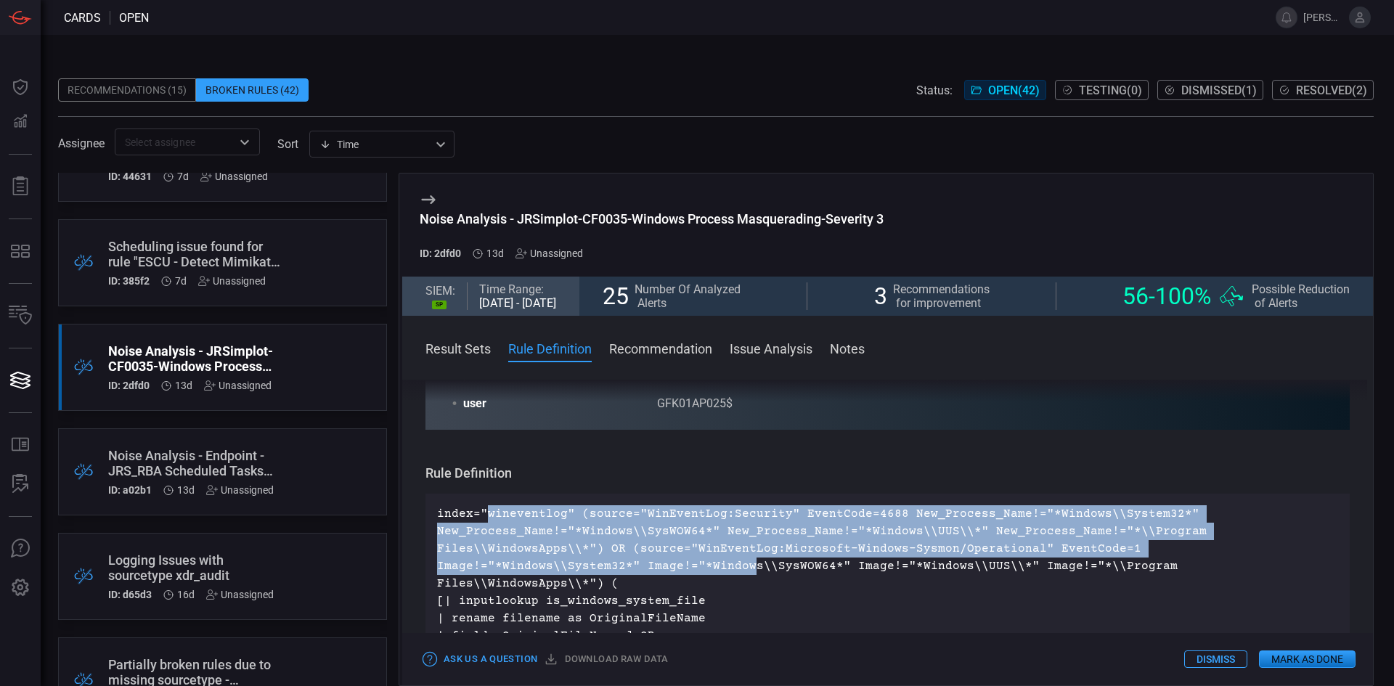
drag, startPoint x: 486, startPoint y: 518, endPoint x: 542, endPoint y: 572, distance: 77.5
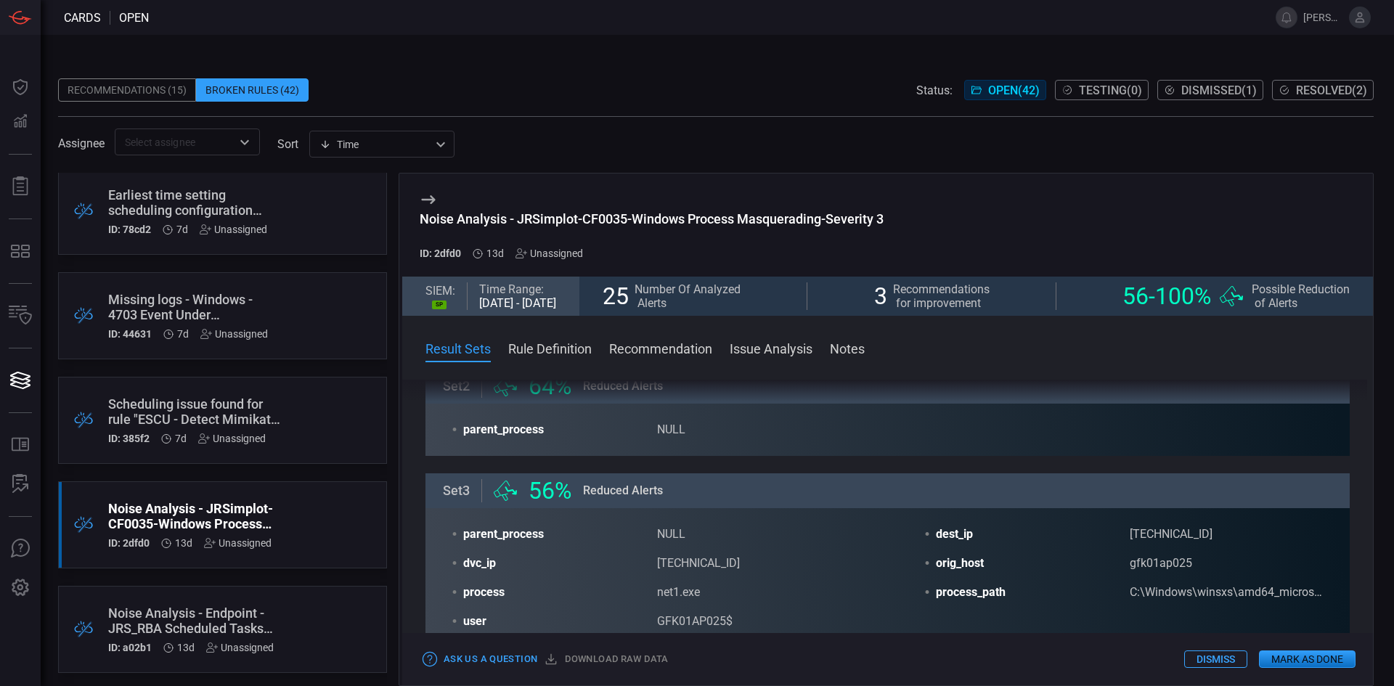
scroll to position [363, 0]
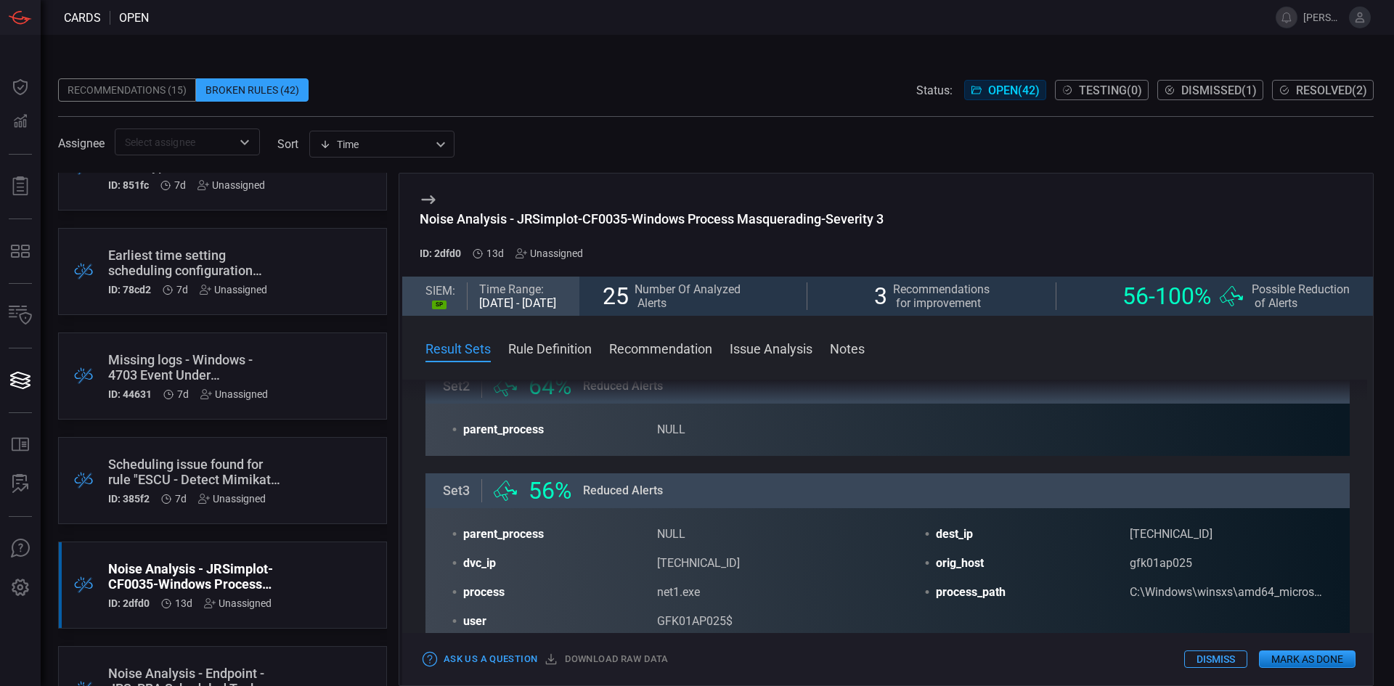
click at [216, 470] on div "Scheduling issue found for rule "ESCU - Detect Mimikatz Via PowerShell And Even…" at bounding box center [195, 472] width 174 height 30
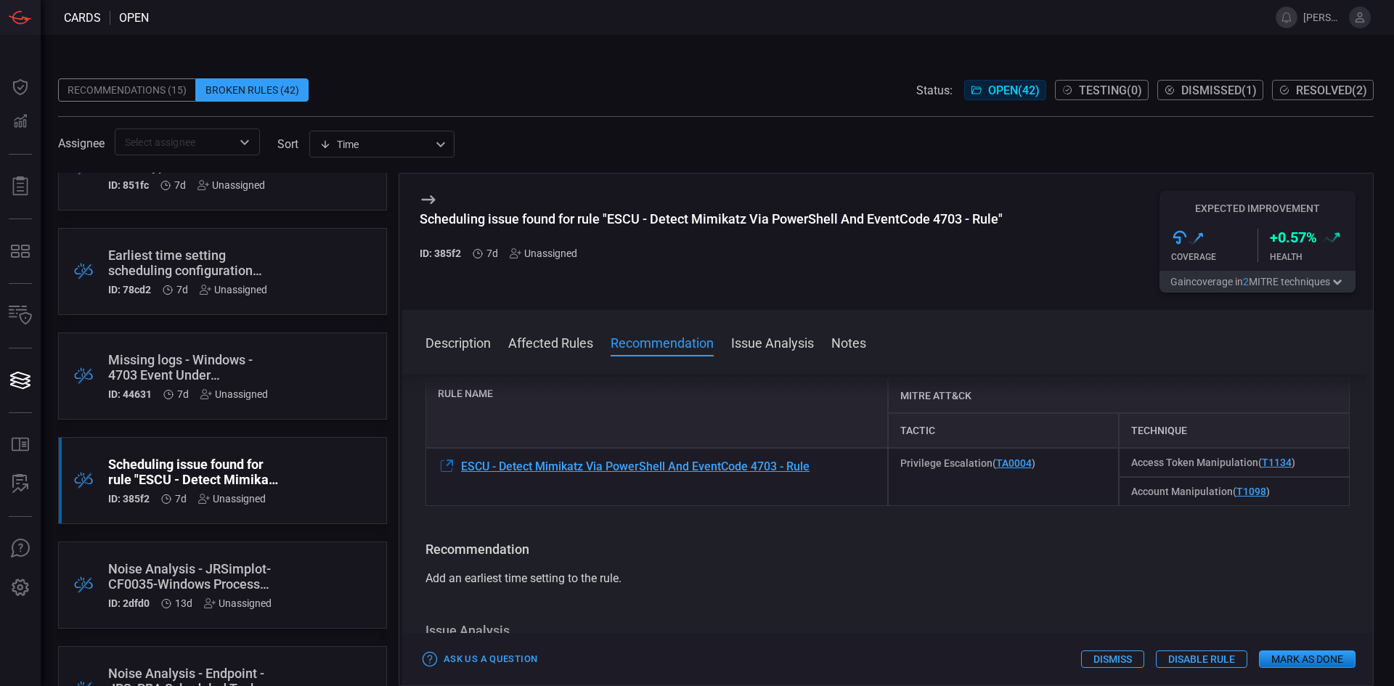
scroll to position [218, 0]
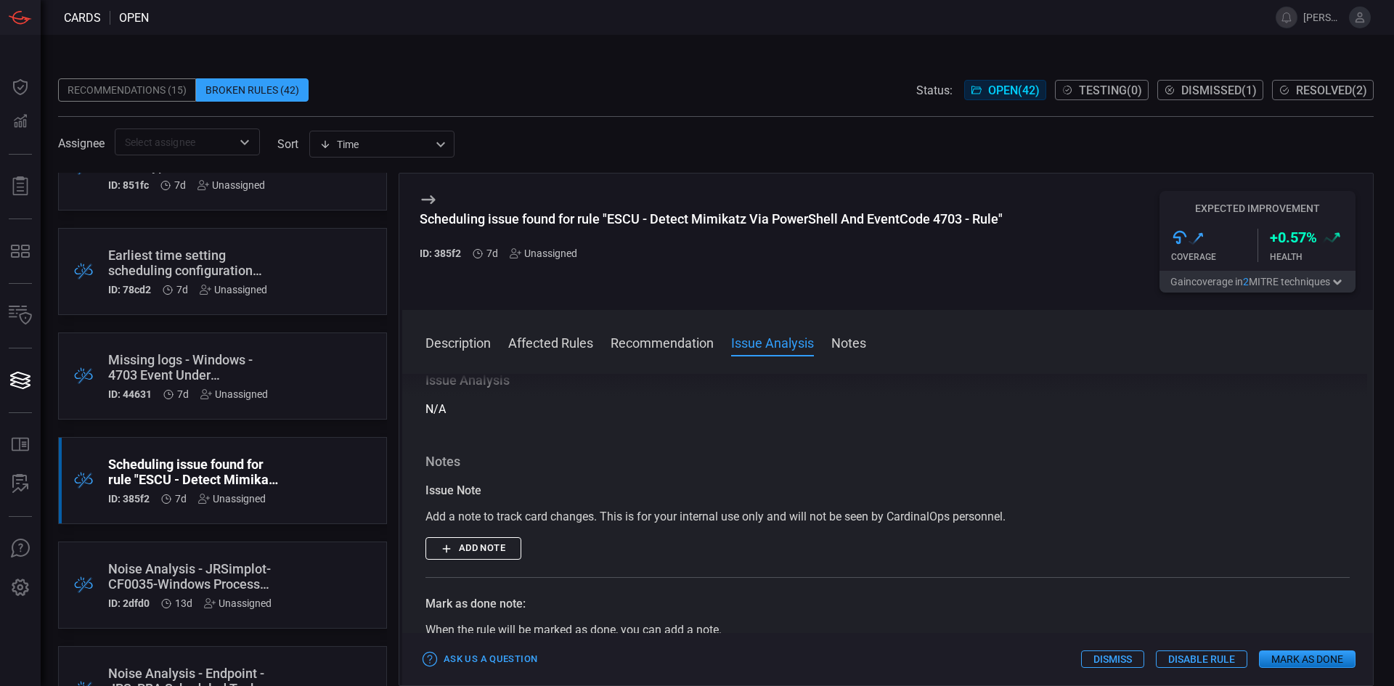
drag, startPoint x: 892, startPoint y: 520, endPoint x: 889, endPoint y: 552, distance: 32.0
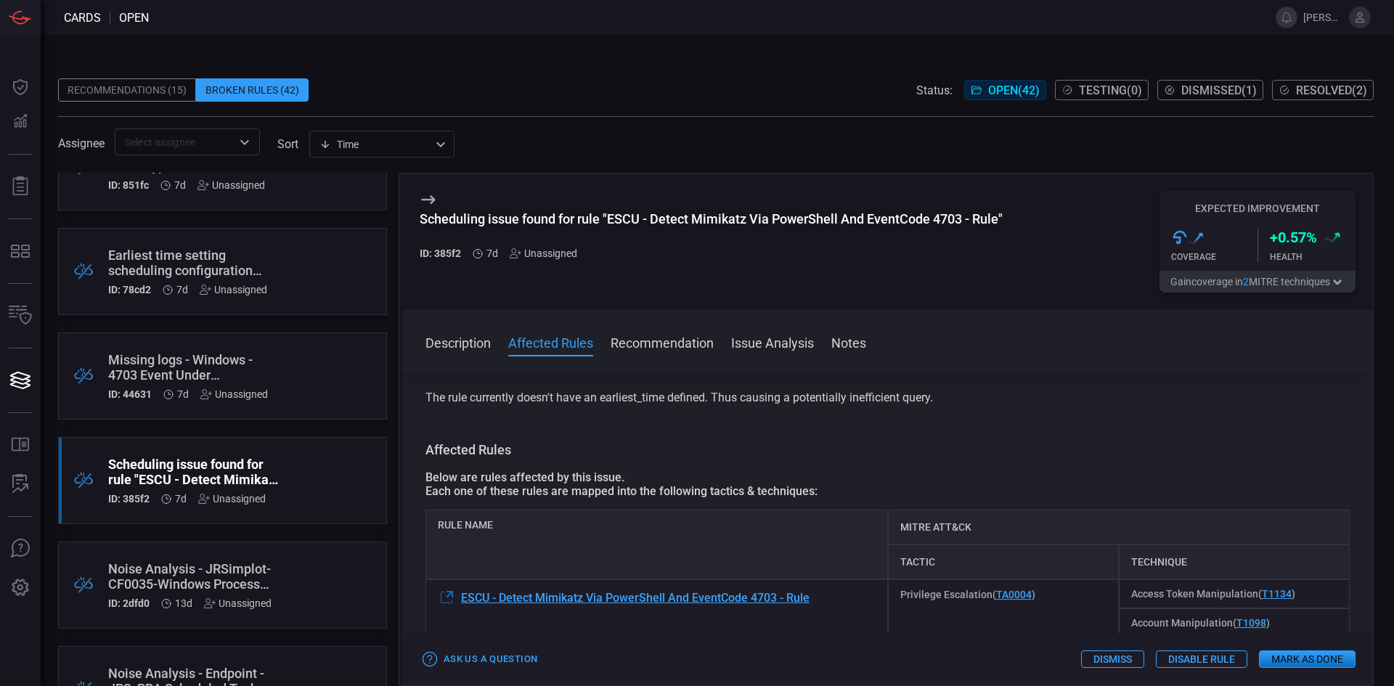
scroll to position [0, 0]
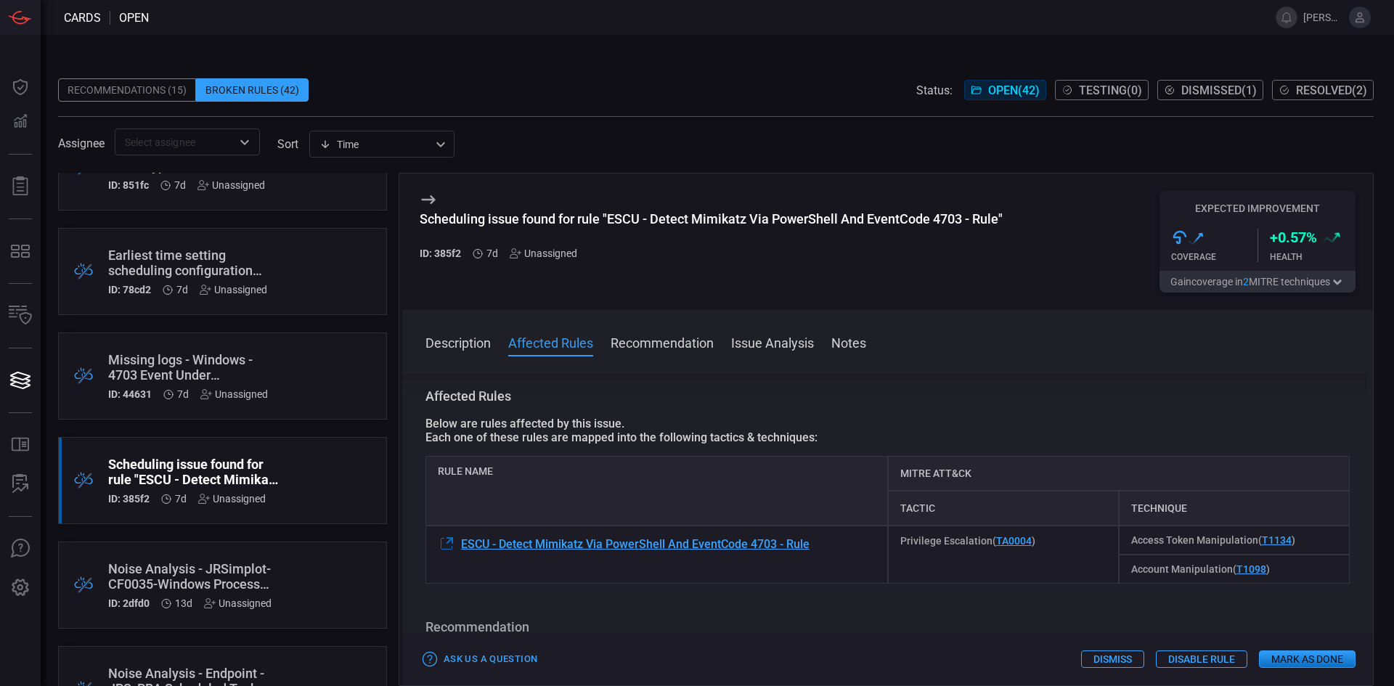
drag, startPoint x: 1038, startPoint y: 440, endPoint x: 1038, endPoint y: 470, distance: 29.8
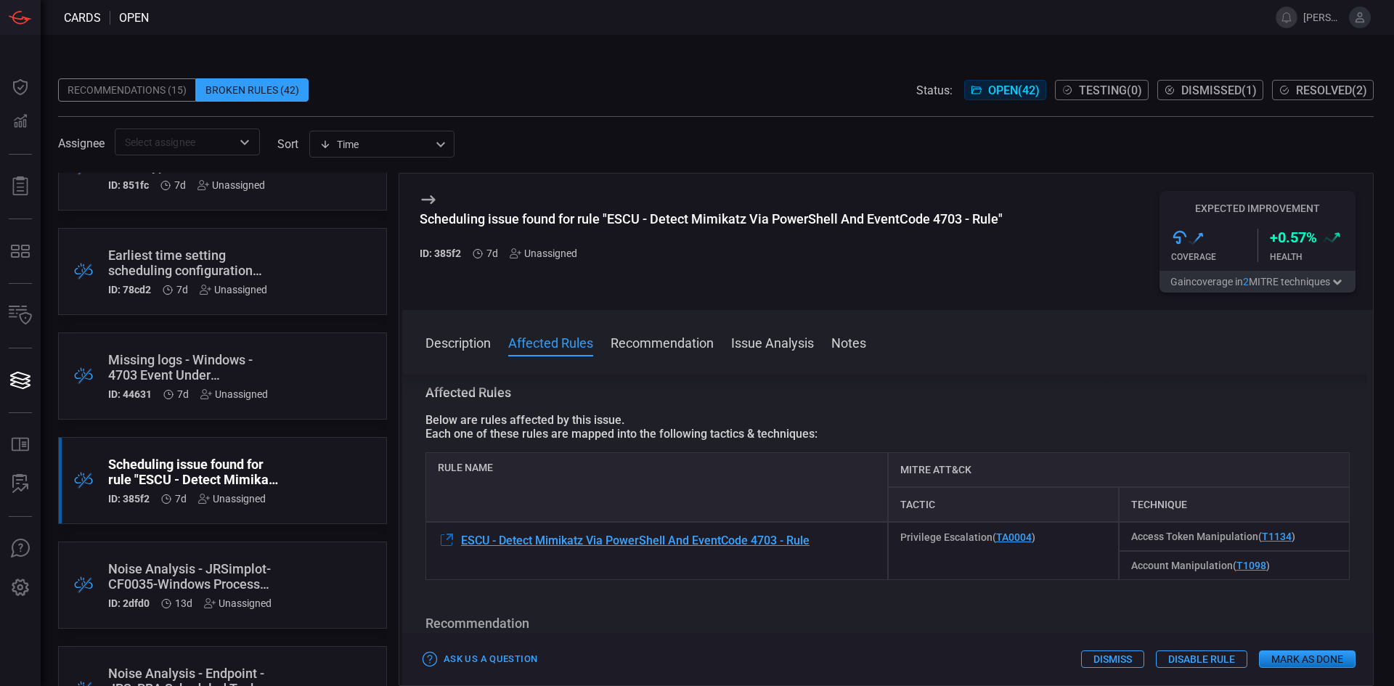
click at [248, 362] on div "Missing logs - Windows - 4703 Event Under Authorization Policy Change service" at bounding box center [195, 367] width 174 height 30
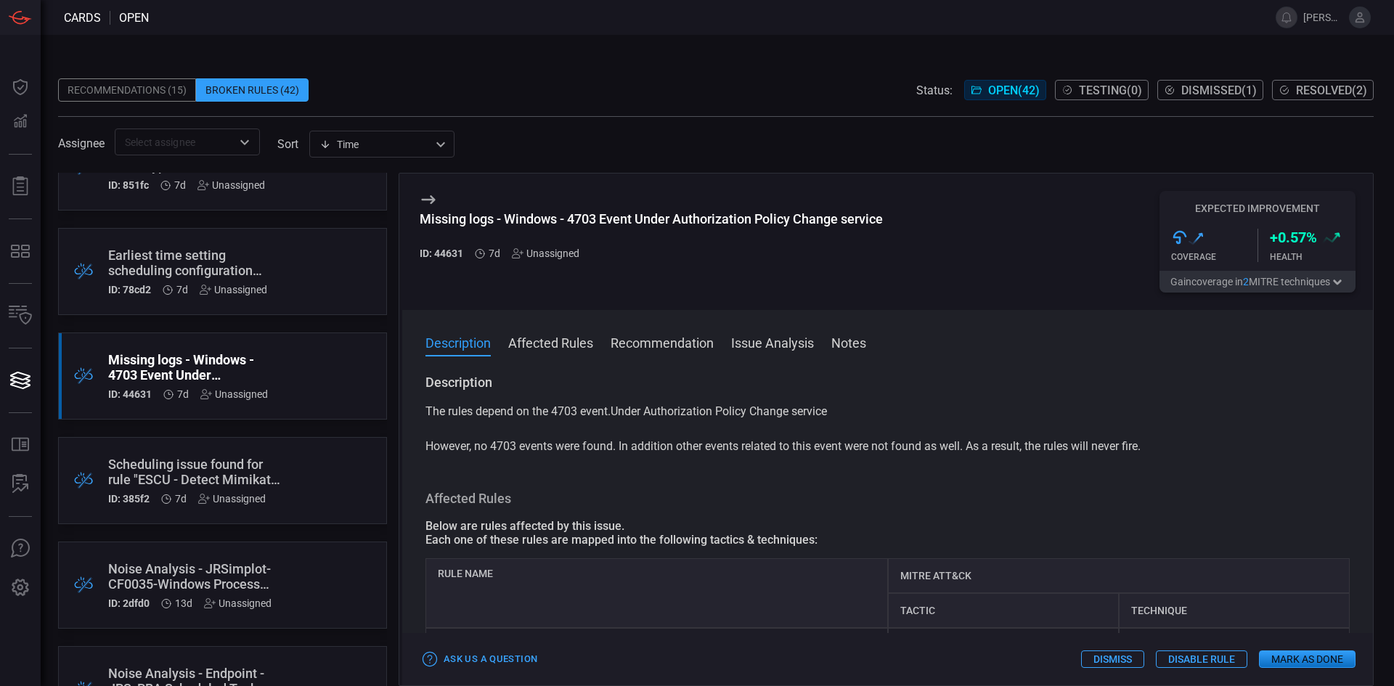
drag, startPoint x: 905, startPoint y: 471, endPoint x: 889, endPoint y: 435, distance: 39.7
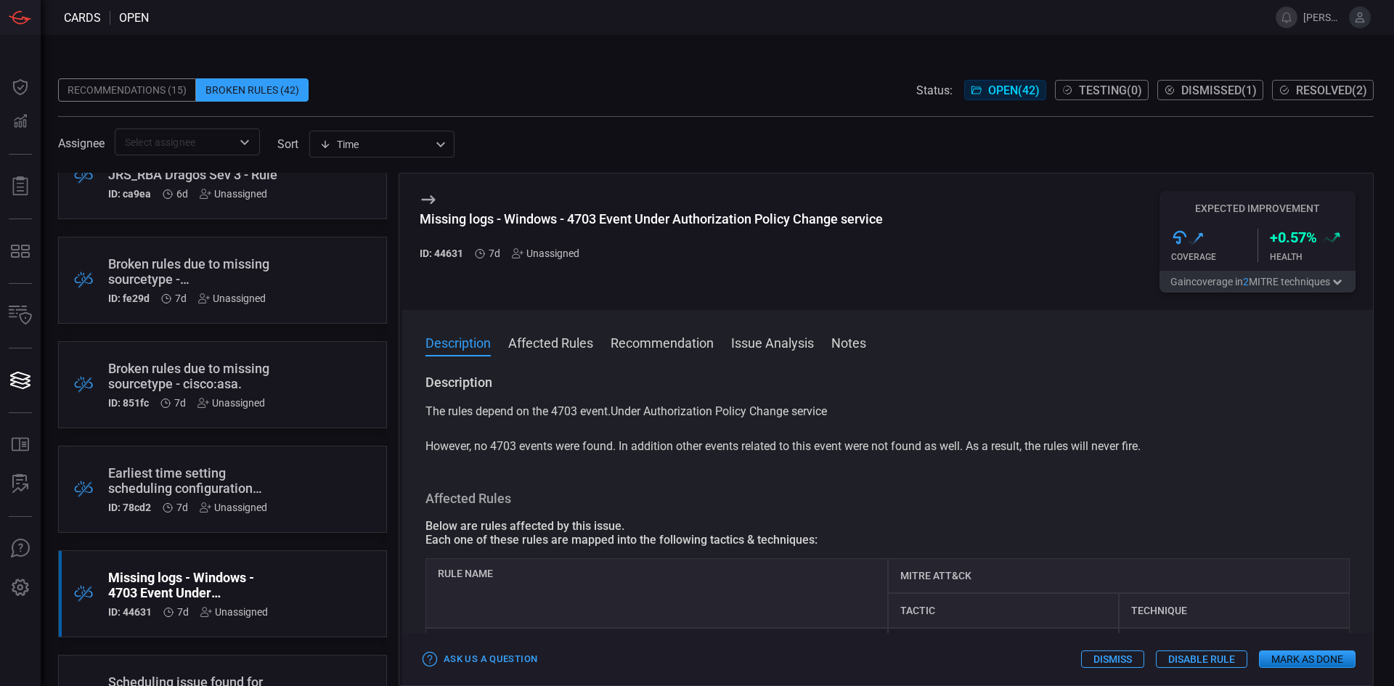
scroll to position [73, 0]
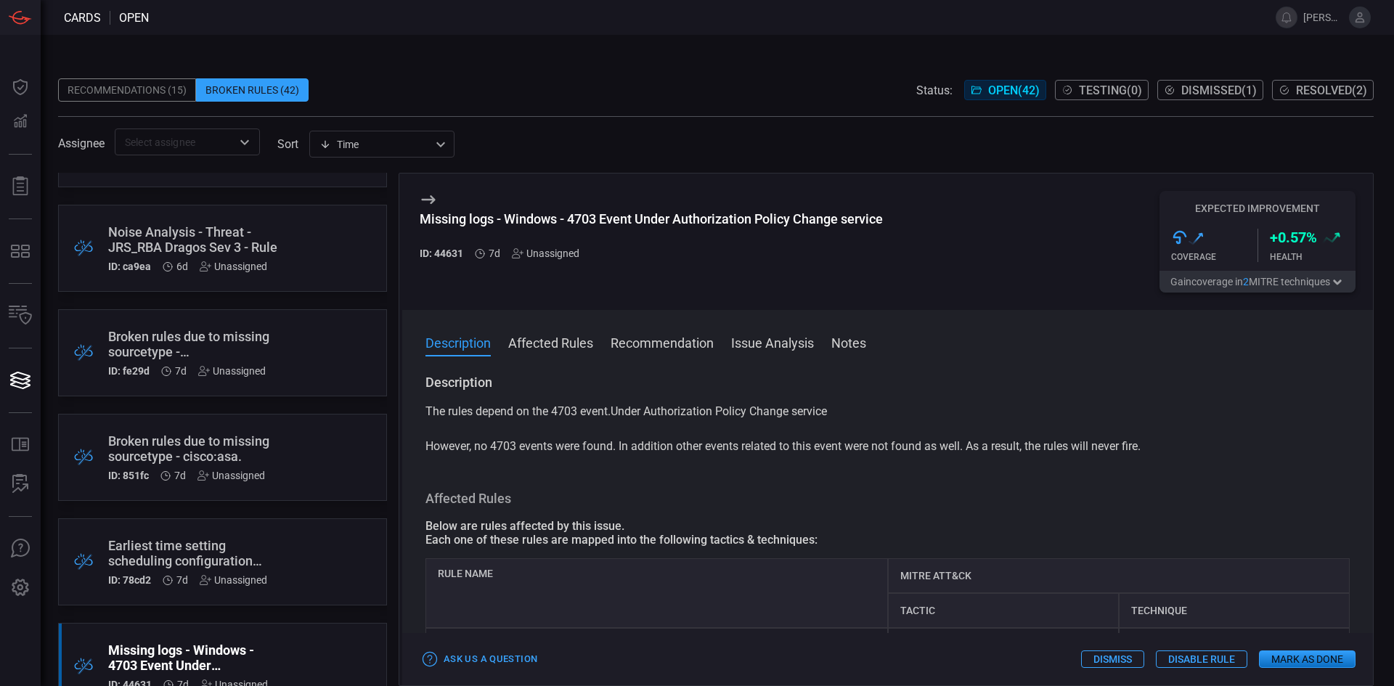
click at [187, 447] on div "Broken rules due to missing sourcetype - cisco:asa." at bounding box center [195, 448] width 174 height 30
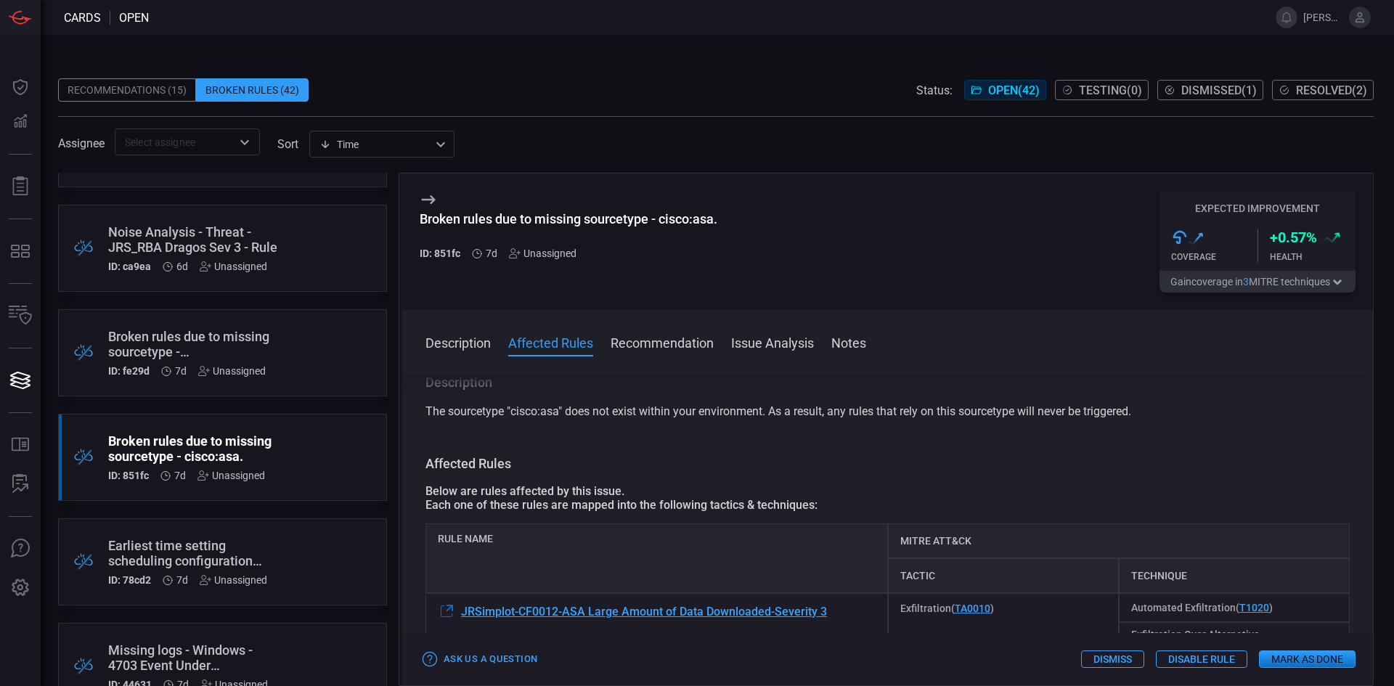
scroll to position [73, 0]
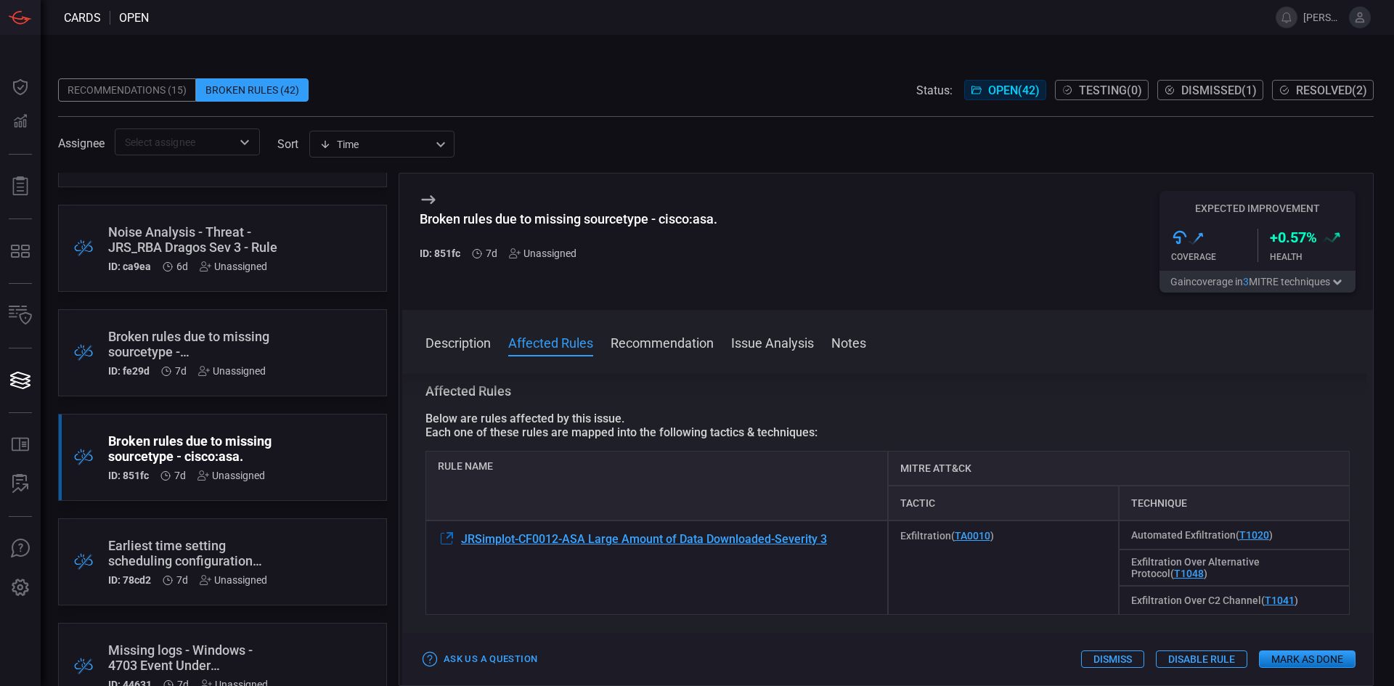
click at [805, 387] on div "Description The sourcetype "cisco:asa" does not exist within your environment. …" at bounding box center [887, 527] width 971 height 306
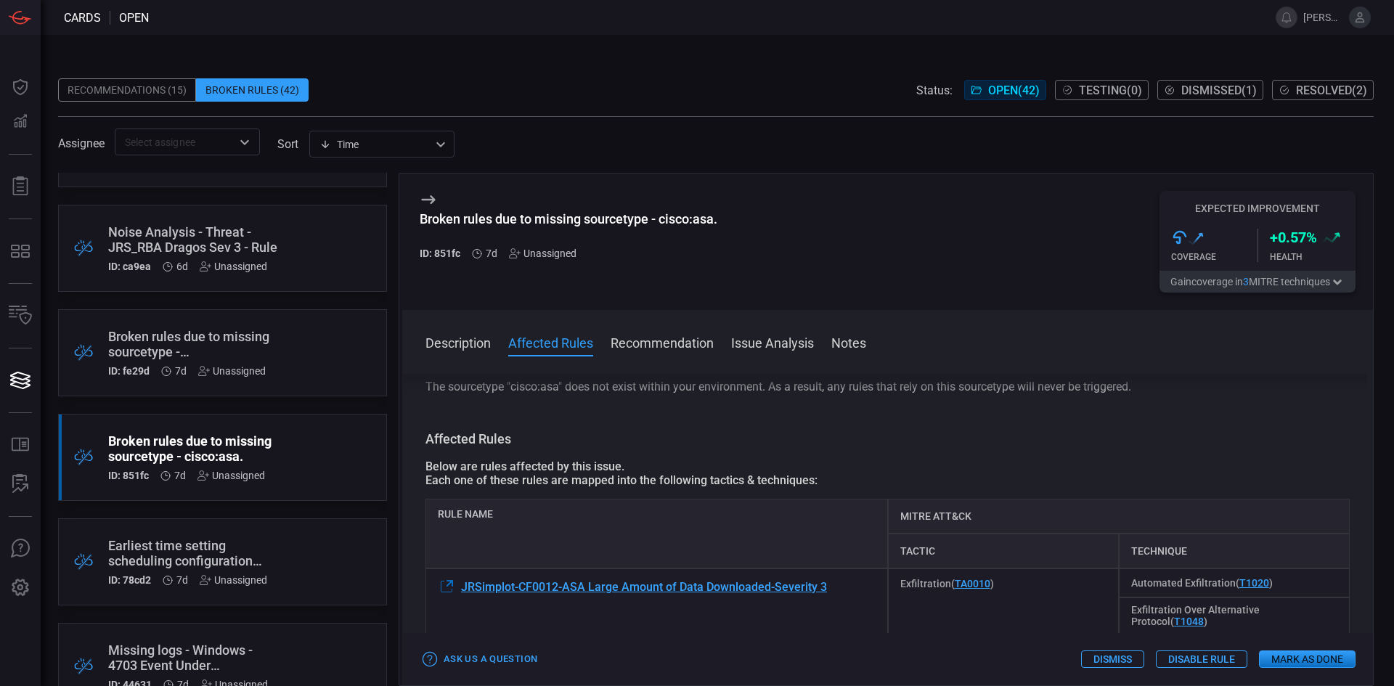
drag, startPoint x: 874, startPoint y: 468, endPoint x: 852, endPoint y: 502, distance: 39.5
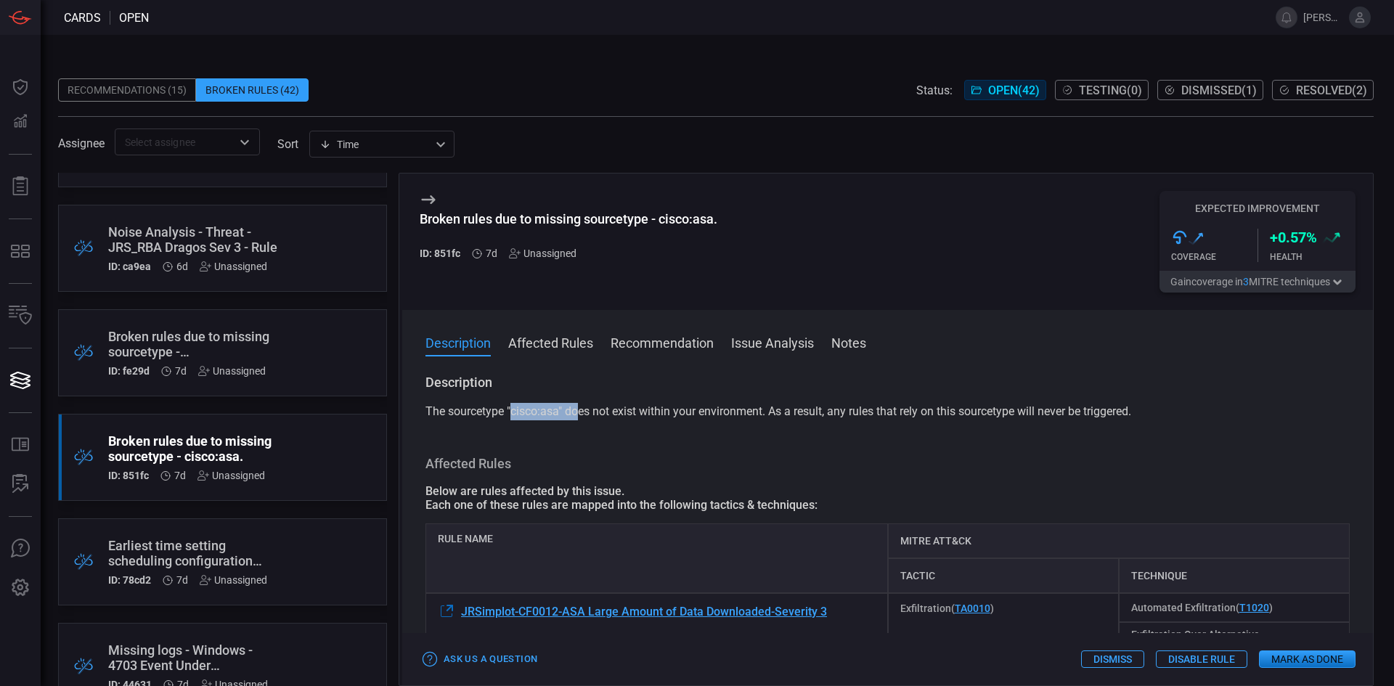
drag, startPoint x: 511, startPoint y: 410, endPoint x: 577, endPoint y: 411, distance: 65.4
click at [577, 411] on span "The sourcetype "cisco:asa" does not exist within your environment. As a result,…" at bounding box center [779, 411] width 706 height 14
click at [850, 448] on div "Description The sourcetype "cisco:asa" does not exist within your environment. …" at bounding box center [887, 527] width 971 height 306
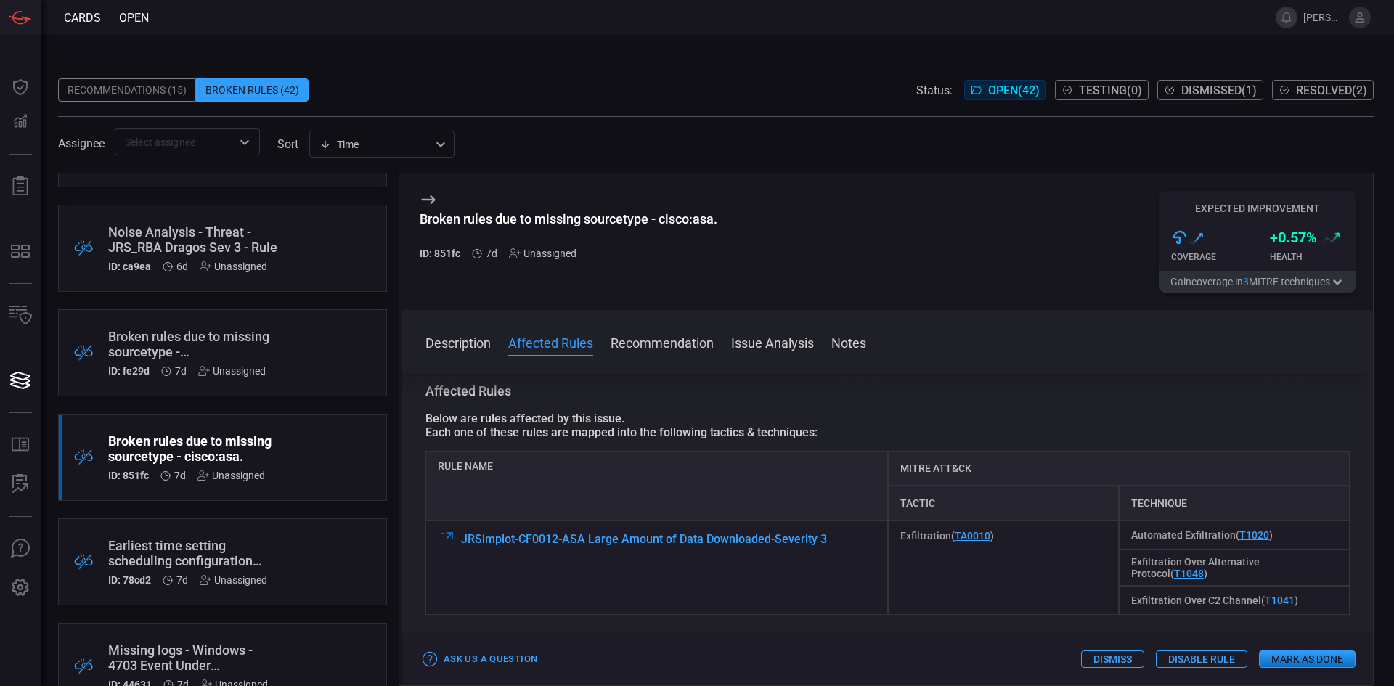
scroll to position [145, 0]
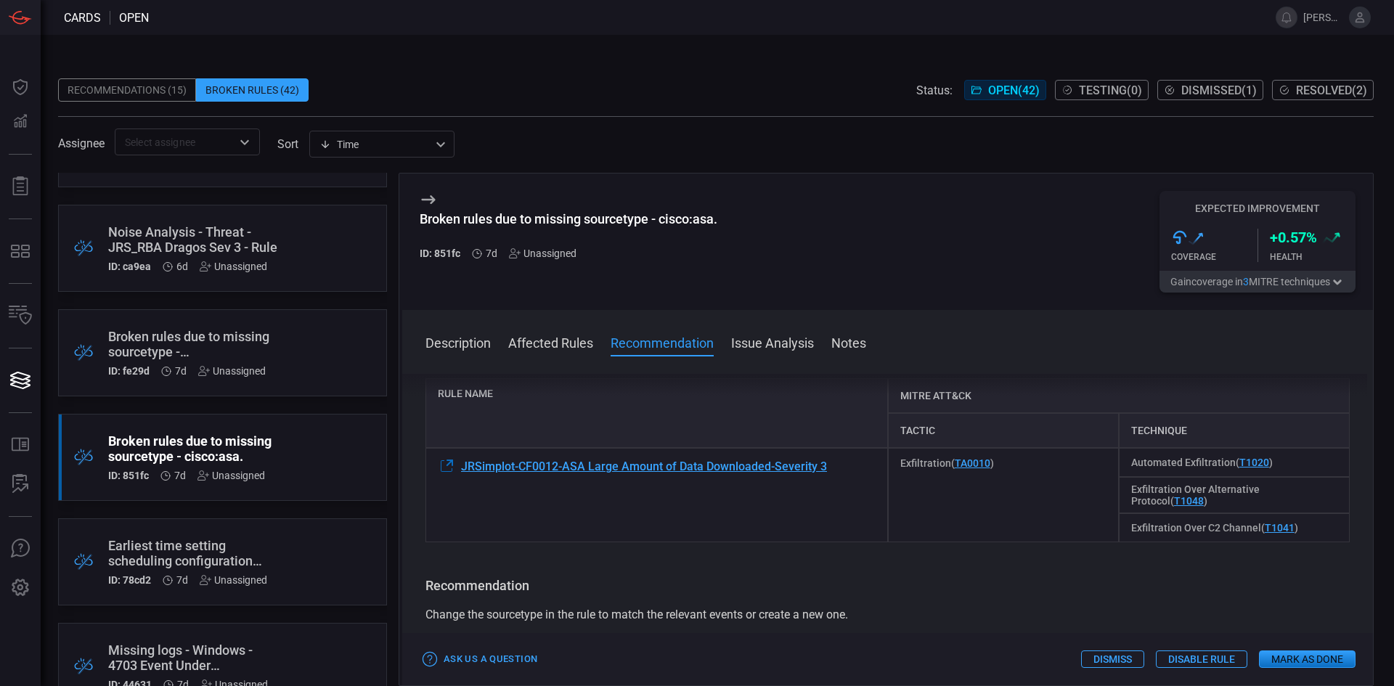
click at [1191, 659] on button "Disable Rule" at bounding box center [1201, 659] width 91 height 17
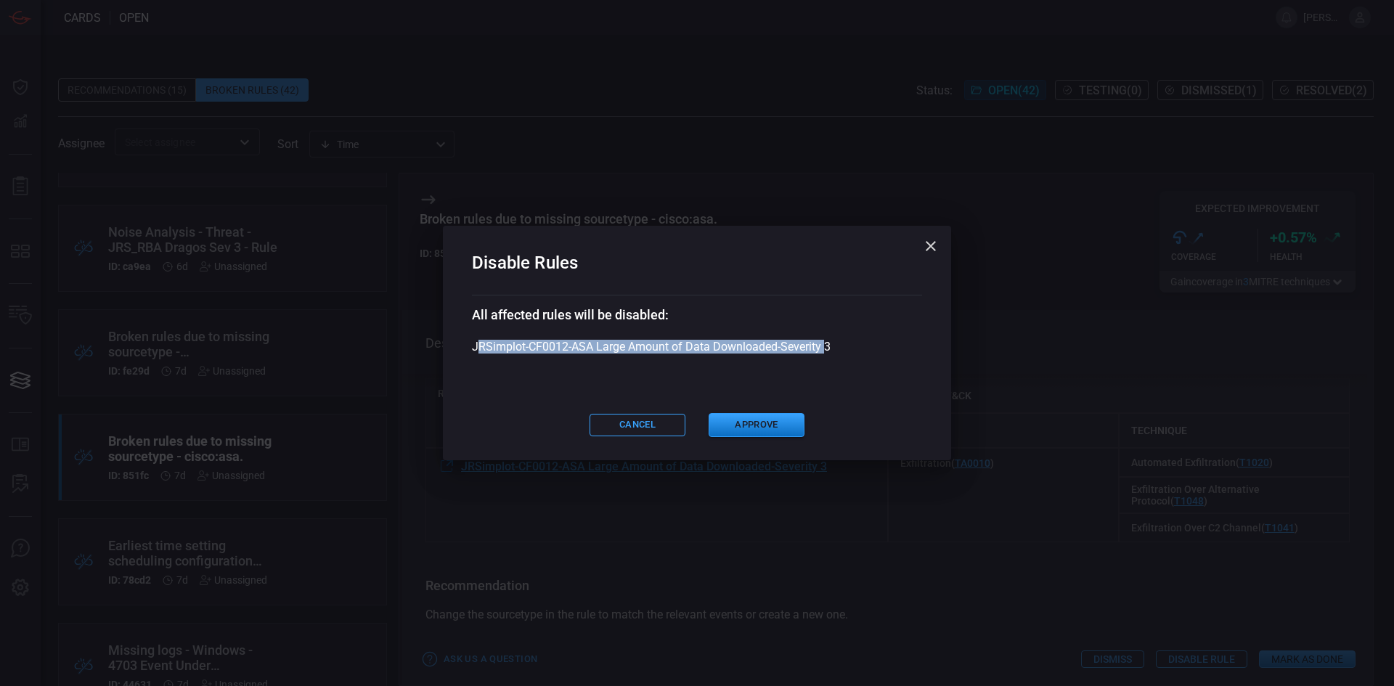
drag, startPoint x: 481, startPoint y: 346, endPoint x: 824, endPoint y: 352, distance: 342.8
click at [824, 352] on div "JRSimplot-CF0012-ASA Large Amount of Data Downloaded-Severity 3" at bounding box center [697, 347] width 450 height 14
click at [827, 348] on div "JRSimplot-CF0012-ASA Large Amount of Data Downloaded-Severity 3" at bounding box center [697, 347] width 450 height 14
click at [764, 427] on button "Approve" at bounding box center [757, 425] width 96 height 24
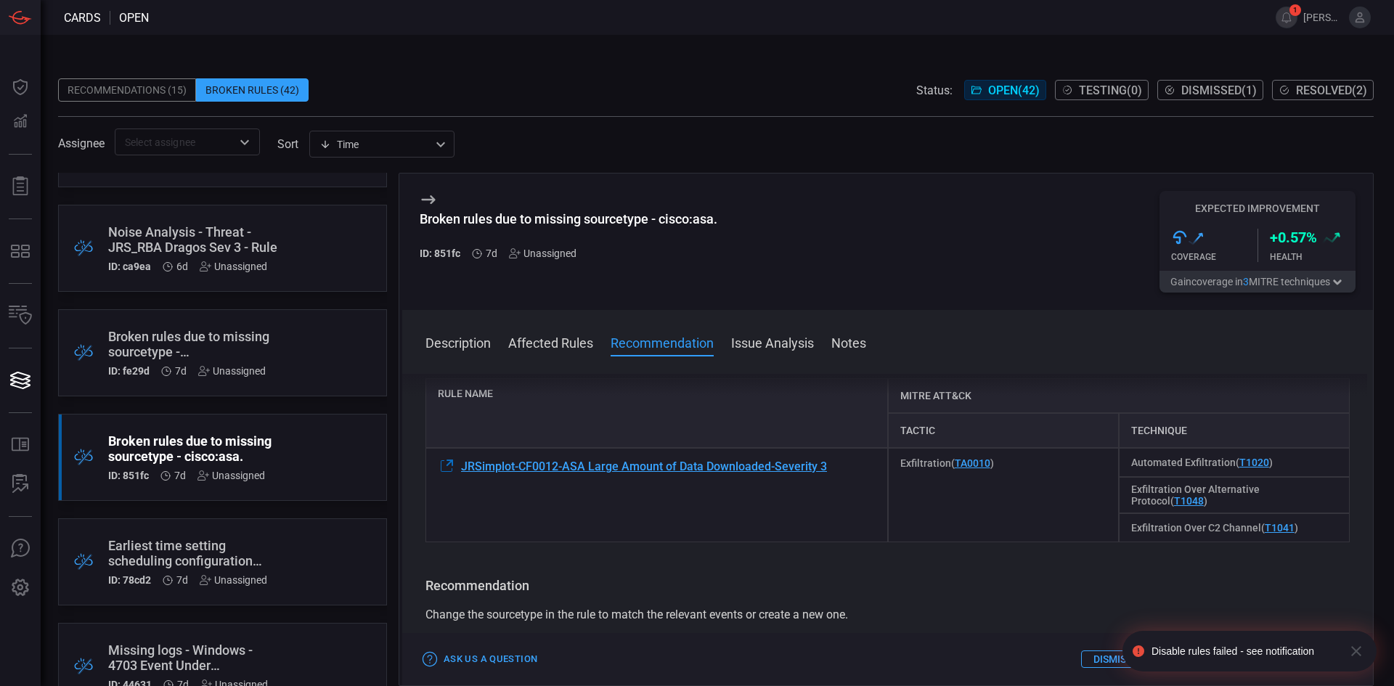
click at [1297, 654] on div "Disable rules failed - see notification" at bounding box center [1245, 652] width 186 height 12
click at [1289, 655] on div "Disable rules failed - see notification" at bounding box center [1245, 652] width 186 height 12
click at [1225, 646] on div "Disable rules failed - see notification" at bounding box center [1245, 652] width 186 height 12
click at [1356, 649] on icon "button" at bounding box center [1356, 651] width 17 height 17
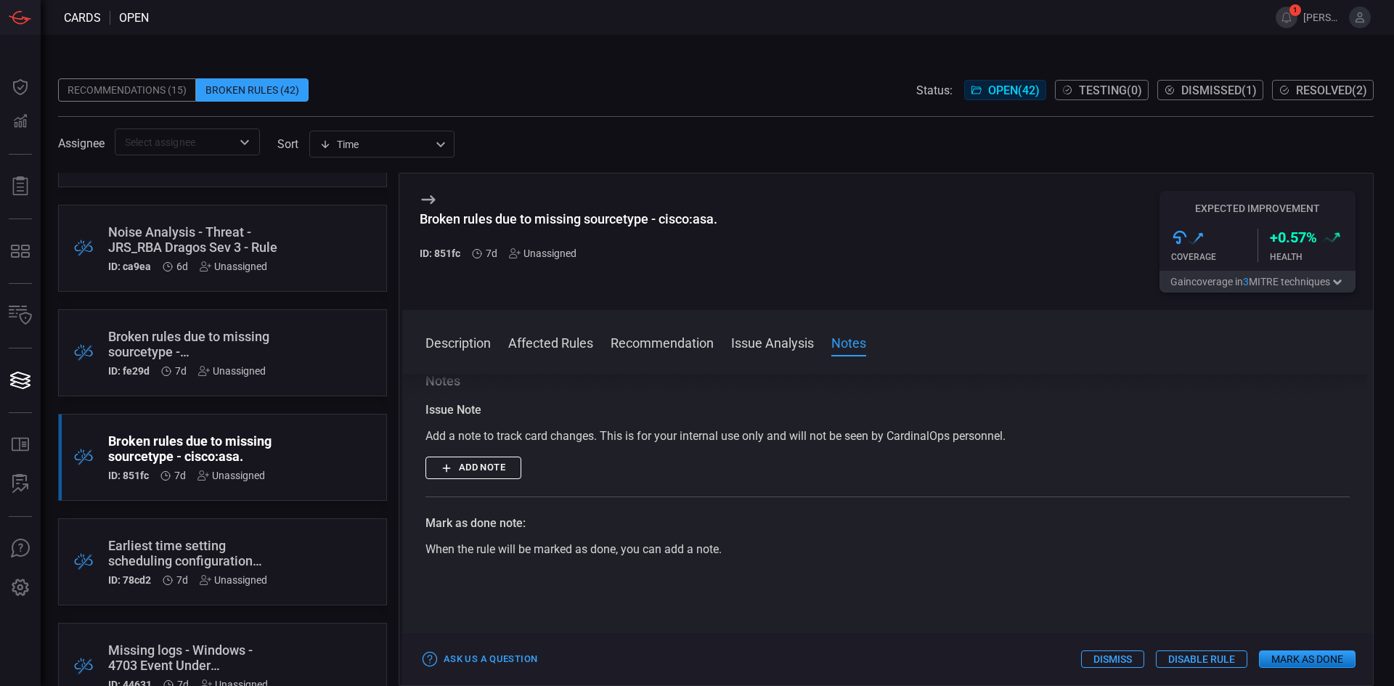
scroll to position [512, 0]
click at [1292, 5] on span "1" at bounding box center [1296, 10] width 12 height 12
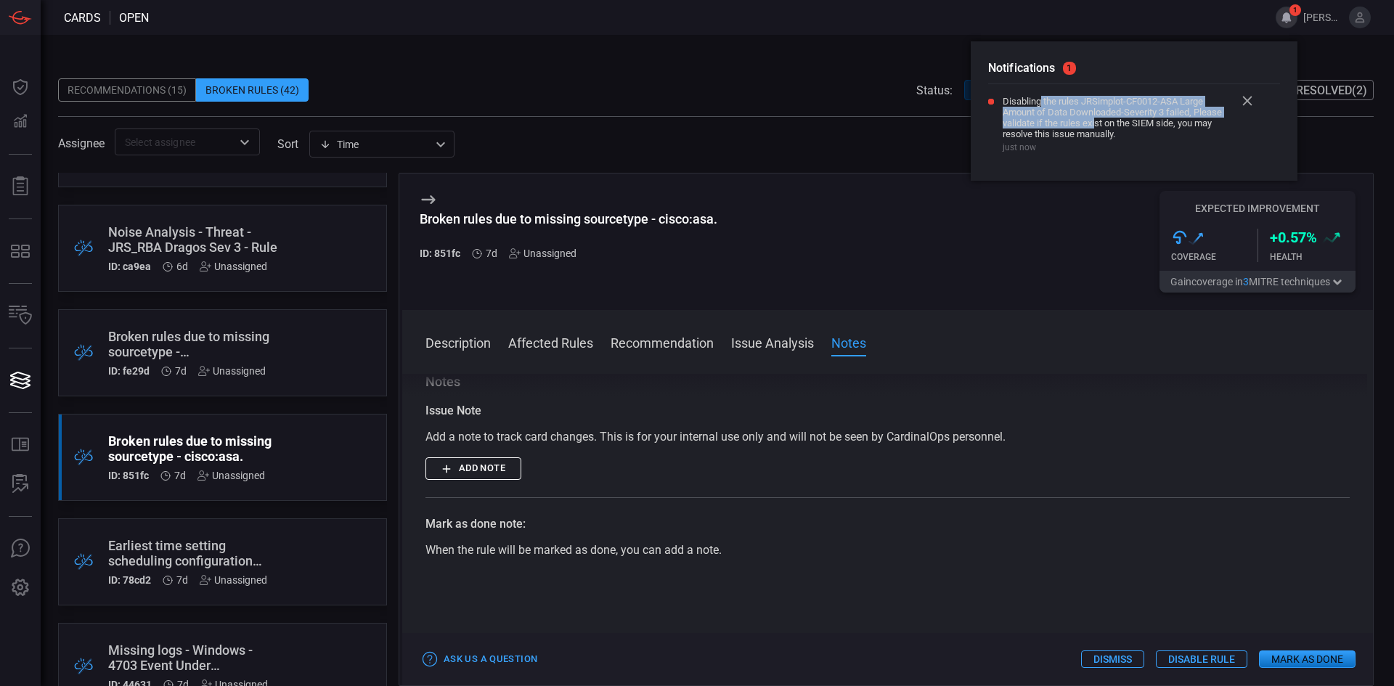
drag, startPoint x: 1039, startPoint y: 100, endPoint x: 1098, endPoint y: 130, distance: 65.9
click at [1098, 130] on span "Disabling the rules JRSimplot-CF0012-ASA Large Amount of Data Downloaded-Severi…" at bounding box center [1119, 118] width 232 height 44
click at [1098, 133] on span "Disabling the rules JRSimplot-CF0012-ASA Large Amount of Data Downloaded-Severi…" at bounding box center [1119, 118] width 232 height 44
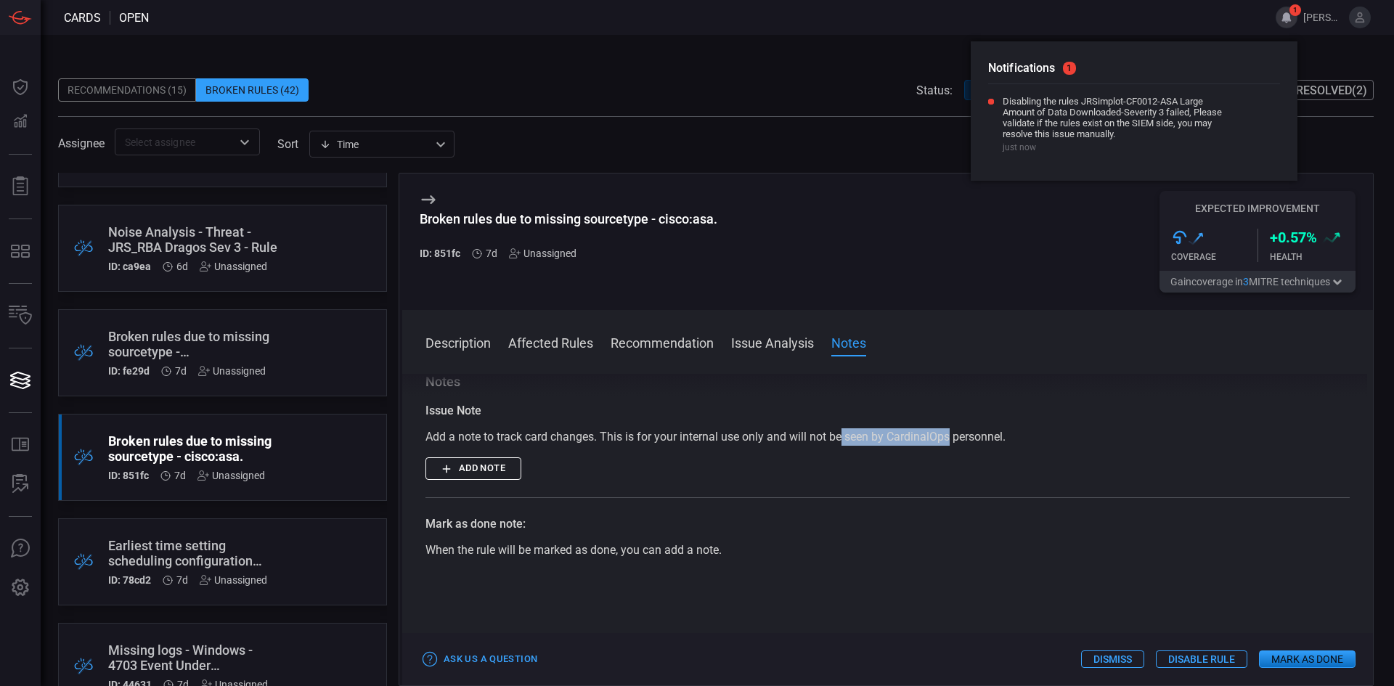
drag, startPoint x: 843, startPoint y: 441, endPoint x: 953, endPoint y: 433, distance: 110.6
click at [952, 433] on div "Add a note to track card changes. This is for your internal use only and will n…" at bounding box center [888, 436] width 924 height 17
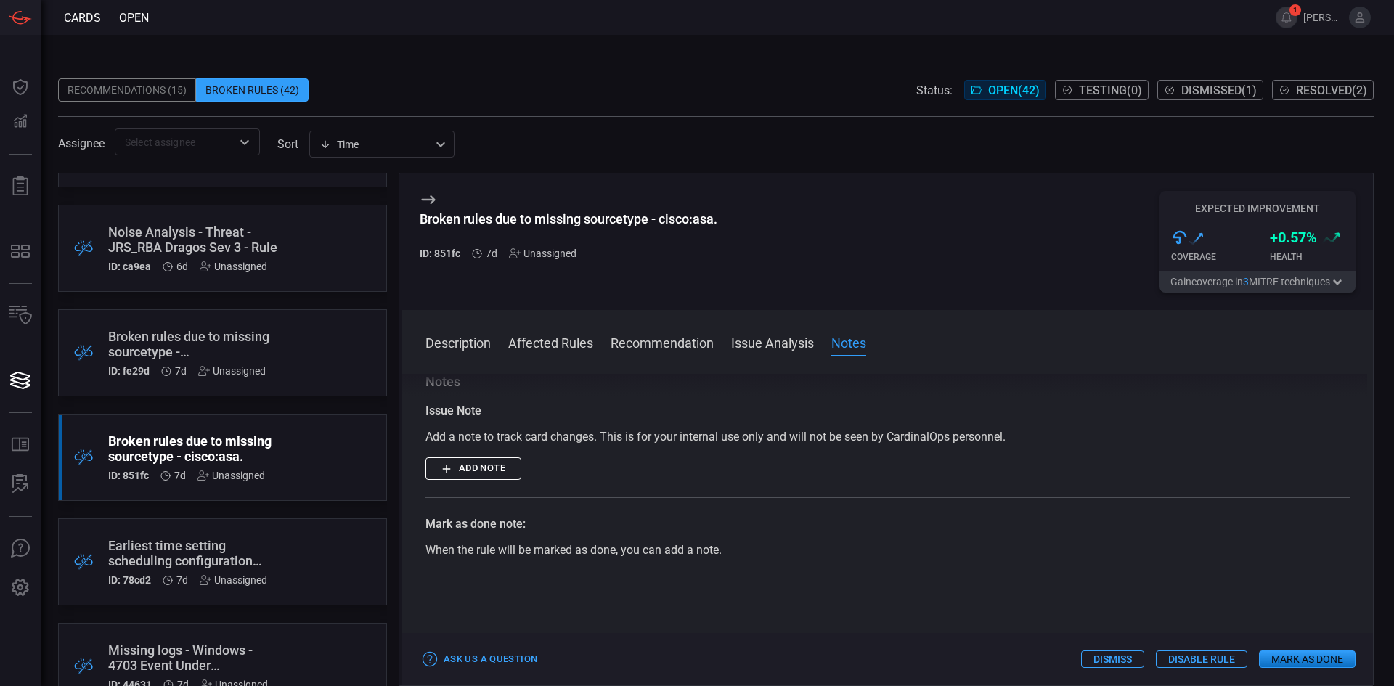
click at [962, 433] on div "Add a note to track card changes. This is for your internal use only and will n…" at bounding box center [888, 436] width 924 height 17
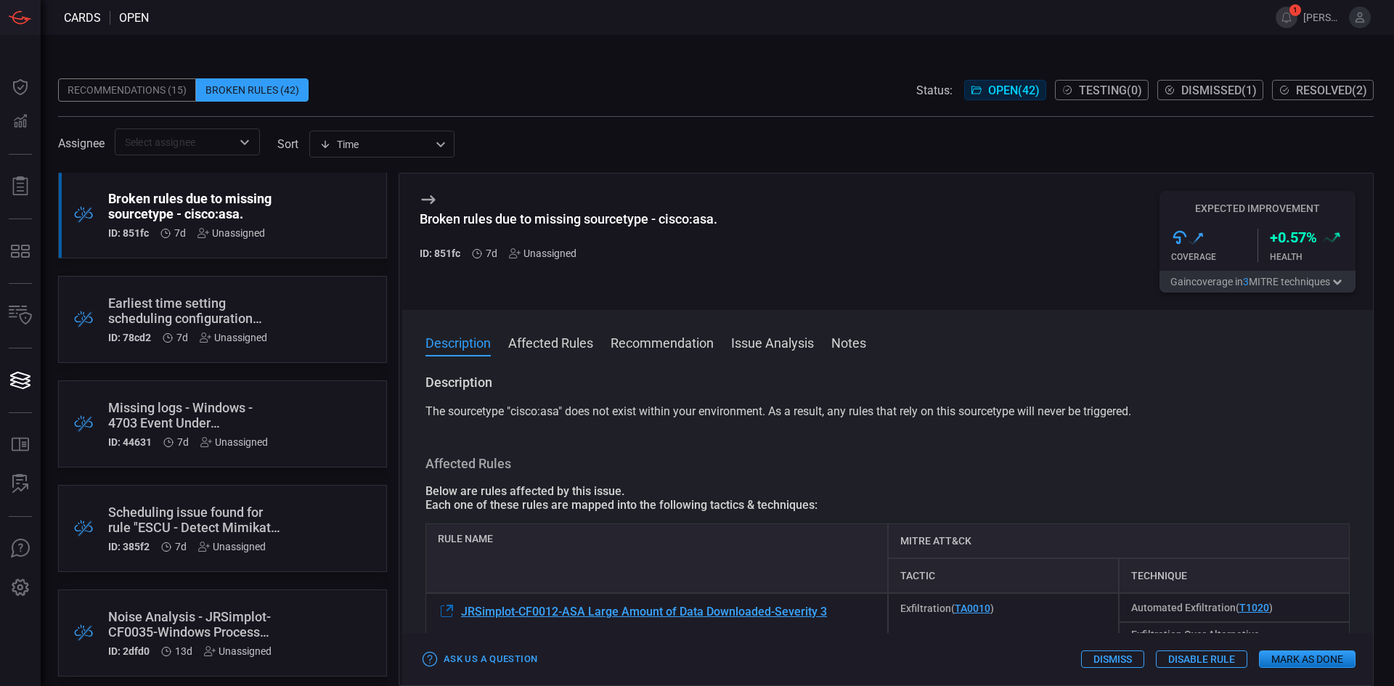
scroll to position [218, 0]
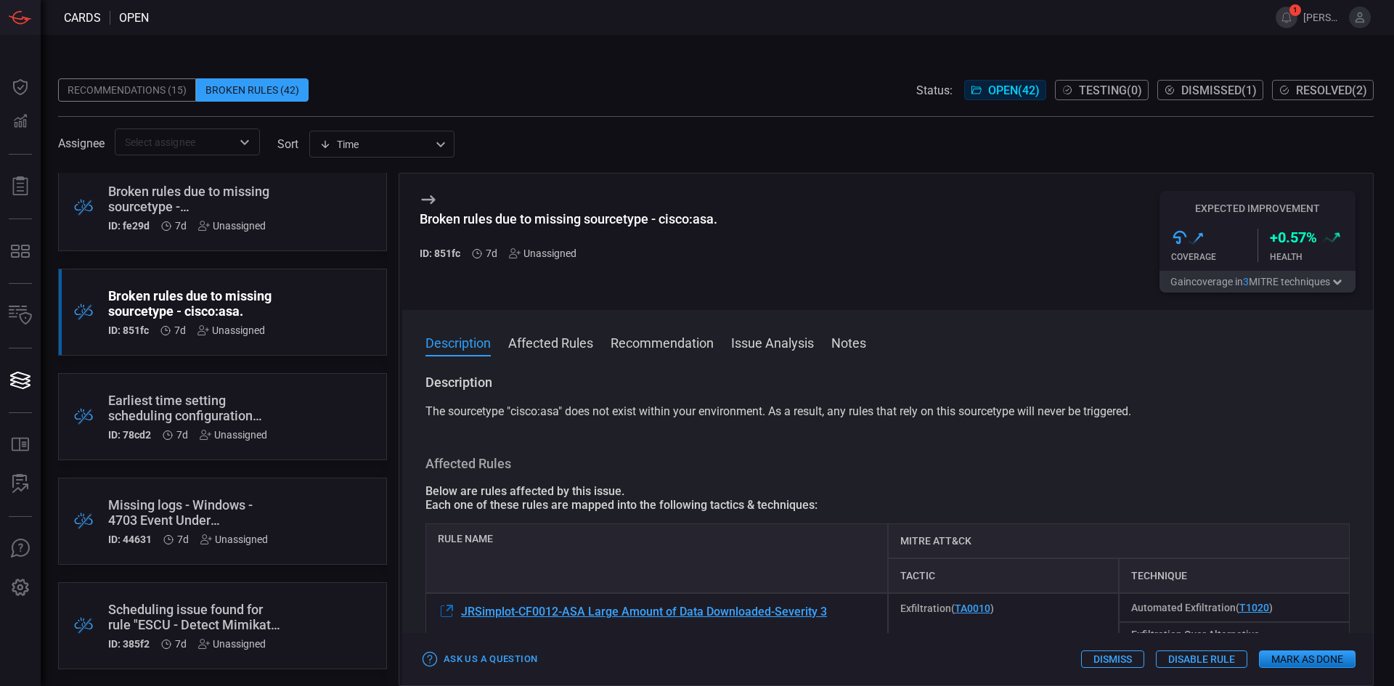
click at [169, 308] on div "Broken rules due to missing sourcetype - cisco:asa." at bounding box center [195, 303] width 174 height 30
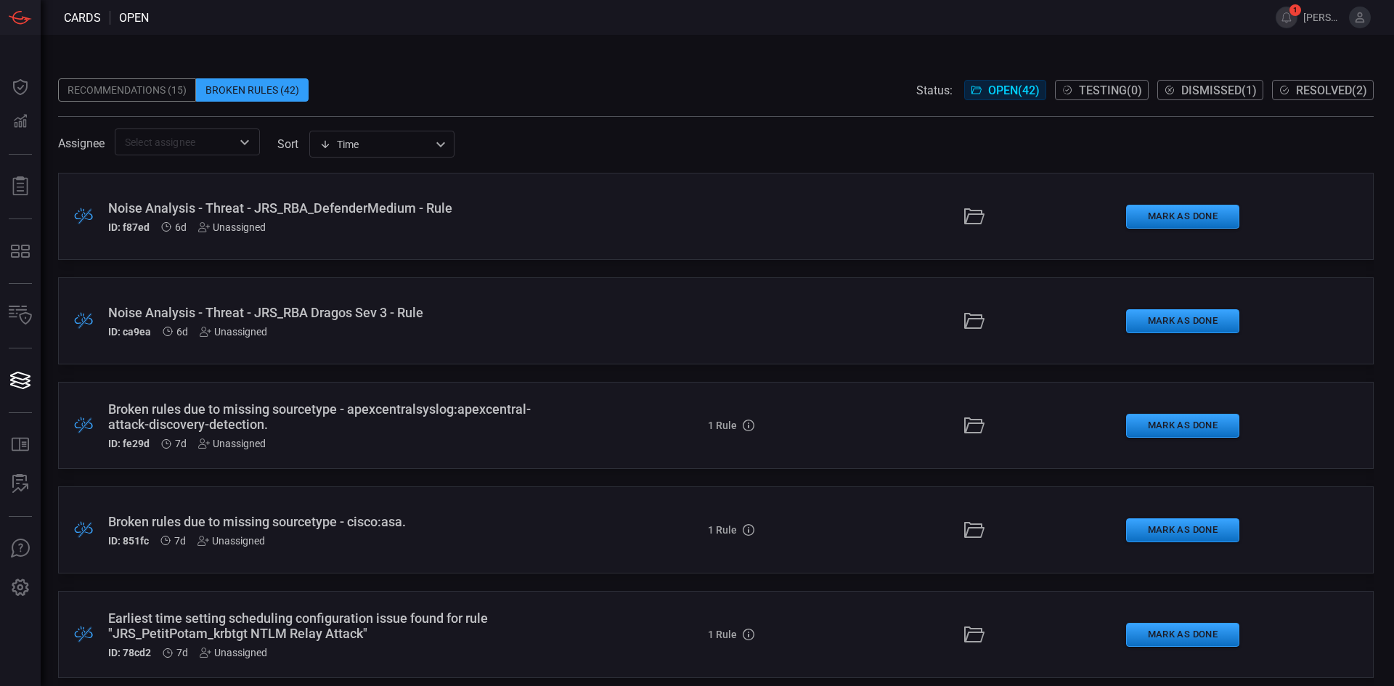
click at [313, 221] on div "ID: f87ed 6d Unassigned" at bounding box center [338, 227] width 461 height 12
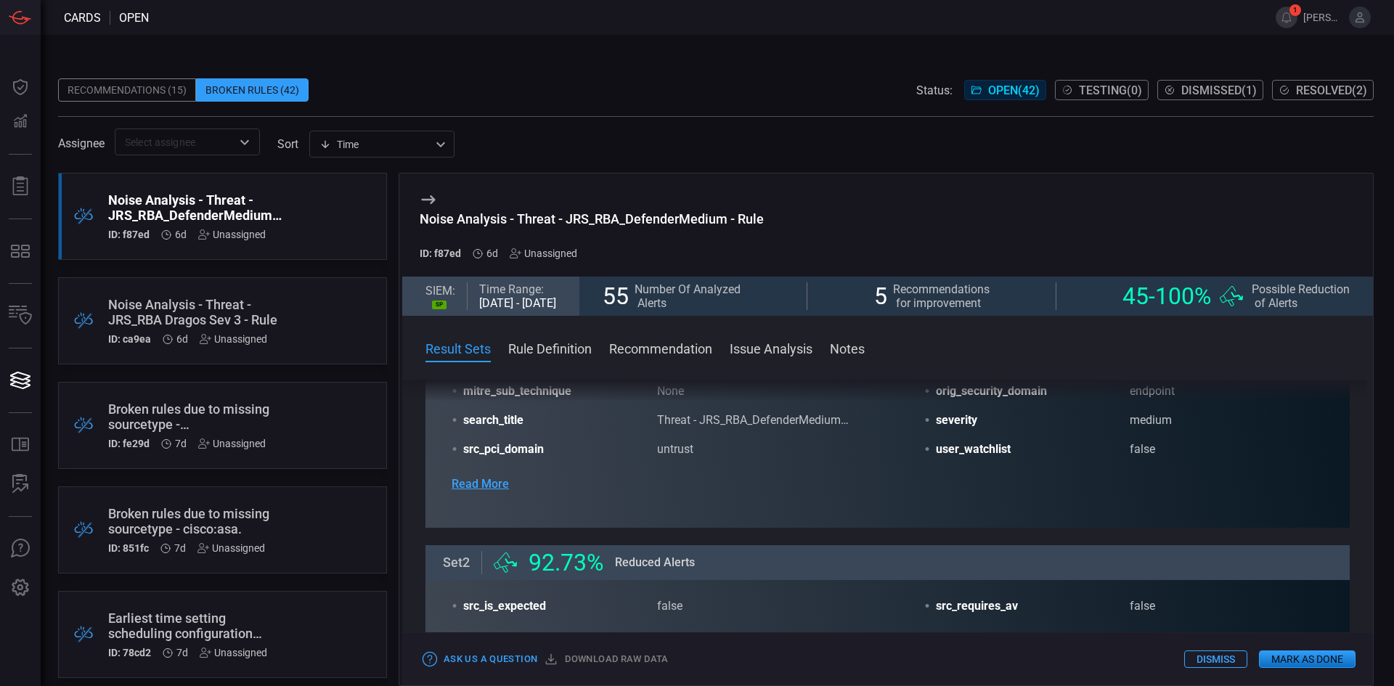
scroll to position [290, 0]
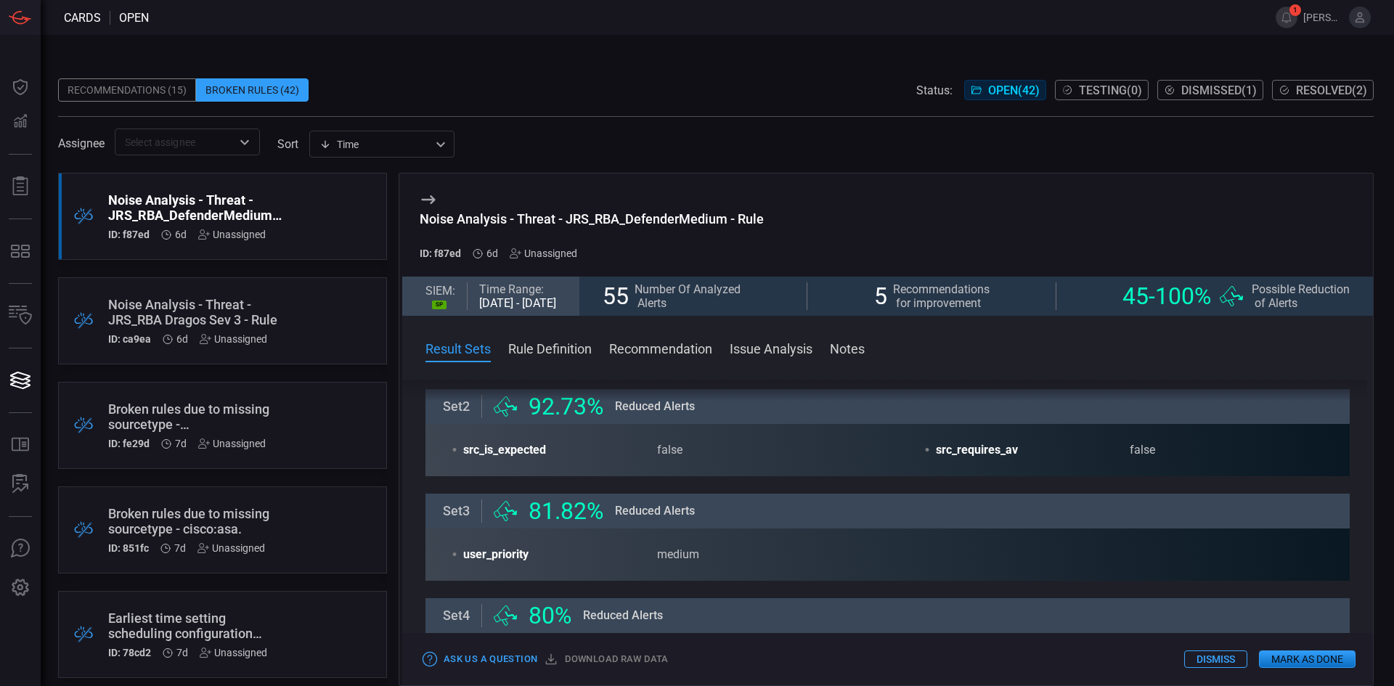
drag, startPoint x: 801, startPoint y: 524, endPoint x: 800, endPoint y: 551, distance: 26.9
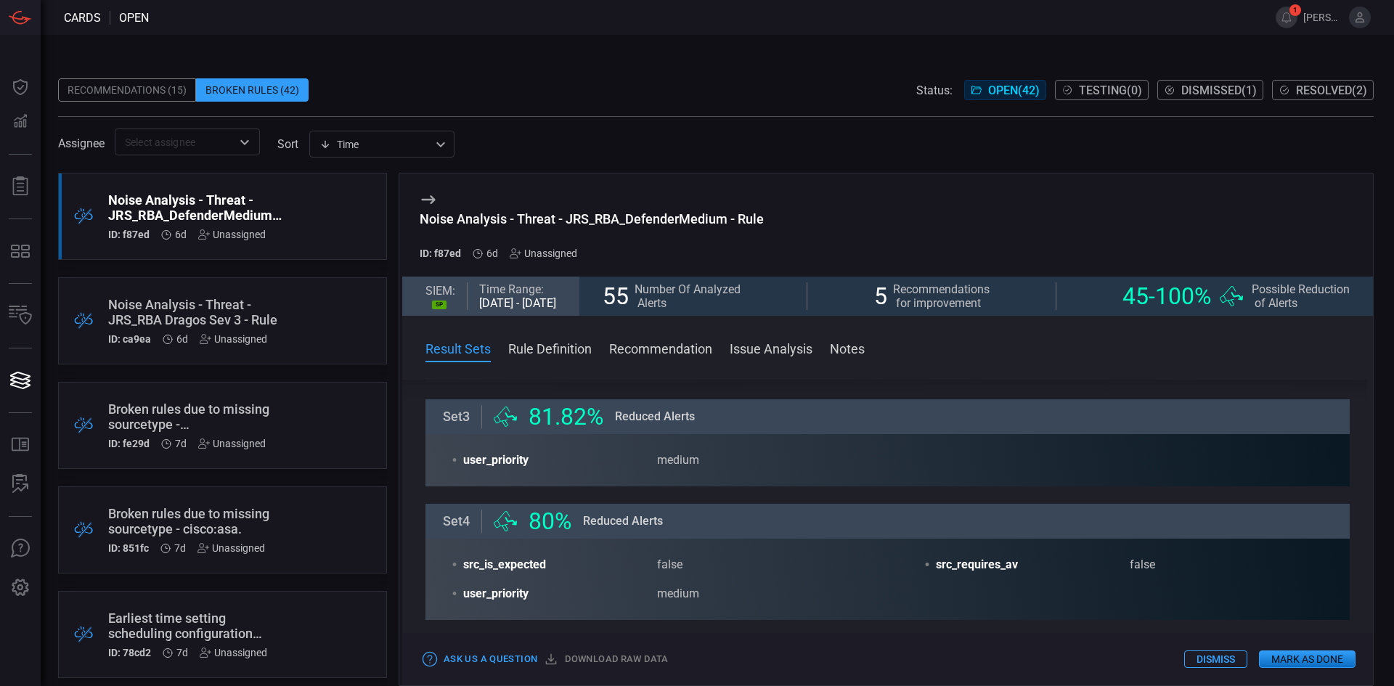
drag, startPoint x: 813, startPoint y: 513, endPoint x: 814, endPoint y: 537, distance: 24.0
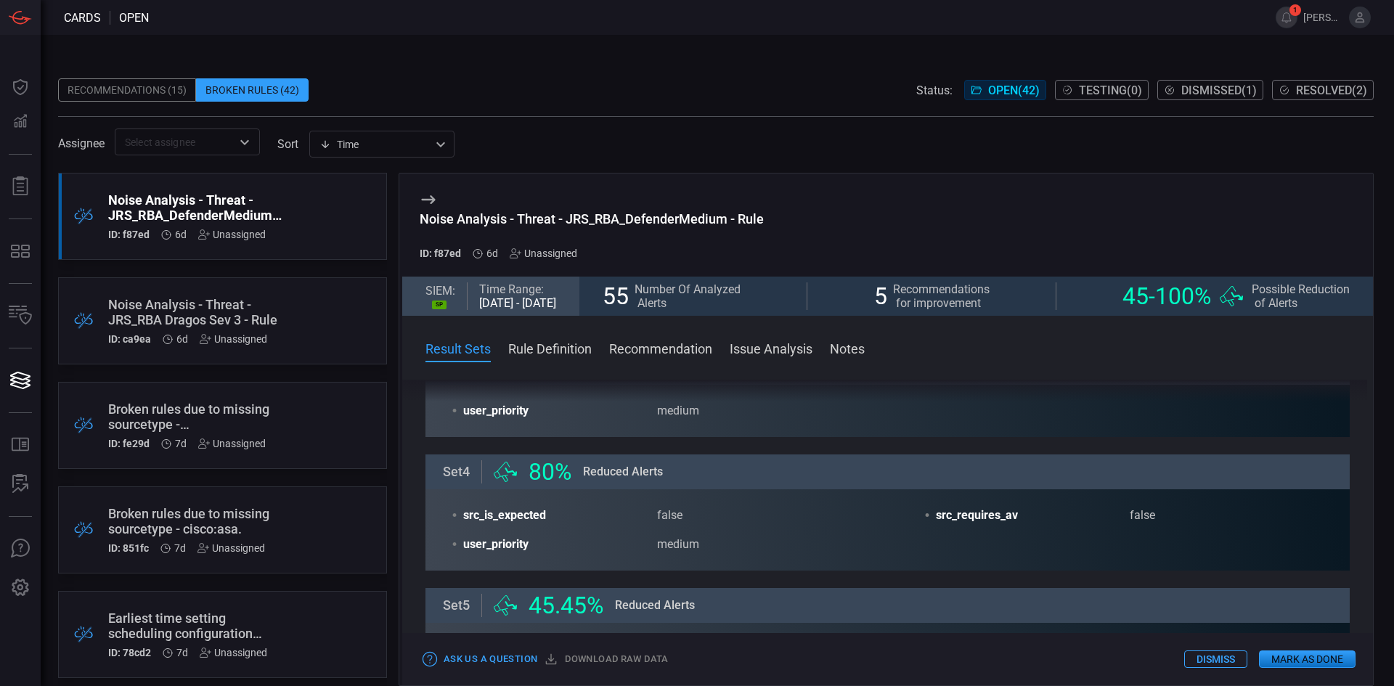
drag, startPoint x: 814, startPoint y: 537, endPoint x: 817, endPoint y: 559, distance: 22.7
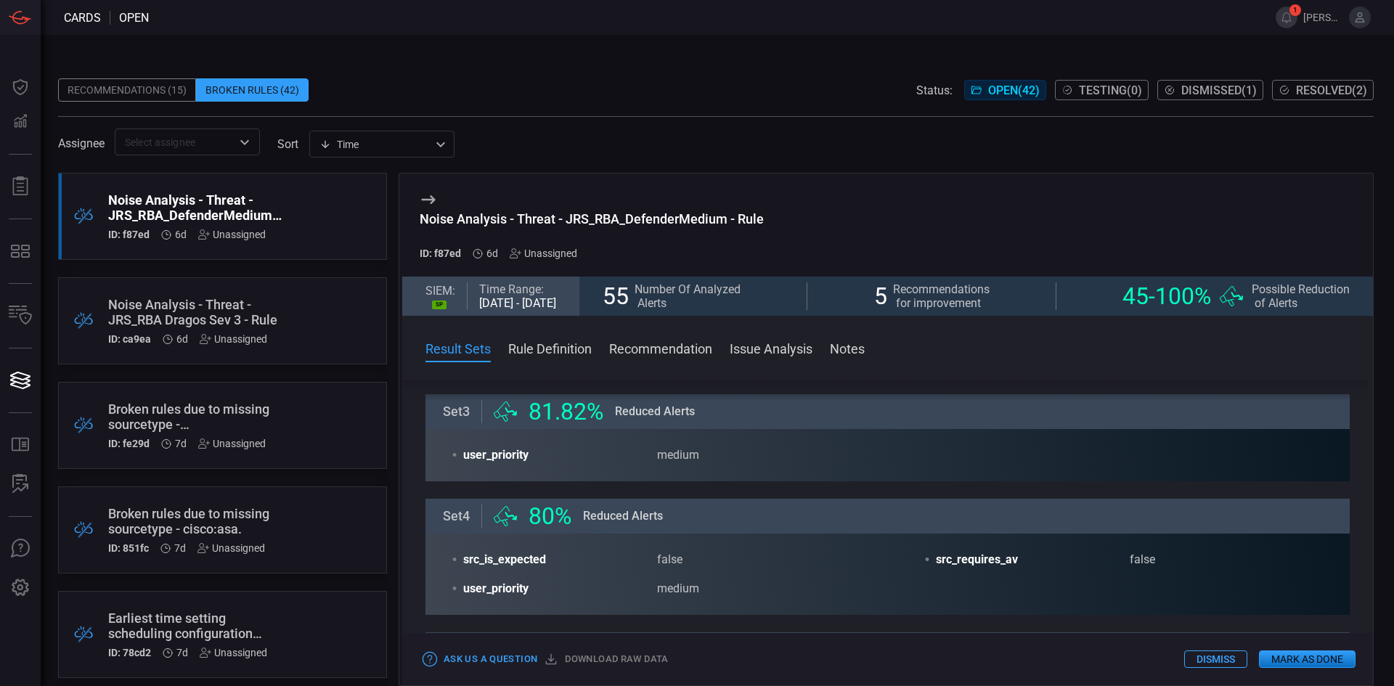
drag, startPoint x: 817, startPoint y: 553, endPoint x: 808, endPoint y: 527, distance: 27.6
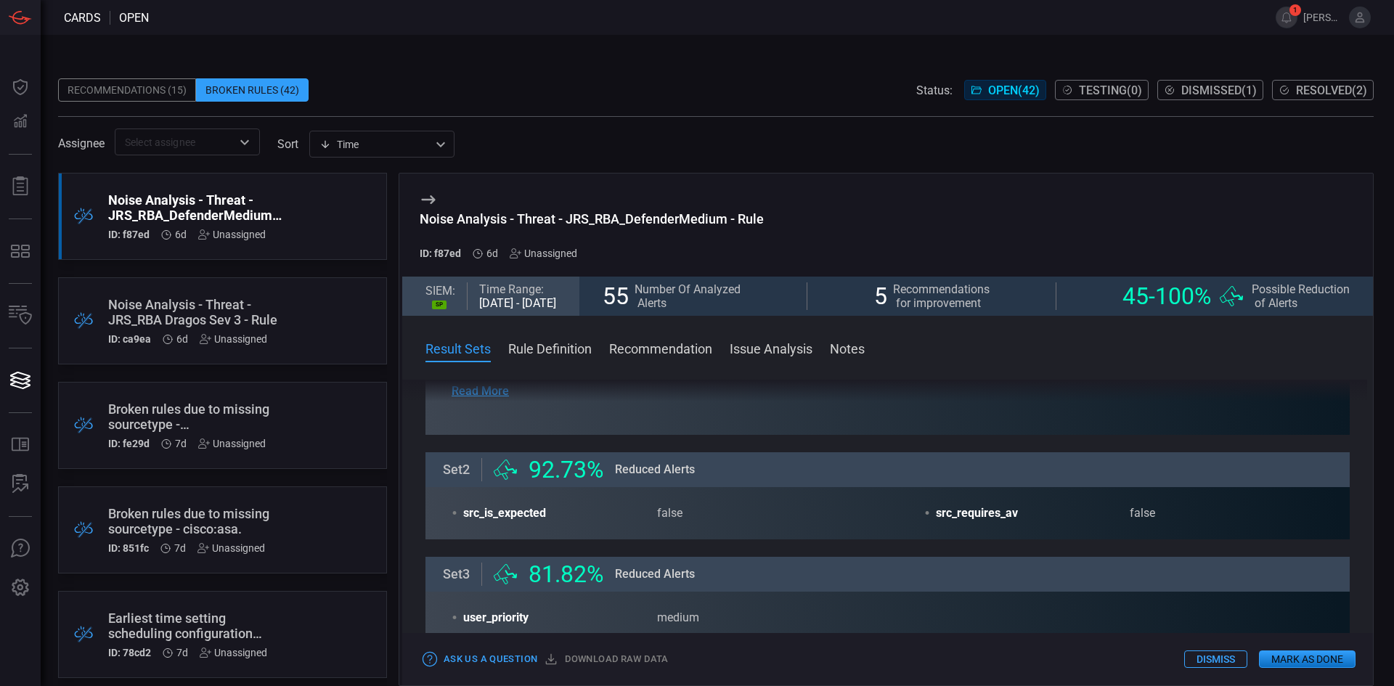
drag, startPoint x: 805, startPoint y: 508, endPoint x: 791, endPoint y: 460, distance: 49.0
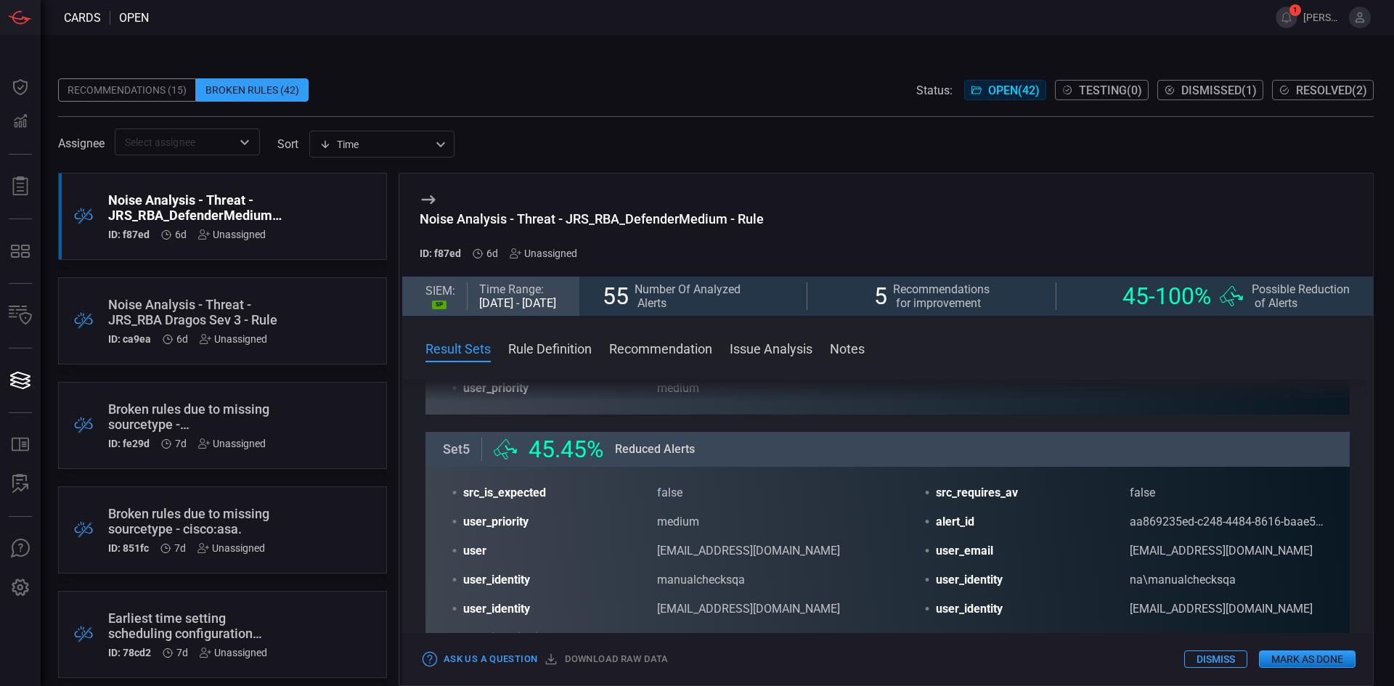
scroll to position [746, 0]
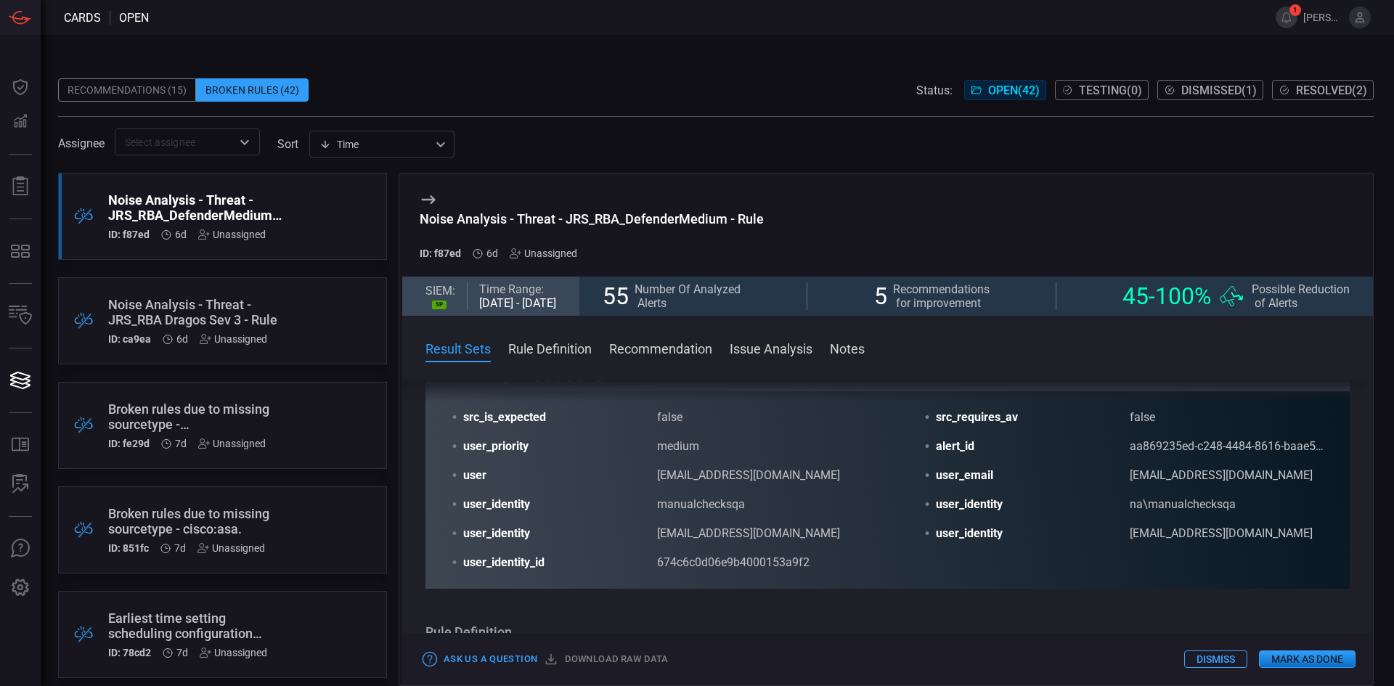
drag, startPoint x: 804, startPoint y: 521, endPoint x: 803, endPoint y: 531, distance: 10.2
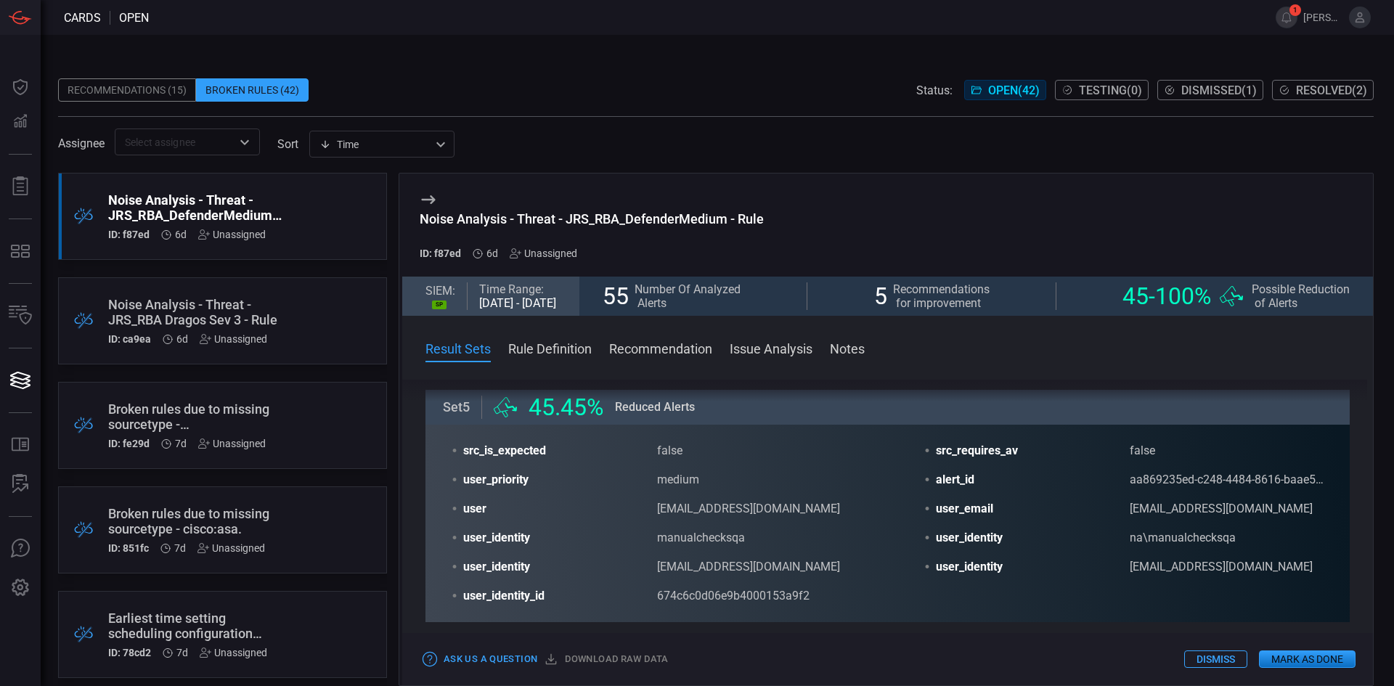
drag, startPoint x: 863, startPoint y: 559, endPoint x: 852, endPoint y: 532, distance: 29.9
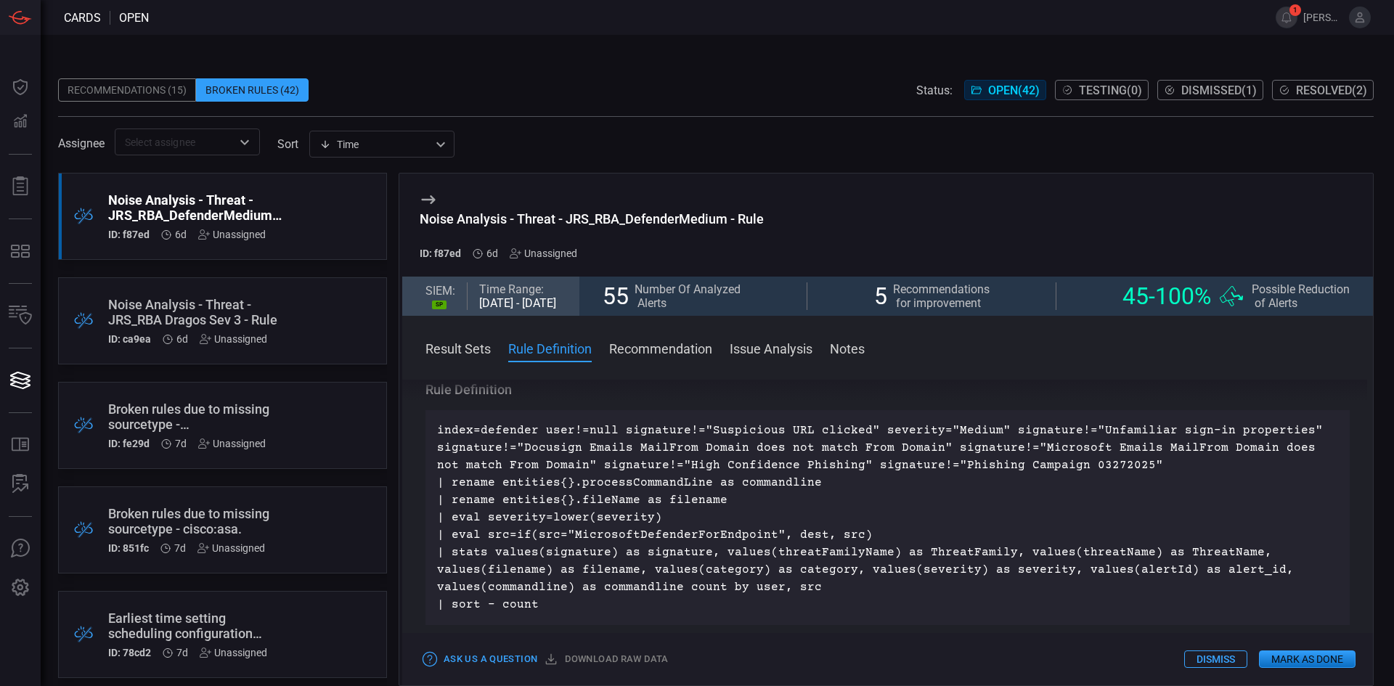
drag, startPoint x: 847, startPoint y: 508, endPoint x: 851, endPoint y: 546, distance: 38.7
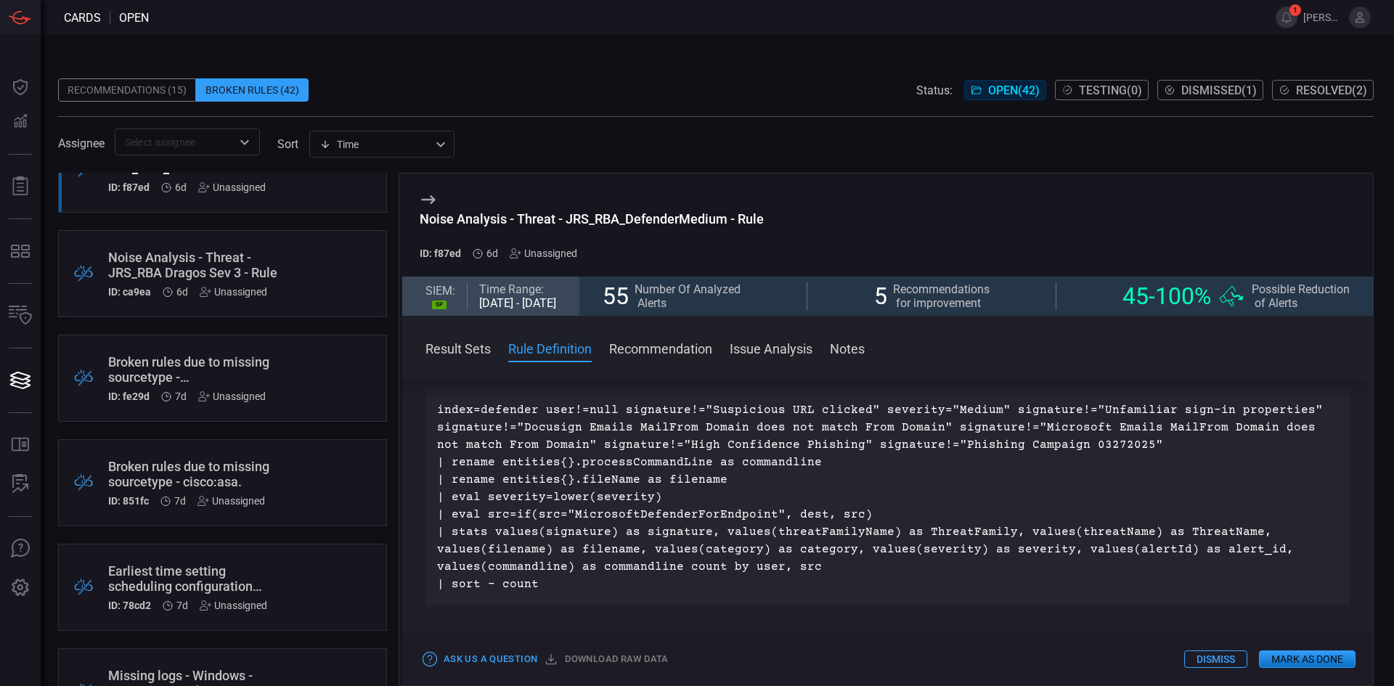
scroll to position [73, 0]
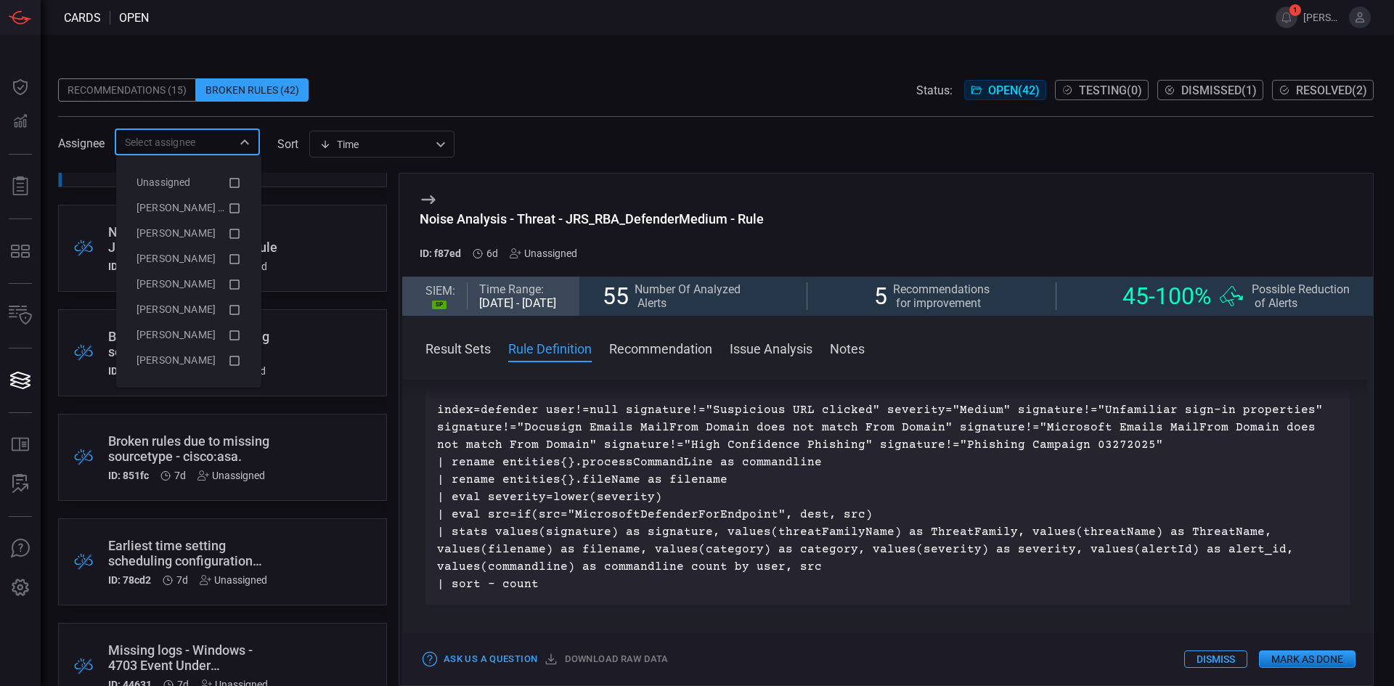
click at [186, 139] on input "text" at bounding box center [175, 142] width 113 height 18
click at [307, 509] on div ".broken_cards_icon_0{fill:#39A4FF;} .broken_cards_icon_1{fill:none;stroke:#1918…" at bounding box center [222, 429] width 329 height 513
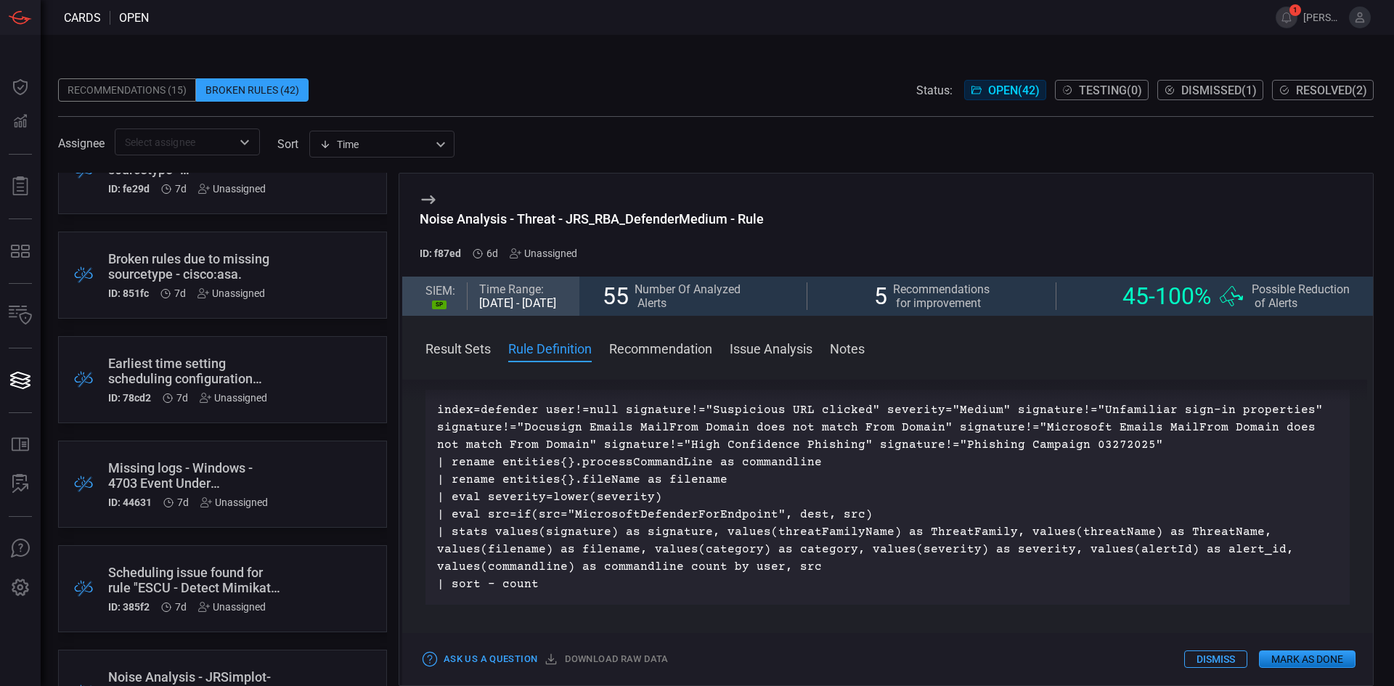
scroll to position [290, 0]
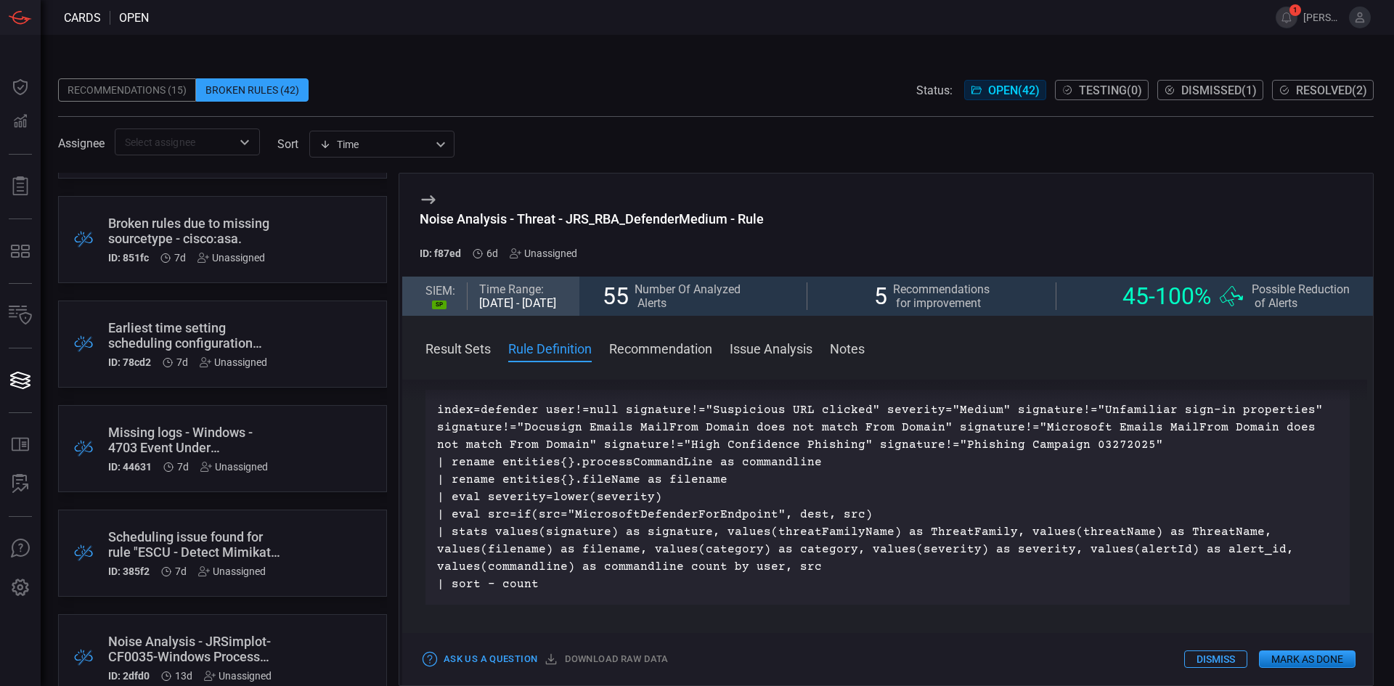
click at [194, 438] on div "Missing logs - Windows - 4703 Event Under Authorization Policy Change service" at bounding box center [195, 440] width 174 height 30
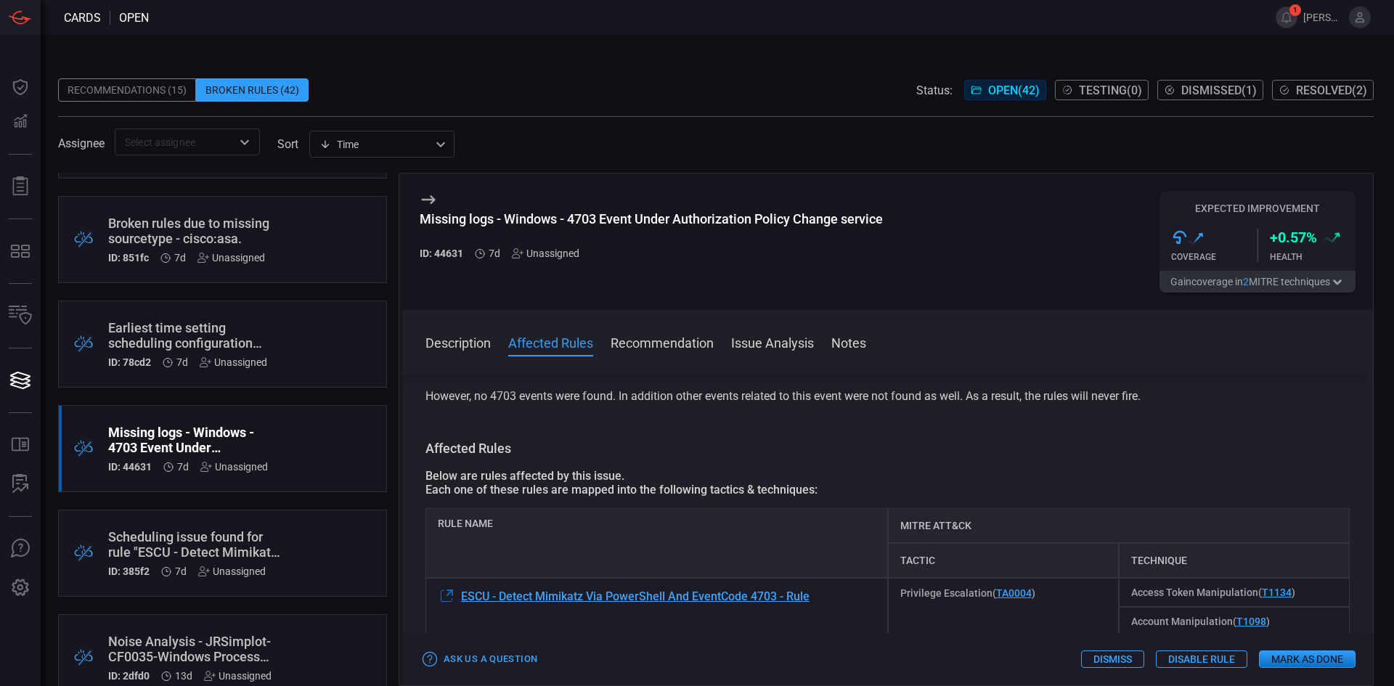
scroll to position [73, 0]
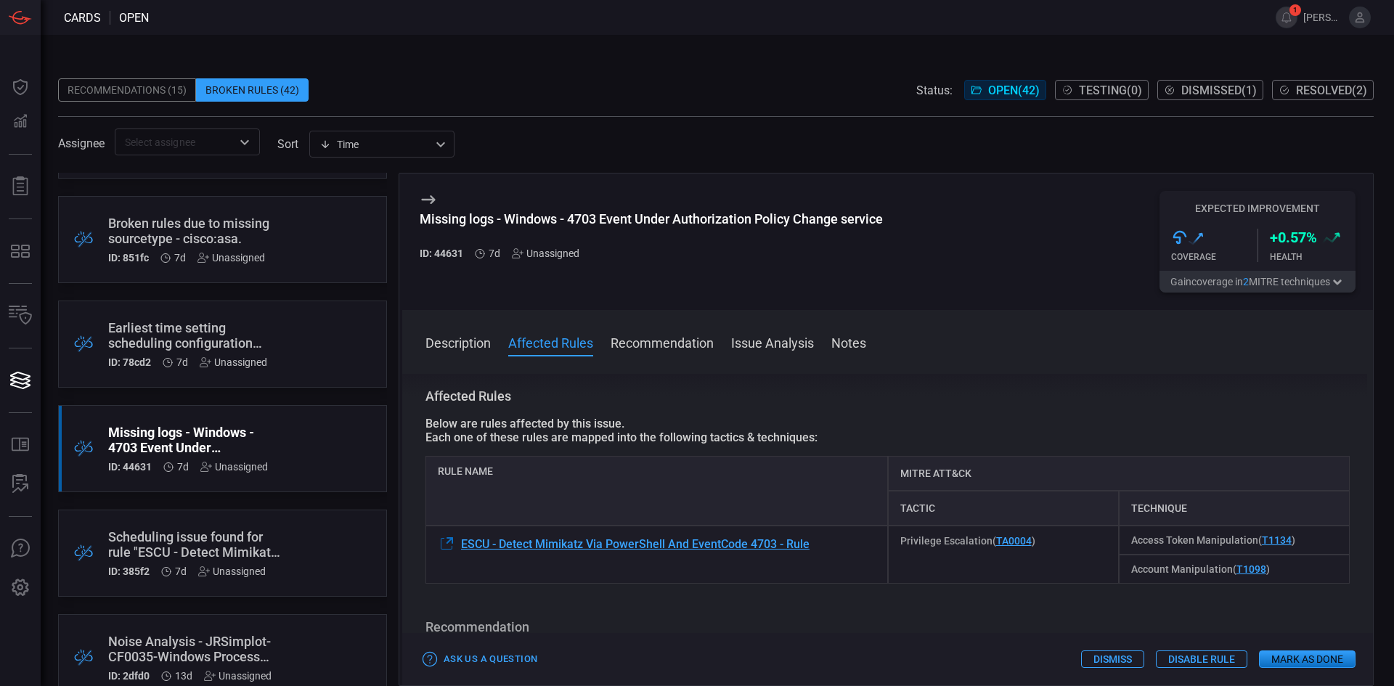
drag, startPoint x: 884, startPoint y: 460, endPoint x: 884, endPoint y: 490, distance: 30.5
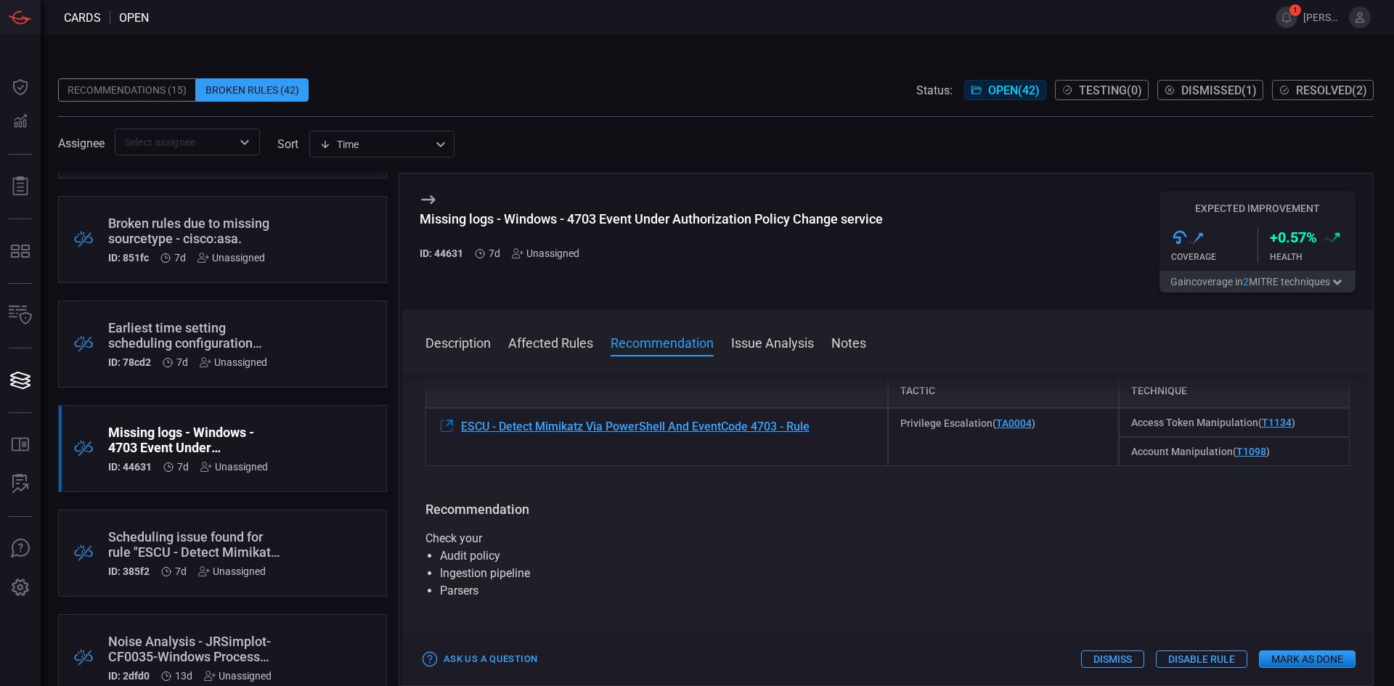
drag, startPoint x: 884, startPoint y: 560, endPoint x: 884, endPoint y: 582, distance: 22.5
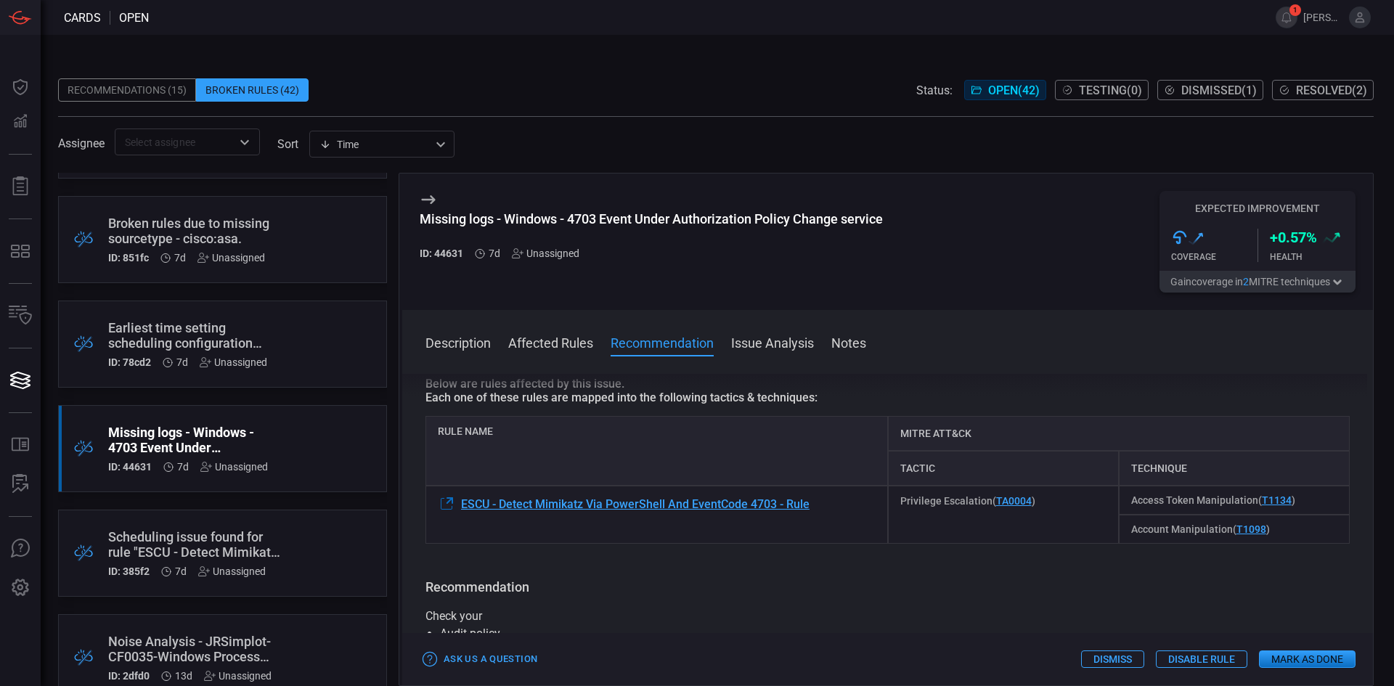
scroll to position [145, 0]
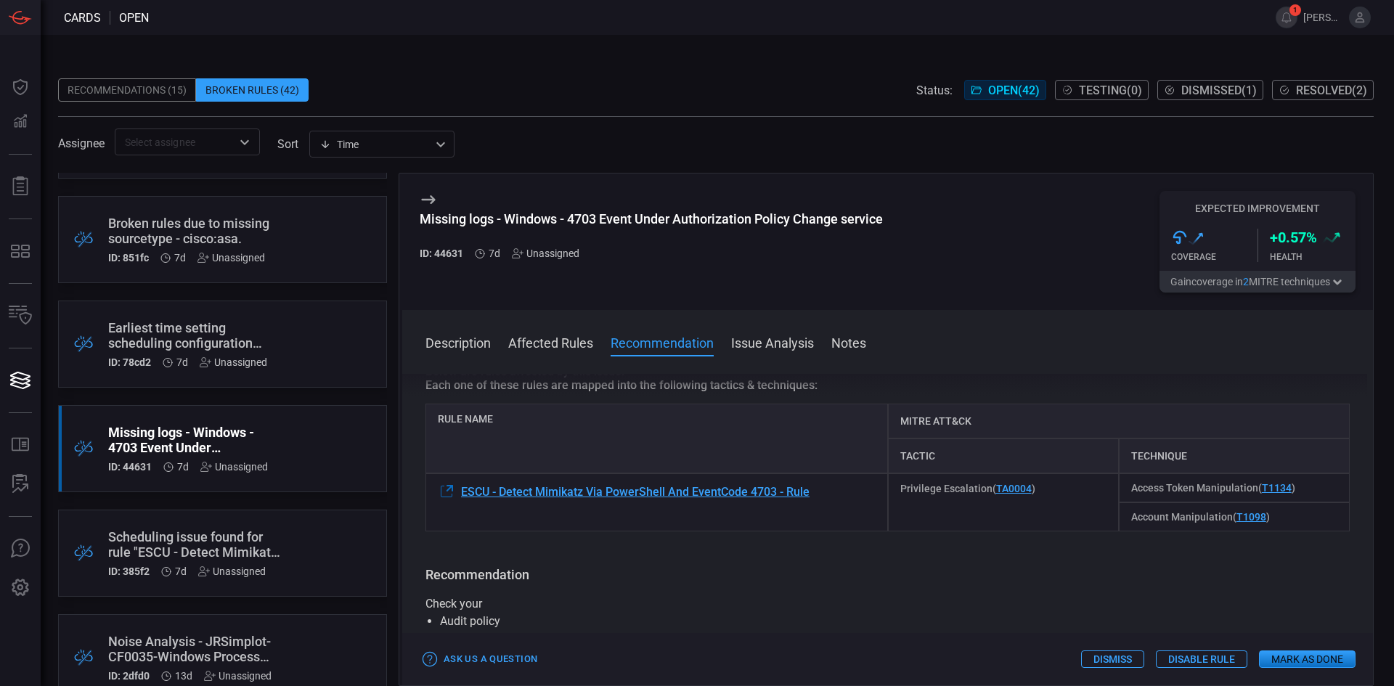
drag, startPoint x: 879, startPoint y: 541, endPoint x: 871, endPoint y: 500, distance: 42.2
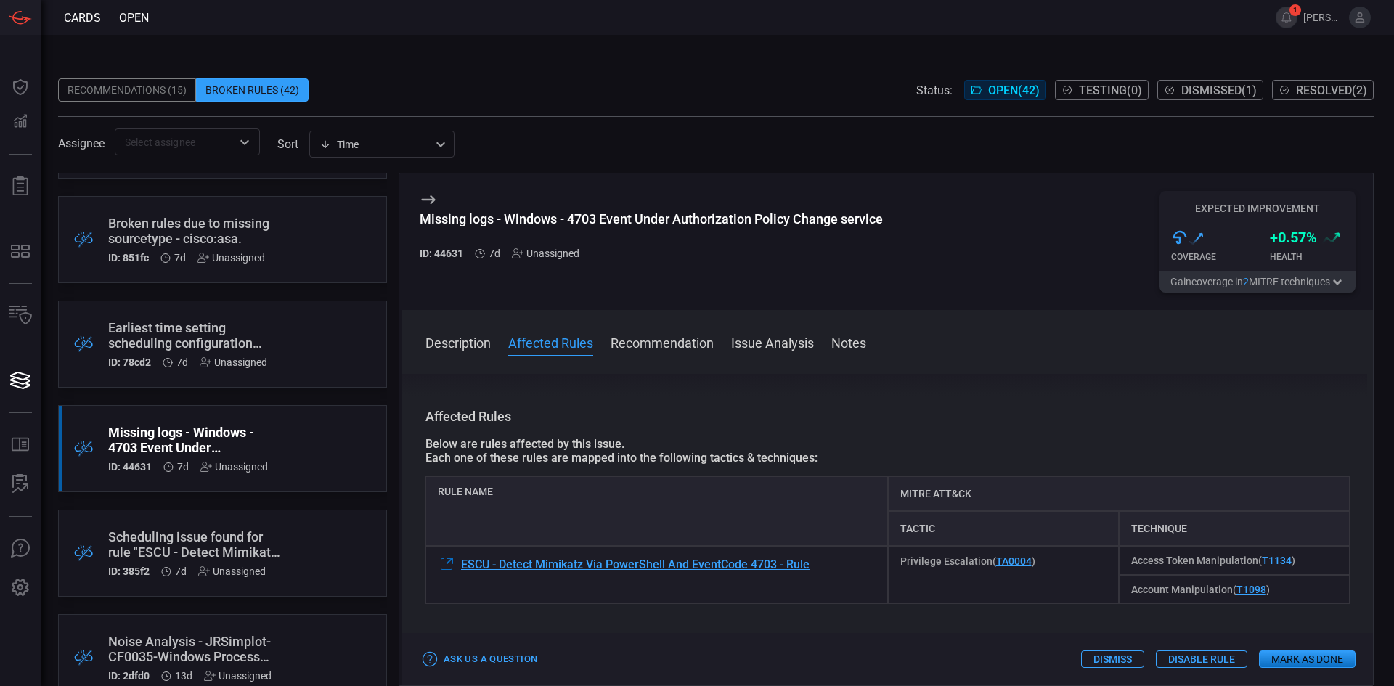
drag, startPoint x: 912, startPoint y: 459, endPoint x: 911, endPoint y: 466, distance: 7.4
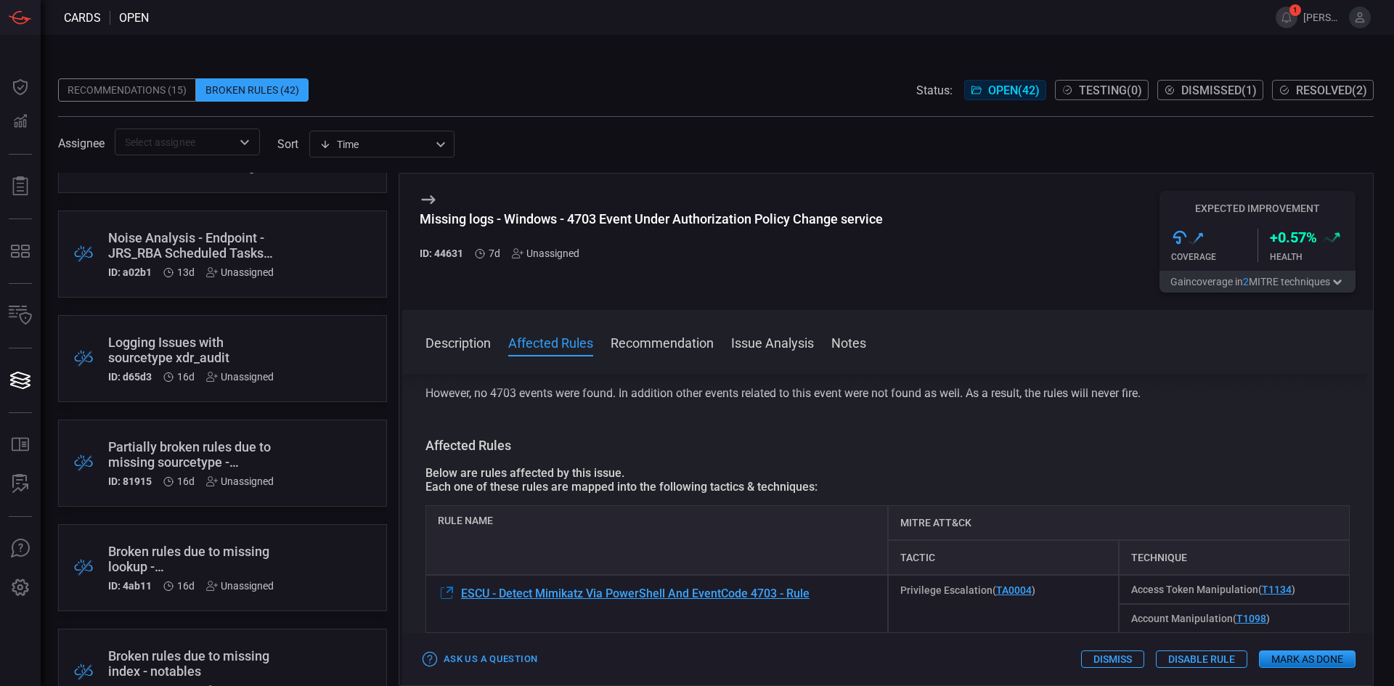
scroll to position [871, 0]
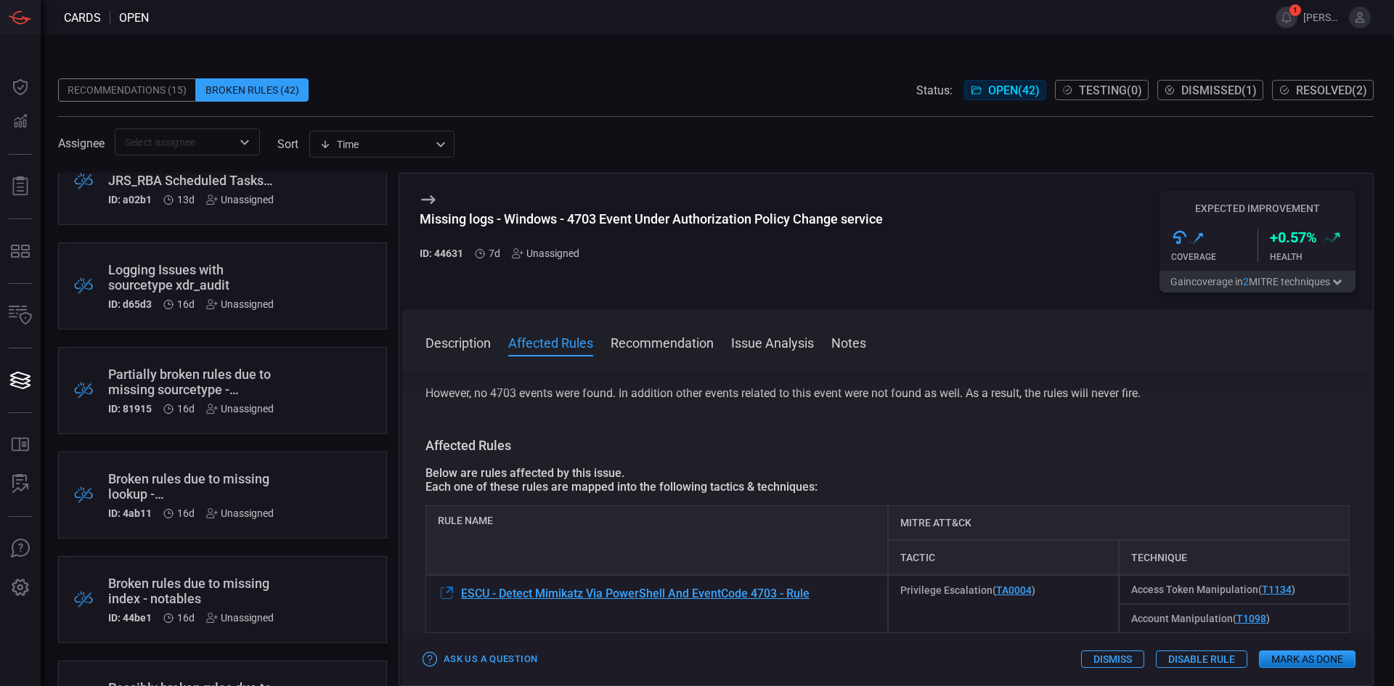
click at [1006, 457] on div "Affected Rules Below are rules affected by this issue. Each one of these rules …" at bounding box center [888, 535] width 924 height 196
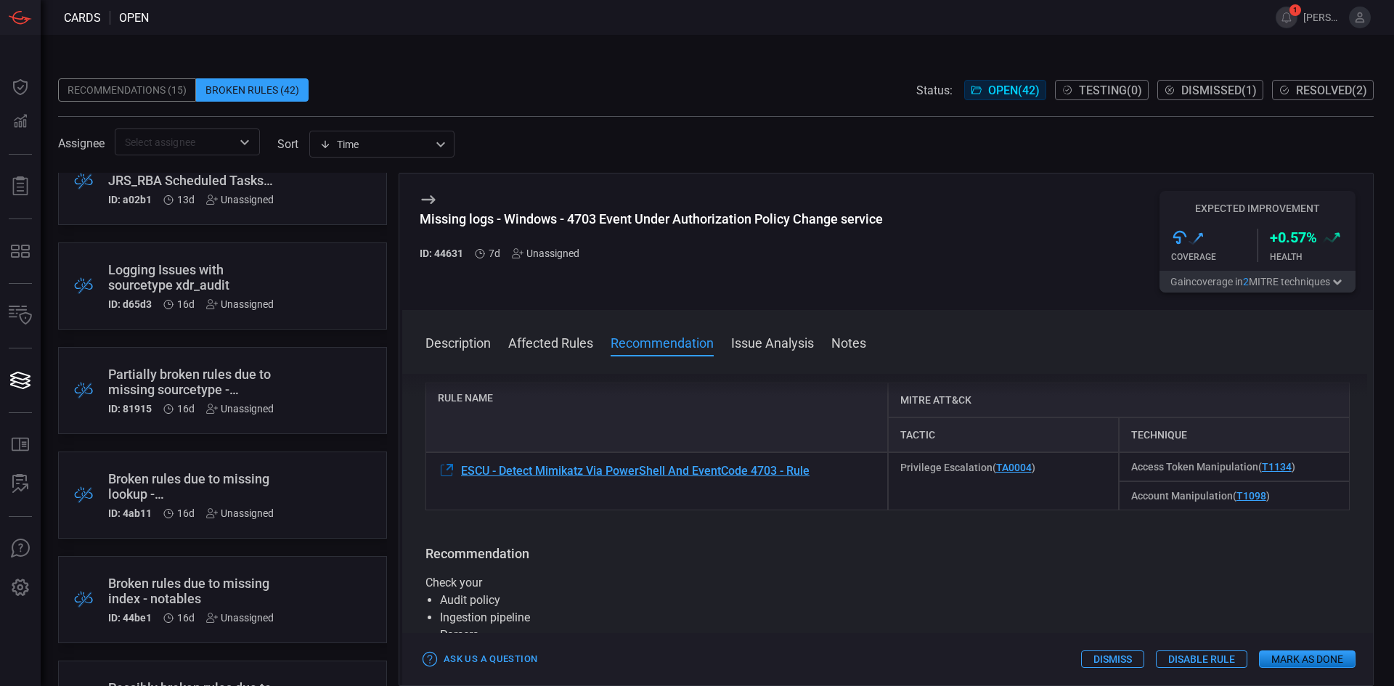
drag, startPoint x: 918, startPoint y: 540, endPoint x: 903, endPoint y: 500, distance: 43.4
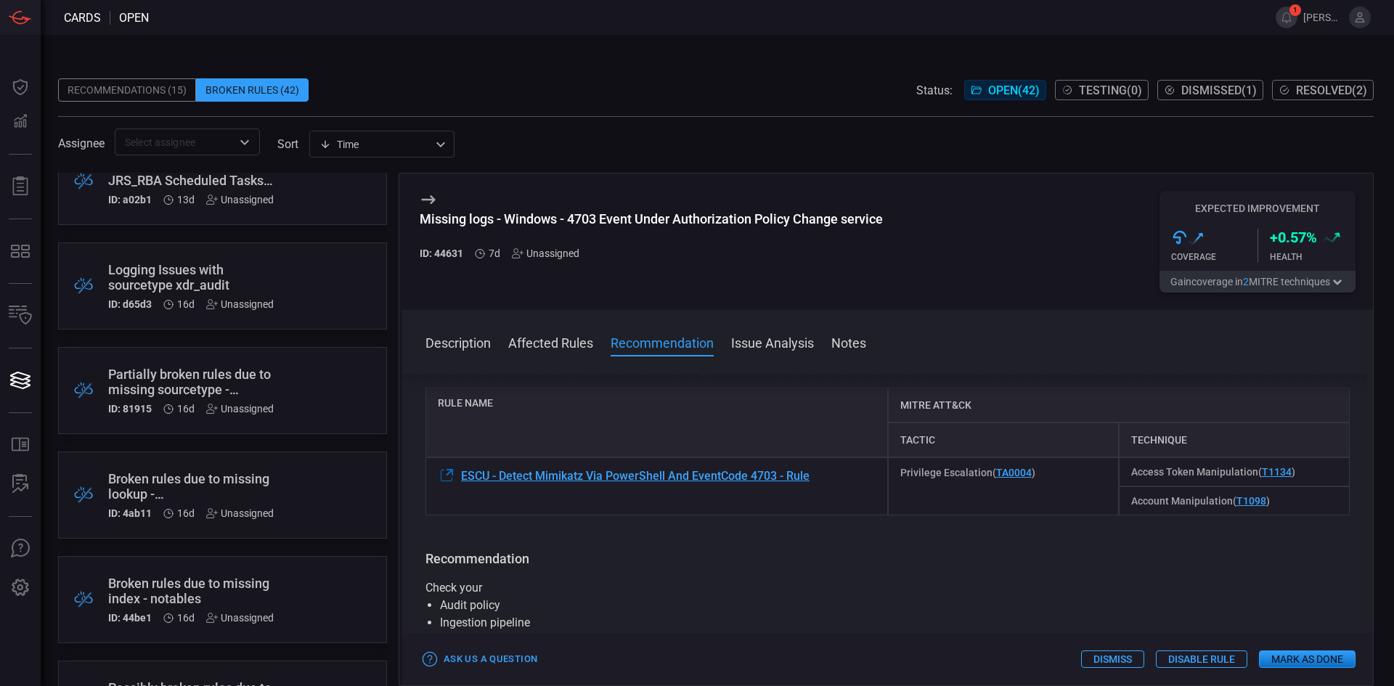
drag, startPoint x: 908, startPoint y: 552, endPoint x: 907, endPoint y: 518, distance: 33.4
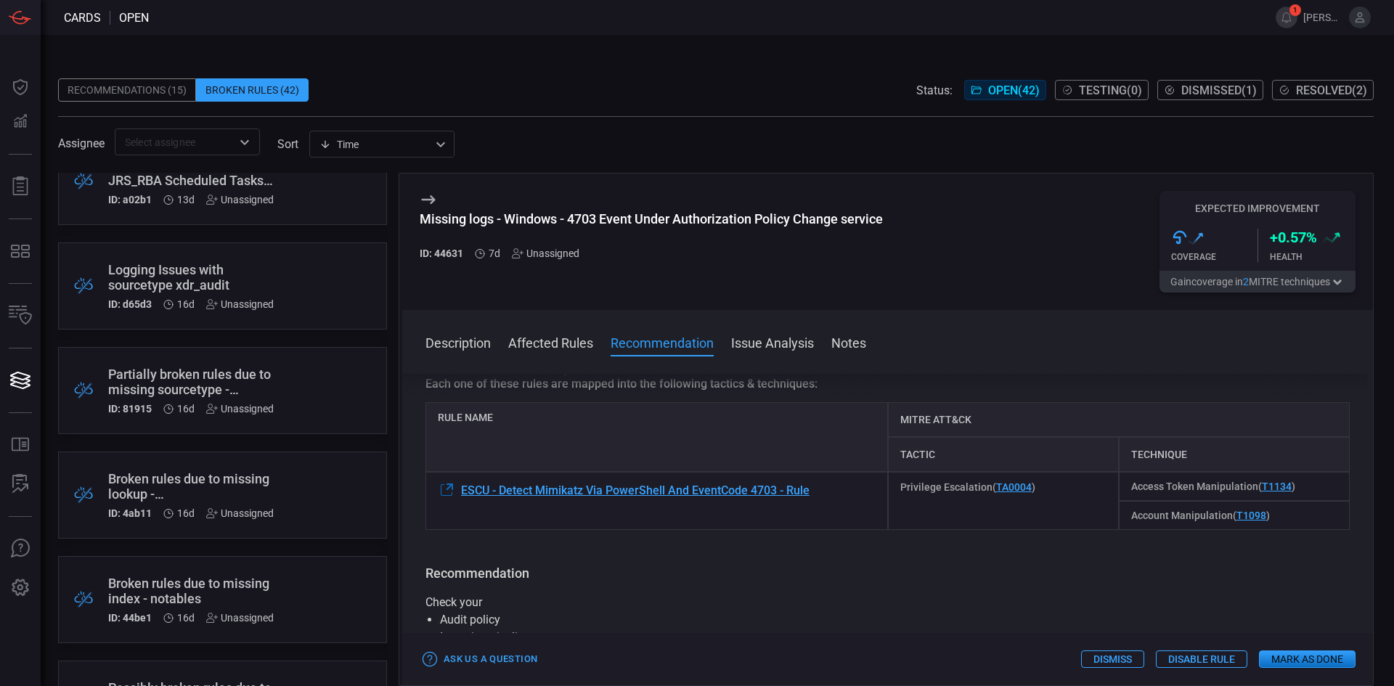
drag, startPoint x: 917, startPoint y: 577, endPoint x: 905, endPoint y: 538, distance: 40.4
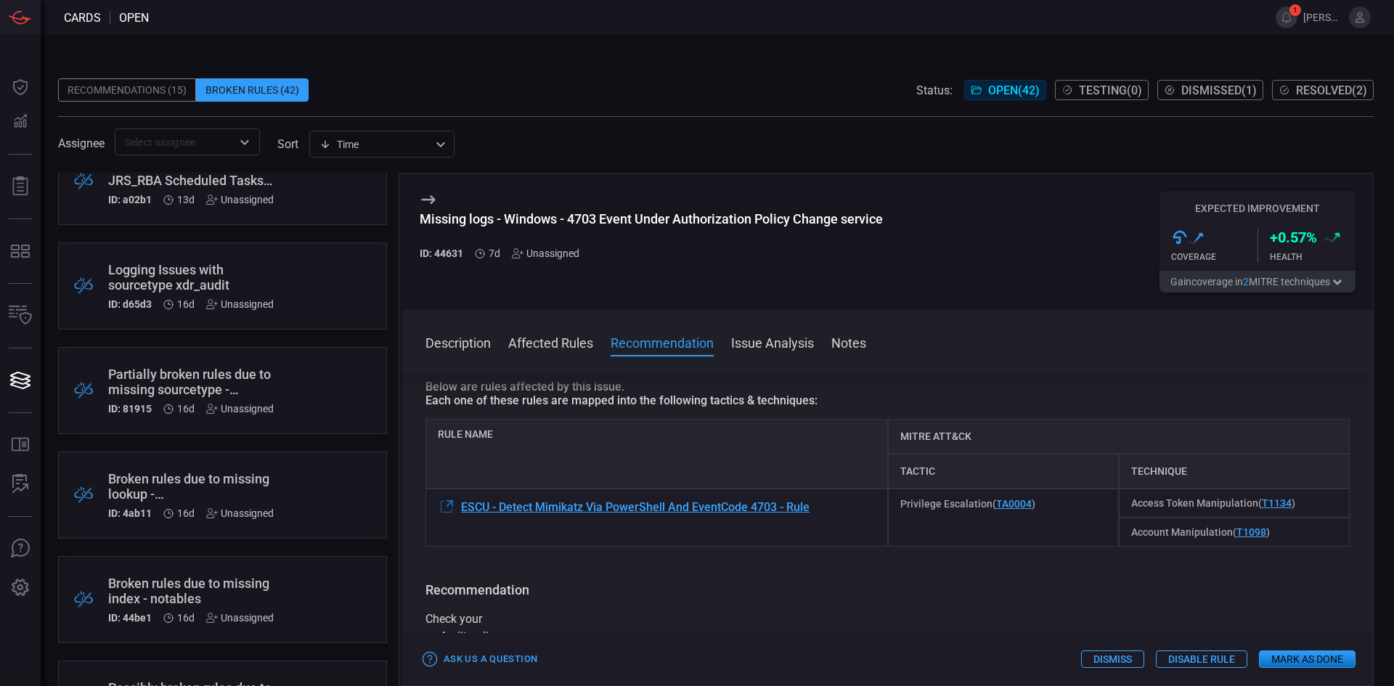
drag, startPoint x: 896, startPoint y: 608, endPoint x: 892, endPoint y: 589, distance: 19.4
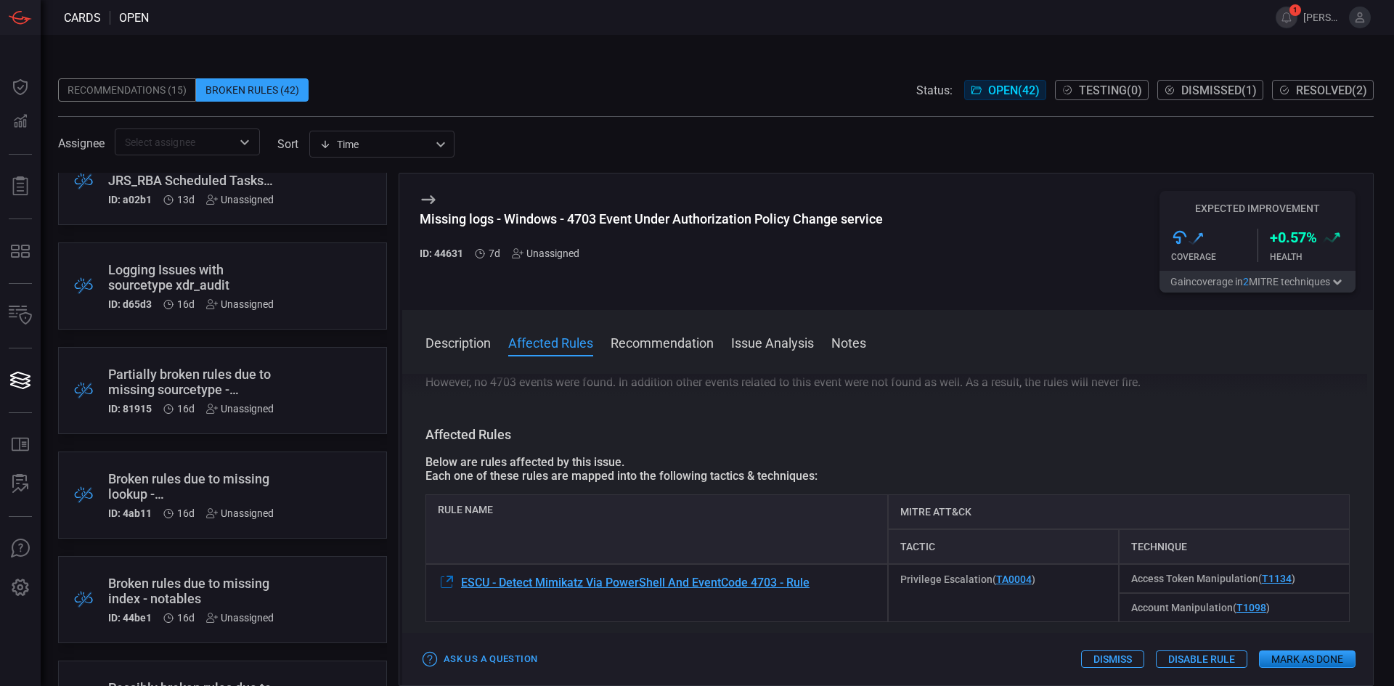
click at [1206, 666] on button "Disable Rule" at bounding box center [1201, 659] width 91 height 17
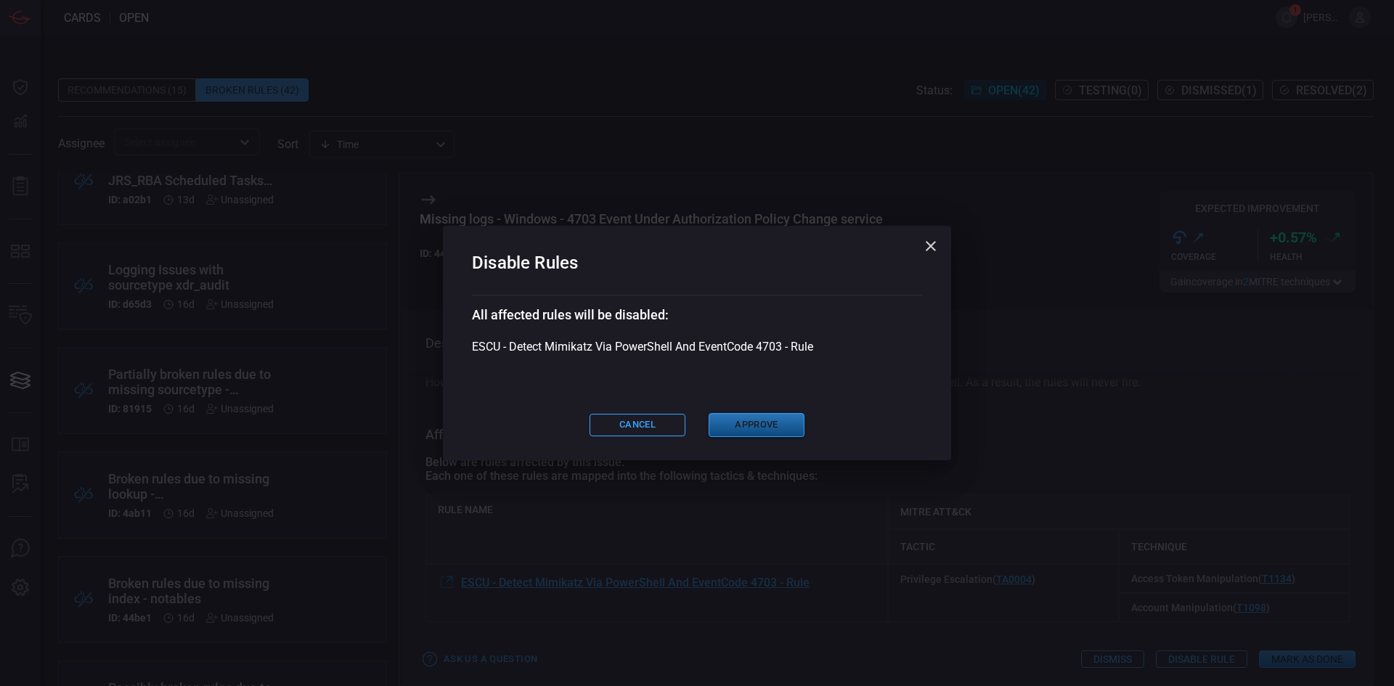
click at [781, 431] on button "Approve" at bounding box center [757, 425] width 96 height 24
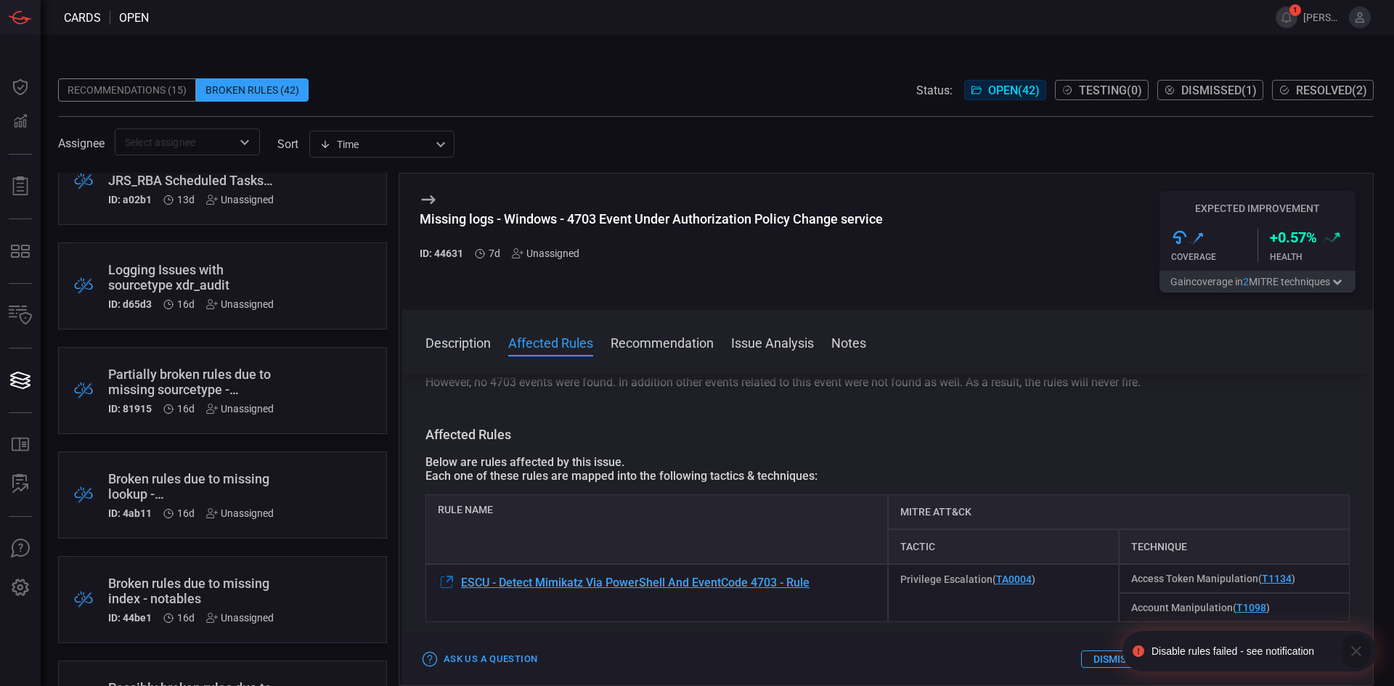
click at [1355, 653] on icon "button" at bounding box center [1356, 651] width 10 height 10
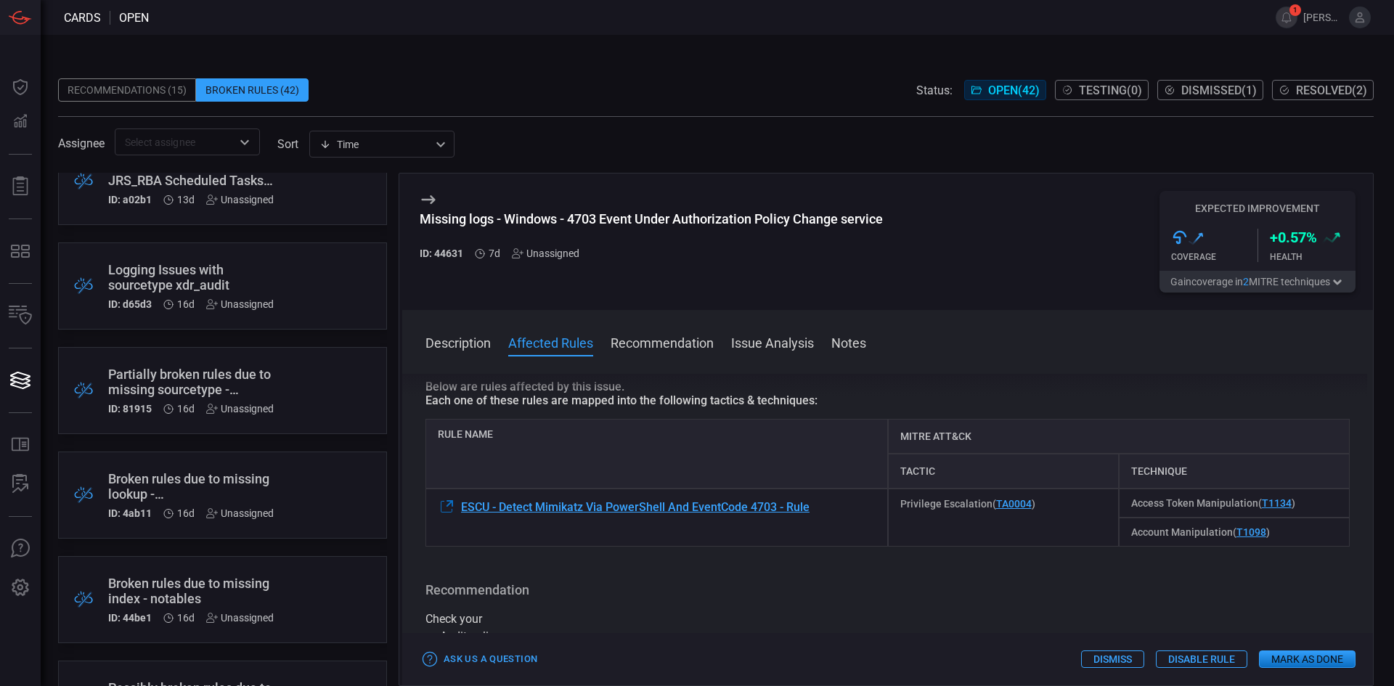
drag, startPoint x: 889, startPoint y: 566, endPoint x: 889, endPoint y: 582, distance: 16.0
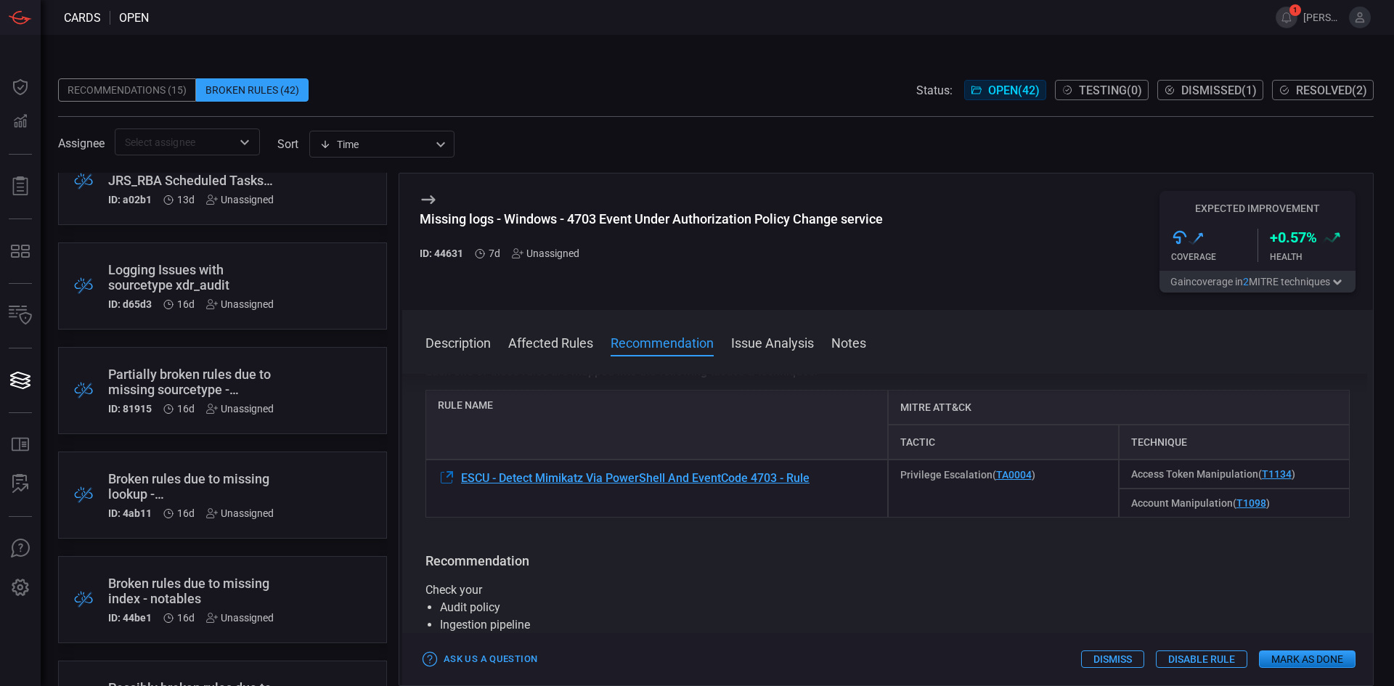
drag, startPoint x: 889, startPoint y: 592, endPoint x: 894, endPoint y: 622, distance: 30.2
drag, startPoint x: 894, startPoint y: 622, endPoint x: 889, endPoint y: 599, distance: 22.9
drag, startPoint x: 889, startPoint y: 599, endPoint x: 891, endPoint y: 619, distance: 20.4
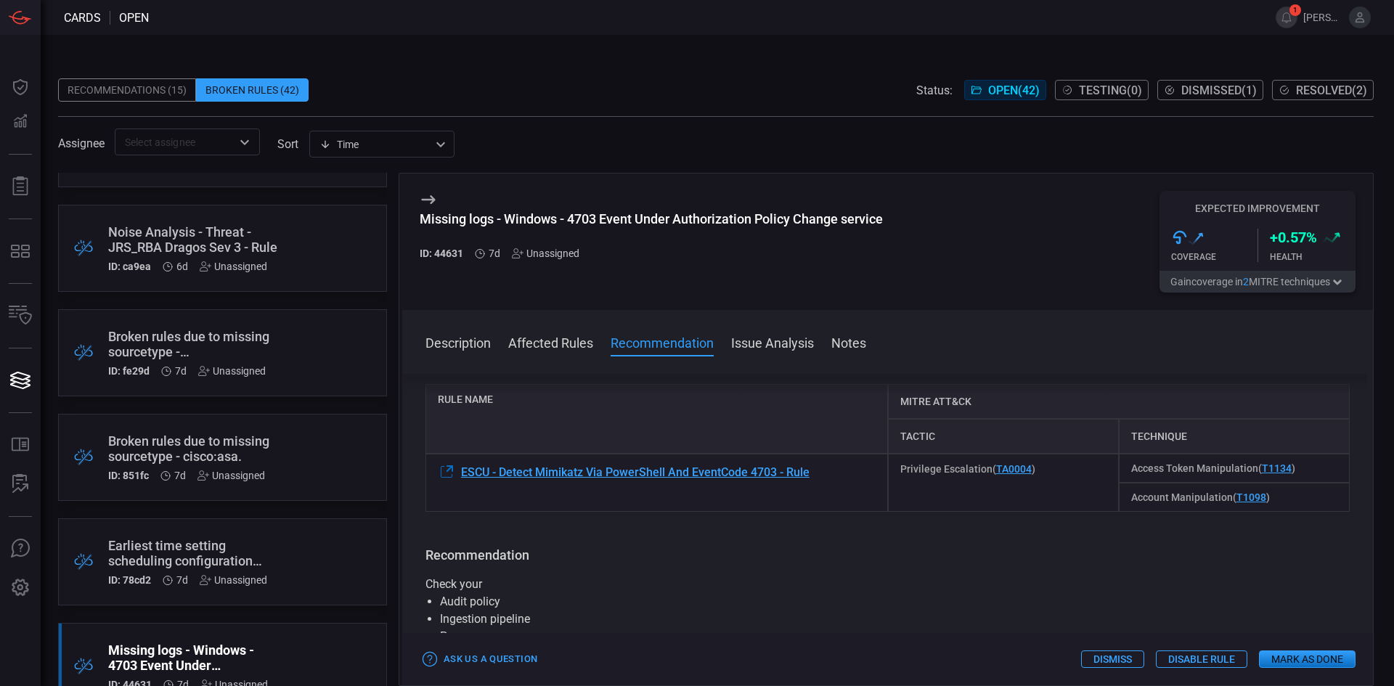
scroll to position [0, 0]
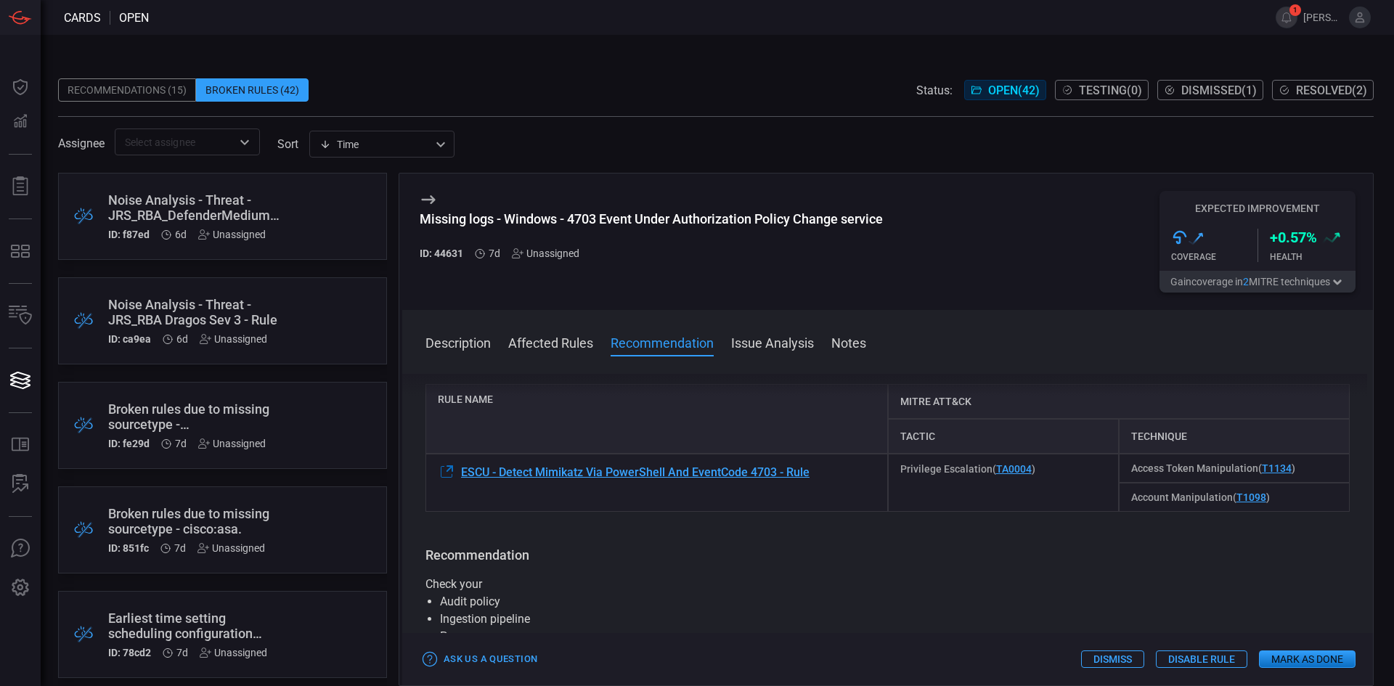
click at [207, 518] on div "Broken rules due to missing sourcetype - cisco:asa." at bounding box center [195, 521] width 174 height 30
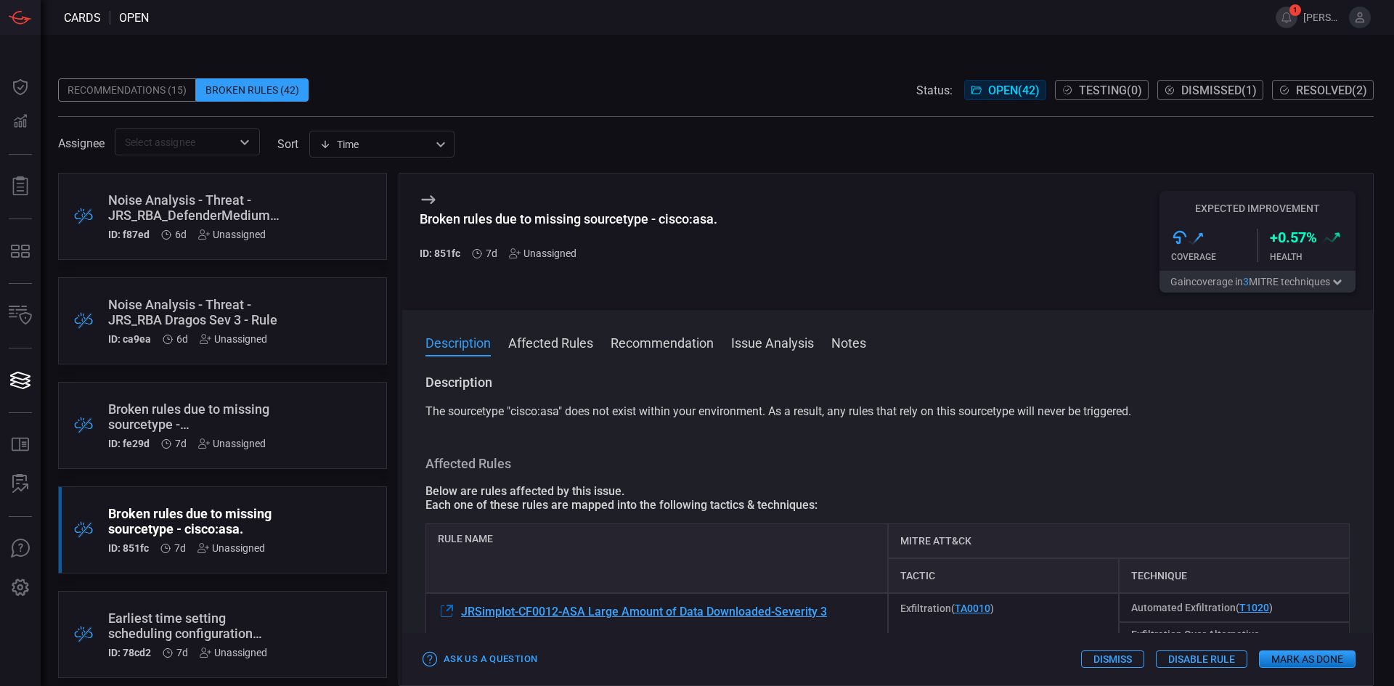
scroll to position [145, 0]
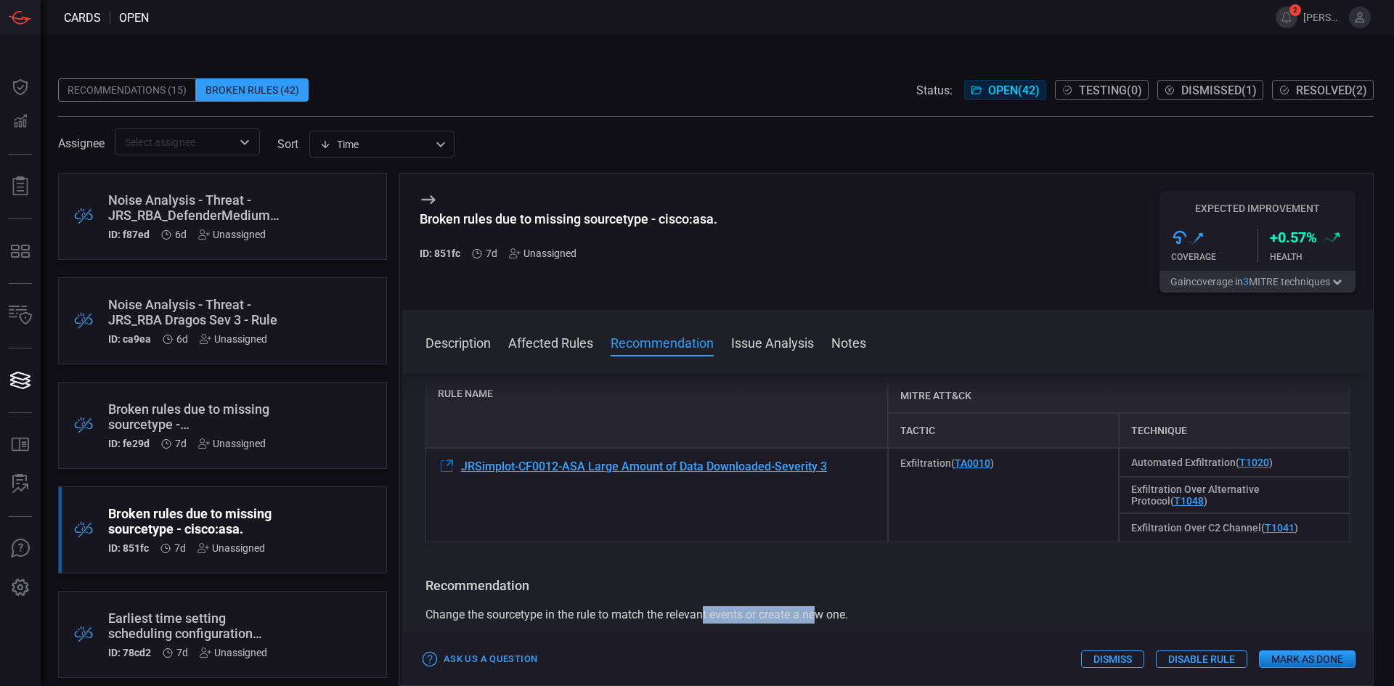
drag, startPoint x: 818, startPoint y: 621, endPoint x: 707, endPoint y: 613, distance: 110.7
click at [707, 613] on span "Change the sourcetype in the rule to match the relevant events or create a new …" at bounding box center [637, 615] width 423 height 14
click at [549, 624] on div "Change the sourcetype in the rule to match the relevant events or create a new …" at bounding box center [888, 614] width 924 height 17
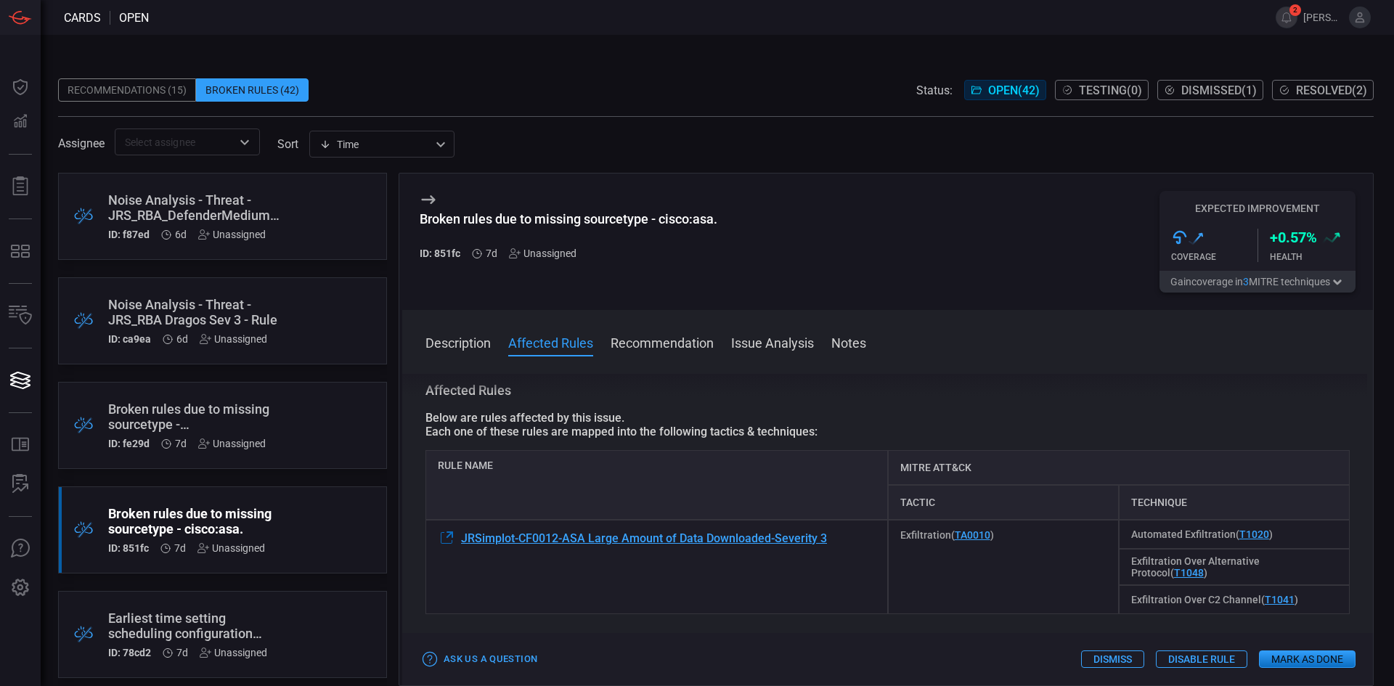
scroll to position [0, 0]
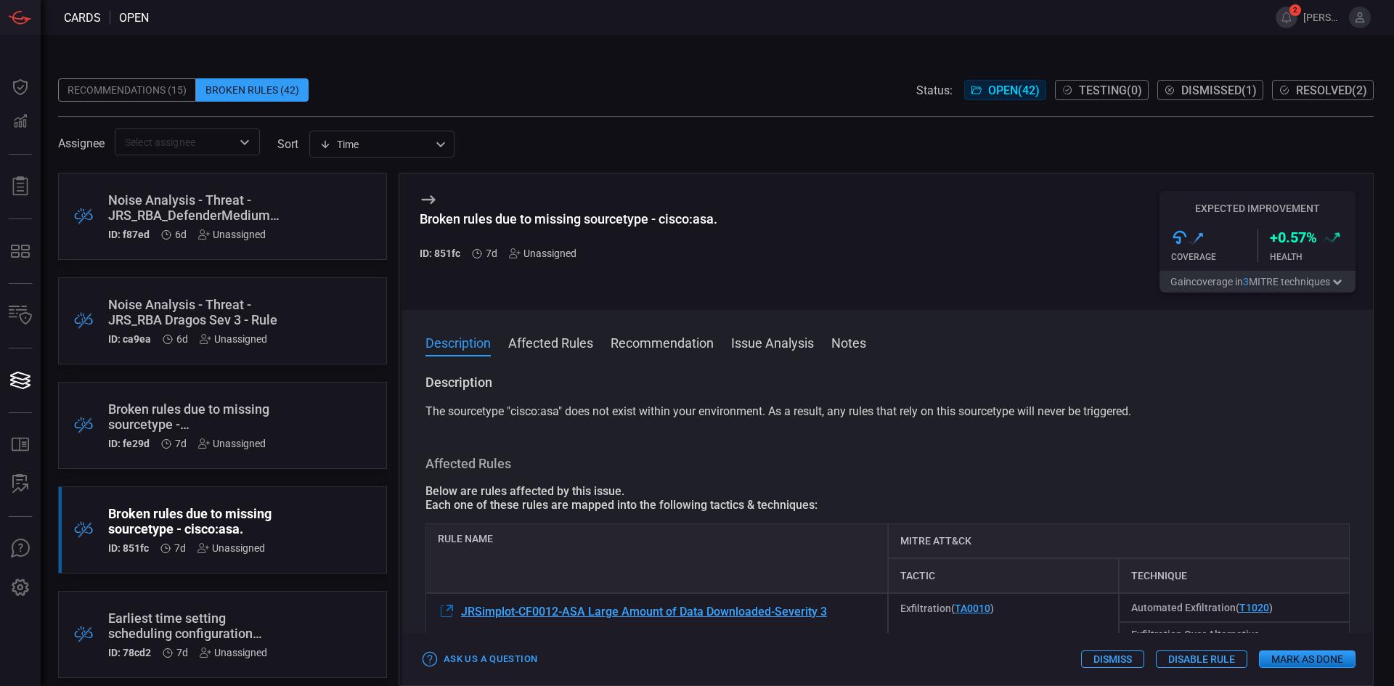
click at [123, 82] on div "Recommendations (15)" at bounding box center [127, 89] width 138 height 23
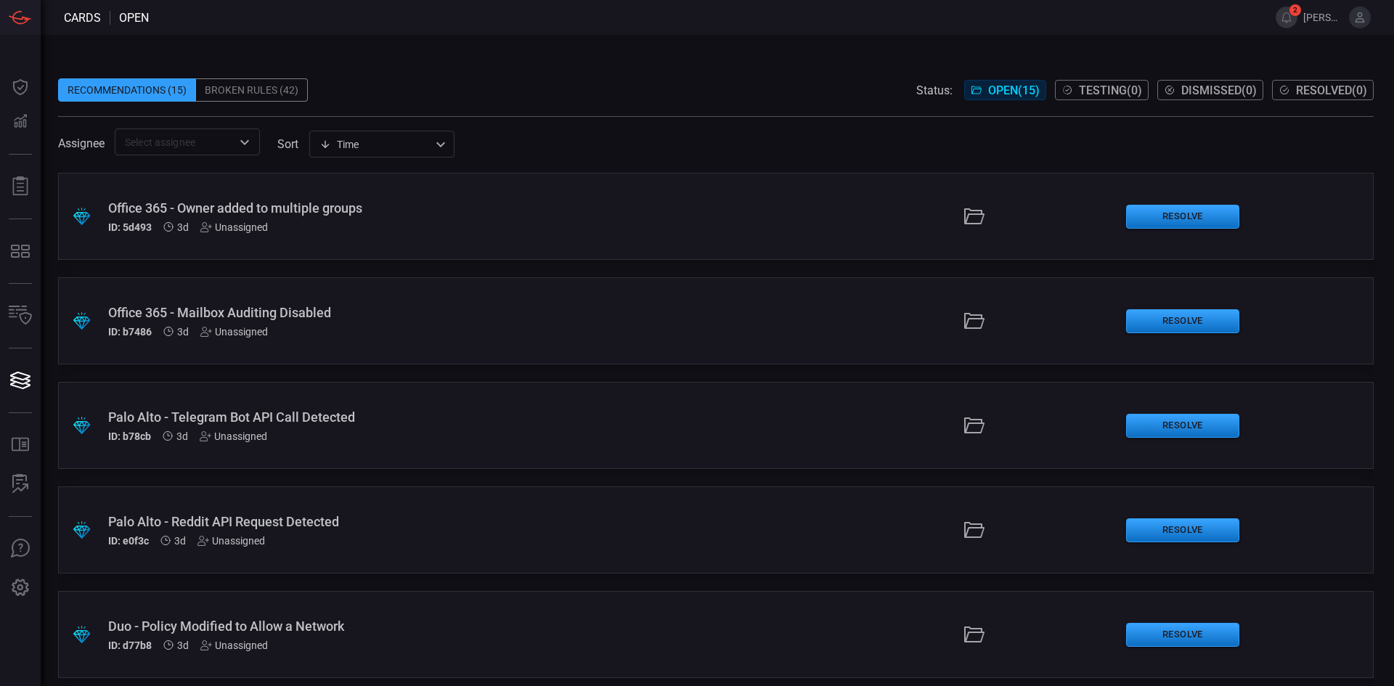
click at [245, 89] on div "Broken Rules (42)" at bounding box center [252, 89] width 112 height 23
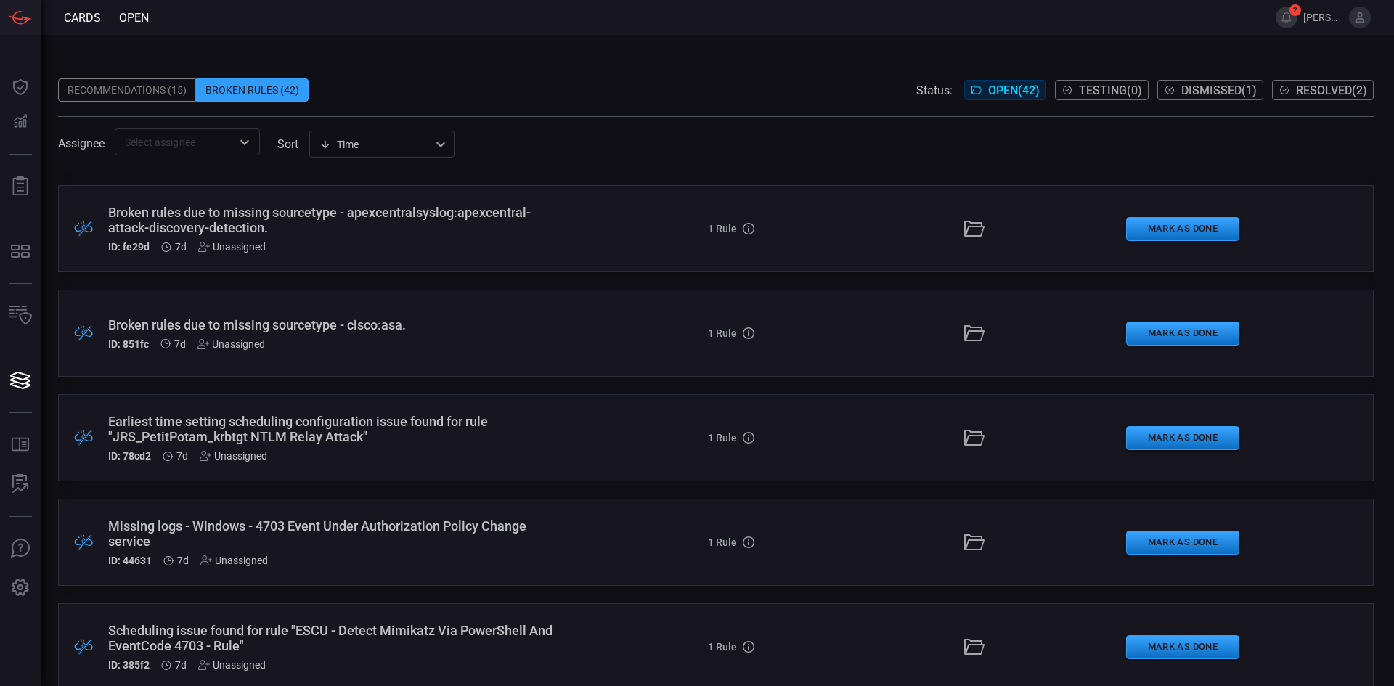
scroll to position [218, 0]
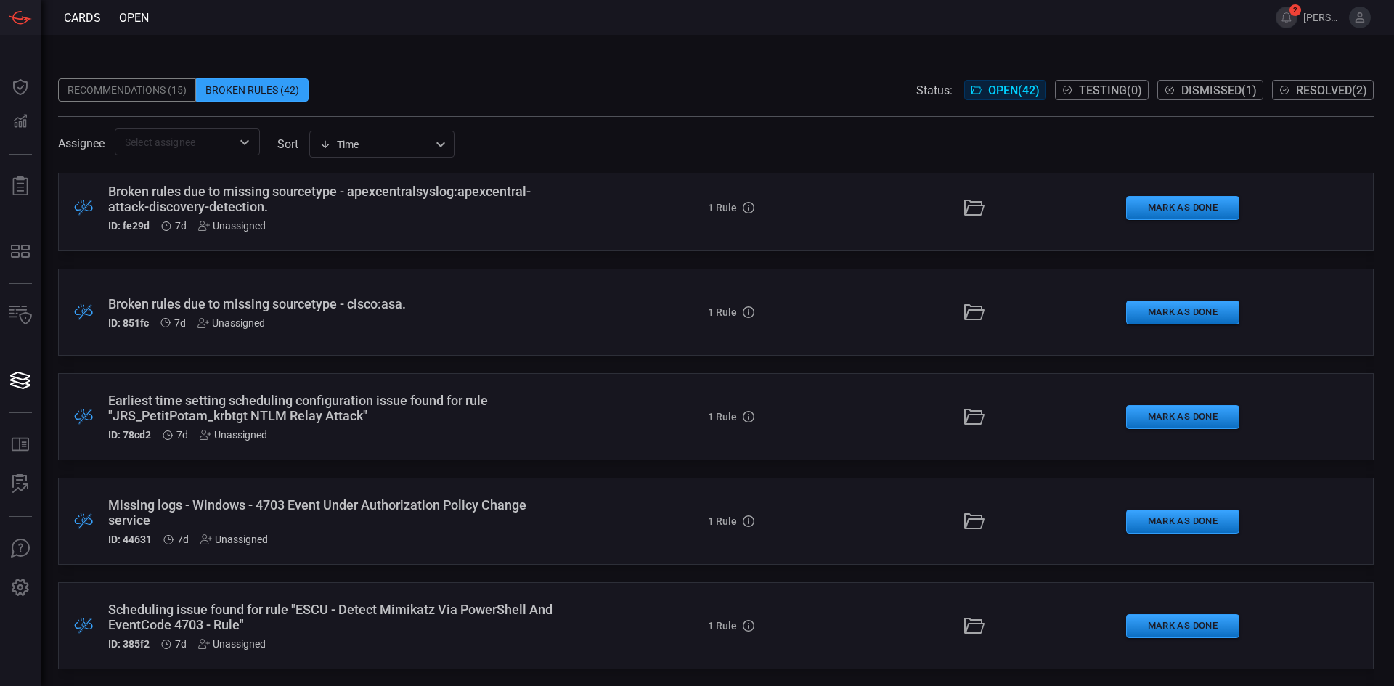
click at [826, 89] on div "Recommendations (15) Broken Rules (42) Status: Open ( 42 ) Testing ( 0 ) Dismis…" at bounding box center [716, 89] width 1316 height 23
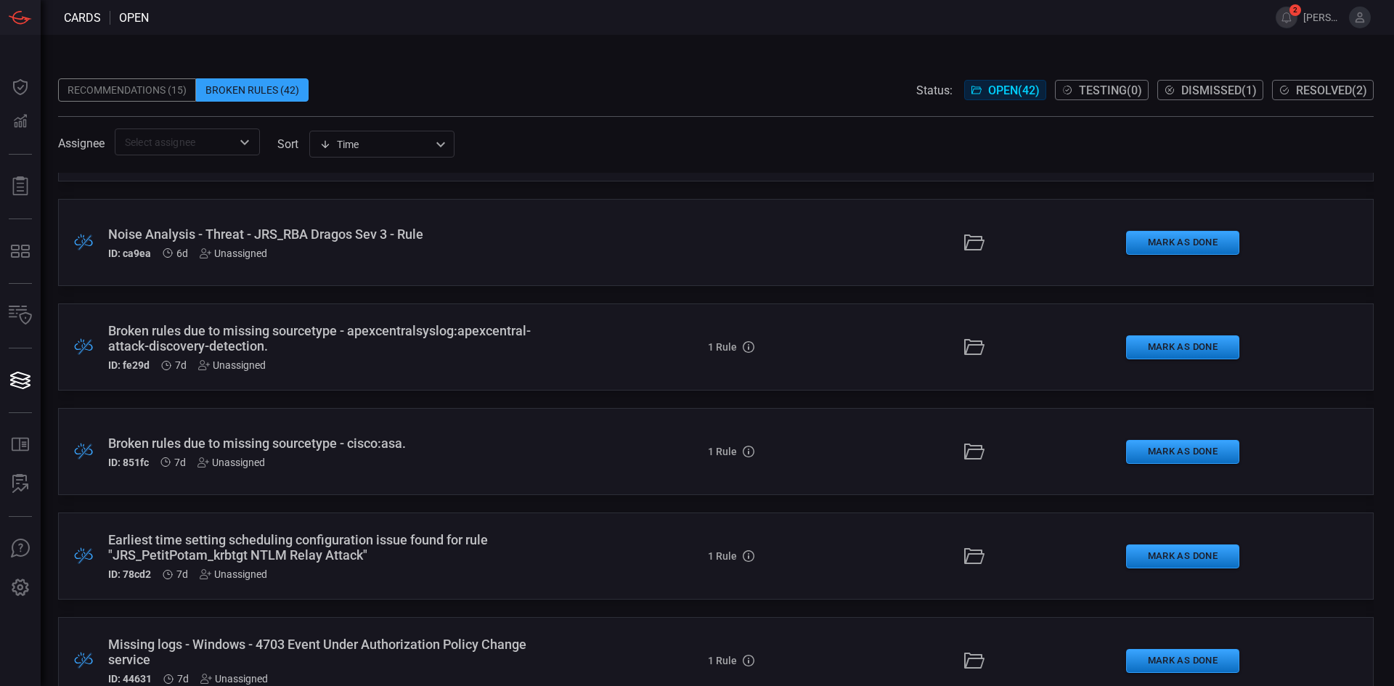
scroll to position [73, 0]
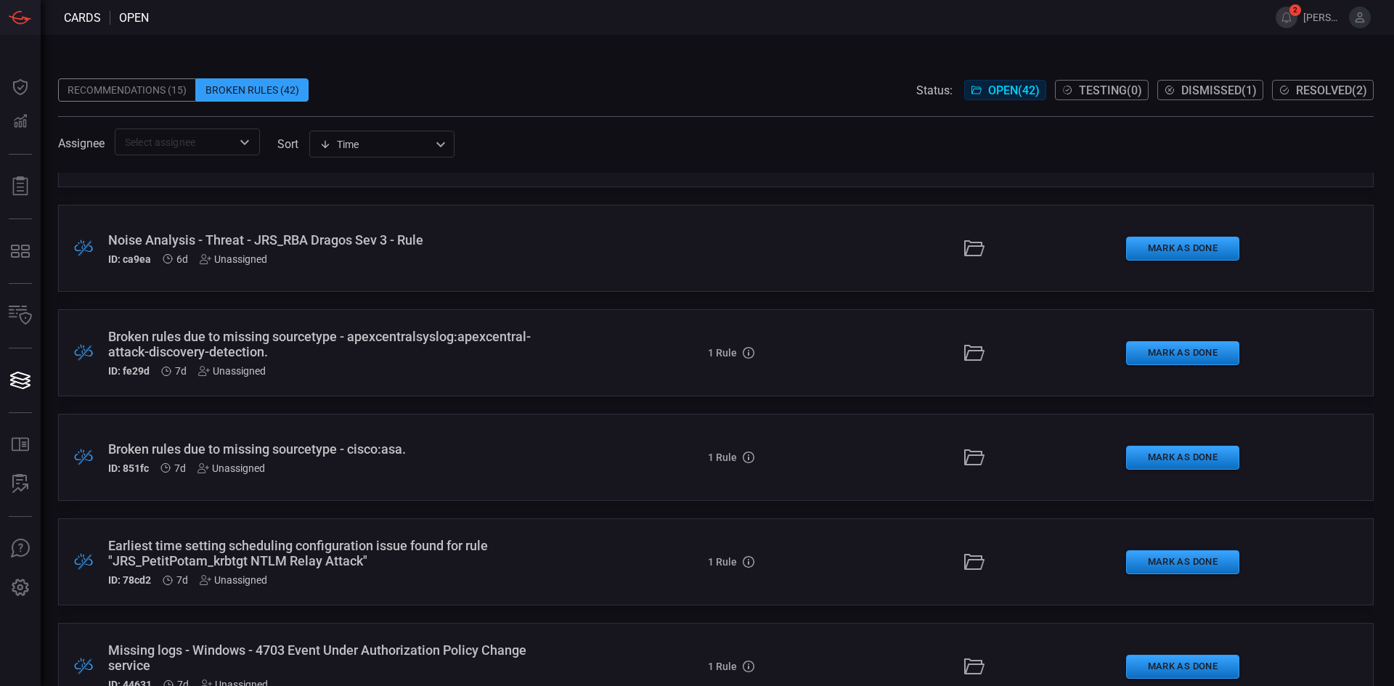
click at [398, 330] on div "Broken rules due to missing sourcetype - apexcentralsyslog:apexcentral-attack-d…" at bounding box center [338, 344] width 461 height 30
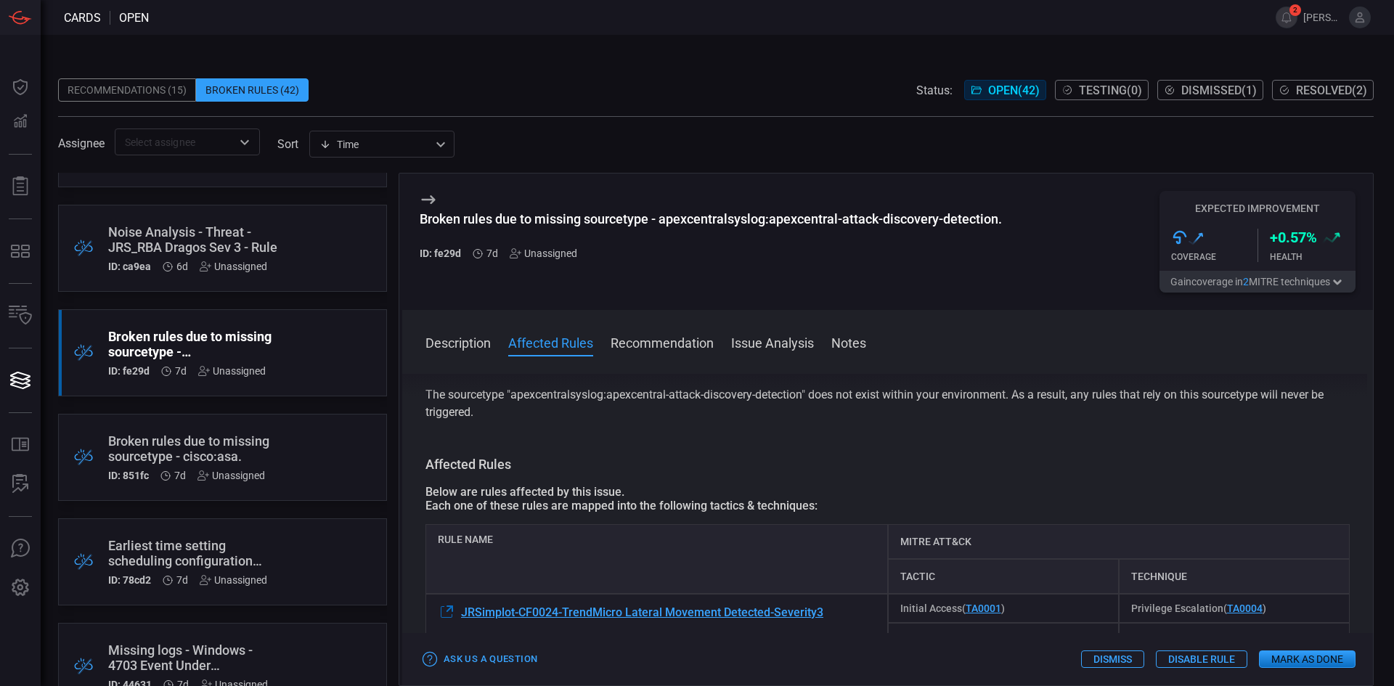
drag, startPoint x: 900, startPoint y: 466, endPoint x: 902, endPoint y: 493, distance: 27.0
drag, startPoint x: 902, startPoint y: 494, endPoint x: 901, endPoint y: 481, distance: 13.8
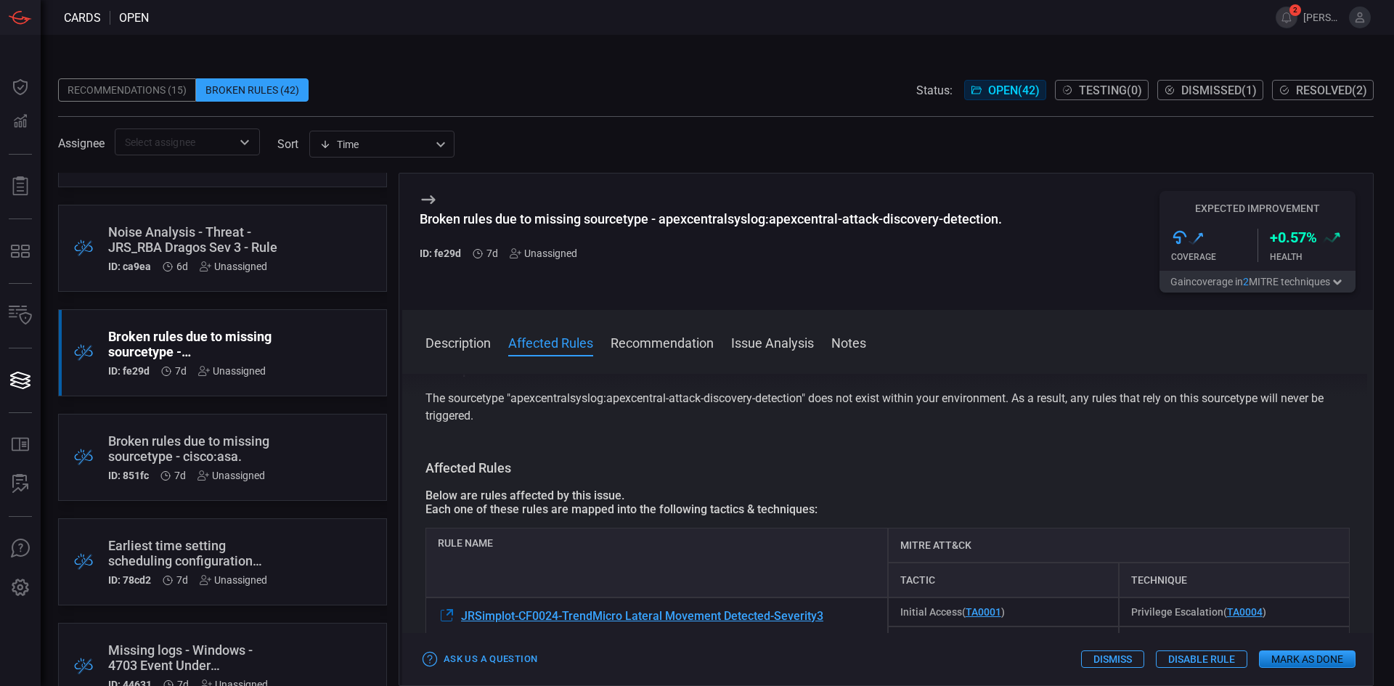
drag, startPoint x: 901, startPoint y: 481, endPoint x: 900, endPoint y: 462, distance: 18.9
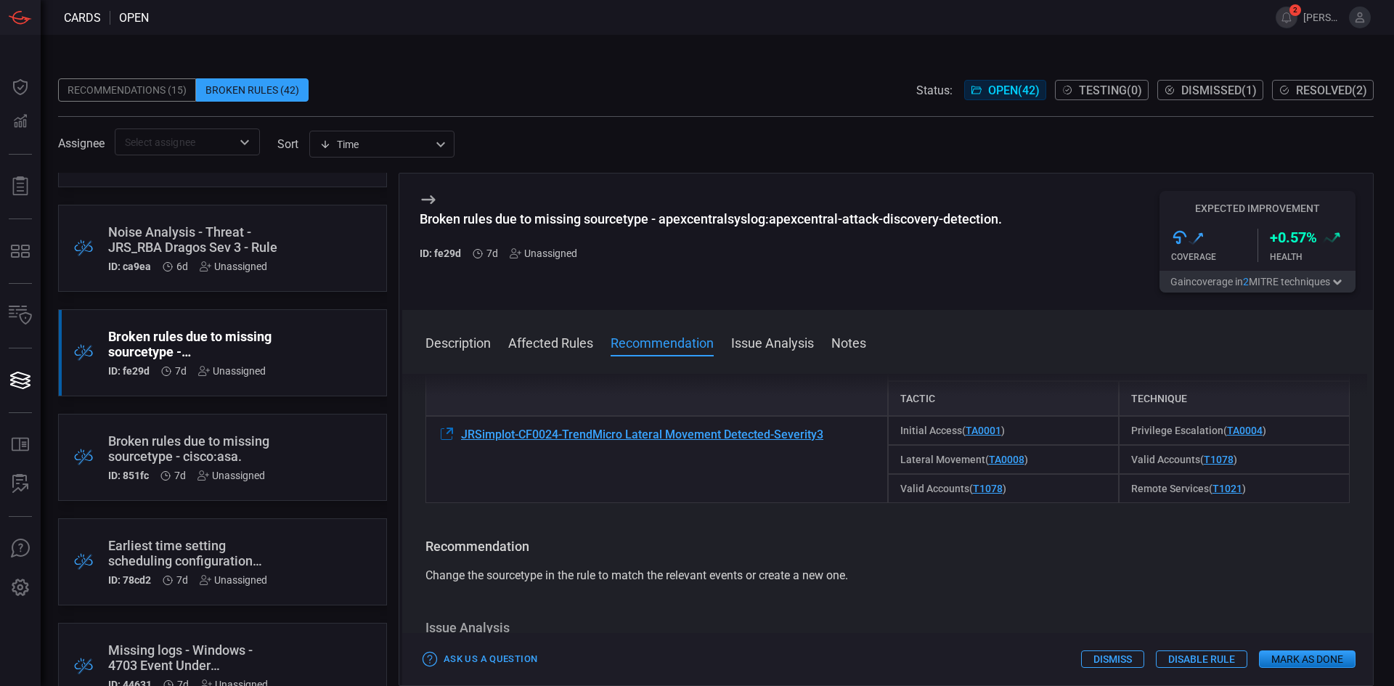
scroll to position [229, 0]
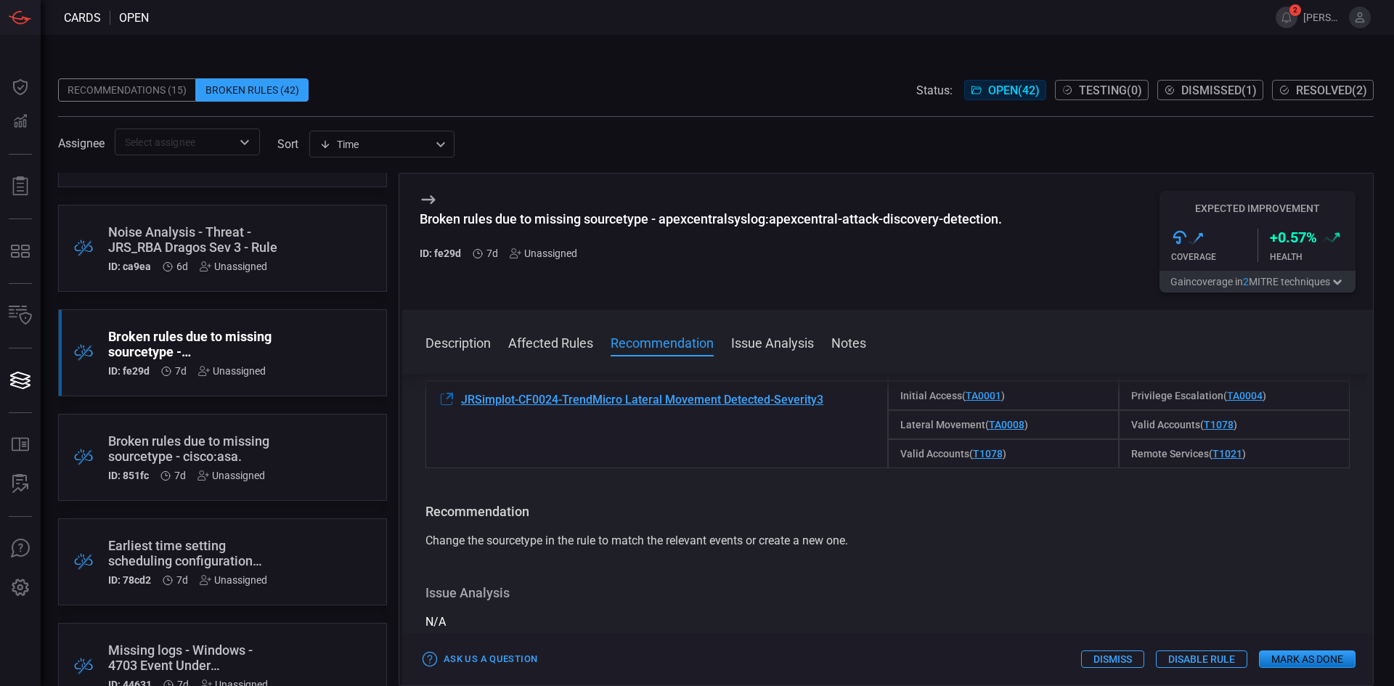
click at [193, 564] on div "Earliest time setting scheduling configuration issue found for rule "JRS_PetitP…" at bounding box center [195, 553] width 174 height 30
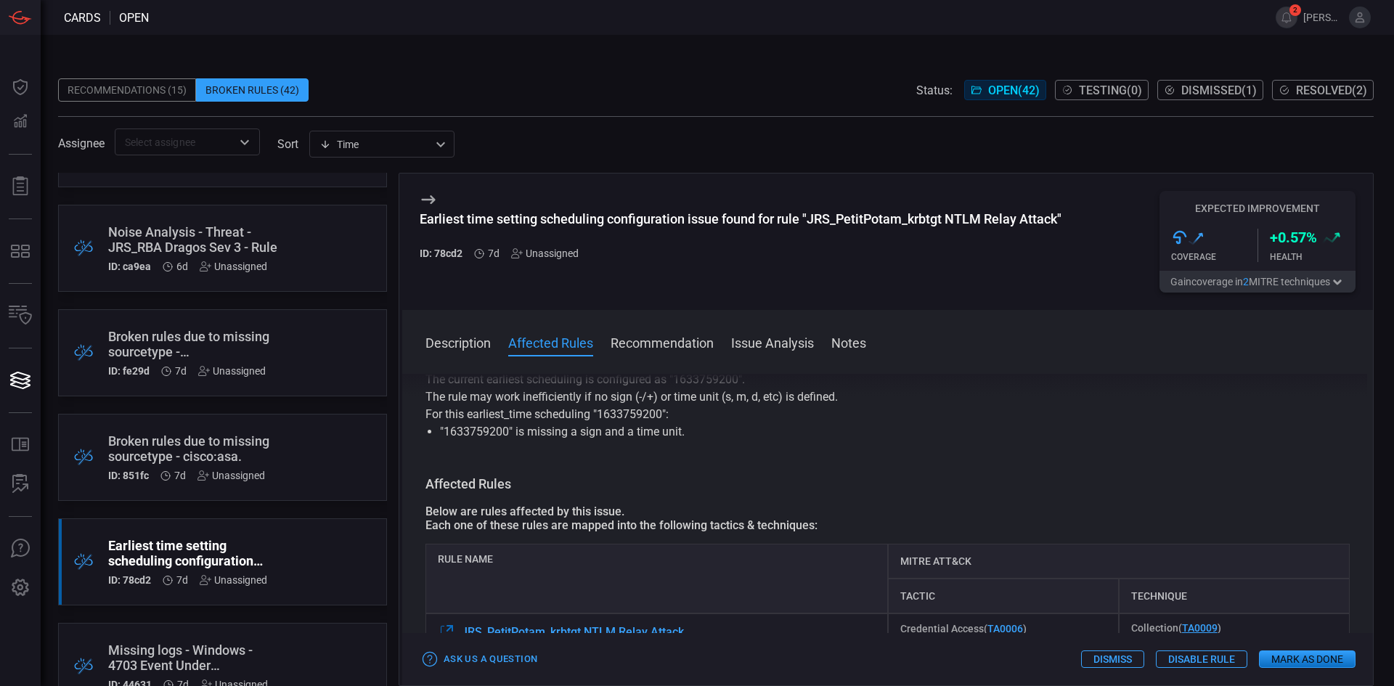
drag, startPoint x: 936, startPoint y: 488, endPoint x: 936, endPoint y: 502, distance: 13.8
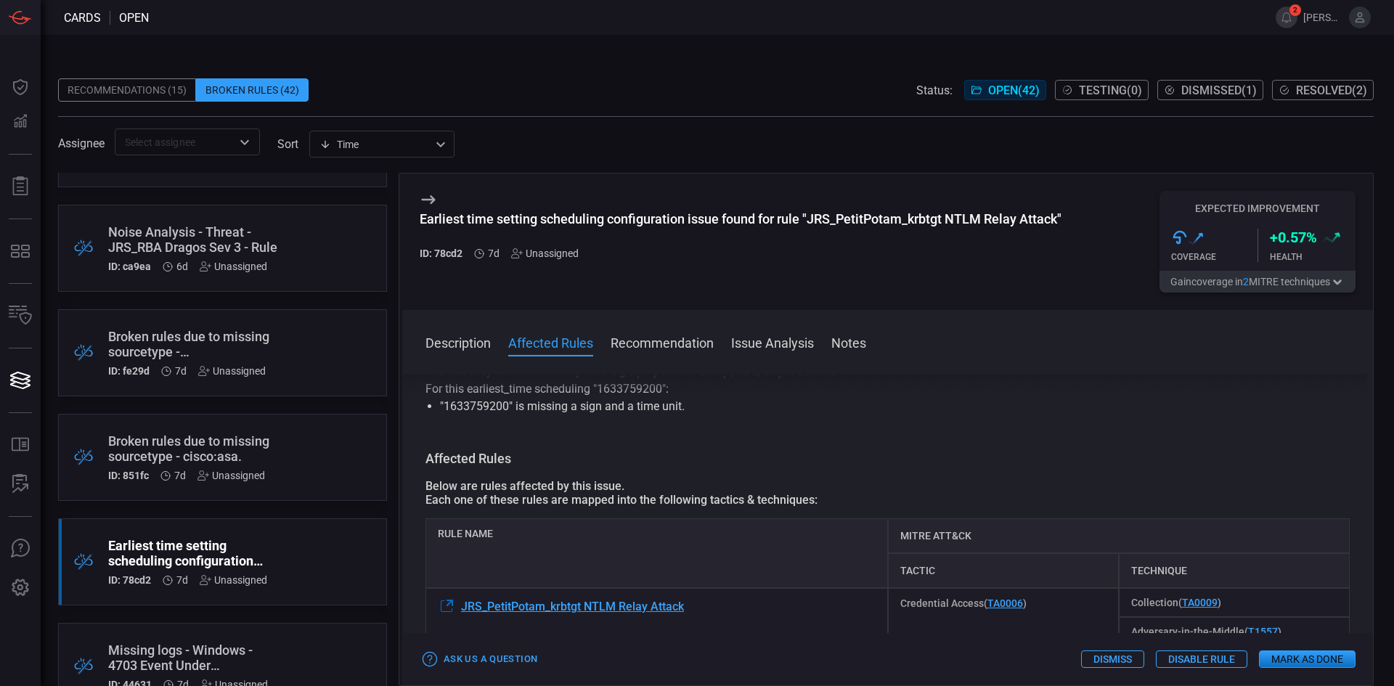
drag, startPoint x: 908, startPoint y: 428, endPoint x: 911, endPoint y: 449, distance: 20.4
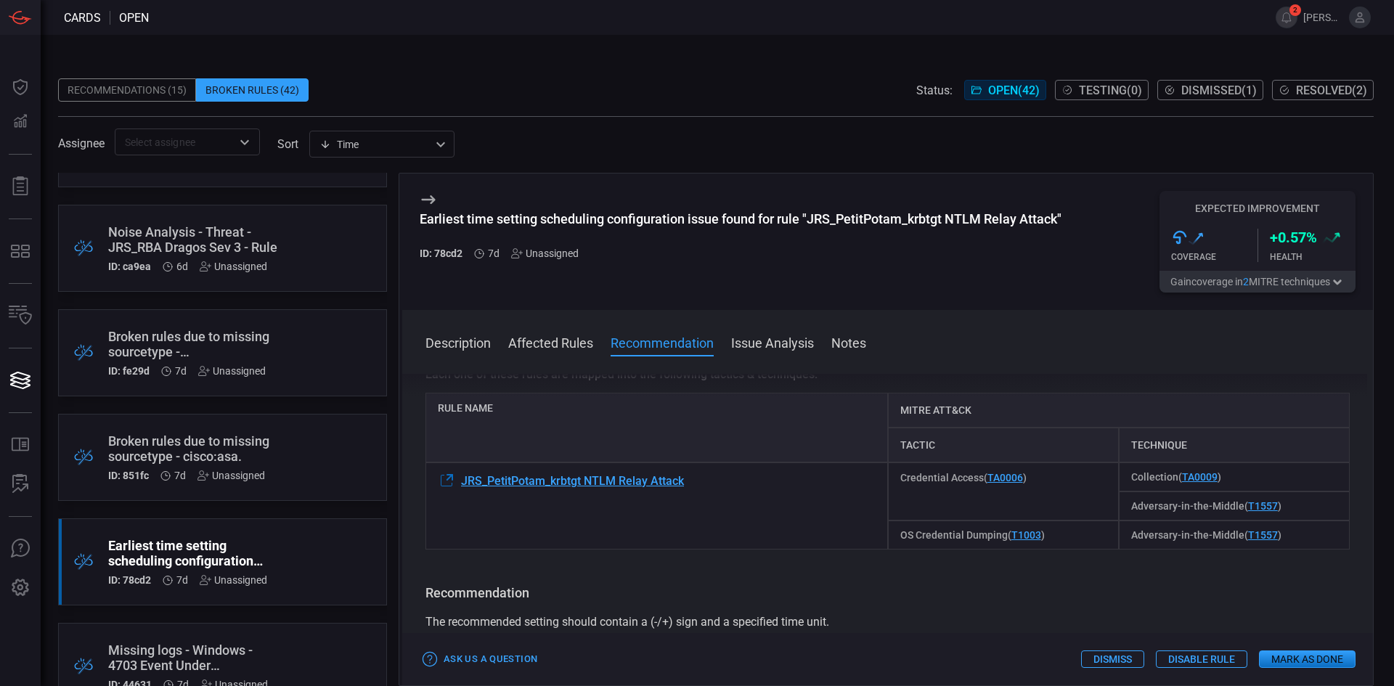
drag, startPoint x: 911, startPoint y: 449, endPoint x: 912, endPoint y: 479, distance: 29.8
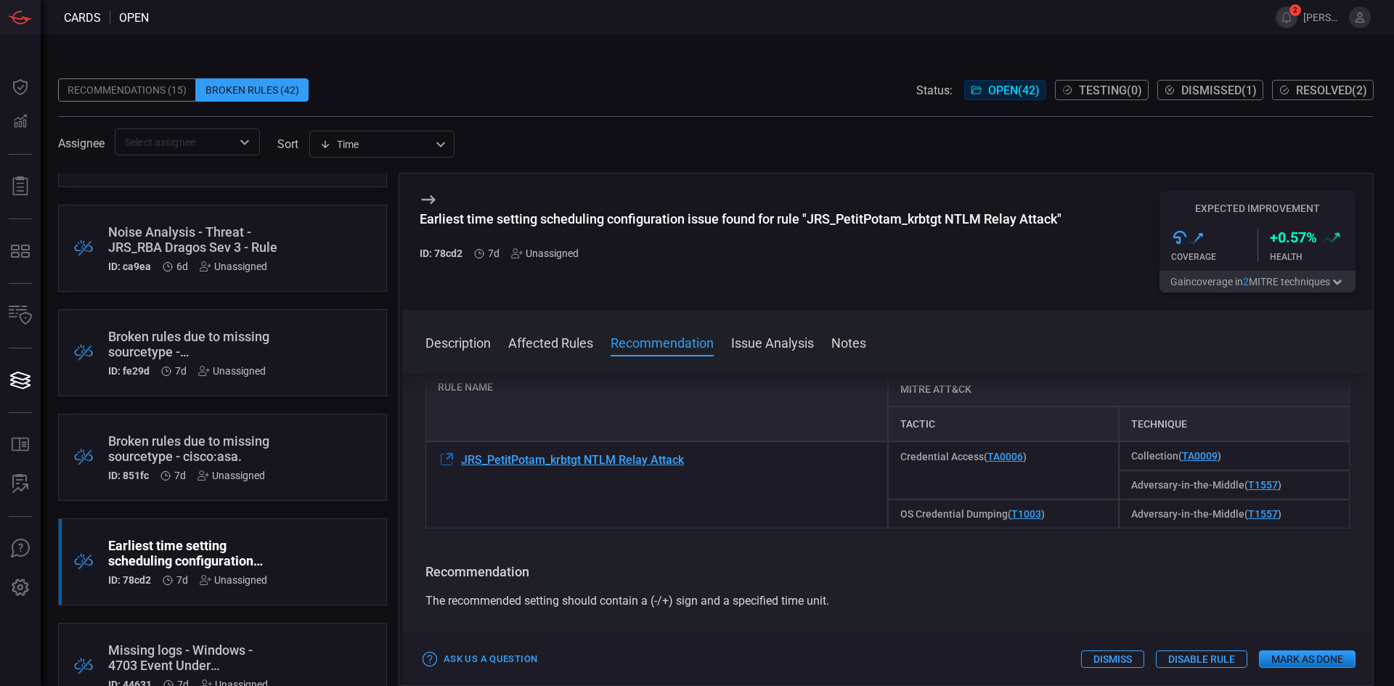
drag, startPoint x: 912, startPoint y: 479, endPoint x: 914, endPoint y: 510, distance: 32.0
drag, startPoint x: 713, startPoint y: 471, endPoint x: 461, endPoint y: 462, distance: 252.1
click at [461, 462] on div "JRS_PetitPotam_krbtgt NTLM Relay Attack" at bounding box center [657, 483] width 463 height 87
copy span "JRS_PetitPotam_krbtgt NTLM Relay Attack"
click at [1163, 594] on div "The recommended setting should contain a (-/+) sign and a specified time unit." at bounding box center [888, 599] width 924 height 17
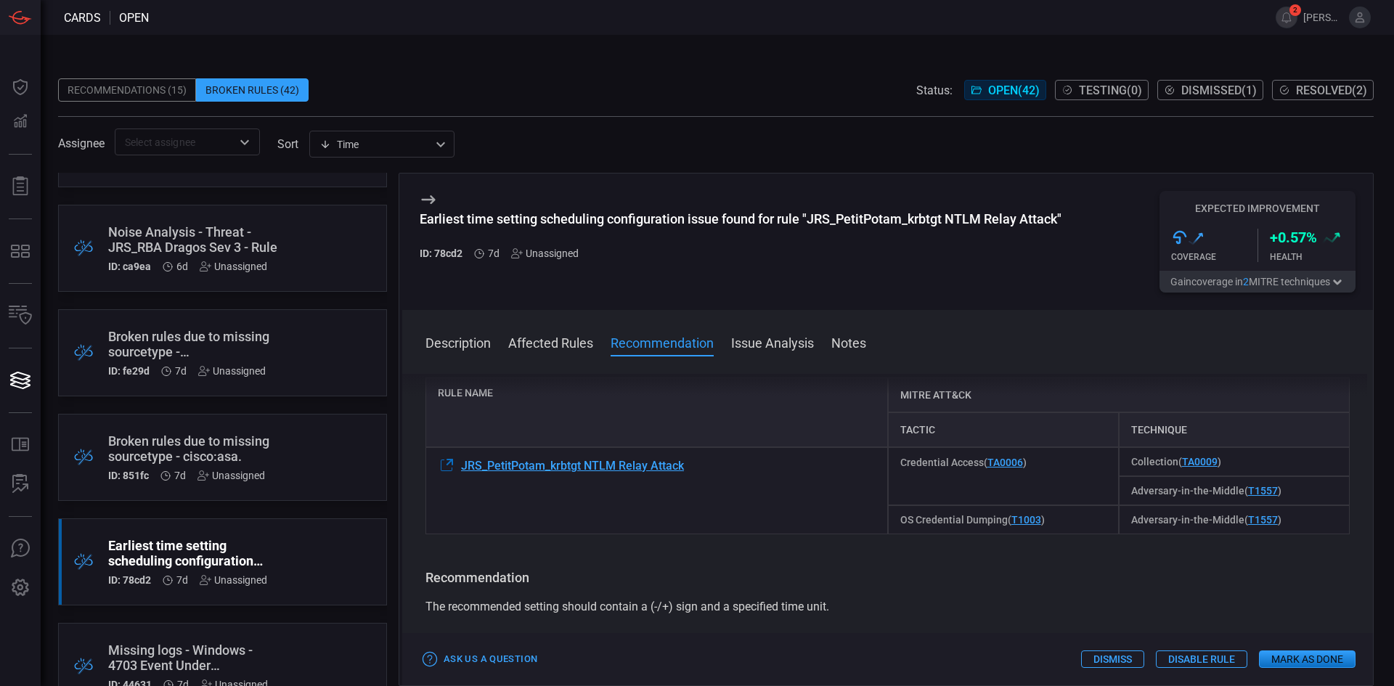
scroll to position [192, 0]
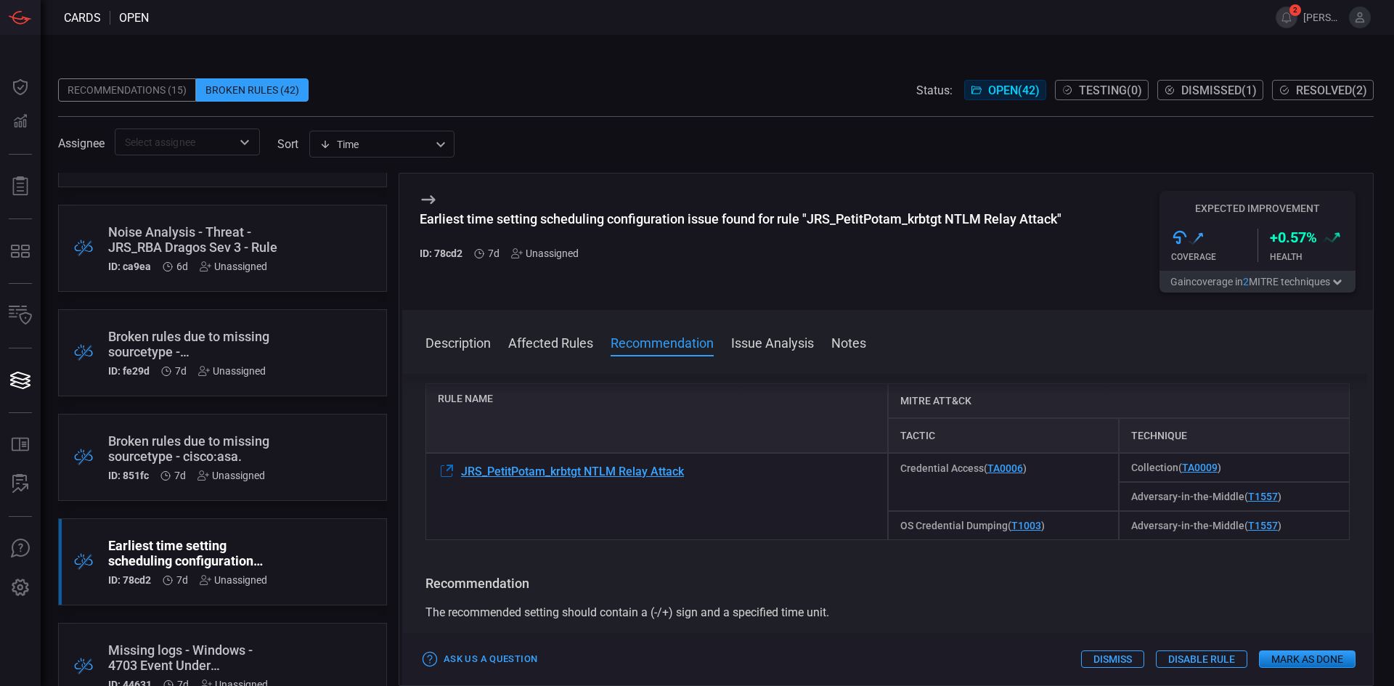
drag, startPoint x: 900, startPoint y: 611, endPoint x: 896, endPoint y: 592, distance: 19.2
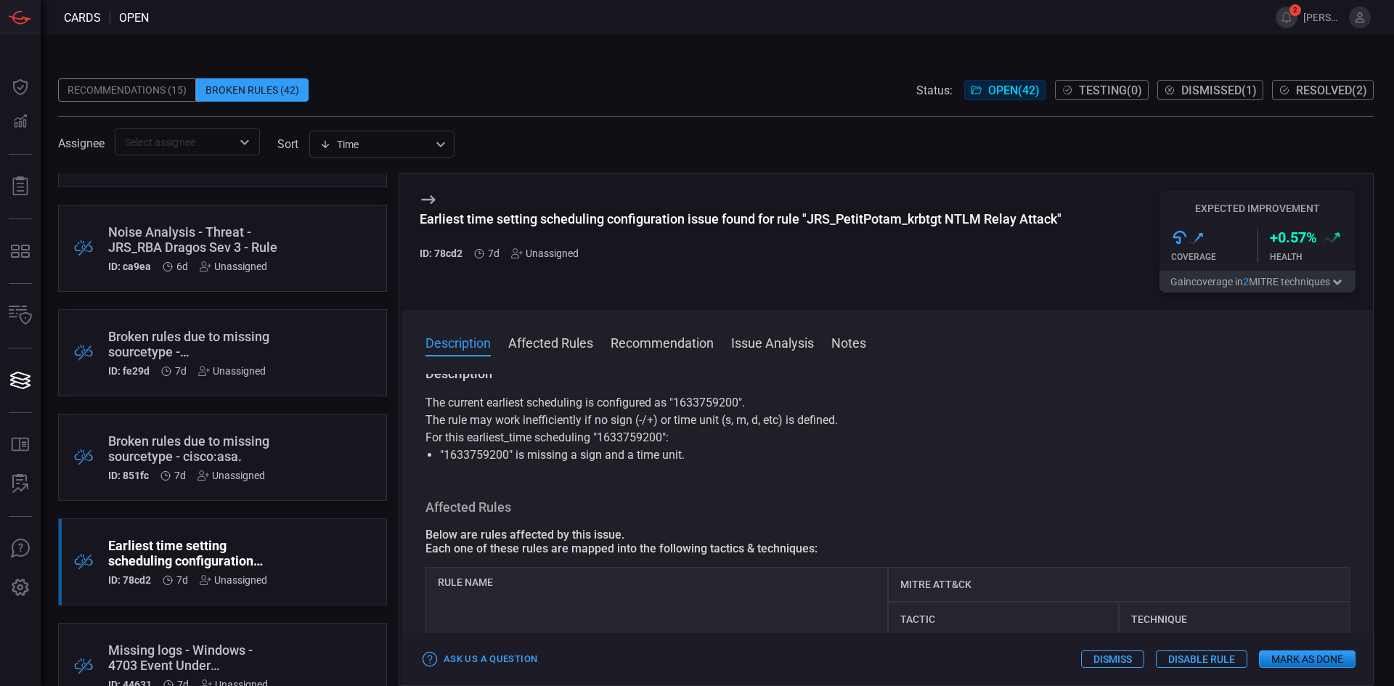
scroll to position [0, 0]
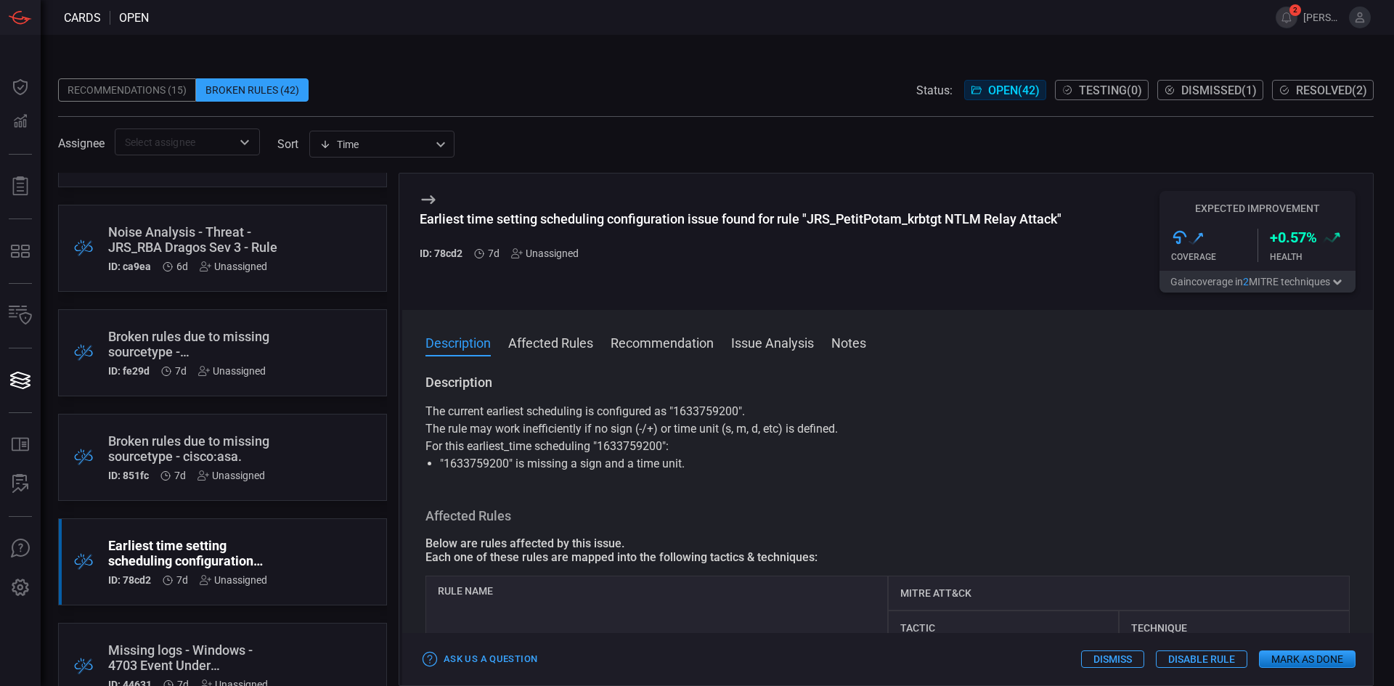
drag, startPoint x: 868, startPoint y: 595, endPoint x: 861, endPoint y: 561, distance: 34.9
drag, startPoint x: 599, startPoint y: 448, endPoint x: 666, endPoint y: 447, distance: 66.8
click at [666, 447] on p "For this earliest_time scheduling "1633759200":" at bounding box center [888, 446] width 924 height 17
drag, startPoint x: 447, startPoint y: 466, endPoint x: 507, endPoint y: 466, distance: 59.5
click at [507, 466] on li ""1633759200" is missing a sign and a time unit." at bounding box center [887, 463] width 895 height 17
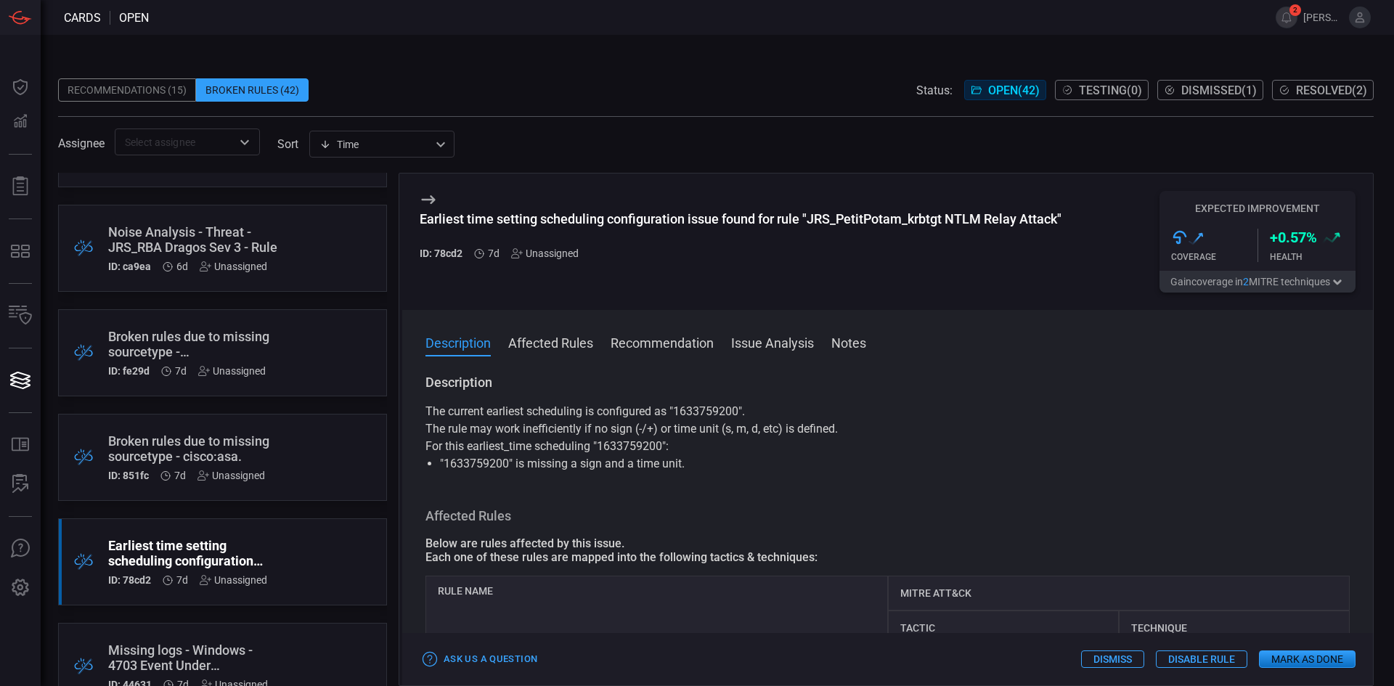
click at [512, 469] on li ""1633759200" is missing a sign and a time unit." at bounding box center [887, 463] width 895 height 17
drag, startPoint x: 510, startPoint y: 463, endPoint x: 644, endPoint y: 439, distance: 135.7
click at [463, 454] on div "The current earliest scheduling is configured as "1633759200". The rule may wor…" at bounding box center [888, 438] width 924 height 70
click at [662, 441] on p "For this earliest_time scheduling "1633759200":" at bounding box center [888, 446] width 924 height 17
click at [639, 447] on p "For this earliest_time scheduling "1633759200":" at bounding box center [888, 446] width 924 height 17
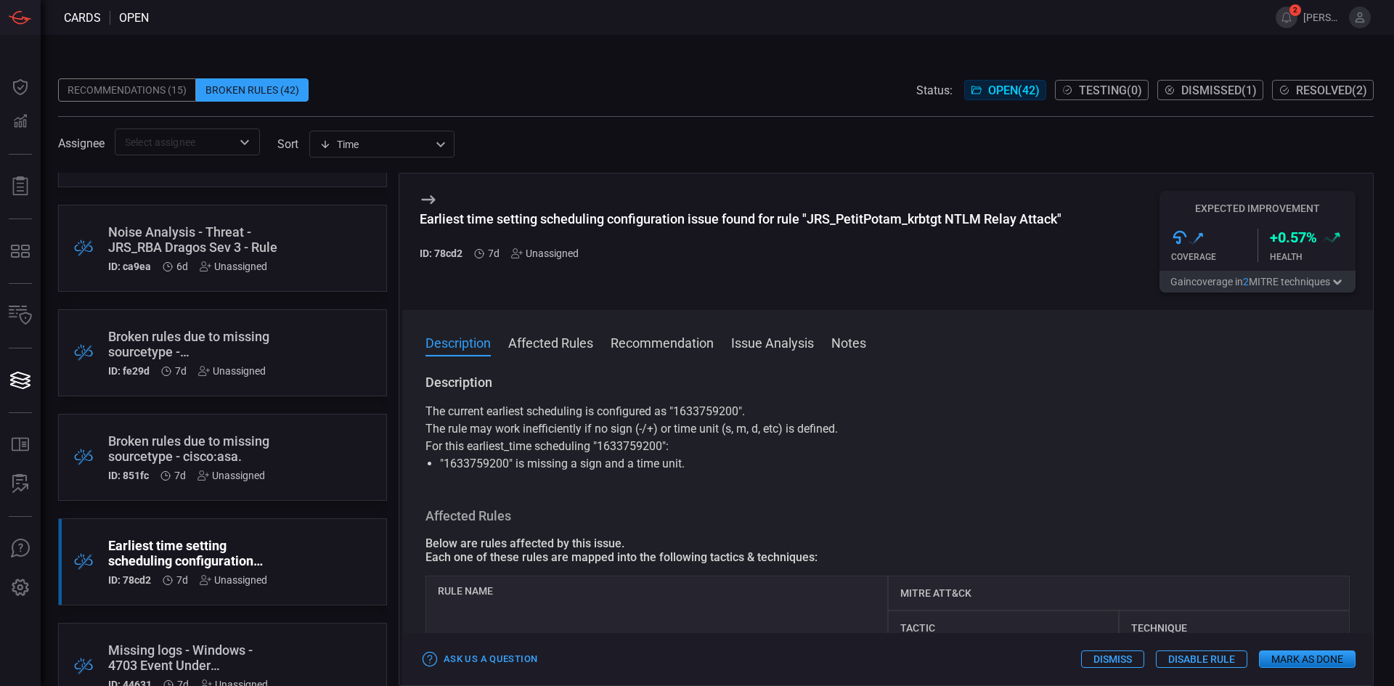
drag, startPoint x: 478, startPoint y: 482, endPoint x: 522, endPoint y: 472, distance: 45.4
click at [484, 481] on div "Description The current earliest scheduling is configured as "1633759200". The …" at bounding box center [887, 527] width 971 height 306
click at [750, 404] on div "Description The current earliest scheduling is configured as "1633759200". The …" at bounding box center [888, 423] width 924 height 99
click at [740, 411] on p "The current earliest scheduling is configured as "1633759200"." at bounding box center [888, 411] width 924 height 17
click at [1314, 664] on button "Mark as Done" at bounding box center [1307, 659] width 97 height 17
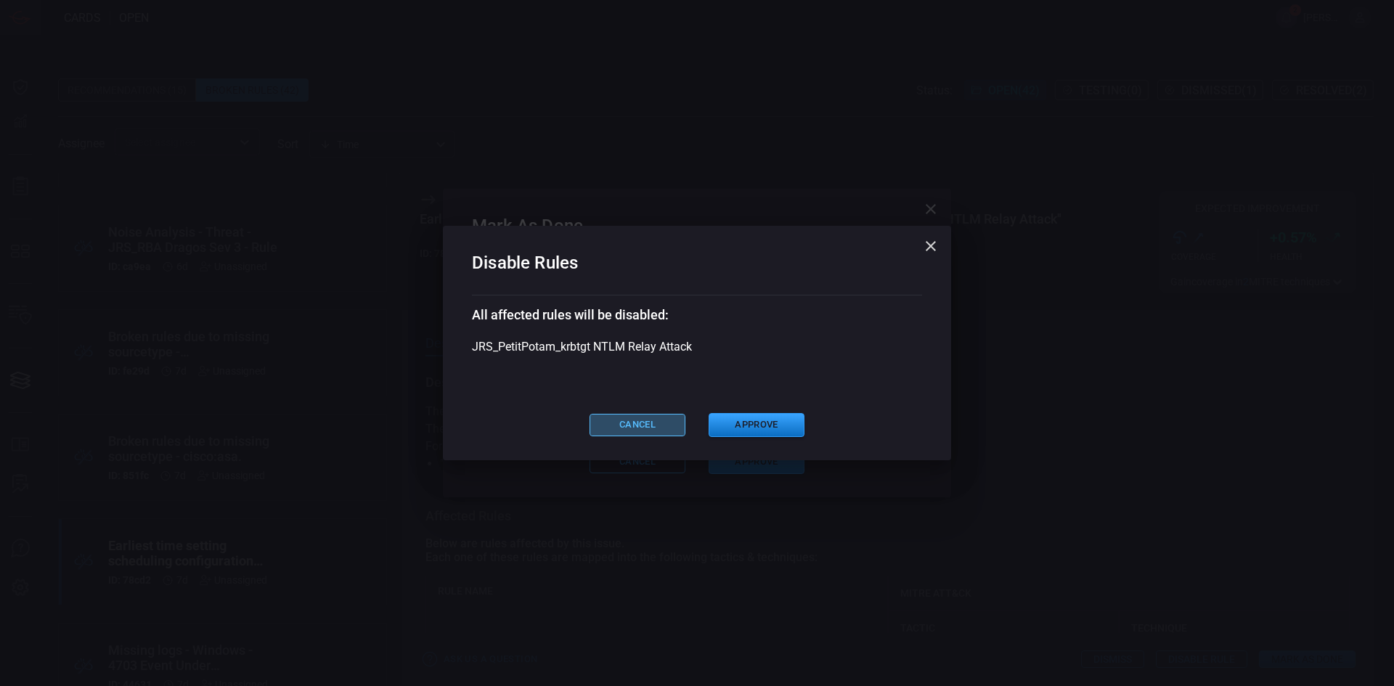
click at [650, 432] on button "Cancel" at bounding box center [638, 425] width 96 height 23
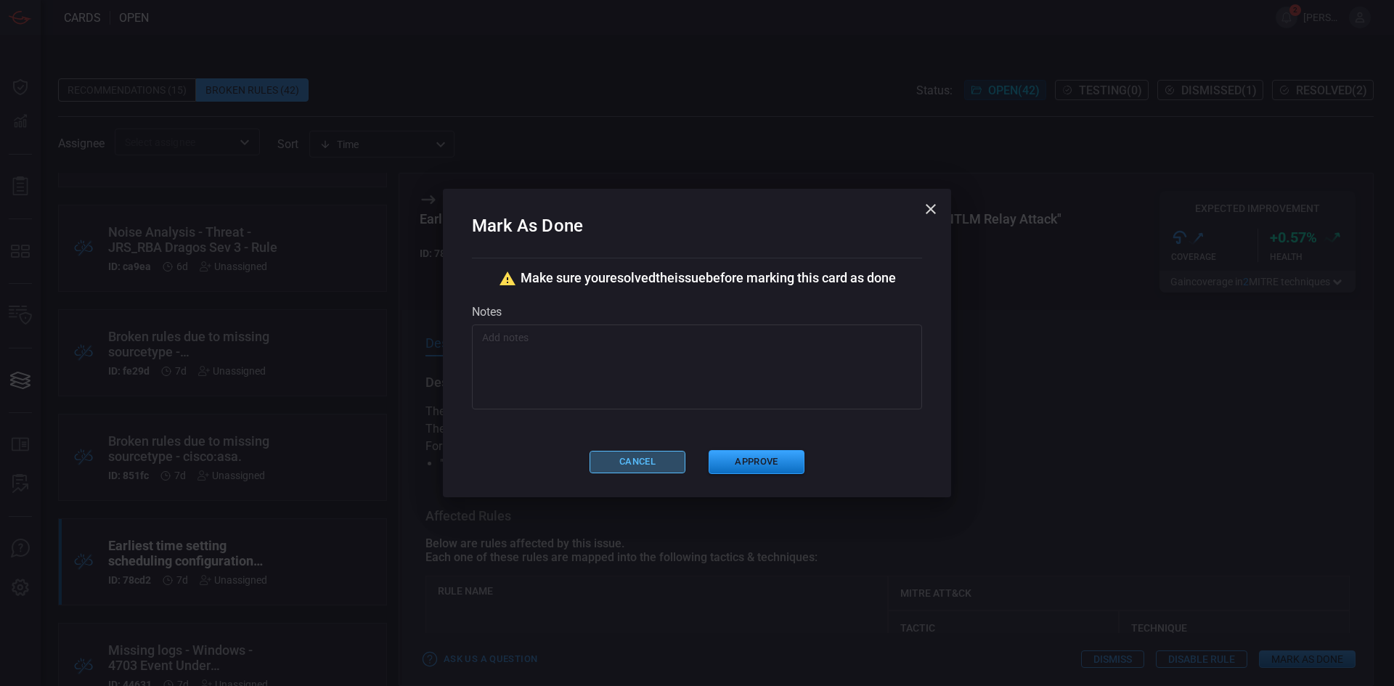
click at [628, 461] on button "Cancel" at bounding box center [638, 462] width 96 height 23
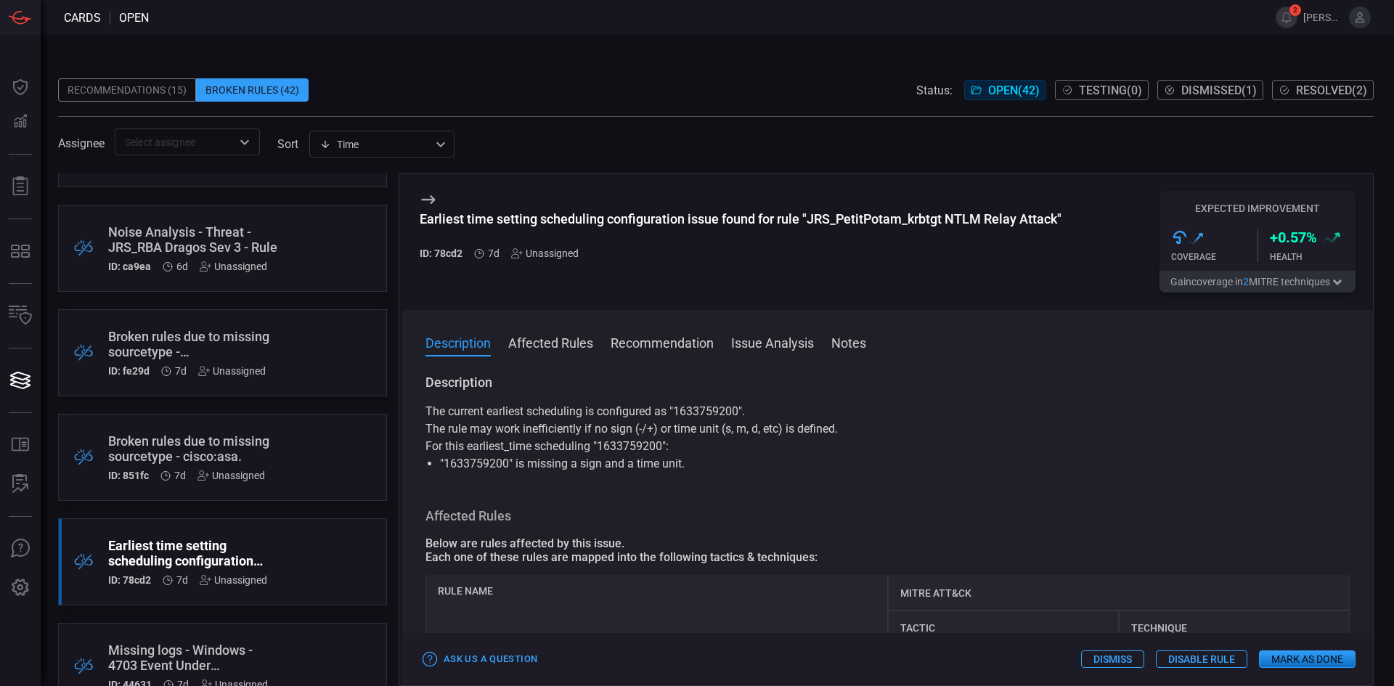
click at [1075, 418] on p "The current earliest scheduling is configured as "1633759200"." at bounding box center [888, 411] width 924 height 17
click at [1120, 660] on button "Dismiss" at bounding box center [1112, 659] width 63 height 17
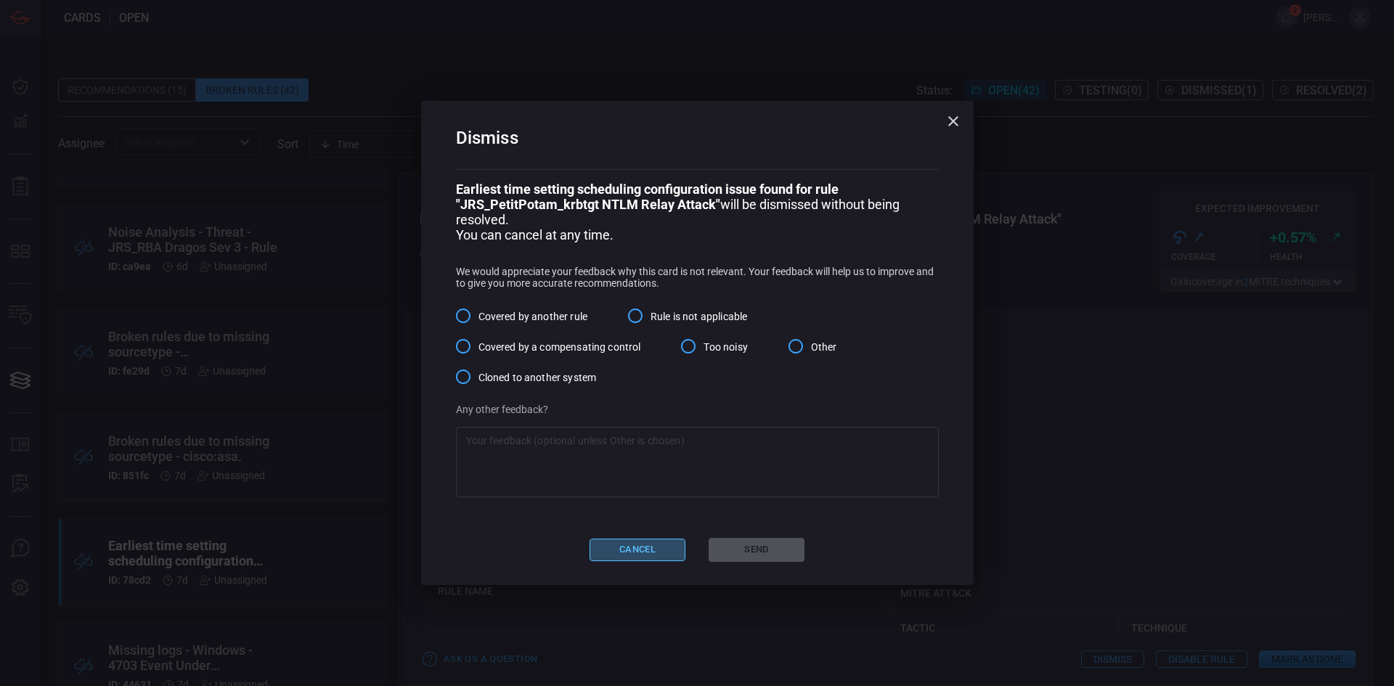
click at [632, 555] on button "Cancel" at bounding box center [638, 550] width 96 height 23
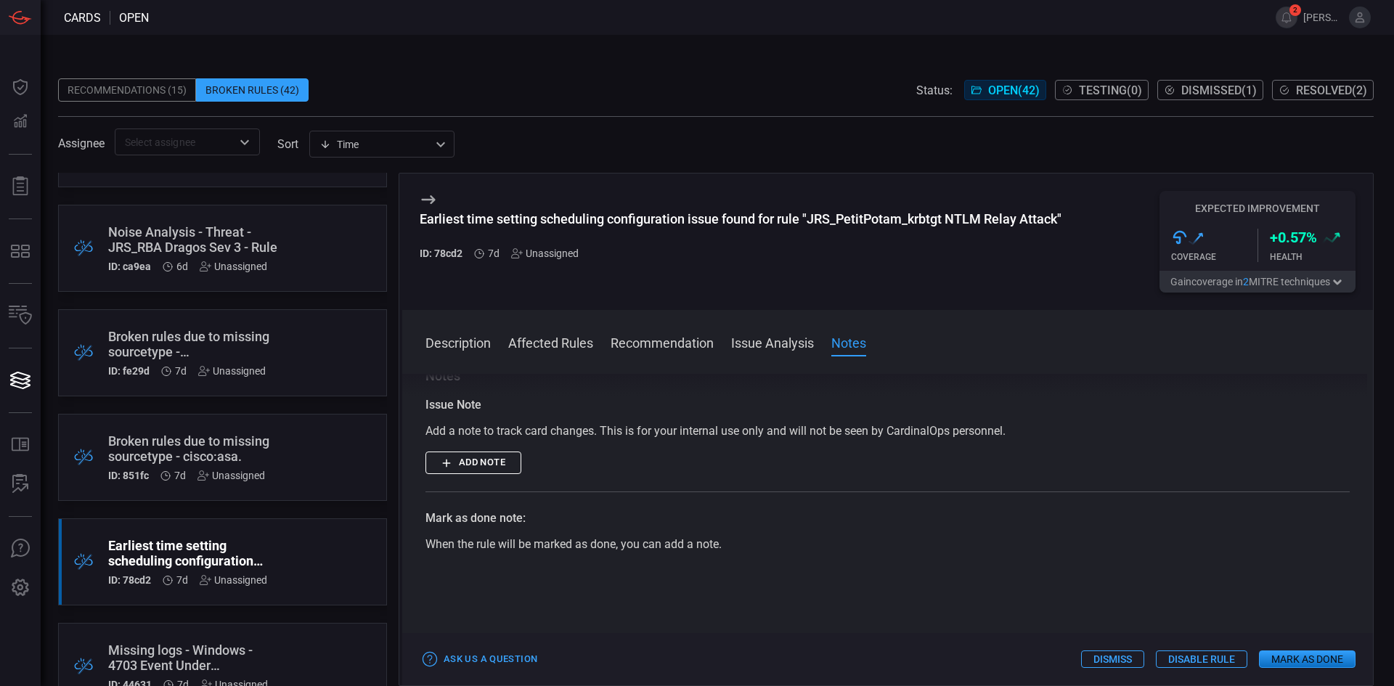
scroll to position [555, 0]
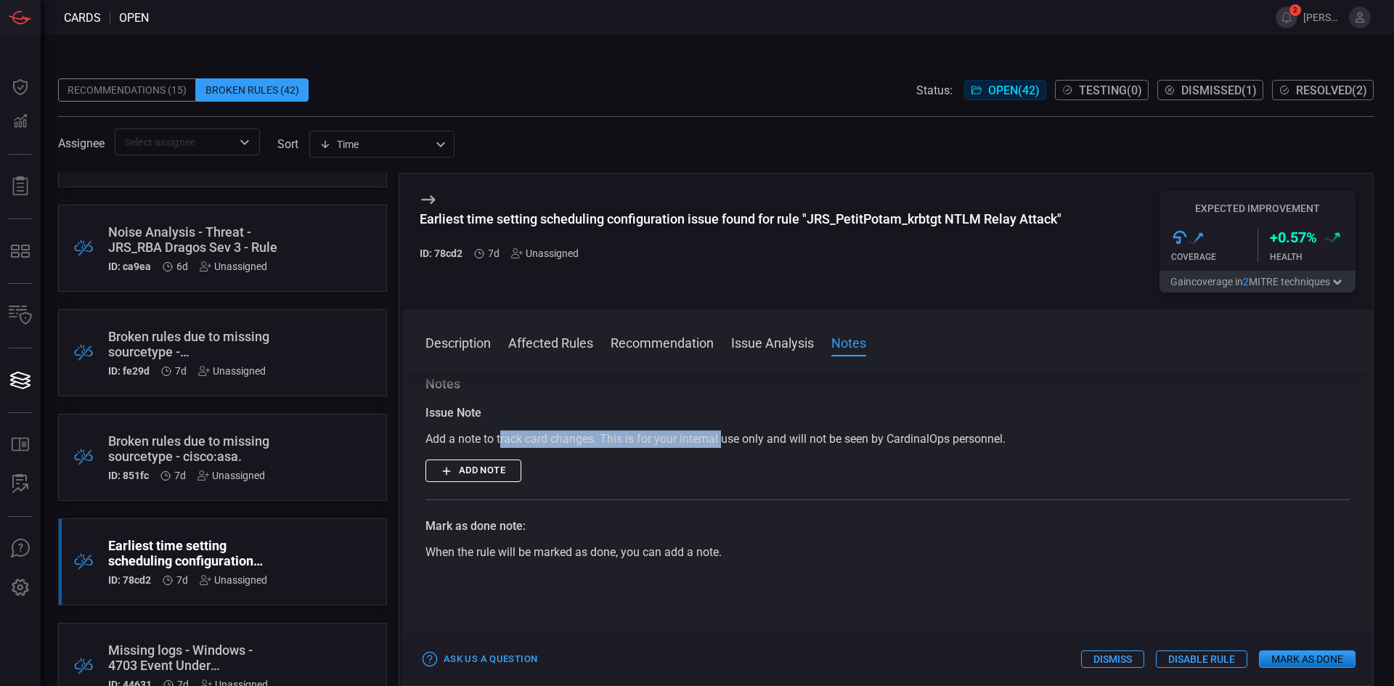
drag, startPoint x: 549, startPoint y: 443, endPoint x: 818, endPoint y: 441, distance: 269.4
click at [749, 442] on div "Add a note to track card changes. This is for your internal use only and will n…" at bounding box center [888, 439] width 924 height 17
click at [877, 441] on div "Add a note to track card changes. This is for your internal use only and will n…" at bounding box center [888, 439] width 924 height 17
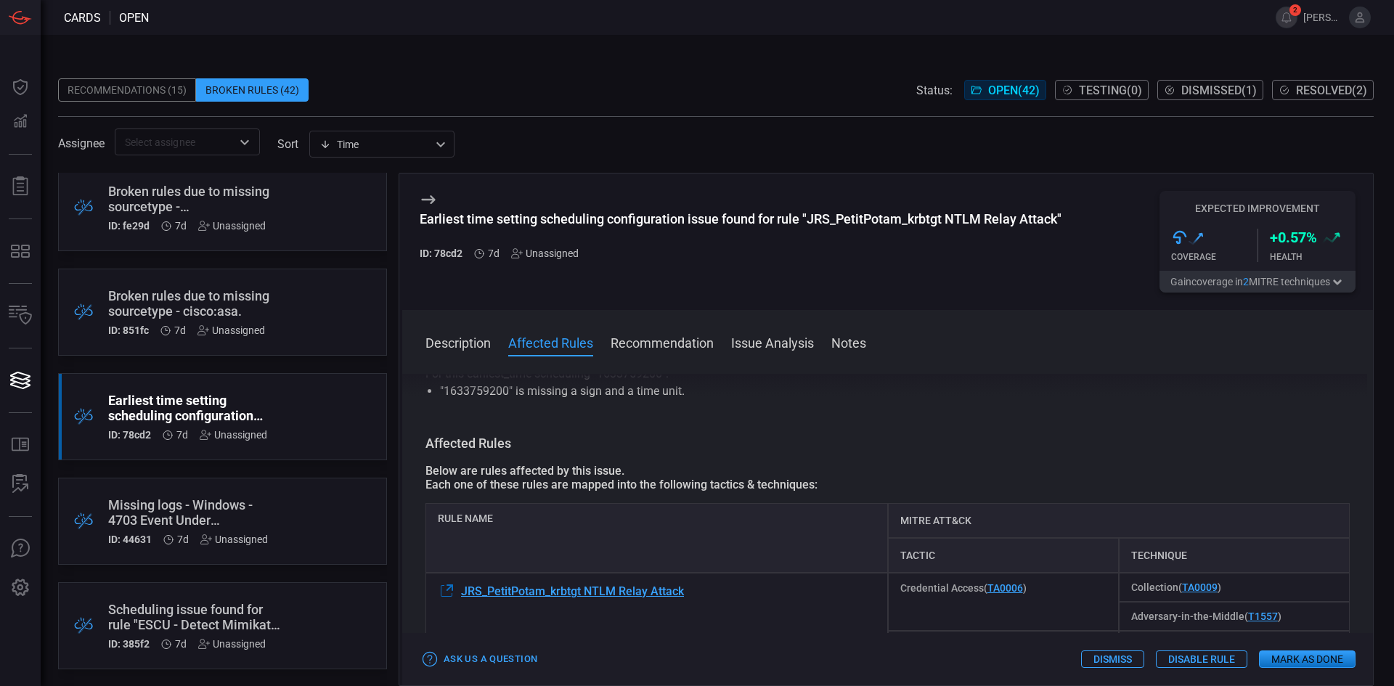
scroll to position [145, 0]
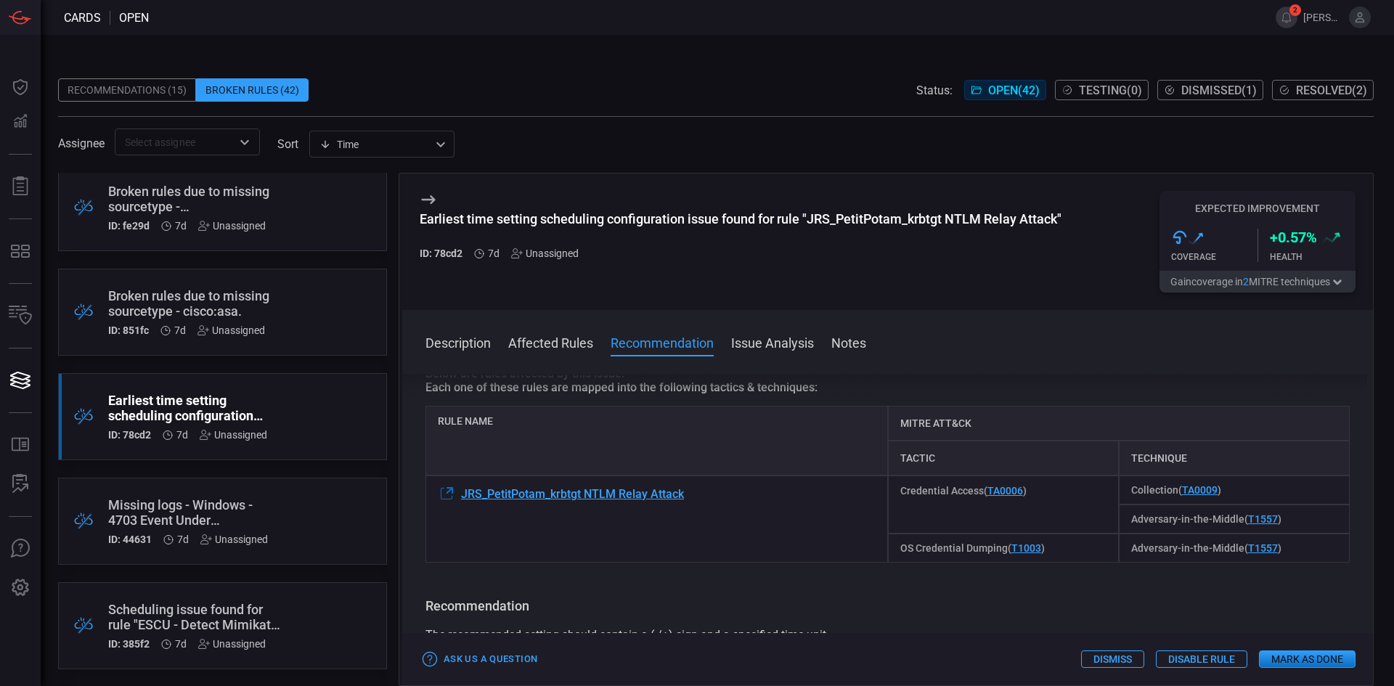
drag, startPoint x: 891, startPoint y: 600, endPoint x: 887, endPoint y: 626, distance: 26.4
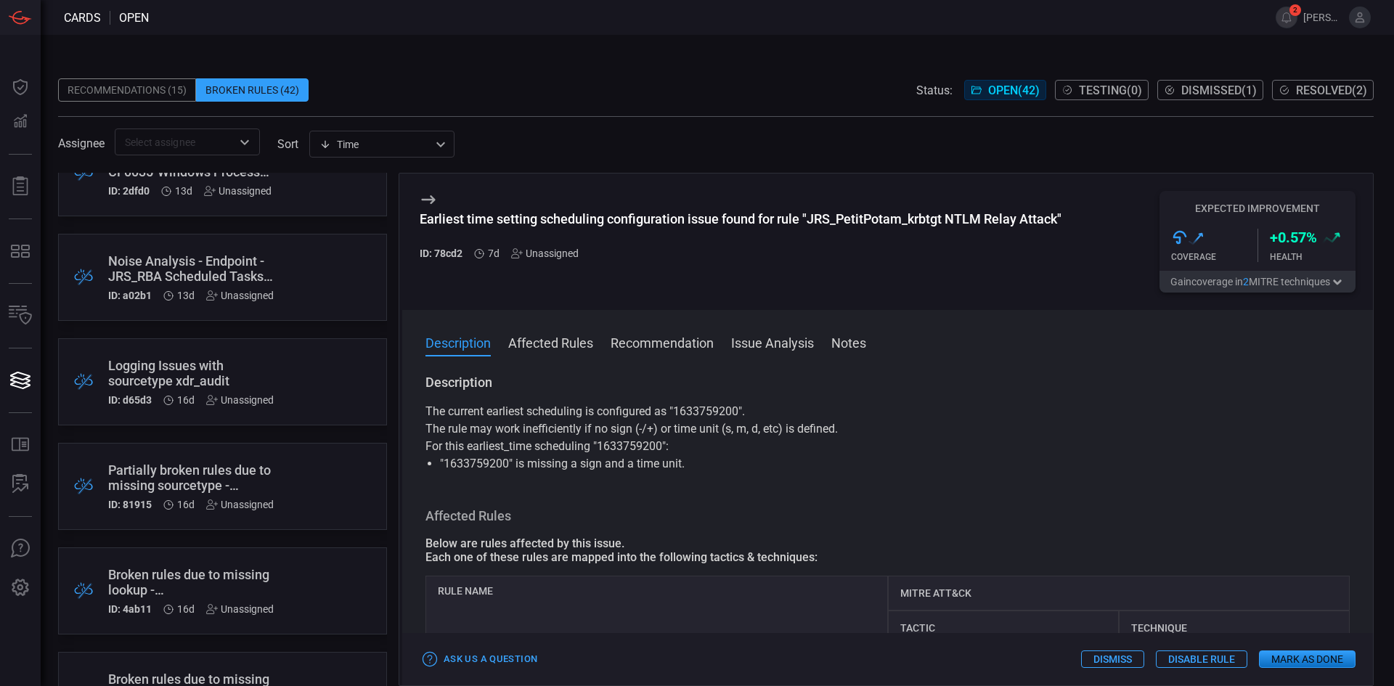
scroll to position [799, 0]
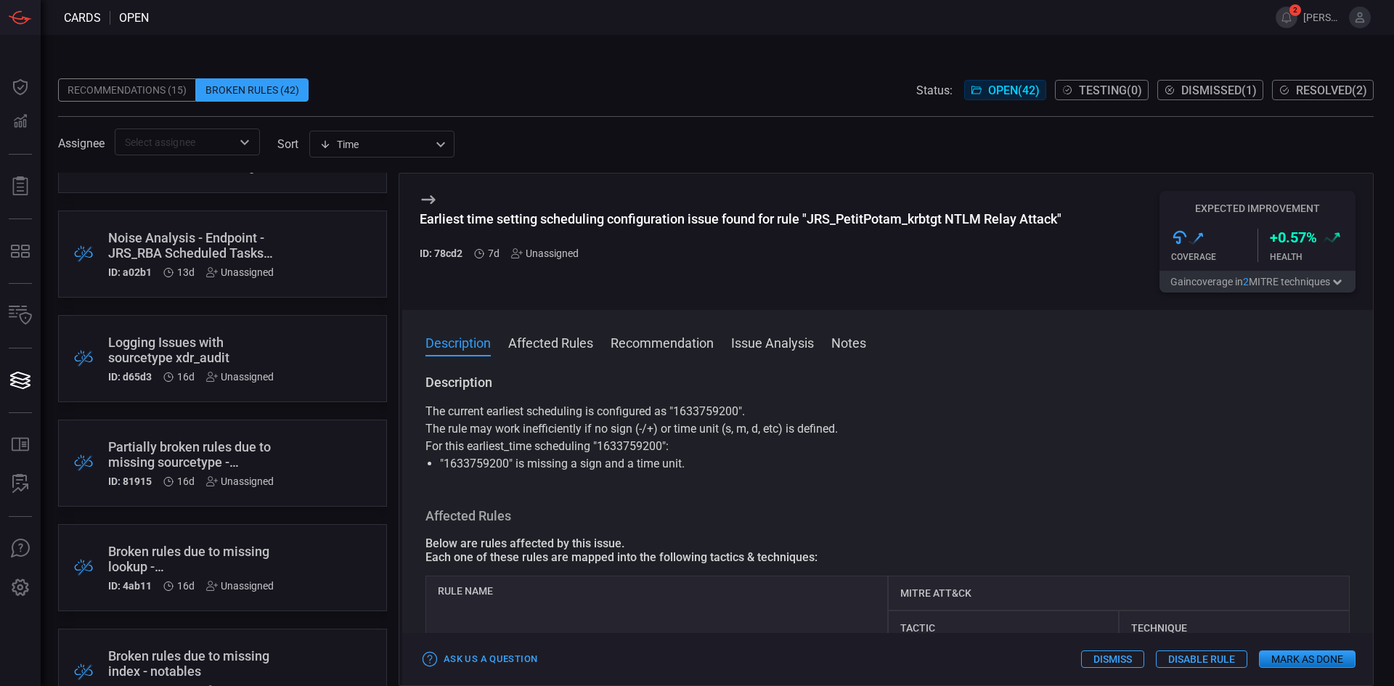
click at [220, 447] on div "Partially broken rules due to missing sourcetype - XmlWinEventLog." at bounding box center [195, 454] width 174 height 30
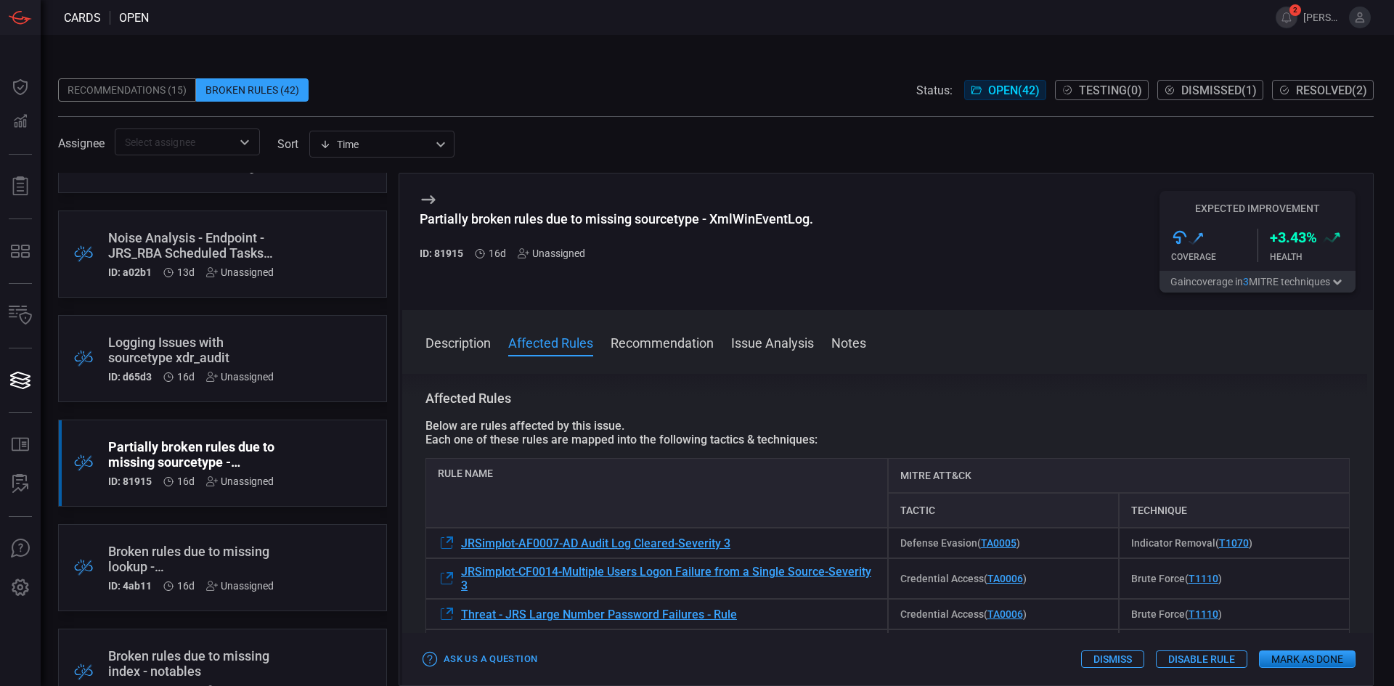
scroll to position [145, 0]
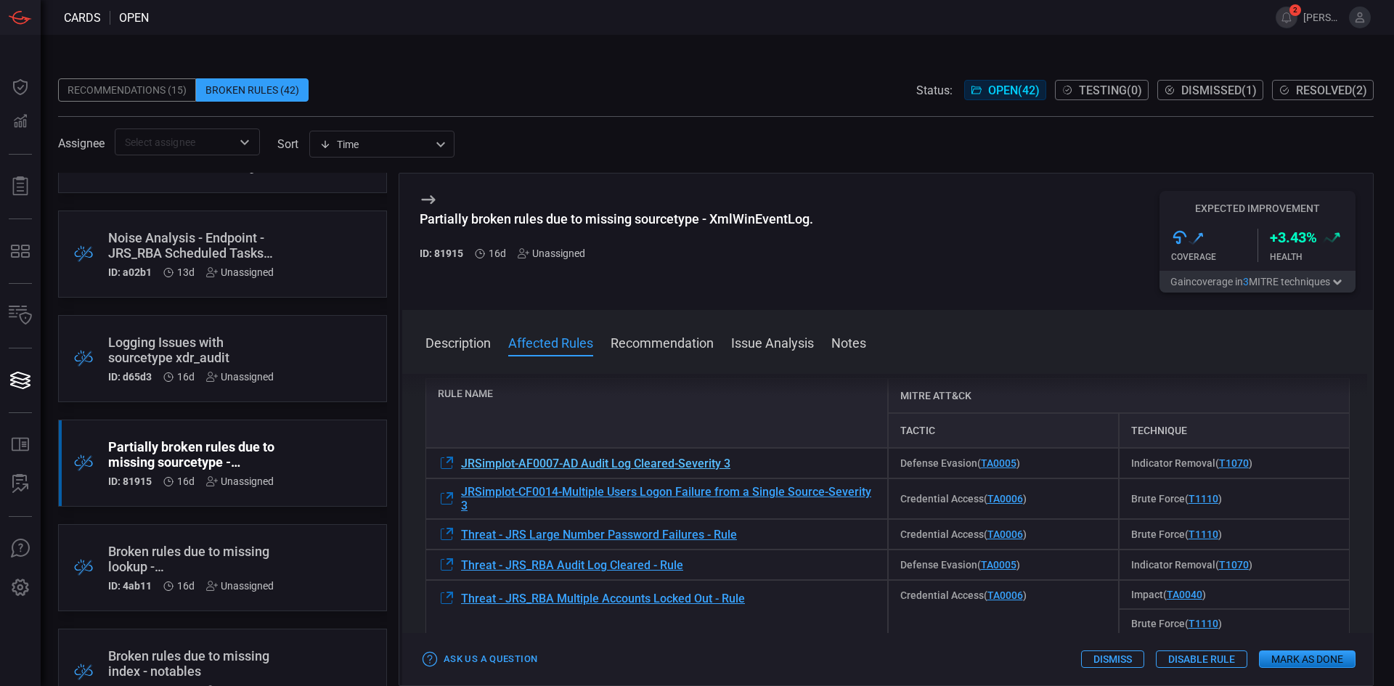
click at [590, 465] on span "JRSimplot-AF0007-AD Audit Log Cleared-Severity 3" at bounding box center [595, 464] width 269 height 14
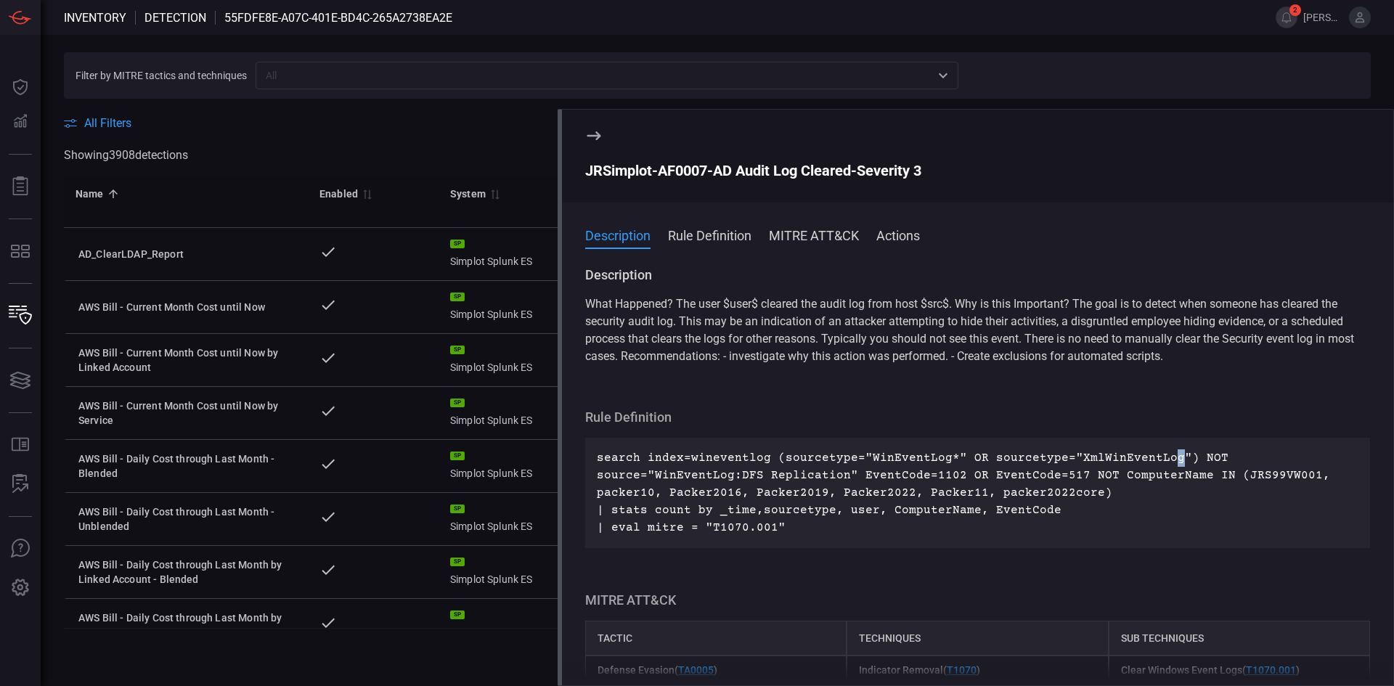
drag, startPoint x: 1164, startPoint y: 460, endPoint x: 1036, endPoint y: 465, distance: 127.9
click at [1141, 460] on p "search index=wineventlog (sourcetype="WinEventLog*" OR sourcetype="XmlWinEventL…" at bounding box center [978, 492] width 762 height 87
click at [890, 456] on p "search index=wineventlog (sourcetype="WinEventLog*" OR sourcetype="XmlWinEventL…" at bounding box center [978, 492] width 762 height 87
click at [593, 137] on icon at bounding box center [593, 135] width 17 height 17
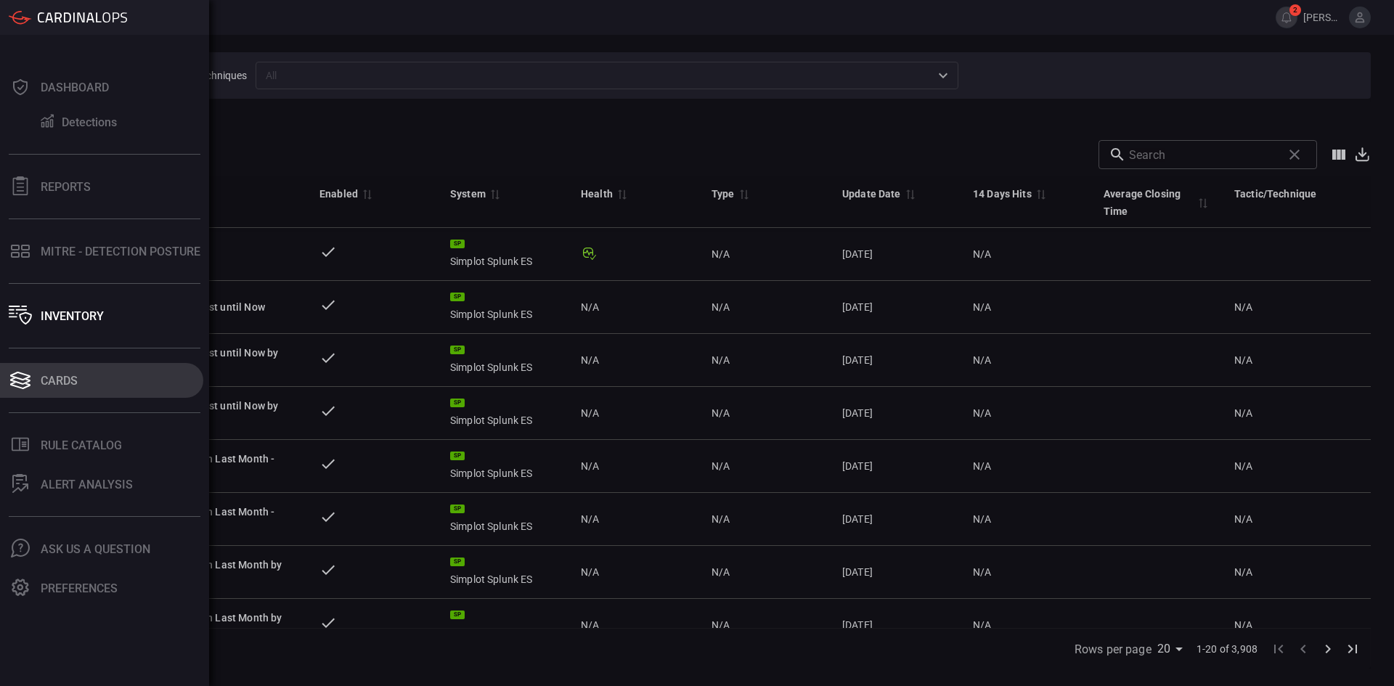
click at [60, 379] on div "Cards" at bounding box center [59, 381] width 37 height 14
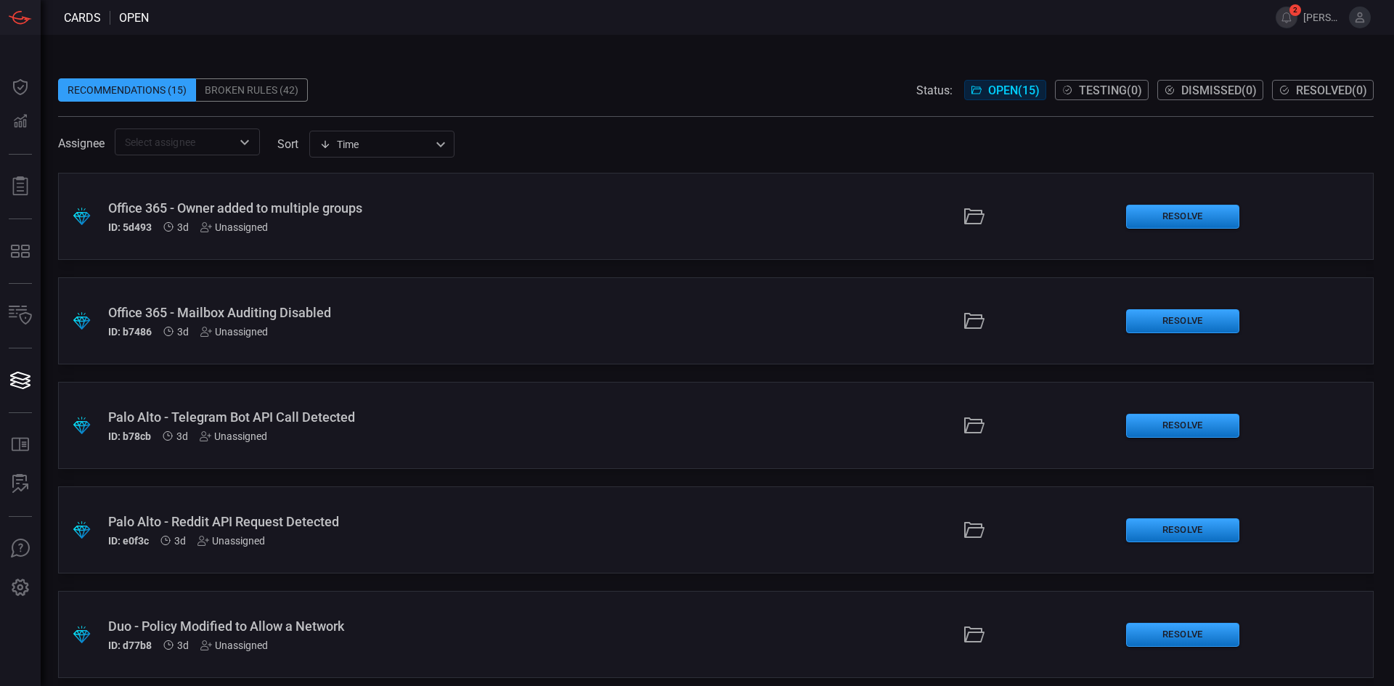
click at [285, 82] on div "Broken Rules (42)" at bounding box center [252, 89] width 112 height 23
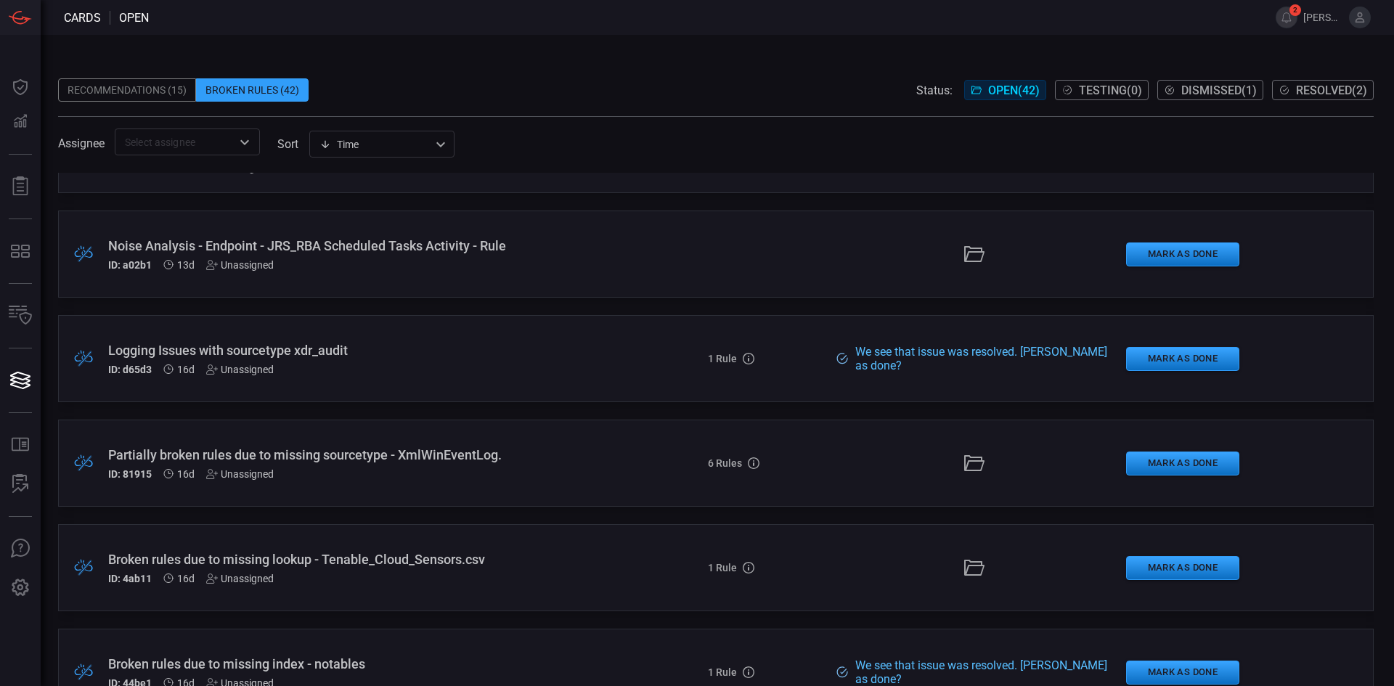
scroll to position [871, 0]
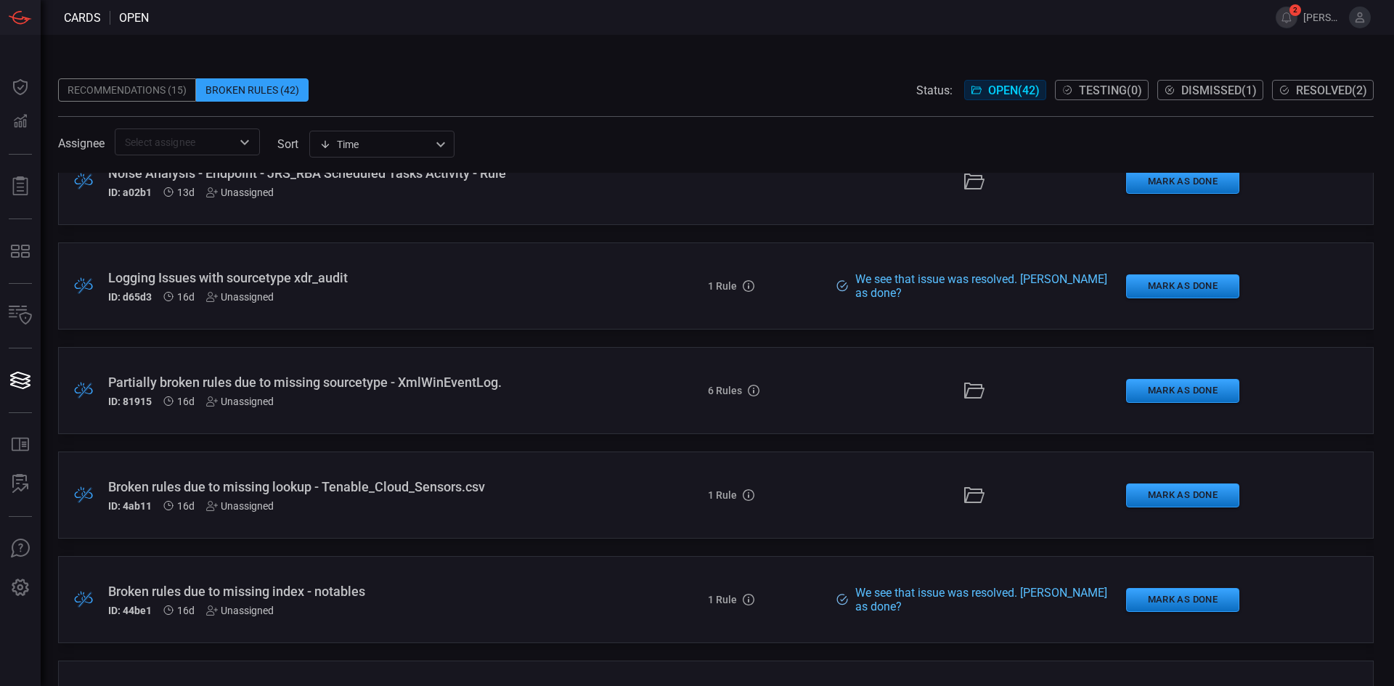
click at [449, 486] on div "Broken rules due to missing lookup - Tenable_Cloud_Sensors.csv" at bounding box center [338, 486] width 461 height 15
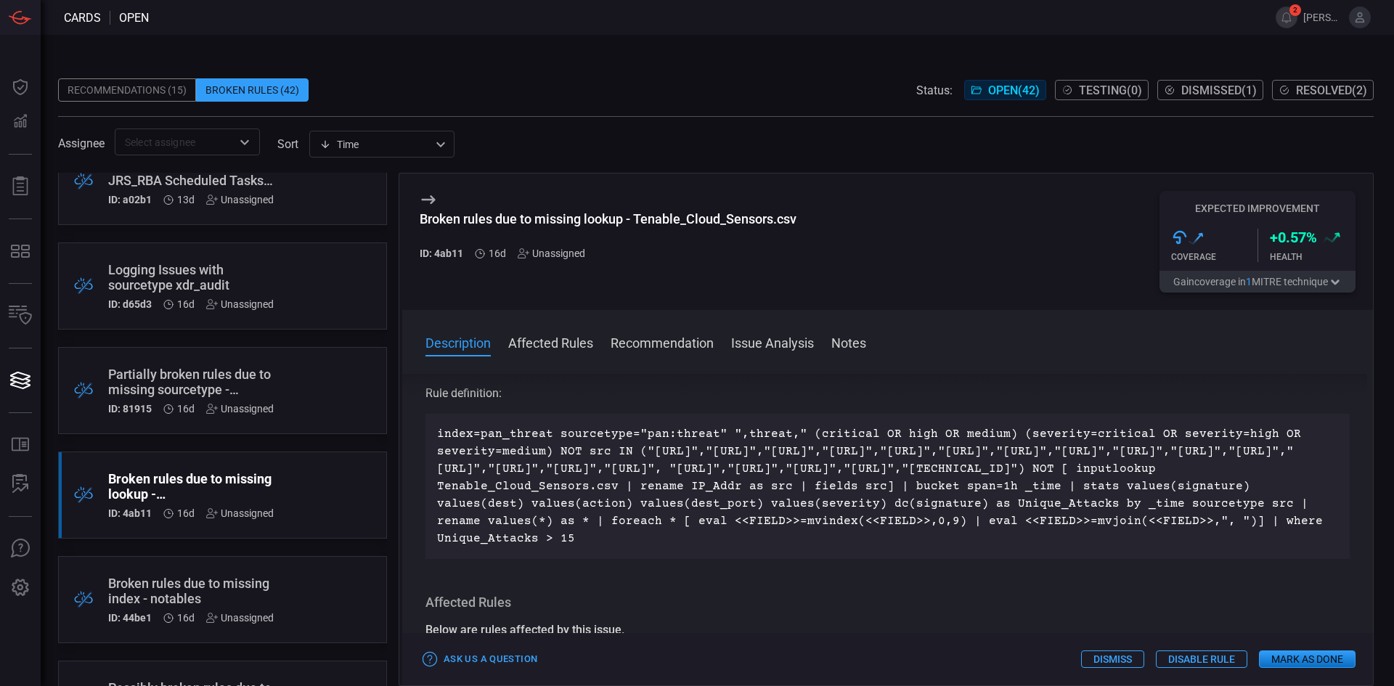
drag, startPoint x: 854, startPoint y: 467, endPoint x: 854, endPoint y: 504, distance: 37.0
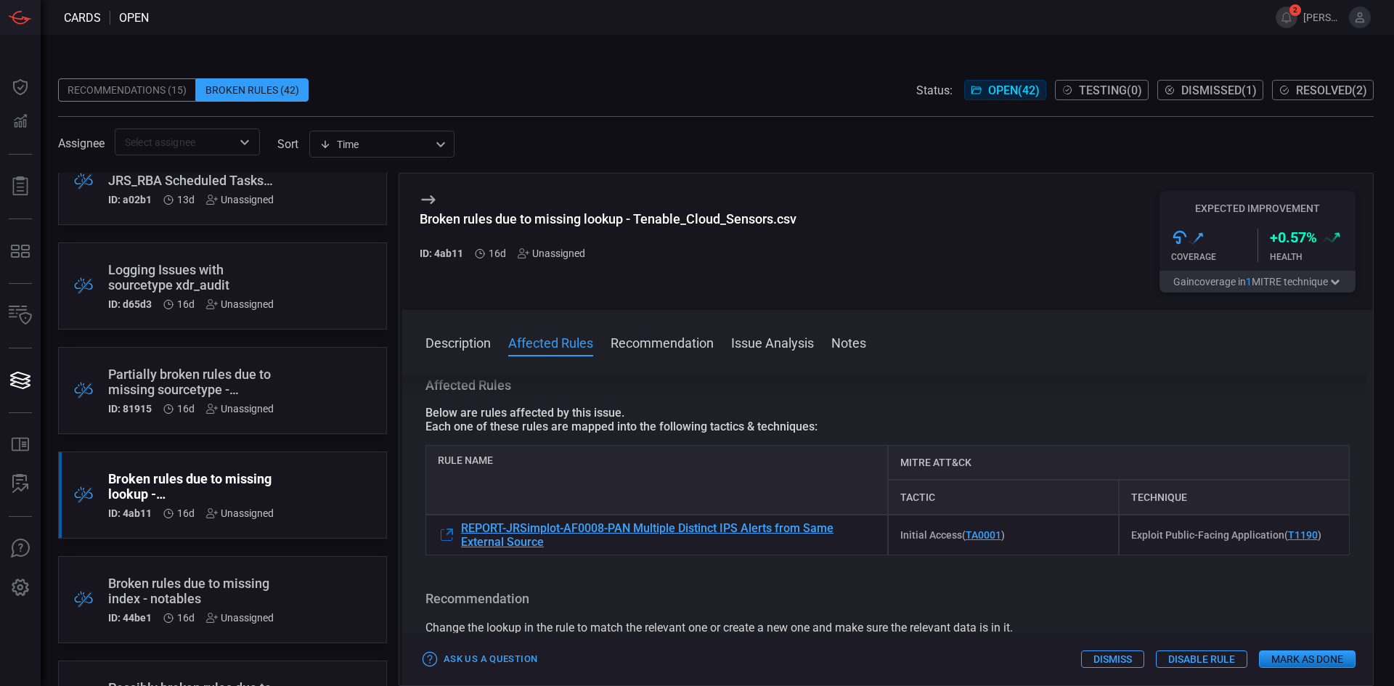
scroll to position [293, 0]
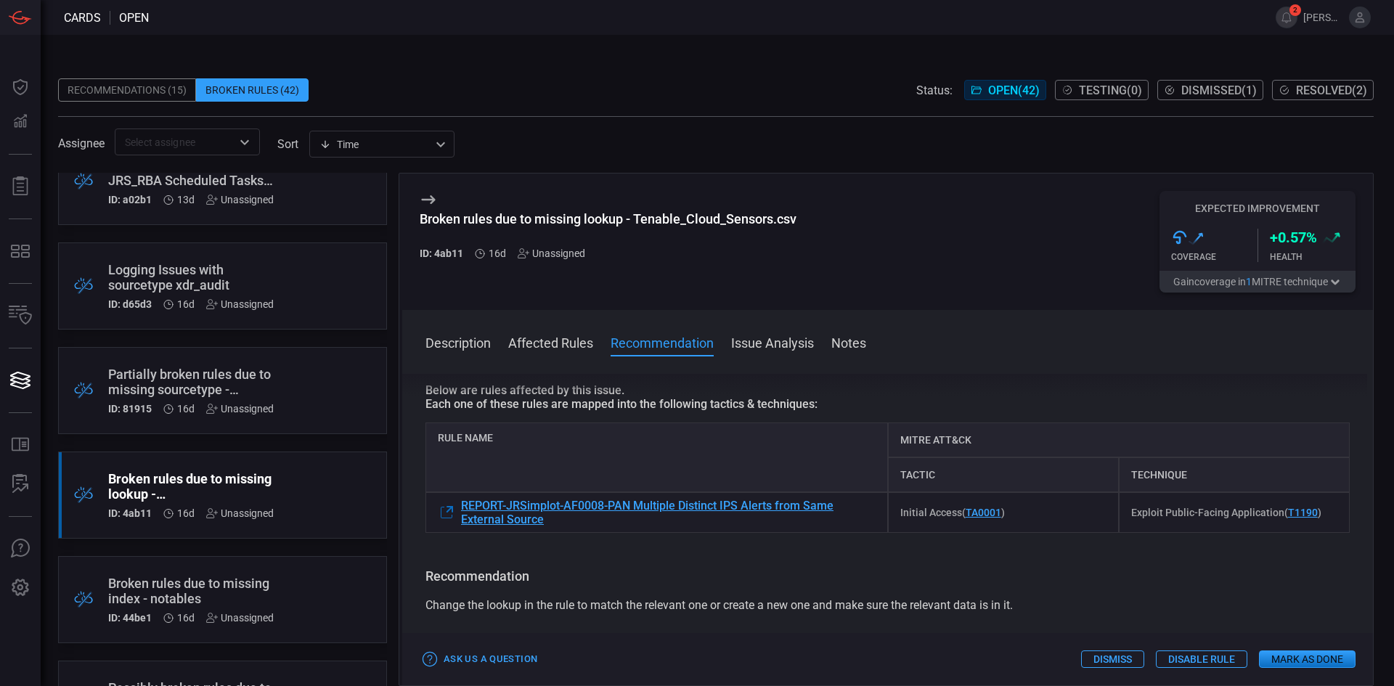
click at [871, 612] on span "Change the lookup in the rule to match the relevant one or create a new one and…" at bounding box center [719, 605] width 587 height 14
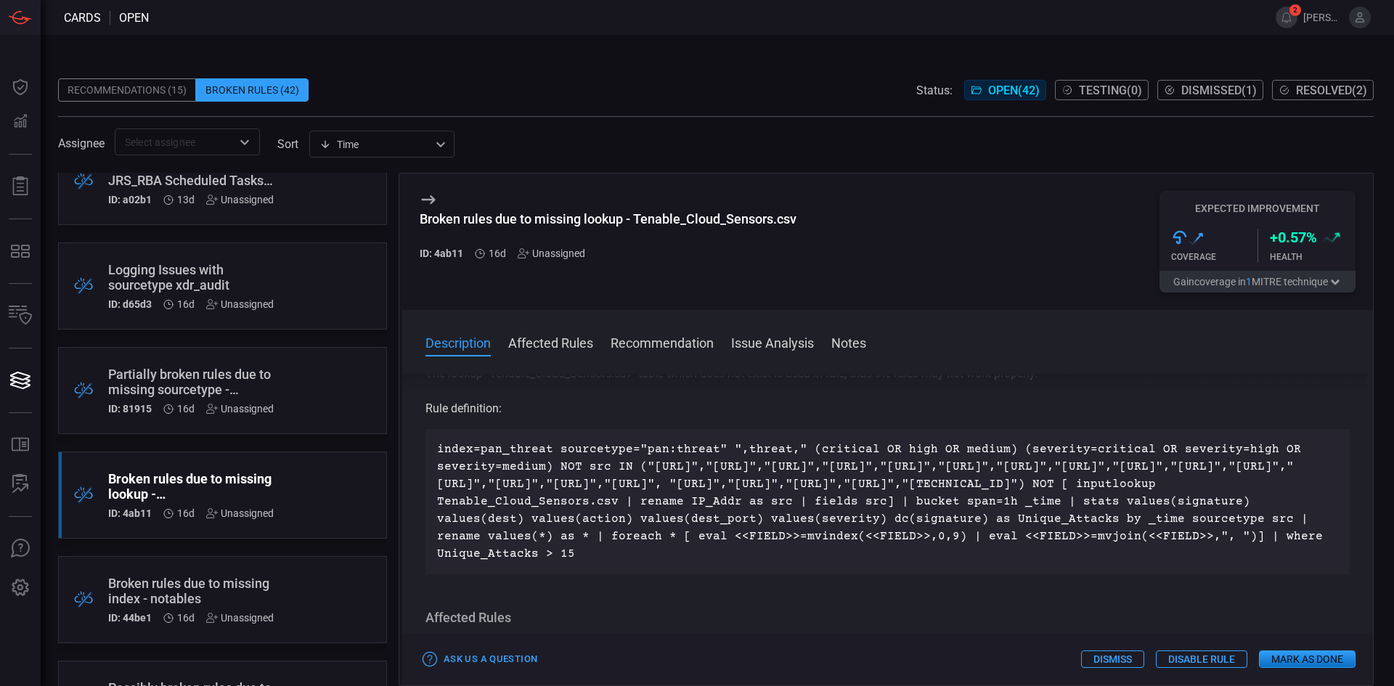
scroll to position [73, 0]
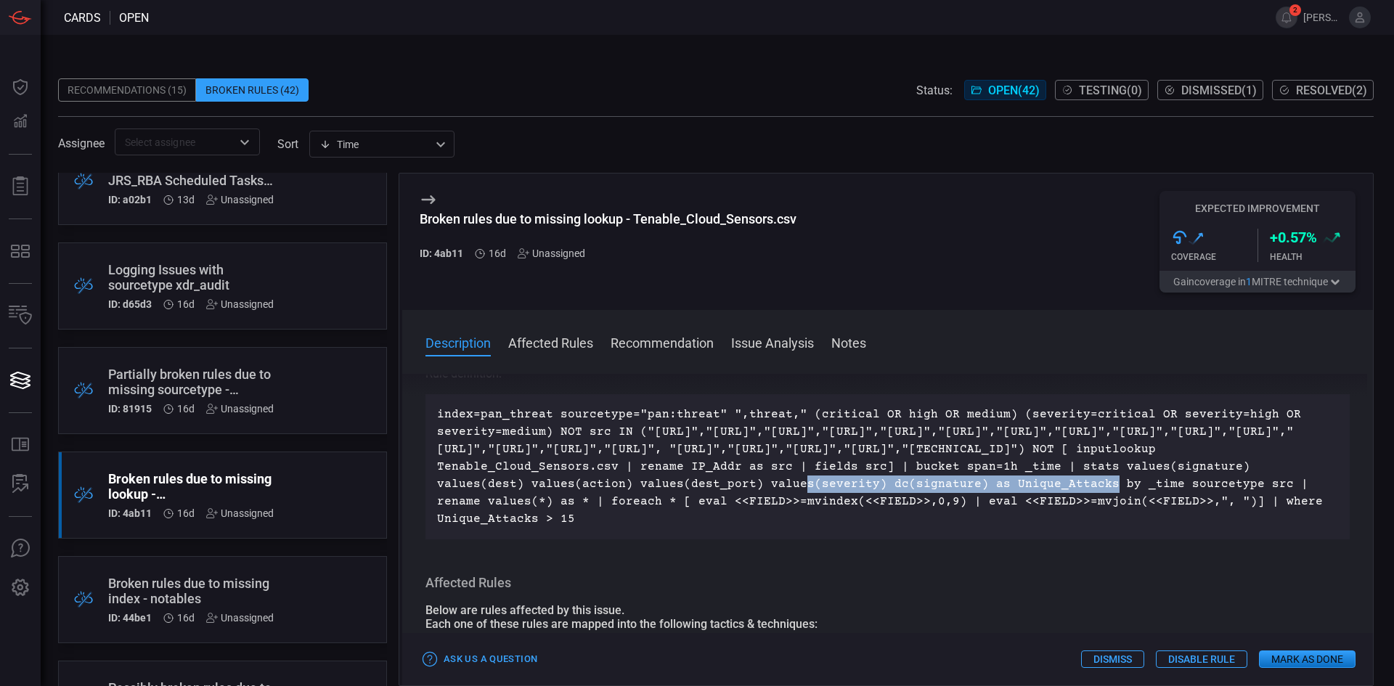
drag, startPoint x: 1131, startPoint y: 483, endPoint x: 611, endPoint y: 503, distance: 521.0
click at [611, 503] on p "index=pan_threat sourcetype="pan:threat" ",threat," (critical OR high OR medium…" at bounding box center [887, 467] width 901 height 122
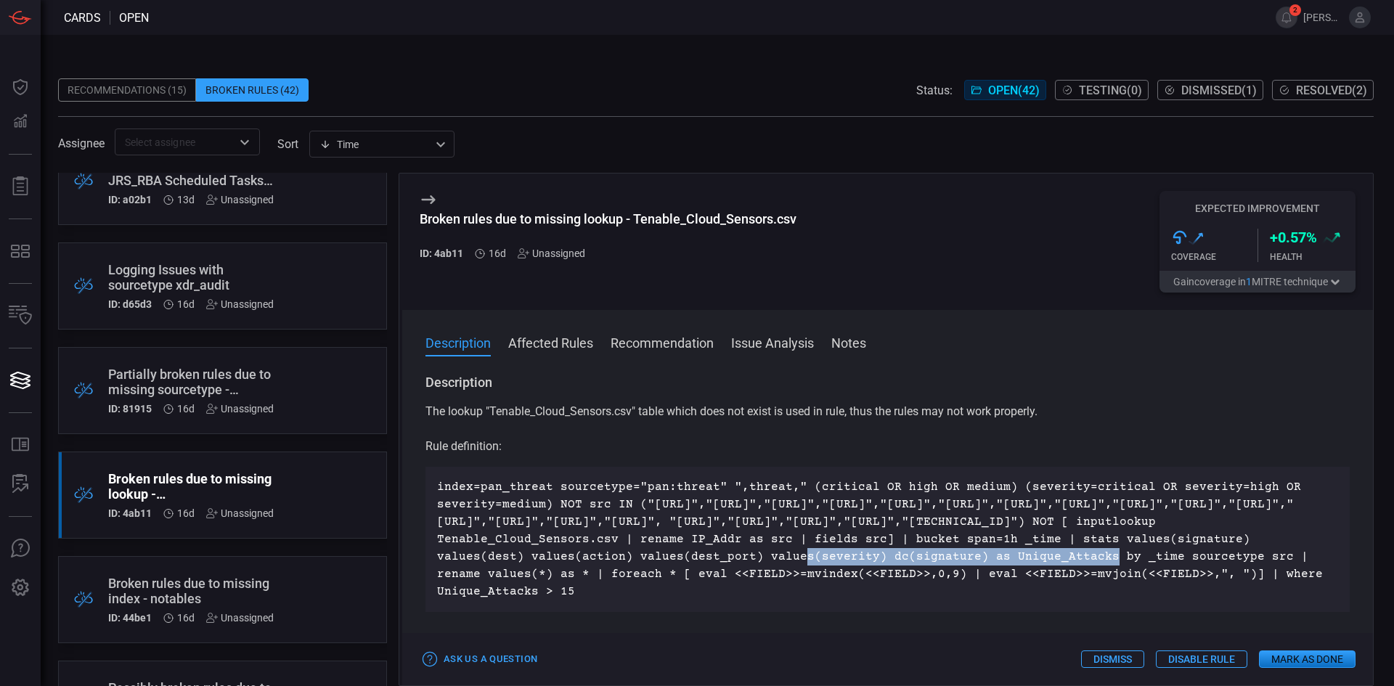
click at [1133, 556] on p "index=pan_threat sourcetype="pan:threat" ",threat," (critical OR high OR medium…" at bounding box center [887, 540] width 901 height 122
drag, startPoint x: 608, startPoint y: 572, endPoint x: 1134, endPoint y: 556, distance: 526.7
click at [1134, 556] on p "index=pan_threat sourcetype="pan:threat" ",threat," (critical OR high OR medium…" at bounding box center [887, 540] width 901 height 122
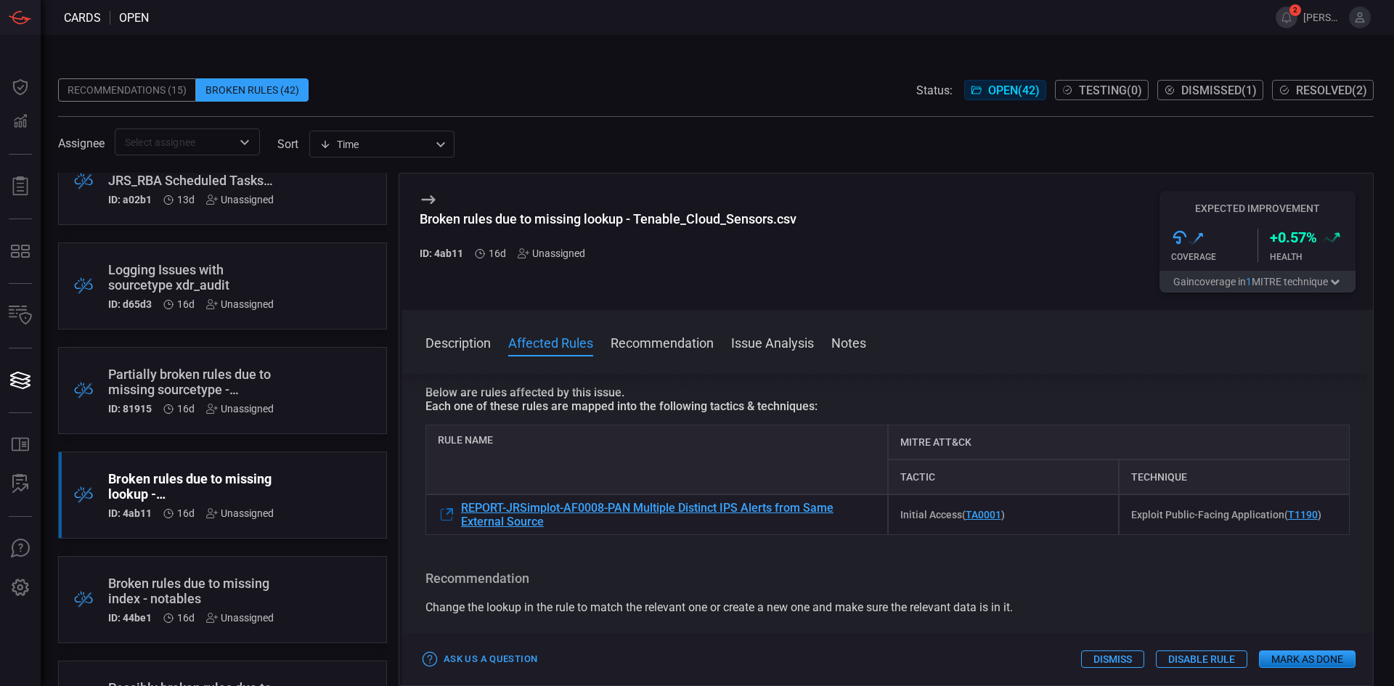
scroll to position [944, 0]
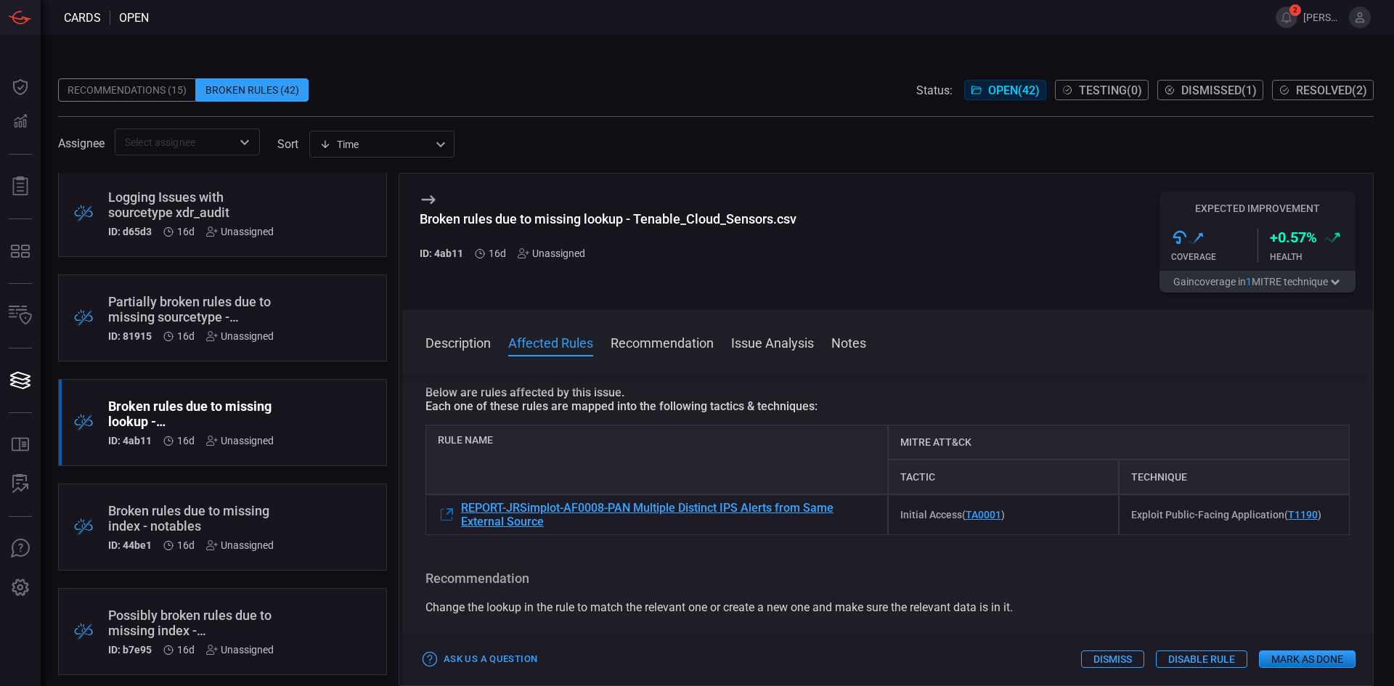
click at [171, 519] on div "Broken rules due to missing index - notables" at bounding box center [195, 518] width 174 height 30
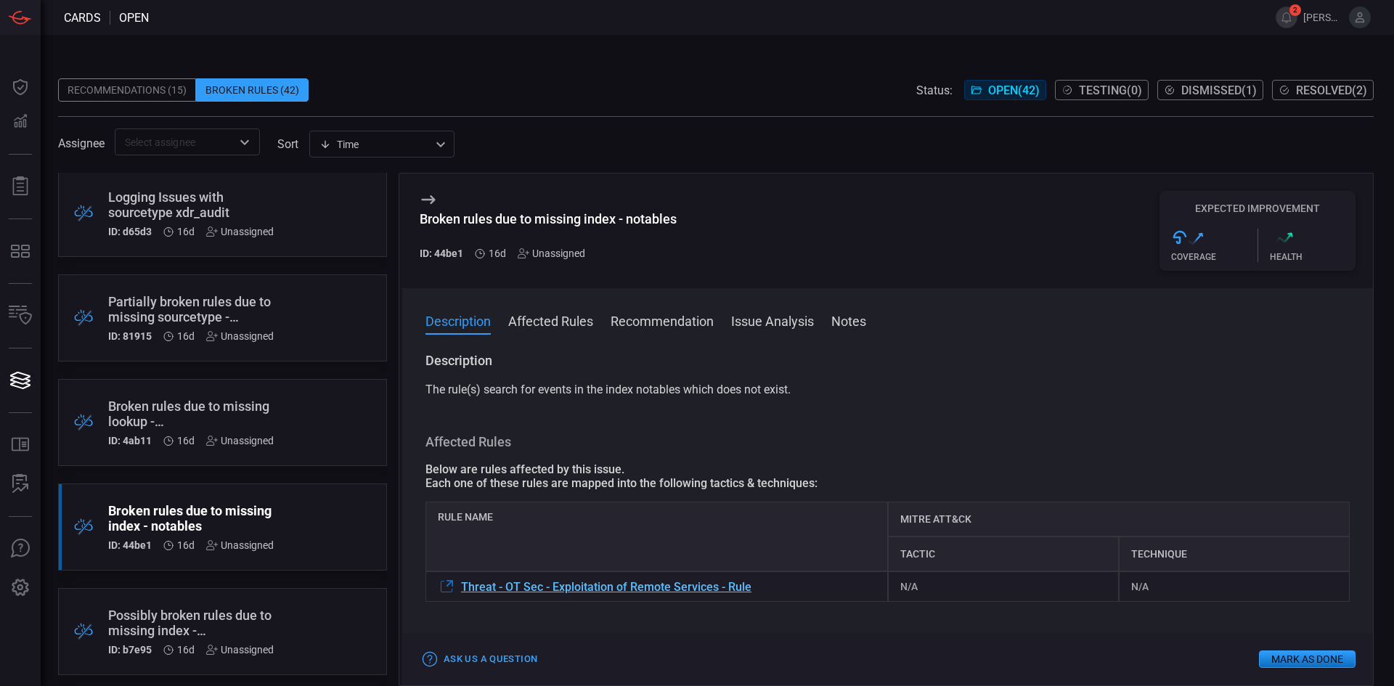
click at [688, 594] on span "Threat - OT Sec - Exploitation of Remote Services - Rule" at bounding box center [606, 587] width 290 height 14
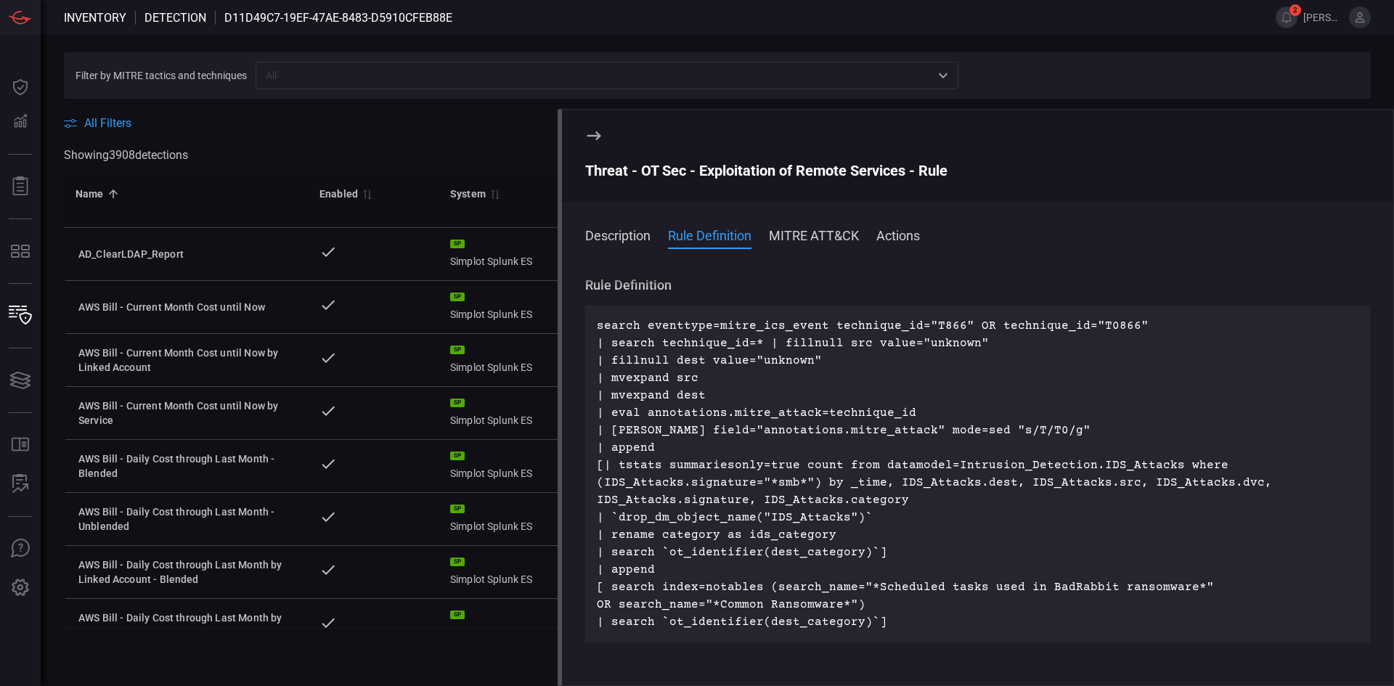
drag, startPoint x: 1065, startPoint y: 511, endPoint x: 1062, endPoint y: 545, distance: 33.5
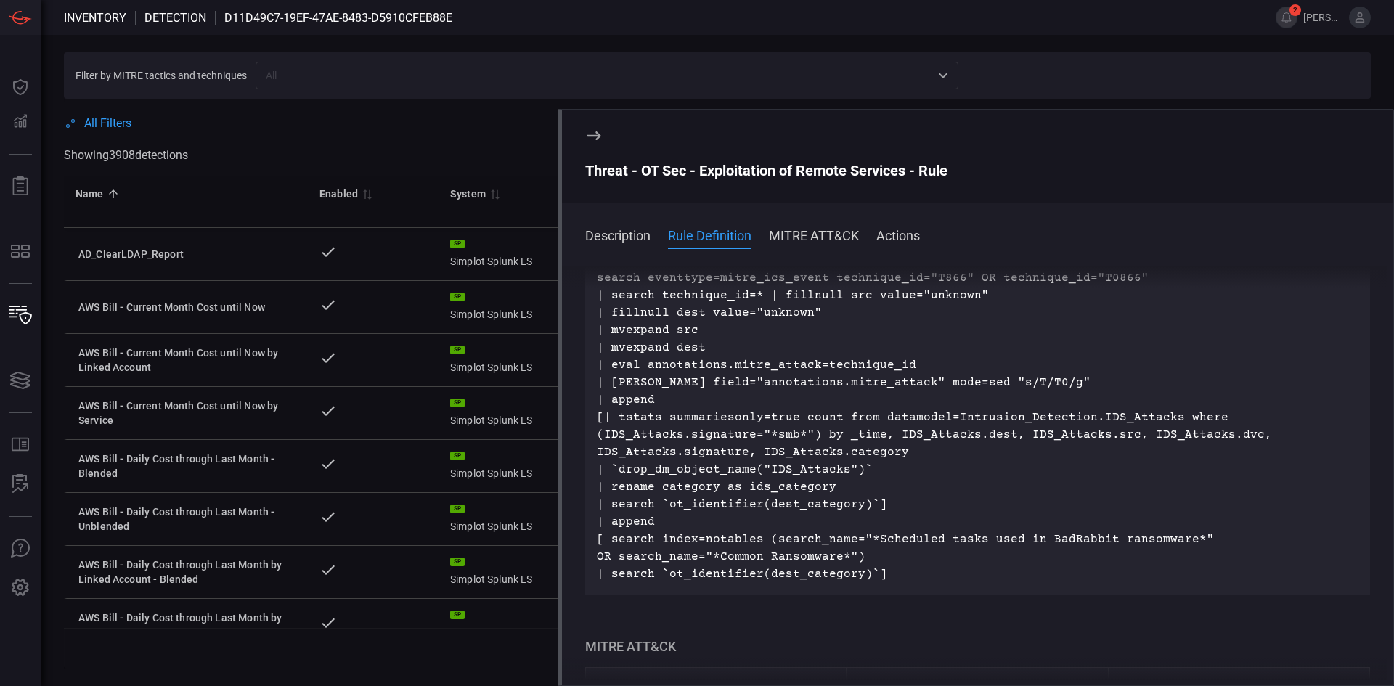
scroll to position [73, 0]
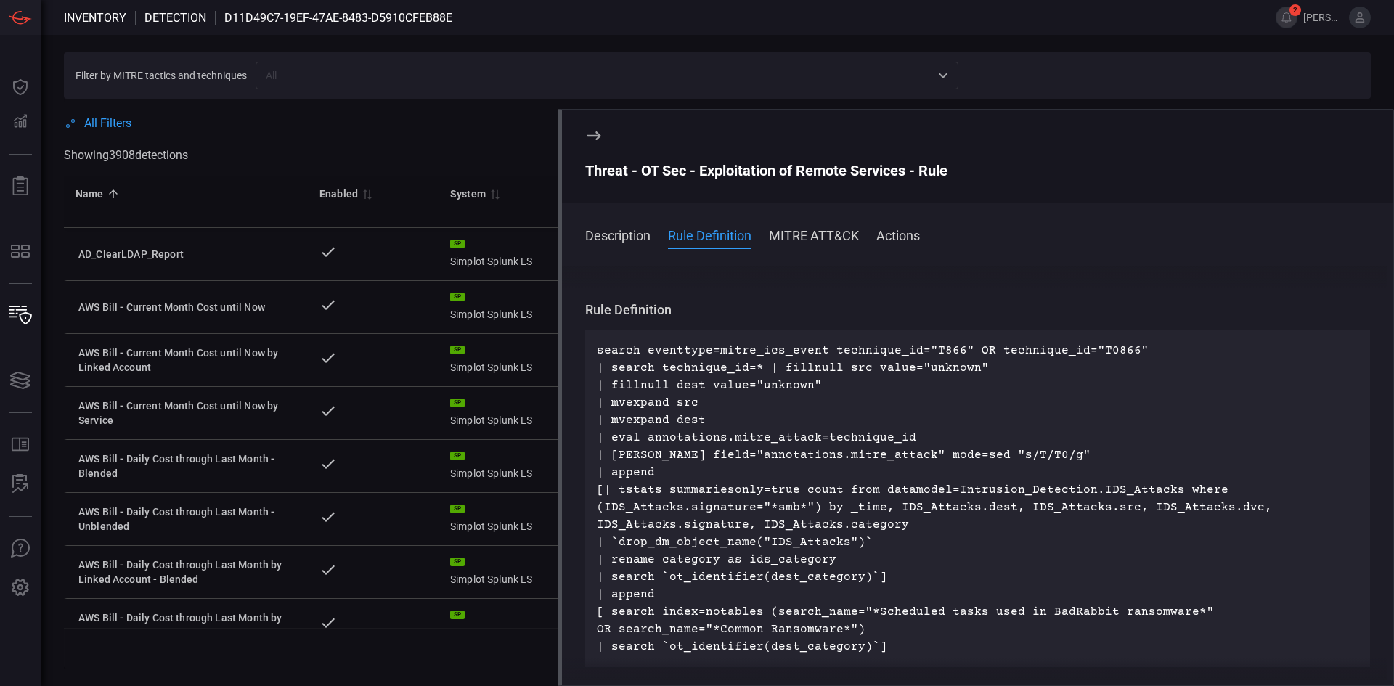
drag, startPoint x: 862, startPoint y: 447, endPoint x: 706, endPoint y: 408, distance: 160.8
click at [706, 408] on p "search eventtype=mitre_ics_event technique_id="T866" OR technique_id="T0866" | …" at bounding box center [978, 499] width 762 height 314
drag, startPoint x: 598, startPoint y: 351, endPoint x: 819, endPoint y: 352, distance: 221.5
click at [819, 352] on p "search eventtype=mitre_ics_event technique_id="T866" OR technique_id="T0866" | …" at bounding box center [978, 499] width 762 height 314
copy p "search eventtype=mitre_ics_event"
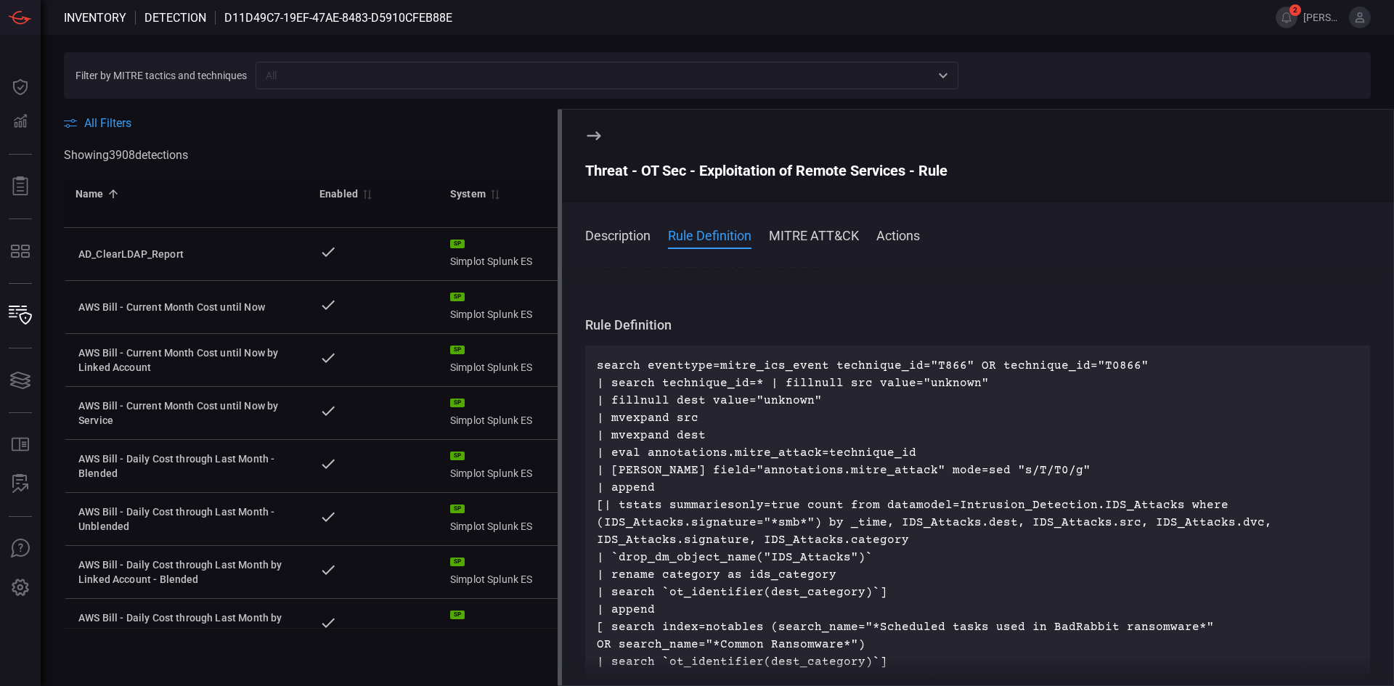
scroll to position [0, 0]
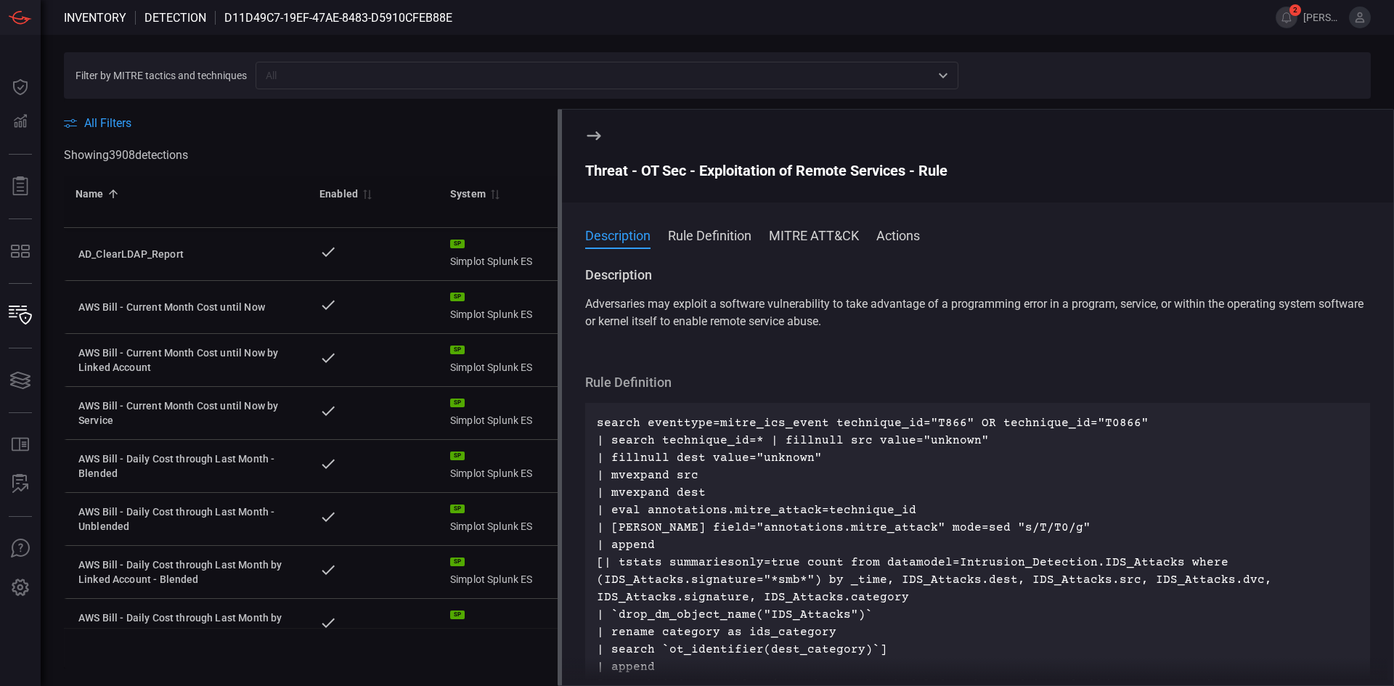
drag, startPoint x: 1095, startPoint y: 410, endPoint x: 1072, endPoint y: 341, distance: 73.3
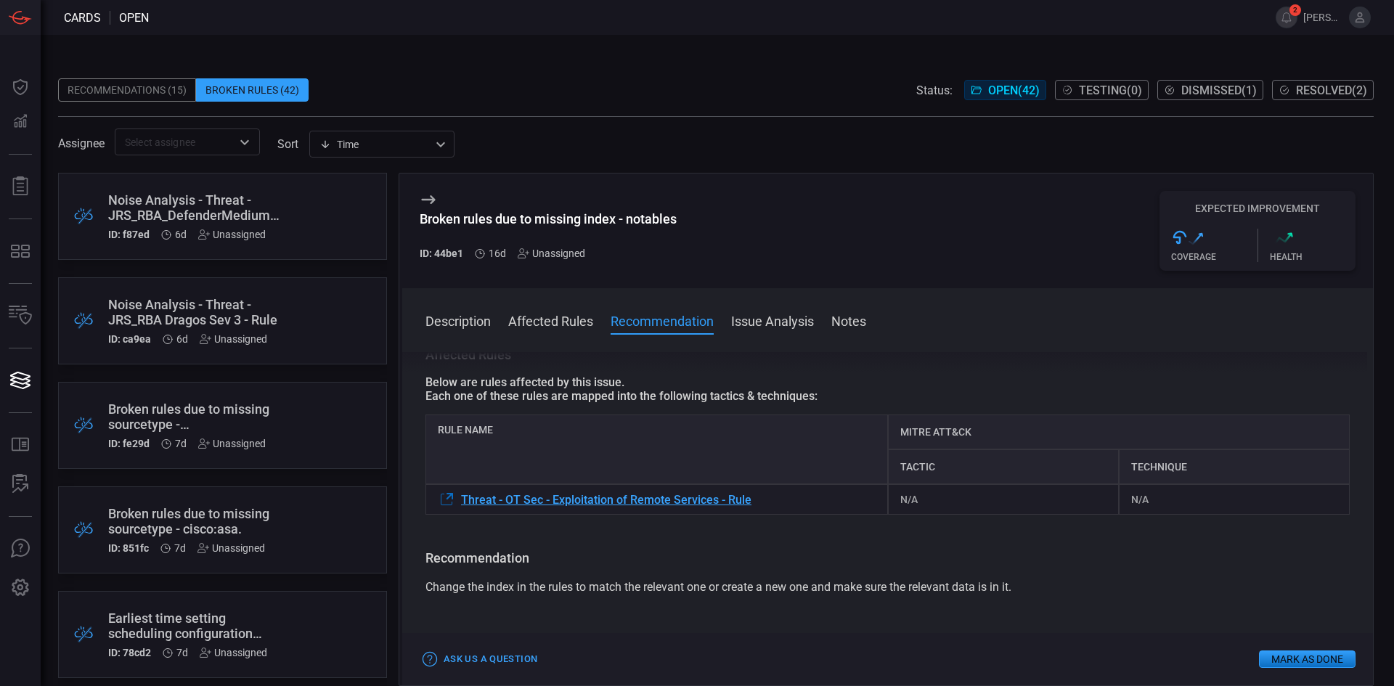
drag, startPoint x: 956, startPoint y: 402, endPoint x: 943, endPoint y: 423, distance: 25.0
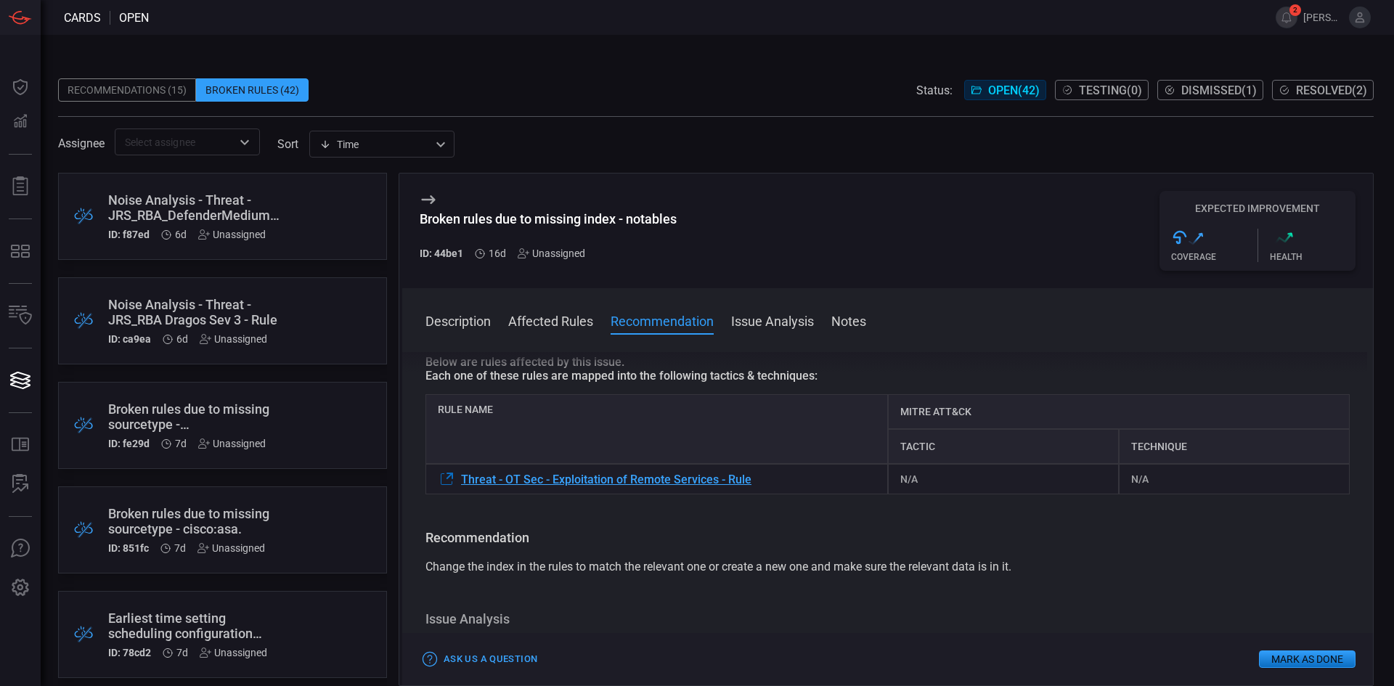
scroll to position [110, 0]
drag, startPoint x: 860, startPoint y: 573, endPoint x: 860, endPoint y: 595, distance: 22.5
drag, startPoint x: 860, startPoint y: 595, endPoint x: 479, endPoint y: 574, distance: 381.8
click at [479, 574] on div "Change the index in the rules to match the relevant one or create a new one and…" at bounding box center [888, 564] width 924 height 17
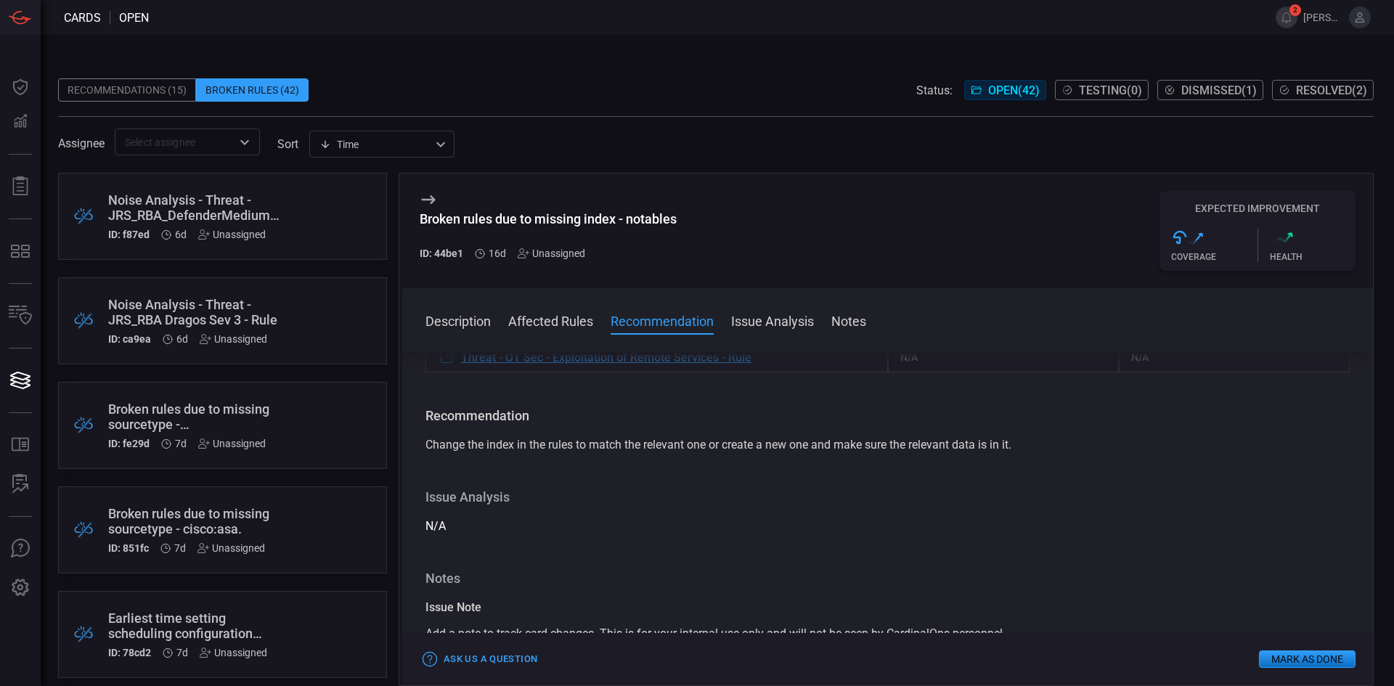
drag, startPoint x: 1108, startPoint y: 555, endPoint x: 1067, endPoint y: 532, distance: 47.5
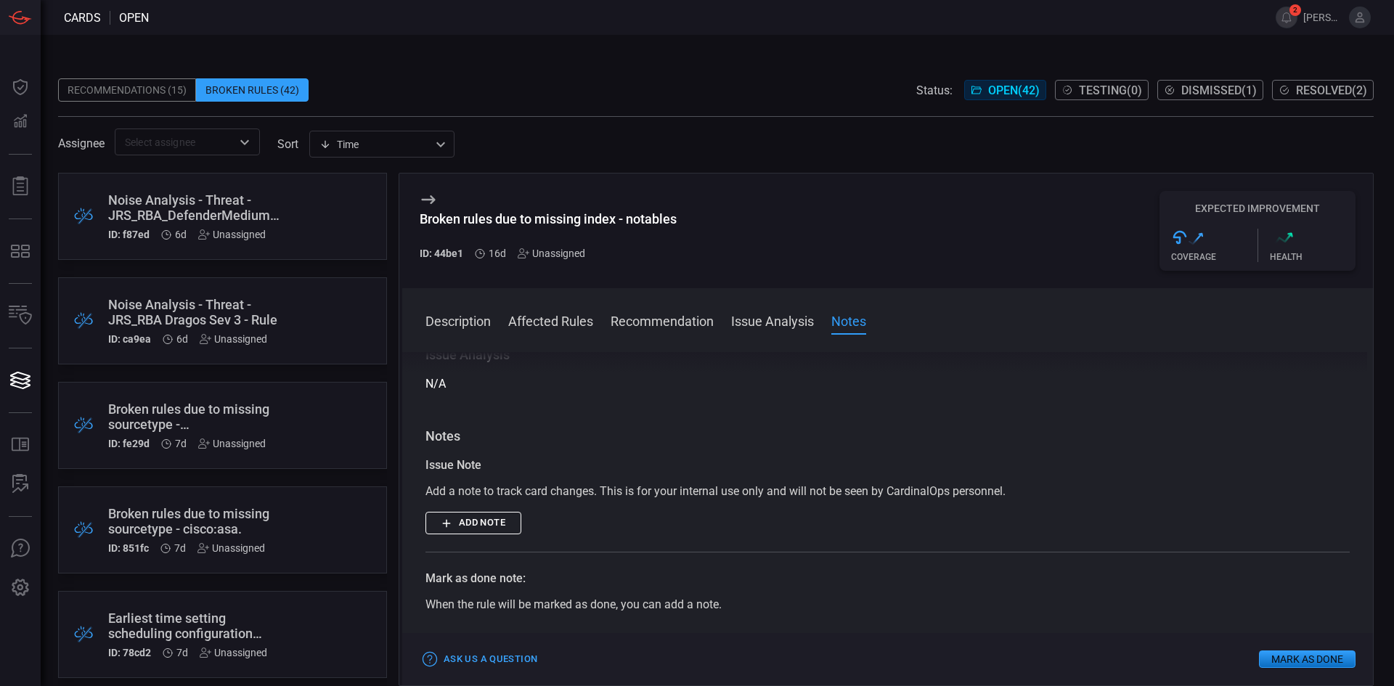
drag, startPoint x: 1044, startPoint y: 514, endPoint x: 1041, endPoint y: 468, distance: 46.6
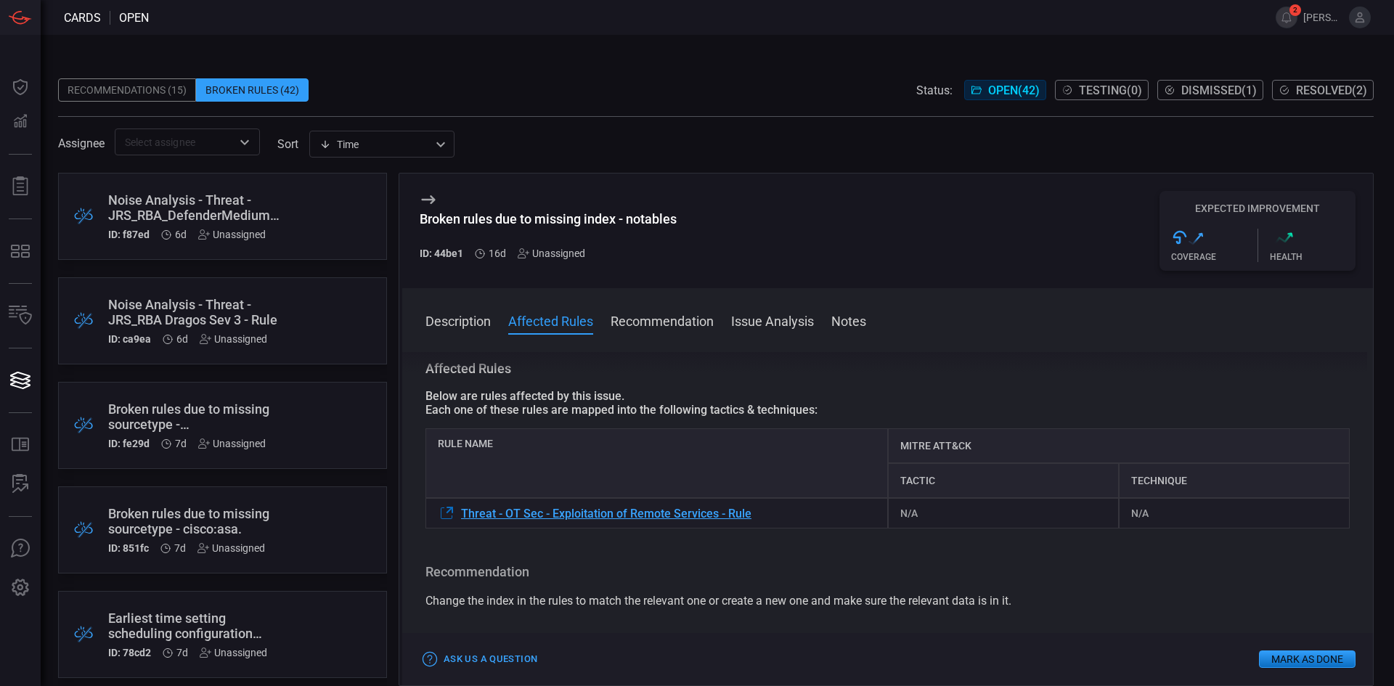
scroll to position [68, 0]
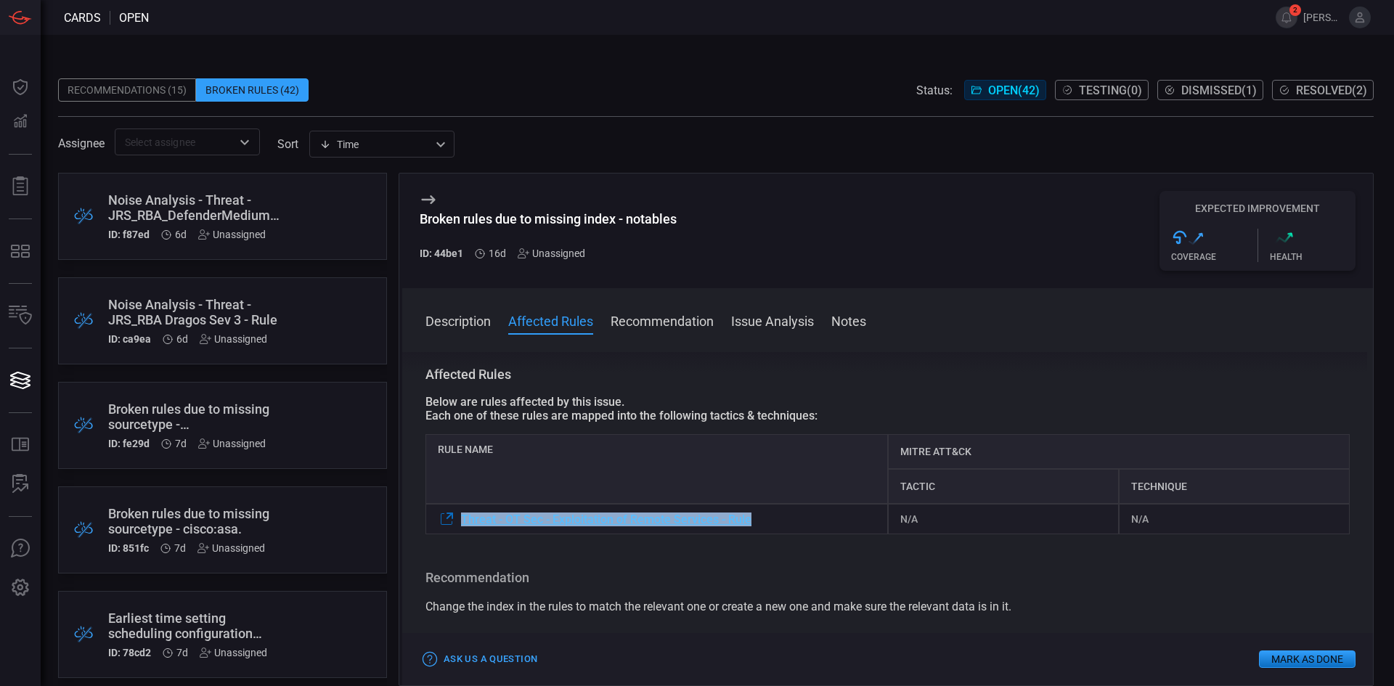
drag, startPoint x: 776, startPoint y: 521, endPoint x: 460, endPoint y: 519, distance: 315.9
click at [460, 519] on div "Threat - OT Sec - Exploitation of Remote Services - Rule" at bounding box center [657, 519] width 463 height 30
copy span "Threat - OT Sec - Exploitation of Remote Services - Rule"
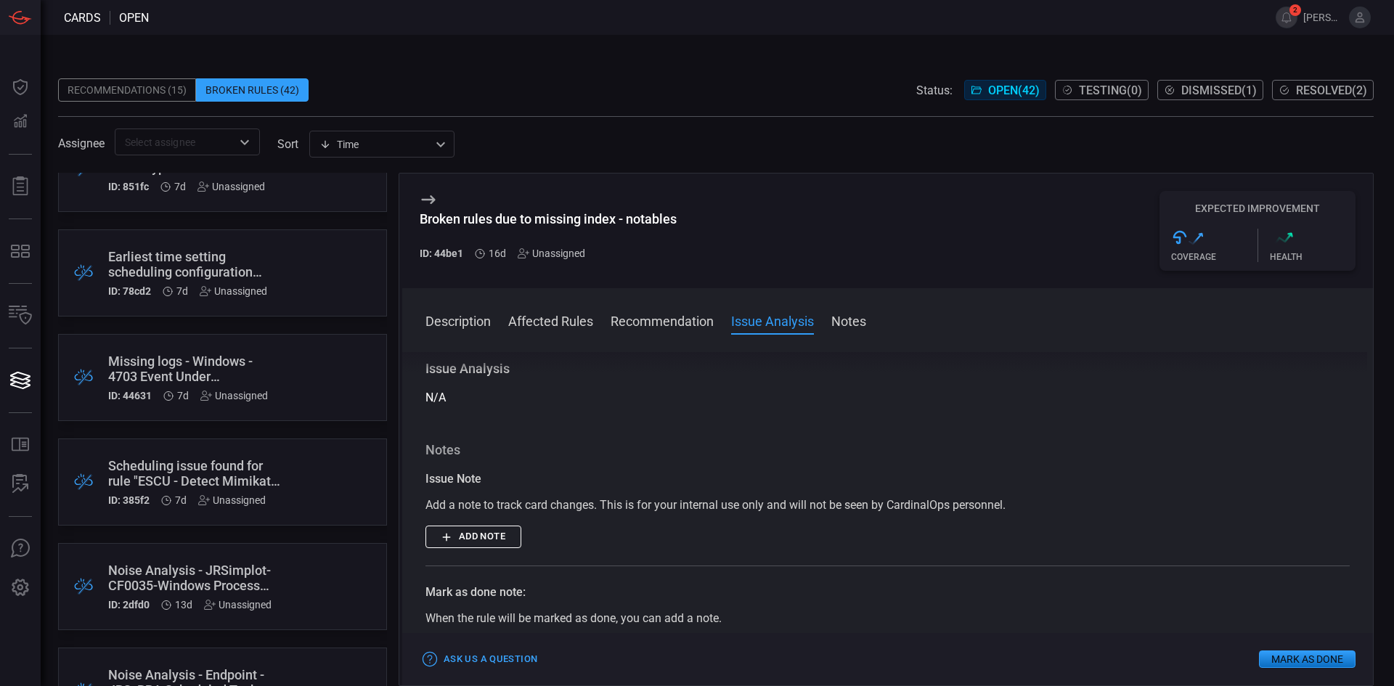
scroll to position [363, 0]
click at [205, 272] on div "Earliest time setting scheduling configuration issue found for rule "JRS_PetitP…" at bounding box center [195, 263] width 174 height 30
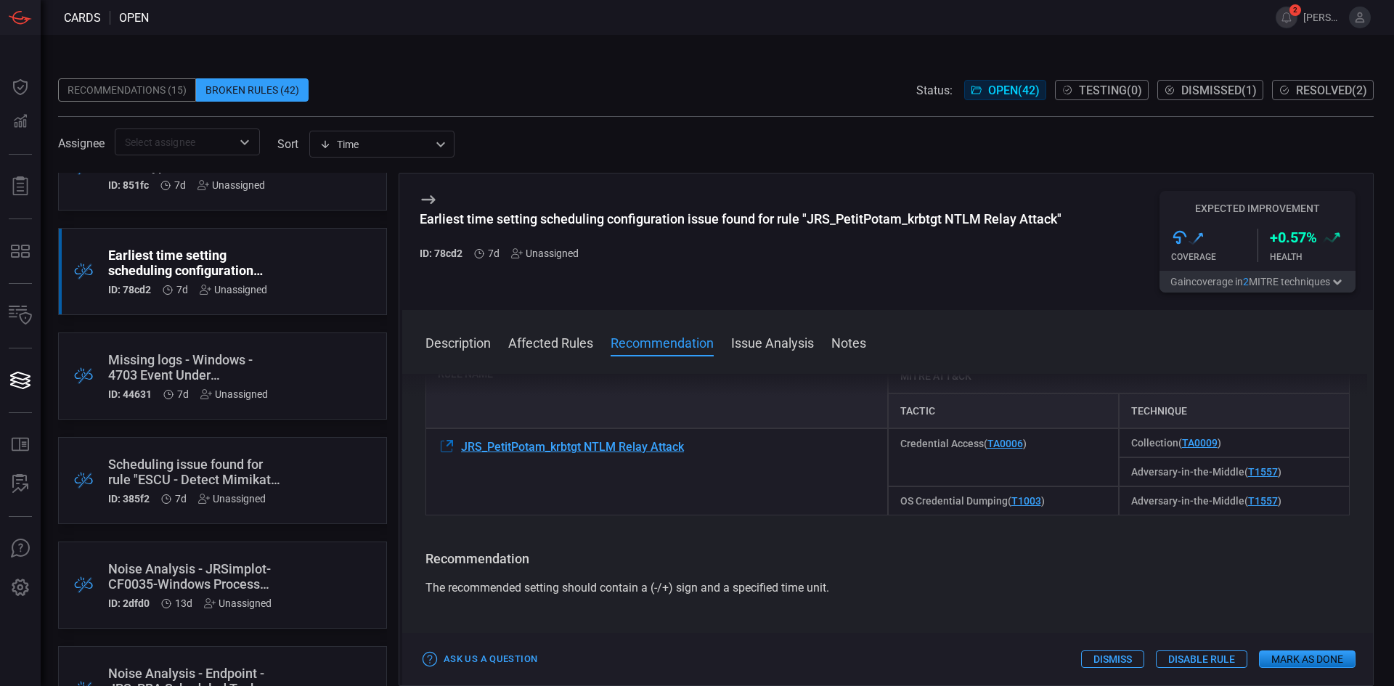
scroll to position [218, 0]
click at [166, 373] on div "Missing logs - Windows - 4703 Event Under Authorization Policy Change service" at bounding box center [195, 367] width 174 height 30
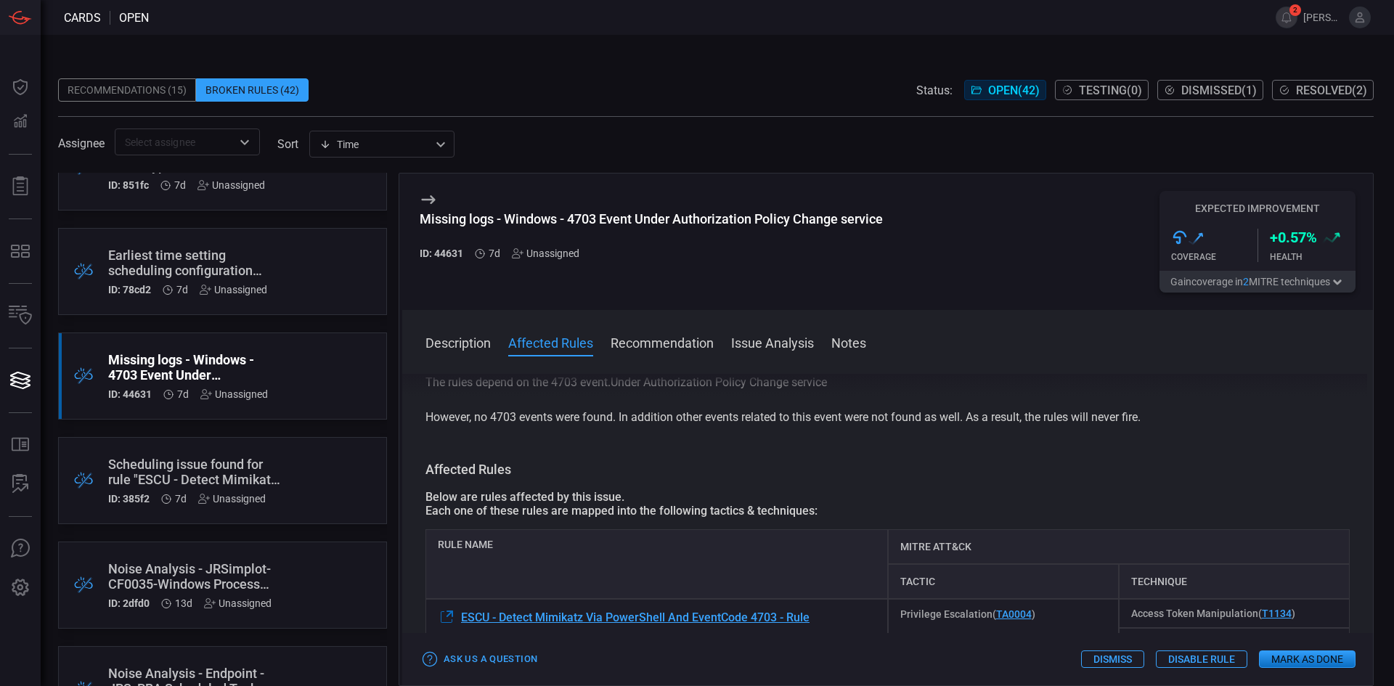
drag, startPoint x: 802, startPoint y: 452, endPoint x: 800, endPoint y: 474, distance: 21.8
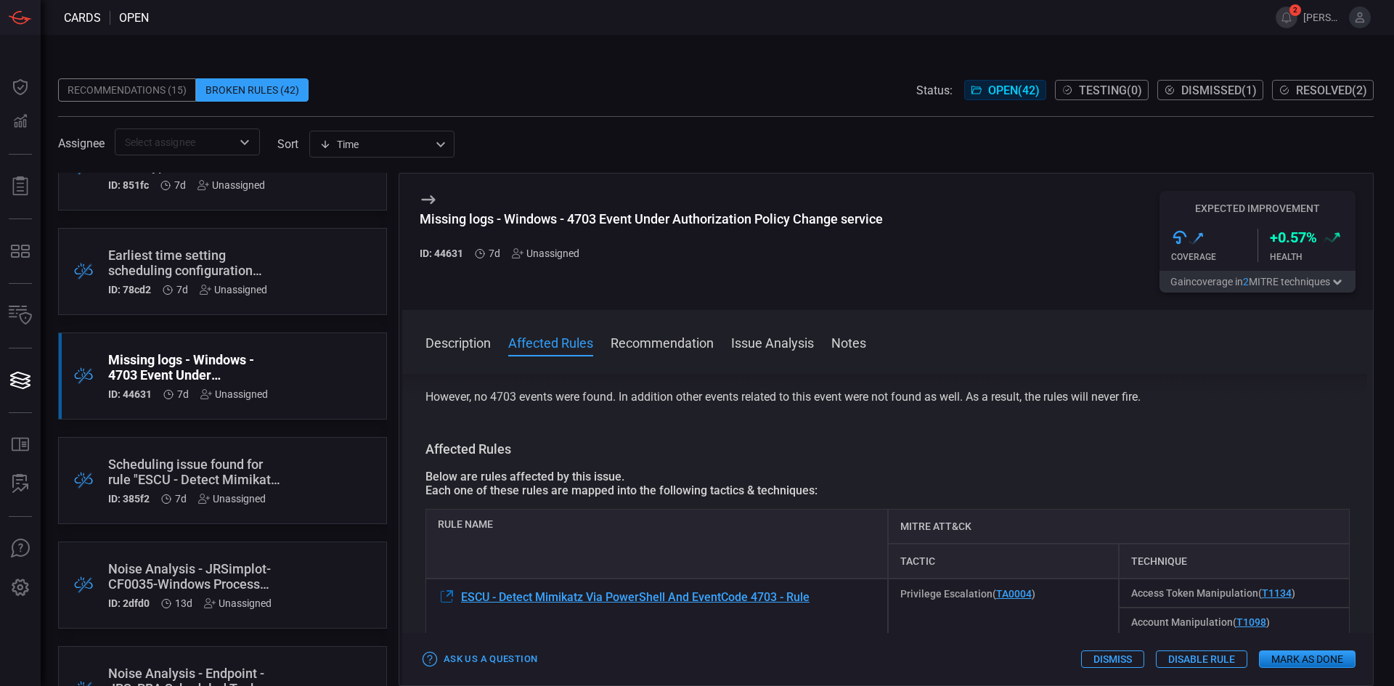
drag, startPoint x: 813, startPoint y: 451, endPoint x: 813, endPoint y: 470, distance: 18.9
click at [211, 468] on div "Scheduling issue found for rule "ESCU - Detect Mimikatz Via PowerShell And Even…" at bounding box center [195, 472] width 174 height 30
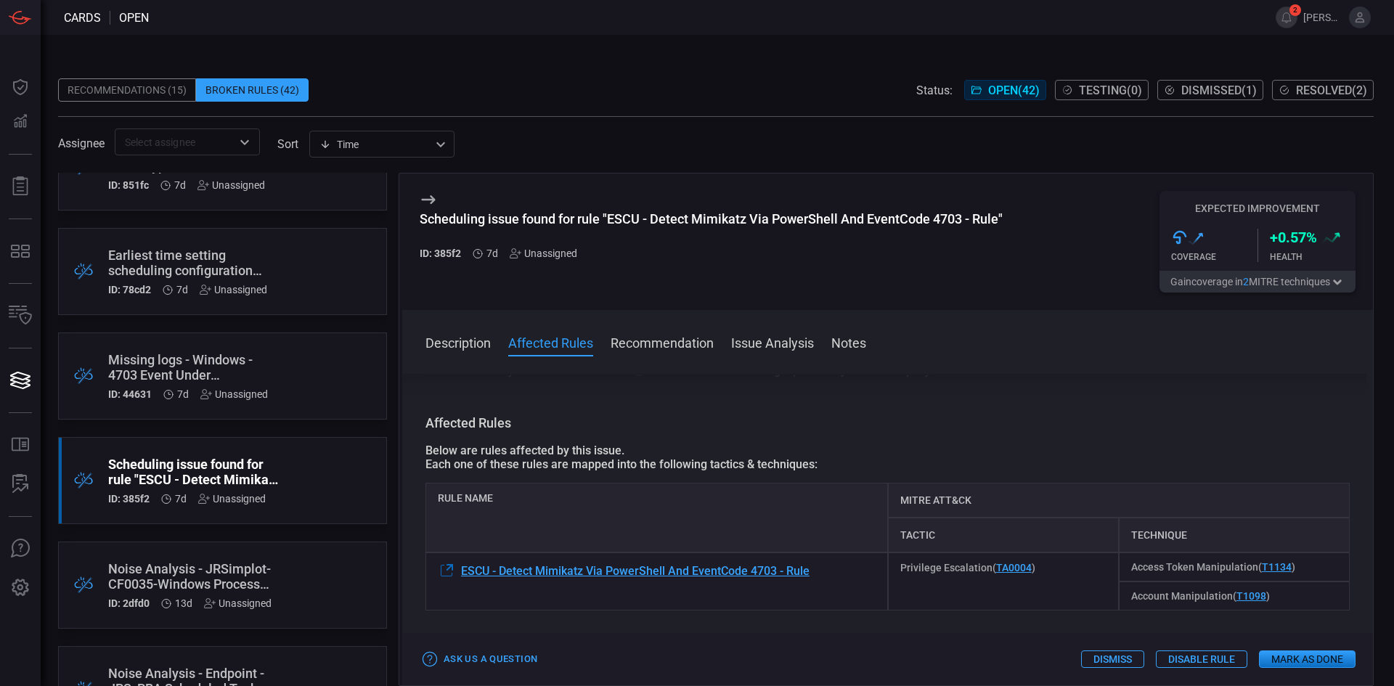
drag, startPoint x: 1034, startPoint y: 425, endPoint x: 1038, endPoint y: 460, distance: 35.8
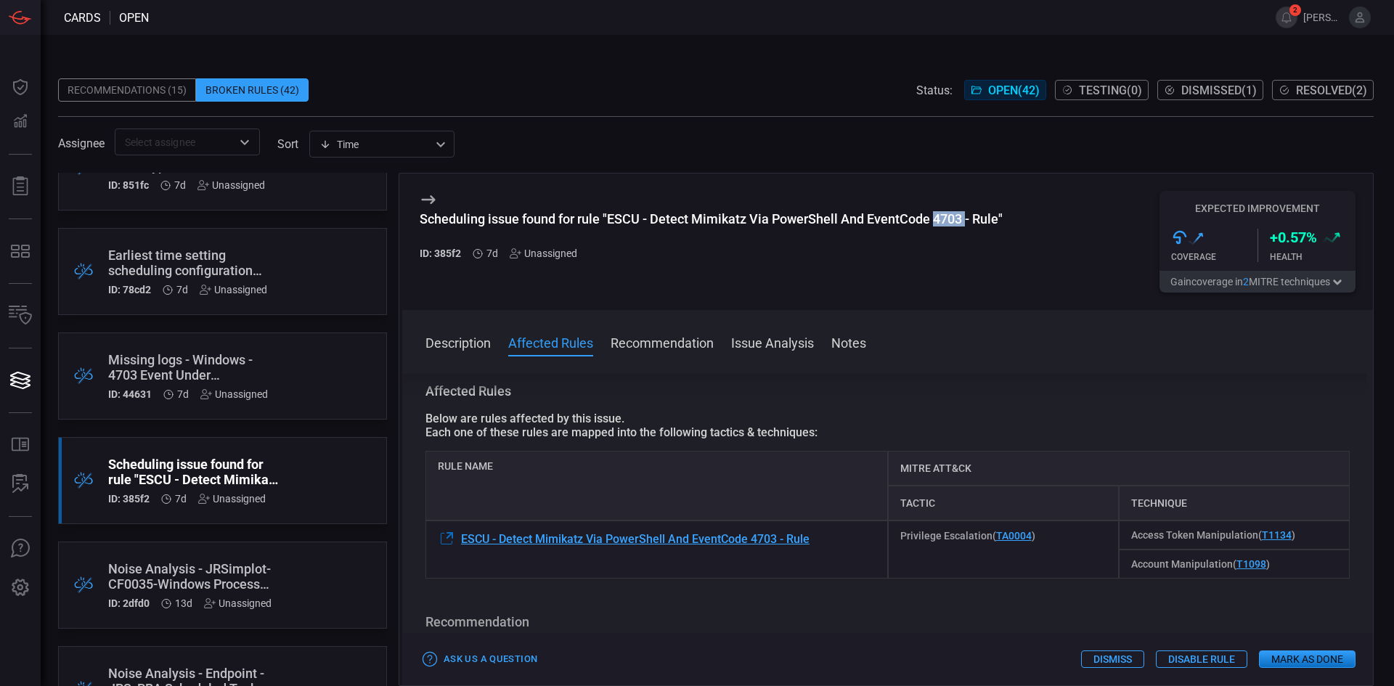
drag, startPoint x: 966, startPoint y: 218, endPoint x: 934, endPoint y: 220, distance: 32.7
click at [934, 220] on div "Scheduling issue found for rule "ESCU - Detect Mimikatz Via PowerShell And Even…" at bounding box center [711, 218] width 583 height 15
click at [763, 434] on div "Each one of these rules are mapped into the following tactics & techniques:" at bounding box center [888, 433] width 924 height 14
drag, startPoint x: 834, startPoint y: 541, endPoint x: 463, endPoint y: 545, distance: 371.8
click at [463, 545] on div "ESCU - Detect Mimikatz Via PowerShell And EventCode 4703 - Rule" at bounding box center [657, 550] width 463 height 58
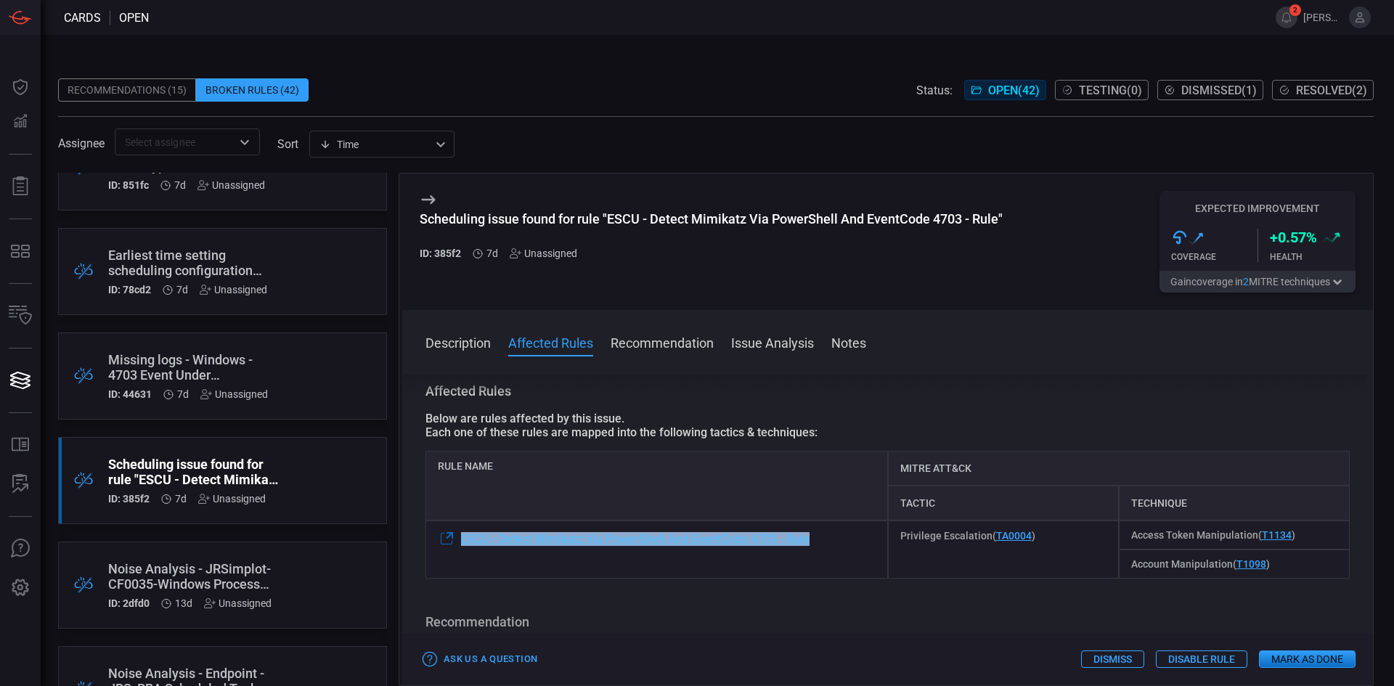
copy span "ESCU - Detect Mimikatz Via PowerShell And EventCode 4703 - Rule"
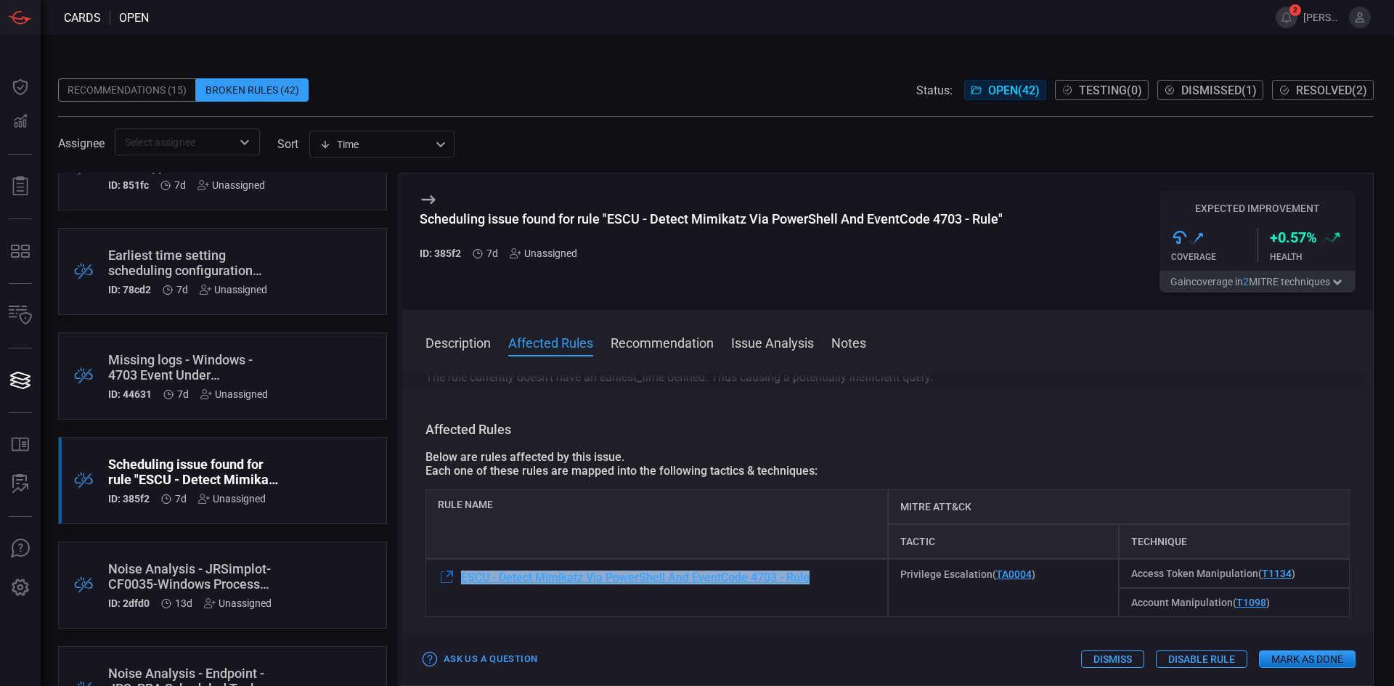
scroll to position [0, 0]
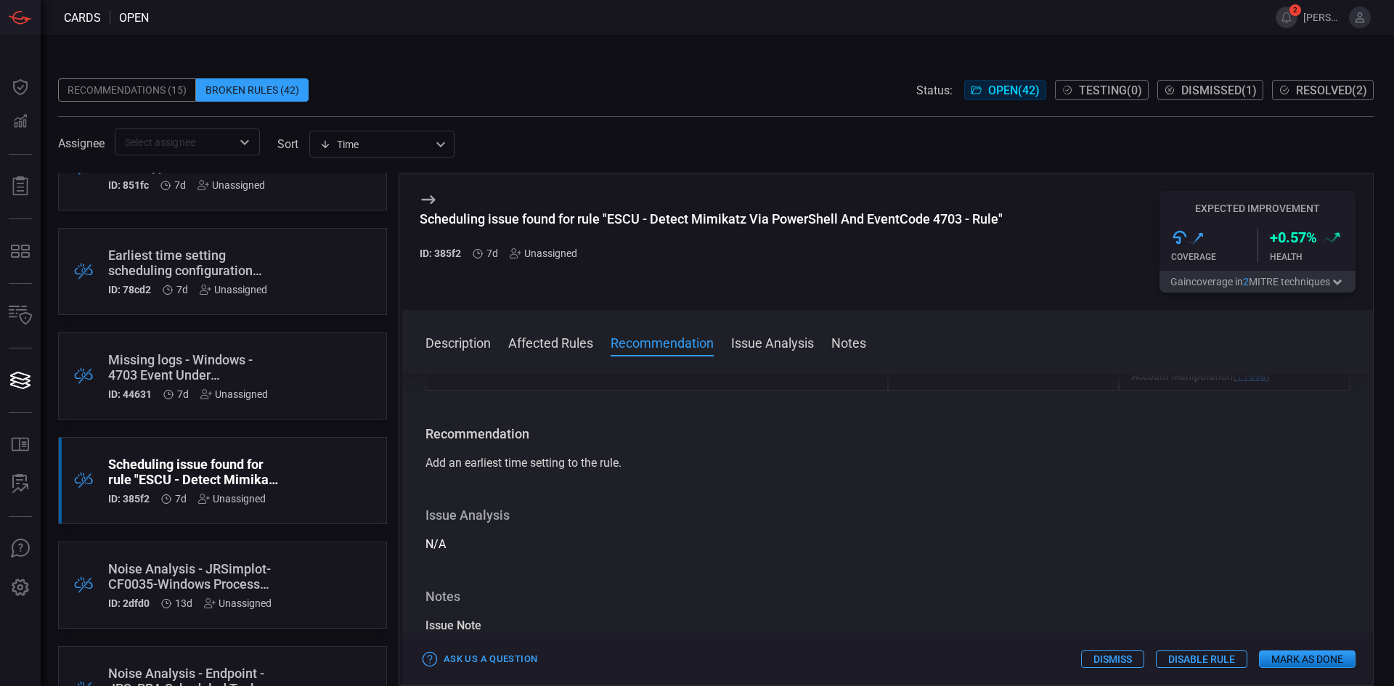
drag, startPoint x: 1059, startPoint y: 442, endPoint x: 1056, endPoint y: 488, distance: 45.8
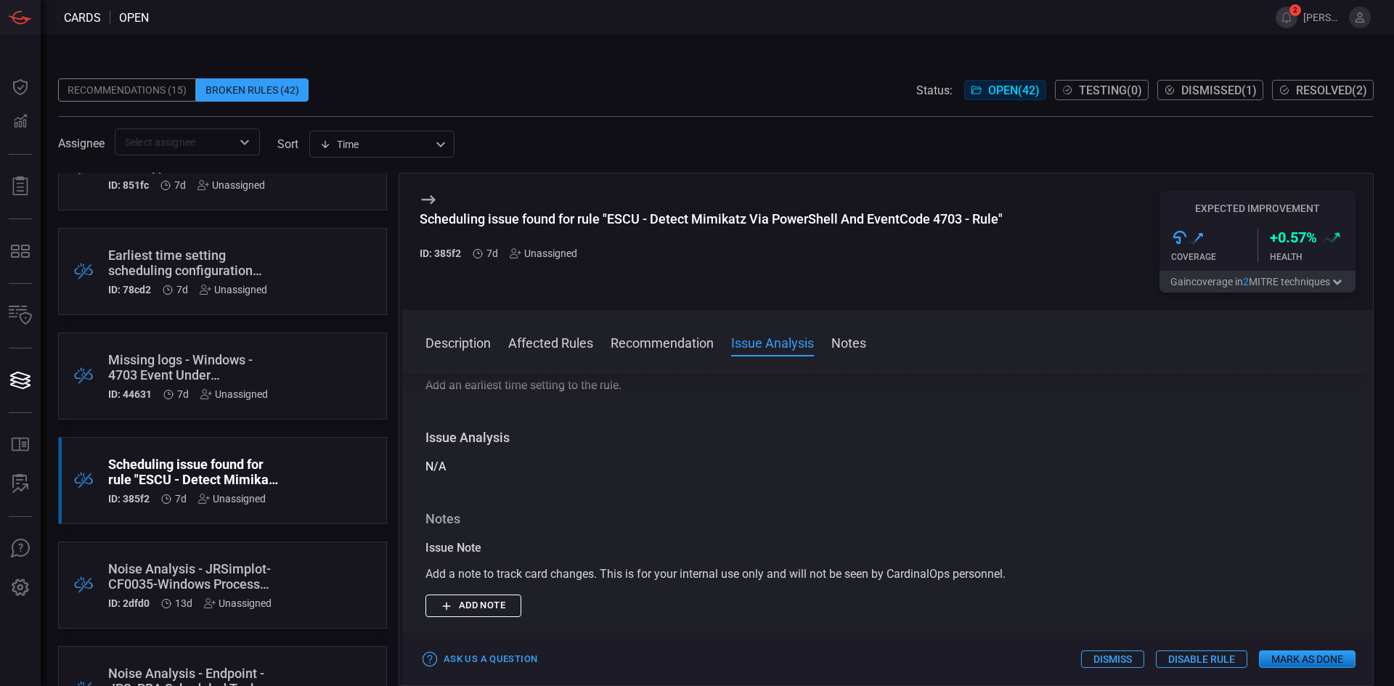
drag, startPoint x: 1056, startPoint y: 511, endPoint x: 1056, endPoint y: 529, distance: 17.4
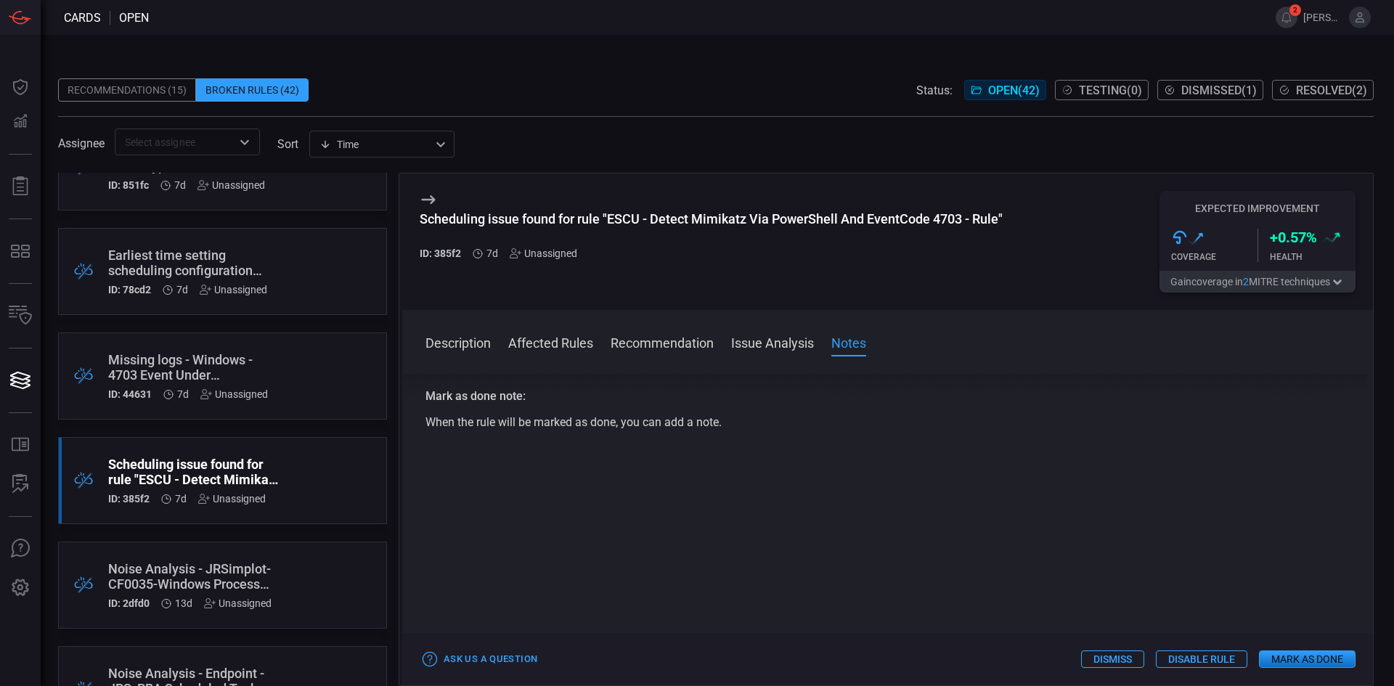
drag, startPoint x: 1055, startPoint y: 521, endPoint x: 1059, endPoint y: 558, distance: 37.9
drag, startPoint x: 878, startPoint y: 477, endPoint x: 887, endPoint y: 518, distance: 42.5
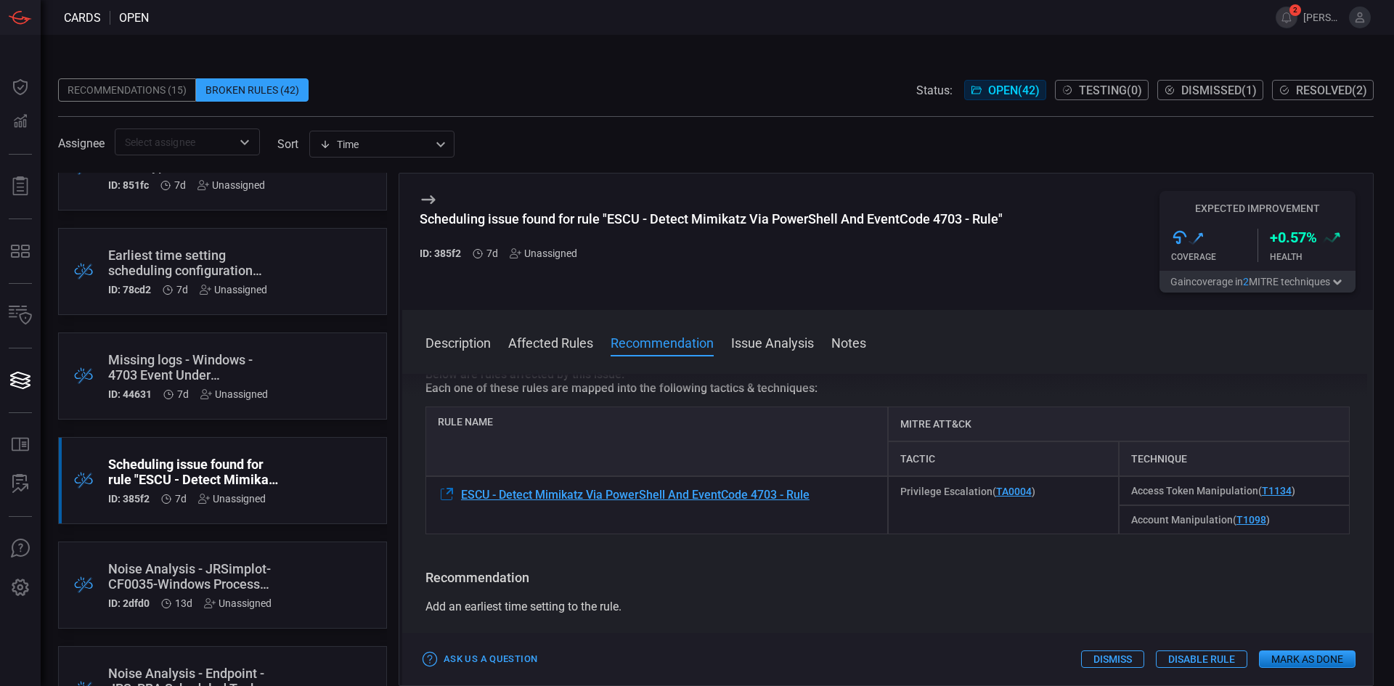
scroll to position [0, 0]
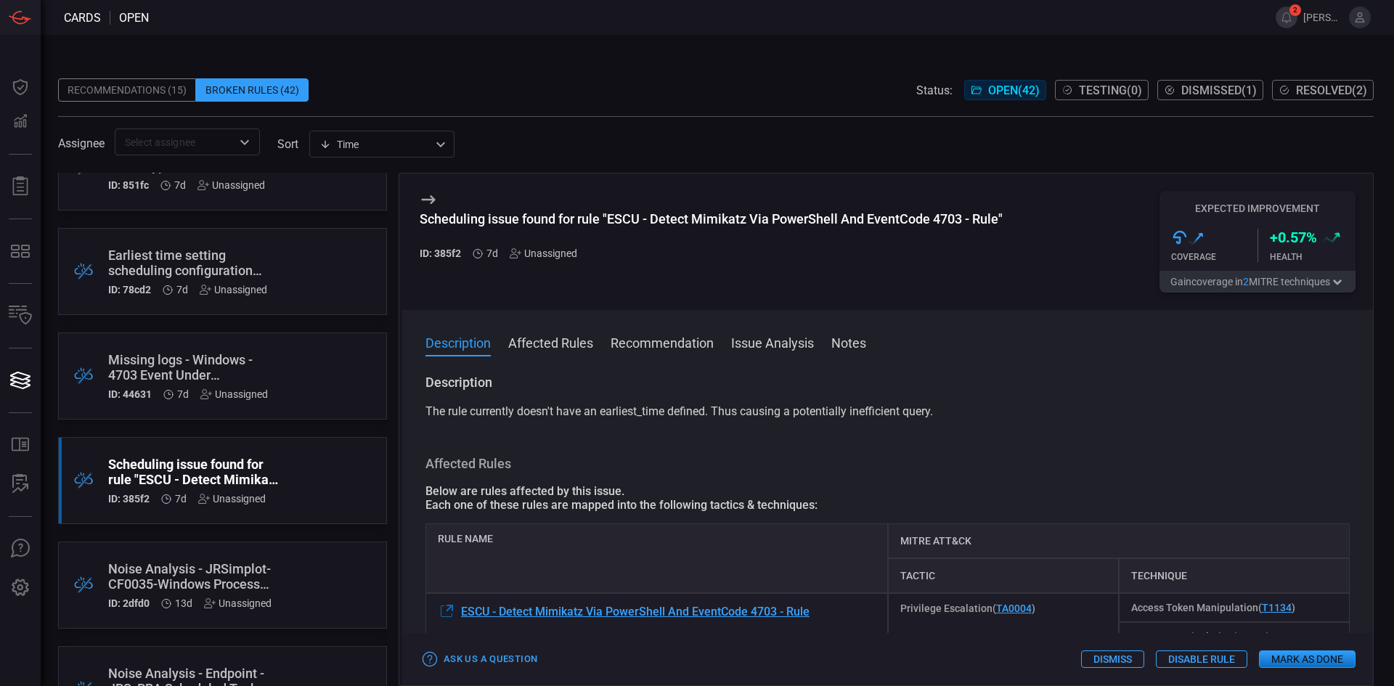
click at [312, 577] on div ".broken_cards_icon_0{fill:#39A4FF;} .broken_cards_icon_1{fill:none;stroke:#1918…" at bounding box center [222, 585] width 329 height 87
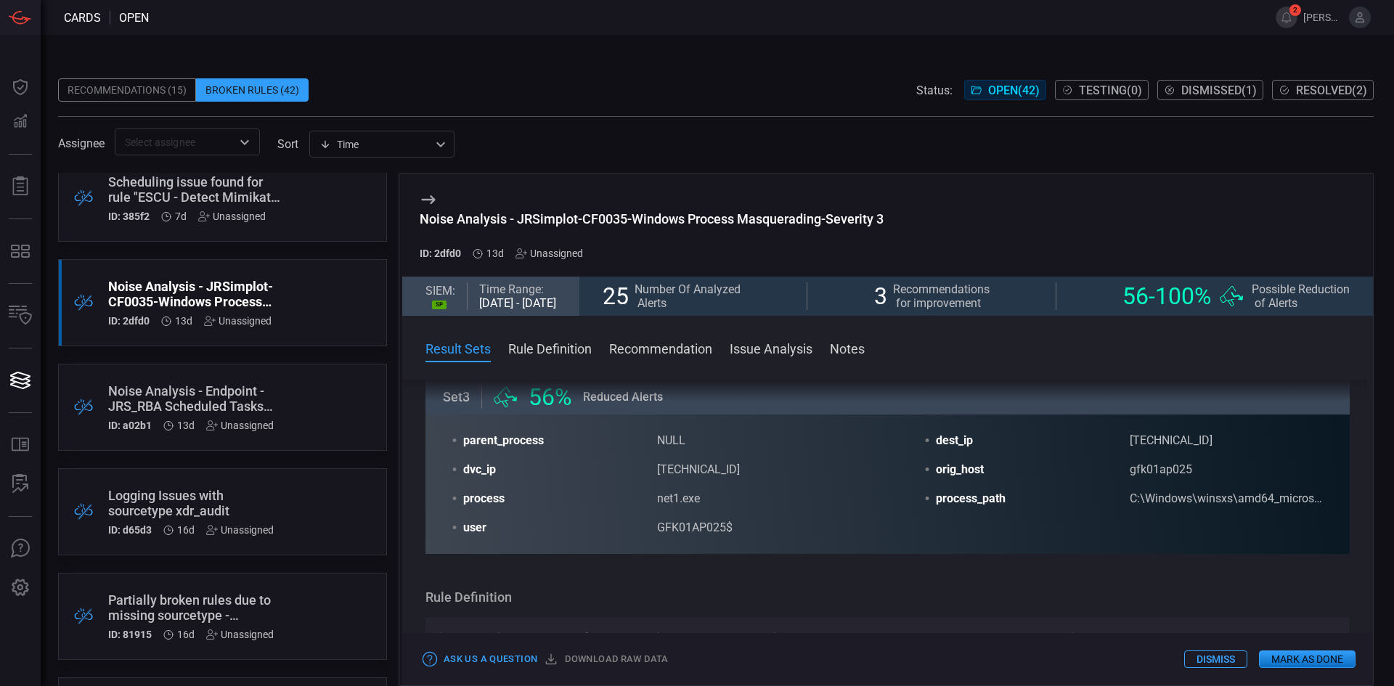
scroll to position [654, 0]
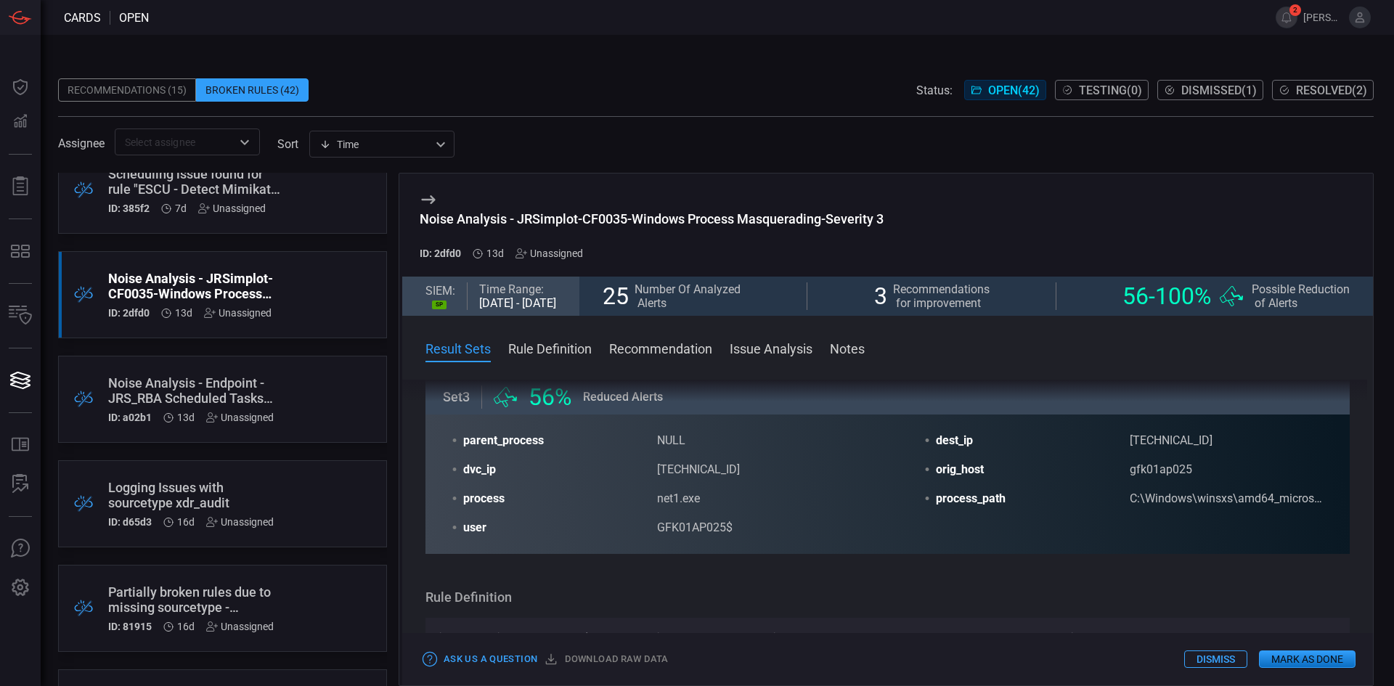
click at [242, 383] on div "Noise Analysis - Endpoint - JRS_RBA Scheduled Tasks Activity - Rule" at bounding box center [195, 390] width 174 height 30
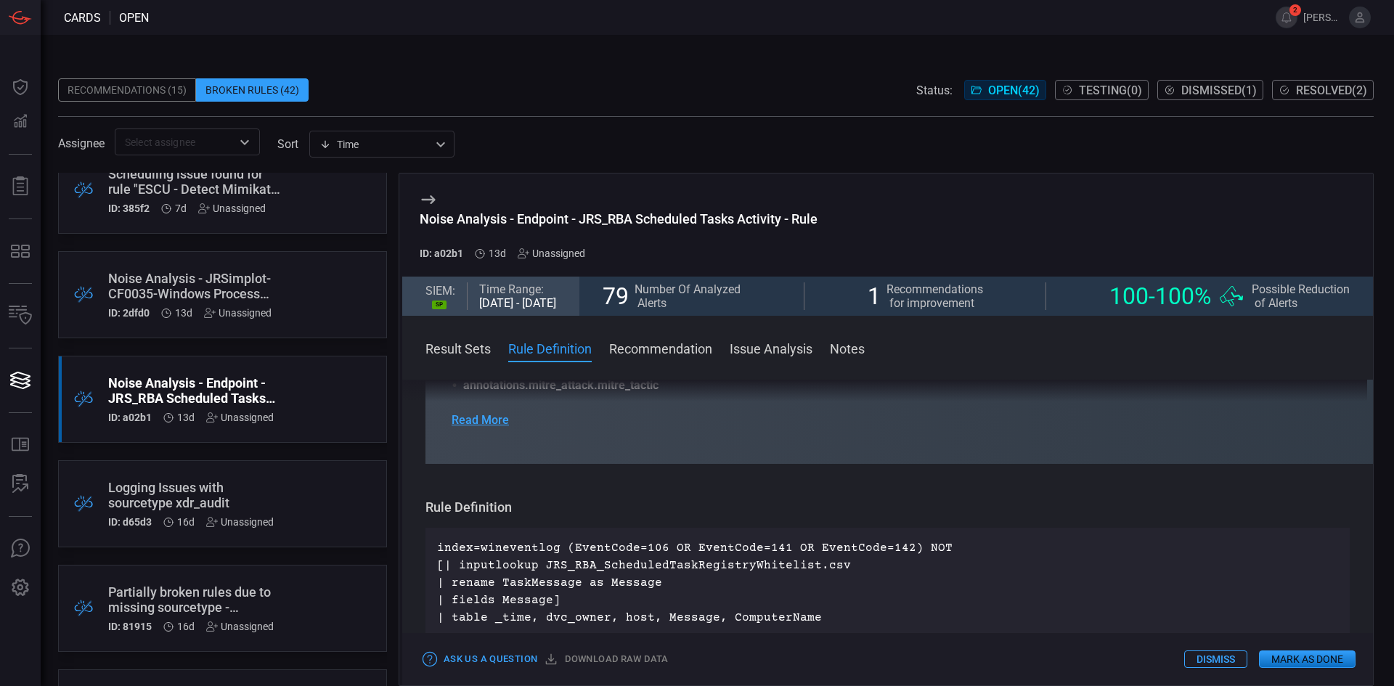
scroll to position [332, 0]
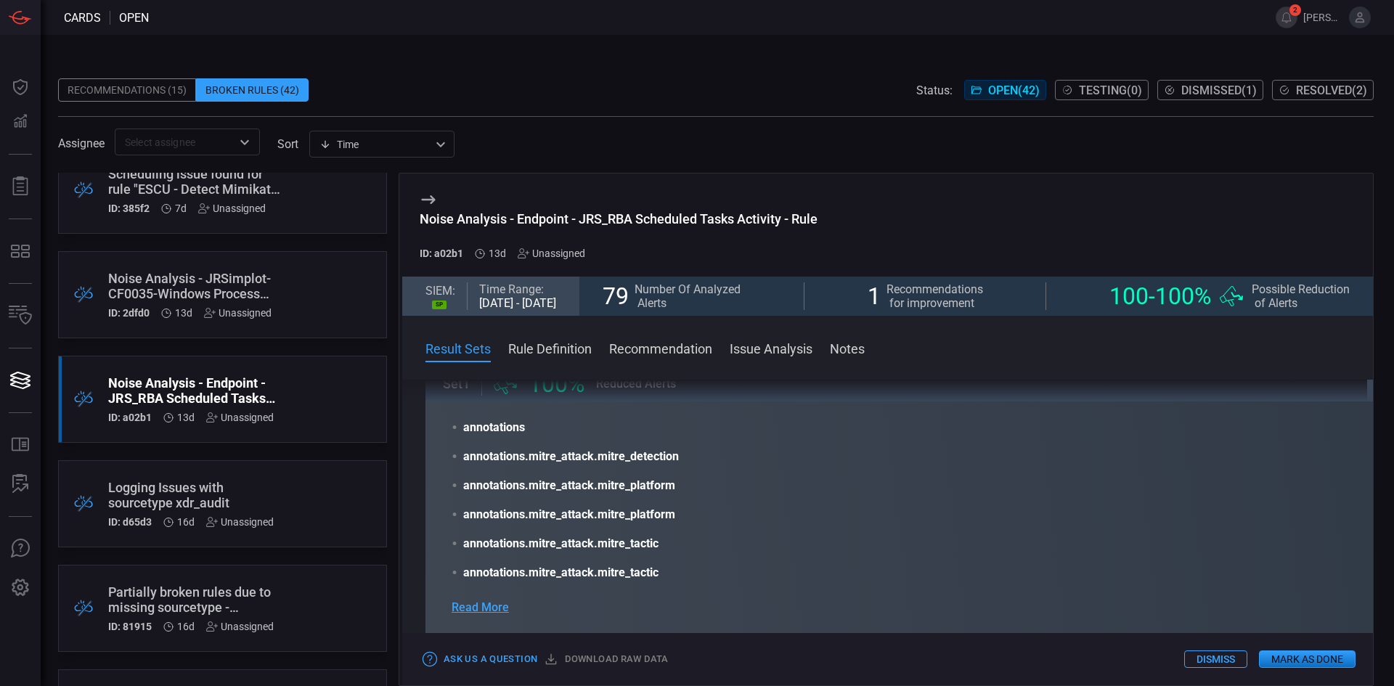
scroll to position [84, 0]
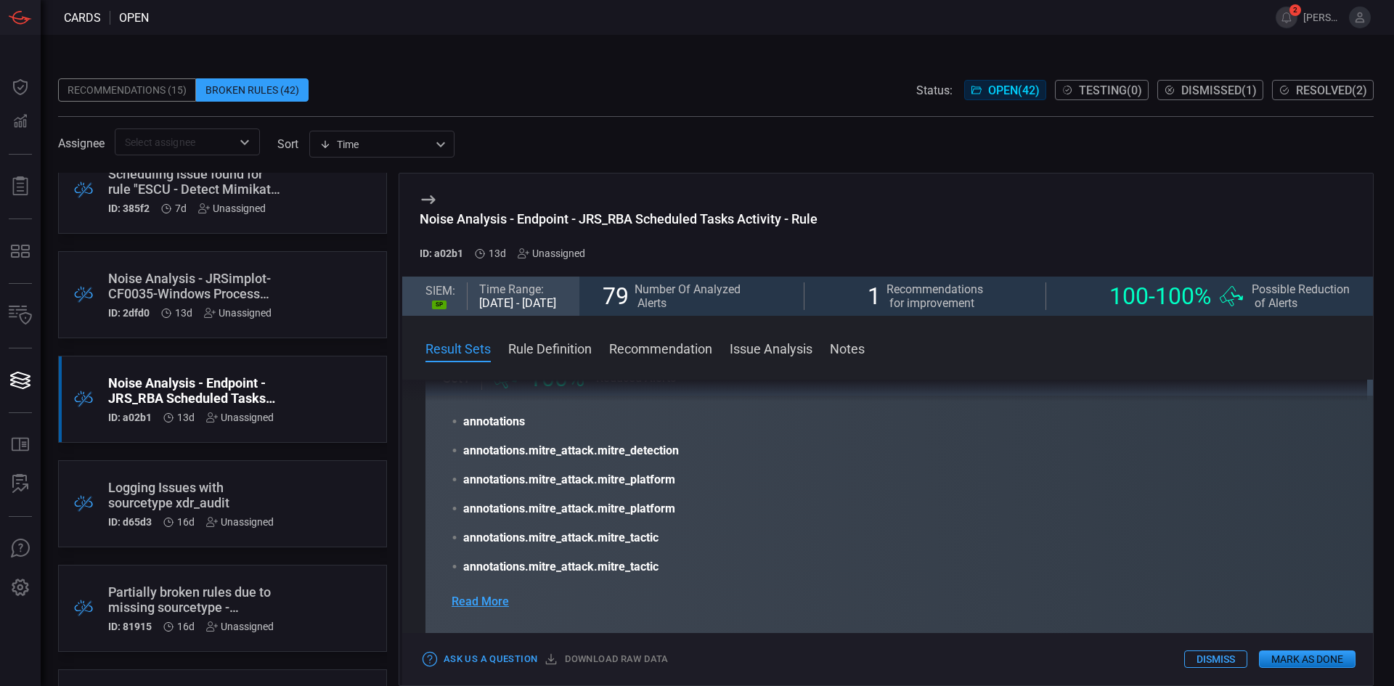
drag, startPoint x: 1031, startPoint y: 521, endPoint x: 1030, endPoint y: 541, distance: 20.3
click at [472, 603] on span "Read More" at bounding box center [480, 600] width 57 height 17
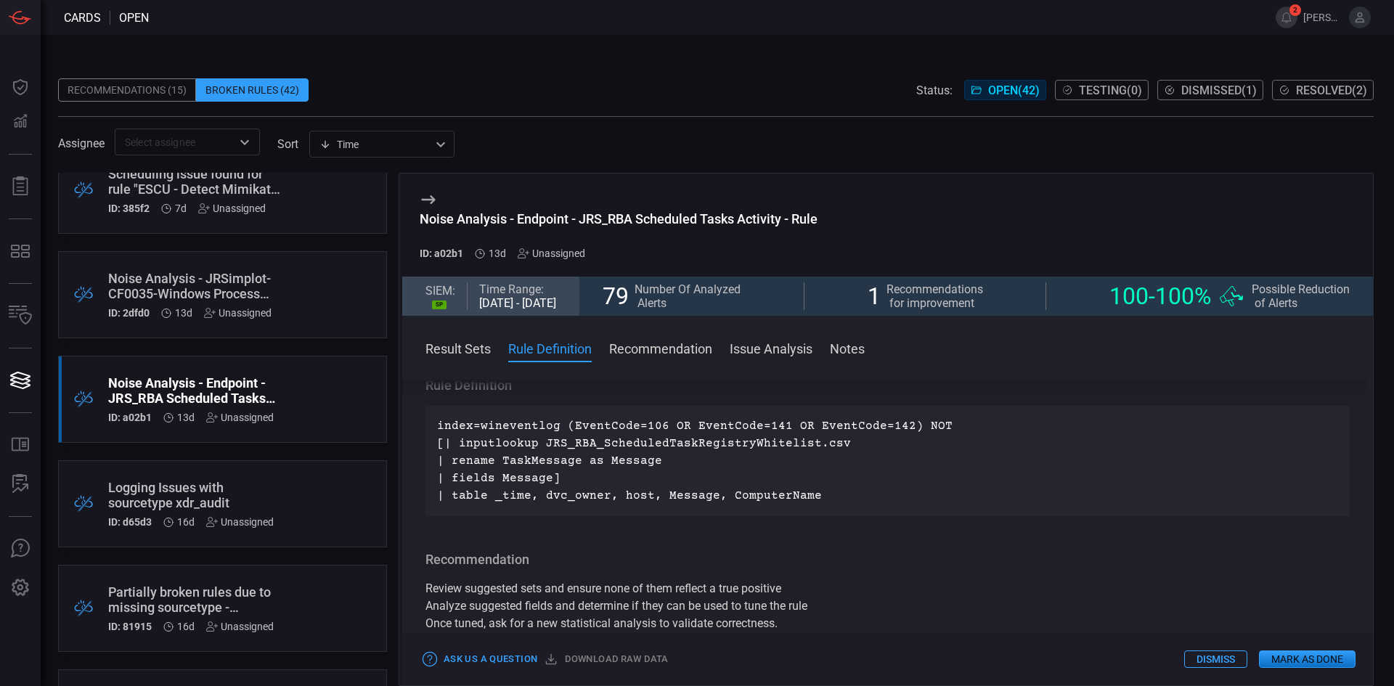
scroll to position [593, 0]
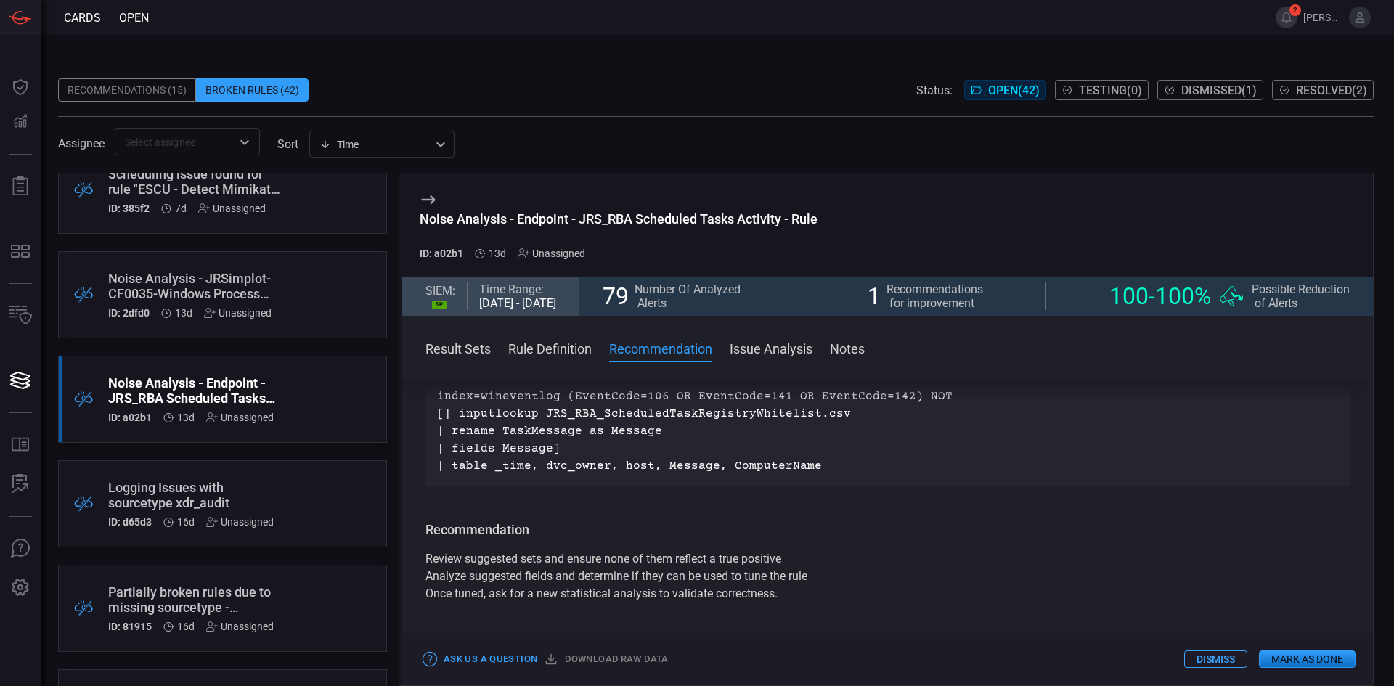
drag, startPoint x: 897, startPoint y: 598, endPoint x: 898, endPoint y: 619, distance: 21.1
drag, startPoint x: 897, startPoint y: 576, endPoint x: 897, endPoint y: 555, distance: 20.3
drag, startPoint x: 903, startPoint y: 567, endPoint x: 903, endPoint y: 550, distance: 16.7
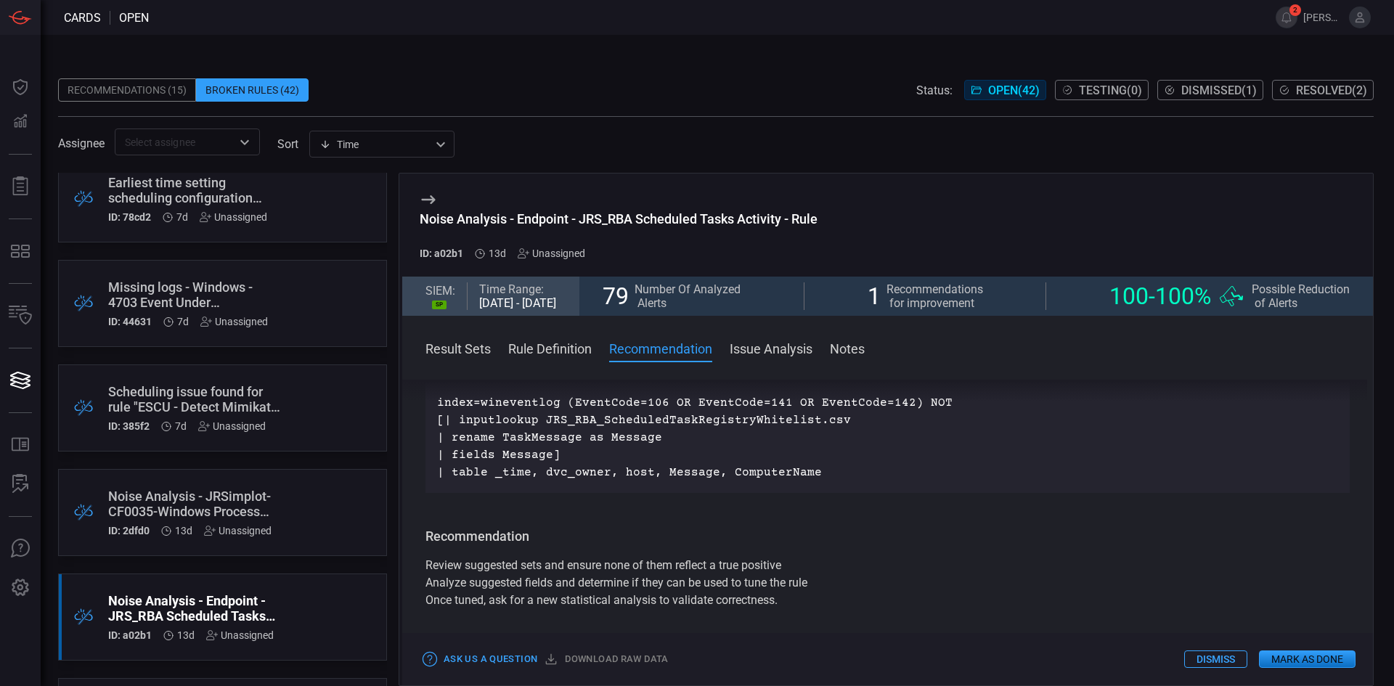
scroll to position [290, 0]
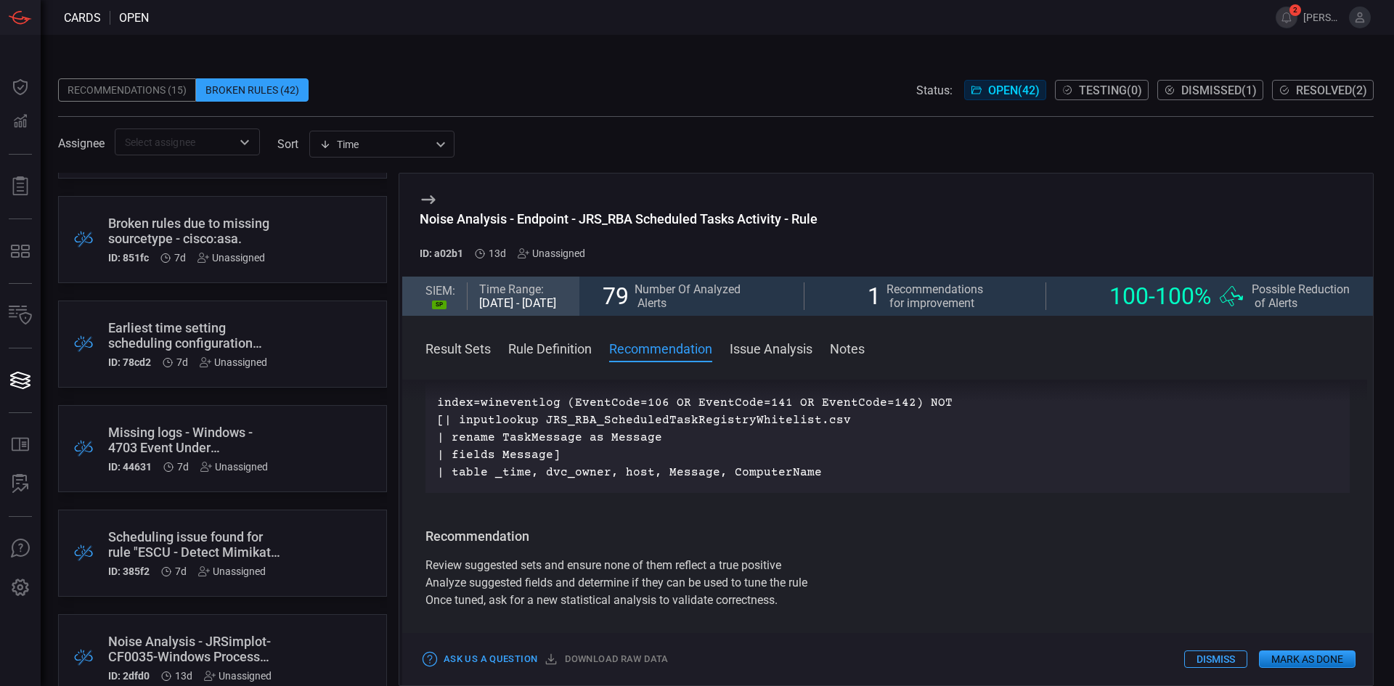
click at [202, 338] on div "Earliest time setting scheduling configuration issue found for rule "JRS_PetitP…" at bounding box center [195, 335] width 174 height 30
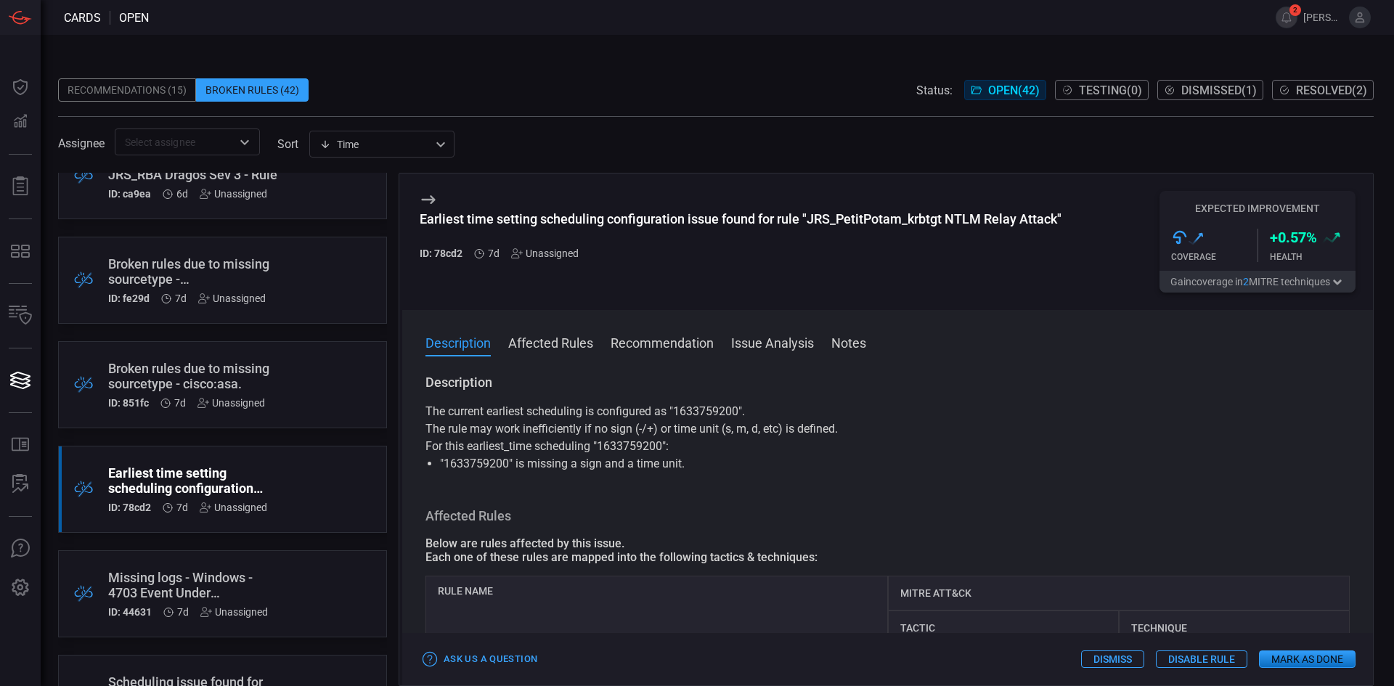
scroll to position [73, 0]
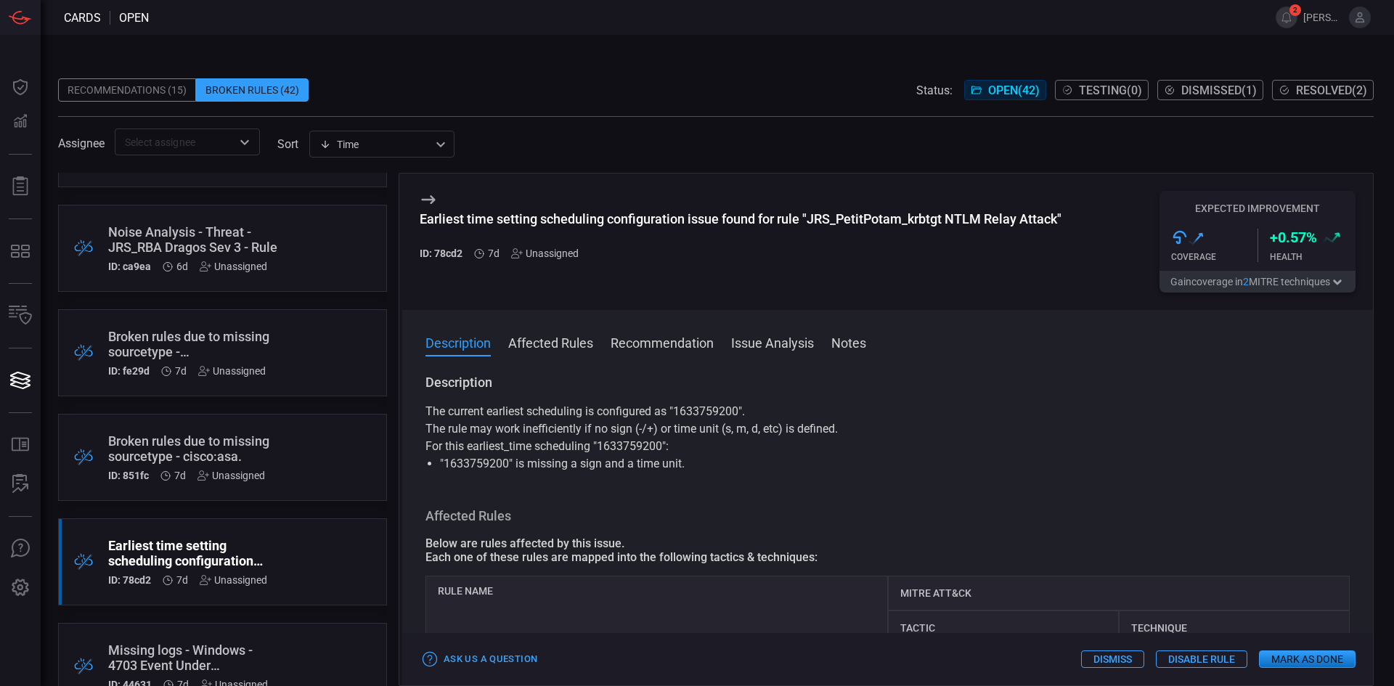
click at [195, 659] on div "Missing logs - Windows - 4703 Event Under Authorization Policy Change service" at bounding box center [195, 658] width 174 height 30
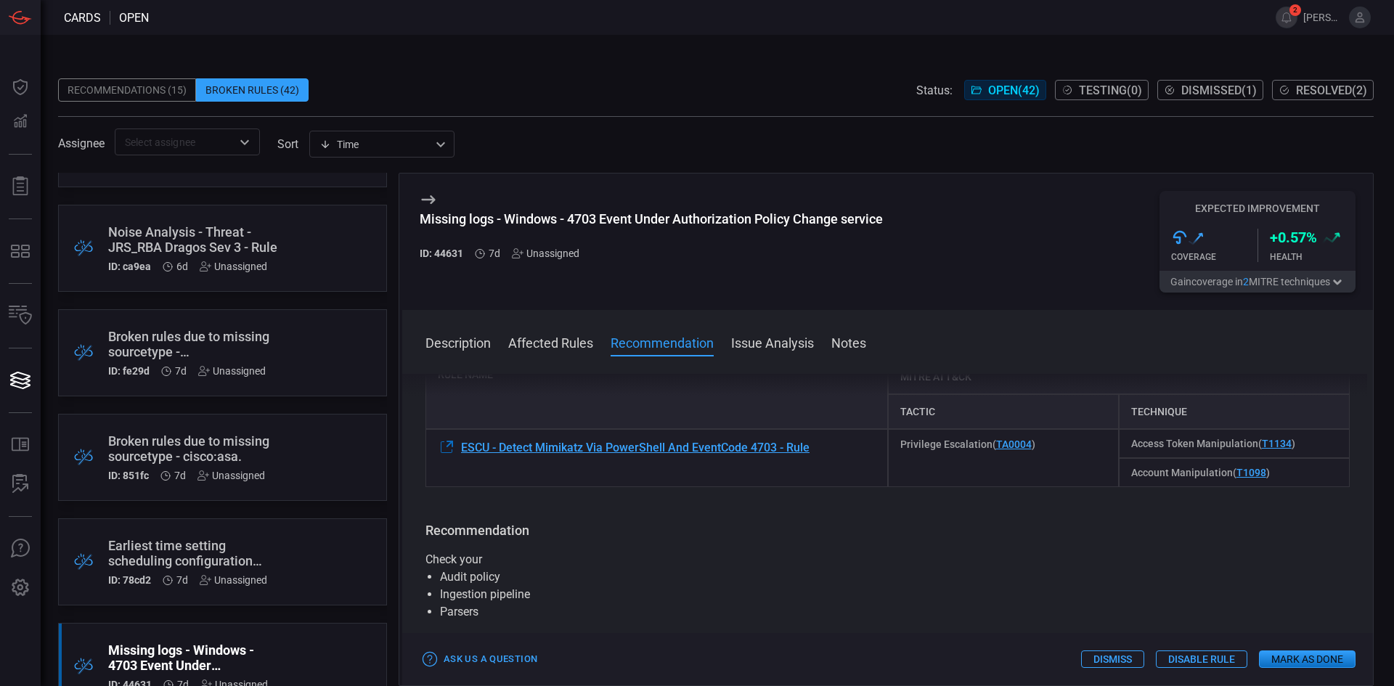
scroll to position [218, 0]
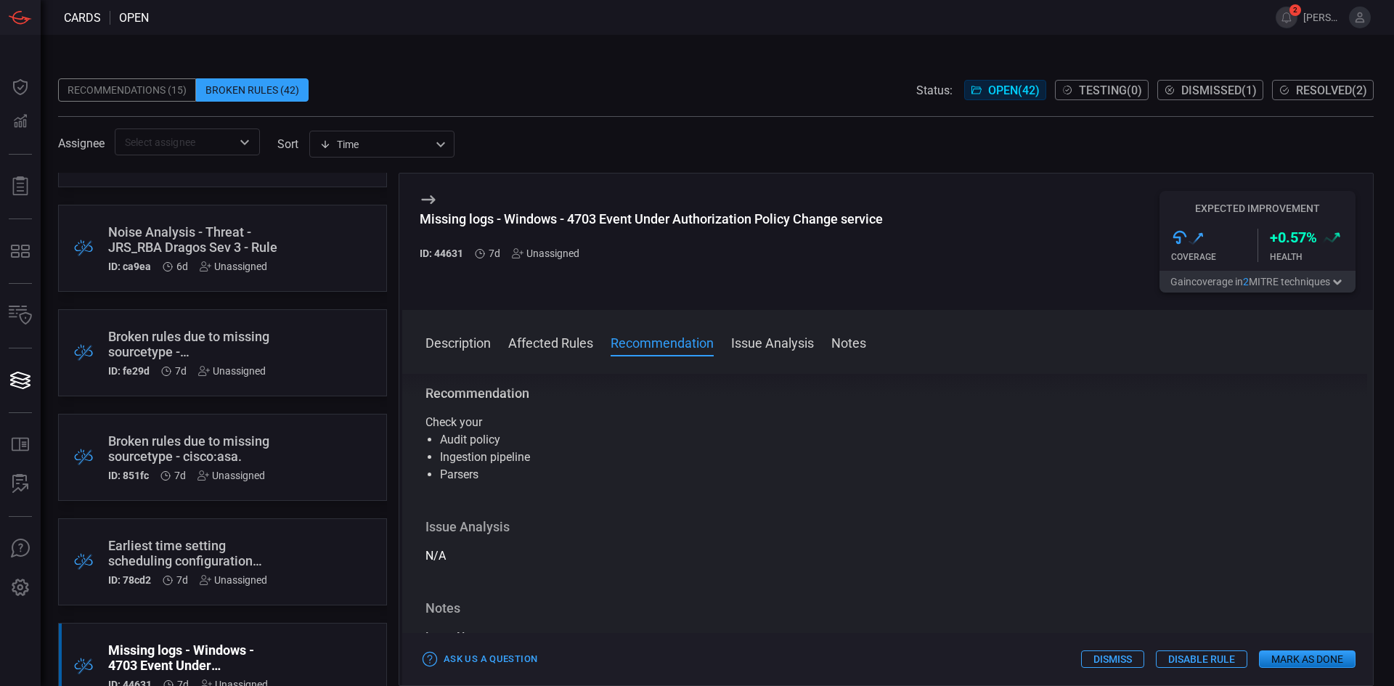
drag, startPoint x: 854, startPoint y: 528, endPoint x: 860, endPoint y: 573, distance: 45.4
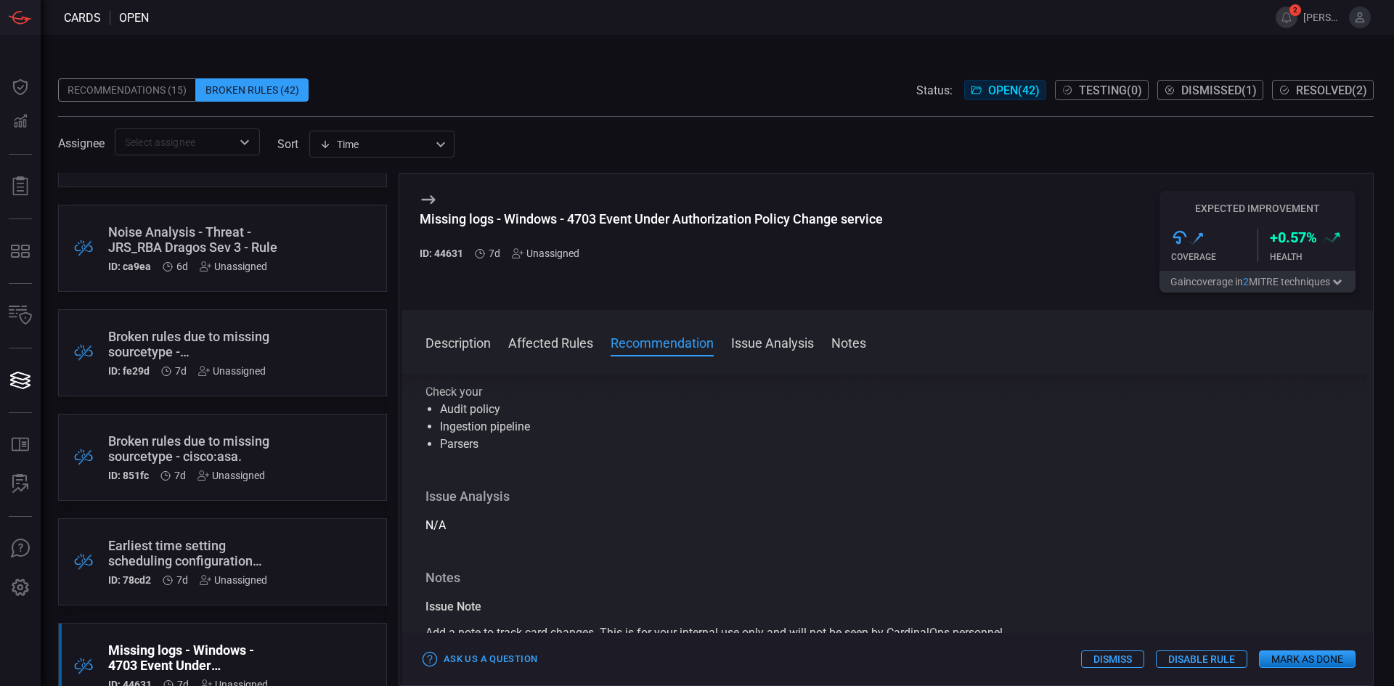
drag, startPoint x: 860, startPoint y: 573, endPoint x: 860, endPoint y: 603, distance: 30.5
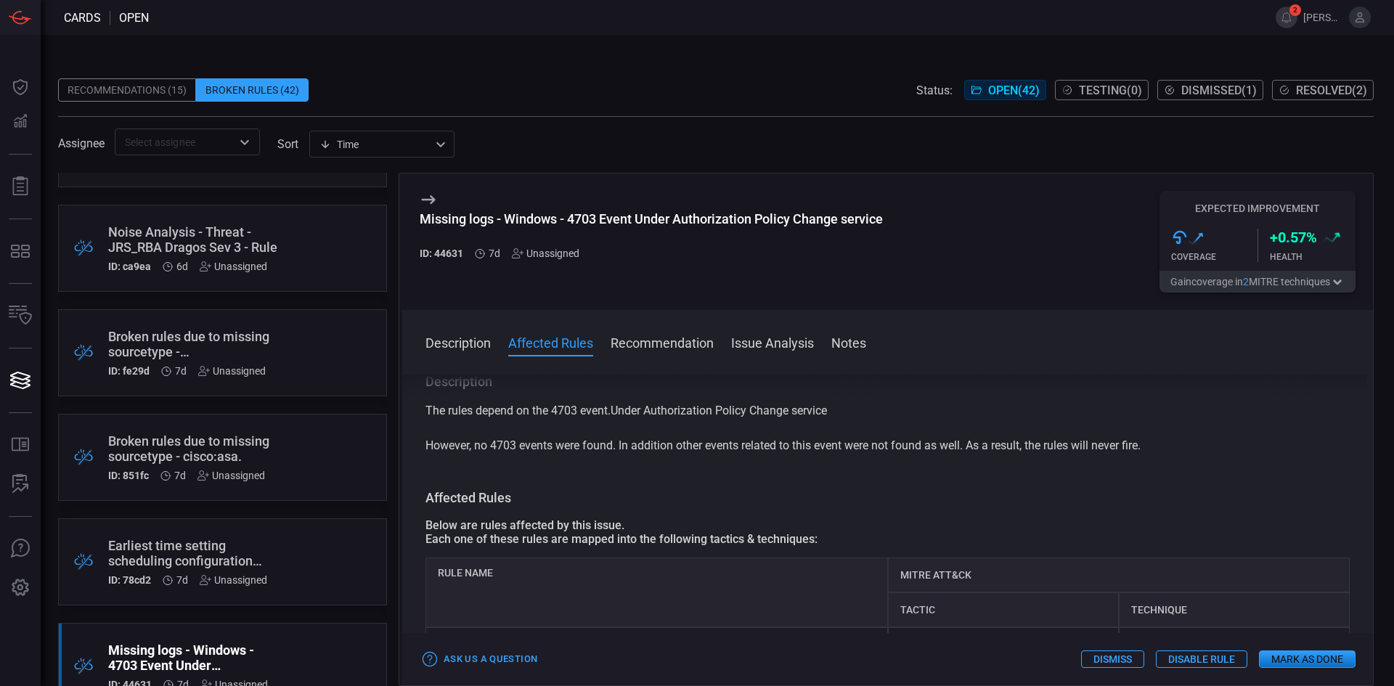
scroll to position [0, 0]
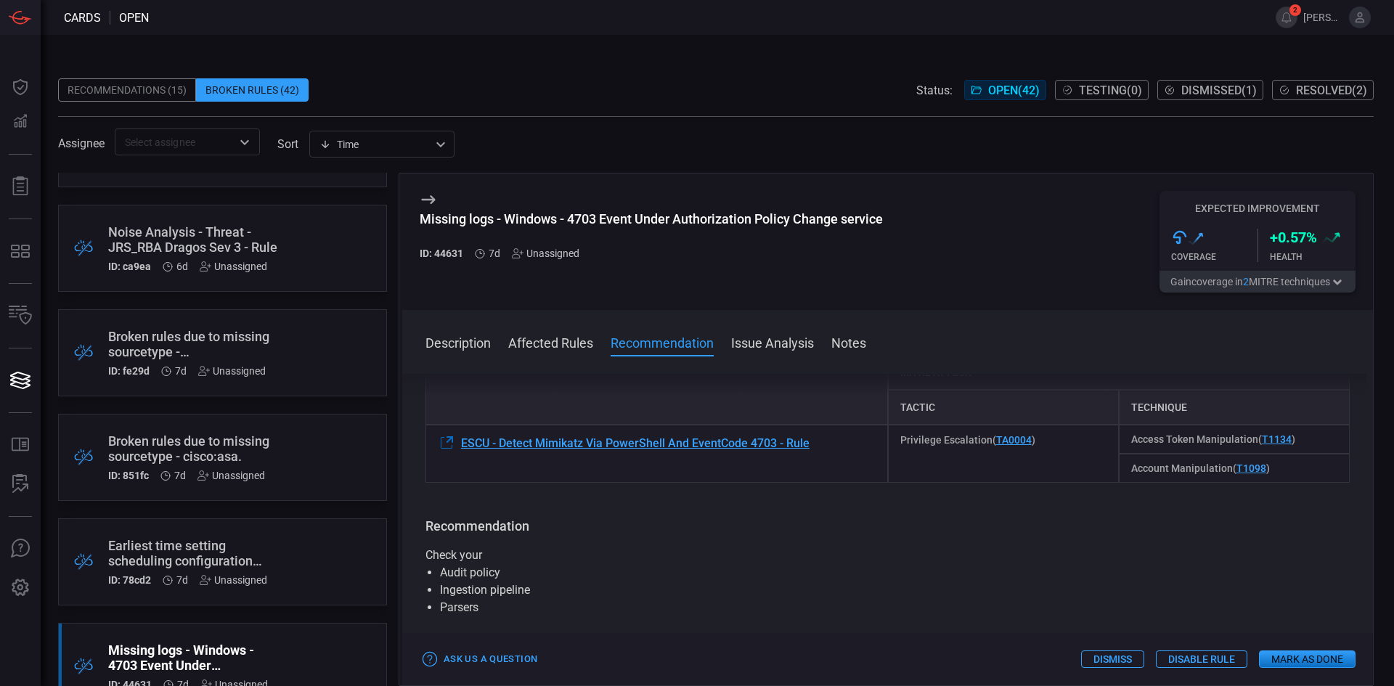
drag, startPoint x: 921, startPoint y: 583, endPoint x: 924, endPoint y: 611, distance: 28.5
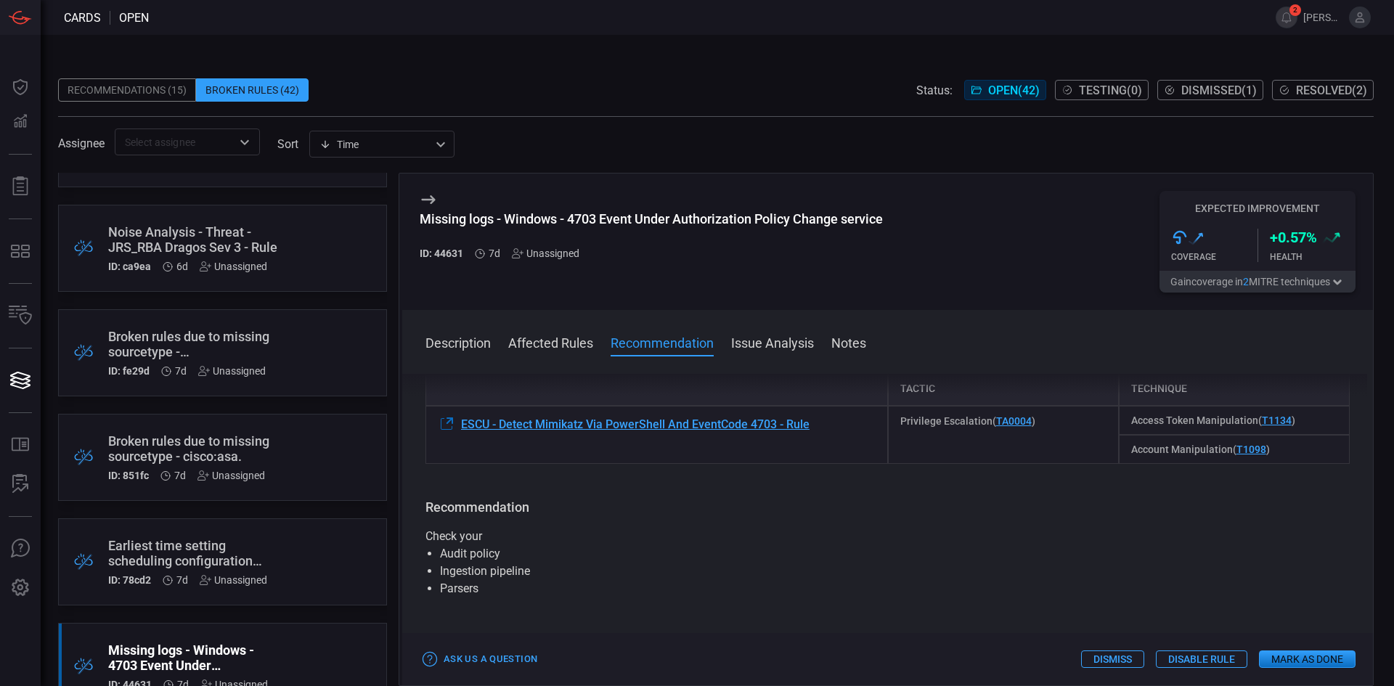
drag, startPoint x: 876, startPoint y: 571, endPoint x: 882, endPoint y: 587, distance: 17.7
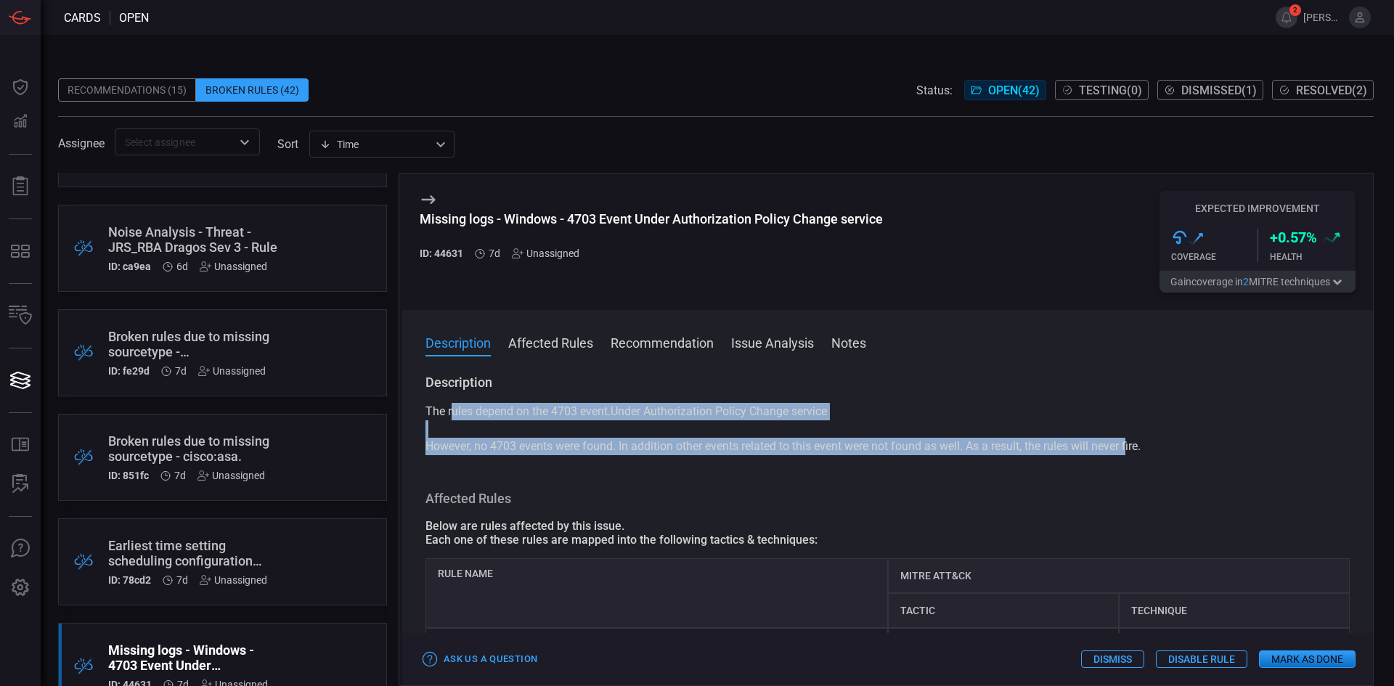
drag, startPoint x: 451, startPoint y: 410, endPoint x: 1119, endPoint y: 448, distance: 669.1
click at [1119, 448] on p "The rules depend on the 4703 event.Under Authorization Policy Change service Ho…" at bounding box center [888, 429] width 924 height 52
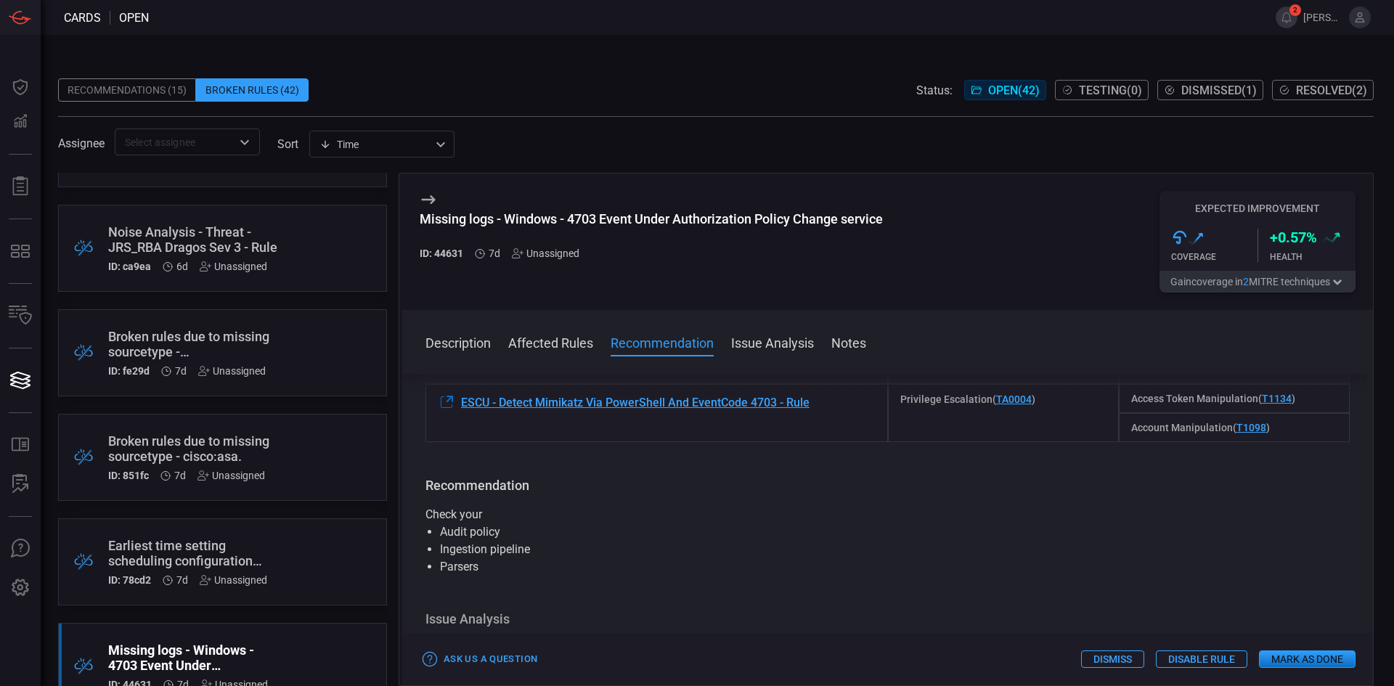
drag, startPoint x: 1011, startPoint y: 558, endPoint x: 1017, endPoint y: 598, distance: 41.2
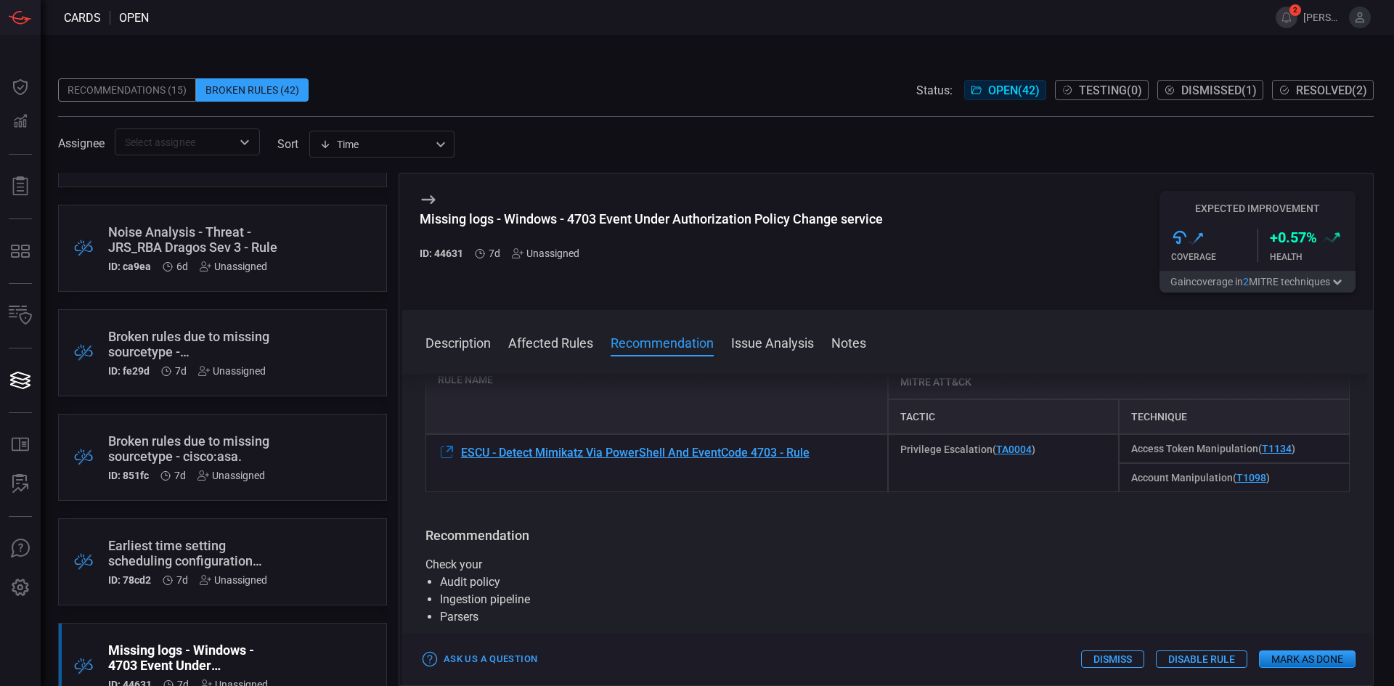
drag, startPoint x: 893, startPoint y: 595, endPoint x: 893, endPoint y: 561, distance: 34.1
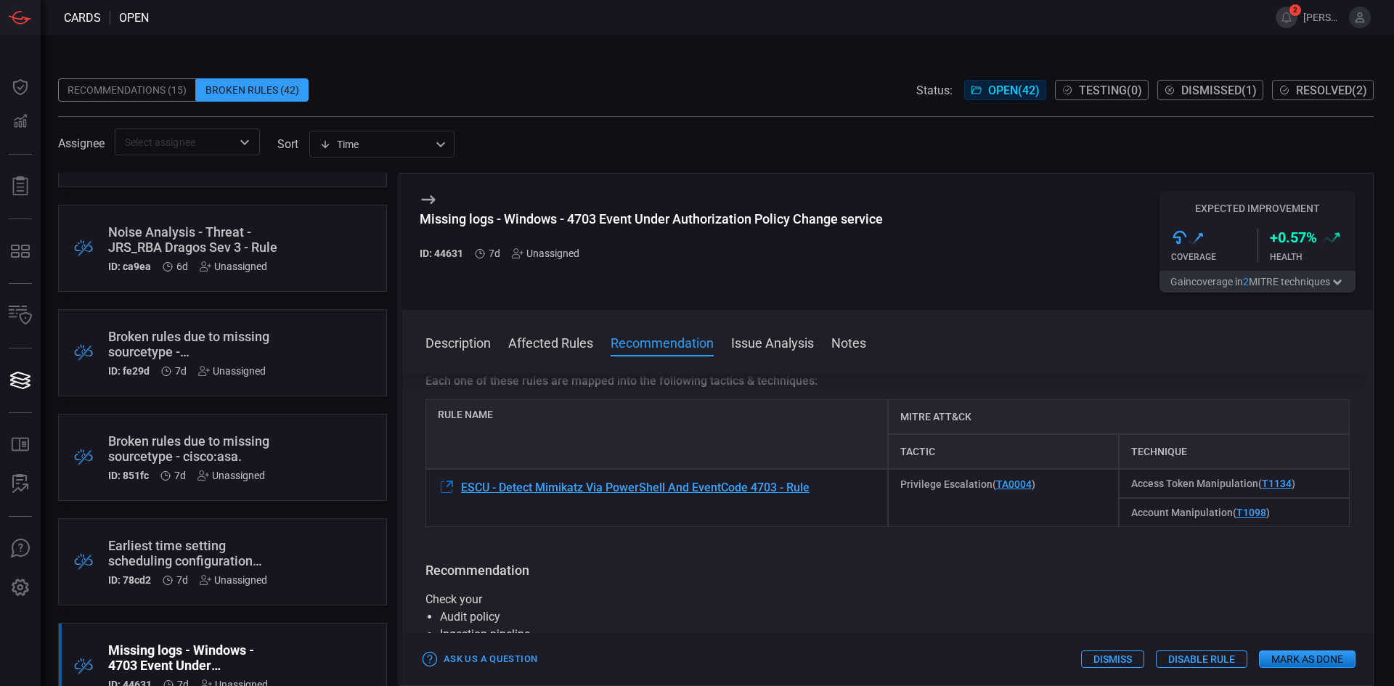
drag, startPoint x: 903, startPoint y: 603, endPoint x: 891, endPoint y: 571, distance: 34.0
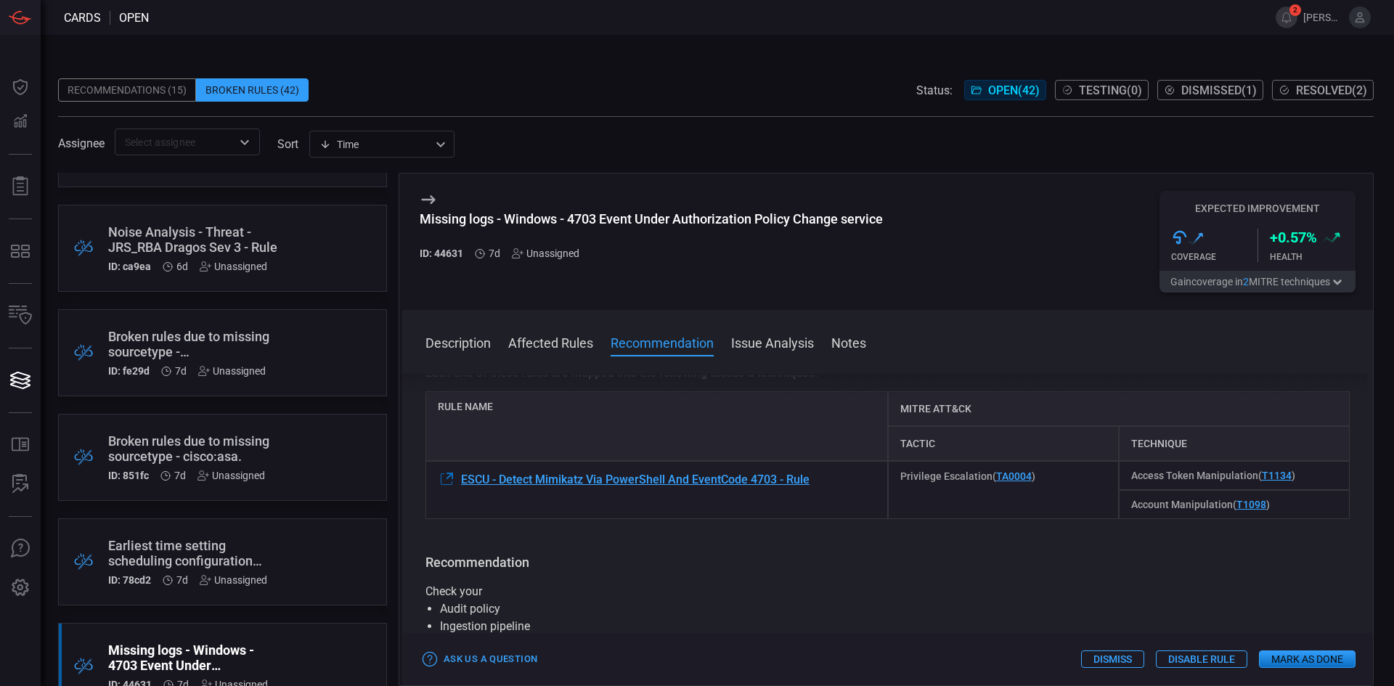
drag, startPoint x: 891, startPoint y: 583, endPoint x: 897, endPoint y: 598, distance: 15.6
drag, startPoint x: 897, startPoint y: 598, endPoint x: 833, endPoint y: 578, distance: 66.8
click at [833, 578] on div "Recommendation Check your Audit policy Ingestion pipeline Parsers" at bounding box center [888, 602] width 924 height 99
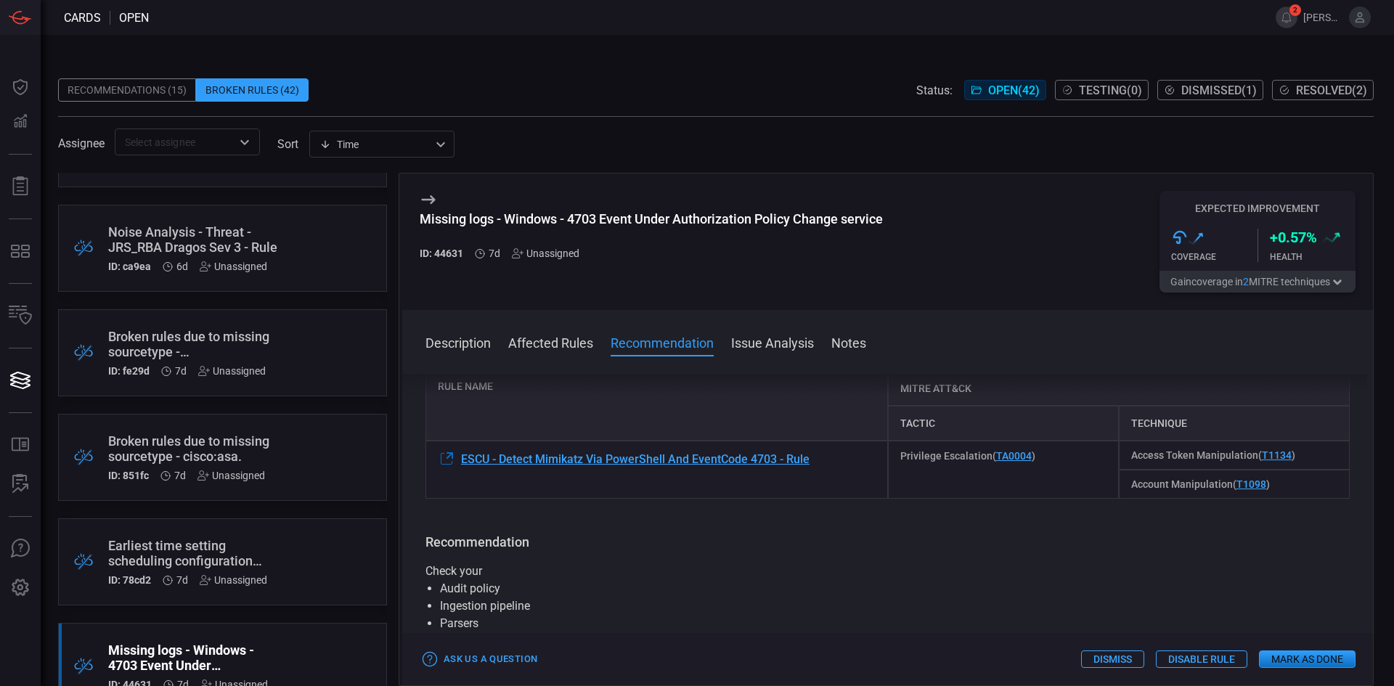
drag, startPoint x: 875, startPoint y: 563, endPoint x: 881, endPoint y: 586, distance: 24.0
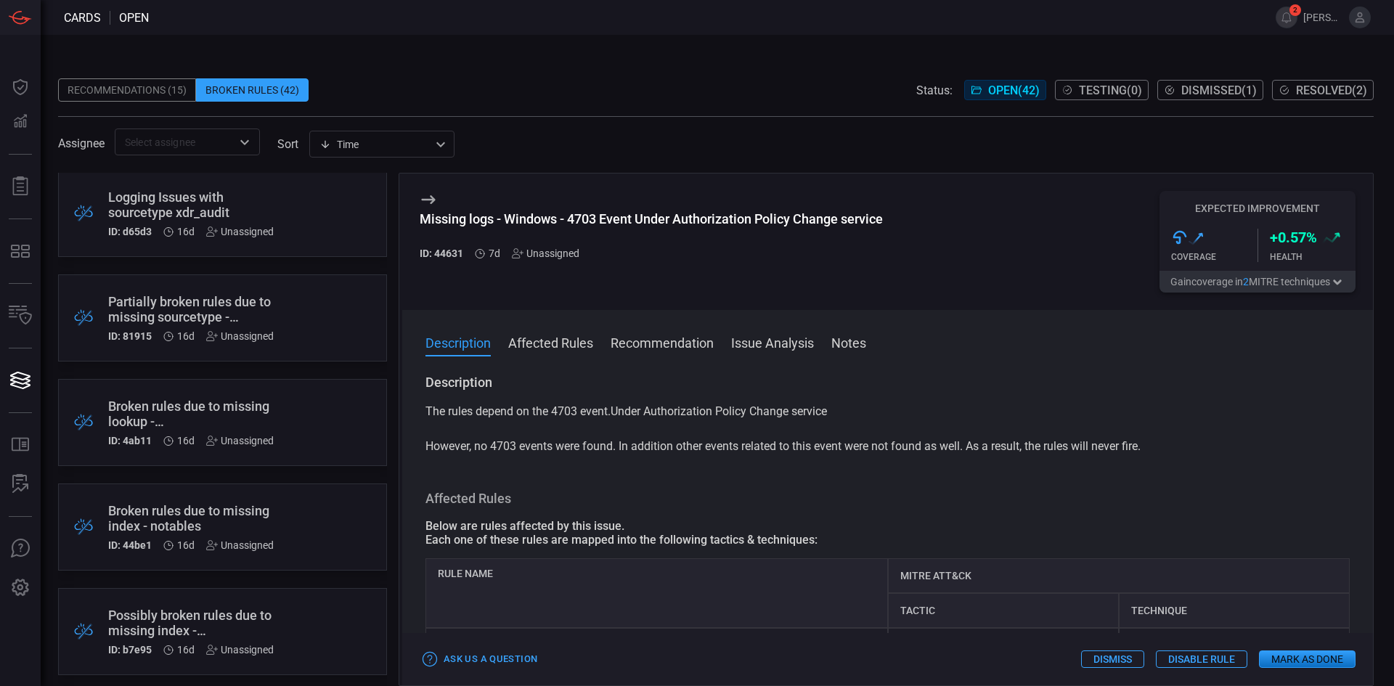
scroll to position [1017, 0]
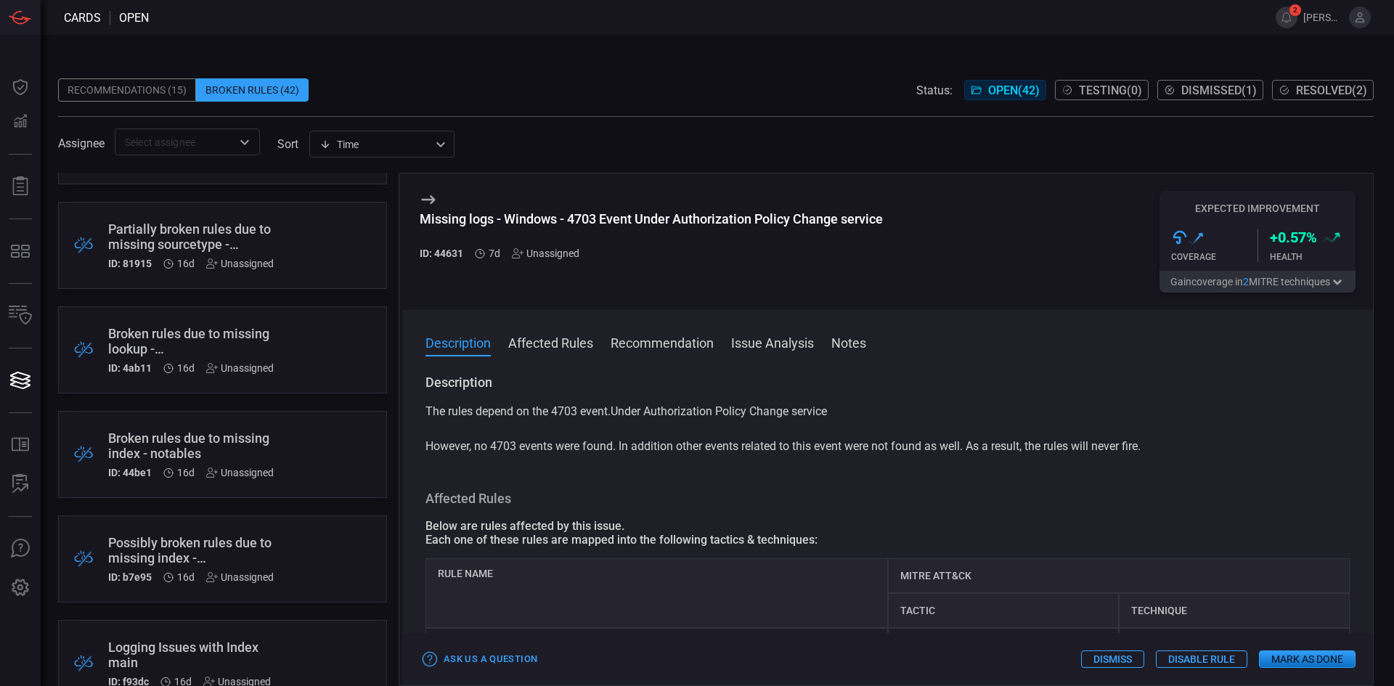
click at [245, 343] on div "Broken rules due to missing lookup - Tenable_Cloud_Sensors.csv" at bounding box center [195, 341] width 174 height 30
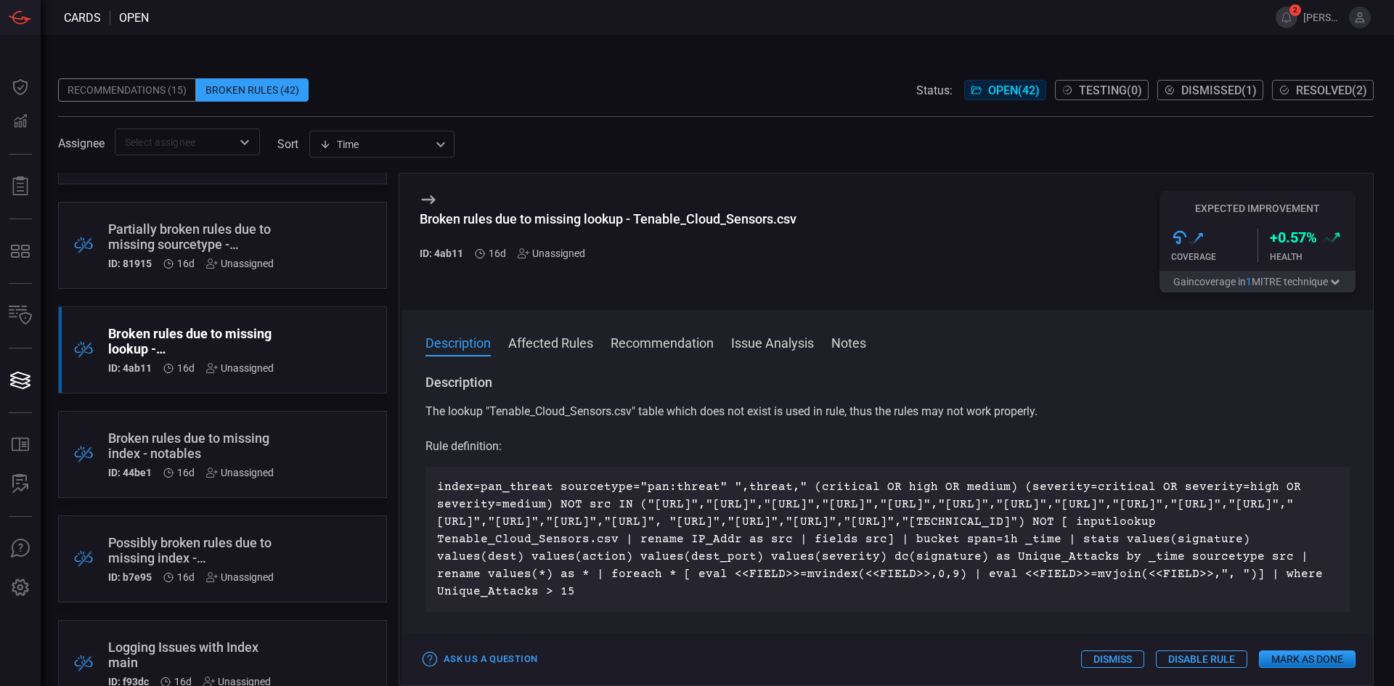
click at [216, 449] on div "Broken rules due to missing index - notables" at bounding box center [195, 446] width 174 height 30
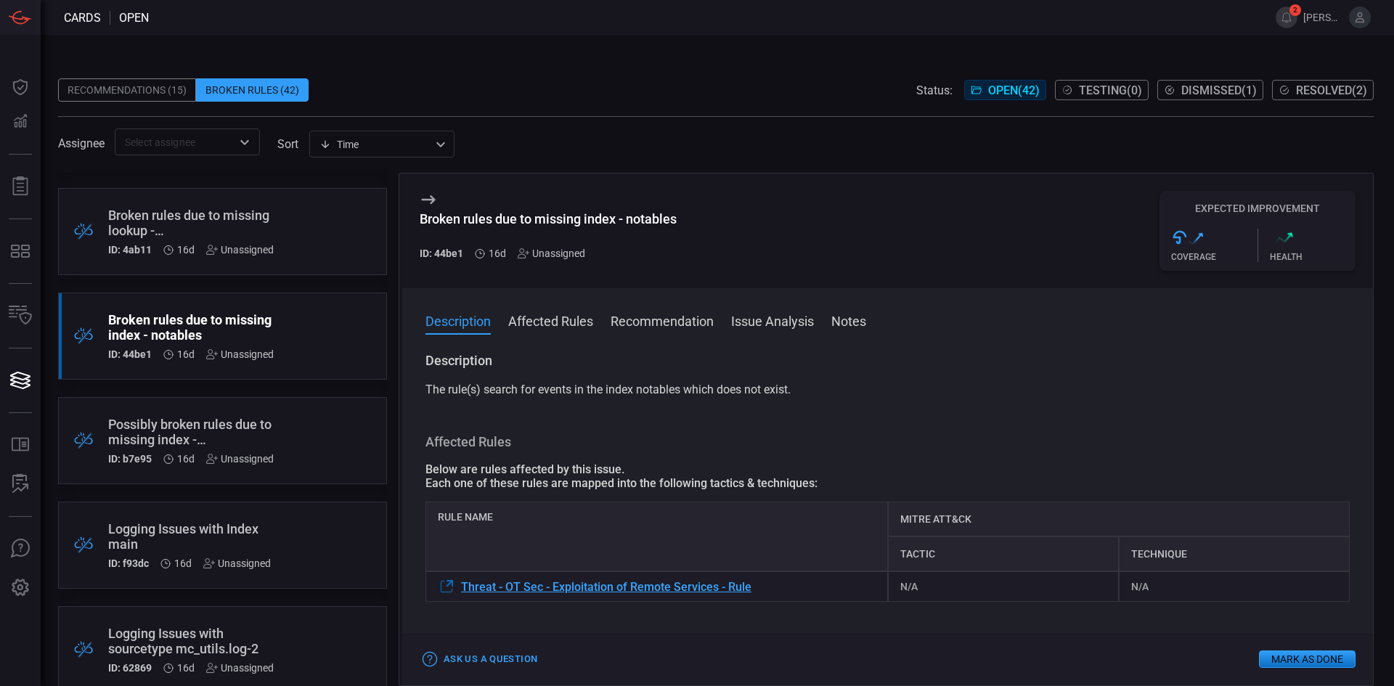
scroll to position [1162, 0]
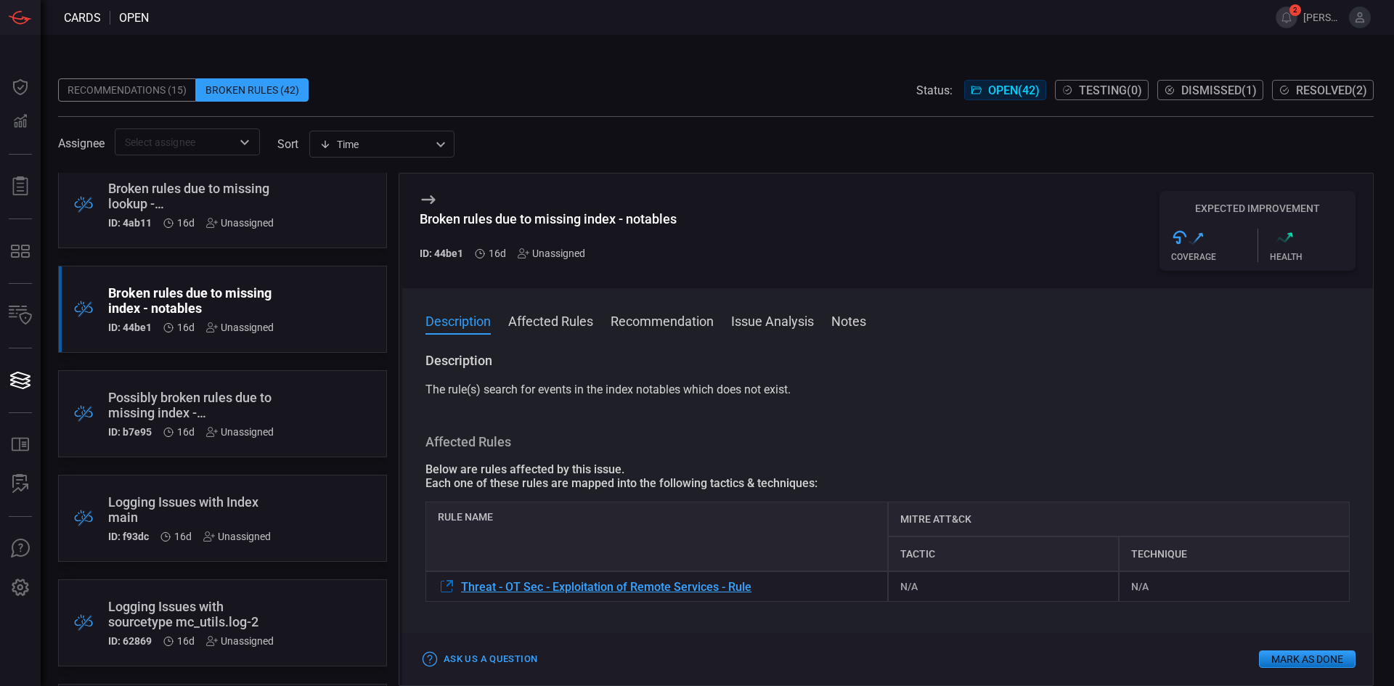
click at [256, 414] on div "Possibly broken rules due to missing index - _cmc_summary" at bounding box center [195, 405] width 174 height 30
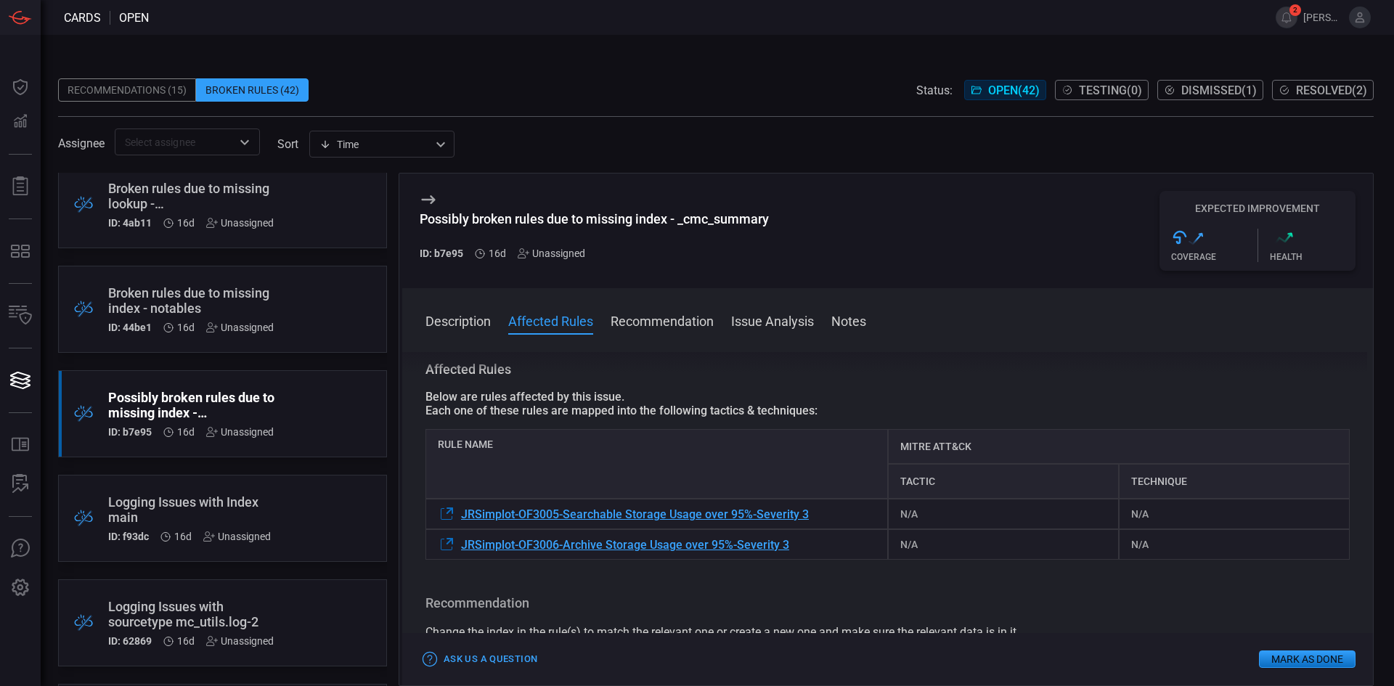
scroll to position [145, 0]
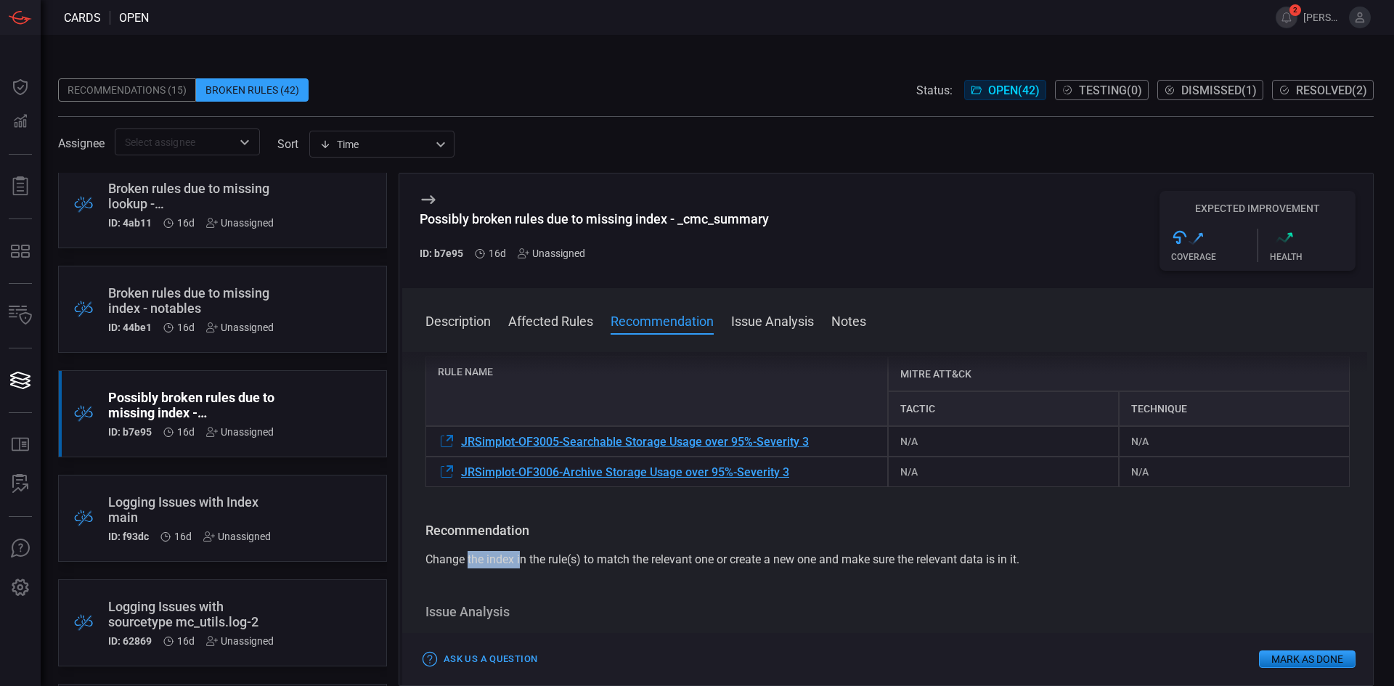
drag, startPoint x: 467, startPoint y: 560, endPoint x: 522, endPoint y: 563, distance: 55.3
click at [522, 563] on span "Change the index in the rule(s) to match the relevant one or create a new one a…" at bounding box center [723, 560] width 594 height 14
click at [591, 561] on span "Change the index in the rule(s) to match the relevant one or create a new one a…" at bounding box center [723, 560] width 594 height 14
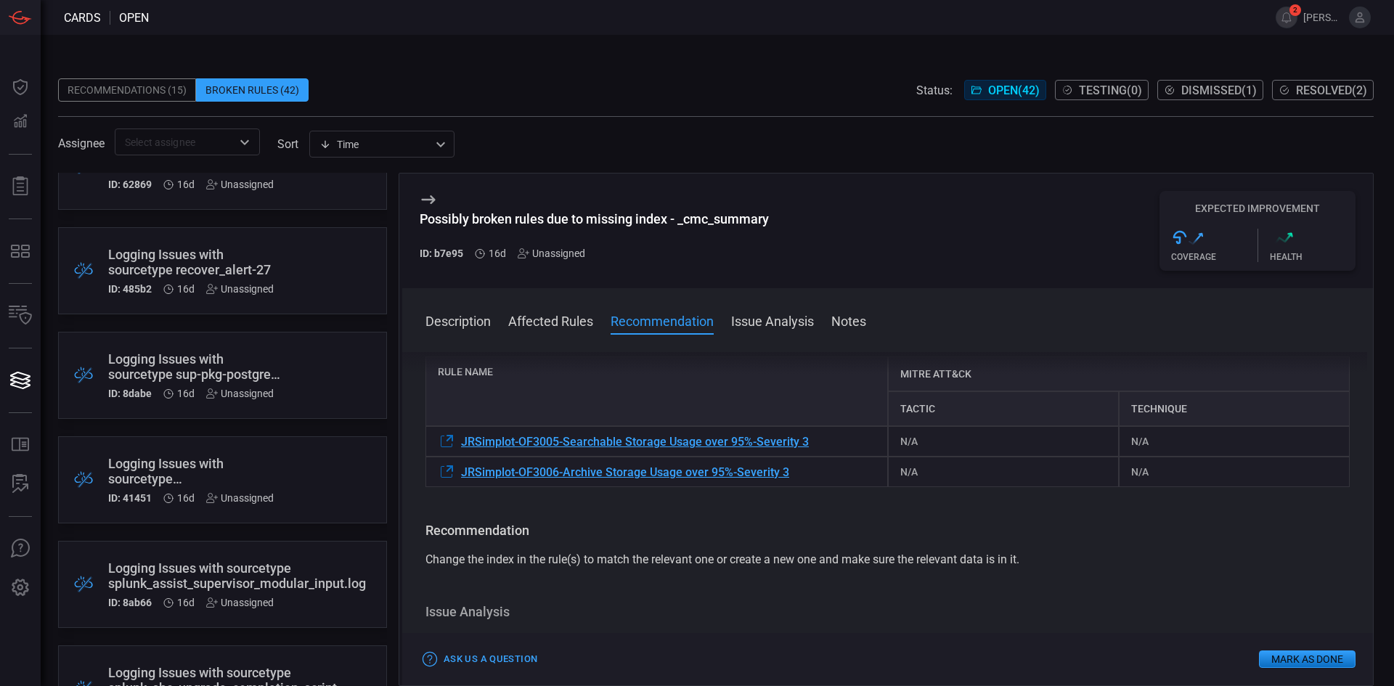
scroll to position [1641, 0]
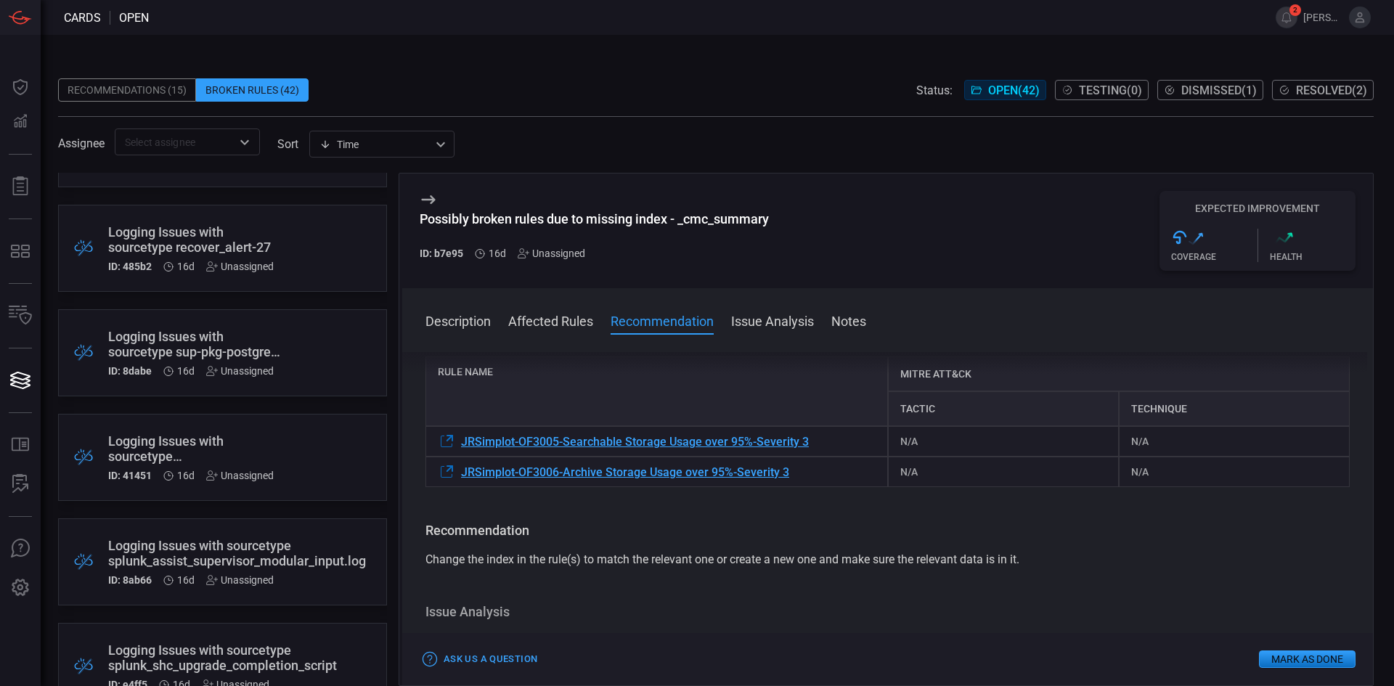
click at [241, 251] on div "Logging Issues with sourcetype recover_alert-27" at bounding box center [195, 239] width 174 height 30
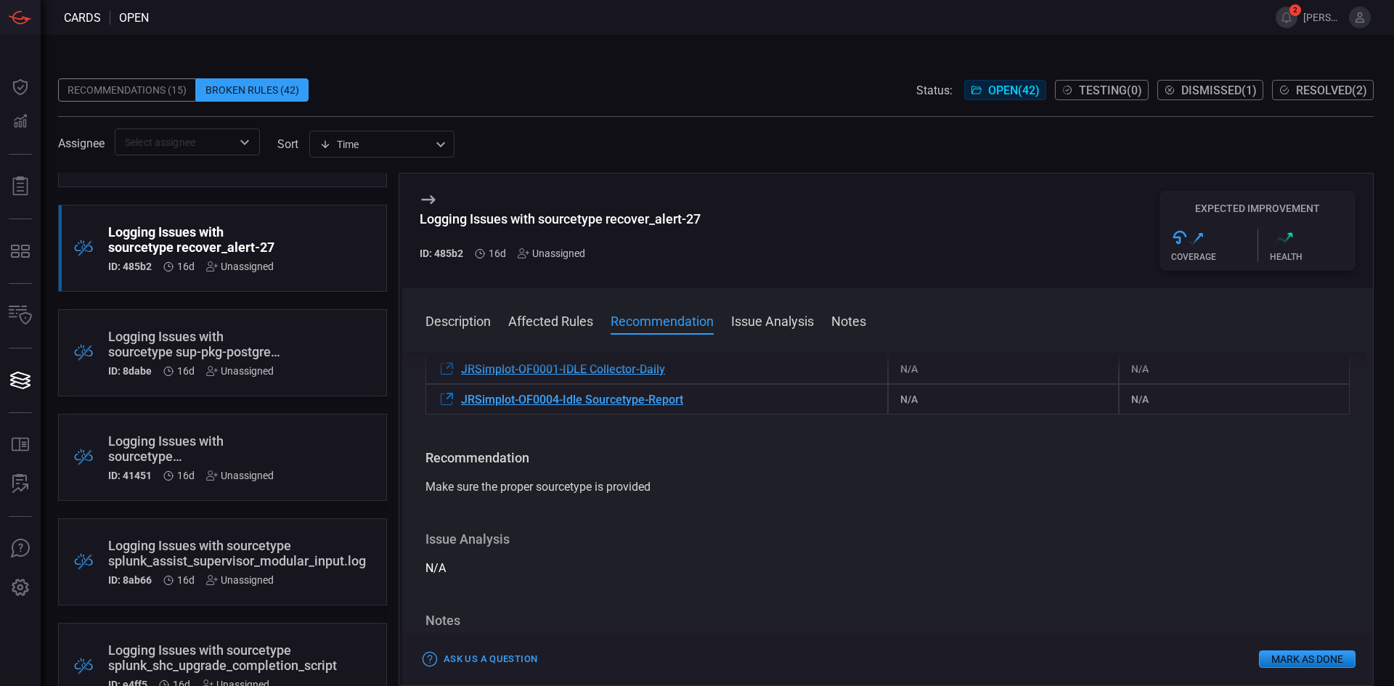
scroll to position [145, 0]
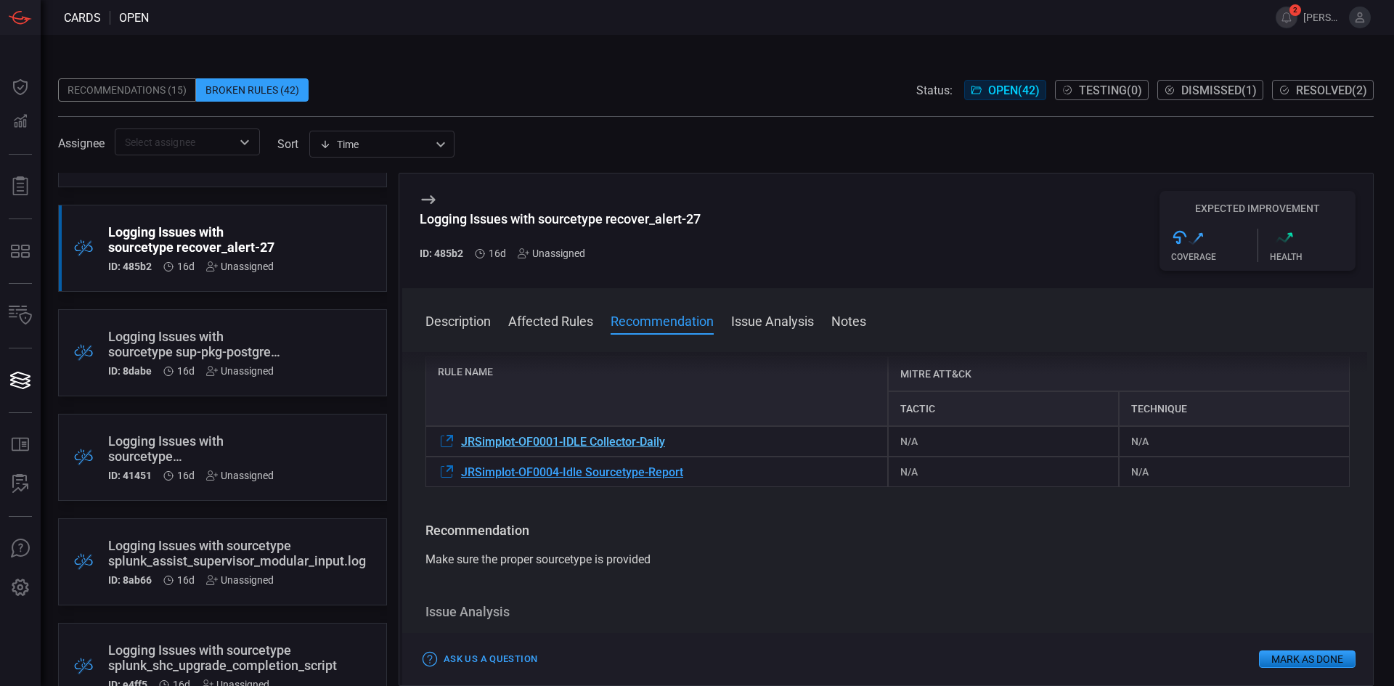
click at [608, 444] on span "JRSimplot-OF0001-IDLE Collector-Daily" at bounding box center [563, 442] width 204 height 14
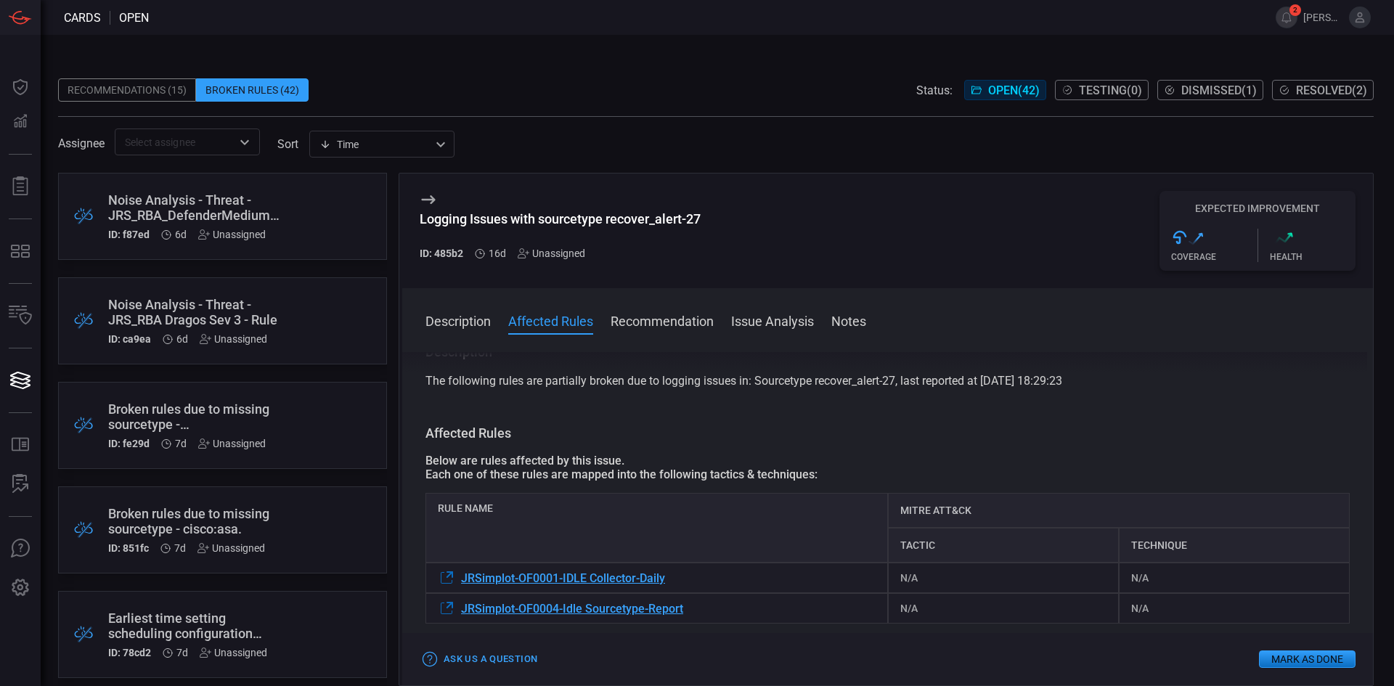
scroll to position [15, 0]
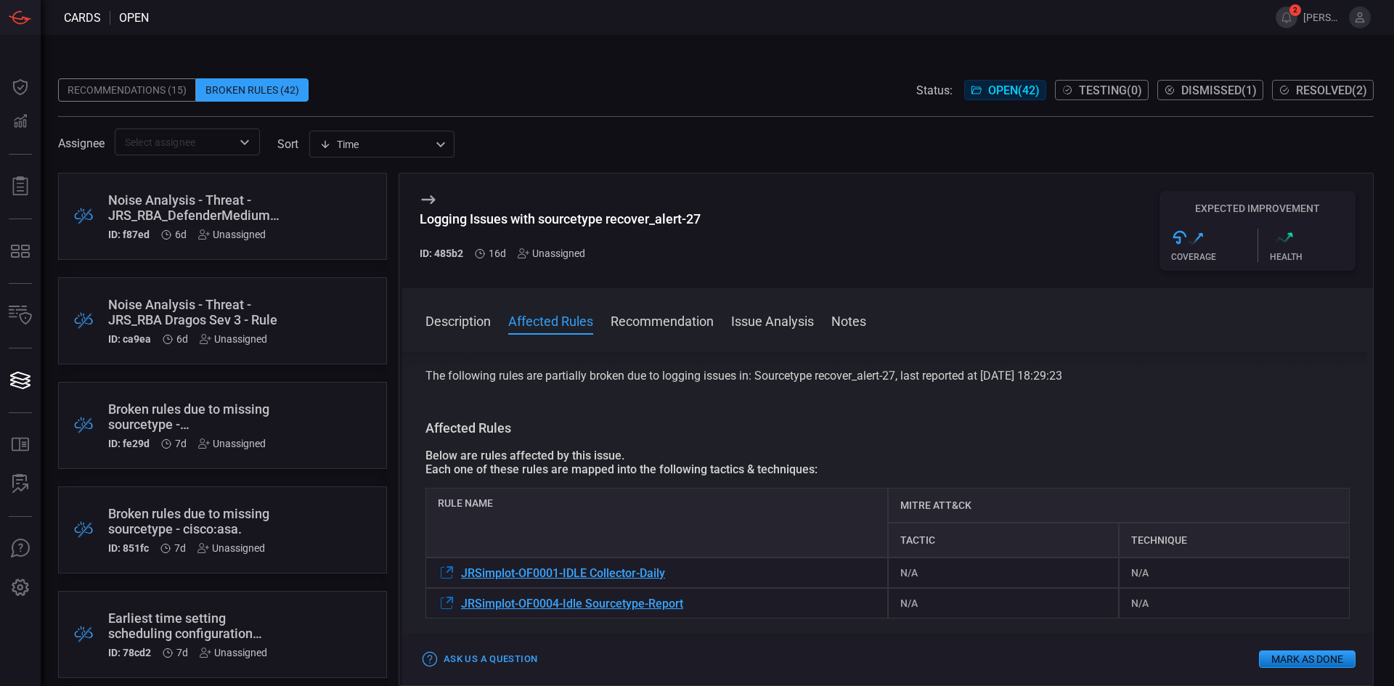
drag, startPoint x: 985, startPoint y: 443, endPoint x: 988, endPoint y: 463, distance: 19.9
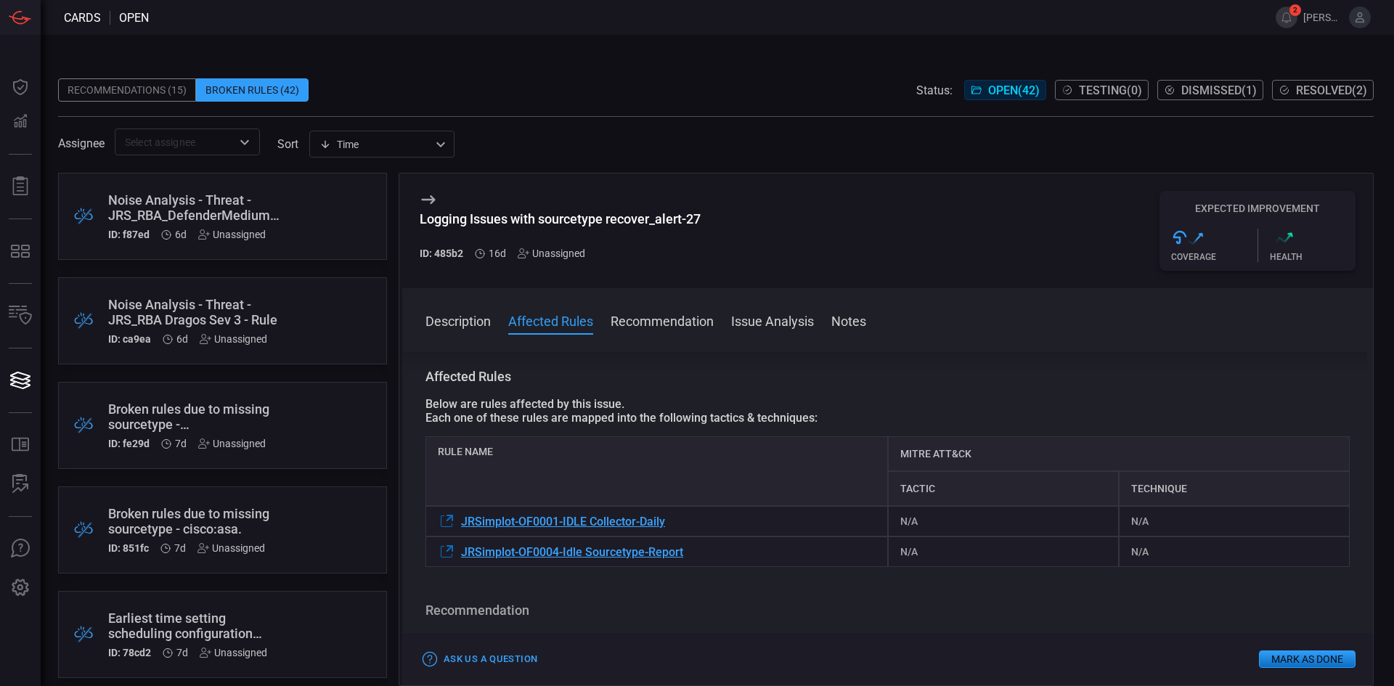
drag, startPoint x: 930, startPoint y: 436, endPoint x: 928, endPoint y: 457, distance: 21.9
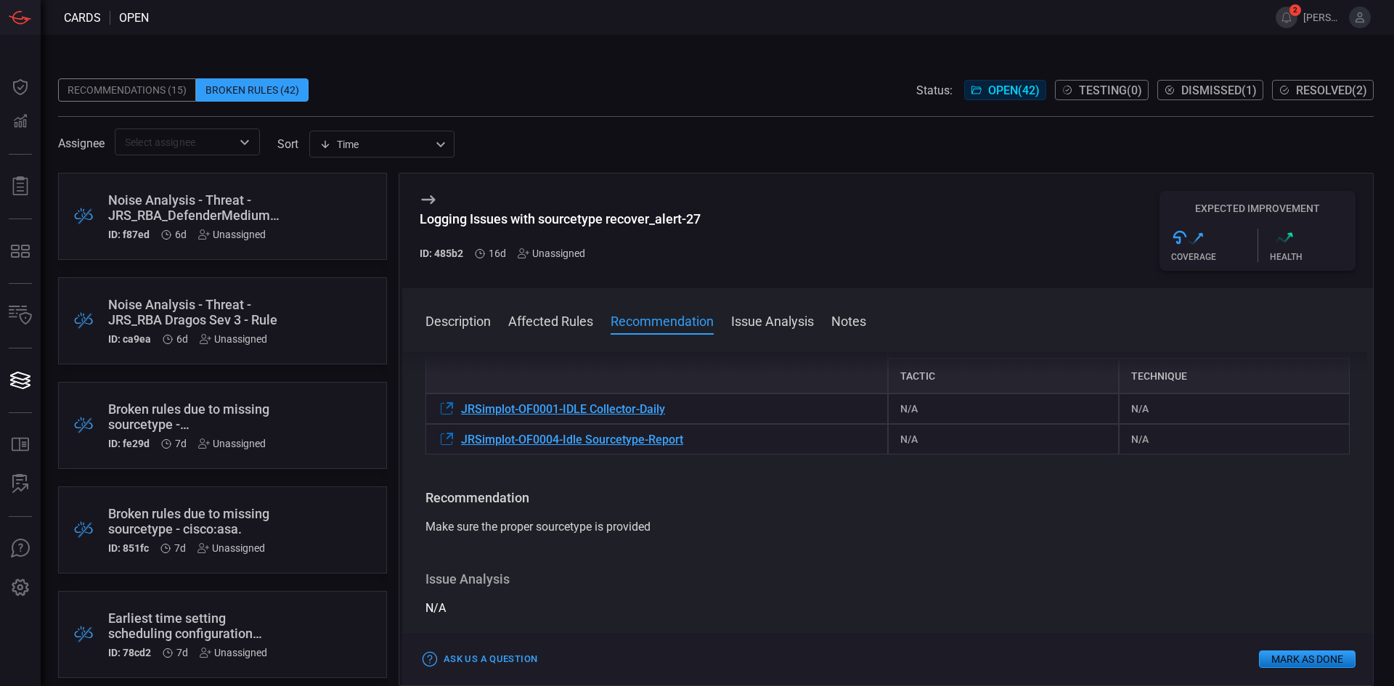
drag, startPoint x: 937, startPoint y: 437, endPoint x: 937, endPoint y: 482, distance: 45.0
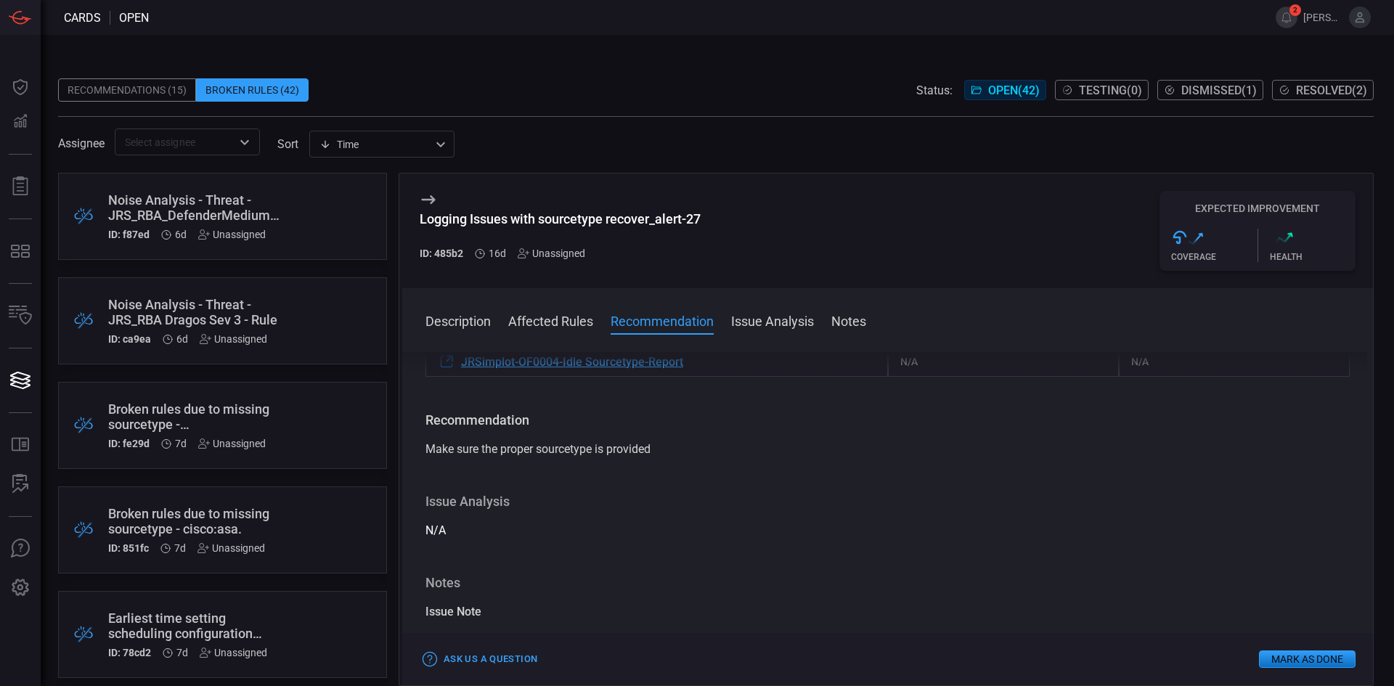
drag, startPoint x: 939, startPoint y: 523, endPoint x: 939, endPoint y: 553, distance: 29.8
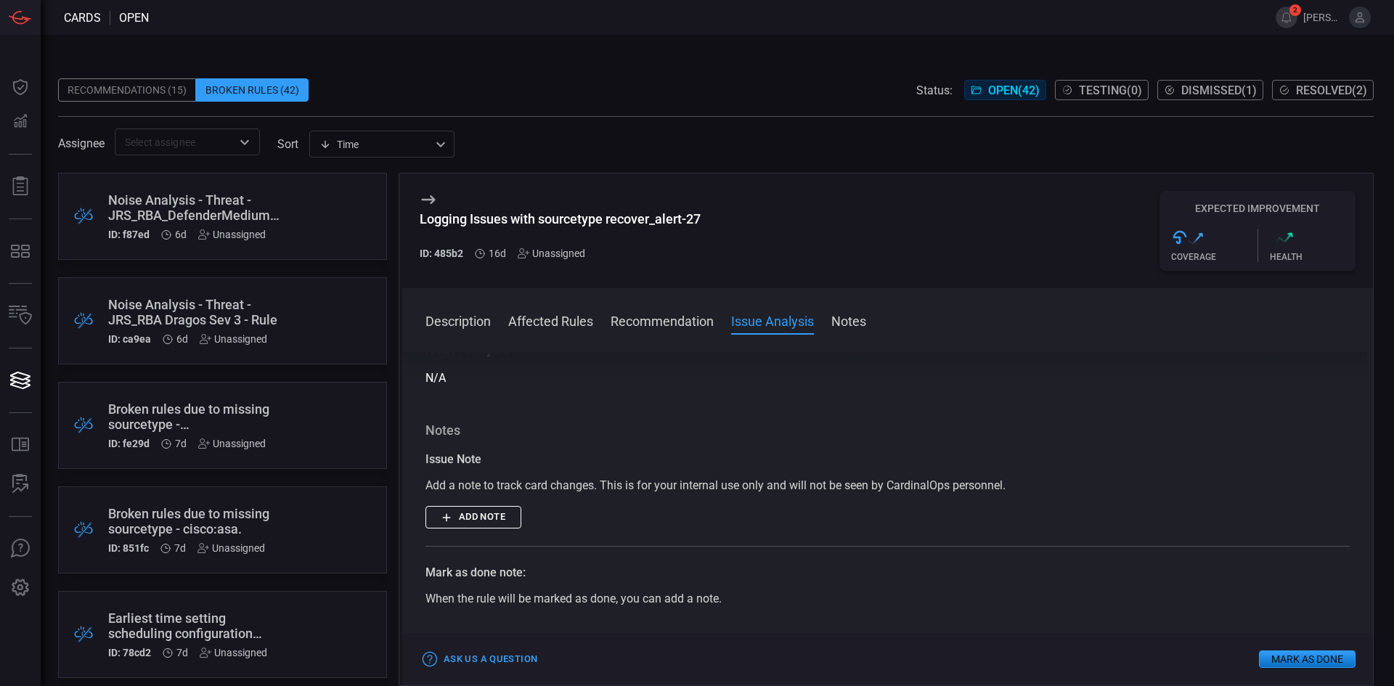
drag, startPoint x: 939, startPoint y: 553, endPoint x: 947, endPoint y: 599, distance: 47.2
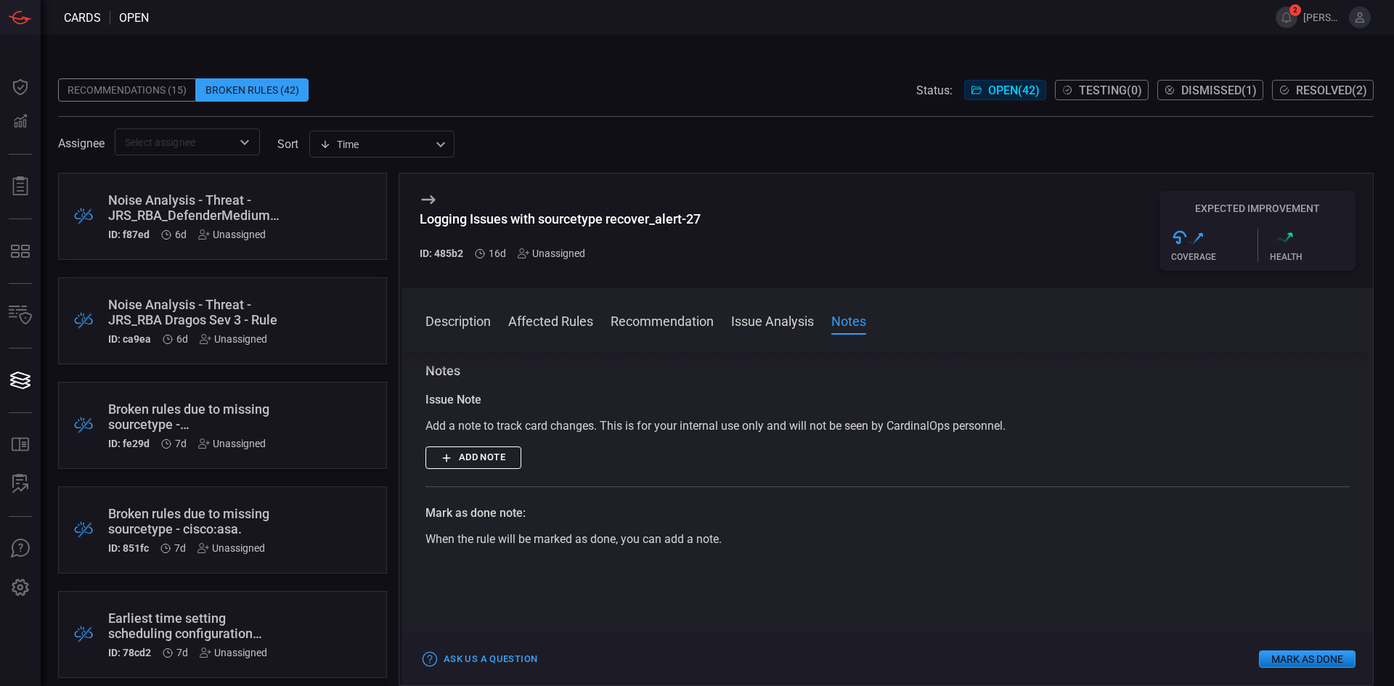
drag, startPoint x: 940, startPoint y: 566, endPoint x: 940, endPoint y: 590, distance: 24.7
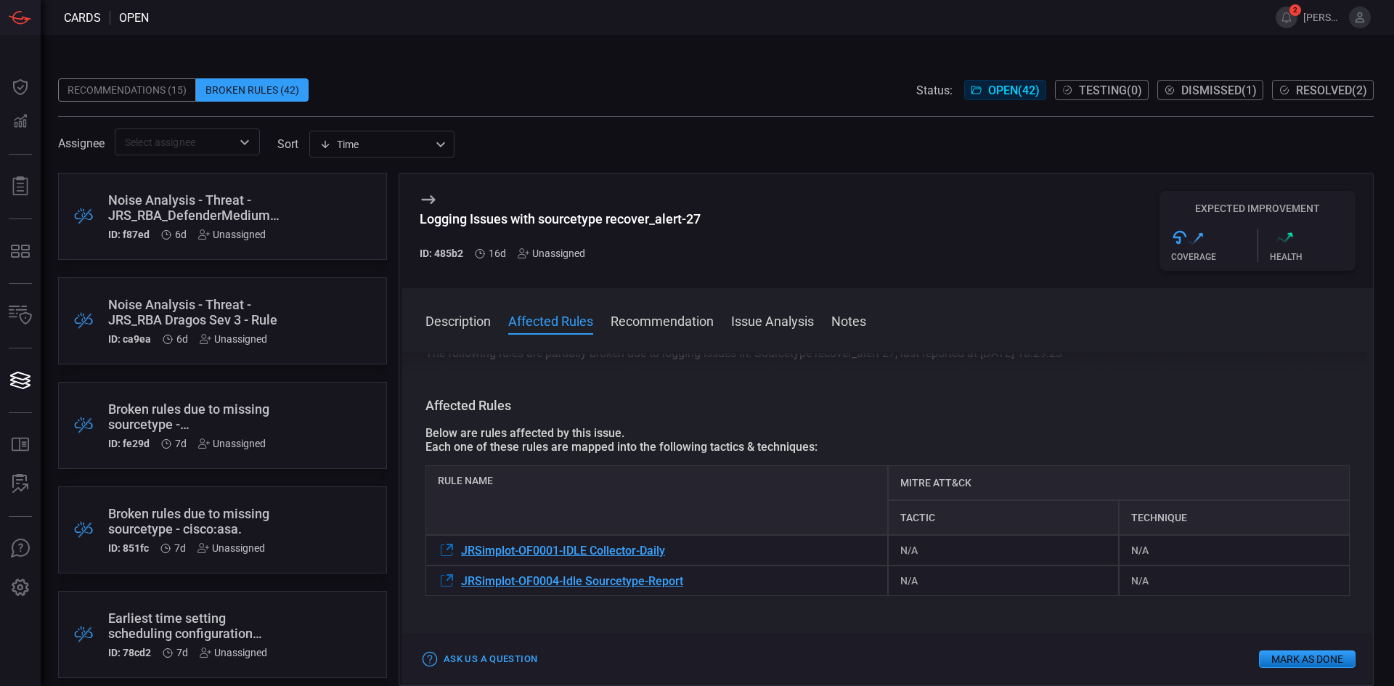
scroll to position [36, 0]
drag, startPoint x: 611, startPoint y: 544, endPoint x: 606, endPoint y: 553, distance: 10.1
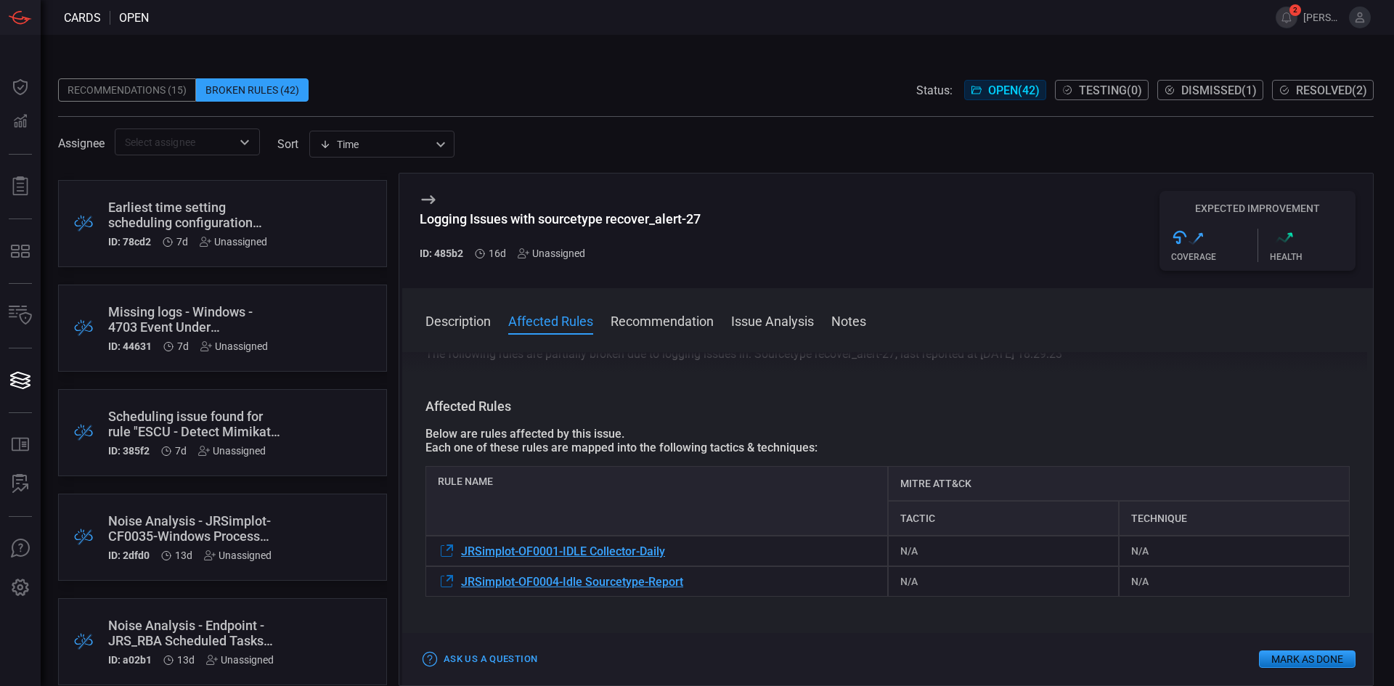
scroll to position [436, 0]
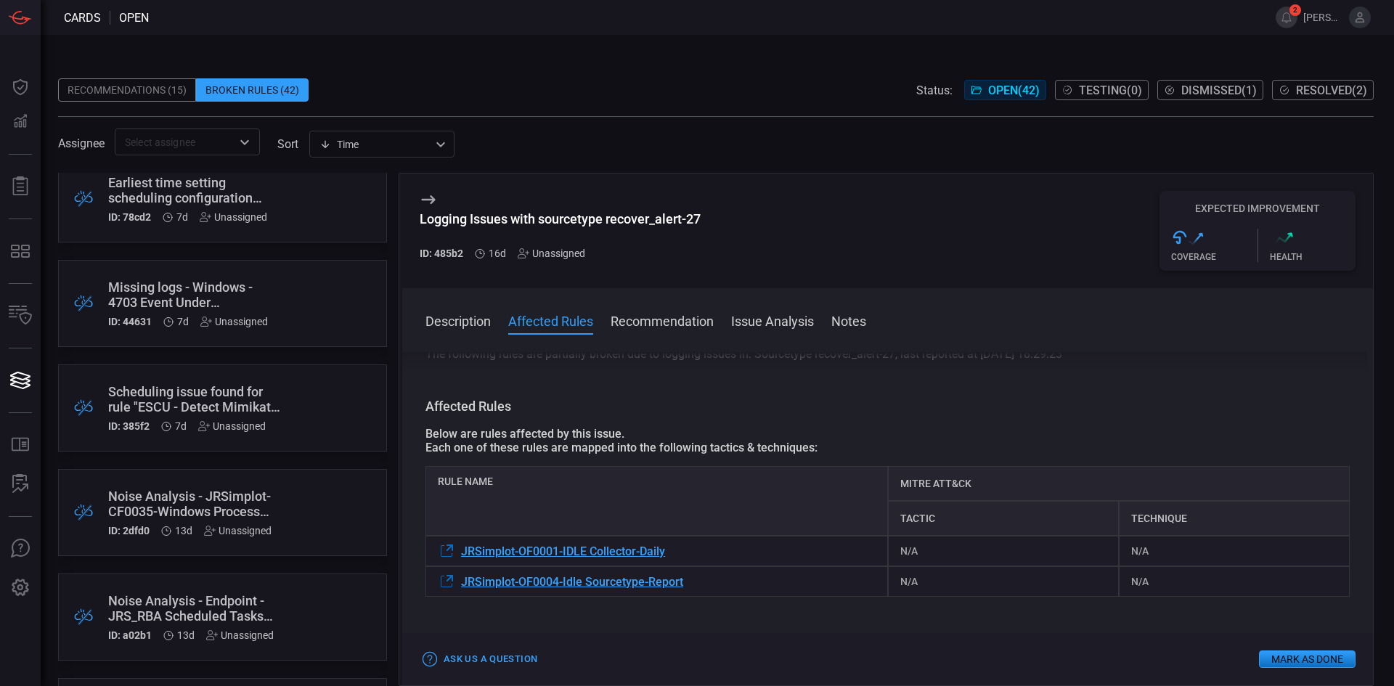
click at [183, 303] on div "Missing logs - Windows - 4703 Event Under Authorization Policy Change service" at bounding box center [195, 295] width 174 height 30
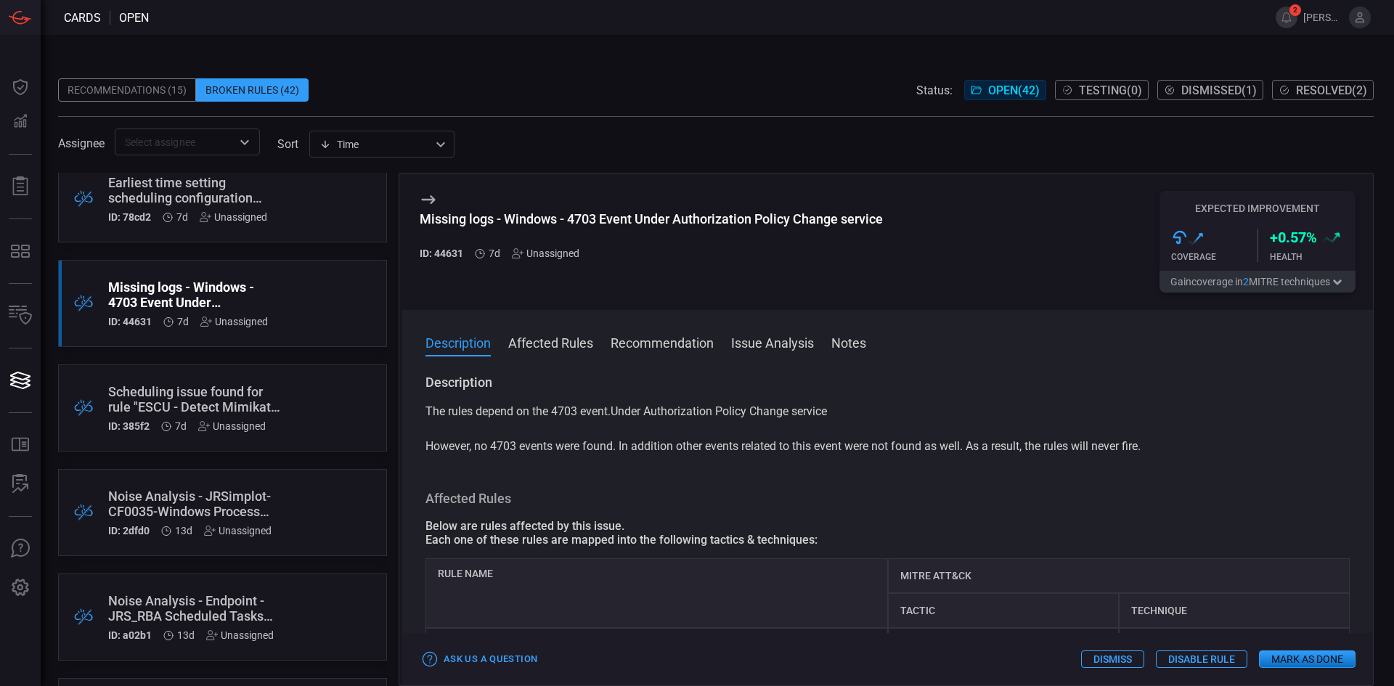
scroll to position [73, 0]
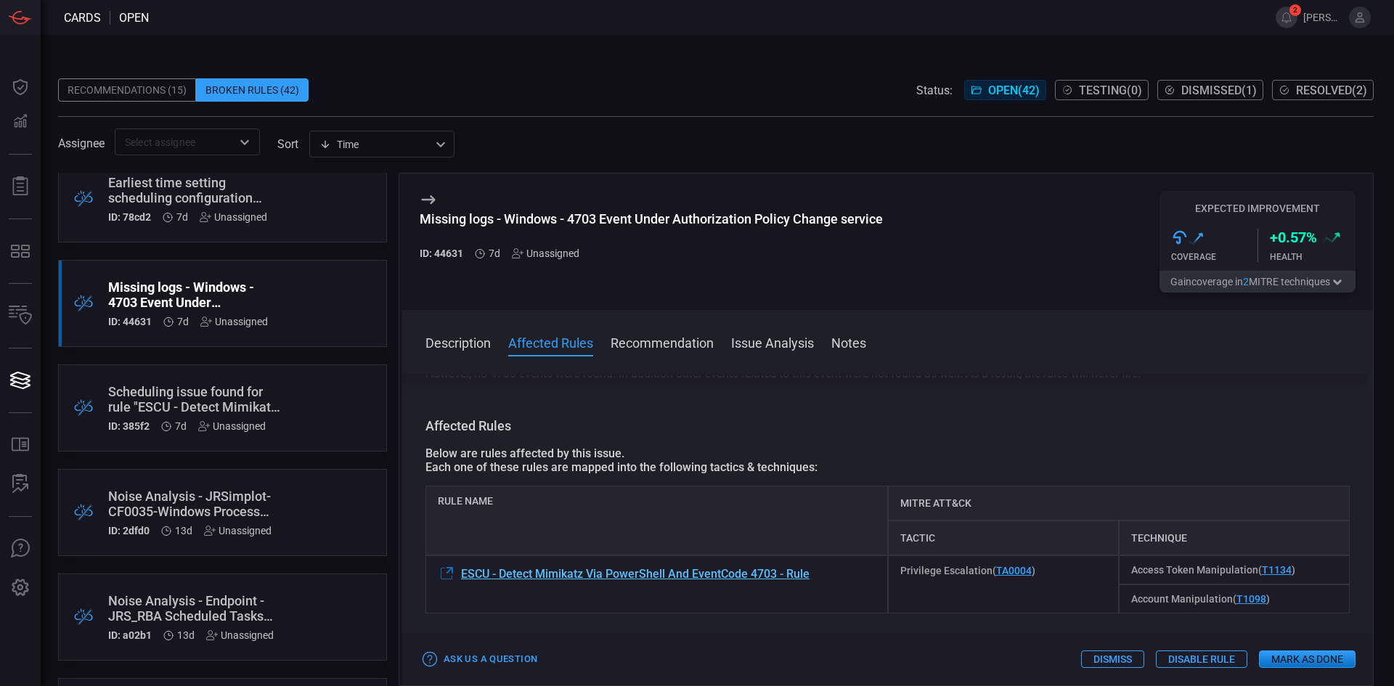
click at [772, 577] on span "ESCU - Detect Mimikatz Via PowerShell And EventCode 4703 - Rule" at bounding box center [635, 574] width 349 height 14
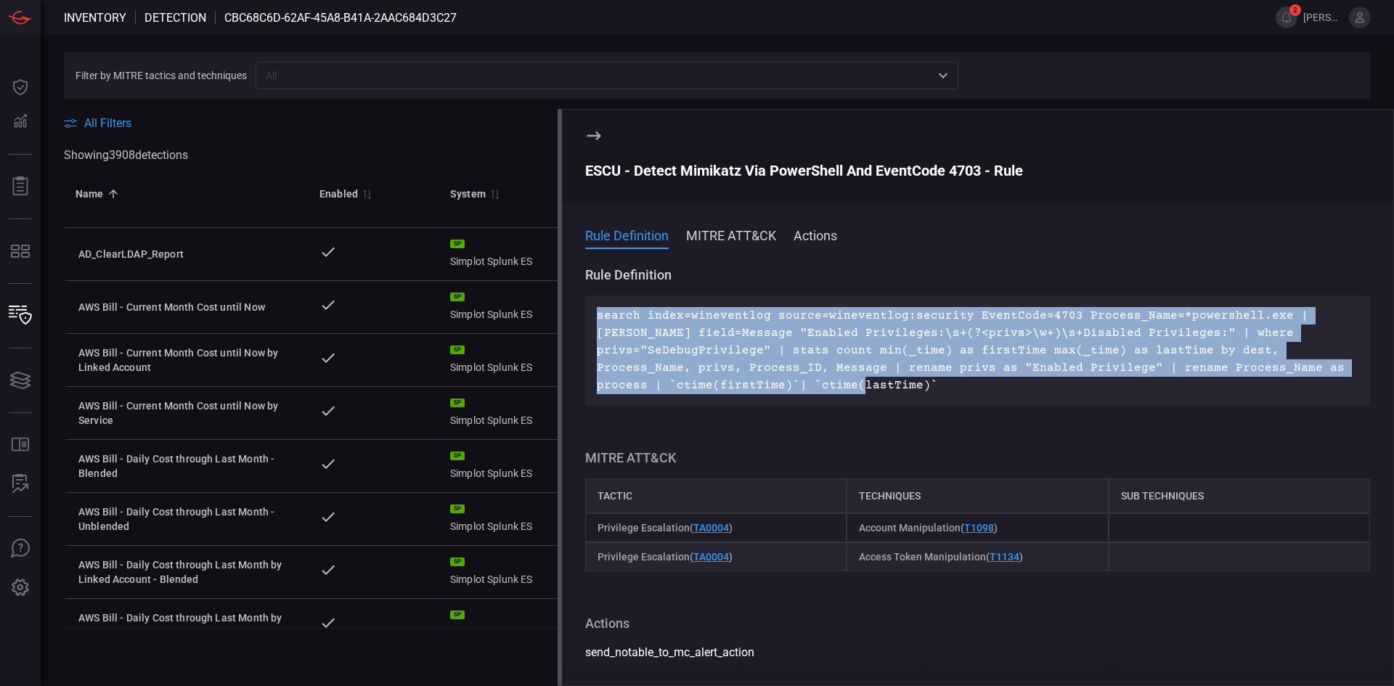
drag, startPoint x: 754, startPoint y: 397, endPoint x: 582, endPoint y: 306, distance: 195.2
click at [582, 306] on div "Rule Definition search index=wineventlog source=wineventlog:security EventCode=…" at bounding box center [977, 473] width 831 height 414
copy p "search index=wineventlog source=wineventlog:security EventCode=4703 Process_Nam…"
click at [924, 343] on p "search index=wineventlog source=wineventlog:security EventCode=4703 Process_Nam…" at bounding box center [978, 350] width 762 height 87
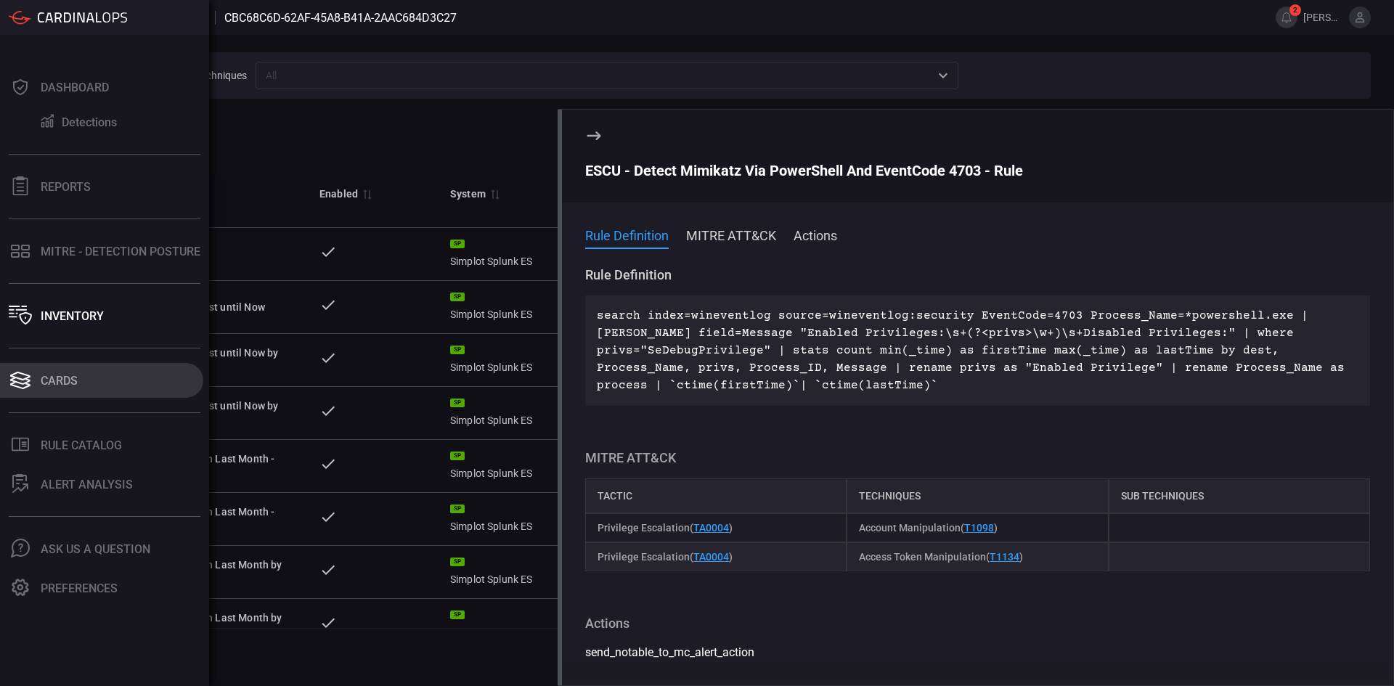
click at [61, 382] on div "Cards" at bounding box center [59, 381] width 37 height 14
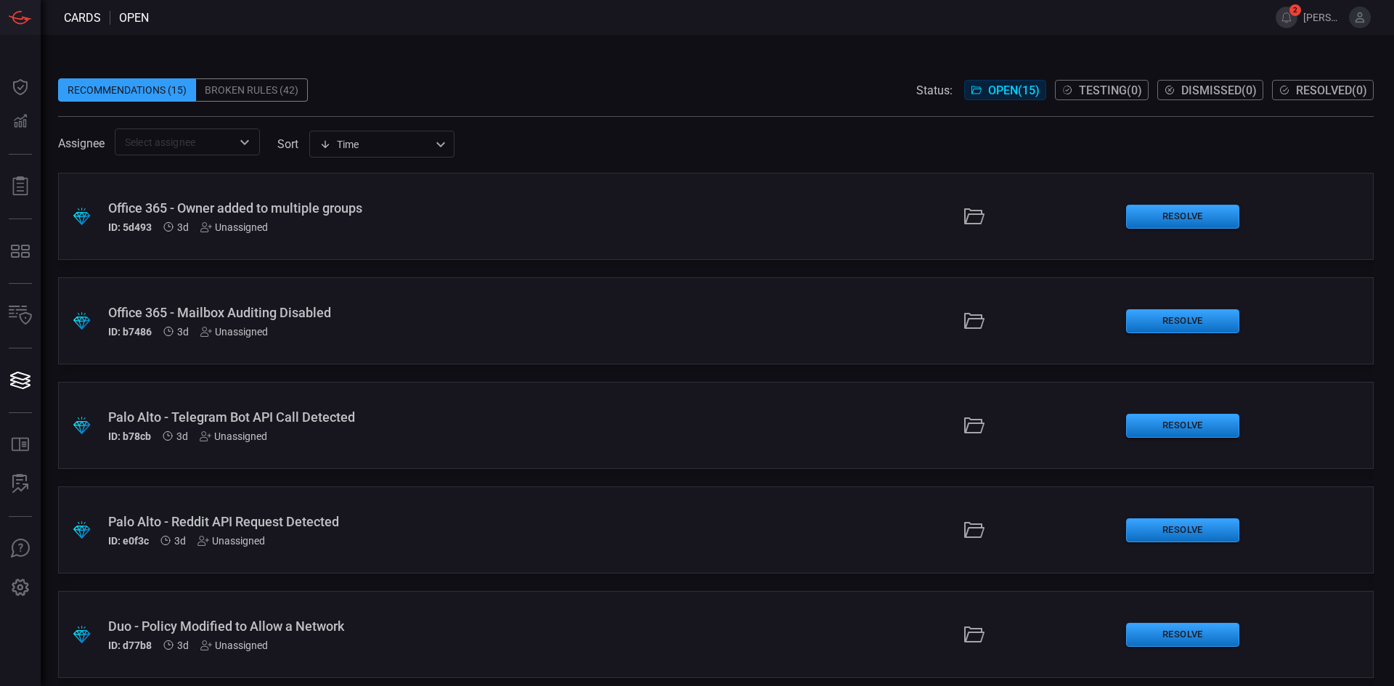
click at [234, 78] on div "Broken Rules (42)" at bounding box center [252, 89] width 112 height 23
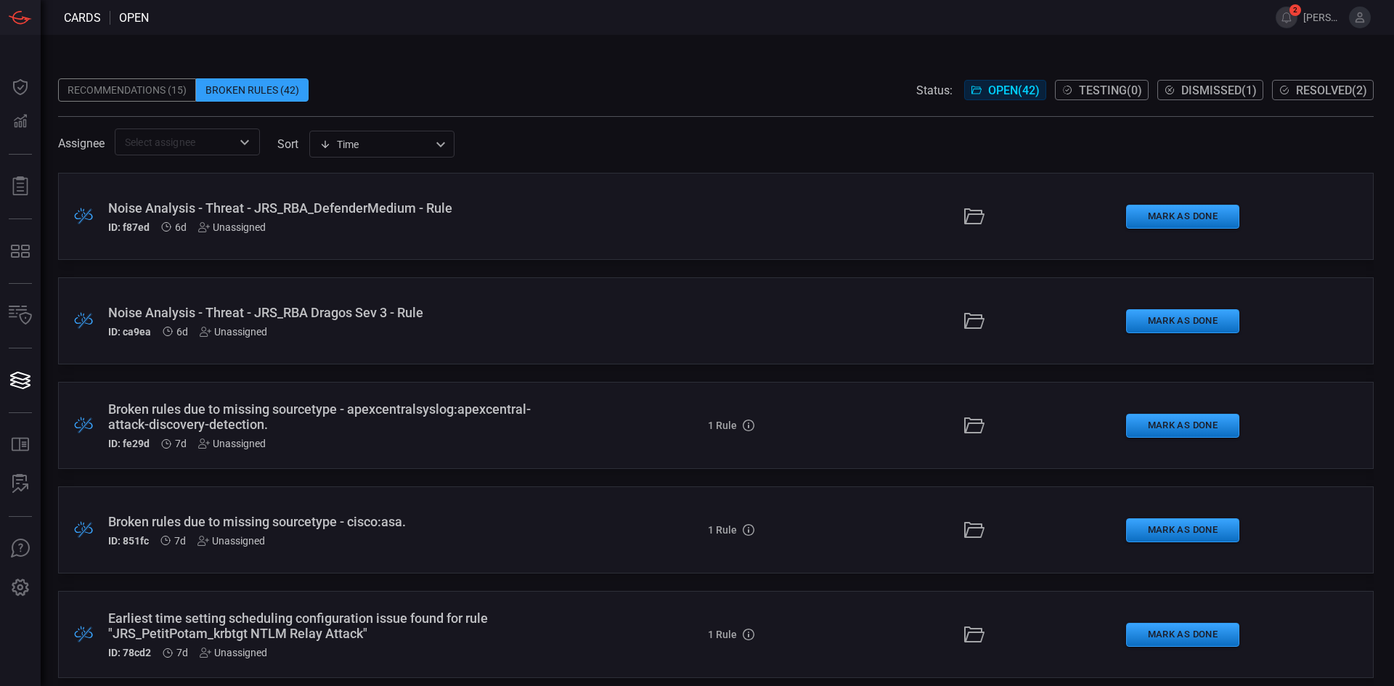
click at [359, 314] on div "Noise Analysis - Threat - JRS_RBA Dragos Sev 3 - Rule" at bounding box center [338, 312] width 461 height 15
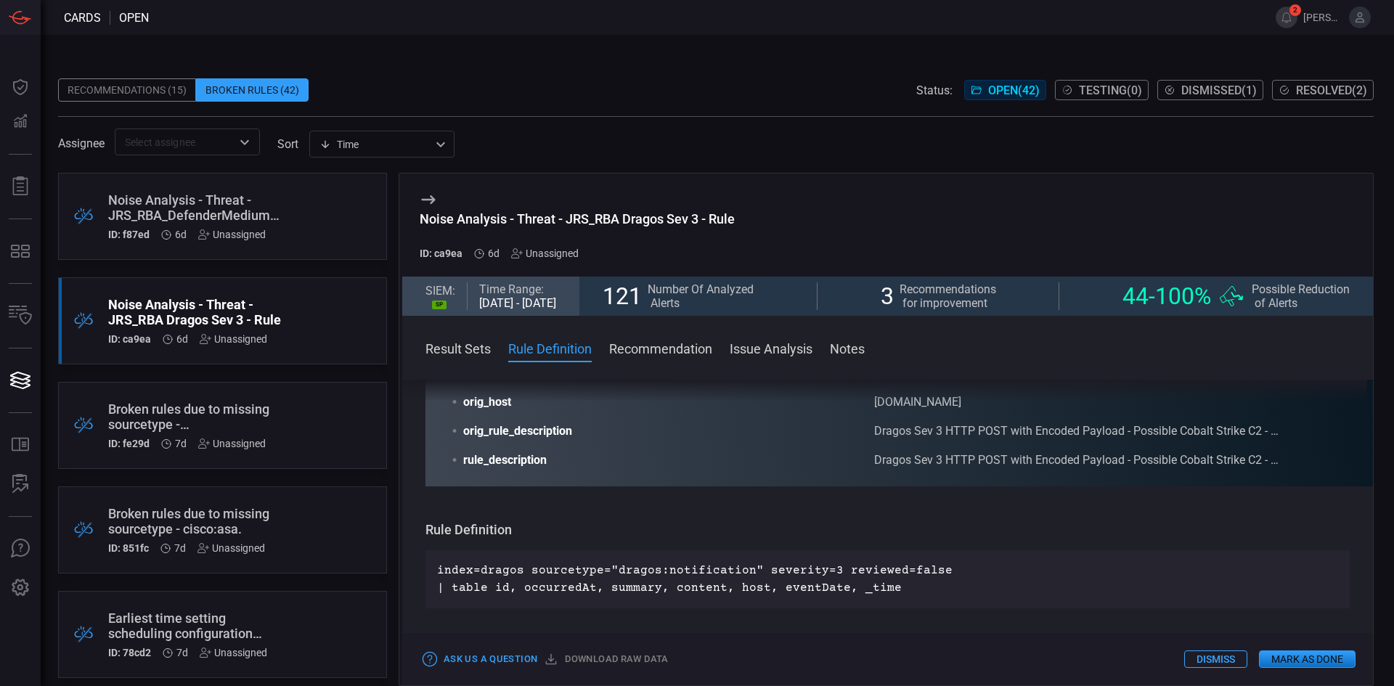
scroll to position [367, 0]
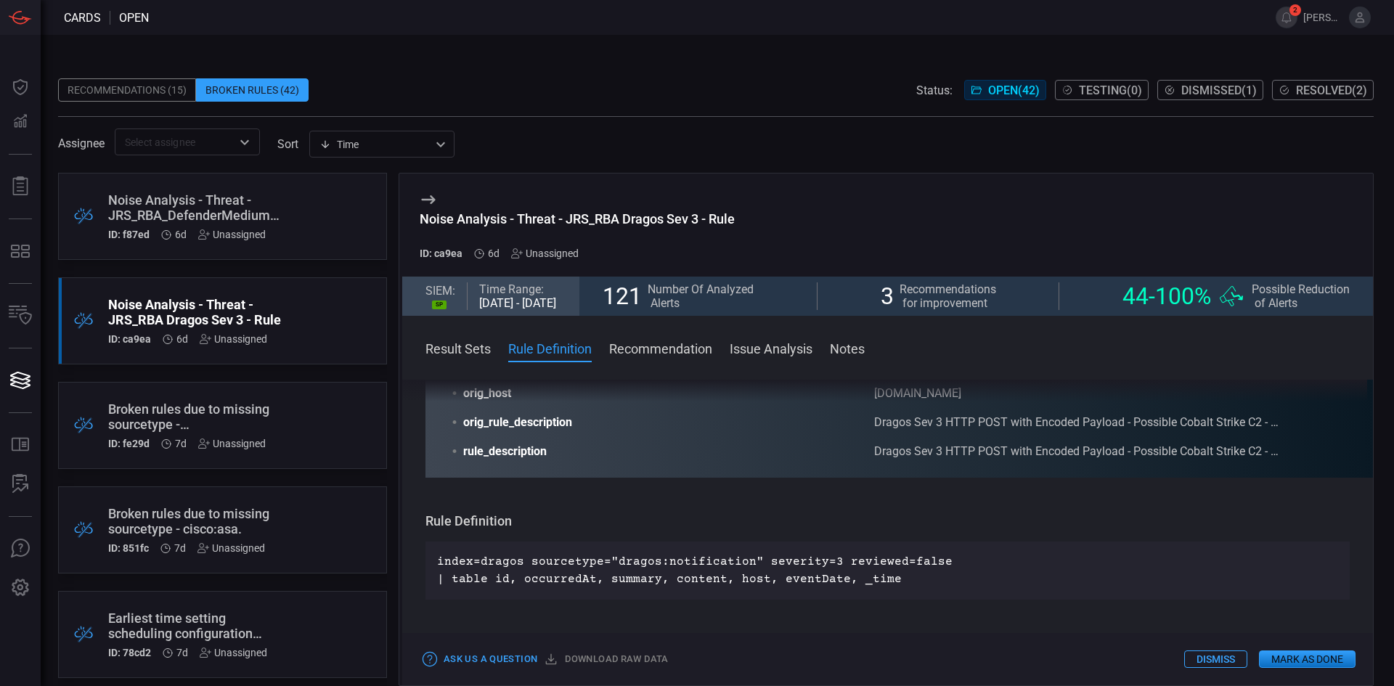
drag, startPoint x: 1235, startPoint y: 443, endPoint x: 1236, endPoint y: 463, distance: 20.3
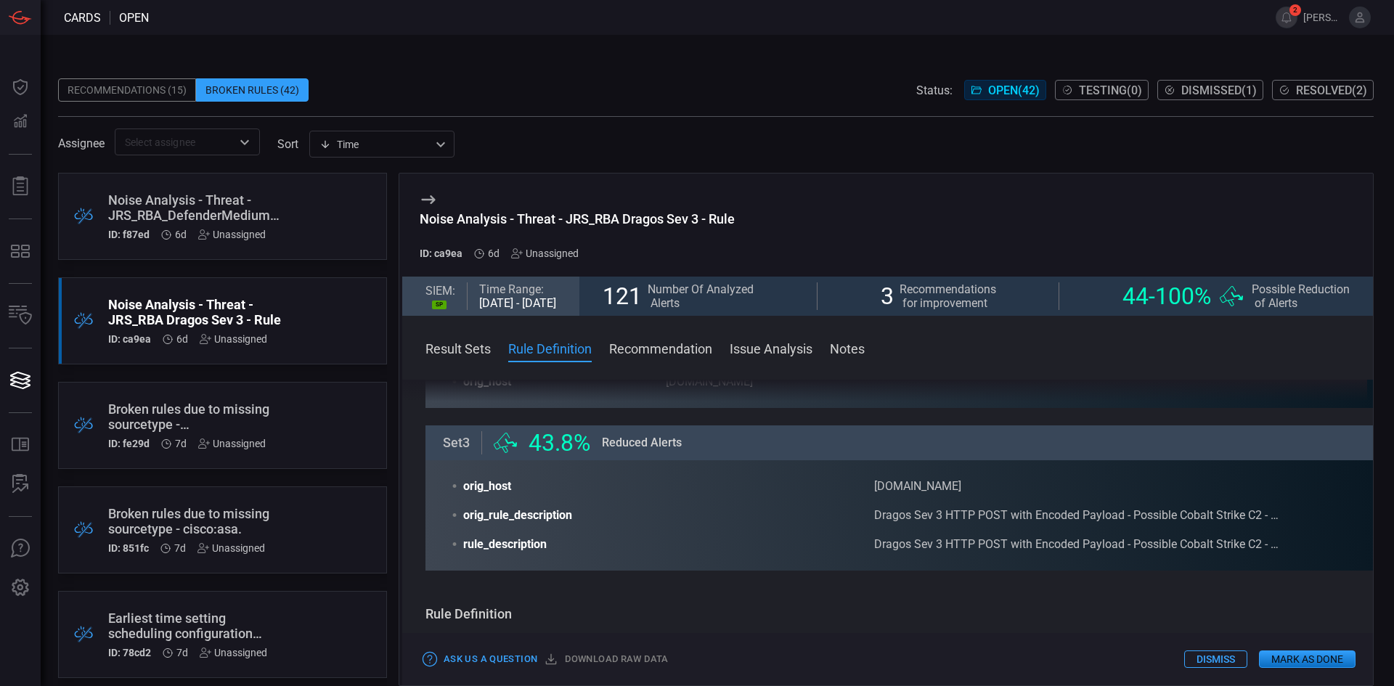
scroll to position [261, 0]
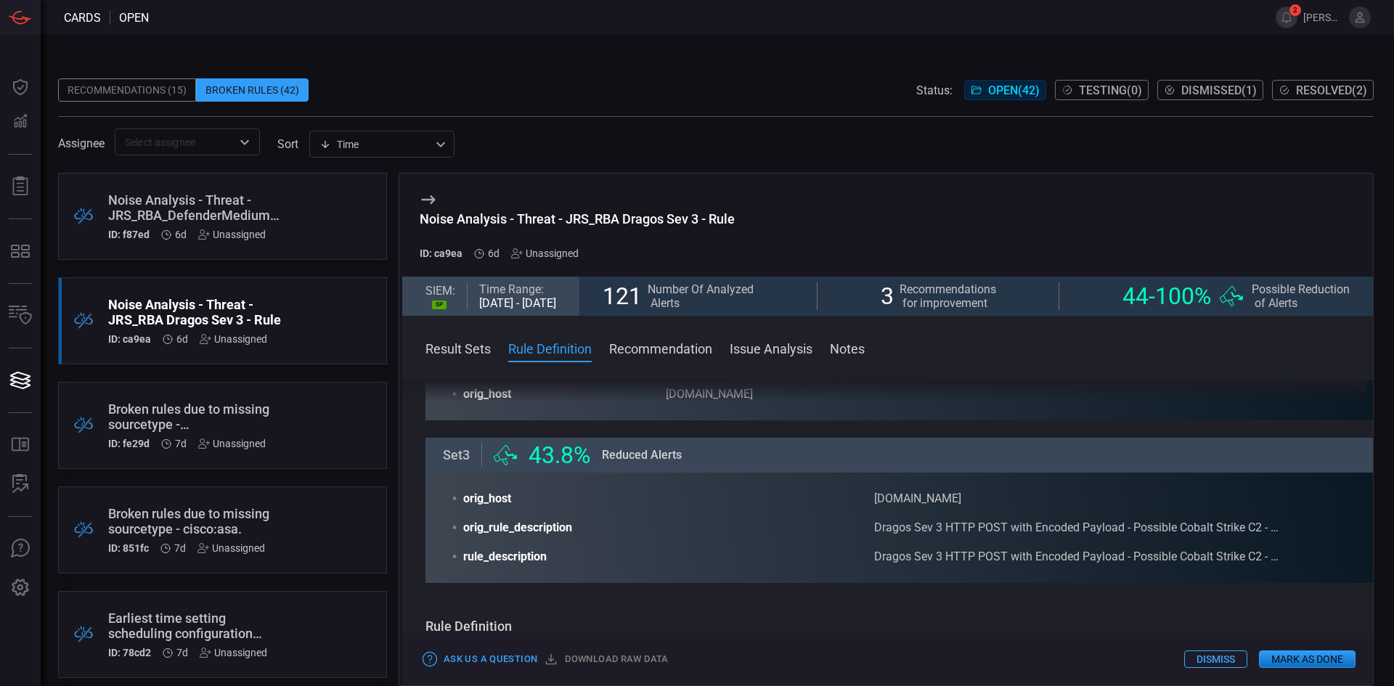
drag, startPoint x: 961, startPoint y: 515, endPoint x: 953, endPoint y: 485, distance: 30.6
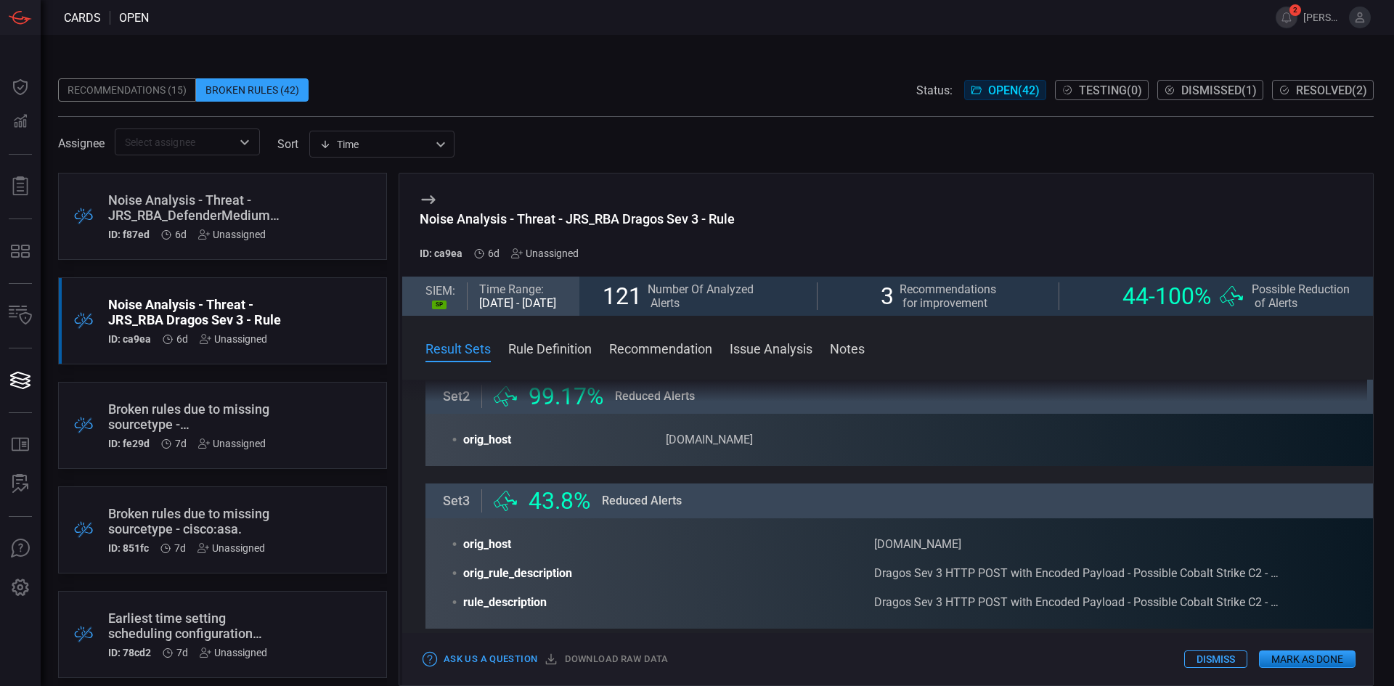
scroll to position [241, 0]
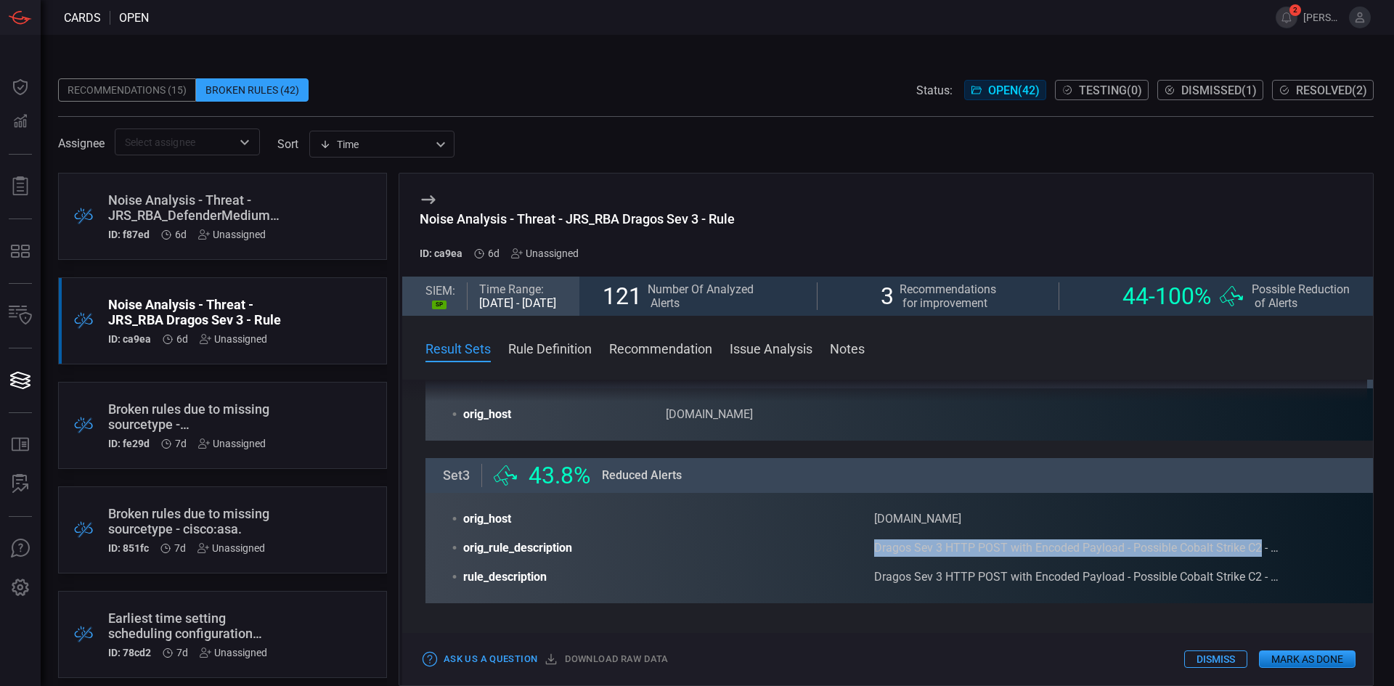
drag, startPoint x: 874, startPoint y: 547, endPoint x: 1261, endPoint y: 546, distance: 386.3
click at [1261, 546] on div "Dragos Sev 3 HTTP POST with Encoded Payload - Possible Cobalt Strike C2 - HTTP …" at bounding box center [1079, 548] width 411 height 17
copy div "Dragos Sev 3 HTTP POST with Encoded Payload - Possible Cobalt Strike C2"
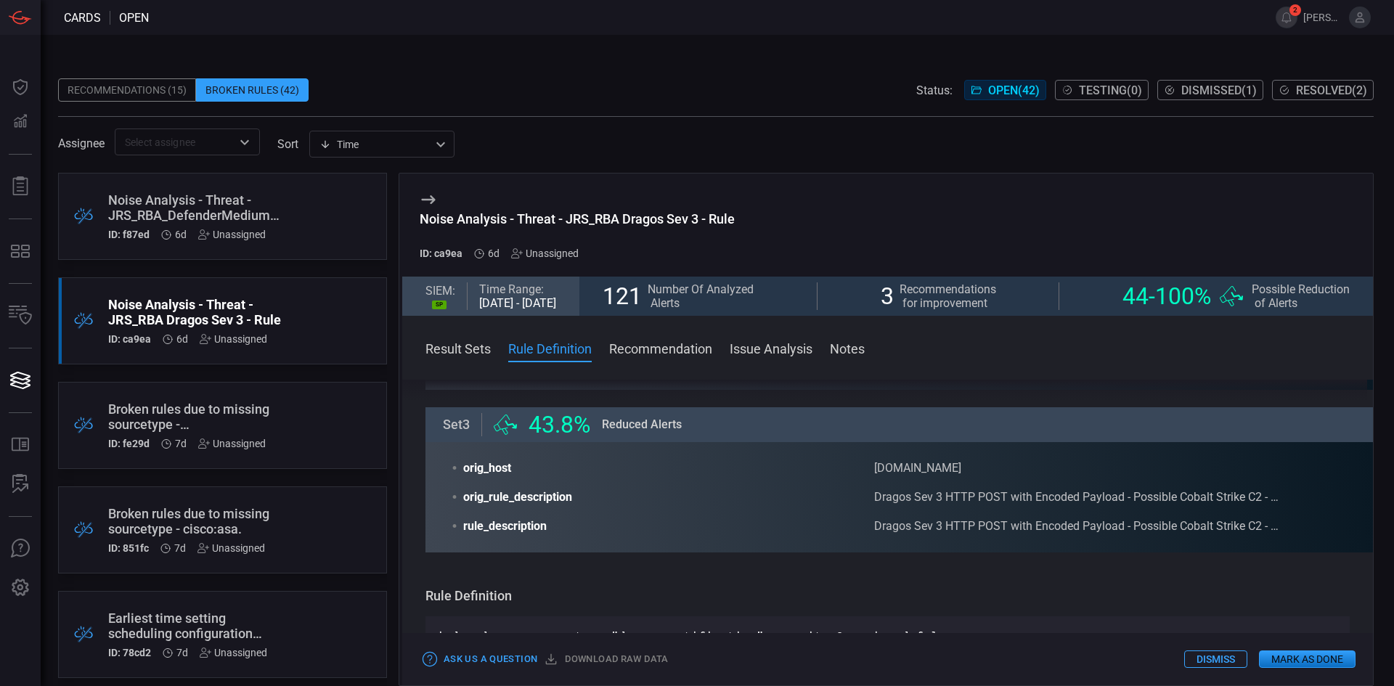
drag, startPoint x: 784, startPoint y: 547, endPoint x: 794, endPoint y: 585, distance: 39.1
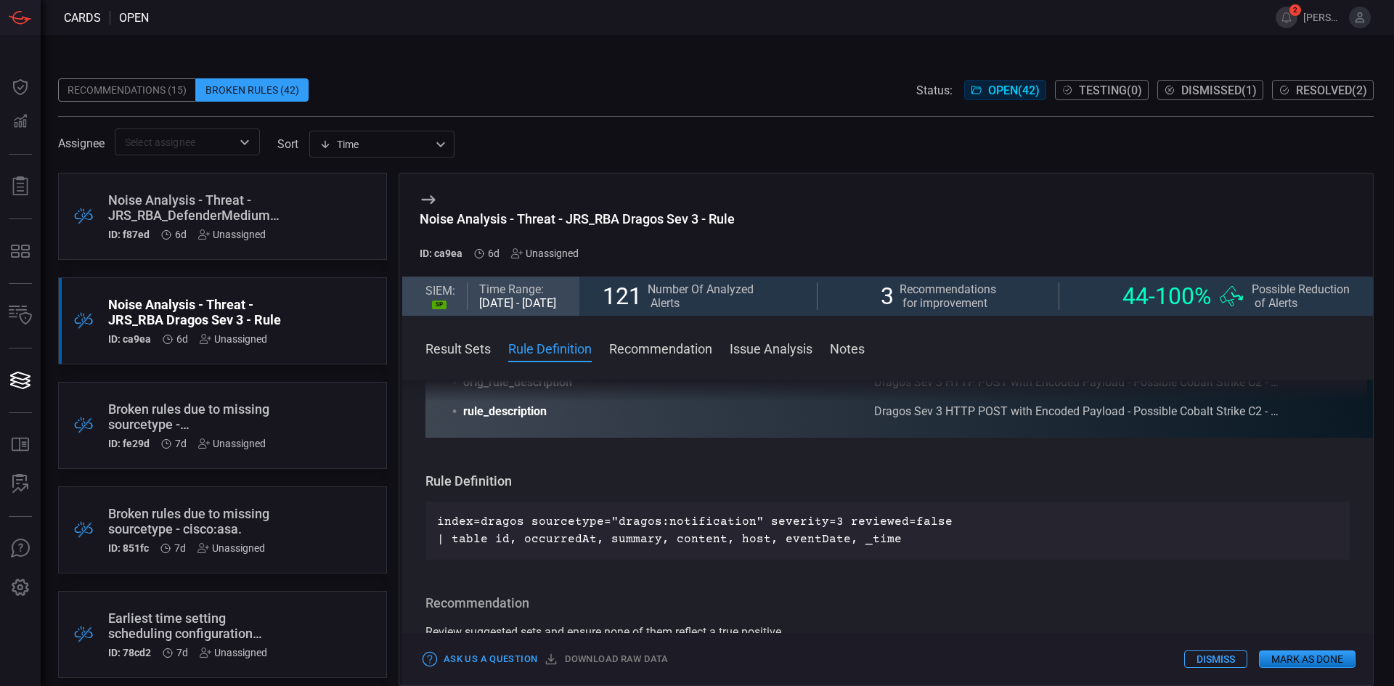
drag, startPoint x: 893, startPoint y: 583, endPoint x: 893, endPoint y: 553, distance: 29.8
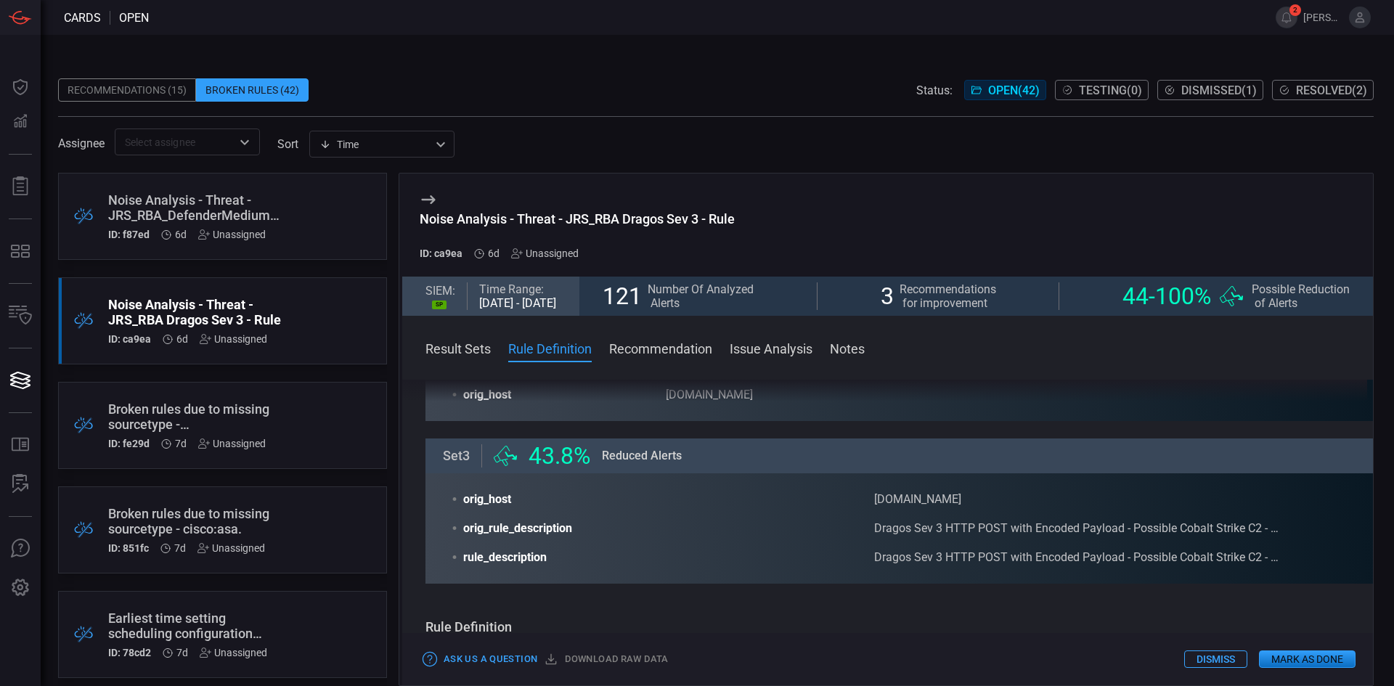
scroll to position [259, 0]
click at [163, 87] on div "Recommendations (15)" at bounding box center [127, 89] width 138 height 23
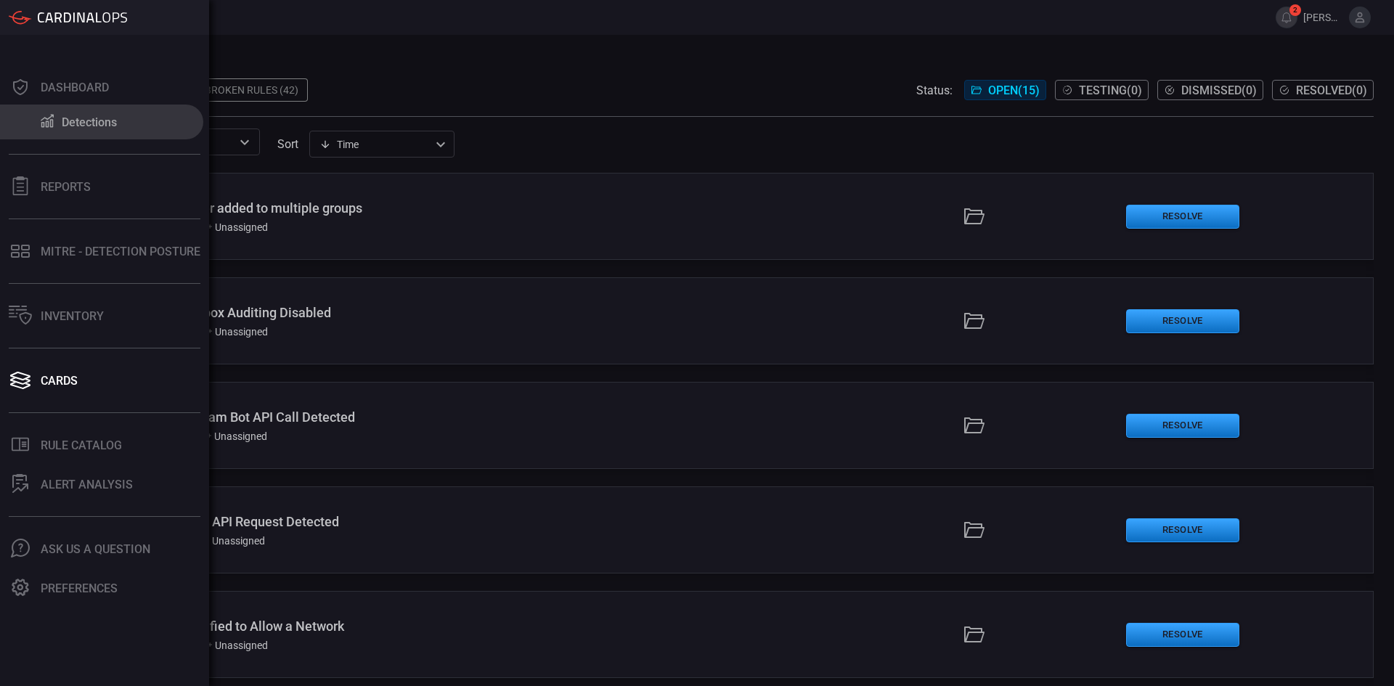
click at [101, 123] on div "Detections" at bounding box center [89, 122] width 55 height 14
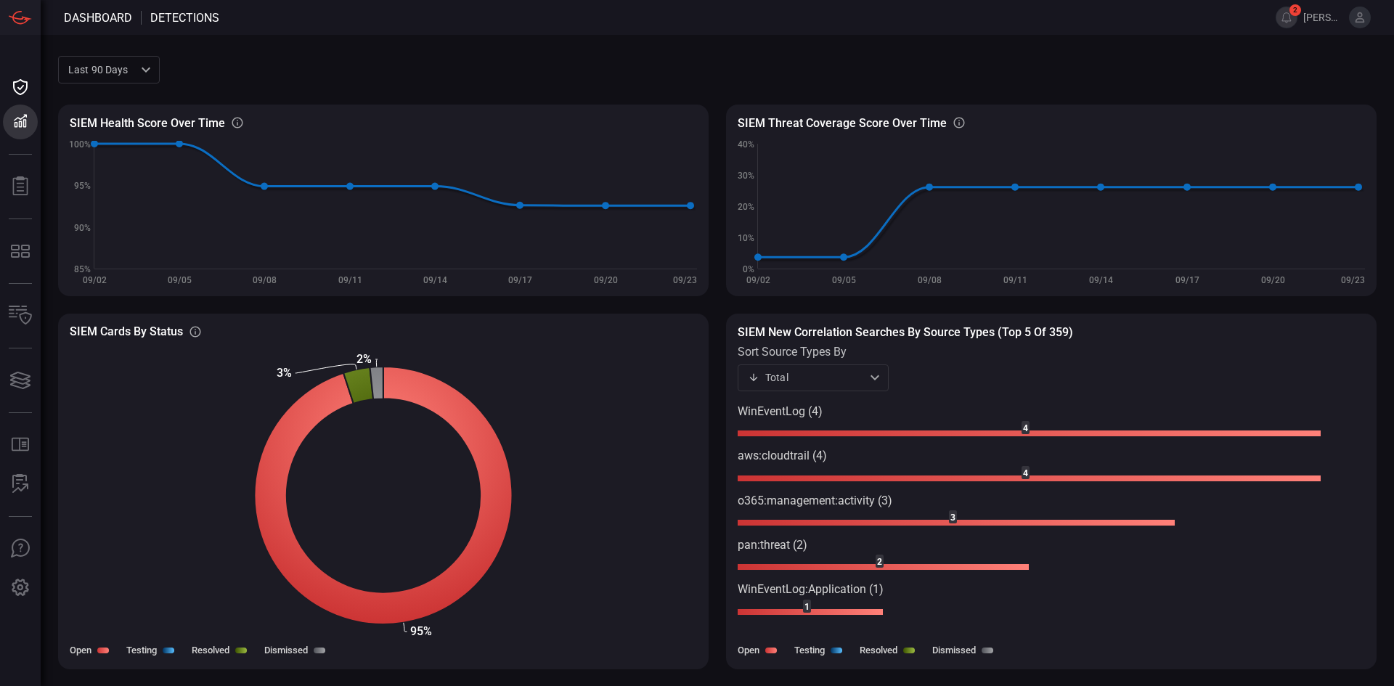
click at [721, 107] on div "SIEM Health Score Over Time SIEM Healthy rules out of total configured rules Cr…" at bounding box center [717, 369] width 1319 height 565
drag, startPoint x: 717, startPoint y: 121, endPoint x: 718, endPoint y: 183, distance: 61.7
drag, startPoint x: 717, startPoint y: 164, endPoint x: 723, endPoint y: 81, distance: 83.0
click at [720, 96] on div "SIEM Health Score Over Time SIEM Healthy rules out of total configured rules Cr…" at bounding box center [717, 369] width 1319 height 565
click at [508, 36] on div "Last 90 days quarter ​ SIEM Health Score Over Time SIEM Healthy rules out of to…" at bounding box center [717, 360] width 1353 height 651
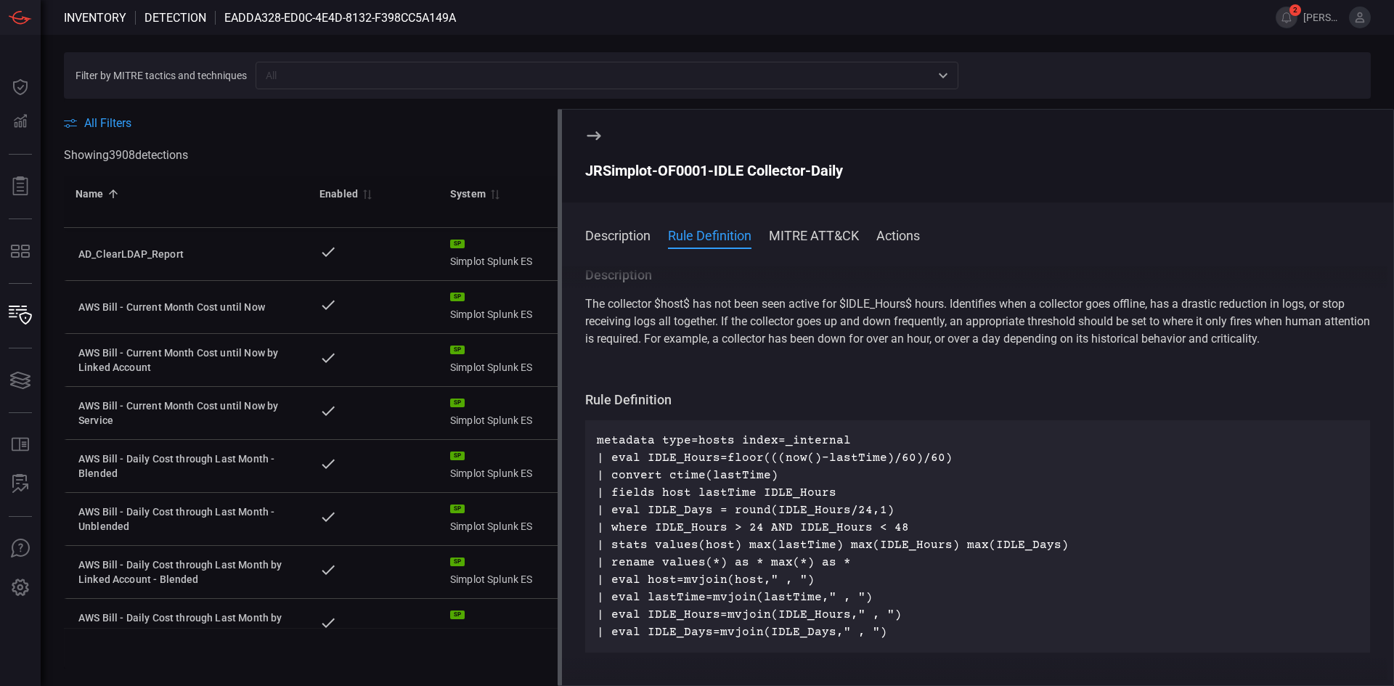
scroll to position [73, 0]
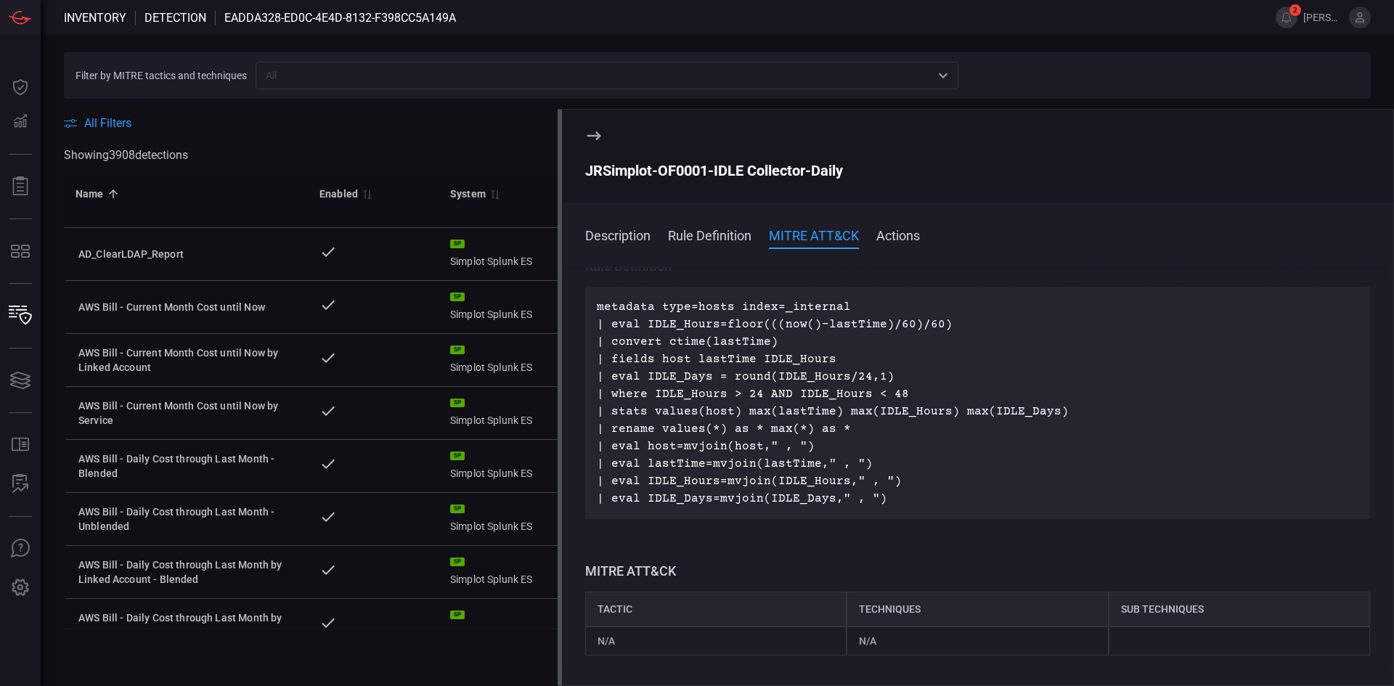
drag, startPoint x: 1070, startPoint y: 450, endPoint x: 1068, endPoint y: 463, distance: 12.4
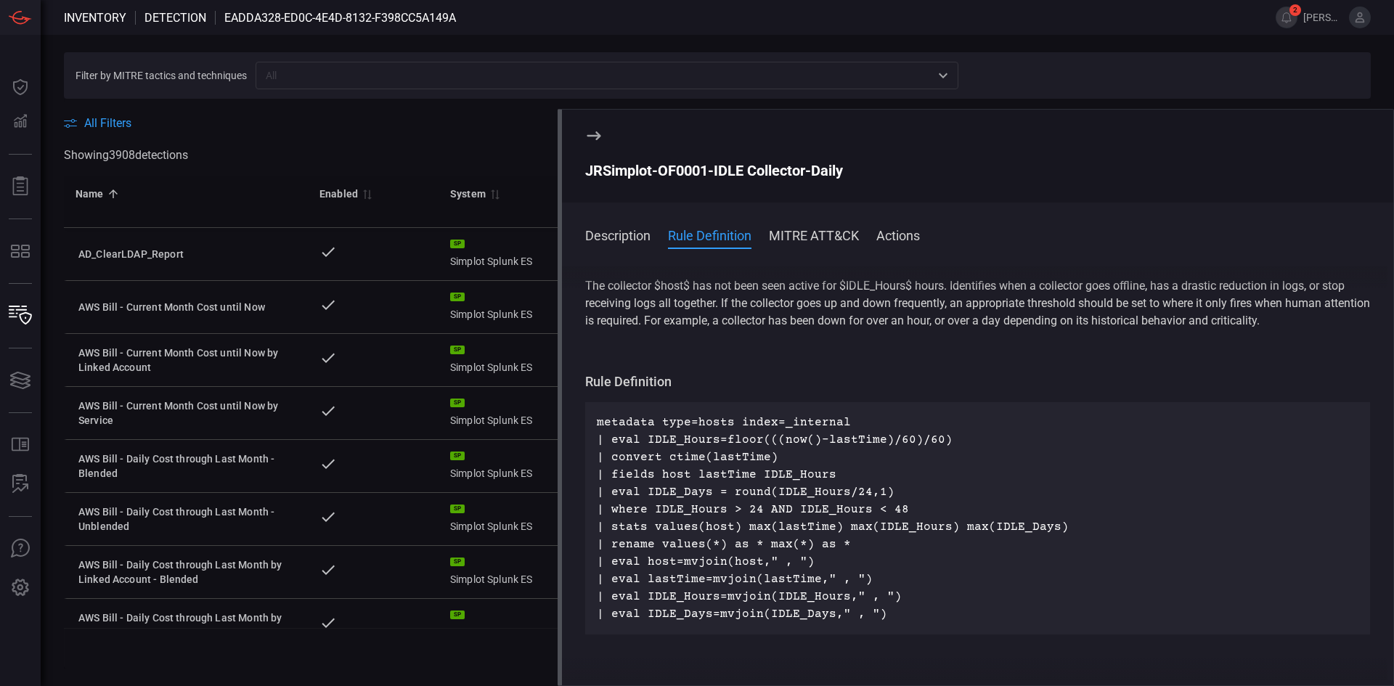
scroll to position [0, 0]
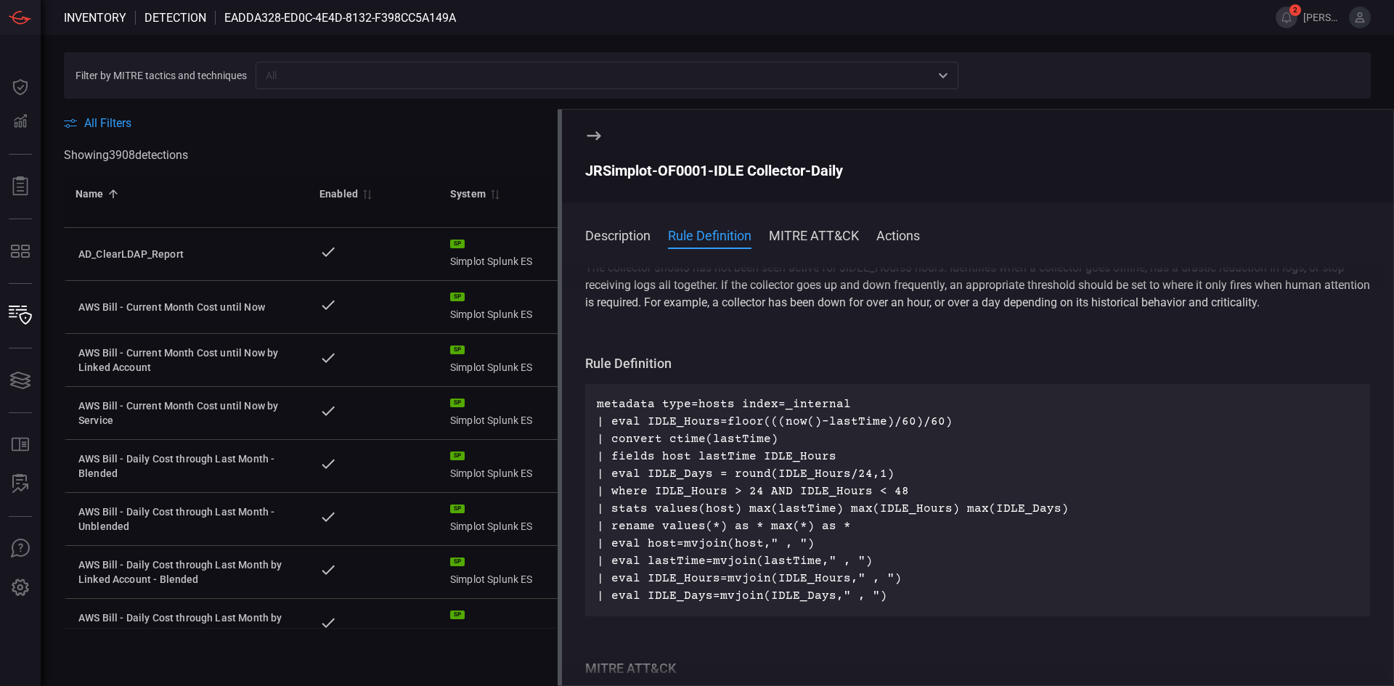
drag, startPoint x: 818, startPoint y: 378, endPoint x: 815, endPoint y: 396, distance: 18.4
